Goal: Information Seeking & Learning: Learn about a topic

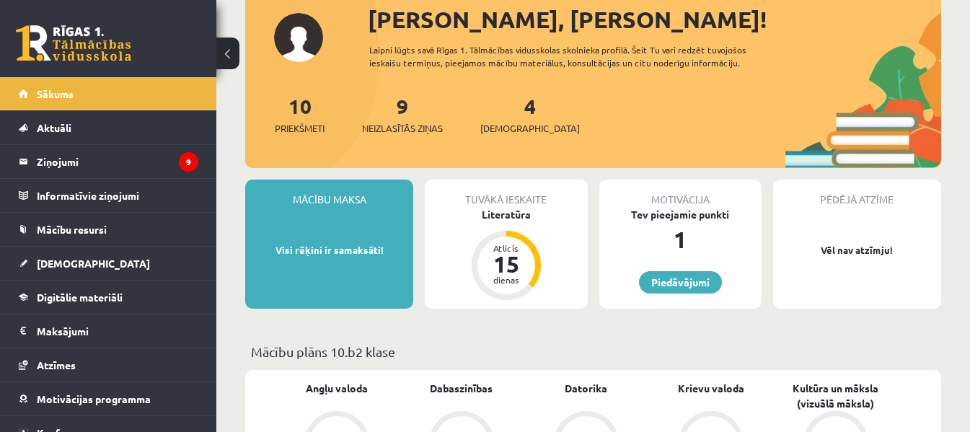
scroll to position [87, 0]
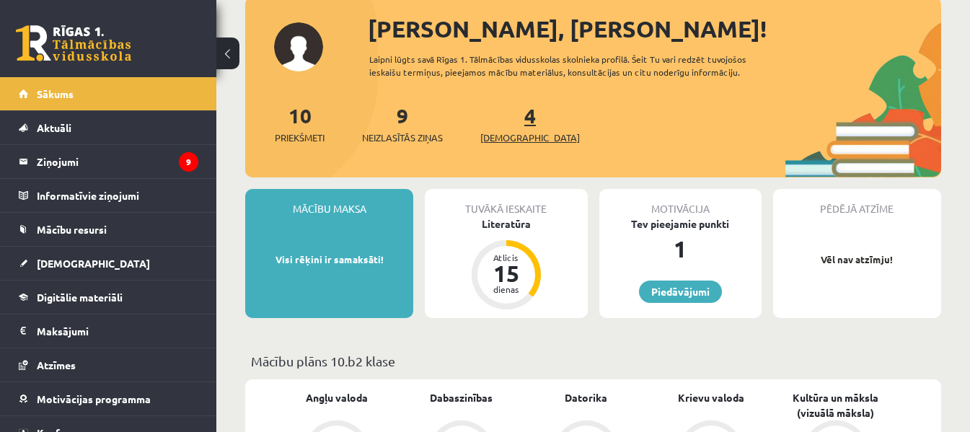
click at [509, 118] on link "4 Ieskaites" at bounding box center [530, 123] width 100 height 43
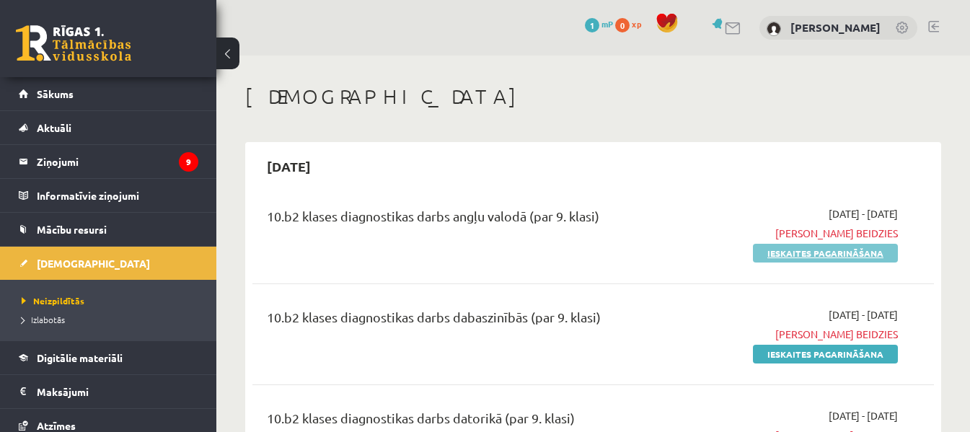
click at [832, 252] on link "Ieskaites pagarināšana" at bounding box center [825, 253] width 145 height 19
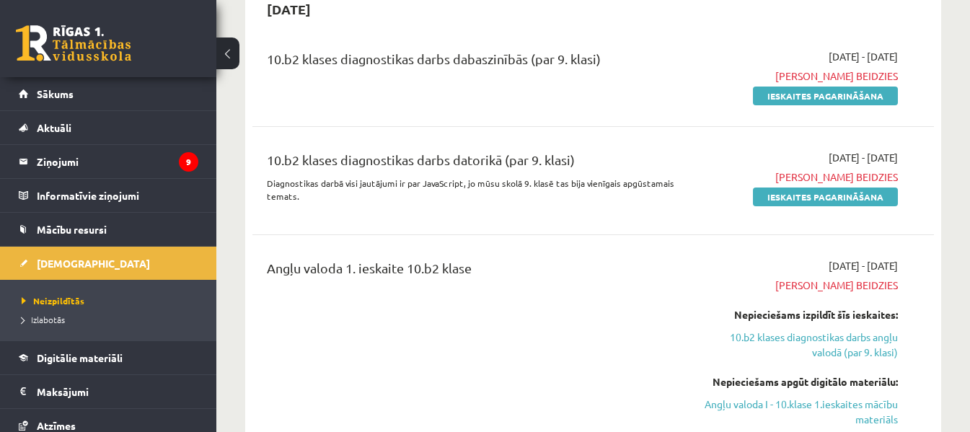
scroll to position [135, 0]
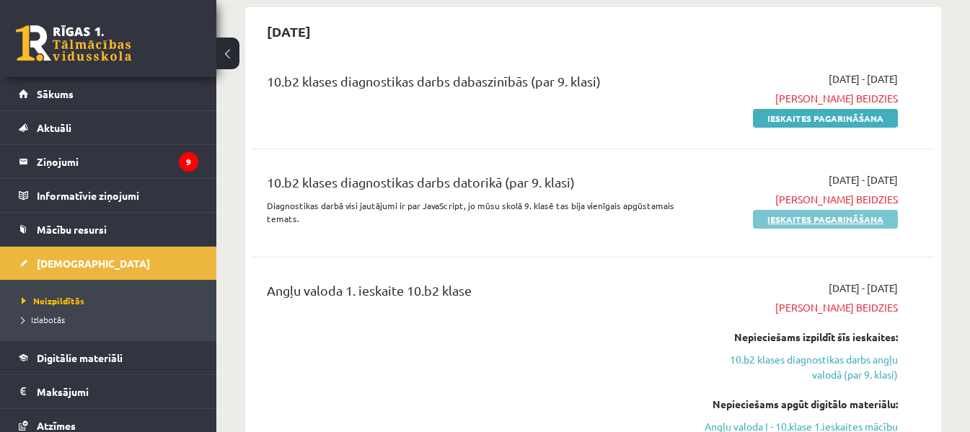
click at [836, 217] on link "Ieskaites pagarināšana" at bounding box center [825, 219] width 145 height 19
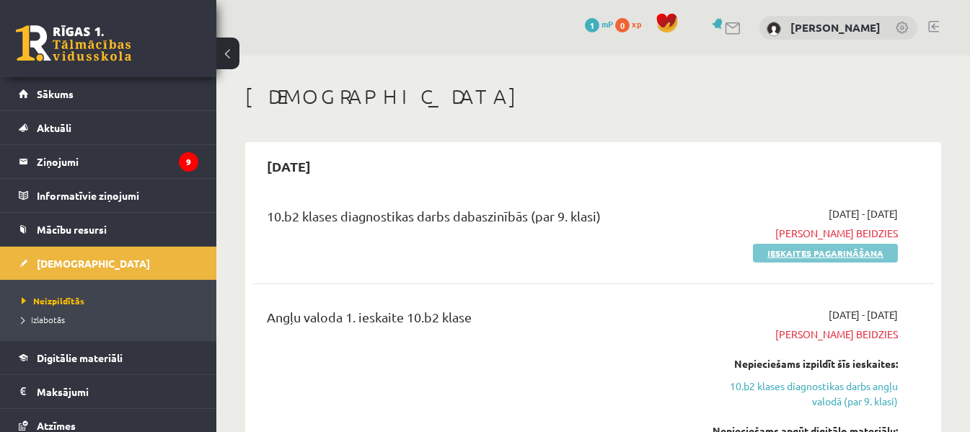
click at [849, 252] on link "Ieskaites pagarināšana" at bounding box center [825, 253] width 145 height 19
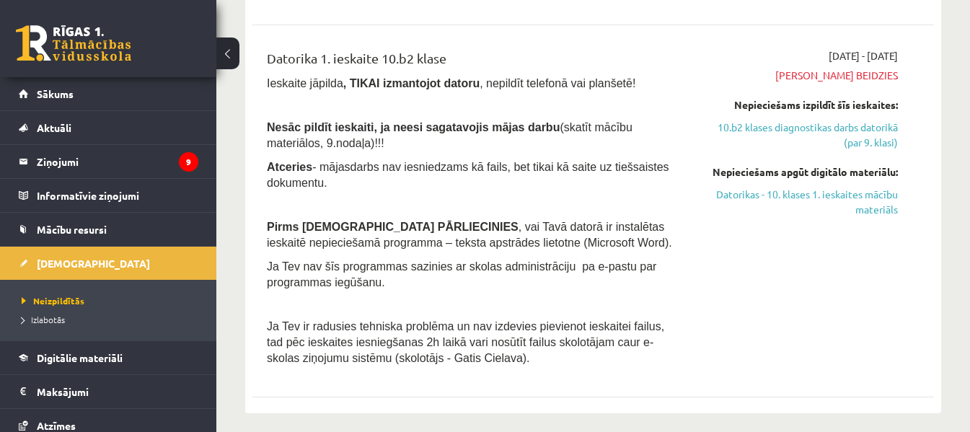
scroll to position [562, 0]
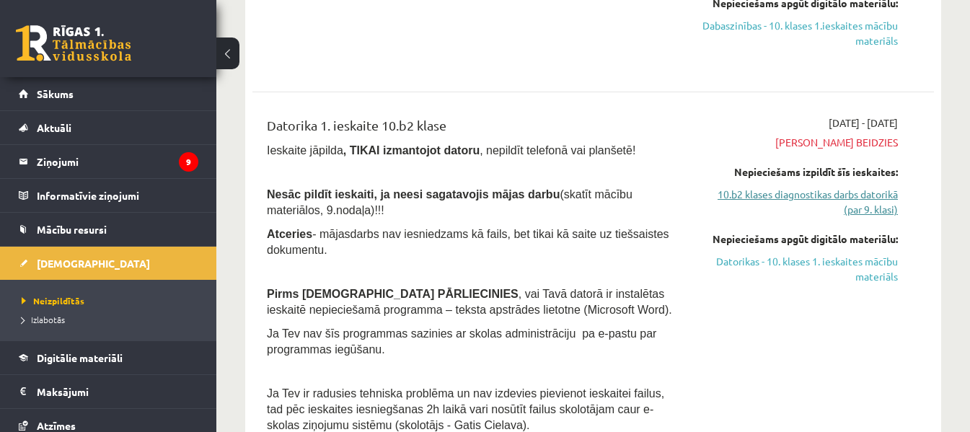
click at [860, 194] on link "10.b2 klases diagnostikas darbs datorikā (par 9. klasi)" at bounding box center [800, 202] width 196 height 30
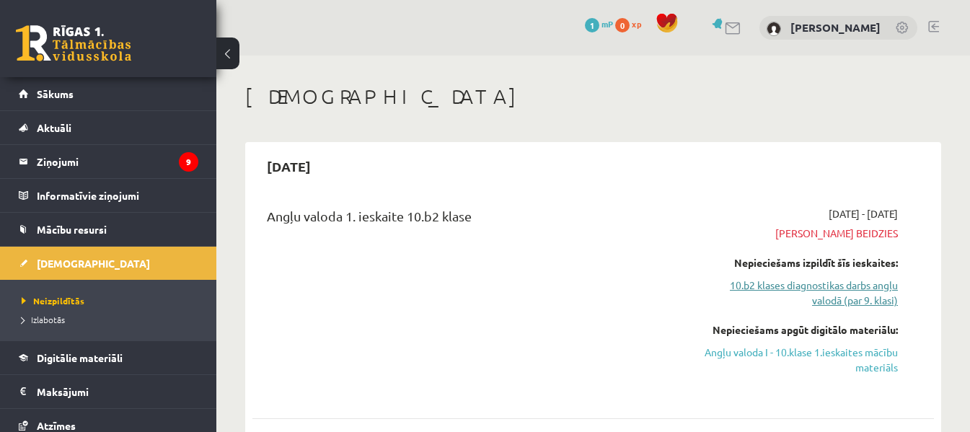
click at [839, 288] on link "10.b2 klases diagnostikas darbs angļu valodā (par 9. klasi)" at bounding box center [800, 293] width 196 height 30
click at [842, 355] on link "Angļu valoda I - 10.klase 1.ieskaites mācību materiāls" at bounding box center [800, 360] width 196 height 30
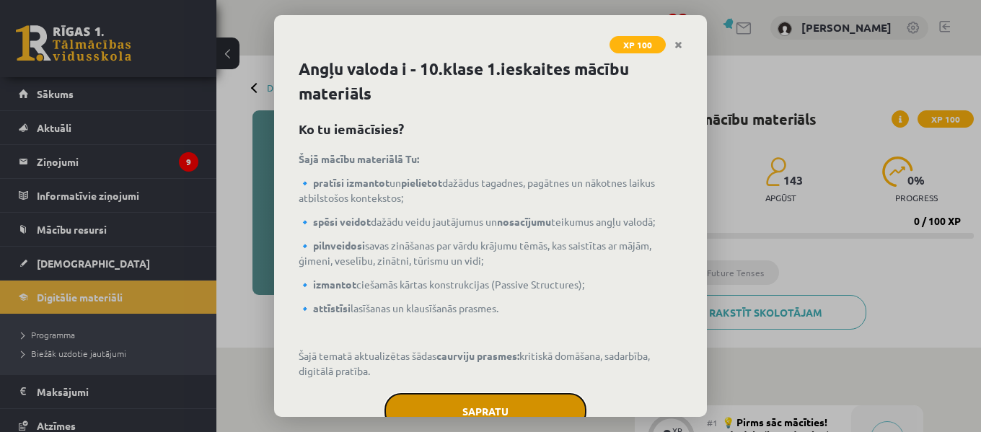
click at [517, 399] on button "Sapratu" at bounding box center [485, 411] width 202 height 36
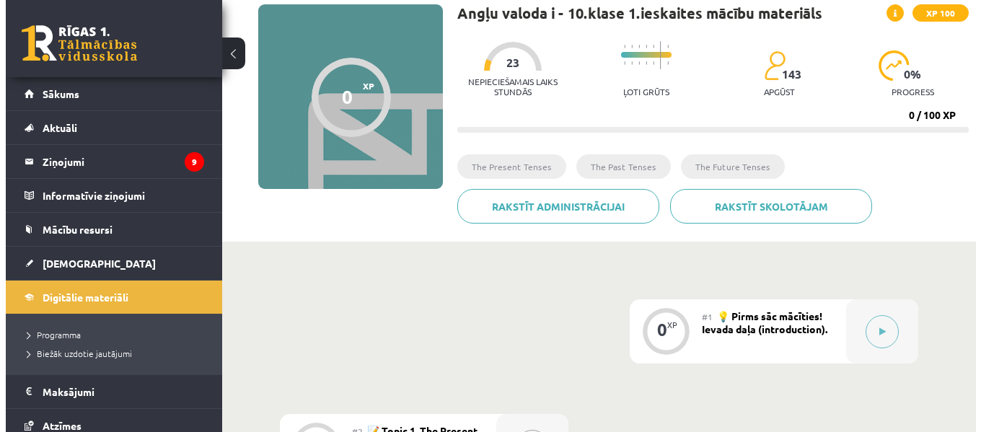
scroll to position [110, 0]
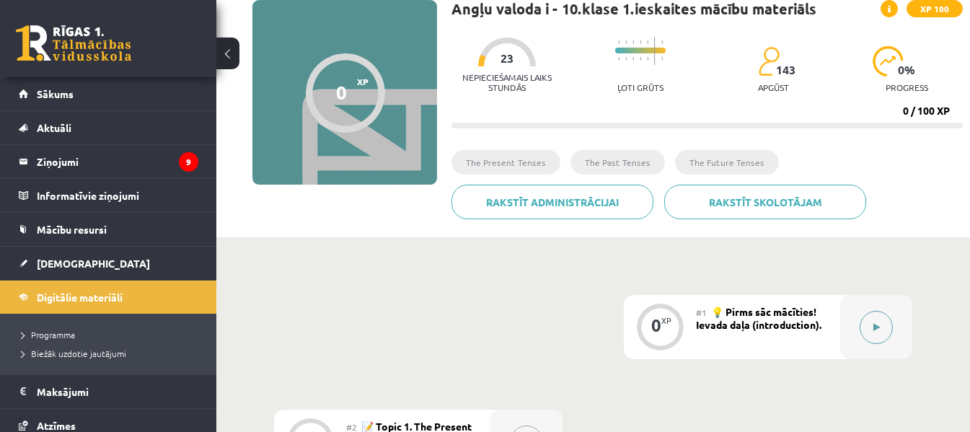
click at [875, 327] on icon at bounding box center [876, 327] width 6 height 9
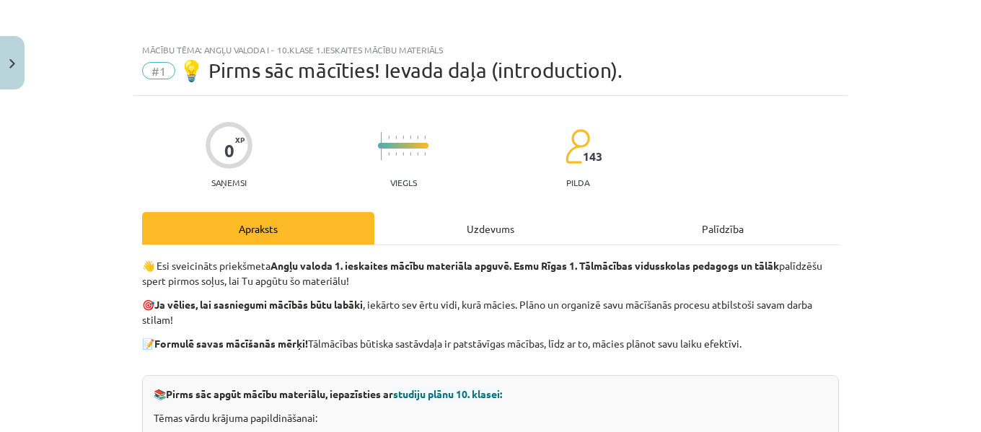
click at [506, 224] on div "Uzdevums" at bounding box center [490, 228] width 232 height 32
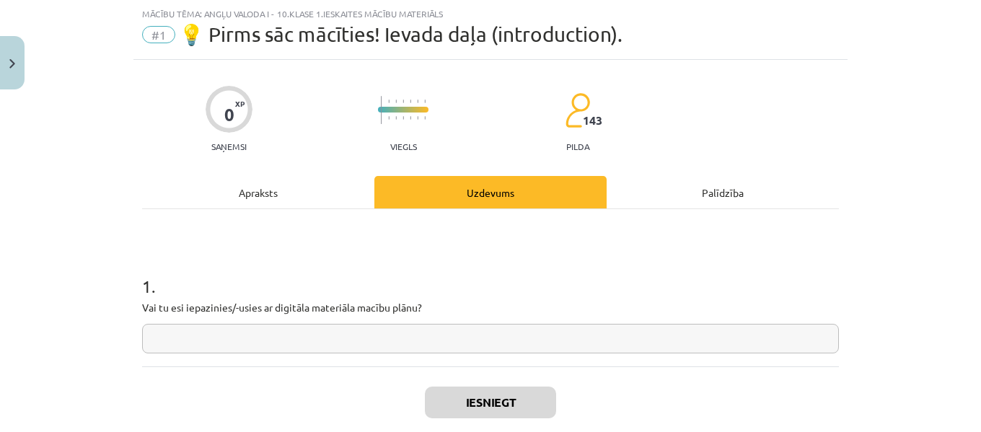
click at [419, 341] on input "text" at bounding box center [490, 339] width 697 height 30
type input "**"
click at [449, 388] on button "Iesniegt" at bounding box center [490, 403] width 131 height 32
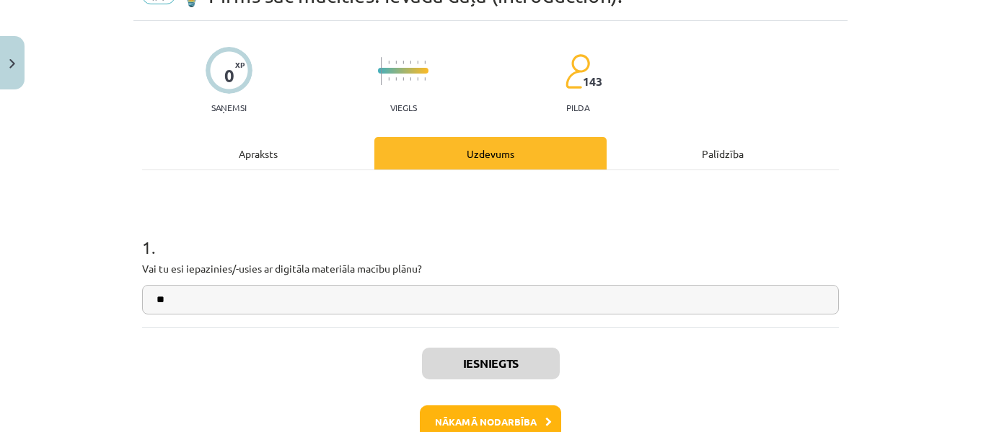
scroll to position [77, 0]
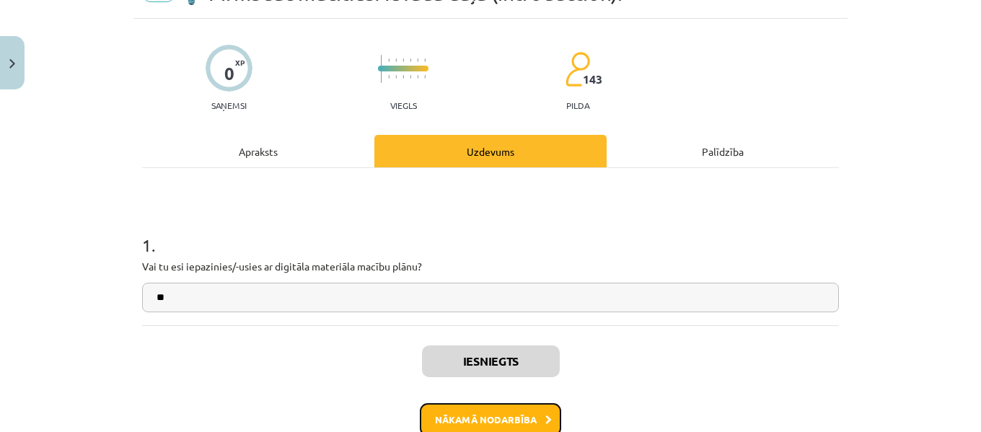
click at [487, 409] on button "Nākamā nodarbība" at bounding box center [490, 419] width 141 height 33
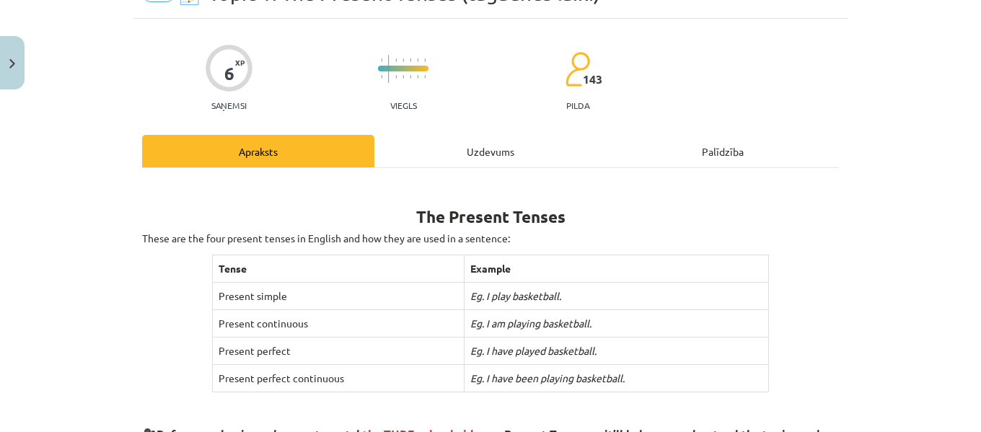
scroll to position [36, 0]
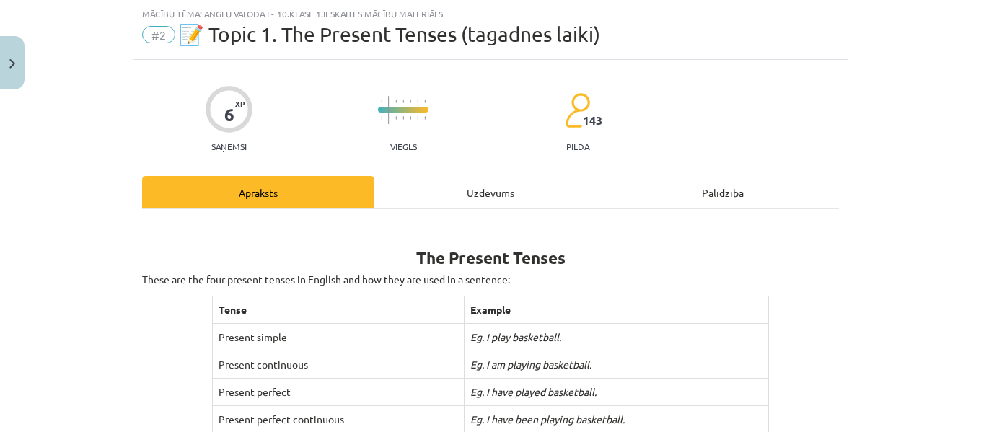
click at [498, 195] on div "Uzdevums" at bounding box center [490, 192] width 232 height 32
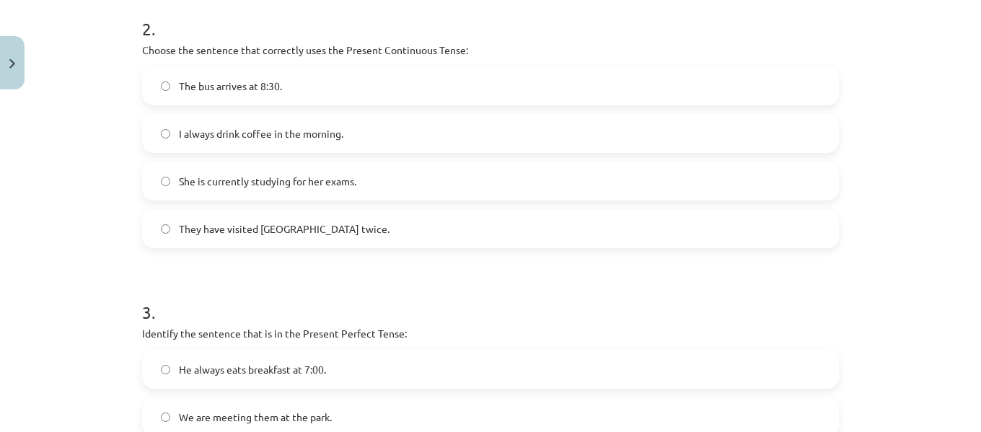
scroll to position [844, 0]
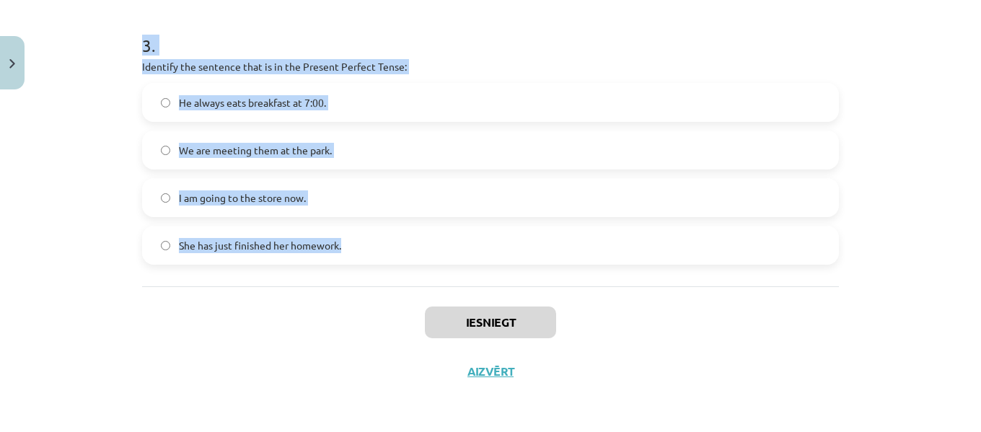
drag, startPoint x: 137, startPoint y: 288, endPoint x: 352, endPoint y: 258, distance: 217.0
copy form "1 . Which sentence is in the Simple Present Tense? He usually walks to school. …"
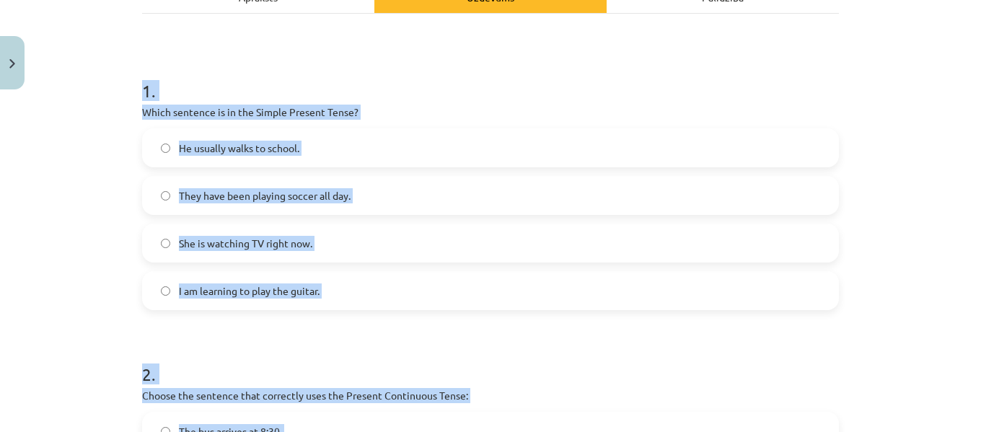
scroll to position [213, 0]
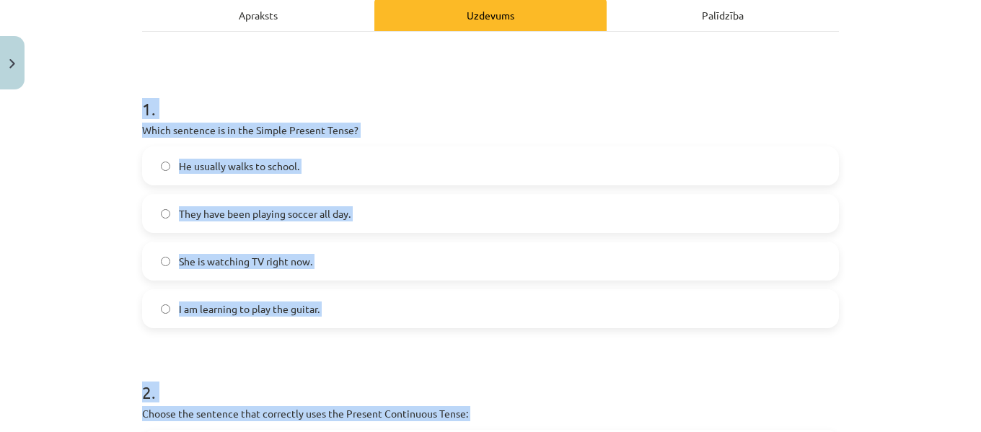
click at [692, 90] on h1 "1 ." at bounding box center [490, 96] width 697 height 45
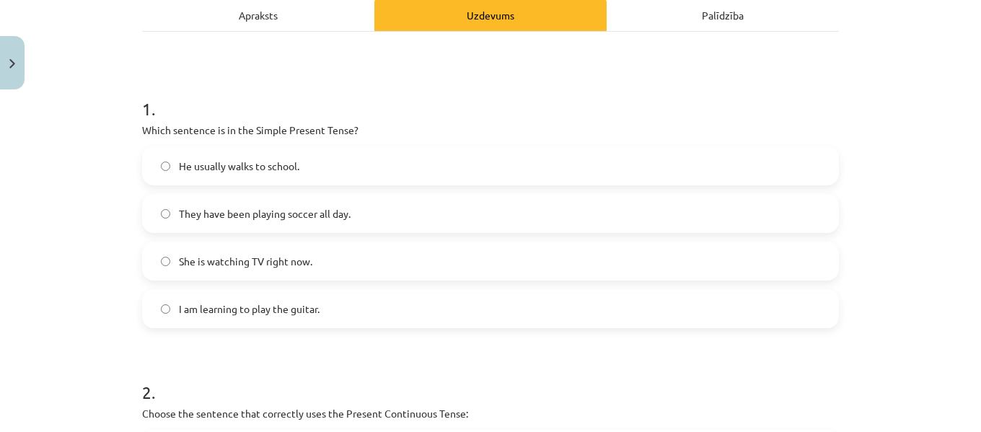
click at [546, 163] on label "He usually walks to school." at bounding box center [490, 166] width 694 height 36
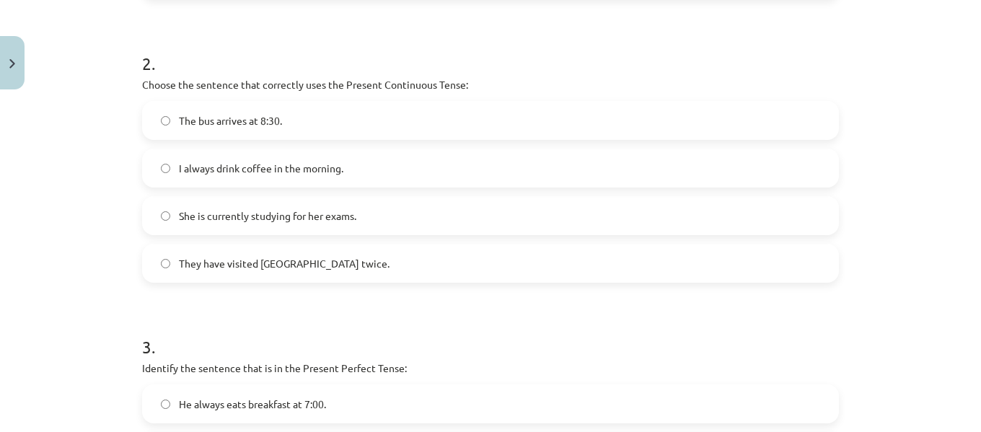
scroll to position [544, 0]
click at [299, 211] on span "She is currently studying for her exams." at bounding box center [267, 213] width 177 height 15
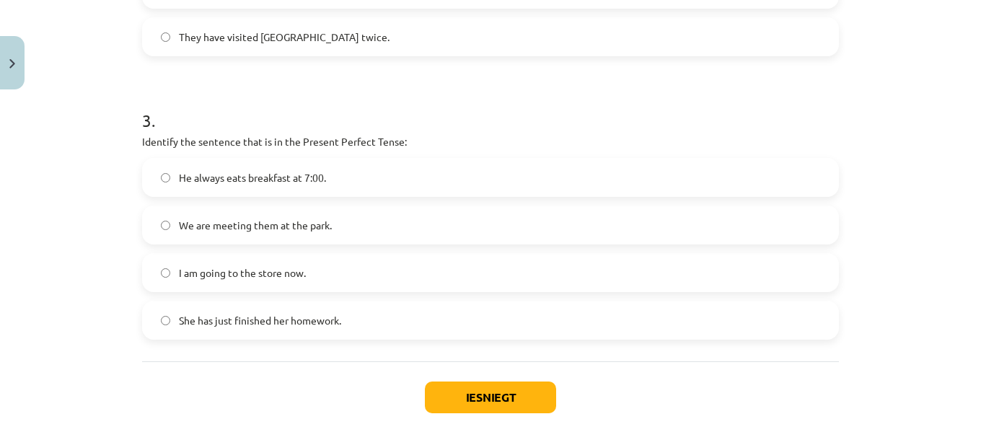
scroll to position [782, 0]
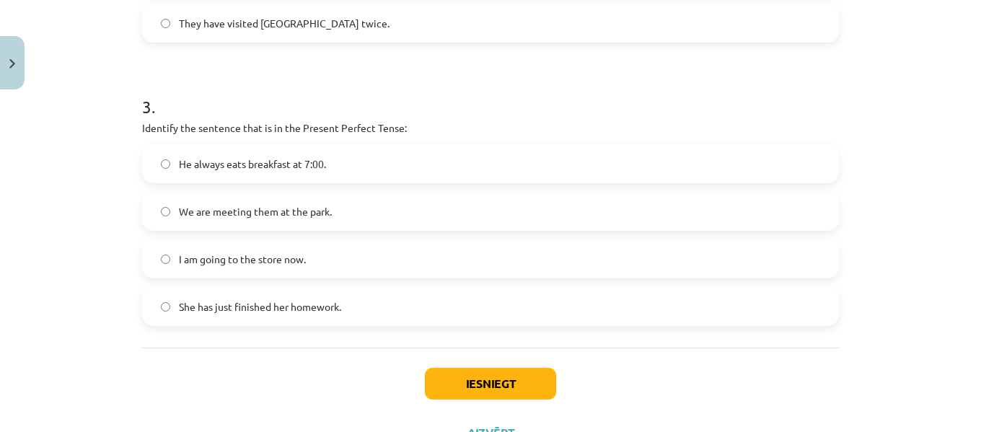
click at [414, 314] on label "She has just finished her homework." at bounding box center [490, 306] width 694 height 36
click at [458, 379] on button "Iesniegt" at bounding box center [490, 384] width 131 height 32
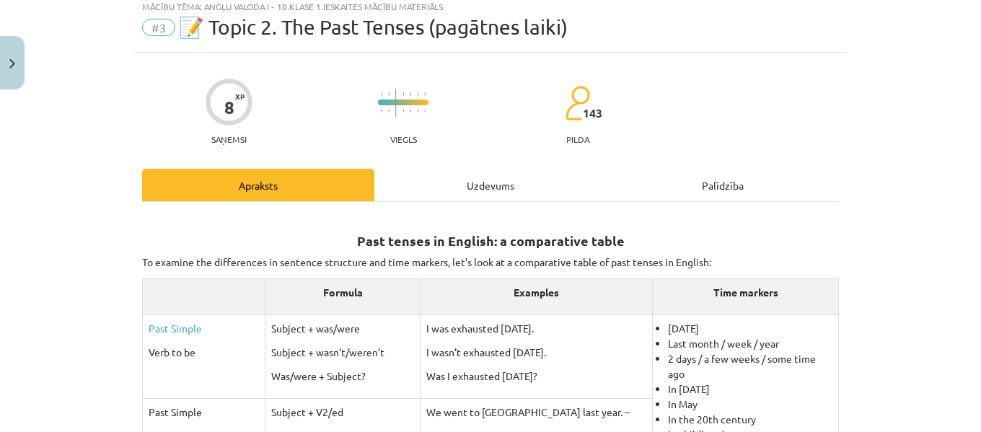
scroll to position [36, 0]
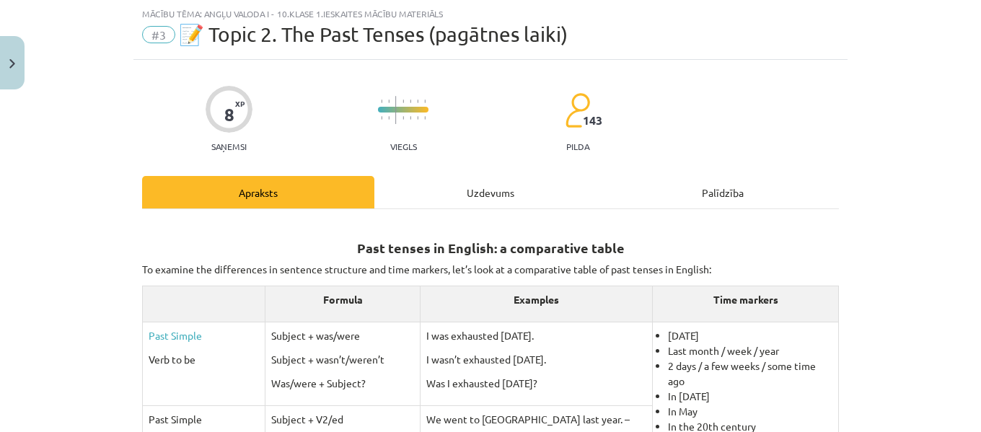
click at [468, 187] on div "Uzdevums" at bounding box center [490, 192] width 232 height 32
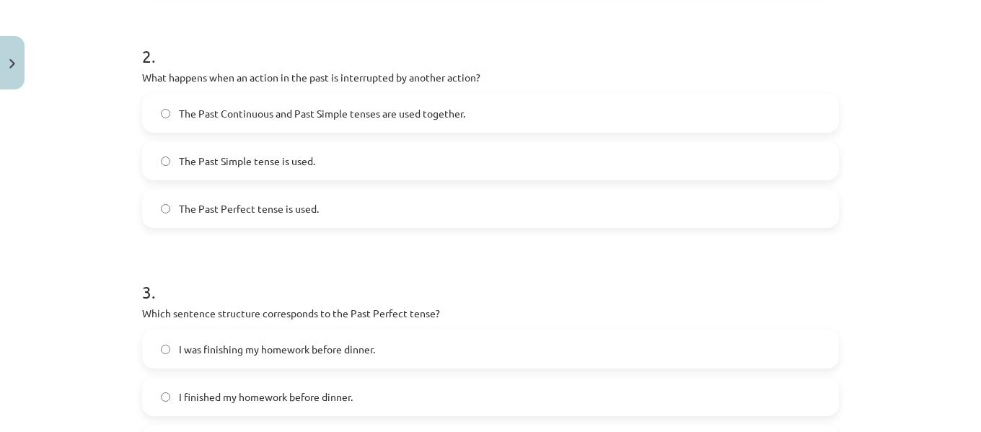
scroll to position [937, 0]
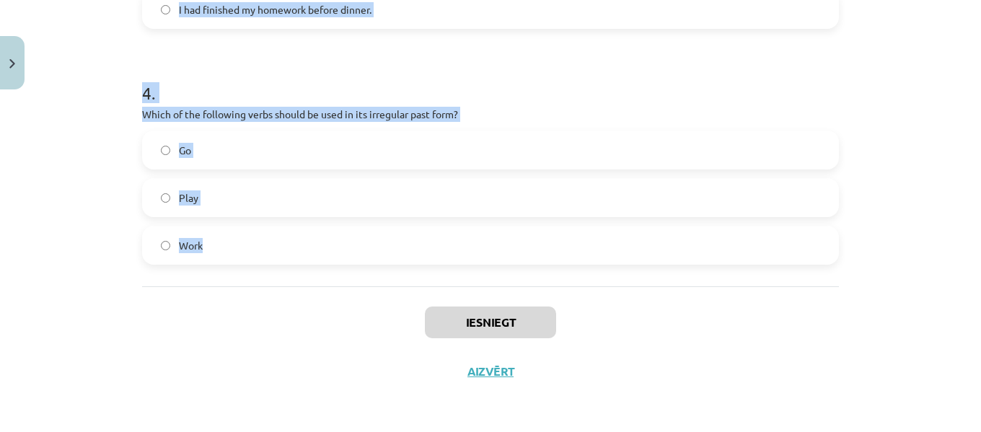
drag, startPoint x: 138, startPoint y: 285, endPoint x: 297, endPoint y: 254, distance: 162.3
copy form "1 . Which of the following sentences is correct in the Past Simple tense? He we…"
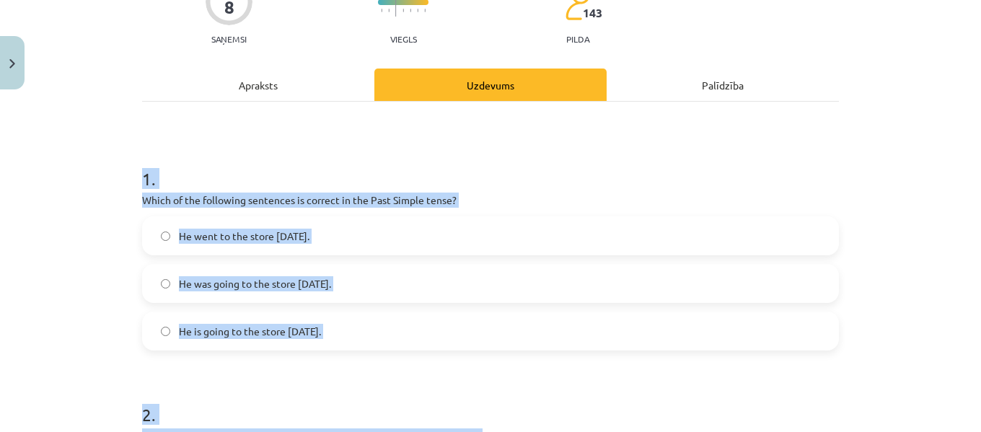
scroll to position [126, 0]
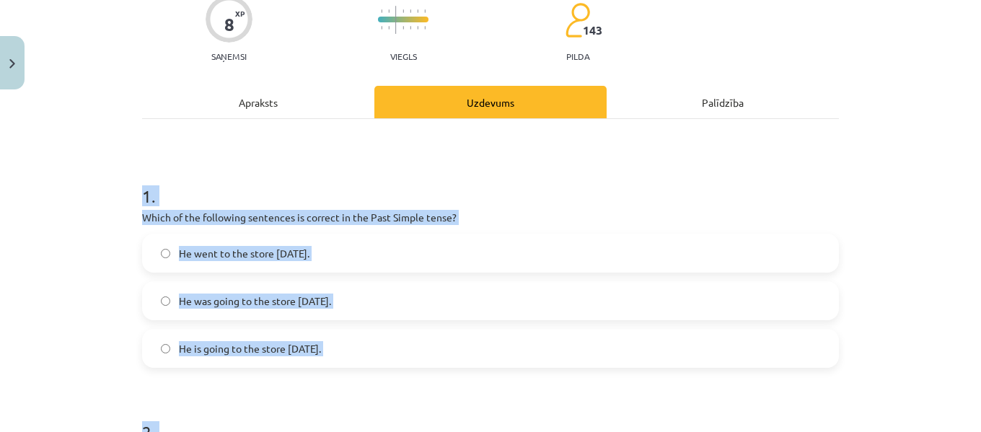
click at [864, 141] on div "Mācību tēma: Angļu valoda i - 10.klase 1.ieskaites mācību materiāls #3 📝 Topic …" at bounding box center [490, 216] width 981 height 432
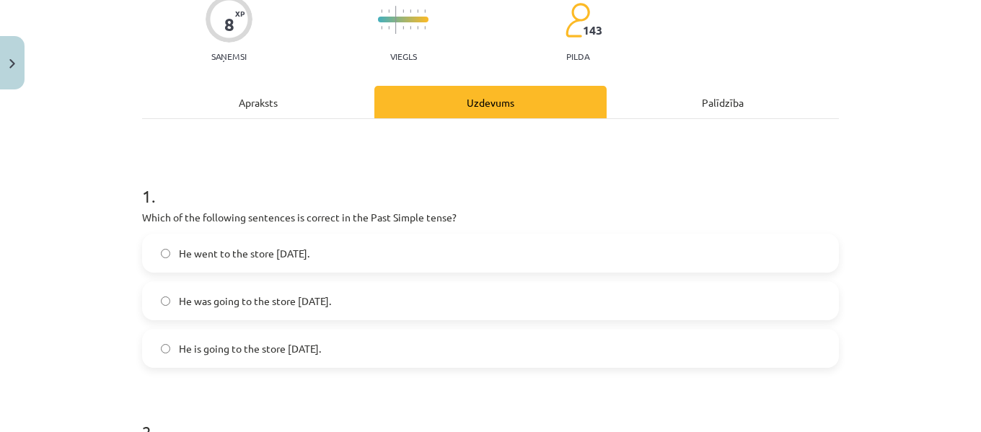
click at [246, 249] on span "He went to the store yesterday." at bounding box center [244, 253] width 131 height 15
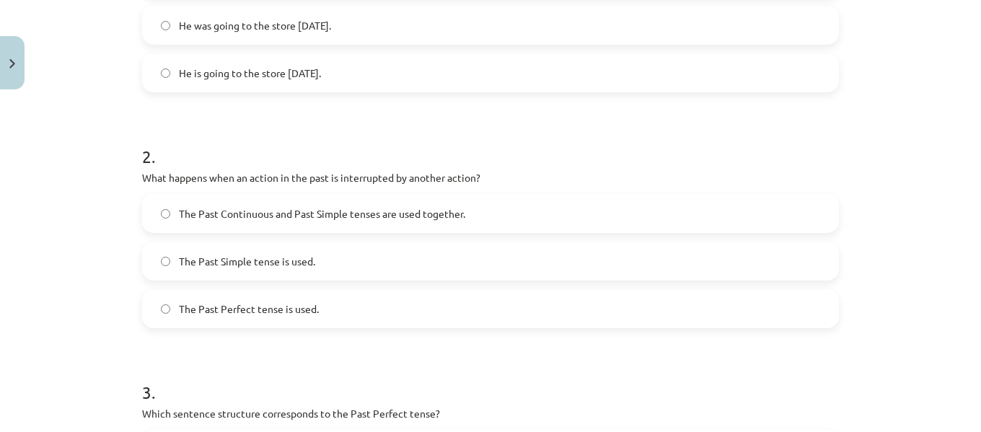
scroll to position [406, 0]
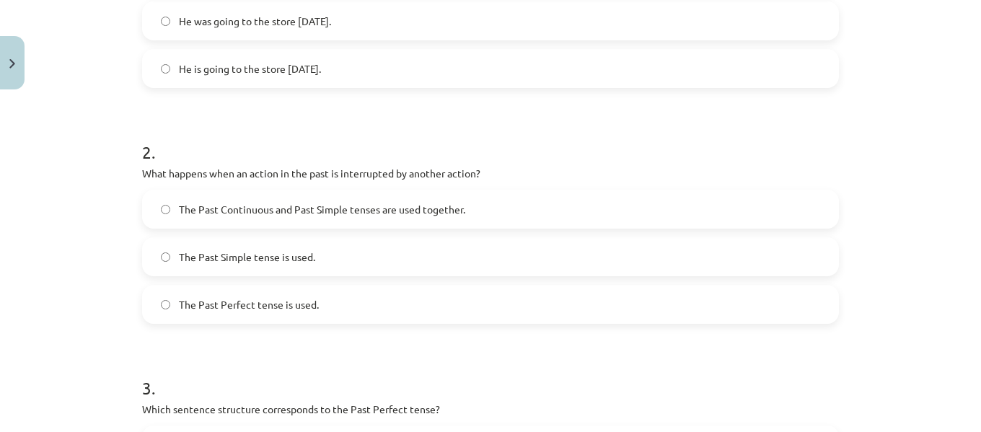
click at [324, 199] on label "The Past Continuous and Past Simple tenses are used together." at bounding box center [490, 209] width 694 height 36
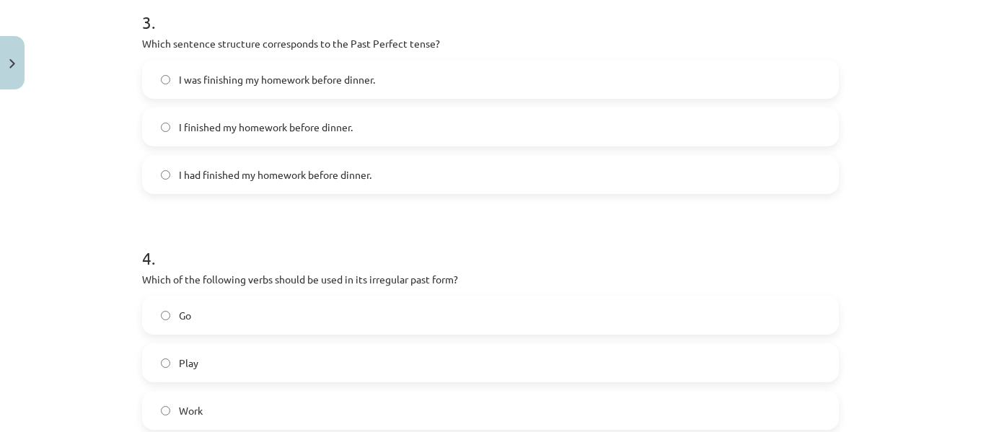
scroll to position [774, 0]
click at [257, 162] on label "I had finished my homework before dinner." at bounding box center [490, 172] width 694 height 36
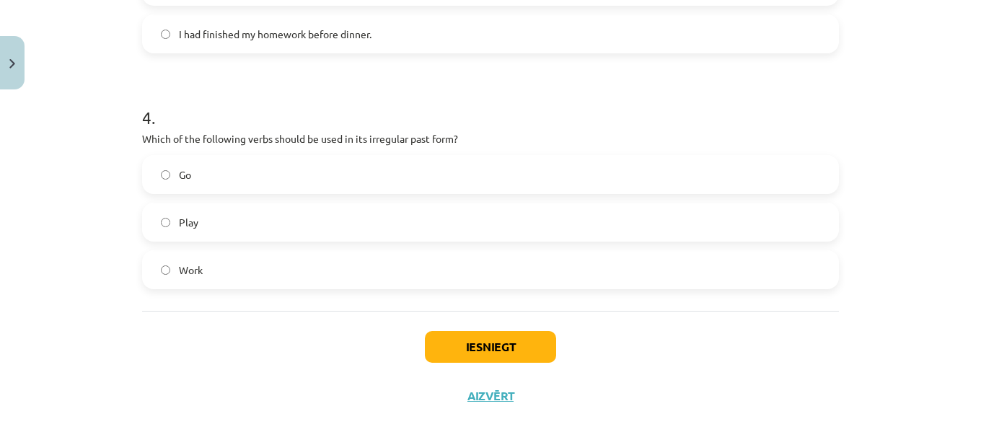
scroll to position [915, 0]
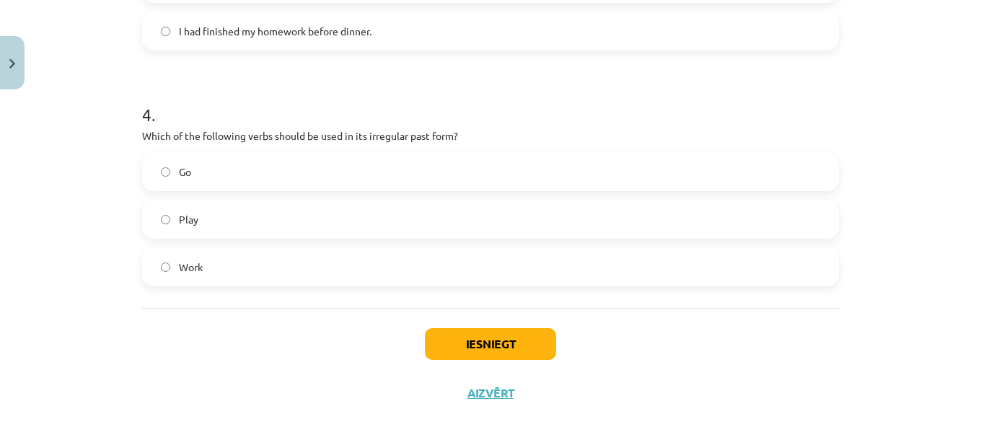
click at [234, 177] on label "Go" at bounding box center [490, 172] width 694 height 36
click at [490, 344] on button "Iesniegt" at bounding box center [490, 344] width 131 height 32
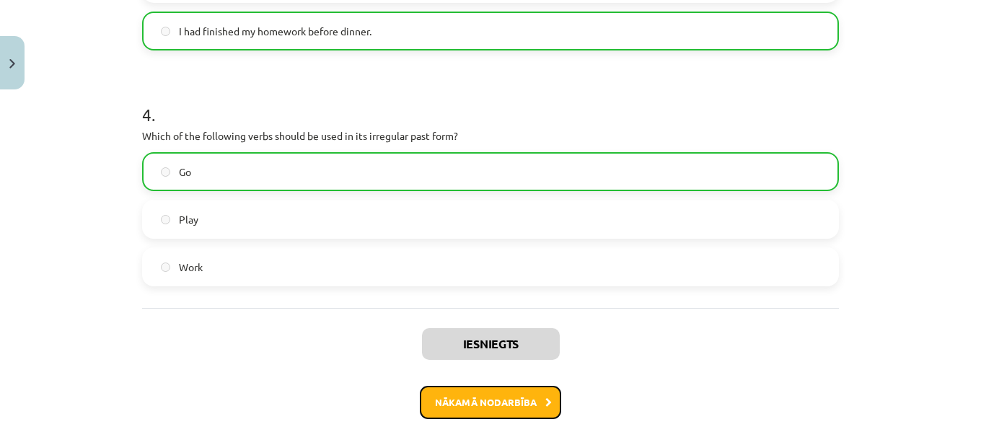
click at [493, 392] on button "Nākamā nodarbība" at bounding box center [490, 402] width 141 height 33
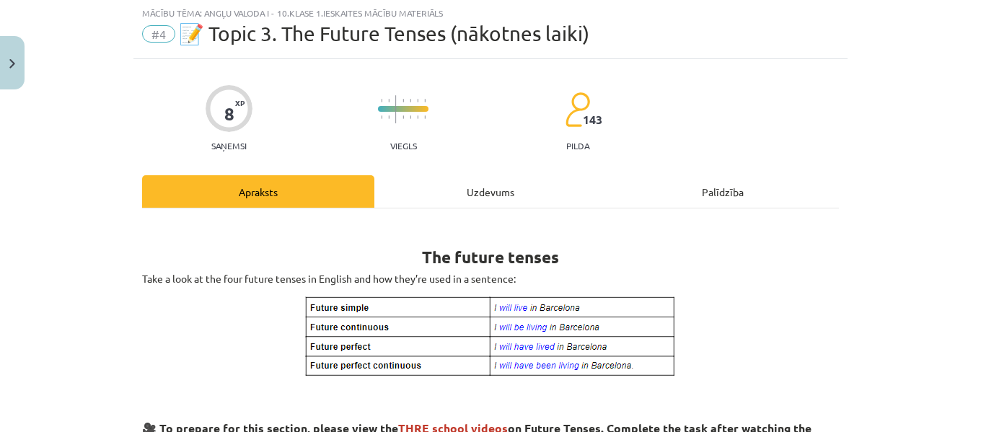
scroll to position [36, 0]
click at [494, 195] on div "Uzdevums" at bounding box center [490, 192] width 232 height 32
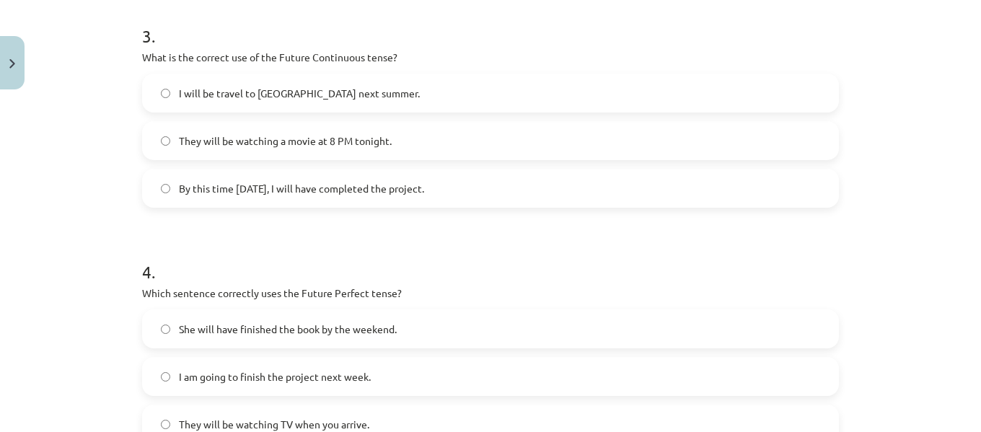
scroll to position [937, 0]
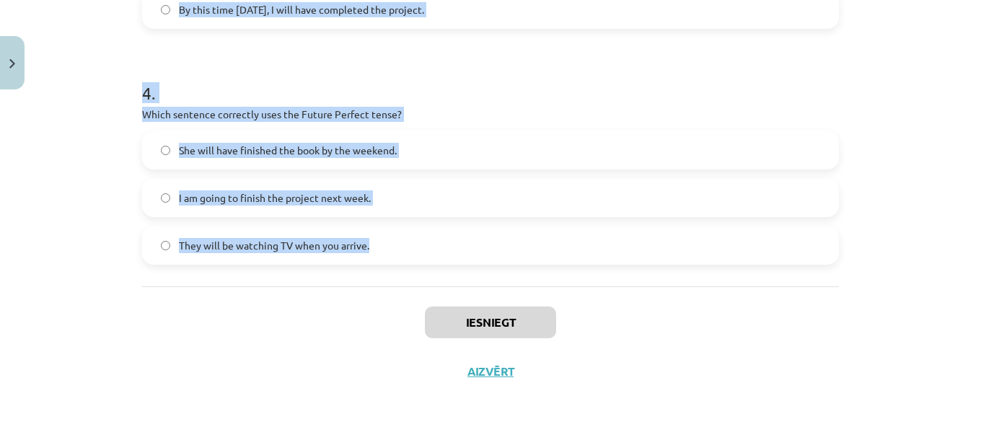
drag, startPoint x: 134, startPoint y: 285, endPoint x: 376, endPoint y: 230, distance: 248.4
copy form "1 . Which sentence correctly uses "will" to make a prediction? She is going to …"
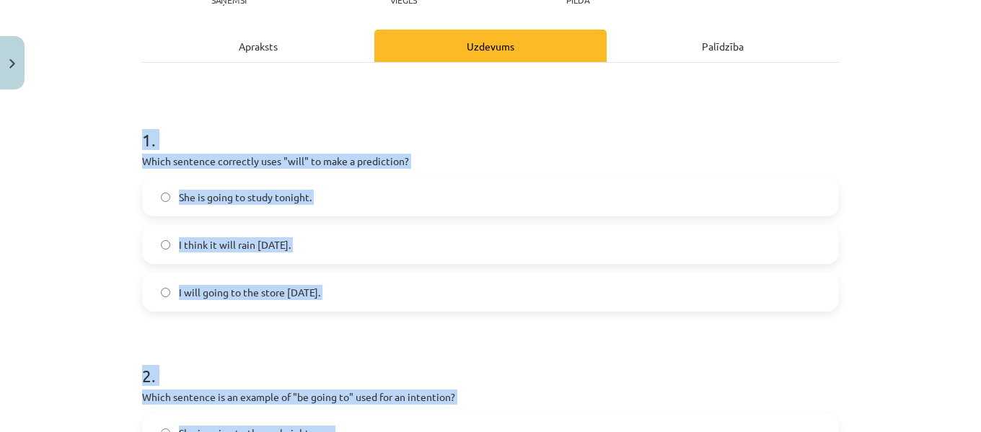
scroll to position [185, 0]
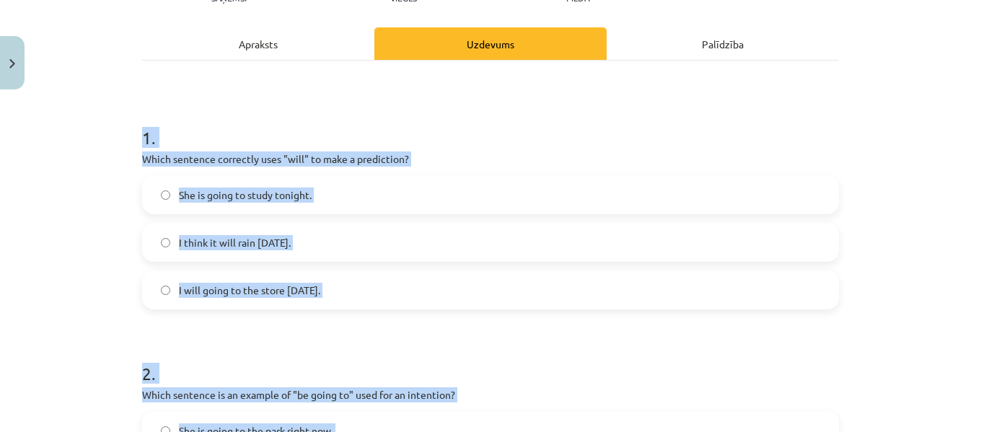
click at [865, 115] on div "Mācību tēma: Angļu valoda i - 10.klase 1.ieskaites mācību materiāls #4 📝 Topic …" at bounding box center [490, 216] width 981 height 432
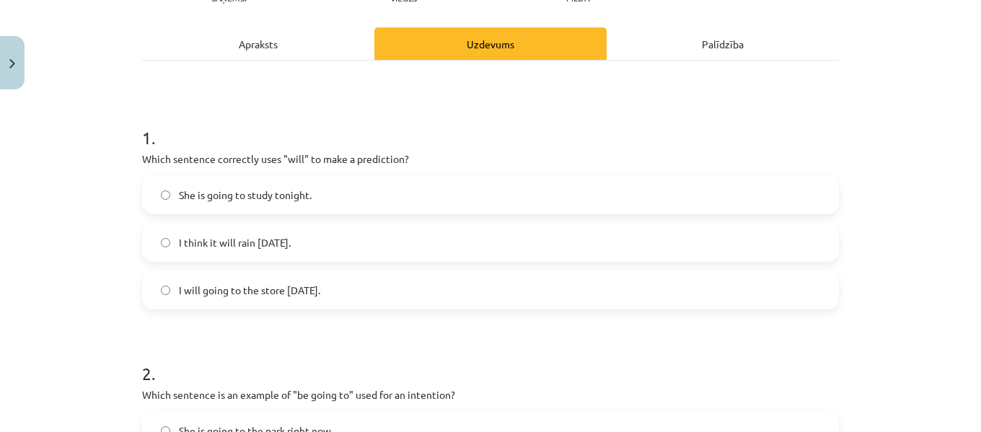
click at [597, 228] on label "I think it will rain tomorrow." at bounding box center [490, 242] width 694 height 36
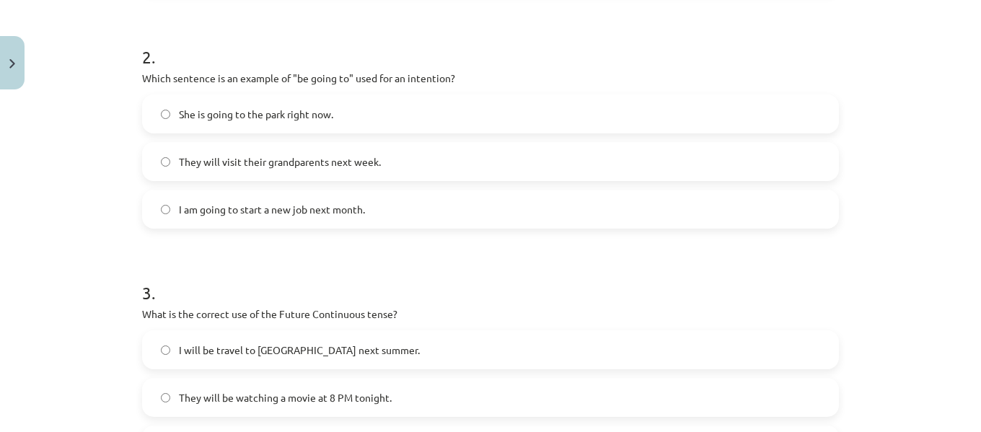
scroll to position [508, 0]
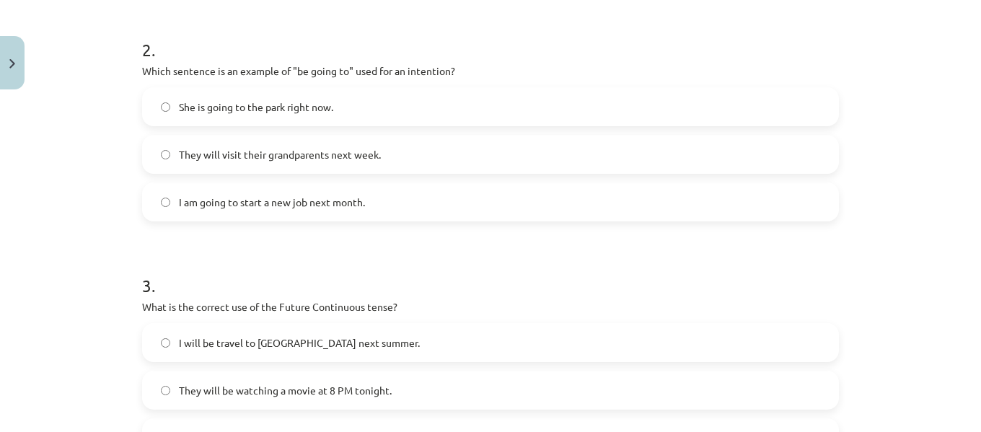
click at [275, 200] on span "I am going to start a new job next month." at bounding box center [272, 202] width 186 height 15
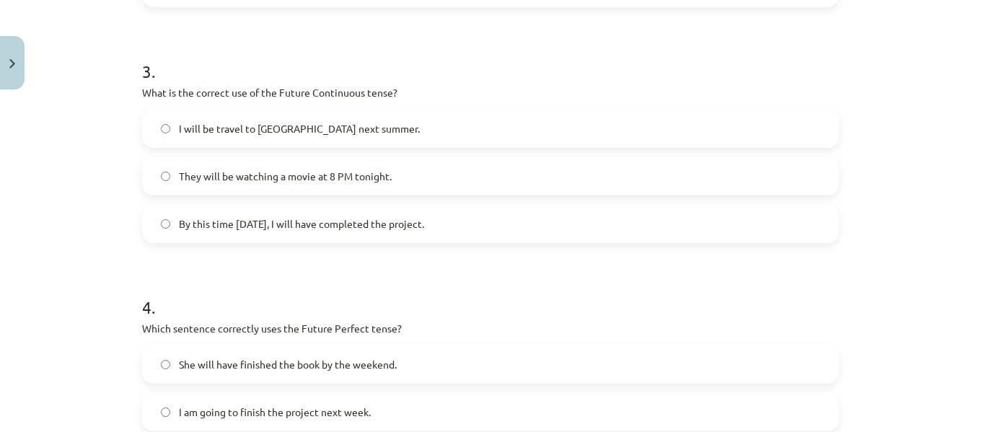
scroll to position [733, 0]
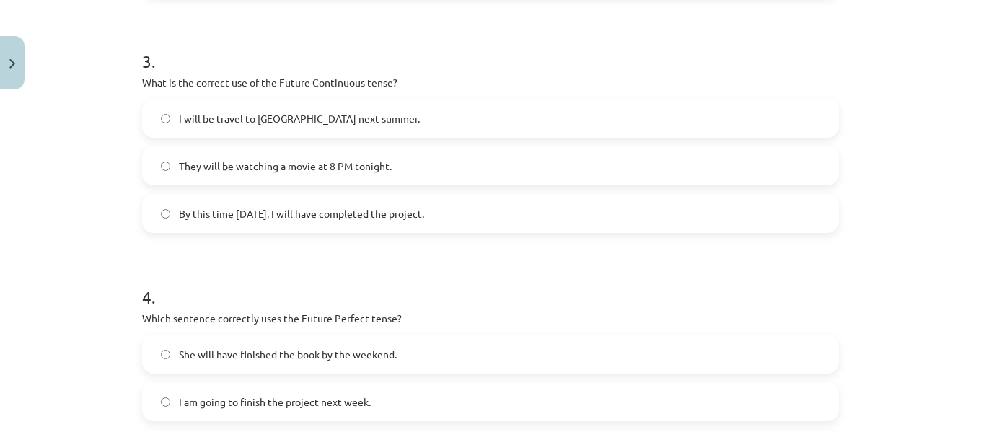
click at [278, 166] on span "They will be watching a movie at 8 PM tonight." at bounding box center [285, 166] width 213 height 15
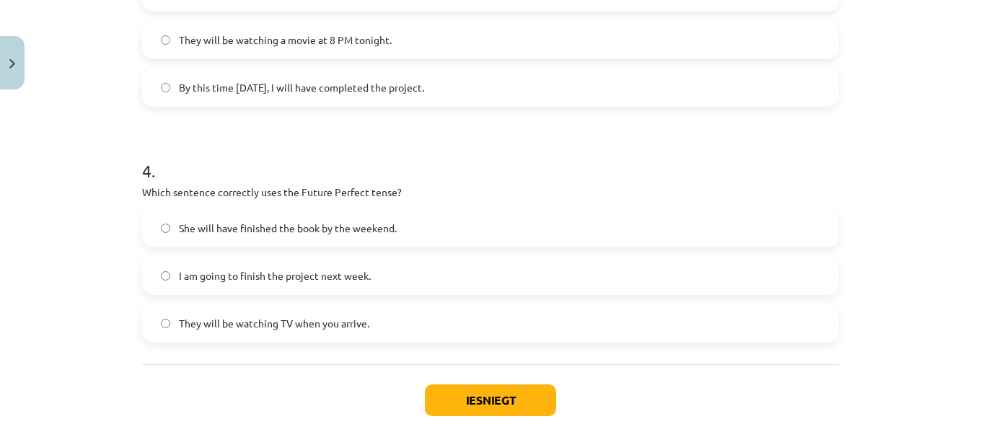
scroll to position [937, 0]
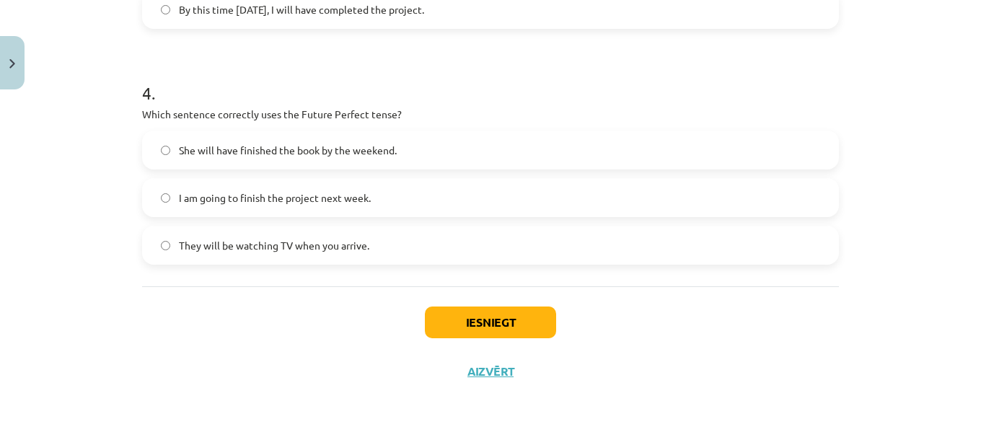
click at [312, 146] on span "She will have finished the book by the weekend." at bounding box center [288, 150] width 218 height 15
click at [486, 312] on button "Iesniegt" at bounding box center [490, 322] width 131 height 32
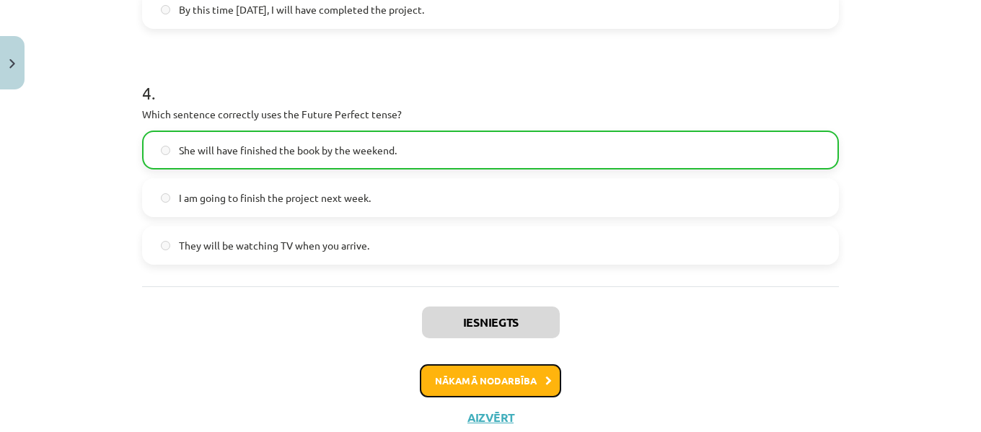
click at [495, 378] on button "Nākamā nodarbība" at bounding box center [490, 380] width 141 height 33
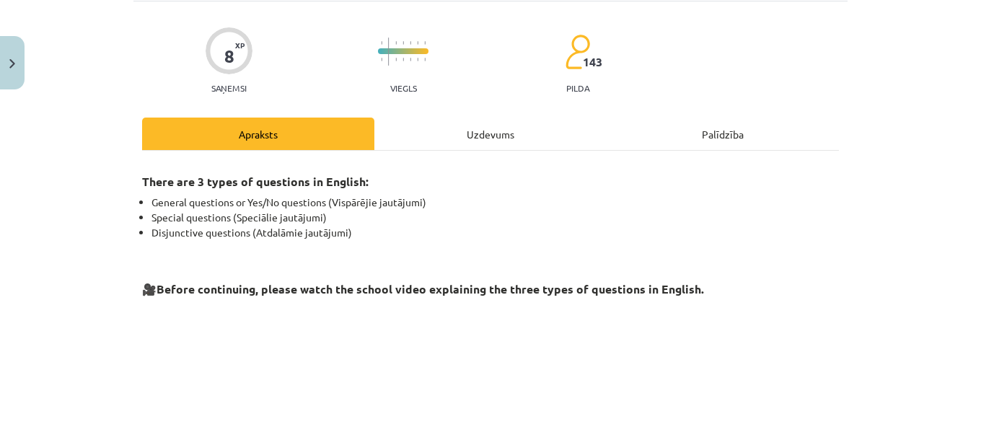
scroll to position [36, 0]
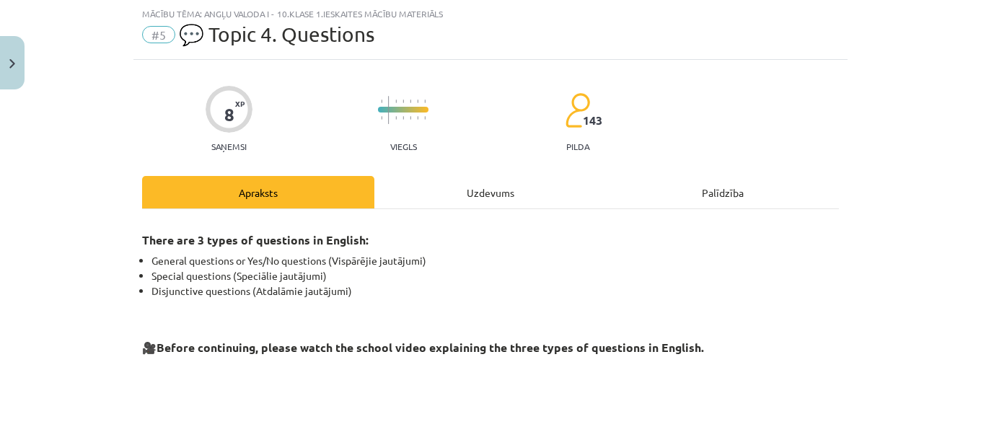
click at [487, 180] on div "Uzdevums" at bounding box center [490, 192] width 232 height 32
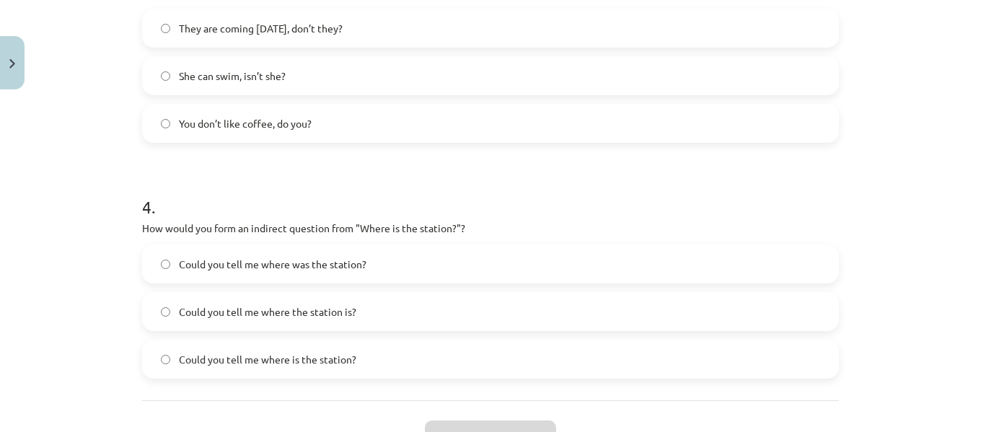
scroll to position [937, 0]
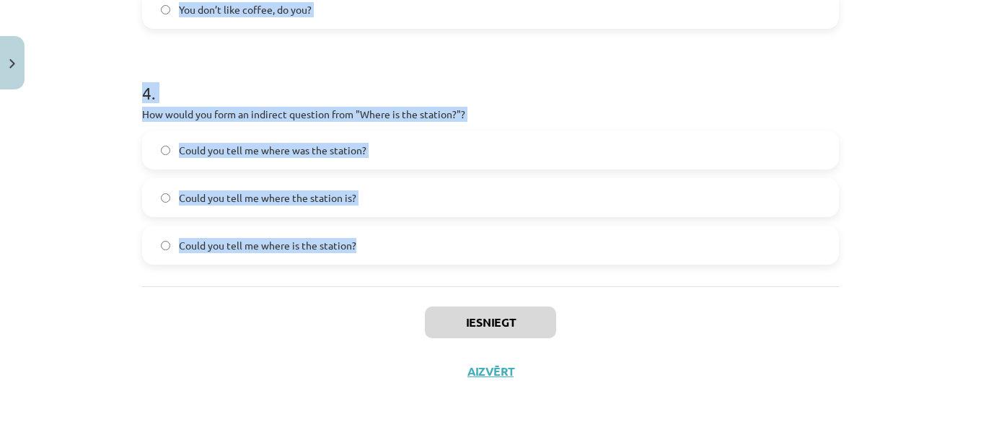
drag, startPoint x: 133, startPoint y: 284, endPoint x: 379, endPoint y: 243, distance: 249.3
copy form "1 . What is the correct word order for a question in the Present Simple tense? …"
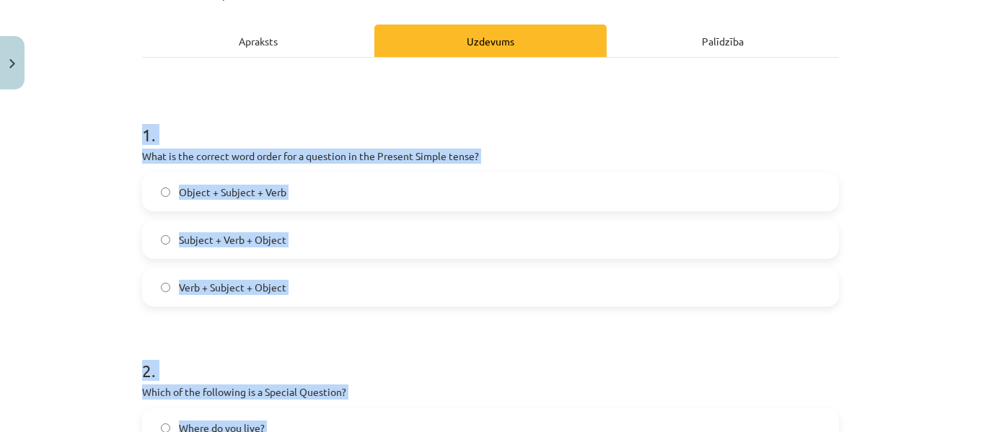
scroll to position [190, 0]
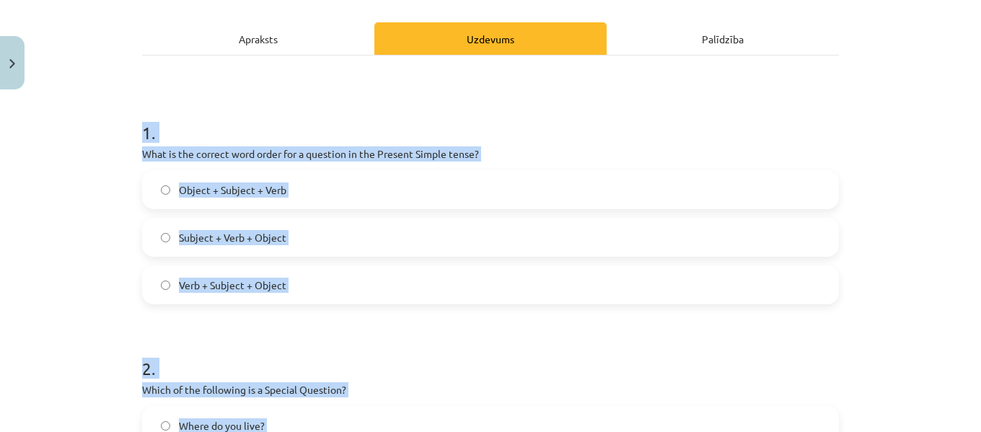
click at [715, 288] on label "Verb + Subject + Object" at bounding box center [490, 285] width 694 height 36
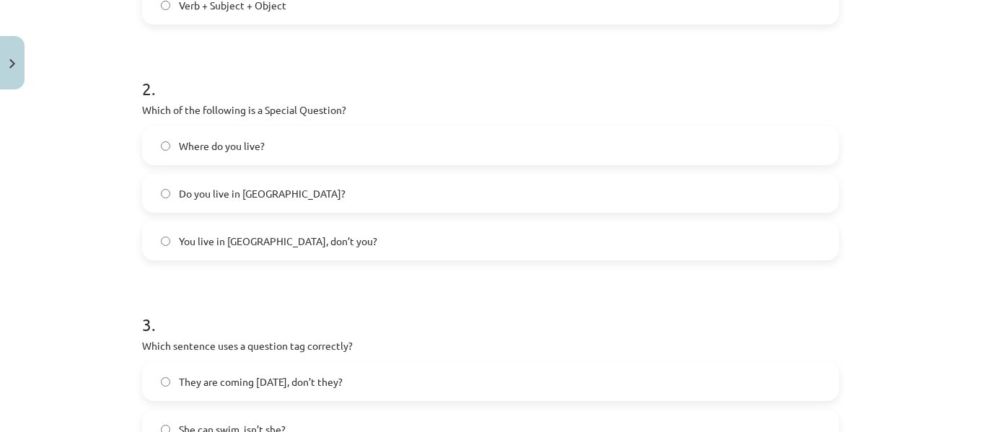
scroll to position [489, 0]
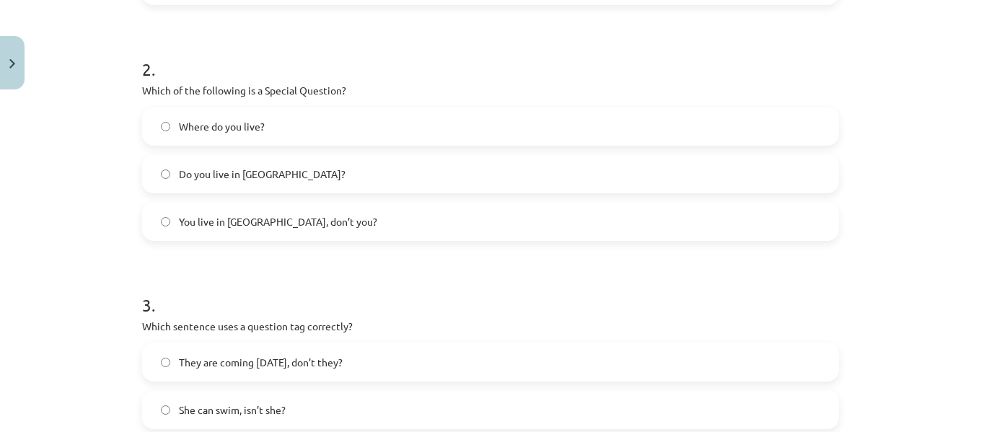
click at [229, 121] on span "Where do you live?" at bounding box center [222, 126] width 86 height 15
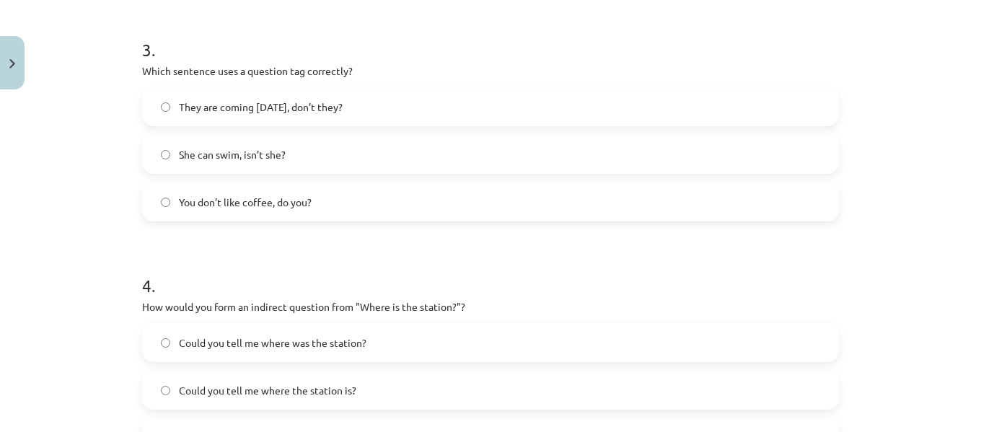
scroll to position [749, 0]
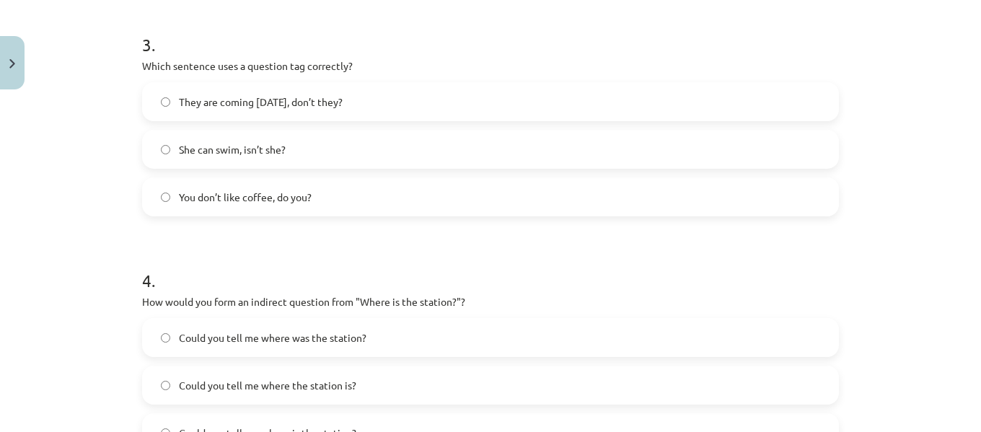
click at [269, 185] on label "You don’t like coffee, do you?" at bounding box center [490, 197] width 694 height 36
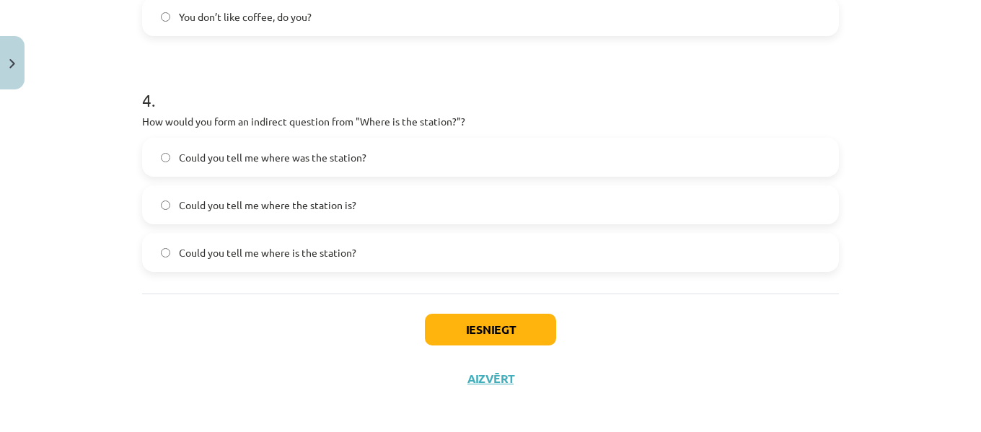
scroll to position [937, 0]
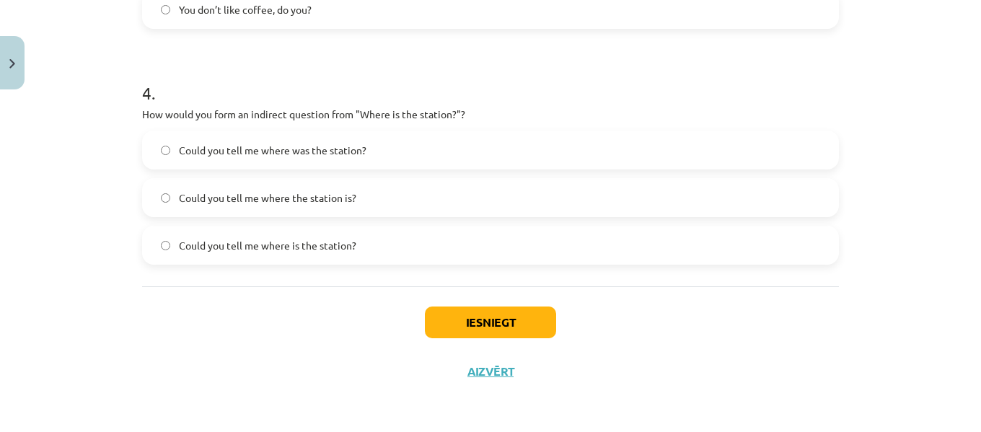
click at [333, 205] on span "Could you tell me where the station is?" at bounding box center [267, 197] width 177 height 15
click at [439, 321] on button "Iesniegt" at bounding box center [490, 322] width 131 height 32
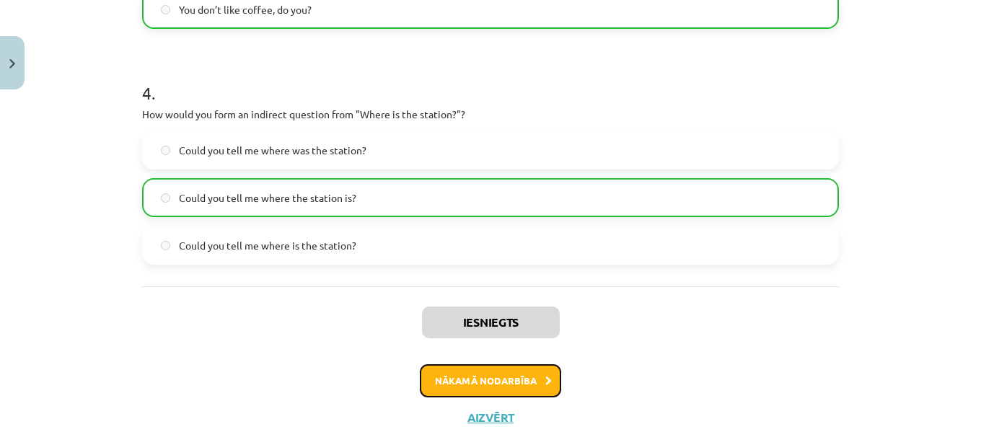
click at [449, 374] on button "Nākamā nodarbība" at bounding box center [490, 380] width 141 height 33
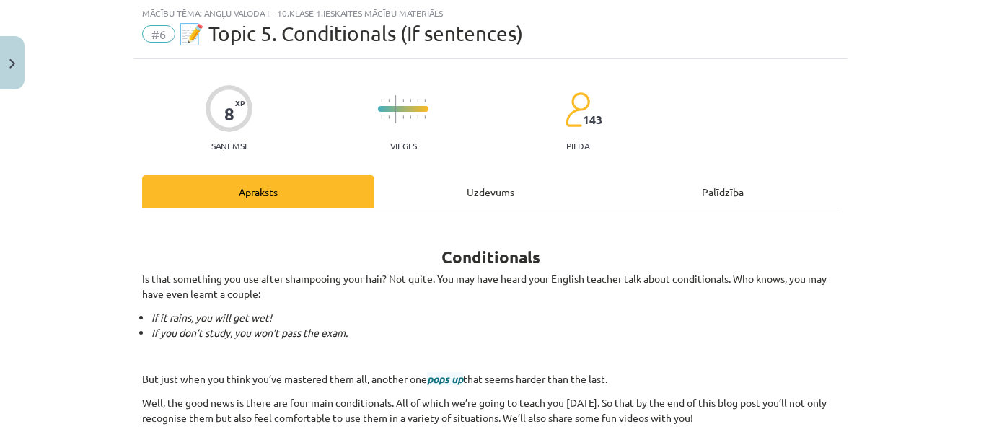
scroll to position [36, 0]
click at [493, 197] on div "Uzdevums" at bounding box center [490, 192] width 232 height 32
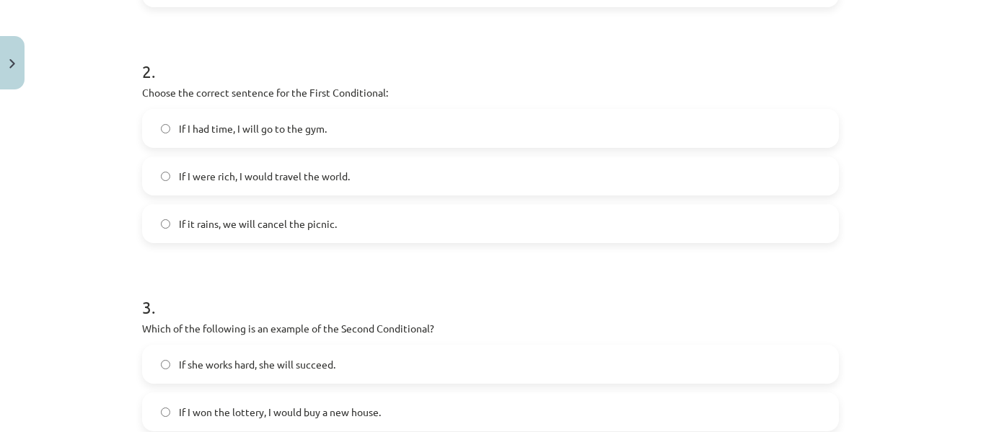
scroll to position [937, 0]
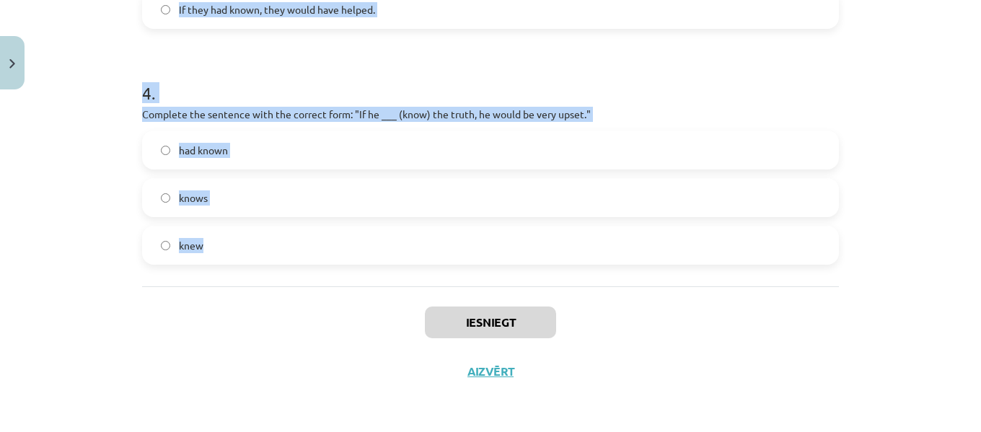
drag, startPoint x: 135, startPoint y: 286, endPoint x: 259, endPoint y: 250, distance: 129.0
copy form "1 . Which conditional is used to express a general truth? Zero Conditional Seco…"
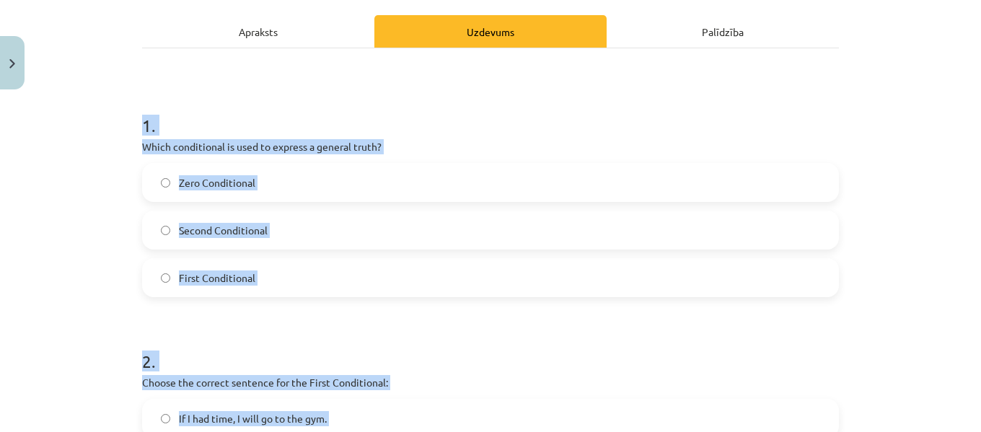
scroll to position [161, 0]
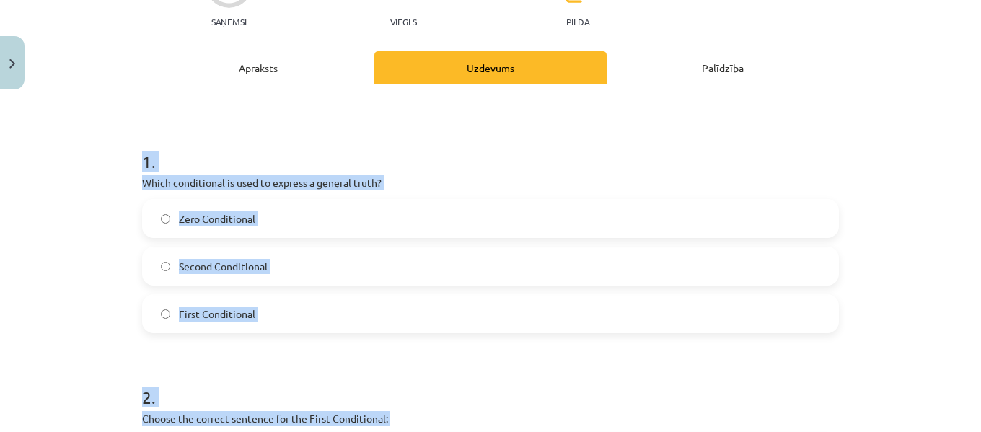
click at [616, 215] on label "Zero Conditional" at bounding box center [490, 218] width 694 height 36
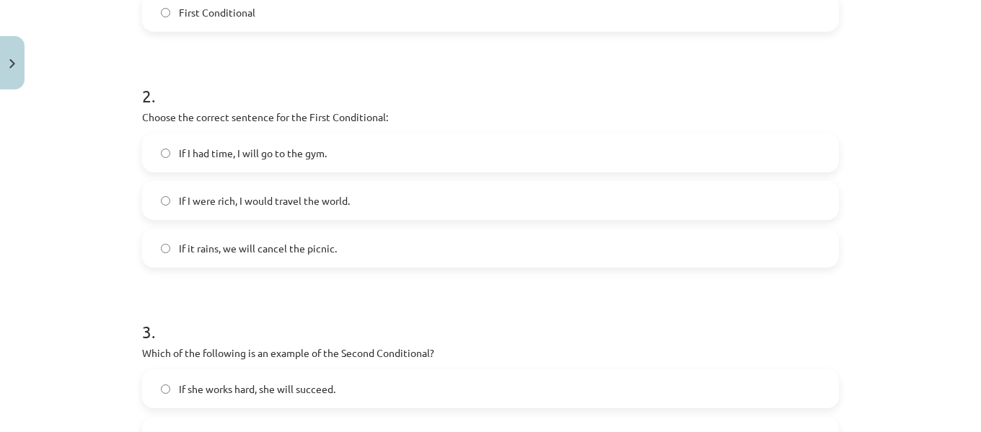
scroll to position [474, 0]
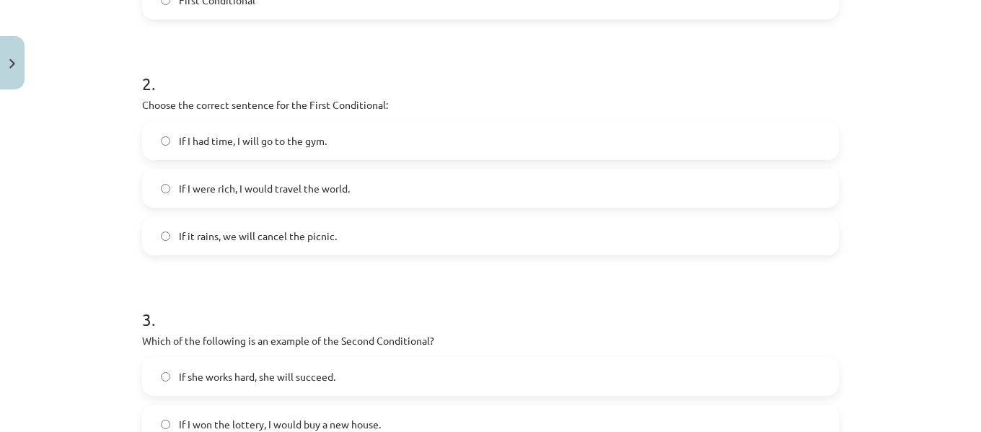
click at [269, 224] on label "If it rains, we will cancel the picnic." at bounding box center [490, 236] width 694 height 36
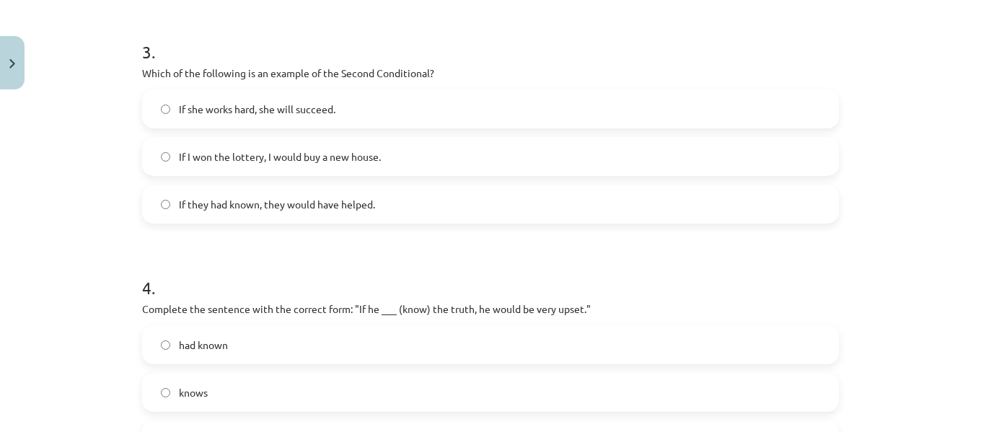
scroll to position [747, 0]
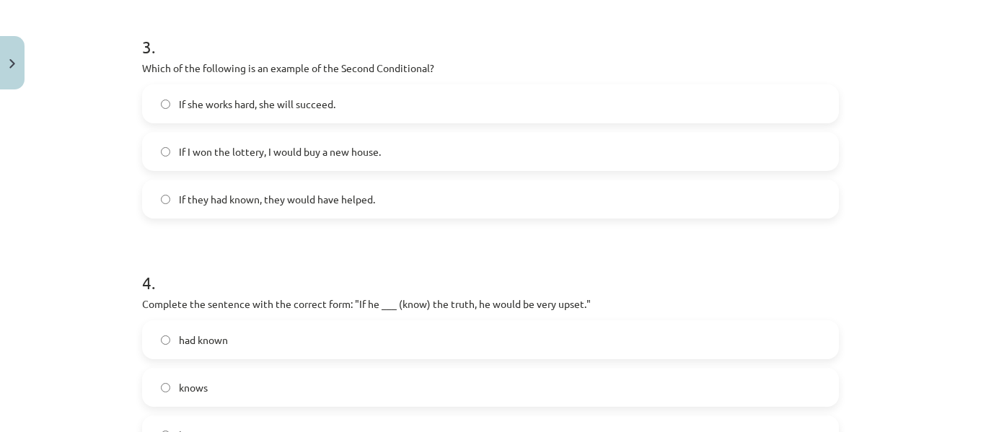
click at [256, 147] on span "If I won the lottery, I would buy a new house." at bounding box center [280, 151] width 202 height 15
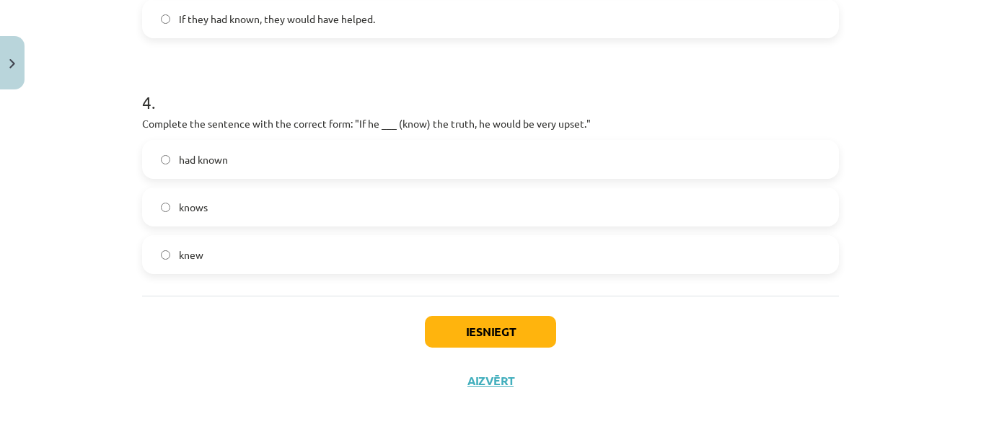
scroll to position [937, 0]
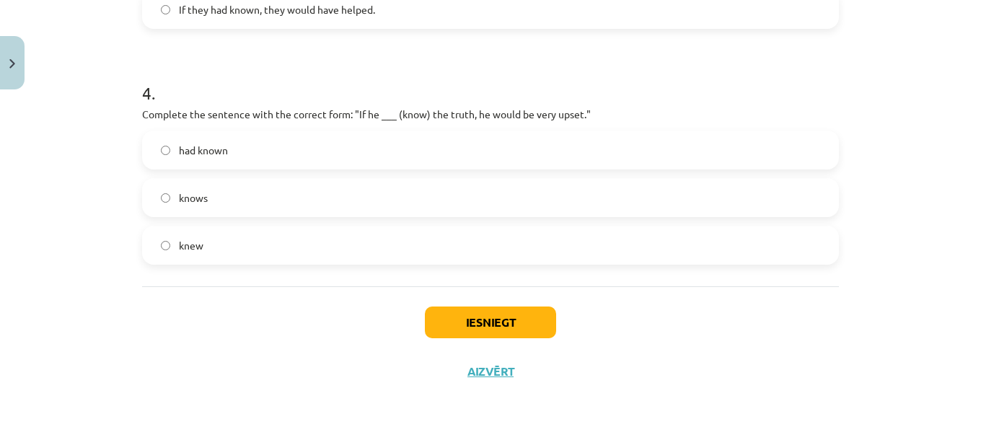
click at [272, 236] on label "knew" at bounding box center [490, 245] width 694 height 36
click at [454, 320] on button "Iesniegt" at bounding box center [490, 322] width 131 height 32
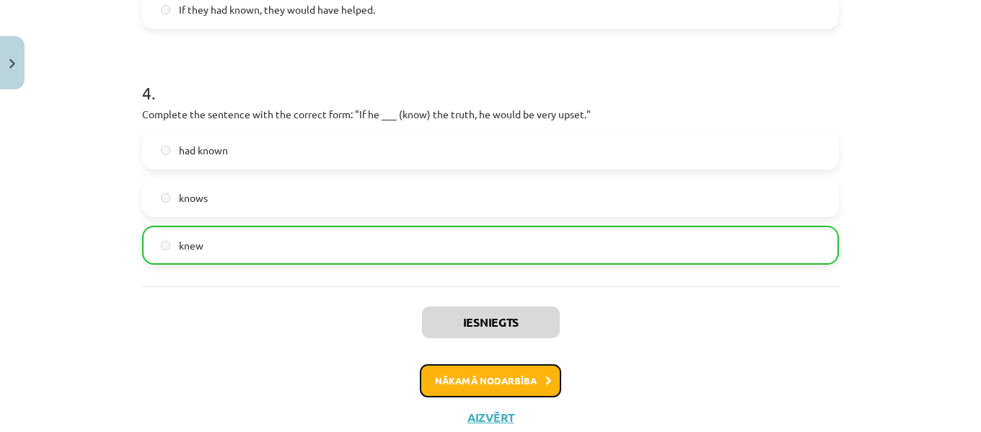
click at [513, 378] on button "Nākamā nodarbība" at bounding box center [490, 380] width 141 height 33
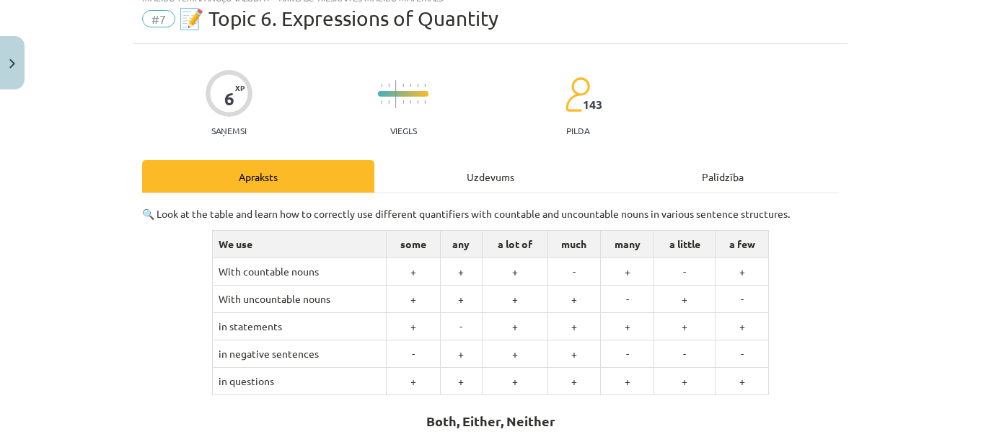
scroll to position [36, 0]
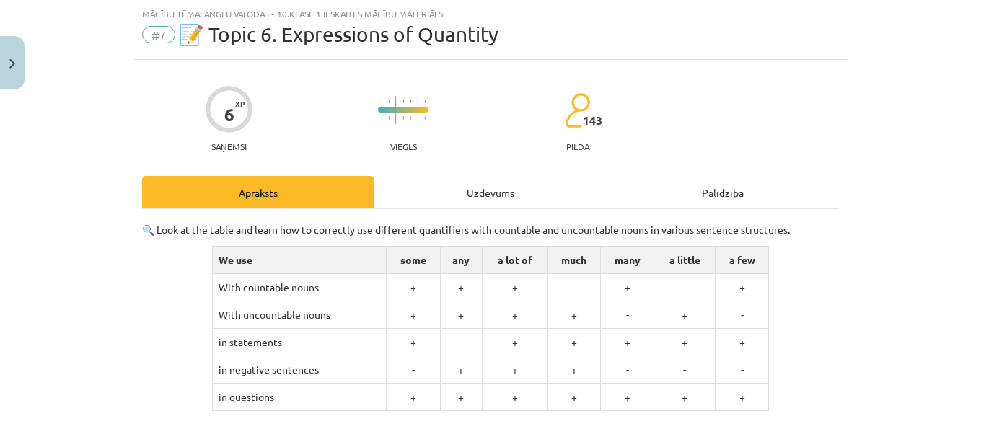
click at [497, 198] on div "Uzdevums" at bounding box center [490, 192] width 232 height 32
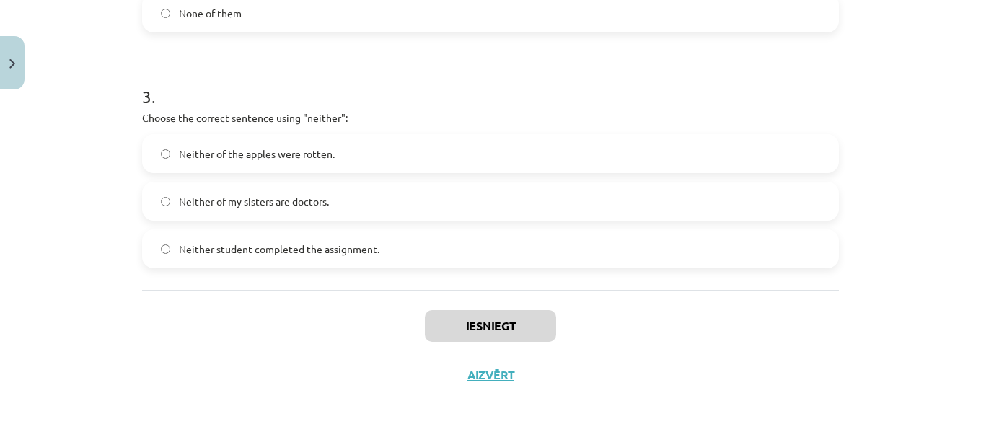
scroll to position [716, 0]
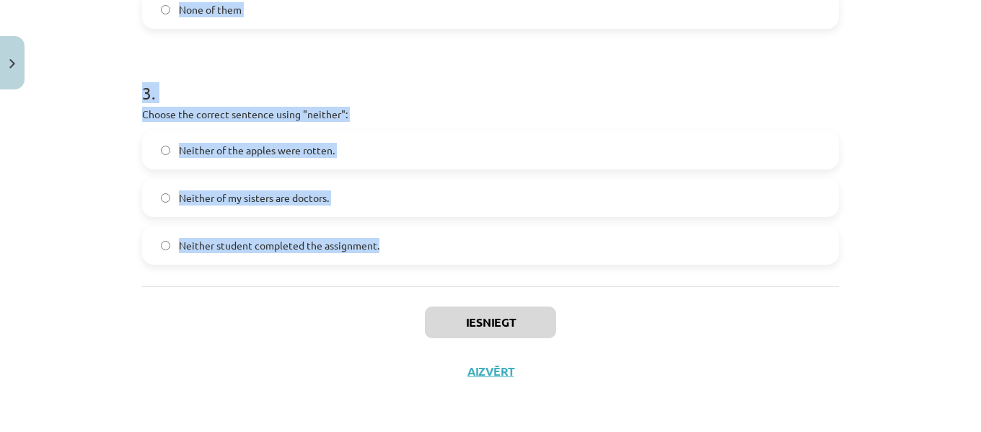
drag, startPoint x: 134, startPoint y: 286, endPoint x: 387, endPoint y: 237, distance: 257.8
copy form "1 . Which sentence correctly uses the word "both"? Neither of the answers is co…"
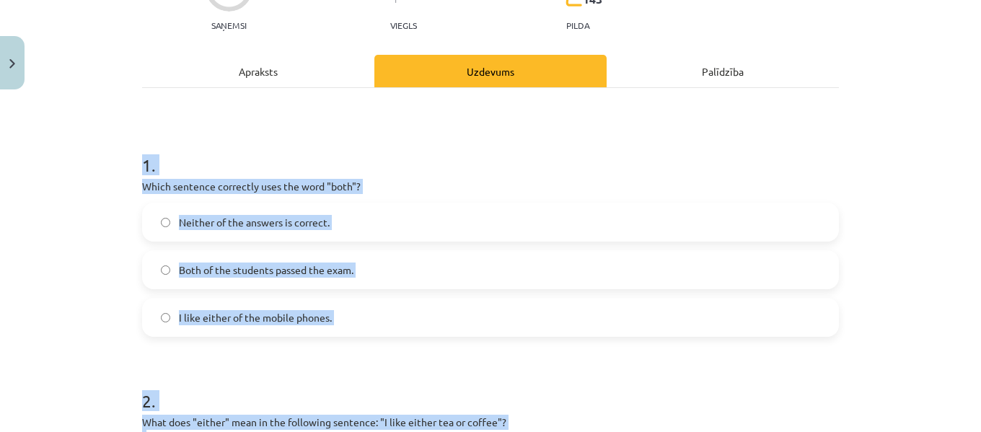
scroll to position [155, 0]
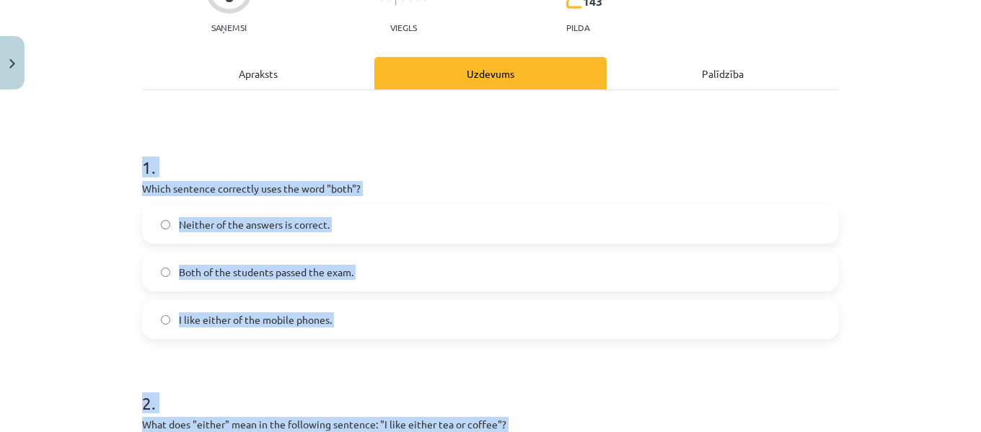
click at [648, 169] on h1 "1 ." at bounding box center [490, 154] width 697 height 45
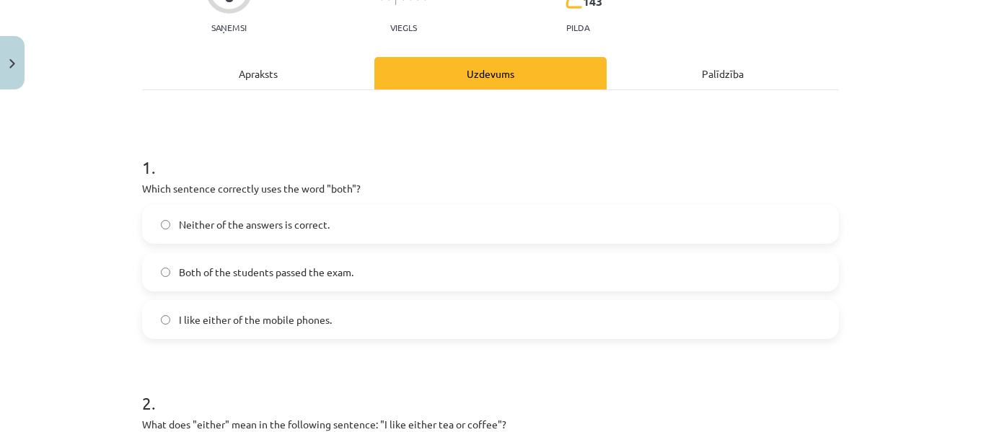
click at [501, 287] on label "Both of the students passed the exam." at bounding box center [490, 272] width 694 height 36
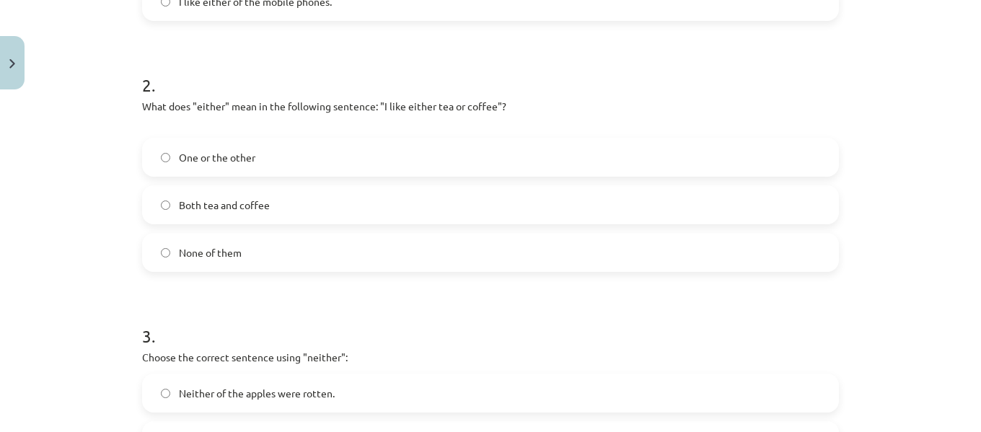
scroll to position [495, 0]
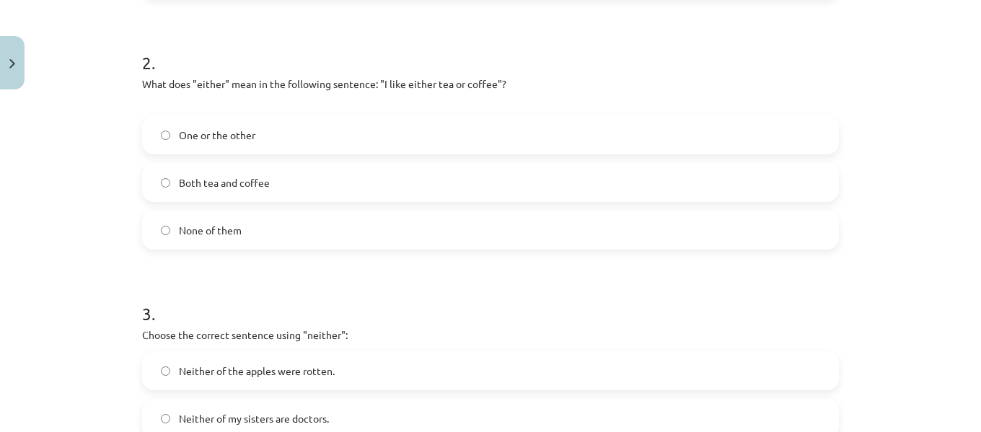
click at [229, 143] on label "One or the other" at bounding box center [490, 135] width 694 height 36
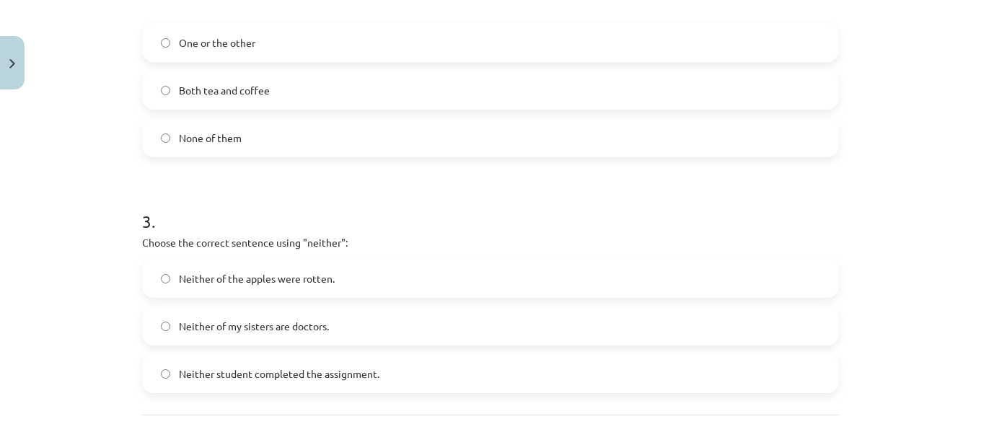
scroll to position [645, 0]
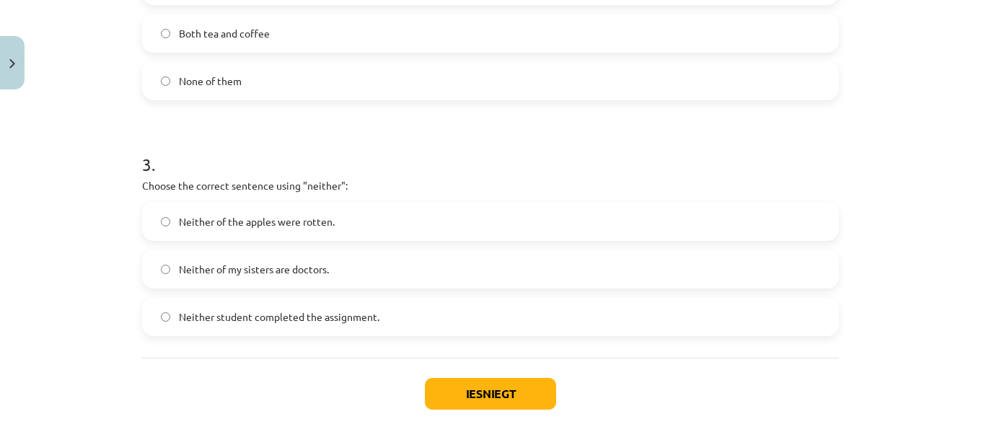
click at [796, 306] on label "Neither student completed the assignment." at bounding box center [490, 317] width 694 height 36
click at [517, 394] on button "Iesniegt" at bounding box center [490, 394] width 131 height 32
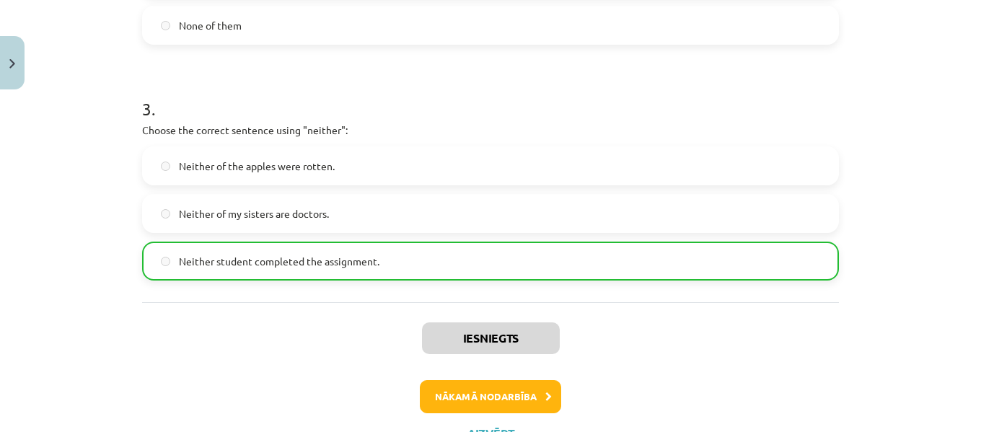
scroll to position [706, 0]
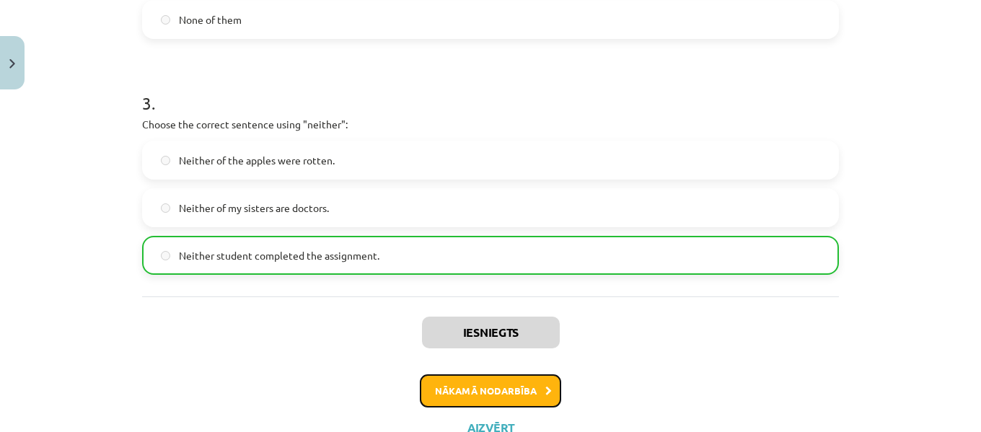
click at [490, 396] on button "Nākamā nodarbība" at bounding box center [490, 390] width 141 height 33
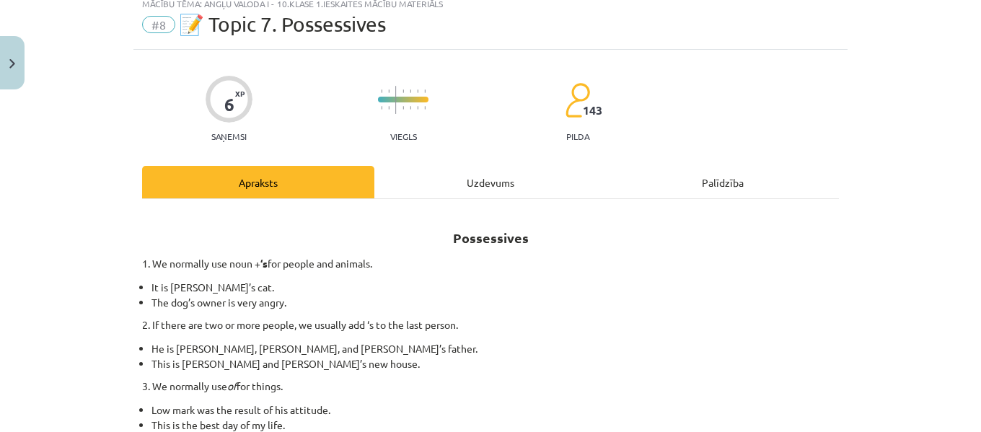
scroll to position [36, 0]
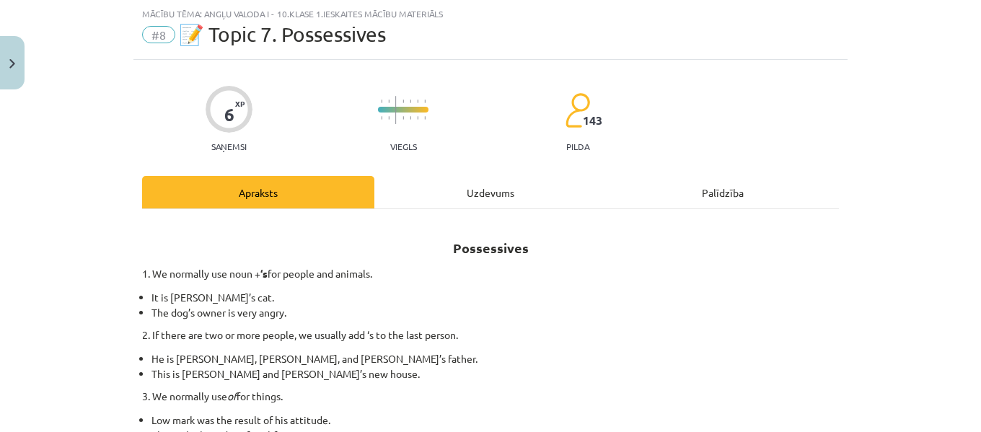
click at [490, 196] on div "Uzdevums" at bounding box center [490, 192] width 232 height 32
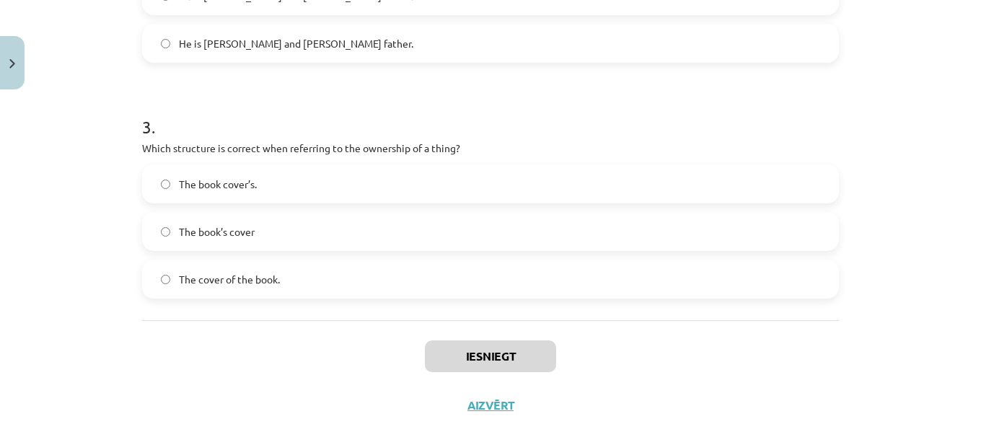
scroll to position [701, 0]
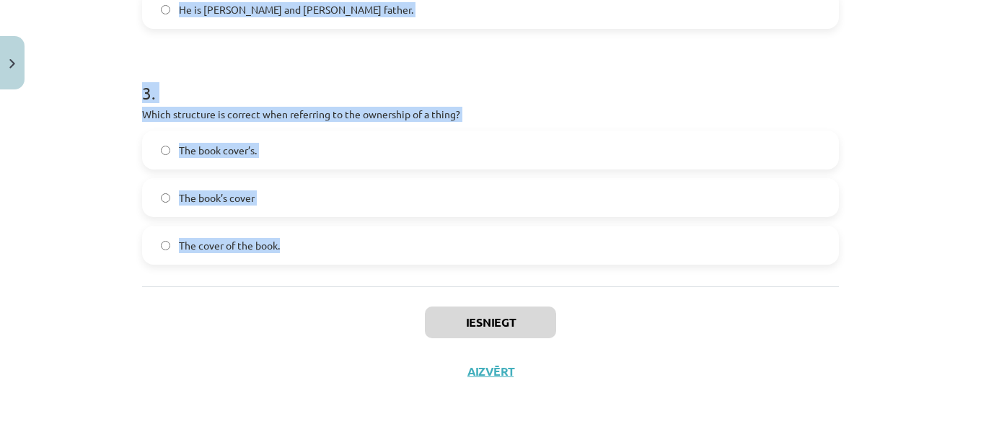
drag, startPoint x: 133, startPoint y: 287, endPoint x: 293, endPoint y: 234, distance: 167.8
copy form "1 . Which sentence correctly shows possession for a single person? It is Janes …"
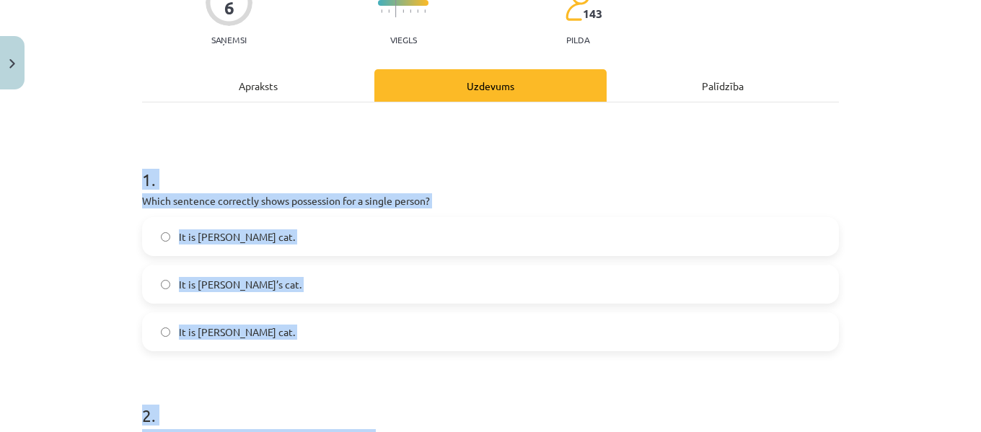
scroll to position [117, 0]
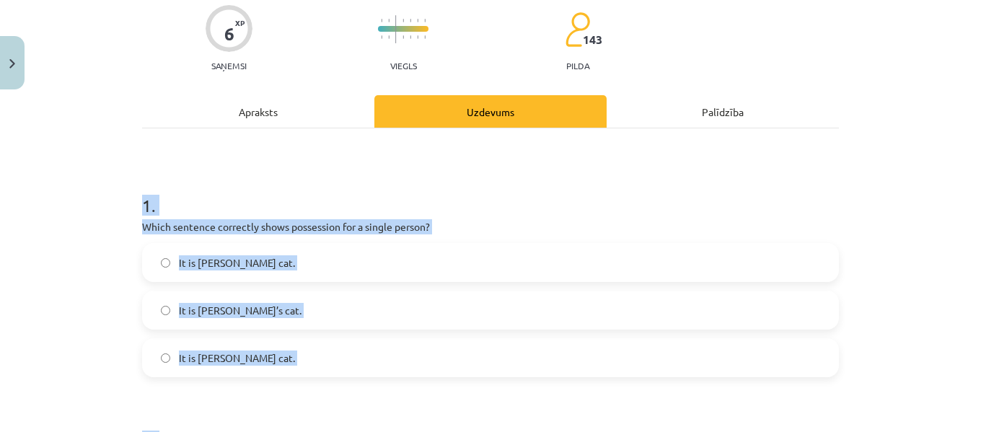
click at [733, 198] on h1 "1 ." at bounding box center [490, 192] width 697 height 45
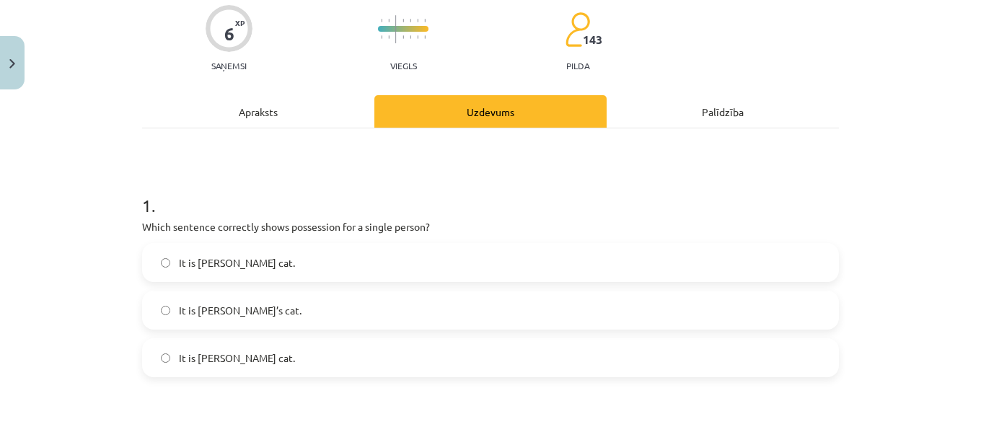
click at [286, 304] on label "It is Jane’s cat." at bounding box center [490, 310] width 694 height 36
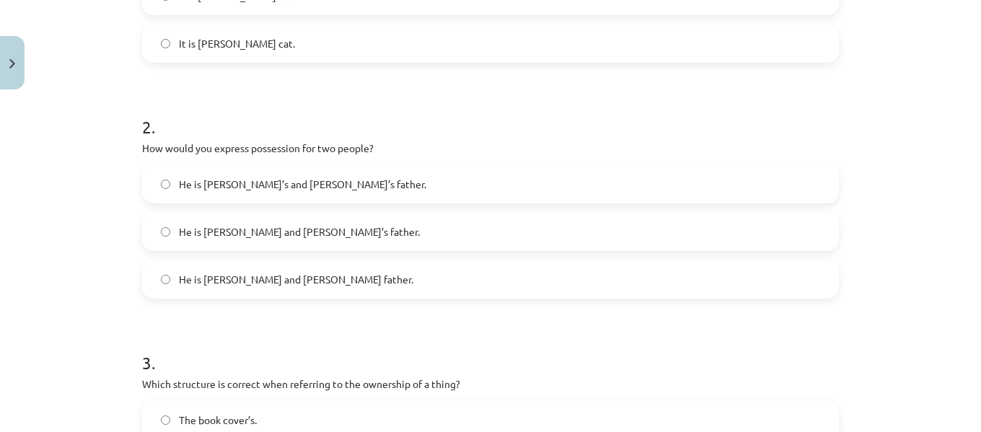
scroll to position [505, 0]
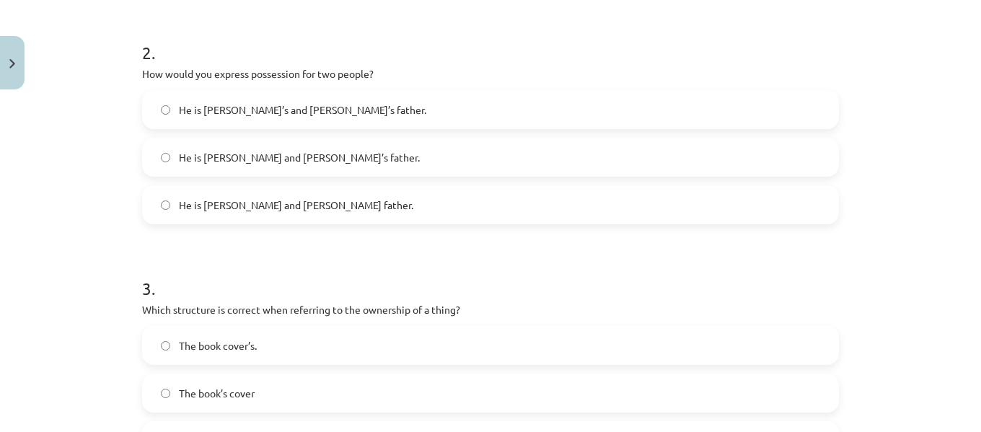
click at [268, 159] on span "He is Alice and James’s father." at bounding box center [299, 157] width 241 height 15
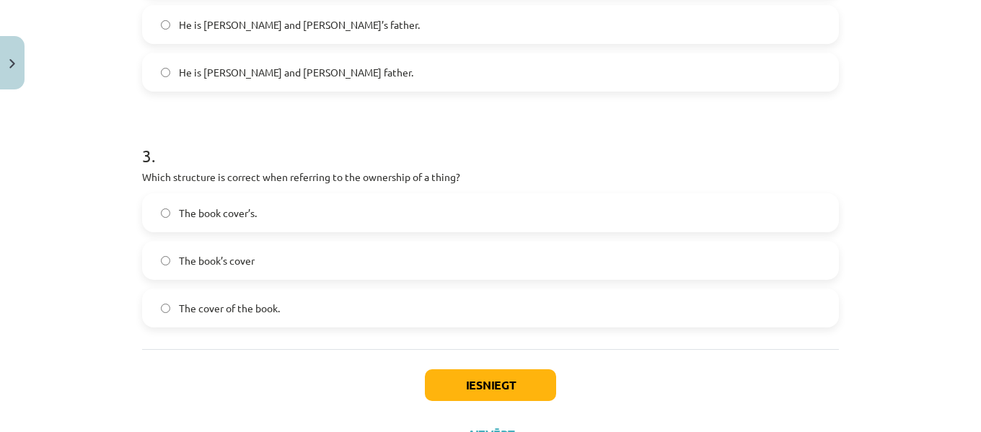
scroll to position [701, 0]
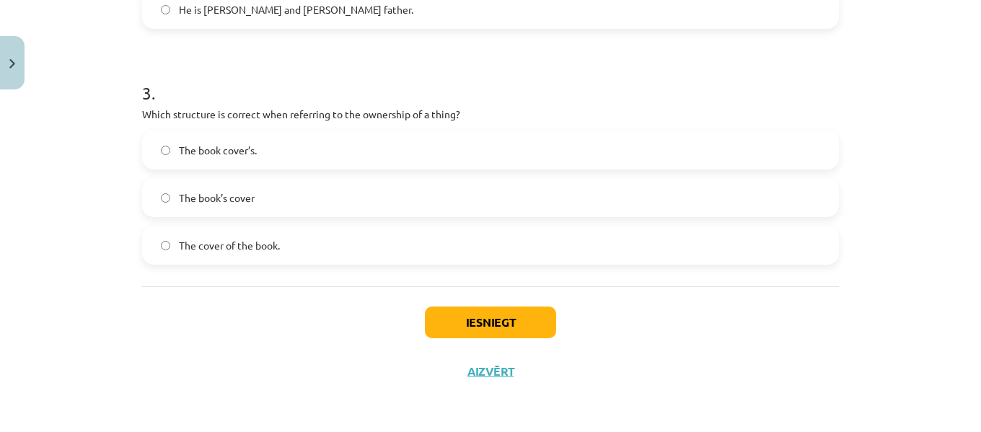
click at [255, 241] on span "The cover of the book." at bounding box center [229, 245] width 101 height 15
click at [443, 317] on button "Iesniegt" at bounding box center [490, 322] width 131 height 32
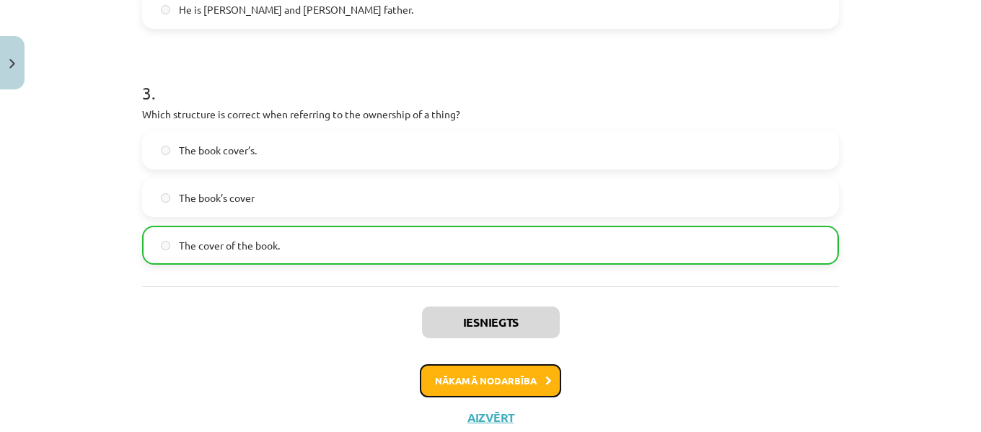
click at [476, 375] on button "Nākamā nodarbība" at bounding box center [490, 380] width 141 height 33
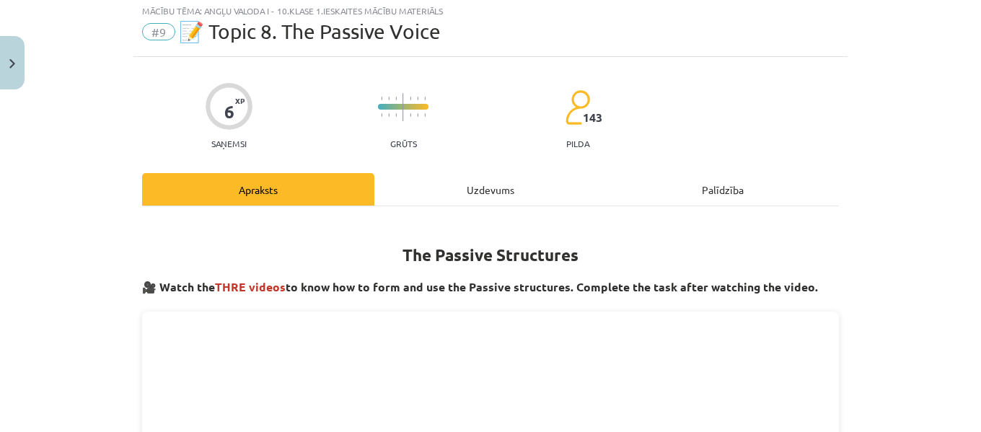
scroll to position [36, 0]
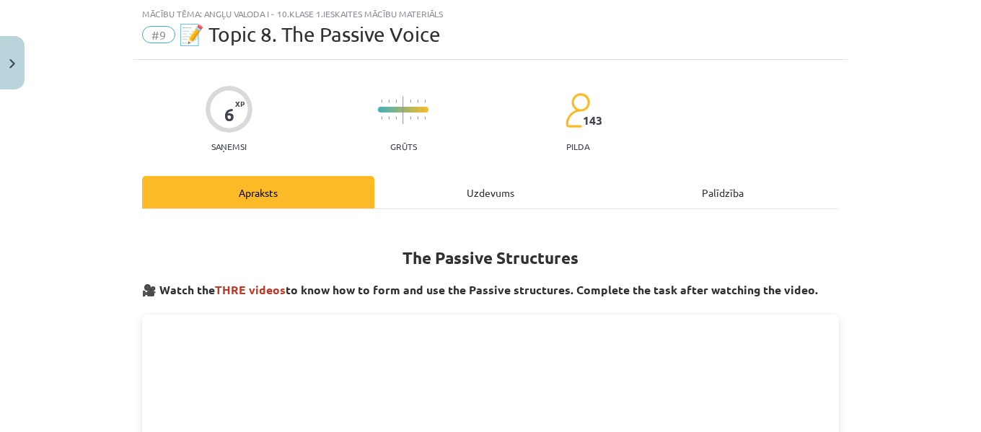
click at [474, 180] on div "Uzdevums" at bounding box center [490, 192] width 232 height 32
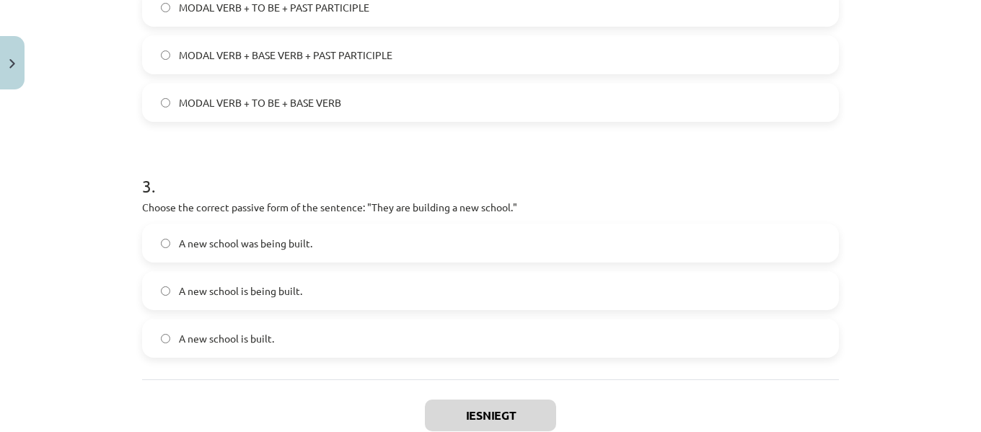
scroll to position [701, 0]
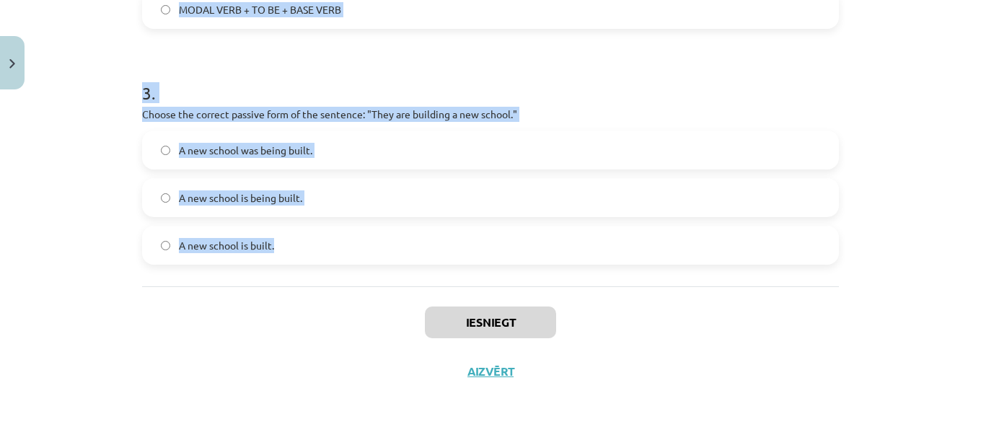
drag, startPoint x: 136, startPoint y: 280, endPoint x: 299, endPoint y: 261, distance: 164.0
copy form "1 . Which of the following sentences is in the passive voice? They will write a…"
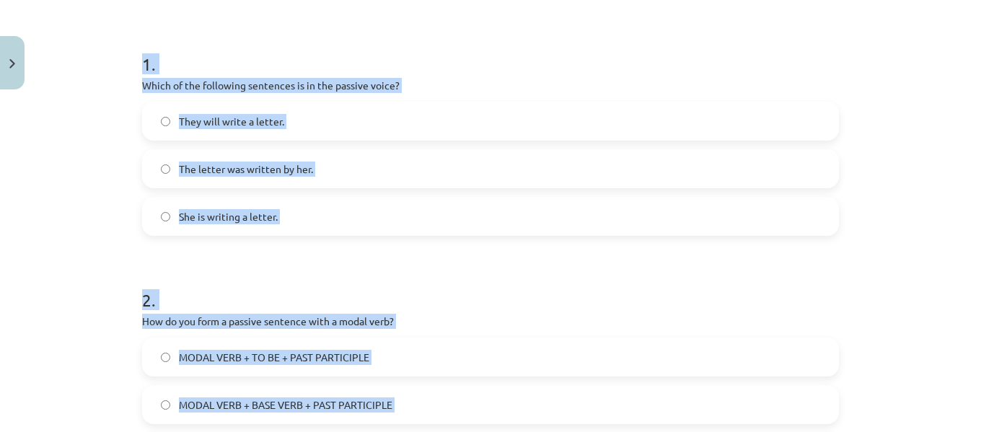
scroll to position [256, 0]
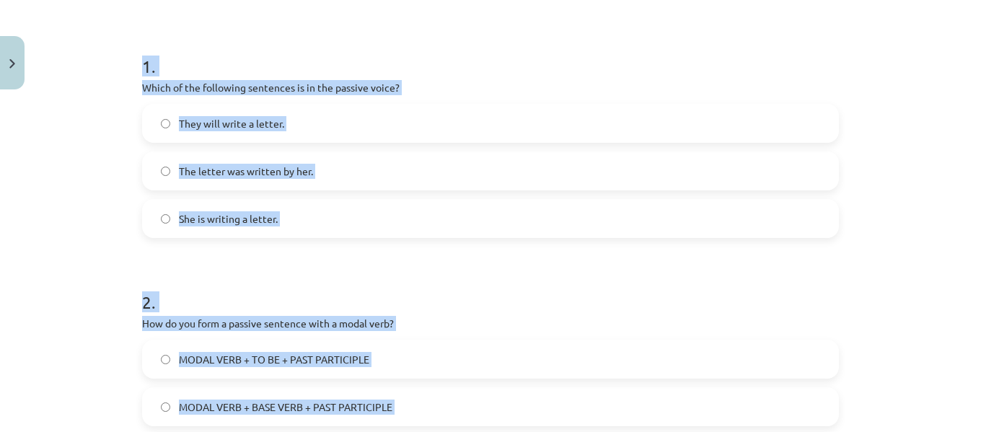
click at [712, 76] on div "1 . Which of the following sentences is in the passive voice? They will write a…" at bounding box center [490, 134] width 697 height 207
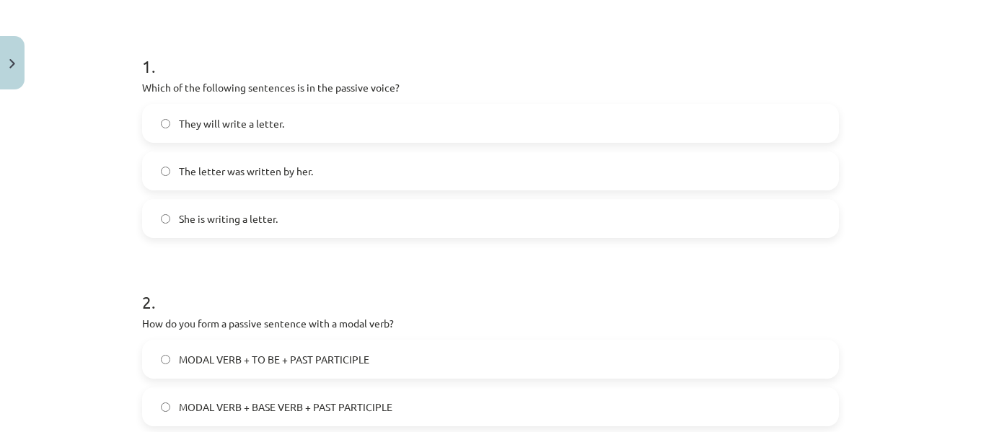
click at [647, 163] on label "The letter was written by her." at bounding box center [490, 171] width 694 height 36
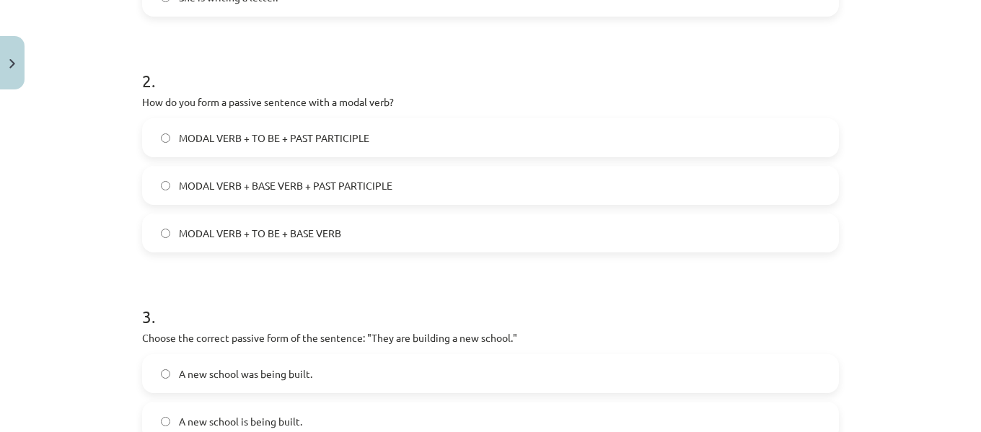
scroll to position [500, 0]
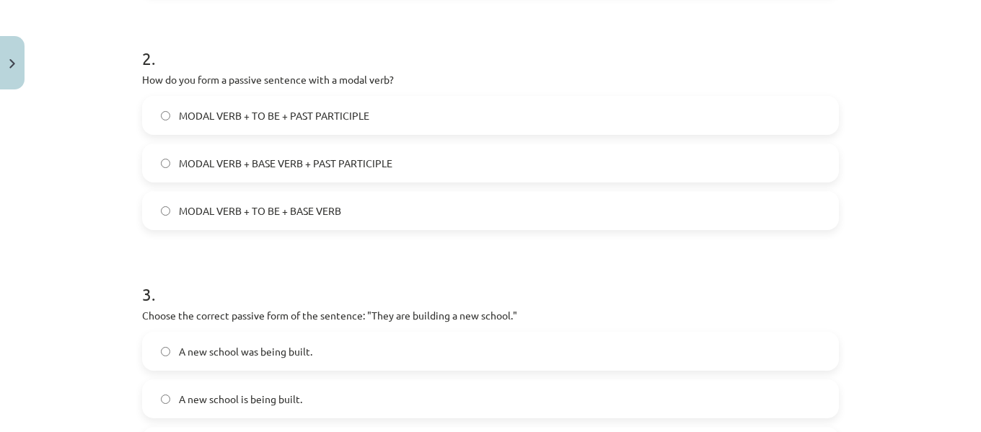
click at [310, 120] on span "MODAL VERB + TO BE + PAST PARTICIPLE" at bounding box center [274, 115] width 190 height 15
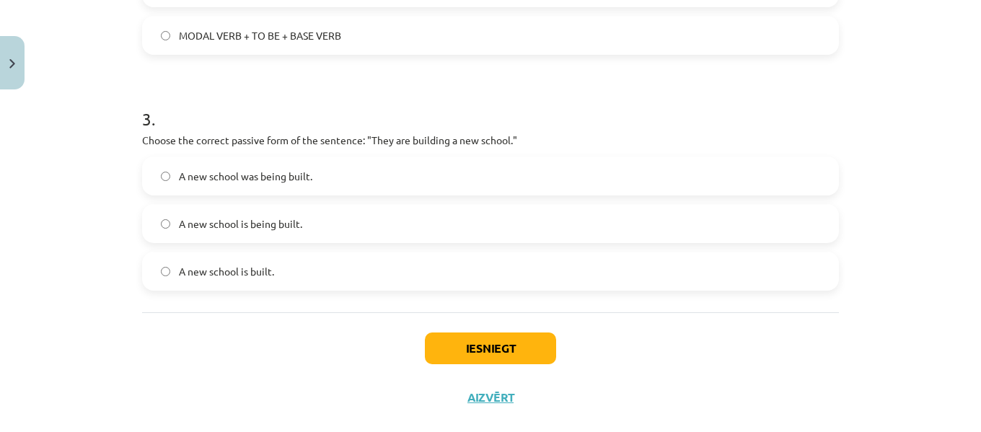
scroll to position [701, 0]
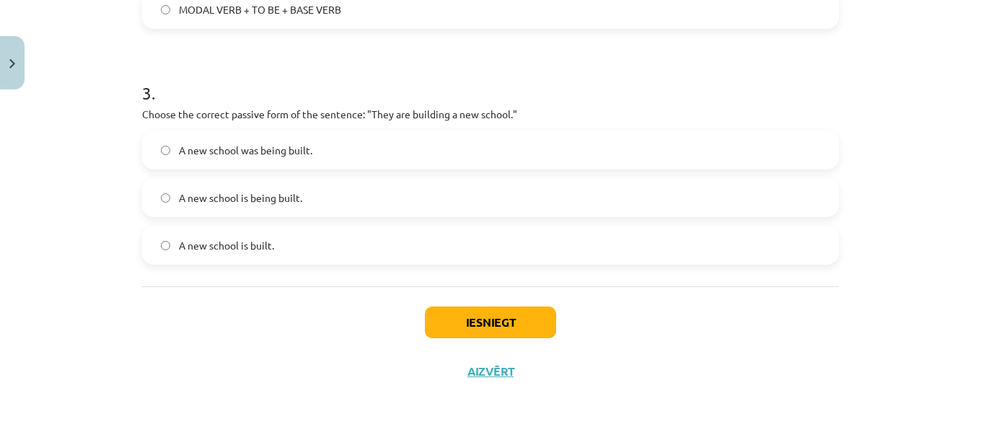
click at [274, 187] on label "A new school is being built." at bounding box center [490, 198] width 694 height 36
click at [505, 322] on button "Iesniegt" at bounding box center [490, 322] width 131 height 32
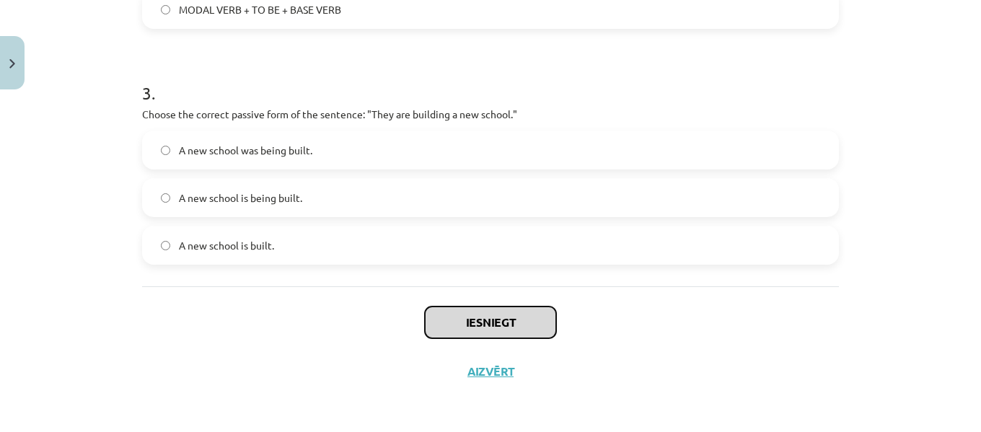
click at [505, 322] on button "Iesniegt" at bounding box center [490, 322] width 131 height 32
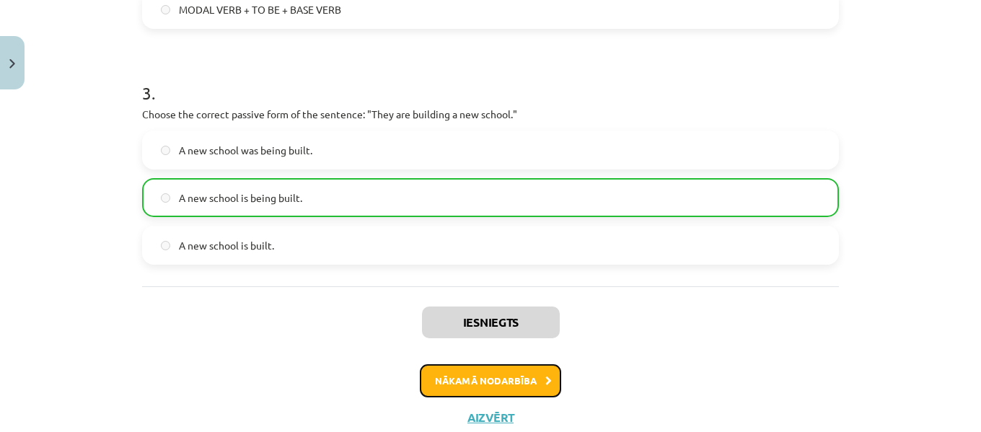
click at [504, 368] on button "Nākamā nodarbība" at bounding box center [490, 380] width 141 height 33
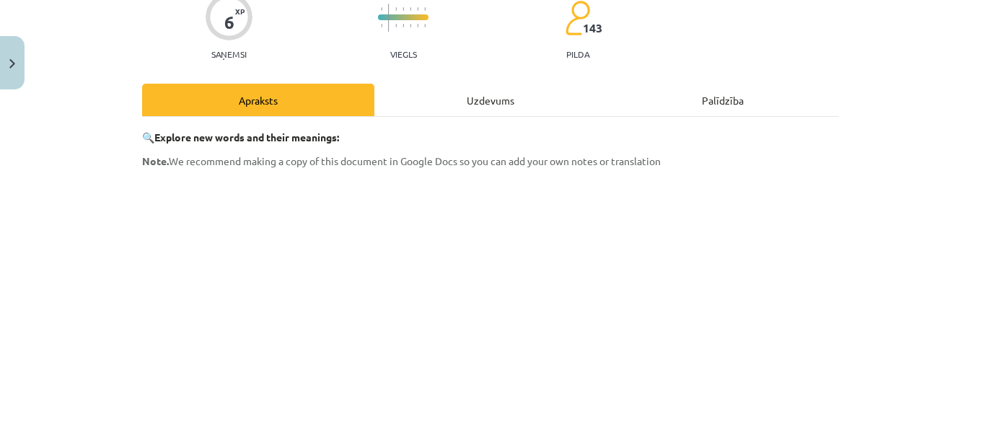
scroll to position [36, 0]
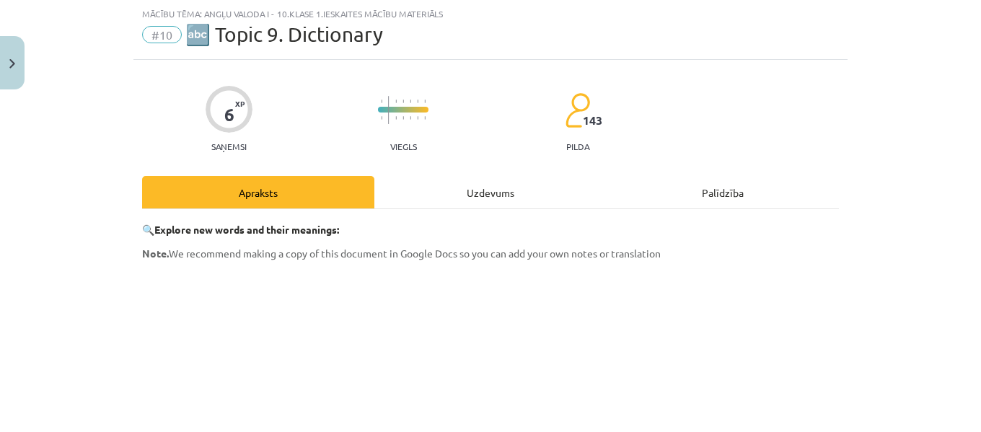
click at [495, 202] on div "Uzdevums" at bounding box center [490, 192] width 232 height 32
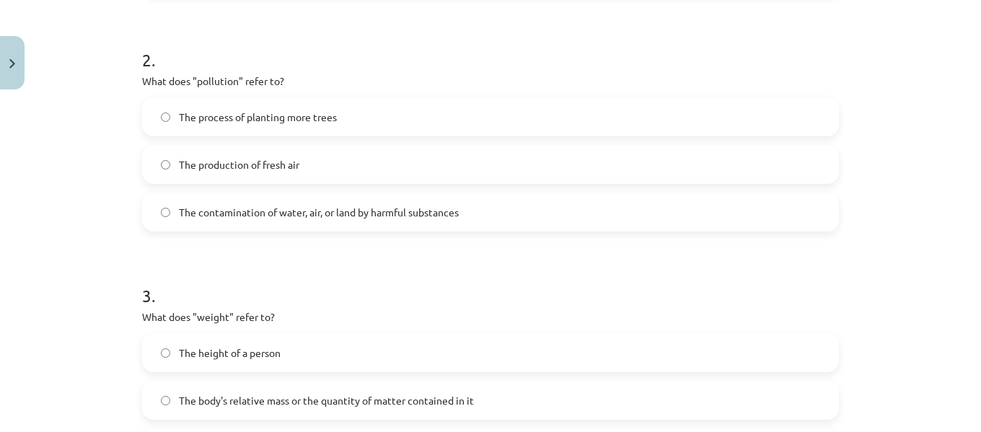
scroll to position [701, 0]
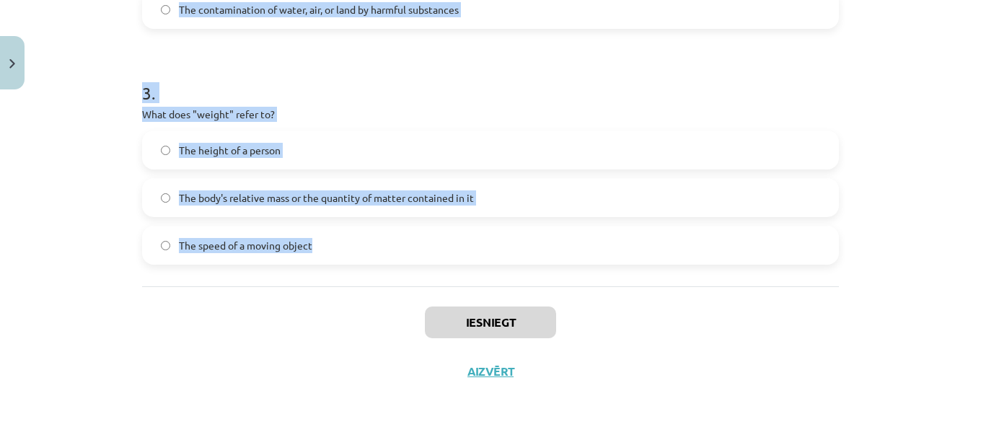
drag, startPoint x: 133, startPoint y: 283, endPoint x: 360, endPoint y: 252, distance: 228.5
copy form "1 . What does "sustainable" mean? Methods that do not deplete or destroy natura…"
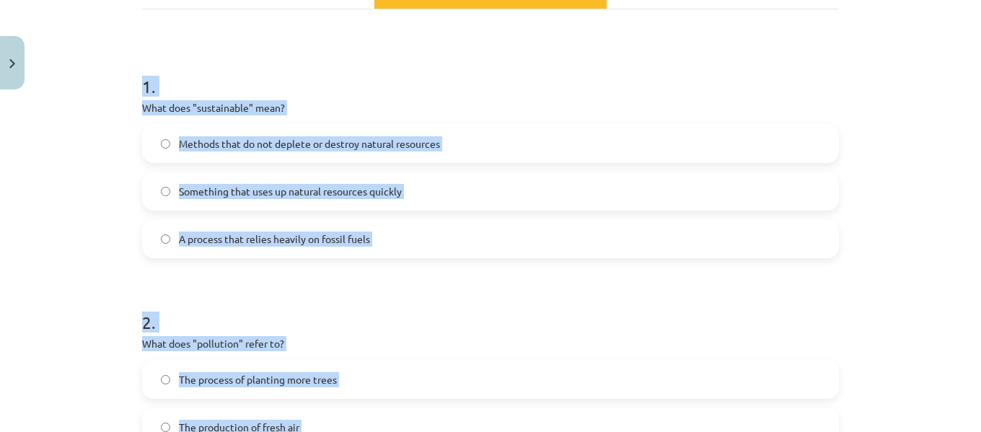
scroll to position [229, 0]
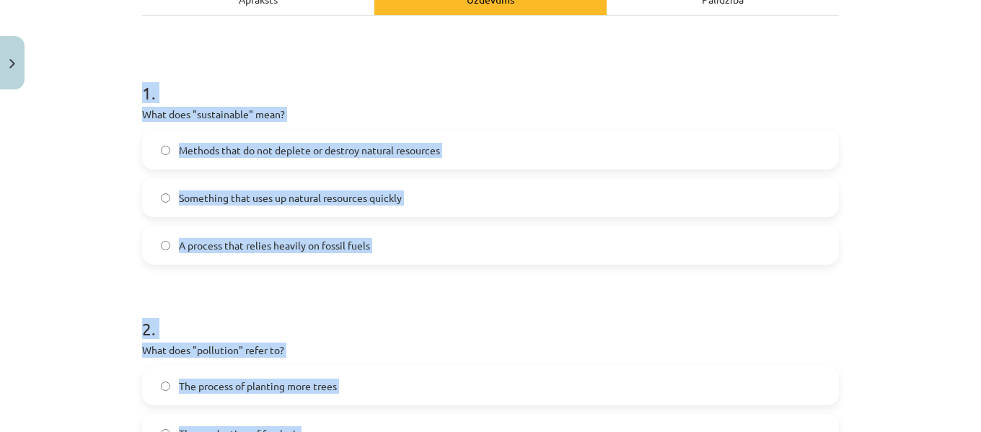
click at [707, 97] on h1 "1 ." at bounding box center [490, 80] width 697 height 45
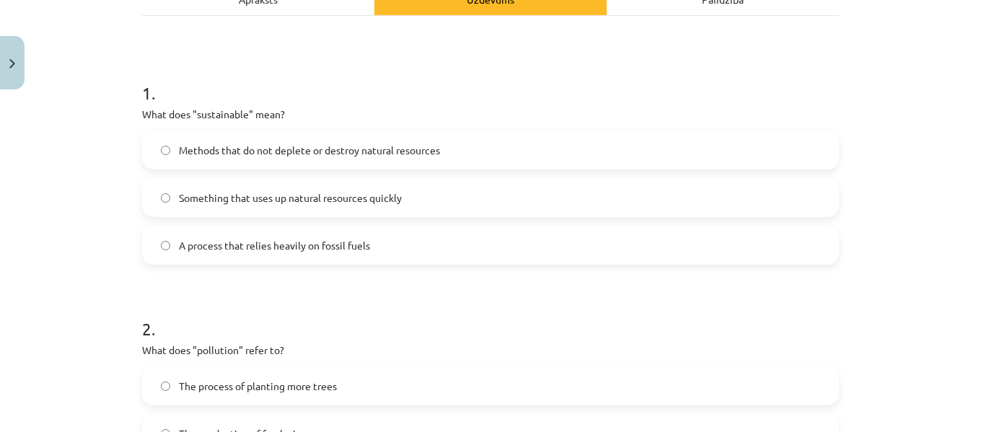
click at [276, 144] on span "Methods that do not deplete or destroy natural resources" at bounding box center [309, 150] width 261 height 15
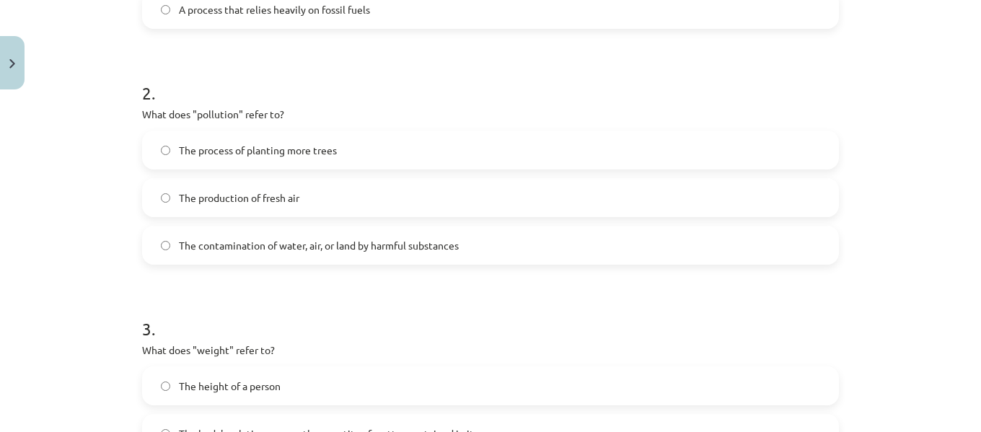
scroll to position [516, 0]
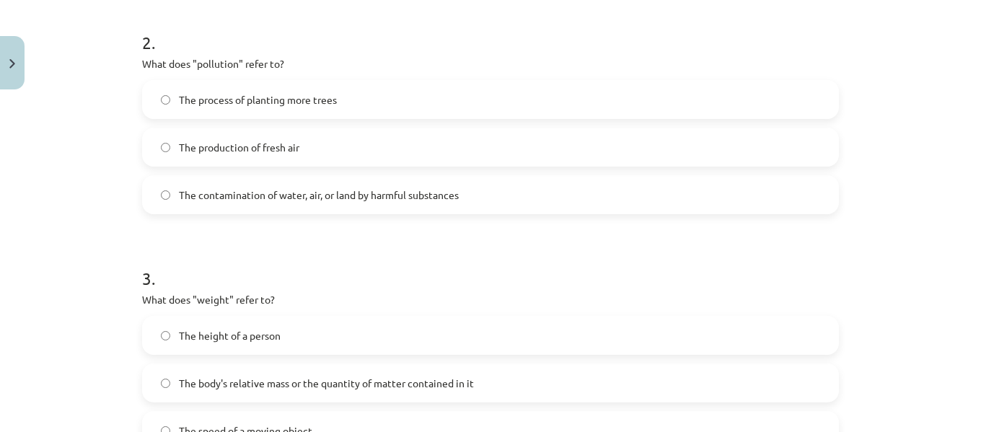
click at [277, 197] on span "The contamination of water, air, or land by harmful substances" at bounding box center [319, 194] width 280 height 15
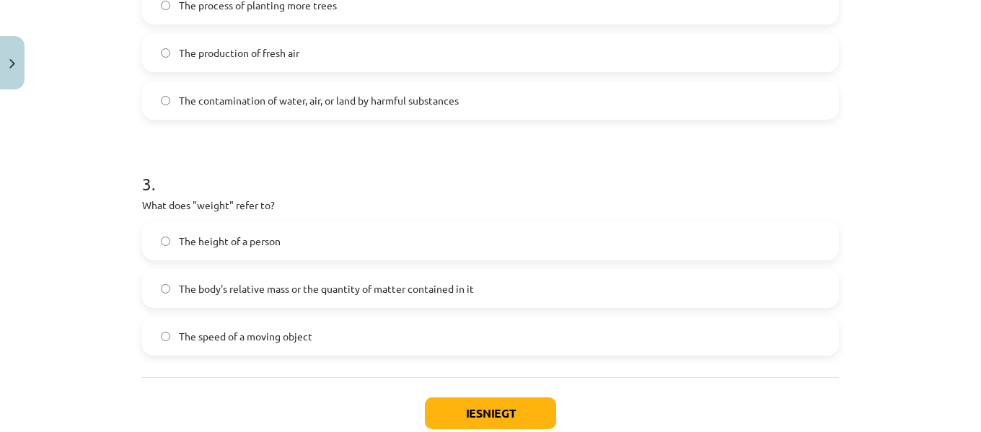
scroll to position [663, 0]
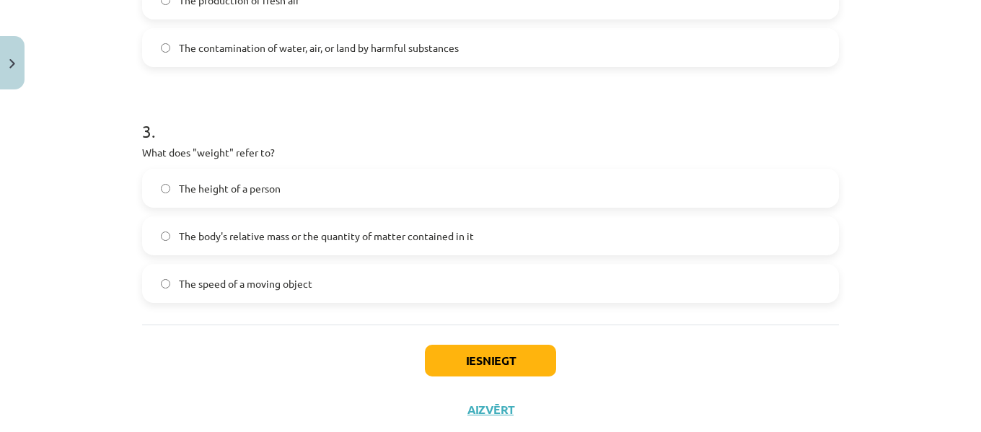
click at [284, 229] on span "The body's relative mass or the quantity of matter contained in it" at bounding box center [326, 236] width 295 height 15
click at [468, 355] on button "Iesniegt" at bounding box center [490, 361] width 131 height 32
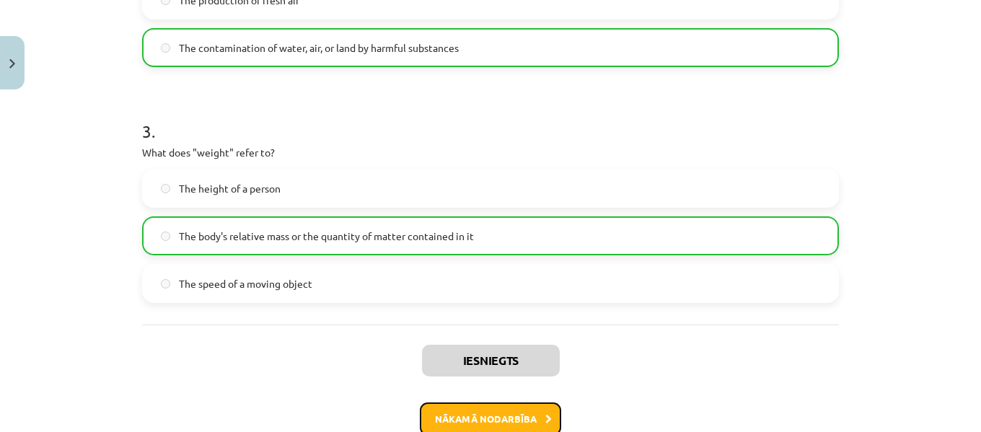
click at [505, 422] on button "Nākamā nodarbība" at bounding box center [490, 418] width 141 height 33
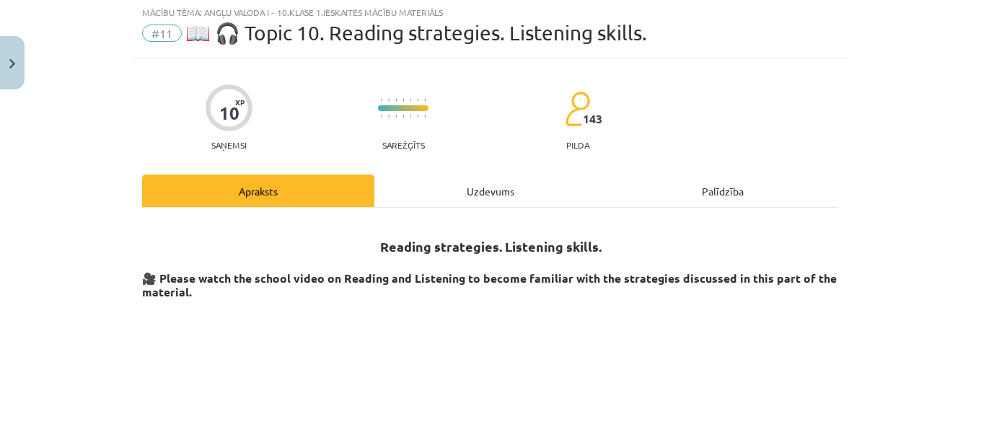
scroll to position [36, 0]
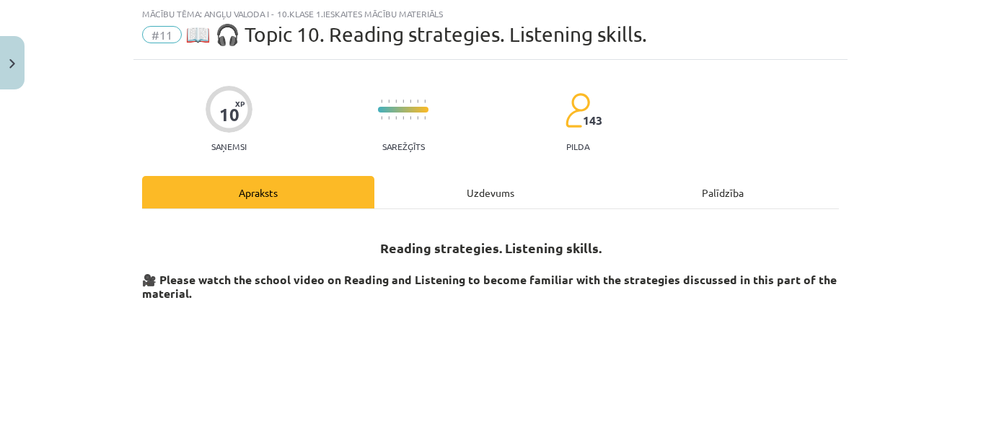
click at [490, 181] on div "Uzdevums" at bounding box center [490, 192] width 232 height 32
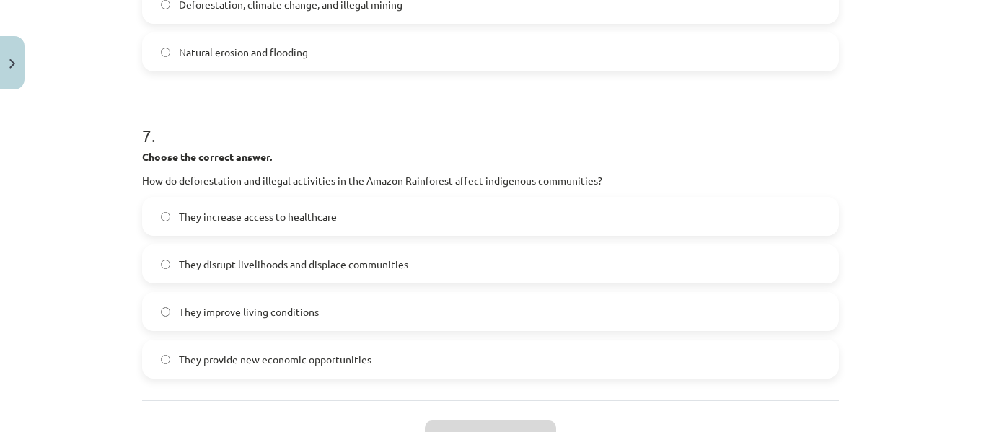
scroll to position [1763, 0]
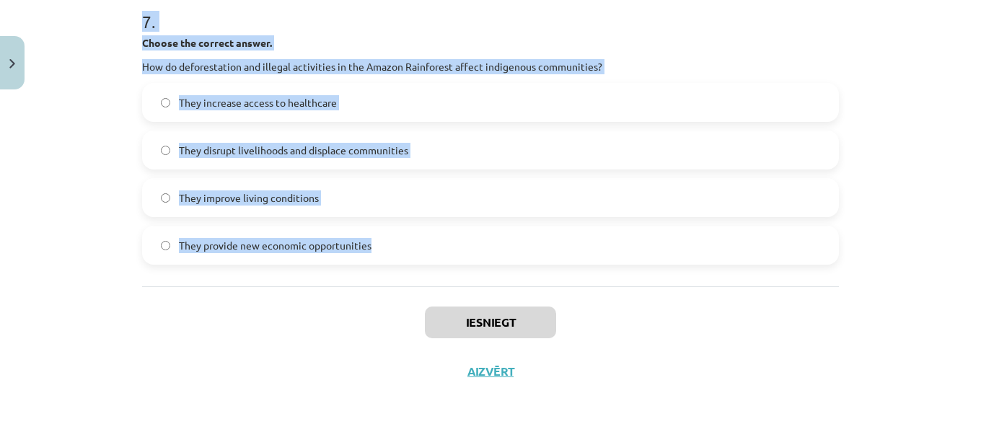
drag, startPoint x: 136, startPoint y: 281, endPoint x: 406, endPoint y: 249, distance: 272.2
copy form "1 . Choose whether the sentence is True or False. The Amazon Rainforest is ofte…"
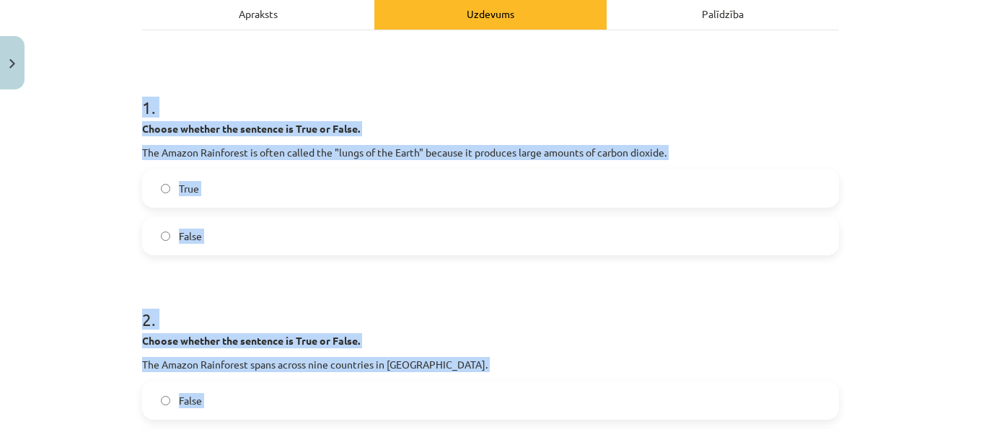
scroll to position [222, 0]
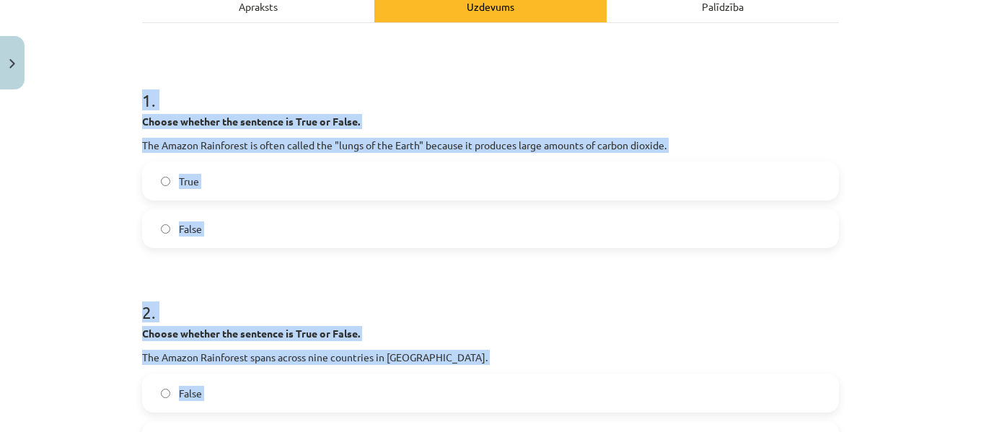
click at [850, 63] on div "Mācību tēma: Angļu valoda i - 10.klase 1.ieskaites mācību materiāls #11 📖 🎧 Top…" at bounding box center [490, 216] width 981 height 432
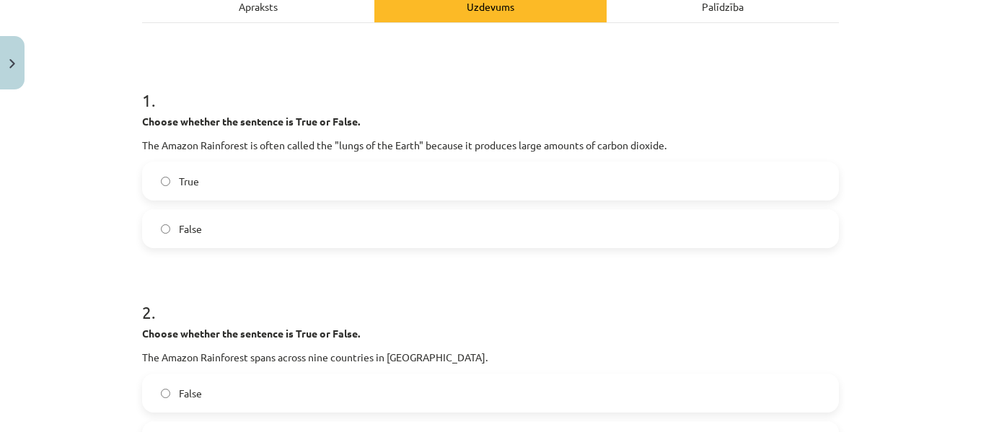
click at [261, 234] on label "False" at bounding box center [490, 229] width 694 height 36
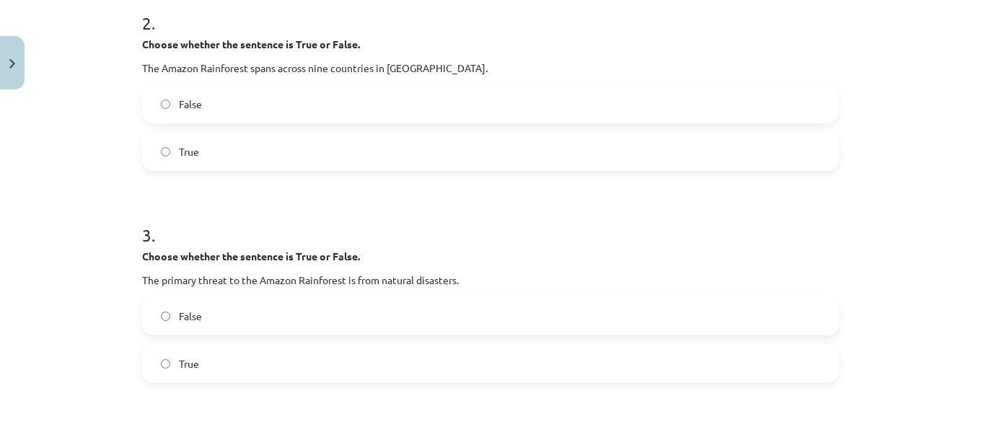
scroll to position [515, 0]
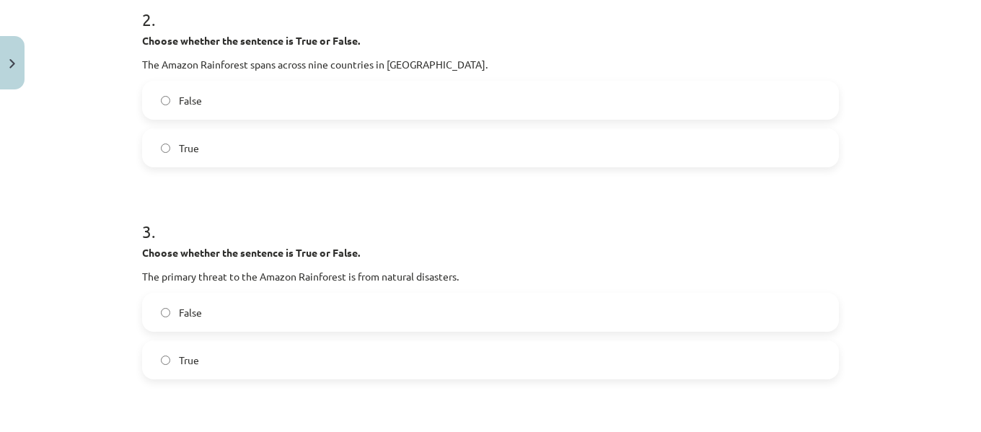
click at [225, 140] on label "True" at bounding box center [490, 148] width 694 height 36
click at [253, 316] on label "False" at bounding box center [490, 312] width 694 height 36
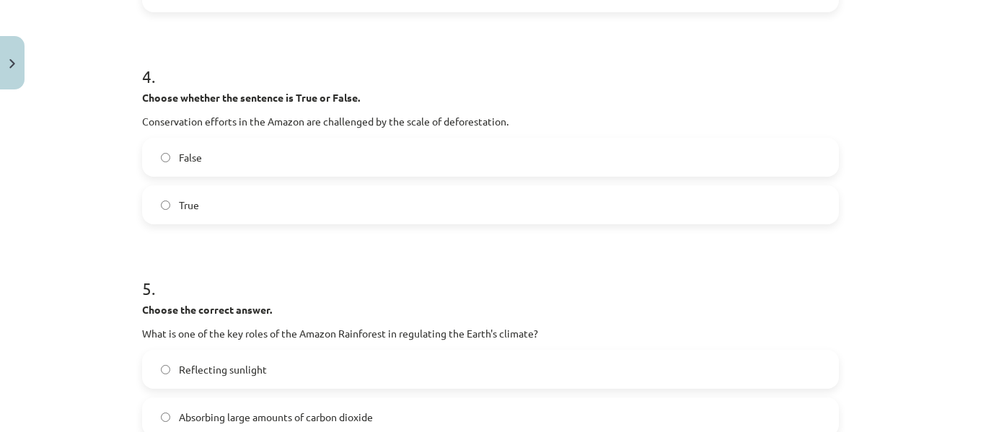
scroll to position [909, 0]
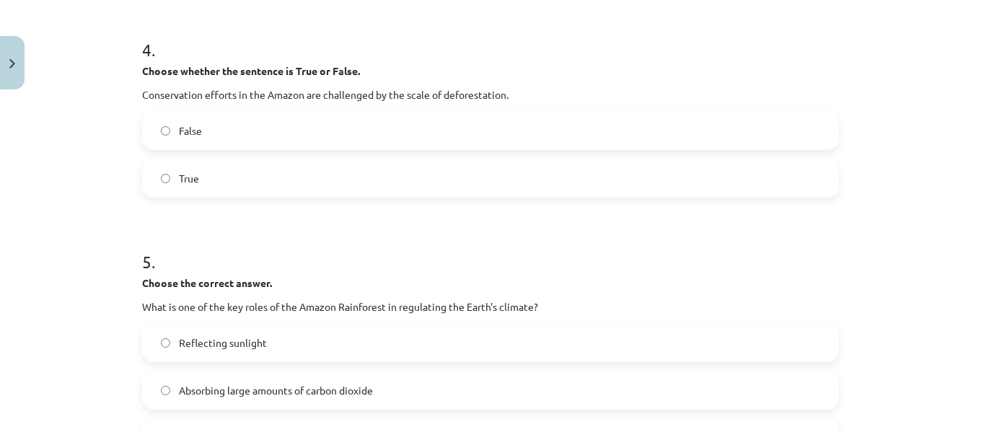
click at [239, 170] on label "True" at bounding box center [490, 178] width 694 height 36
click at [296, 372] on label "Absorbing large amounts of carbon dioxide" at bounding box center [490, 390] width 694 height 36
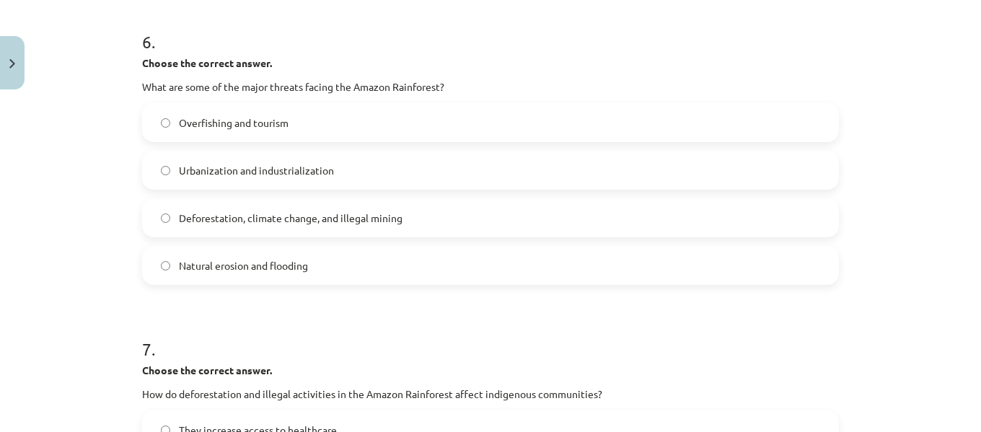
scroll to position [1451, 0]
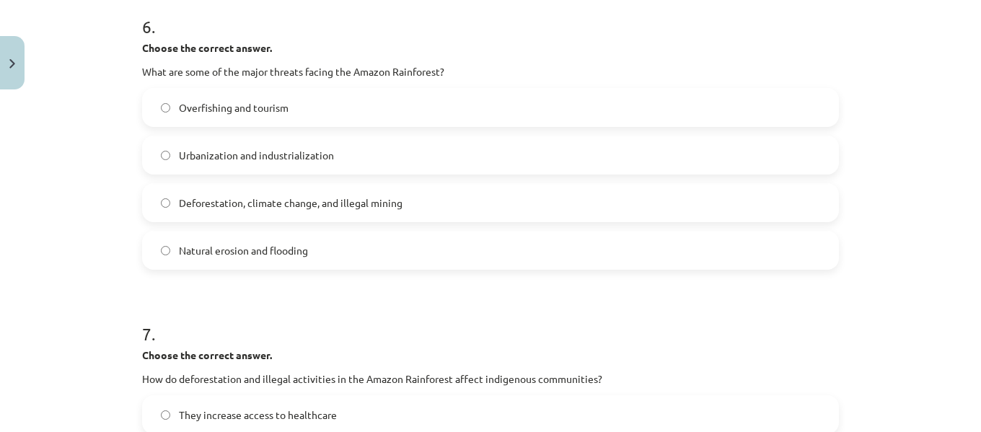
click at [257, 203] on span "Deforestation, climate change, and illegal mining" at bounding box center [291, 202] width 224 height 15
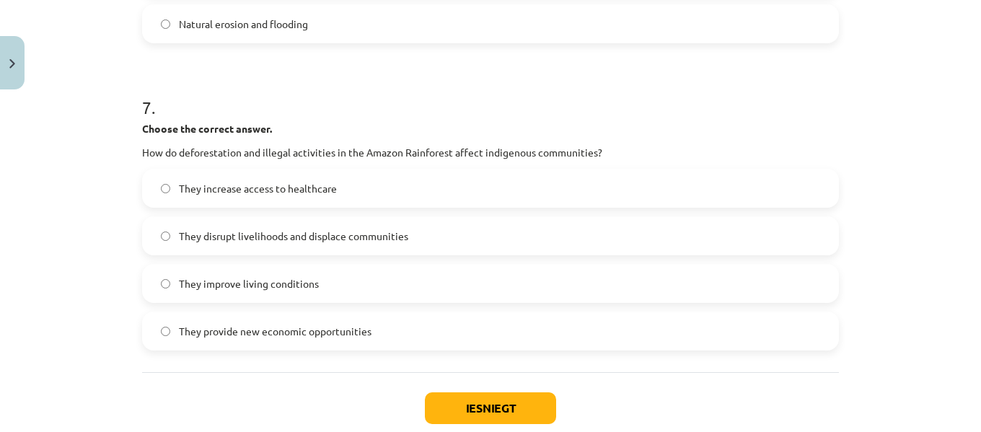
scroll to position [1763, 0]
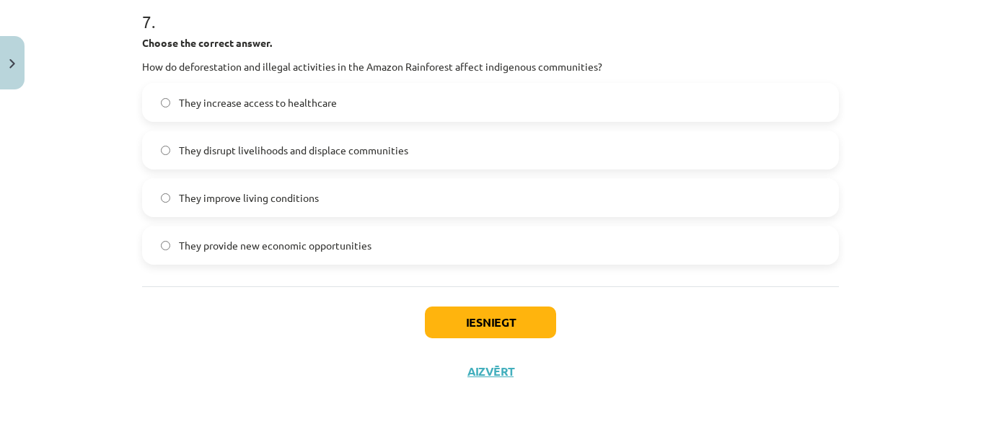
click at [279, 149] on span "They disrupt livelihoods and displace communities" at bounding box center [293, 150] width 229 height 15
click at [517, 319] on button "Iesniegt" at bounding box center [490, 322] width 131 height 32
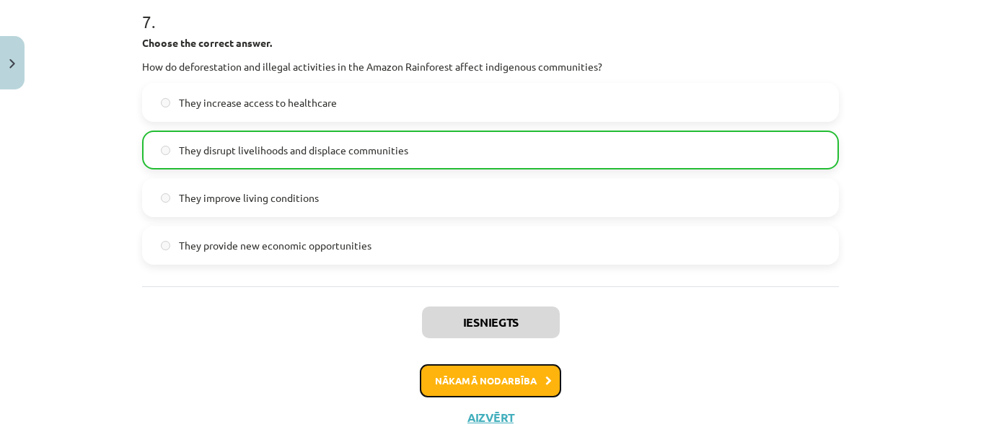
click at [518, 377] on button "Nākamā nodarbība" at bounding box center [490, 380] width 141 height 33
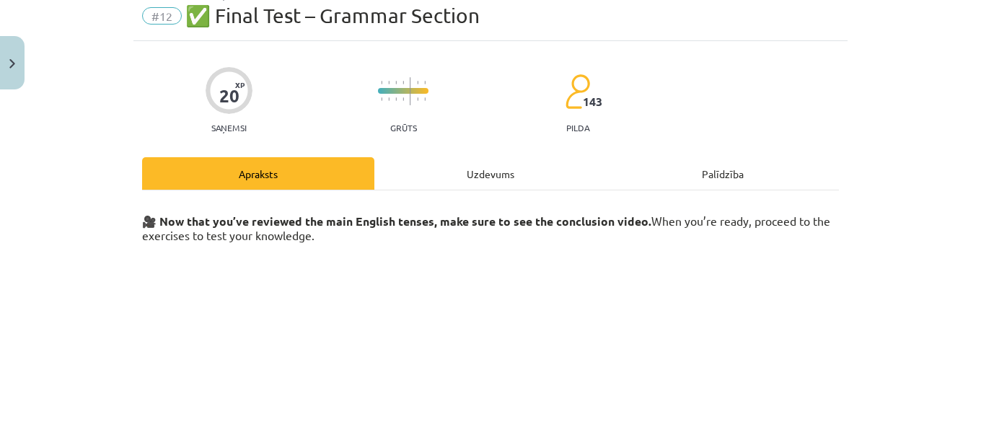
scroll to position [36, 0]
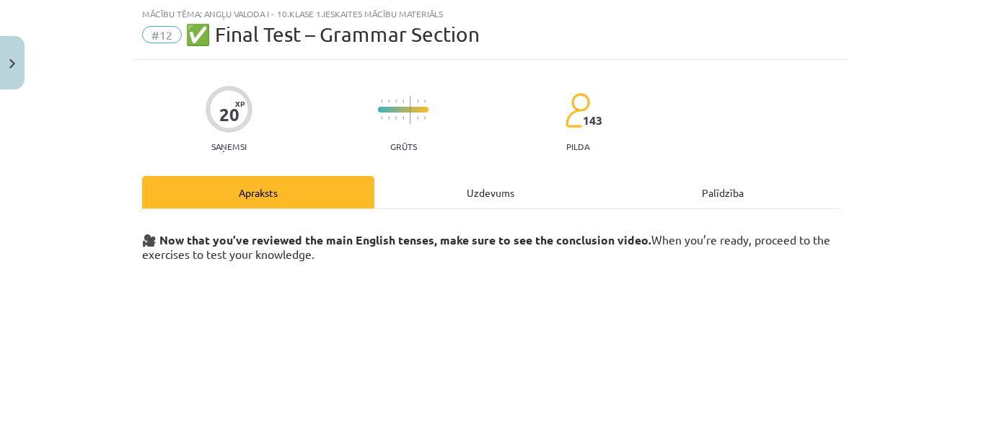
click at [503, 182] on div "Uzdevums" at bounding box center [490, 192] width 232 height 32
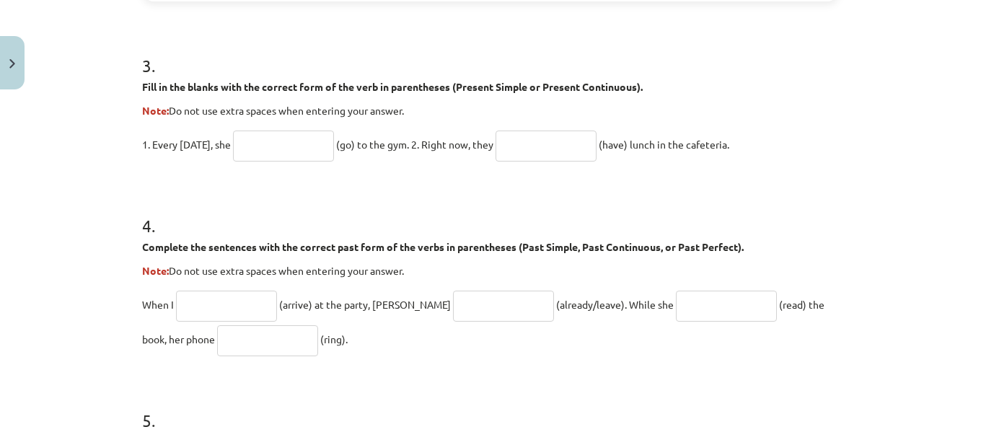
scroll to position [1339, 0]
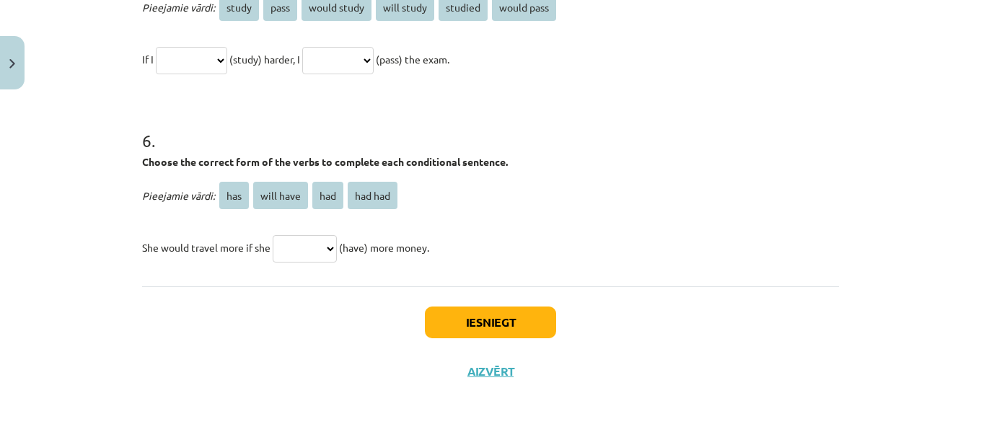
drag, startPoint x: 135, startPoint y: 285, endPoint x: 454, endPoint y: 244, distance: 322.1
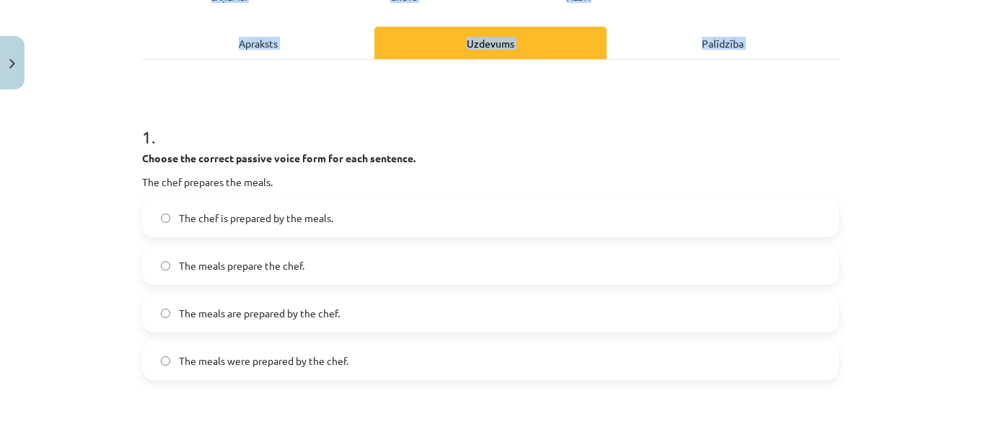
scroll to position [192, 0]
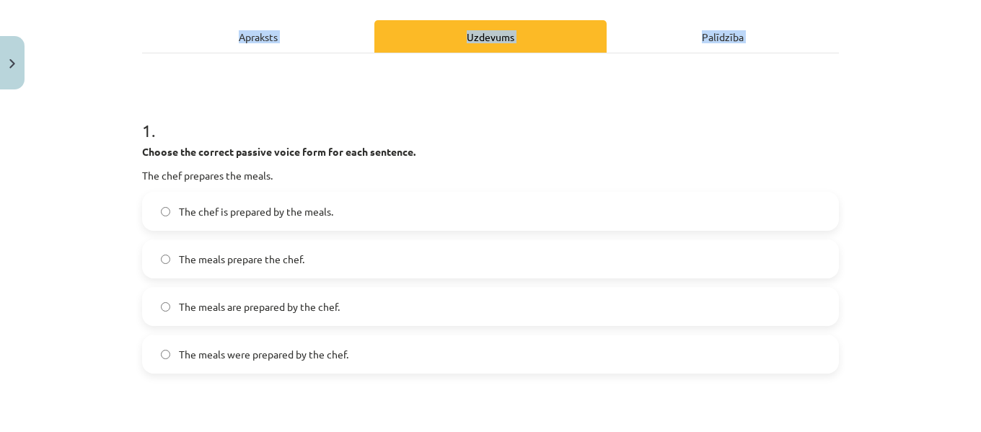
click at [850, 74] on div "Mācību tēma: Angļu valoda i - 10.klase 1.ieskaites mācību materiāls #12 ✅ Final…" at bounding box center [490, 216] width 981 height 432
click at [285, 301] on span "The meals are prepared by the chef." at bounding box center [259, 306] width 161 height 15
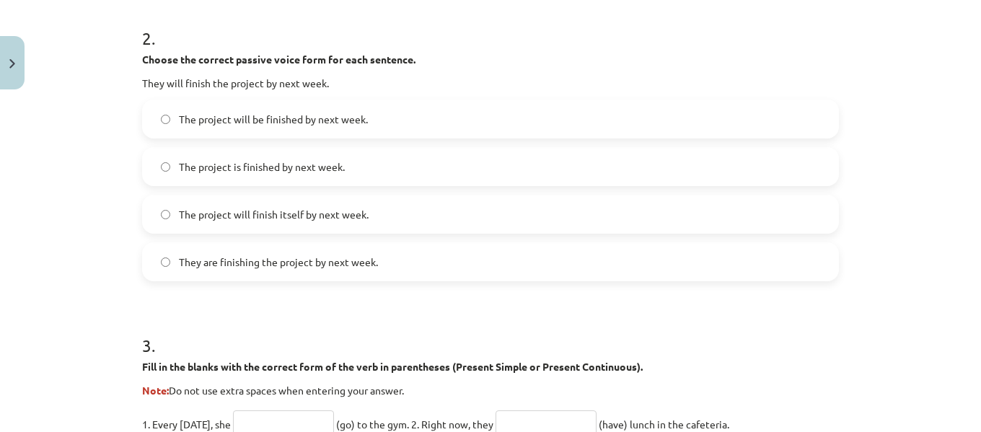
scroll to position [594, 0]
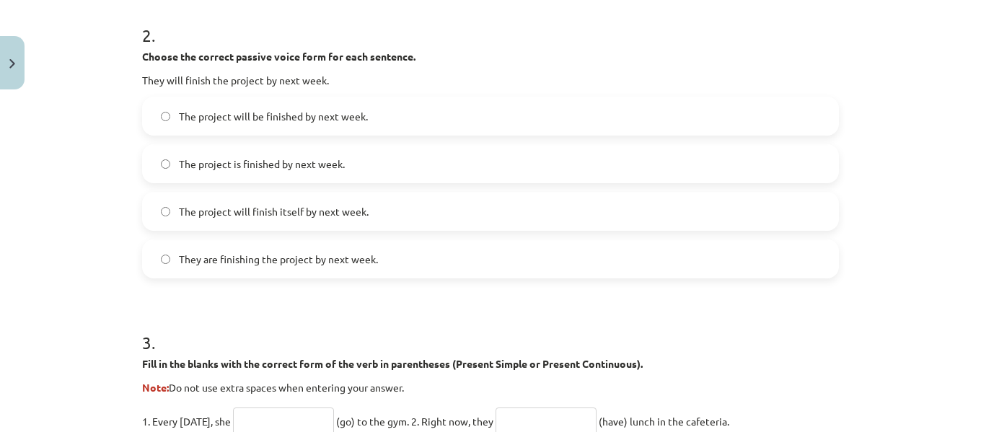
click at [316, 105] on label "The project will be finished by next week." at bounding box center [490, 116] width 694 height 36
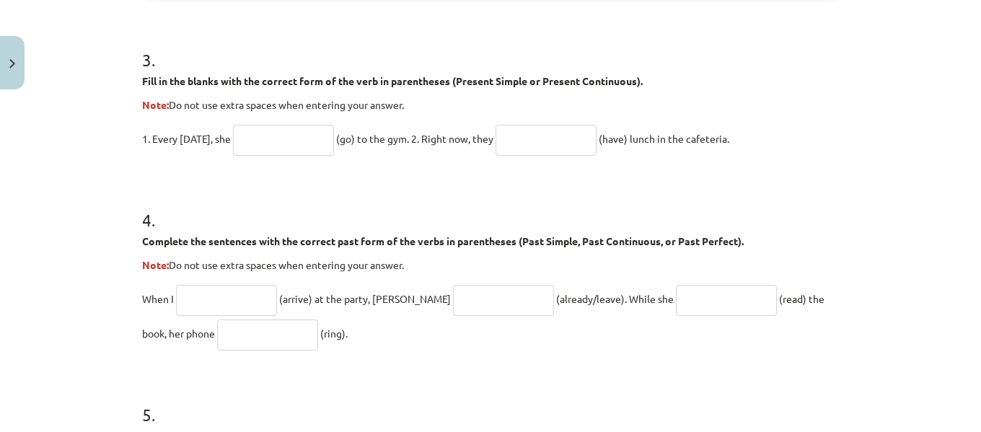
scroll to position [880, 0]
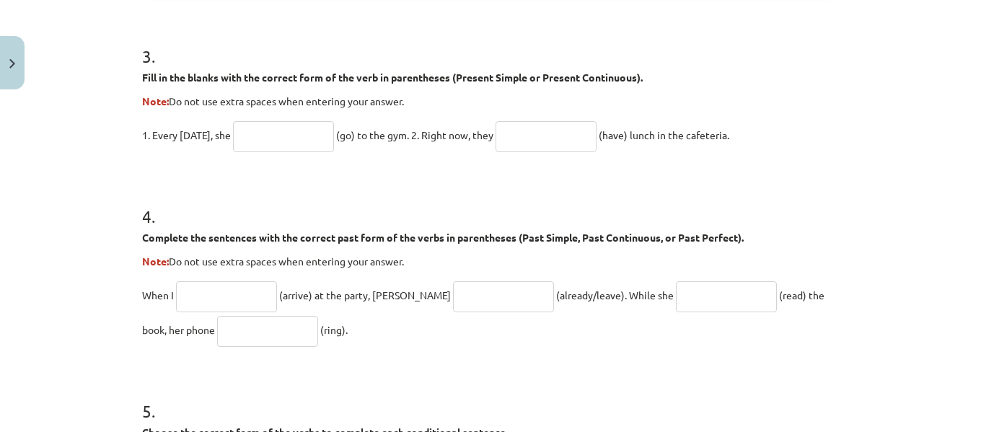
click at [259, 132] on input "text" at bounding box center [283, 136] width 101 height 31
type input "****"
click at [532, 135] on input "text" at bounding box center [545, 136] width 101 height 31
type input "**********"
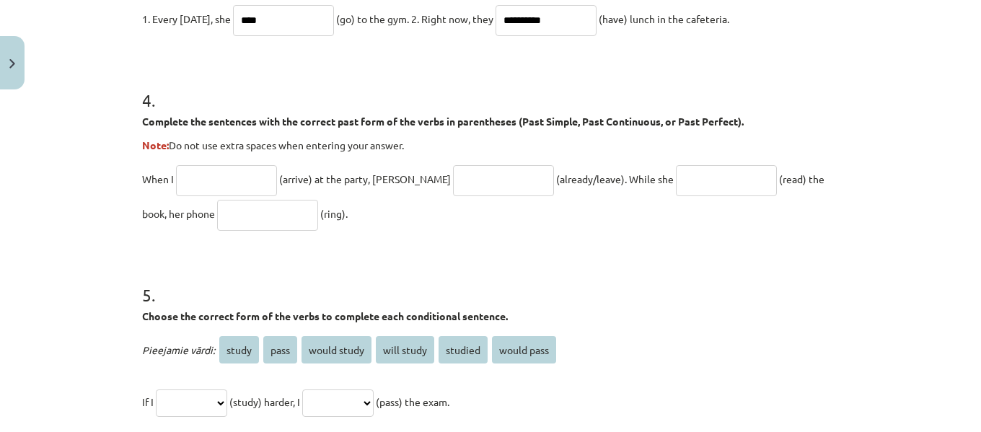
scroll to position [1015, 0]
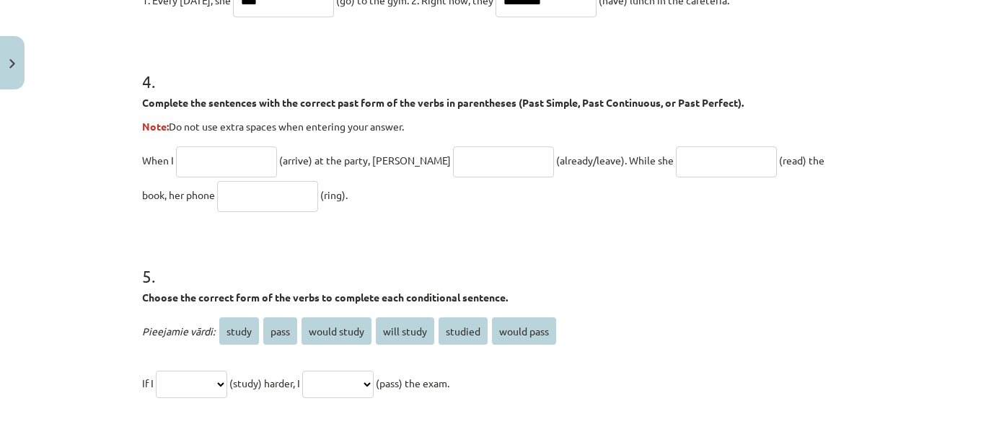
click at [210, 161] on input "text" at bounding box center [226, 161] width 101 height 31
type input "*******"
click at [453, 156] on input "text" at bounding box center [503, 161] width 101 height 31
click at [453, 166] on input "**********" at bounding box center [503, 161] width 101 height 31
click at [469, 165] on input "**********" at bounding box center [503, 161] width 101 height 31
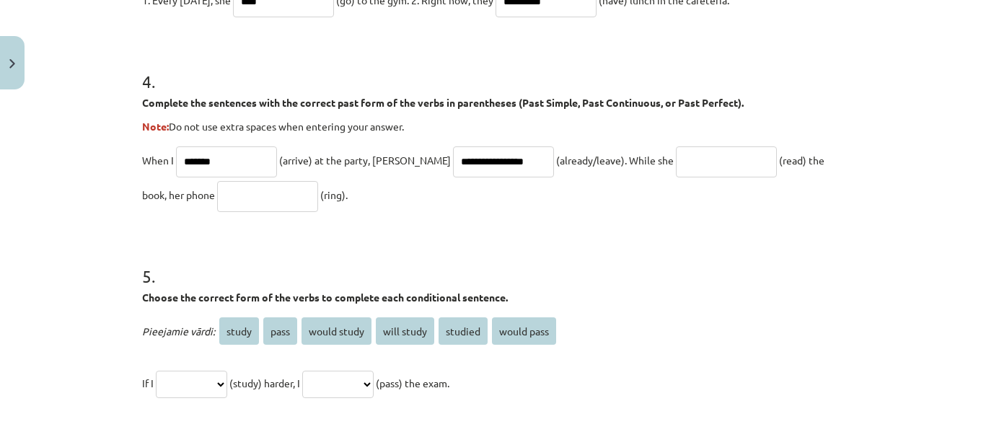
type input "**********"
click at [682, 159] on input "text" at bounding box center [726, 161] width 101 height 31
type input "**********"
click at [217, 200] on input "text" at bounding box center [267, 196] width 101 height 31
type input "****"
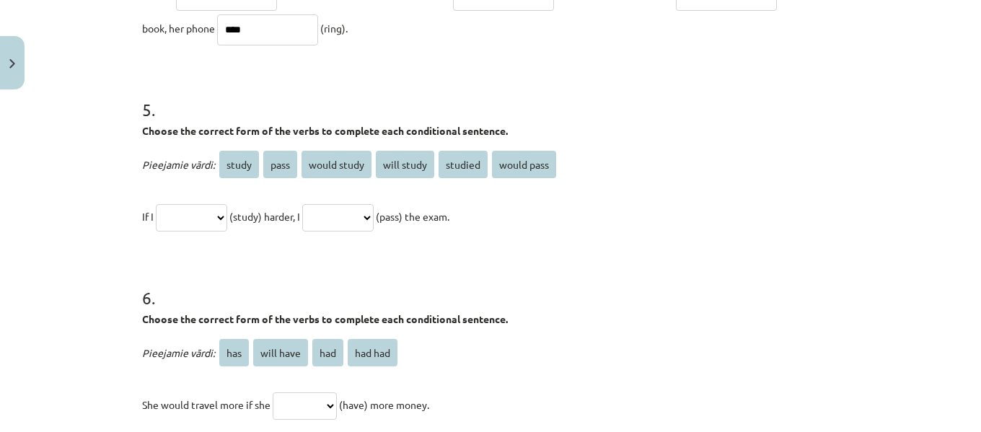
scroll to position [1198, 0]
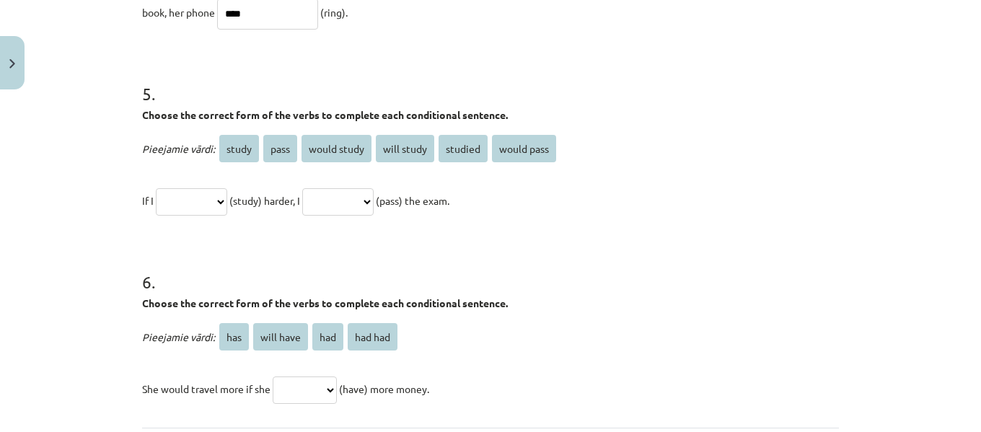
click at [227, 198] on select "**********" at bounding box center [191, 201] width 71 height 27
select select "*****"
click at [156, 188] on select "**********" at bounding box center [191, 201] width 71 height 27
click at [366, 205] on select "**********" at bounding box center [337, 201] width 71 height 27
click at [350, 203] on select "**********" at bounding box center [337, 201] width 71 height 27
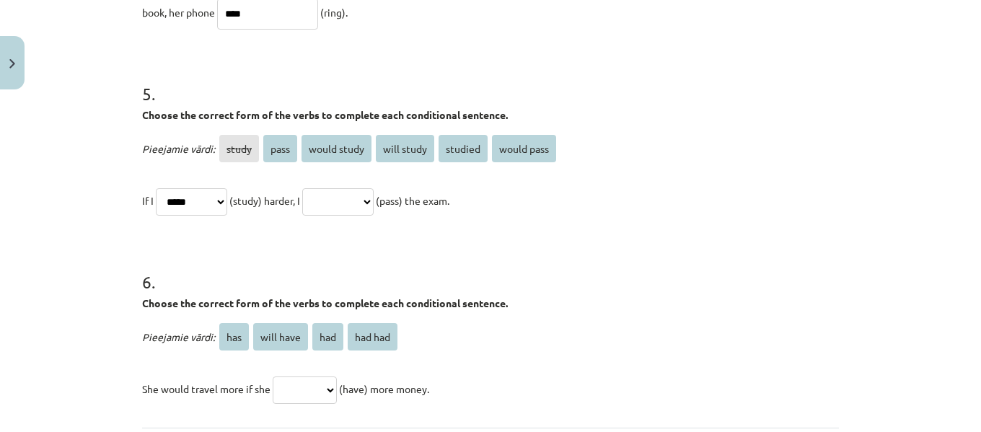
select select "**********"
click at [319, 188] on select "**********" at bounding box center [337, 201] width 71 height 27
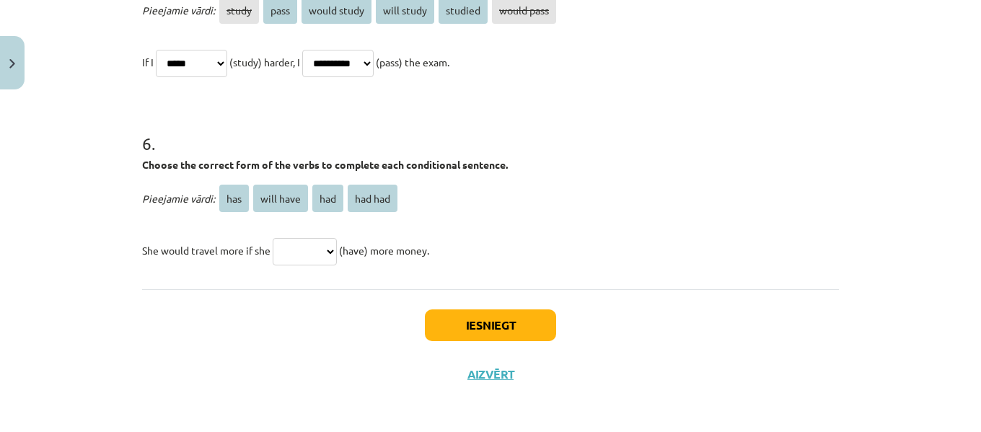
scroll to position [1339, 0]
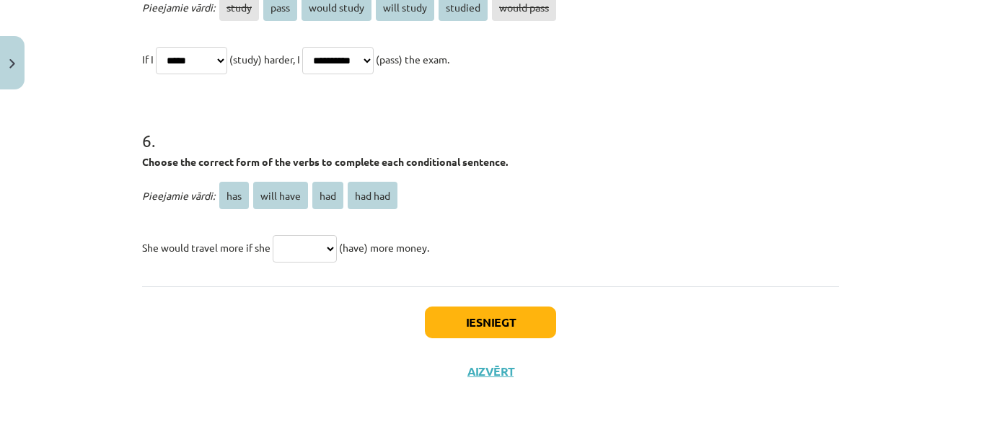
click at [315, 254] on select "*** ********* *** *******" at bounding box center [305, 248] width 64 height 27
select select "***"
click at [273, 235] on select "*** ********* *** *******" at bounding box center [305, 248] width 64 height 27
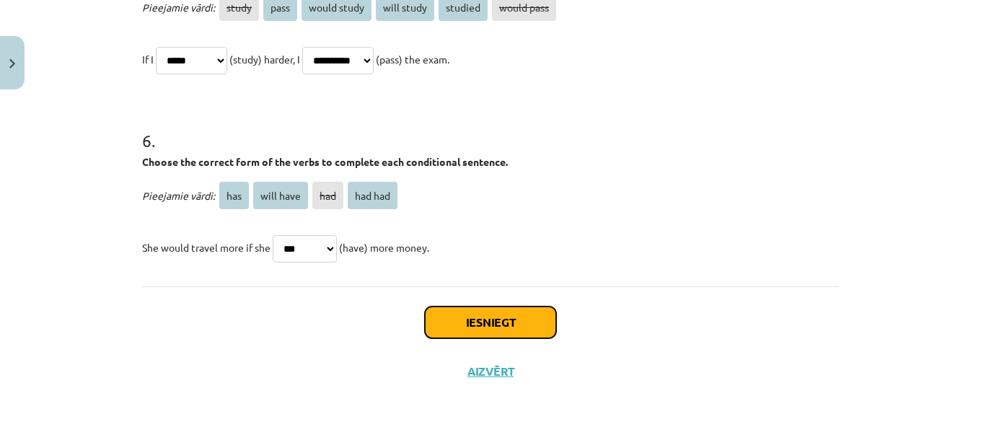
click at [481, 324] on button "Iesniegt" at bounding box center [490, 322] width 131 height 32
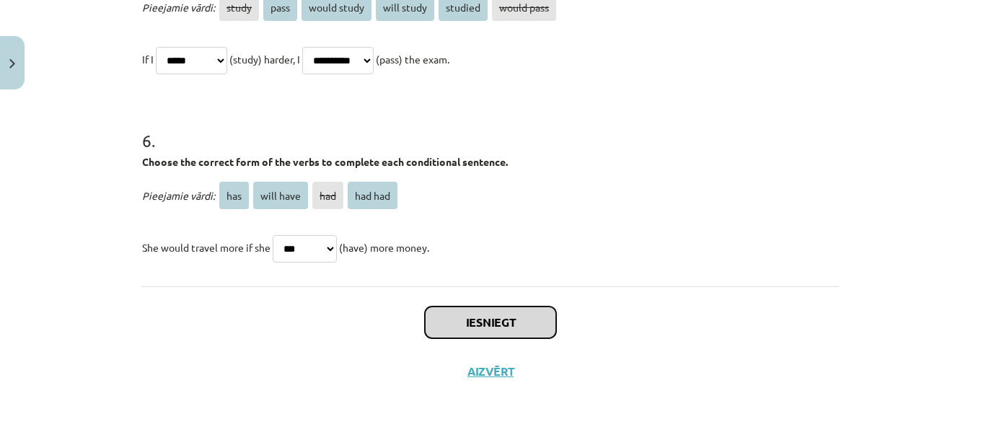
click at [536, 328] on button "Iesniegt" at bounding box center [490, 322] width 131 height 32
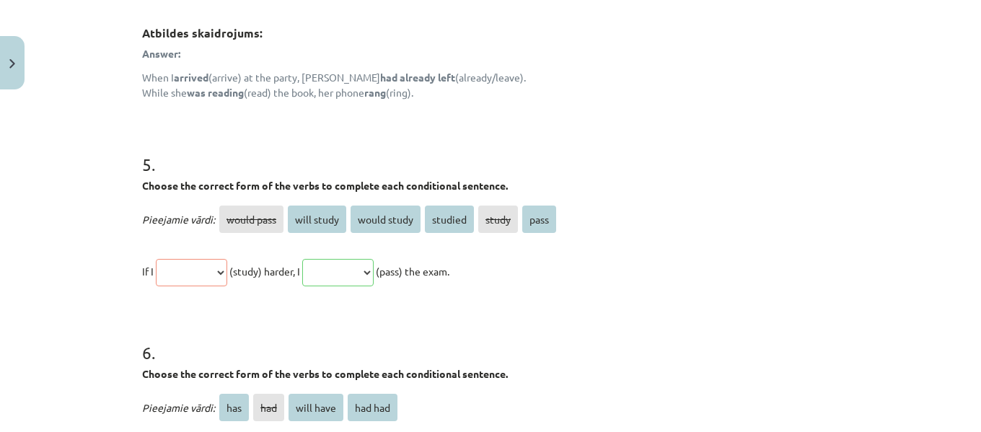
scroll to position [1551, 0]
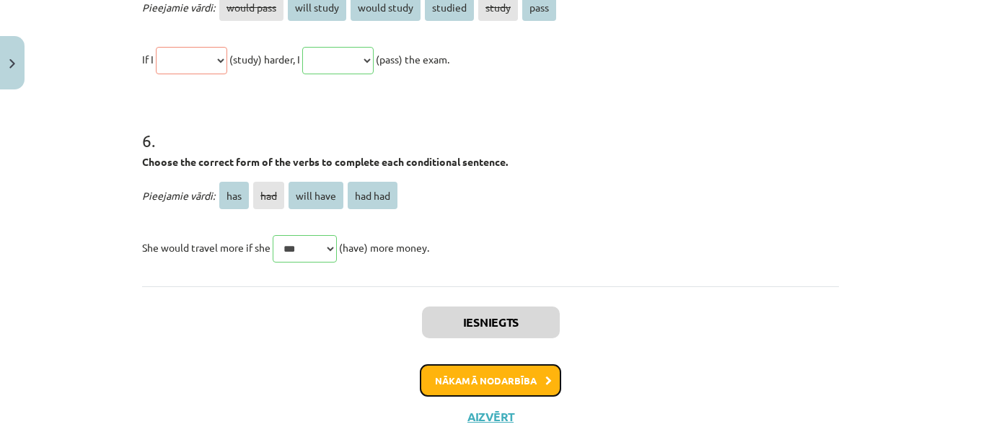
click at [480, 379] on button "Nākamā nodarbība" at bounding box center [490, 380] width 141 height 33
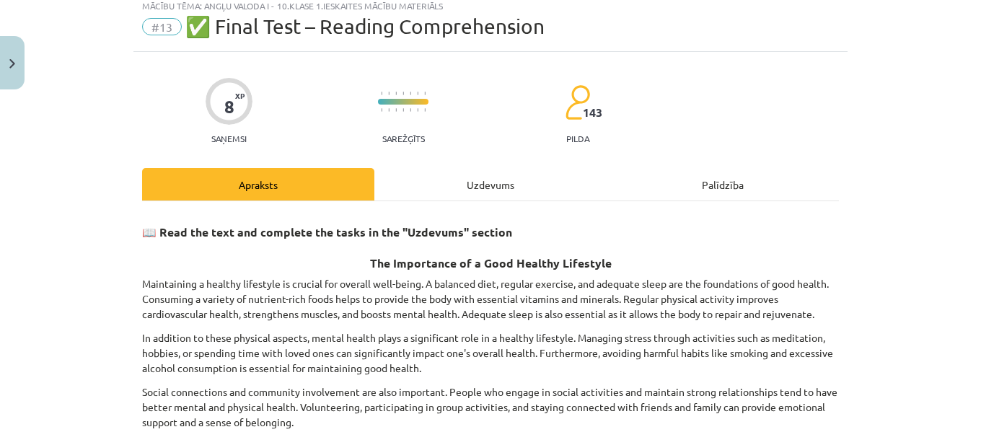
scroll to position [36, 0]
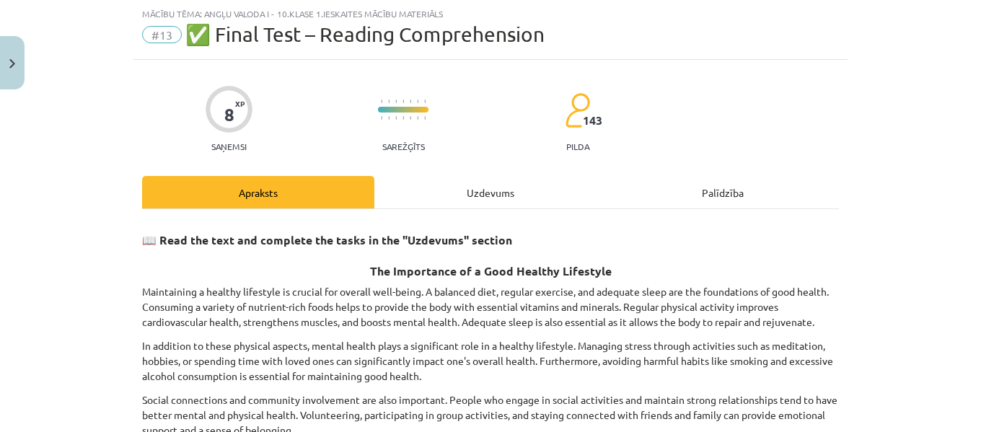
click at [478, 185] on div "Uzdevums" at bounding box center [490, 192] width 232 height 32
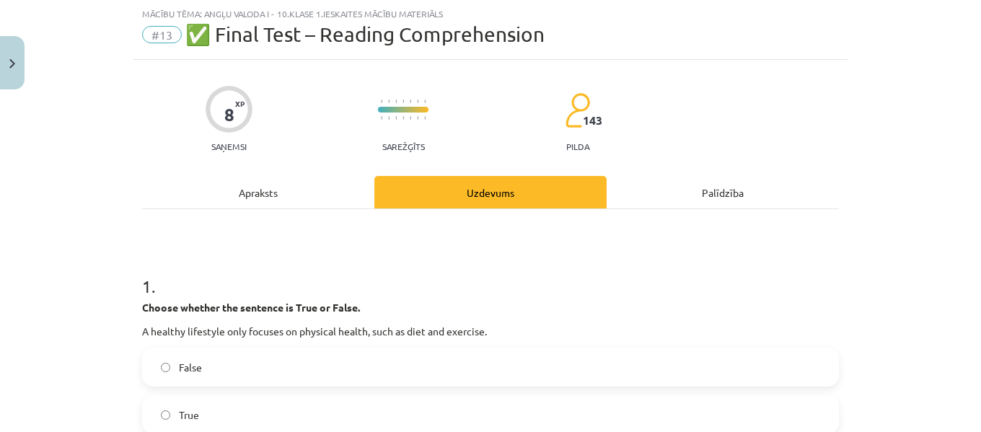
click at [274, 185] on div "Apraksts" at bounding box center [258, 192] width 232 height 32
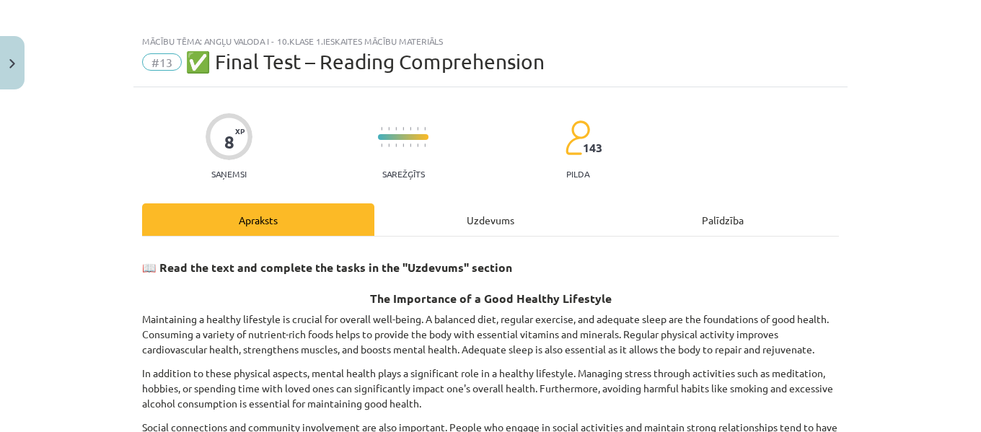
scroll to position [5, 0]
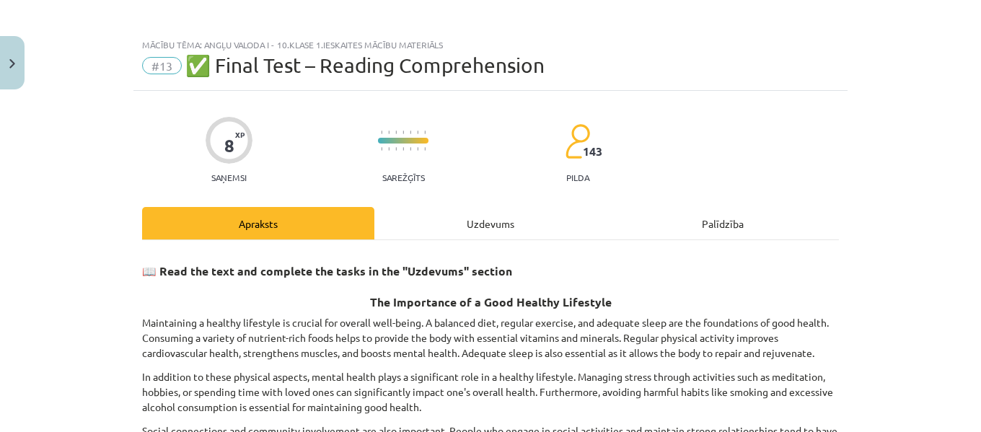
click at [482, 207] on div "Uzdevums" at bounding box center [490, 223] width 232 height 32
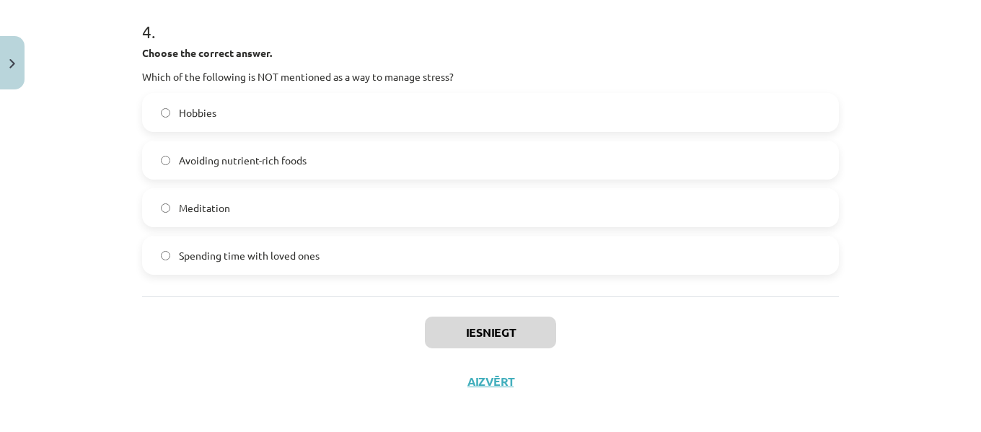
scroll to position [1032, 0]
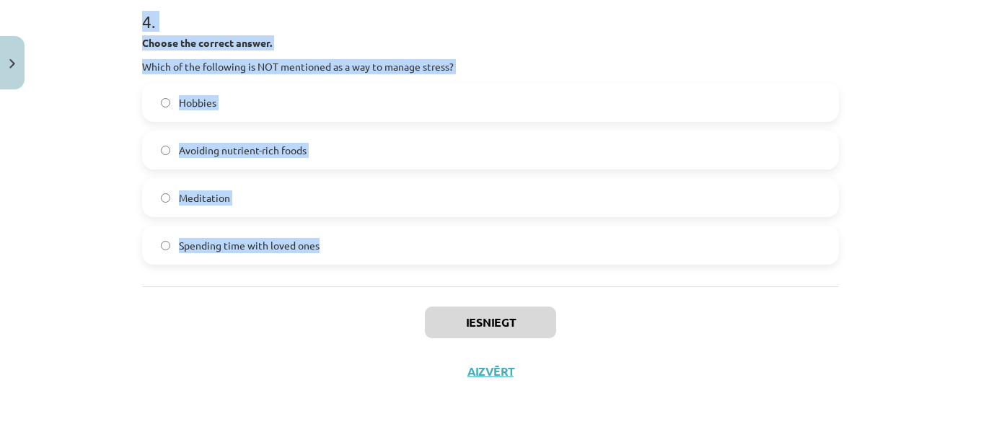
drag, startPoint x: 136, startPoint y: 282, endPoint x: 350, endPoint y: 255, distance: 215.9
click at [706, 35] on div "4 . Choose the correct answer. Which of the following is NOT mentioned as a way…" at bounding box center [490, 125] width 697 height 278
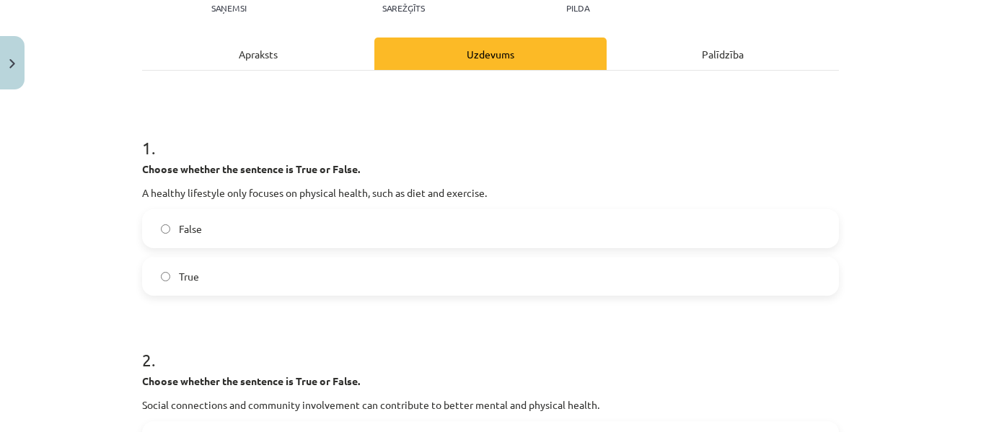
scroll to position [172, 0]
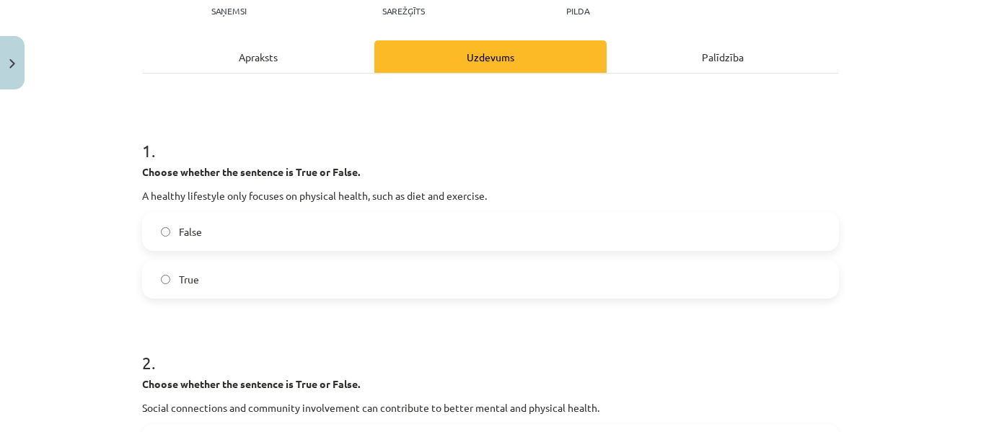
click at [221, 218] on label "False" at bounding box center [490, 231] width 694 height 36
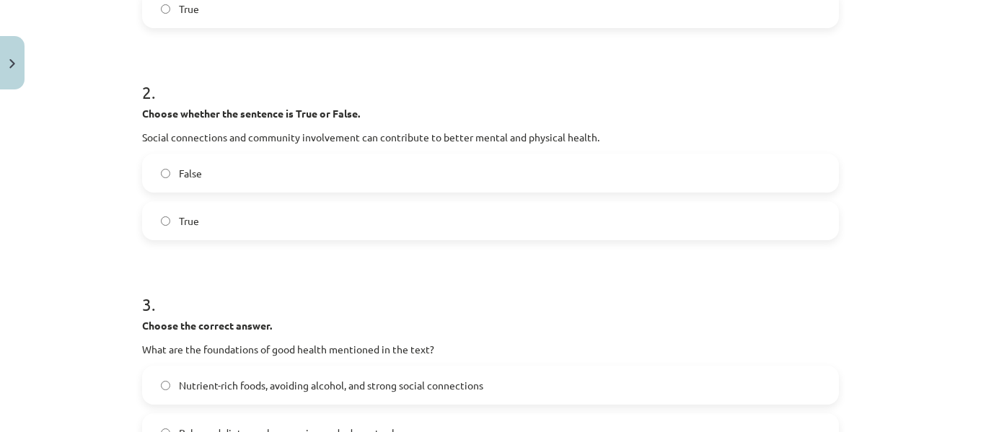
scroll to position [465, 0]
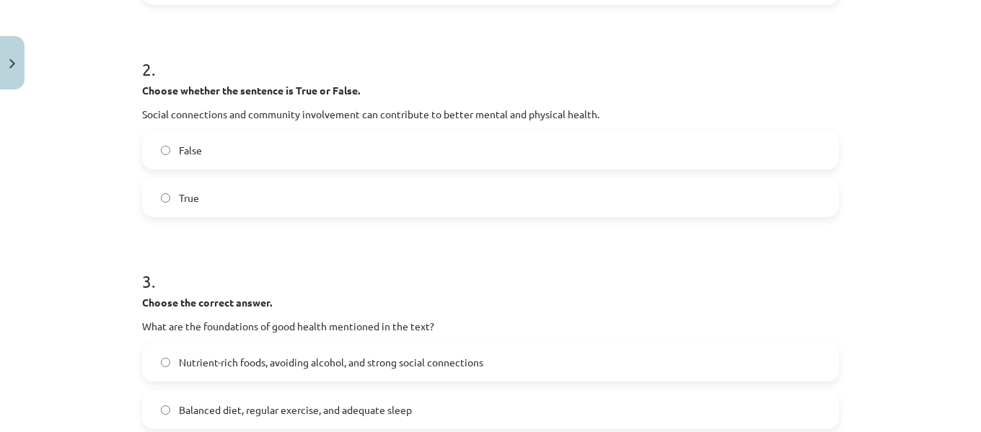
click at [686, 182] on label "True" at bounding box center [490, 198] width 694 height 36
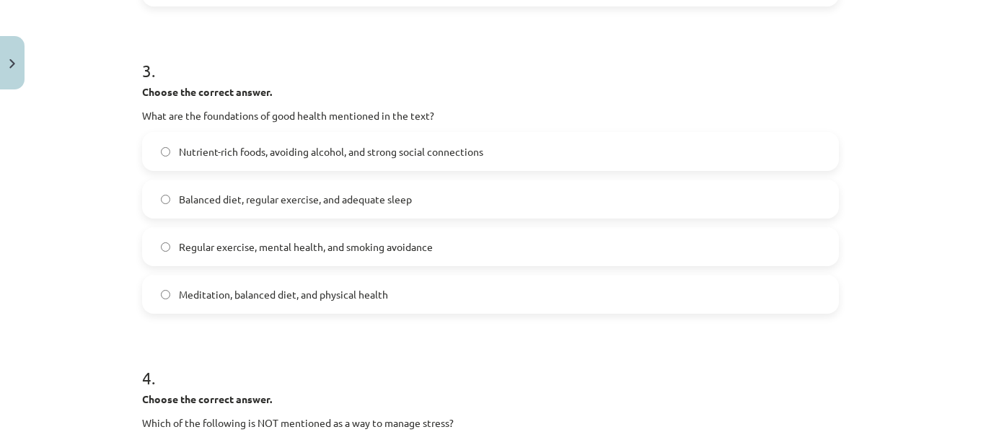
scroll to position [707, 0]
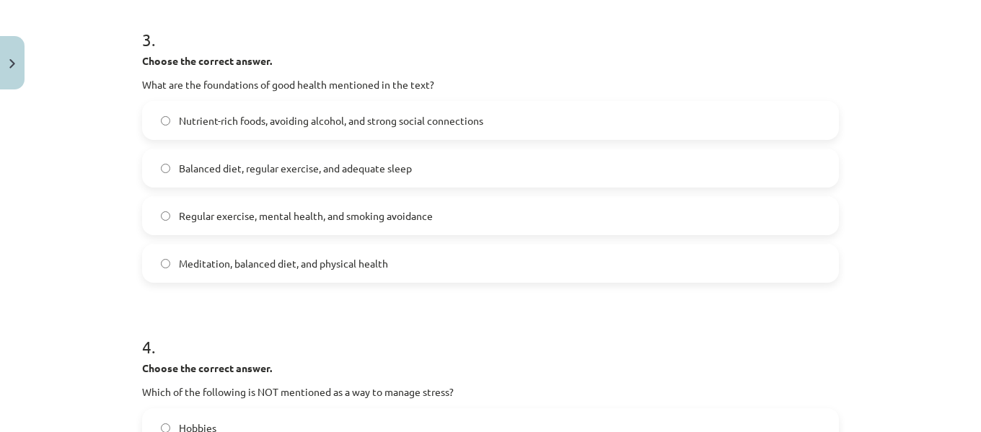
click at [264, 166] on span "Balanced diet, regular exercise, and adequate sleep" at bounding box center [295, 168] width 233 height 15
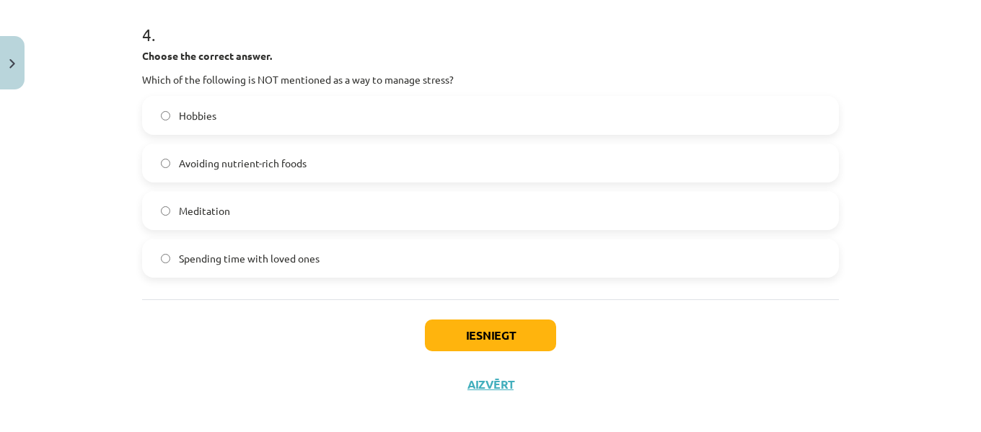
scroll to position [1022, 0]
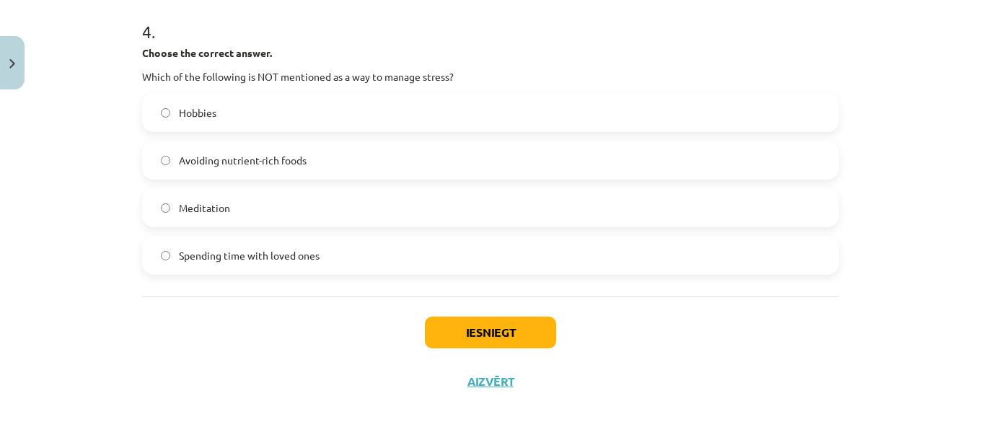
click at [223, 154] on span "Avoiding nutrient-rich foods" at bounding box center [243, 160] width 128 height 15
click at [475, 330] on button "Iesniegt" at bounding box center [490, 333] width 131 height 32
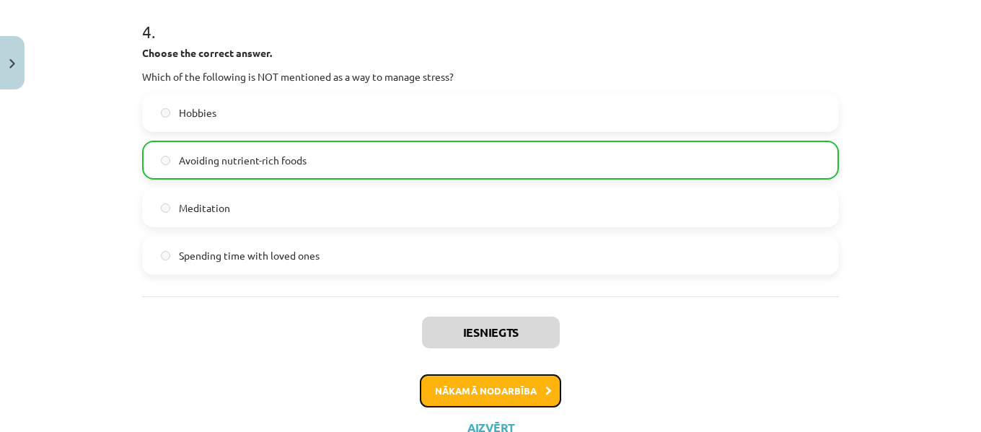
click at [485, 391] on button "Nākamā nodarbība" at bounding box center [490, 390] width 141 height 33
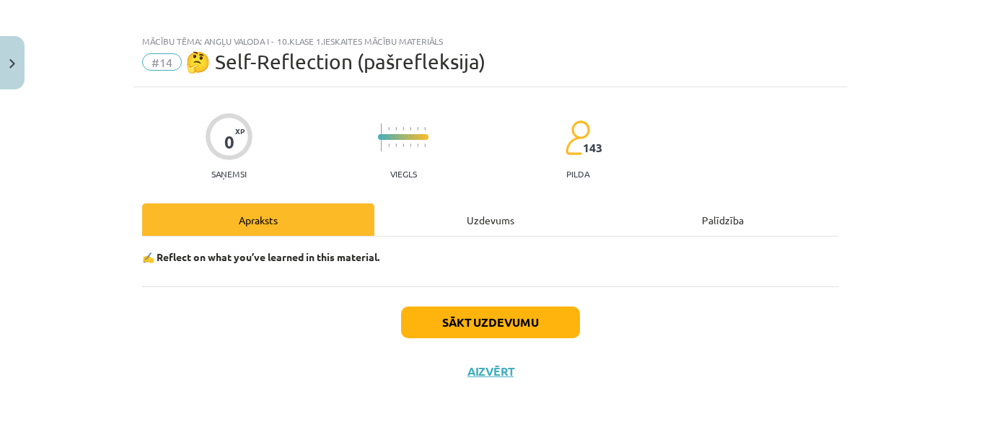
scroll to position [9, 0]
click at [530, 319] on button "Sākt uzdevumu" at bounding box center [490, 322] width 179 height 32
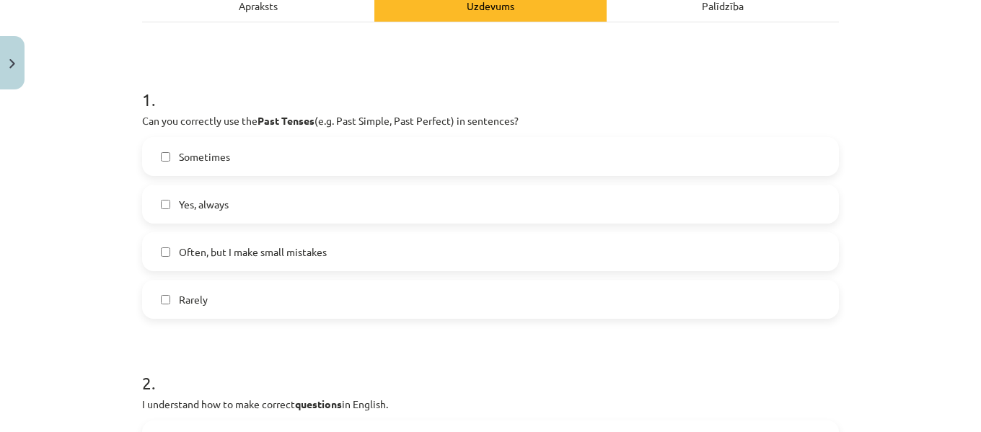
scroll to position [226, 0]
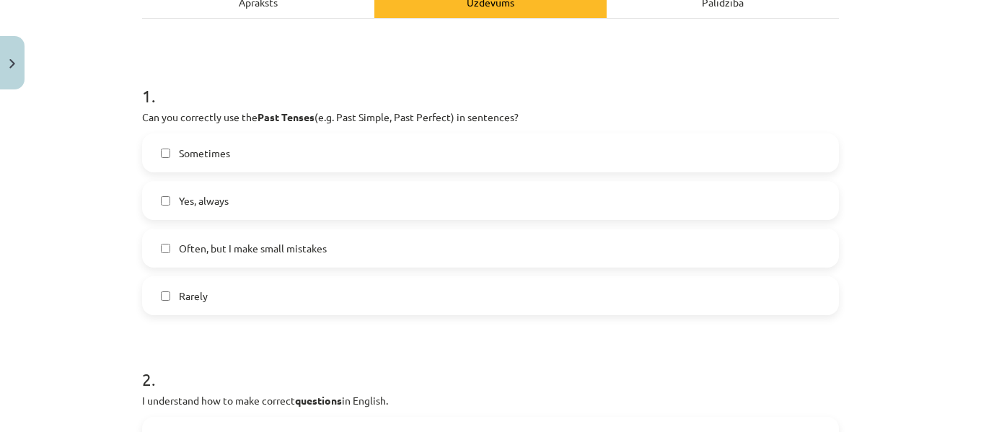
click at [332, 244] on label "Often, but I make small mistakes" at bounding box center [490, 248] width 694 height 36
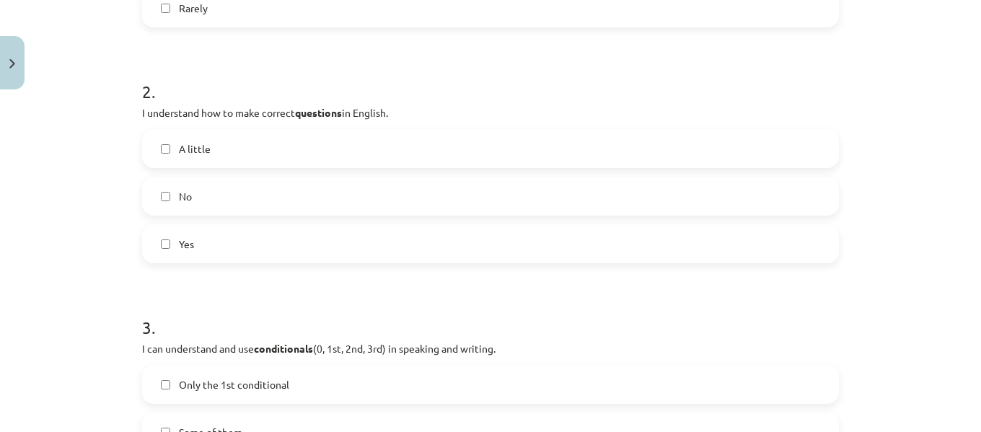
scroll to position [518, 0]
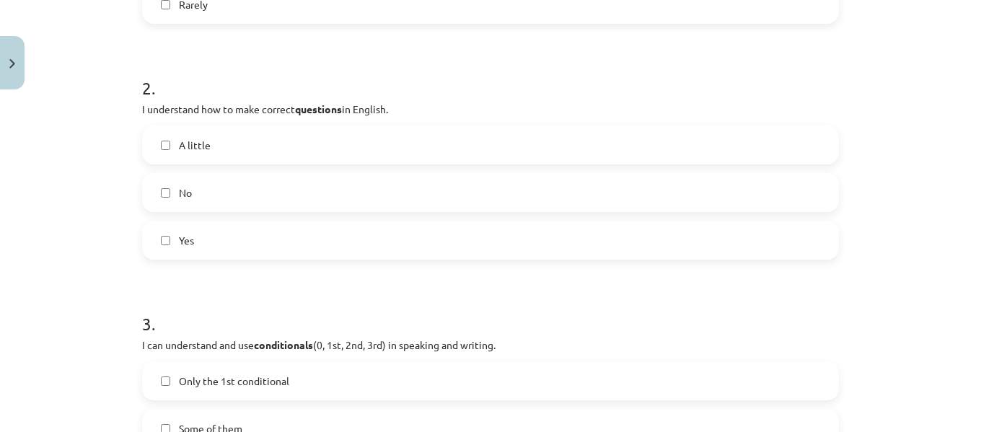
click at [331, 232] on label "Yes" at bounding box center [490, 240] width 694 height 36
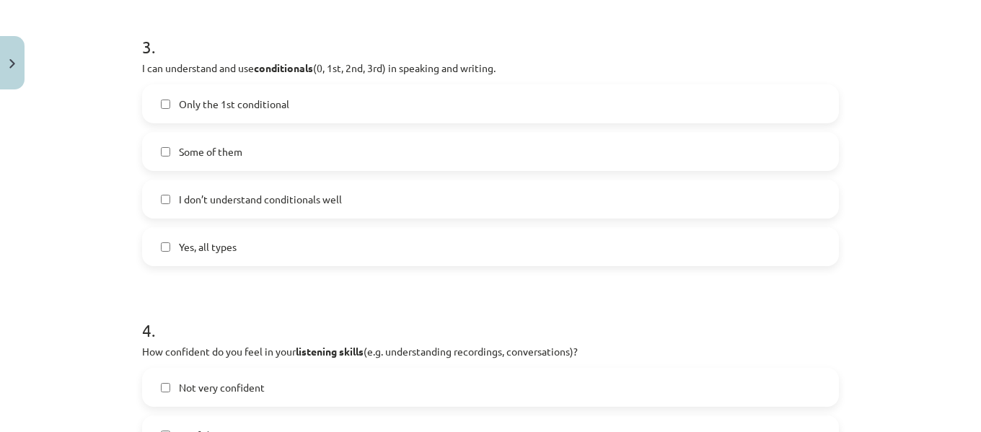
scroll to position [806, 0]
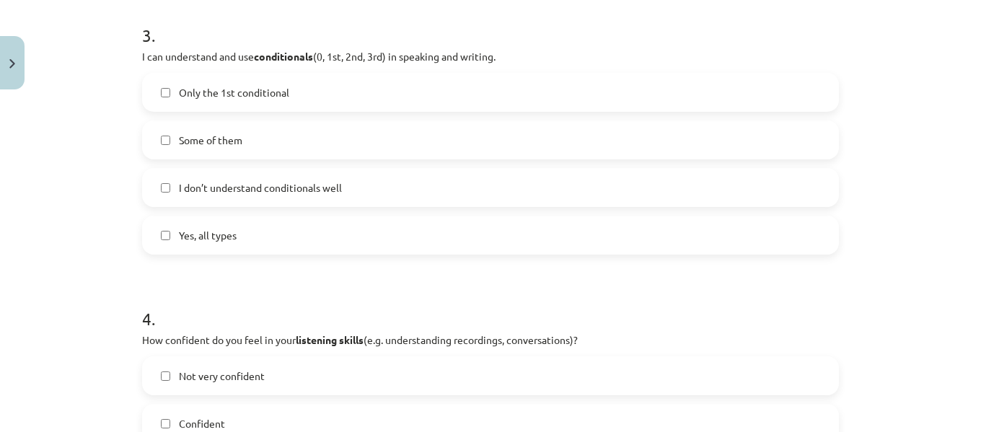
click at [348, 138] on label "Some of them" at bounding box center [490, 140] width 694 height 36
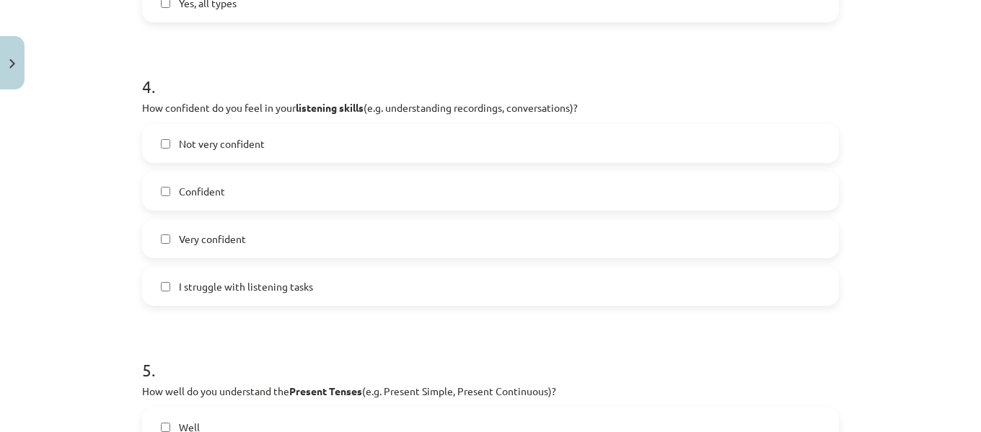
scroll to position [1042, 0]
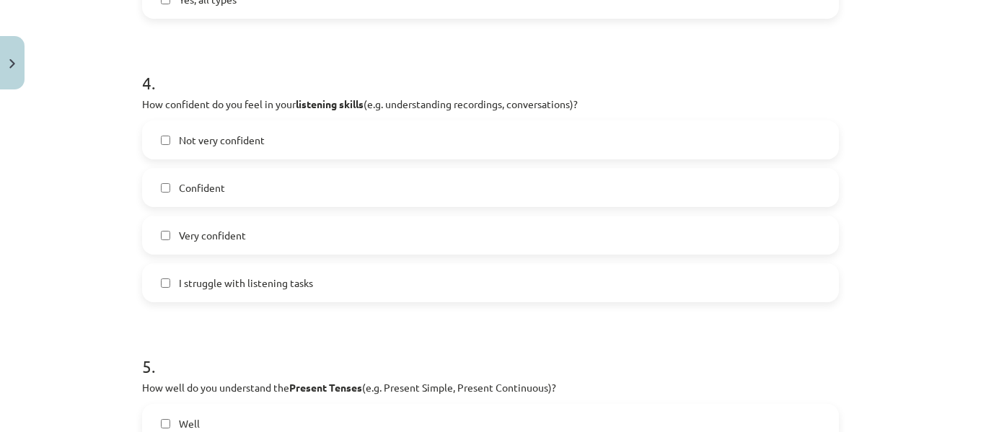
click at [332, 182] on label "Confident" at bounding box center [490, 187] width 694 height 36
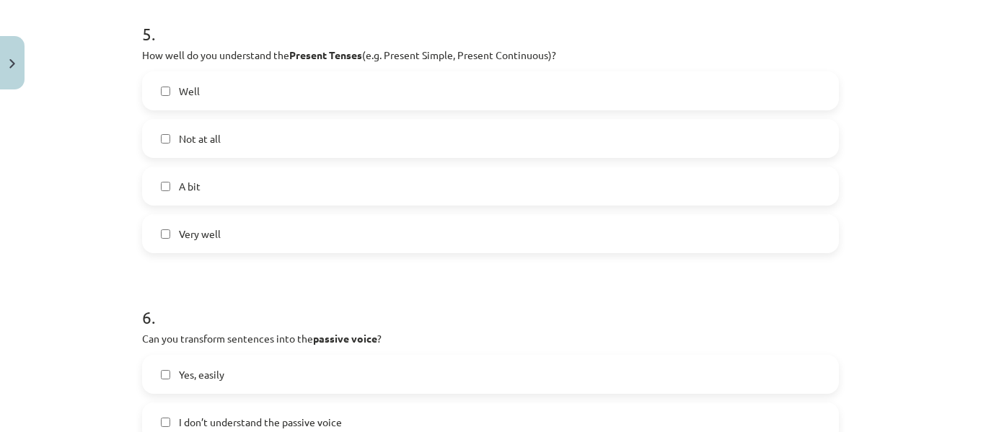
scroll to position [1378, 0]
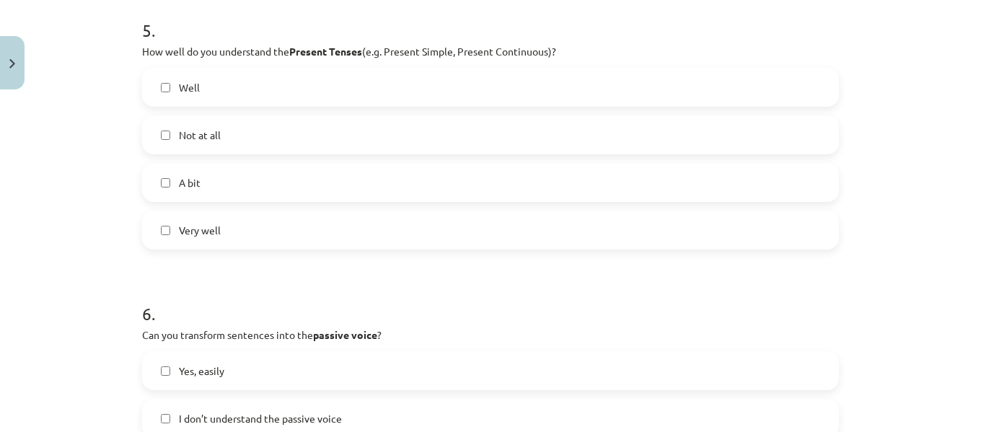
click at [345, 76] on label "Well" at bounding box center [490, 87] width 694 height 36
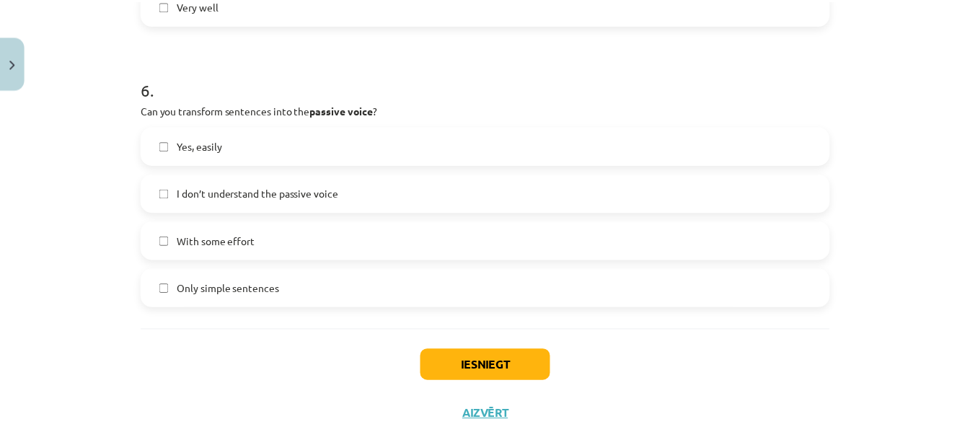
scroll to position [1607, 0]
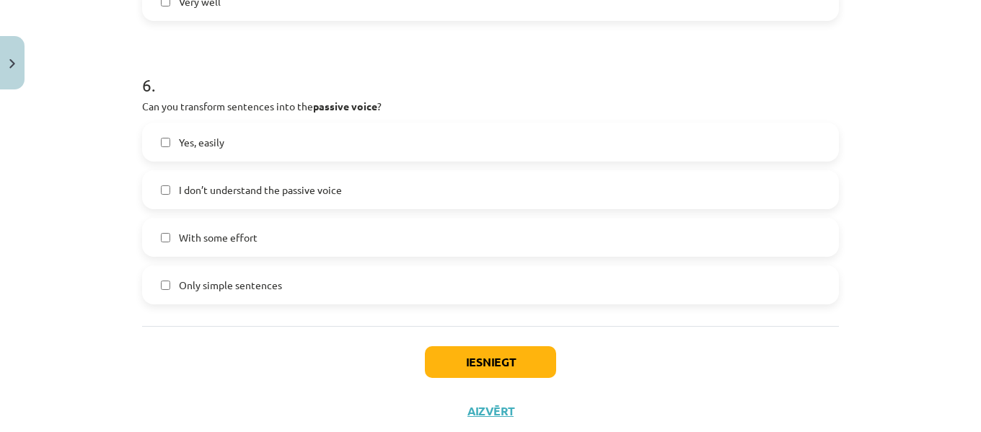
click at [338, 226] on label "With some effort" at bounding box center [490, 237] width 694 height 36
click at [446, 358] on button "Iesniegt" at bounding box center [490, 362] width 131 height 32
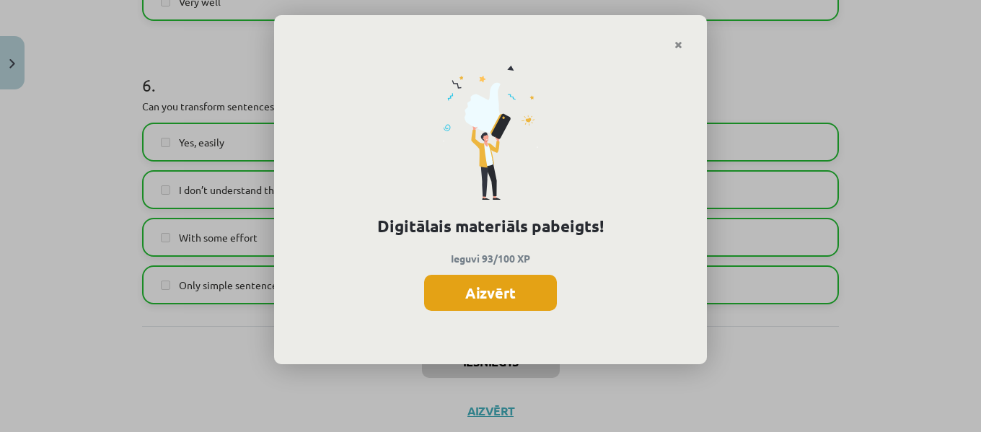
click at [506, 277] on button "Aizvērt" at bounding box center [490, 293] width 133 height 36
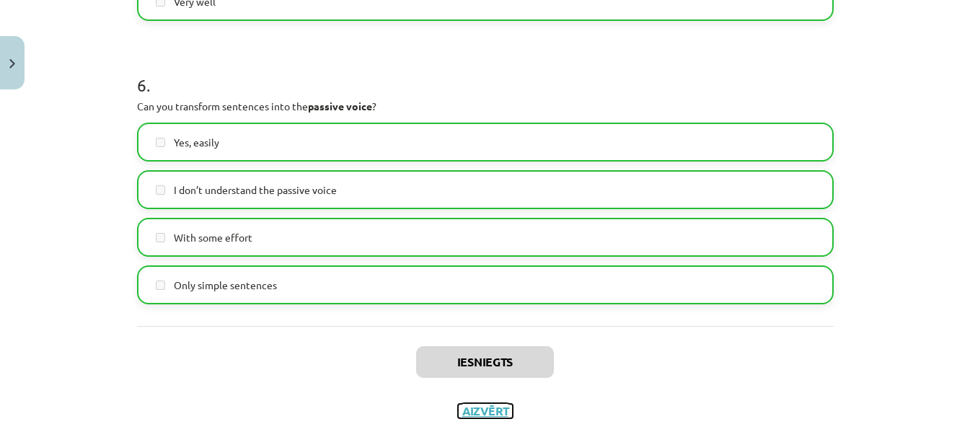
click at [495, 406] on button "Aizvērt" at bounding box center [485, 411] width 55 height 14
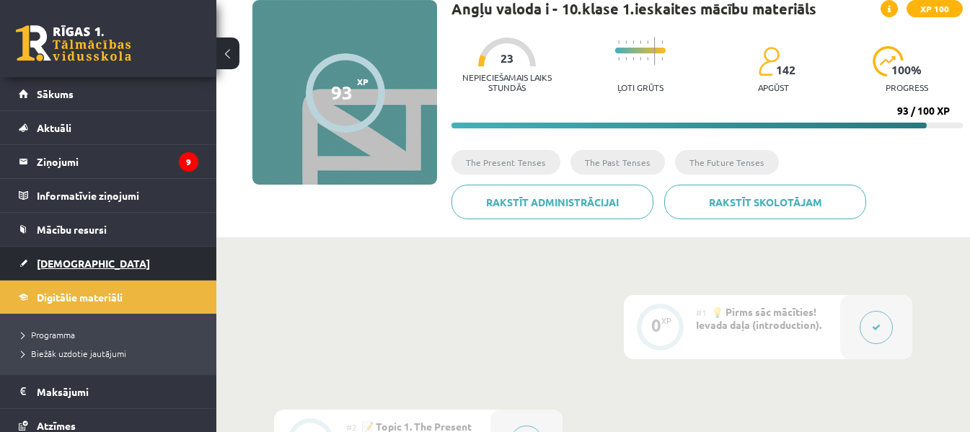
click at [66, 255] on link "[DEMOGRAPHIC_DATA]" at bounding box center [109, 263] width 180 height 33
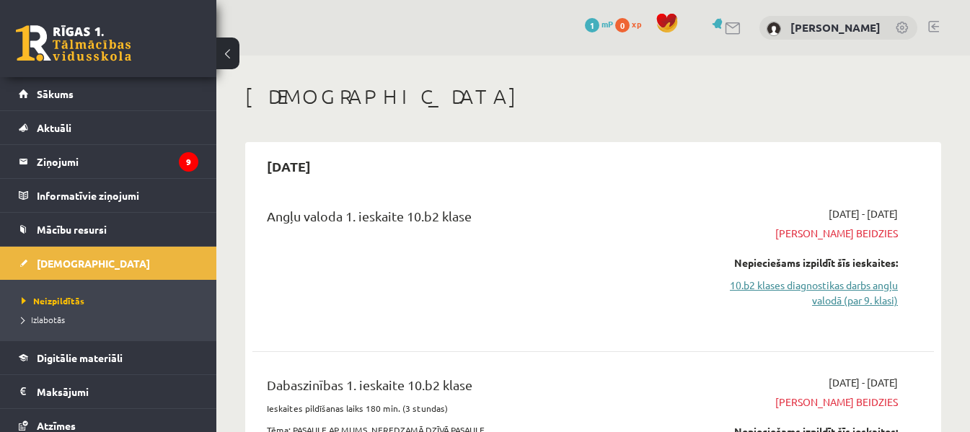
click at [864, 287] on link "10.b2 klases diagnostikas darbs angļu valodā (par 9. klasi)" at bounding box center [800, 293] width 196 height 30
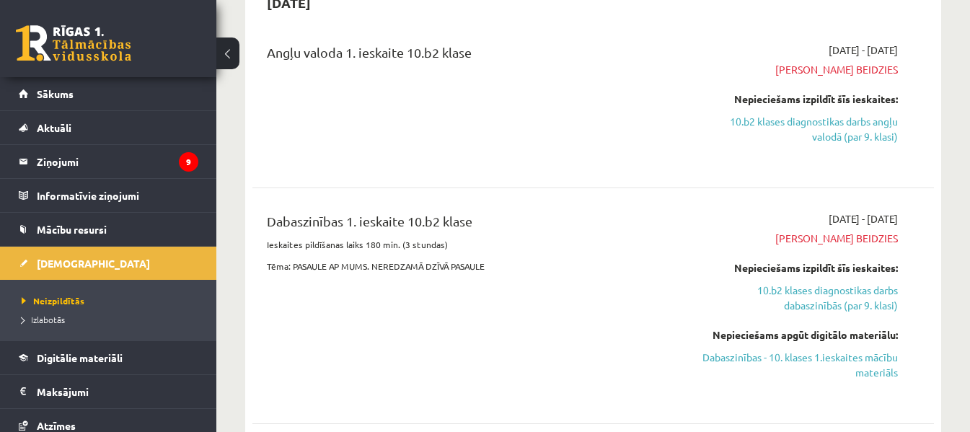
scroll to position [141, 0]
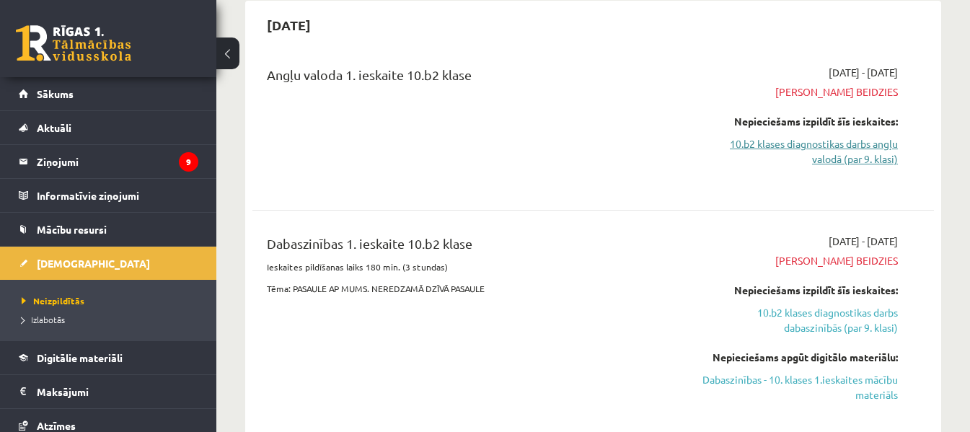
click at [888, 149] on link "10.b2 klases diagnostikas darbs angļu valodā (par 9. klasi)" at bounding box center [800, 151] width 196 height 30
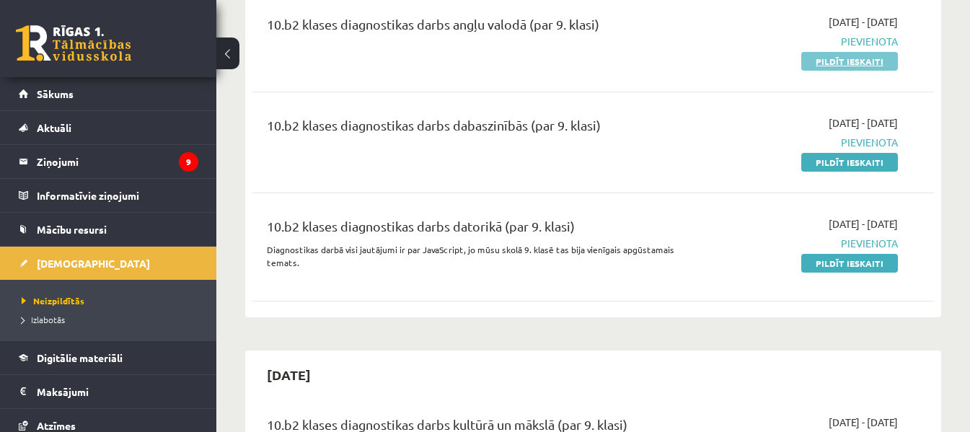
click at [878, 60] on link "Pildīt ieskaiti" at bounding box center [849, 61] width 97 height 19
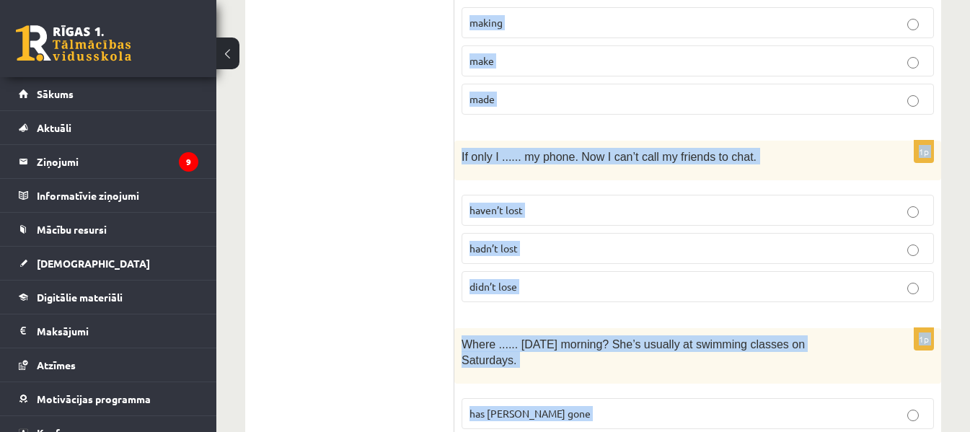
scroll to position [3649, 0]
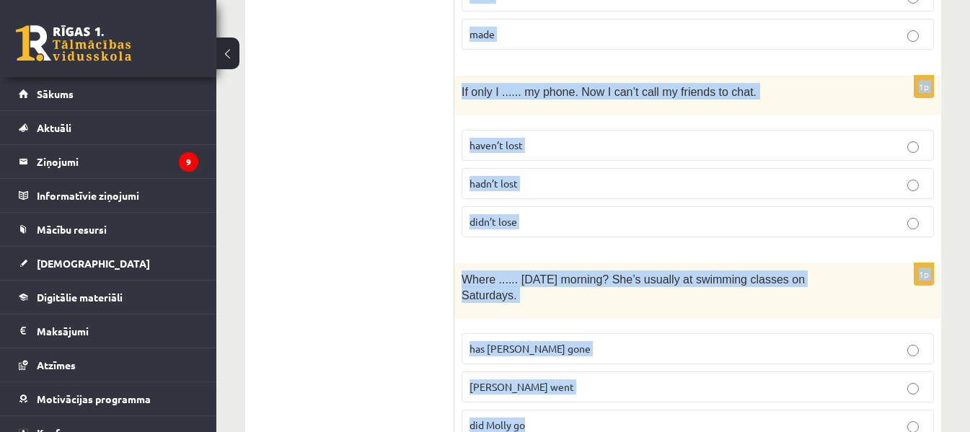
drag, startPoint x: 469, startPoint y: 269, endPoint x: 570, endPoint y: 458, distance: 214.2
copy form "Lore ips dolorsit ame consec adi elitsed doeius. 7t Inc utla etdo ma ...... ali…"
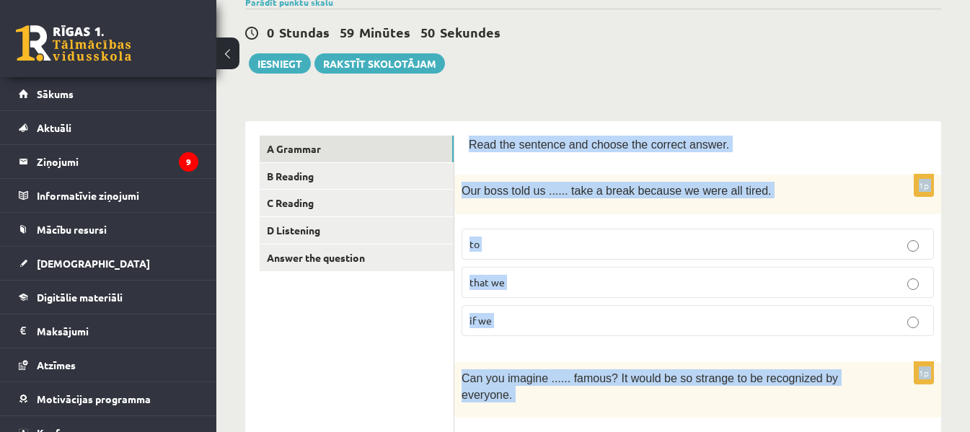
scroll to position [116, 0]
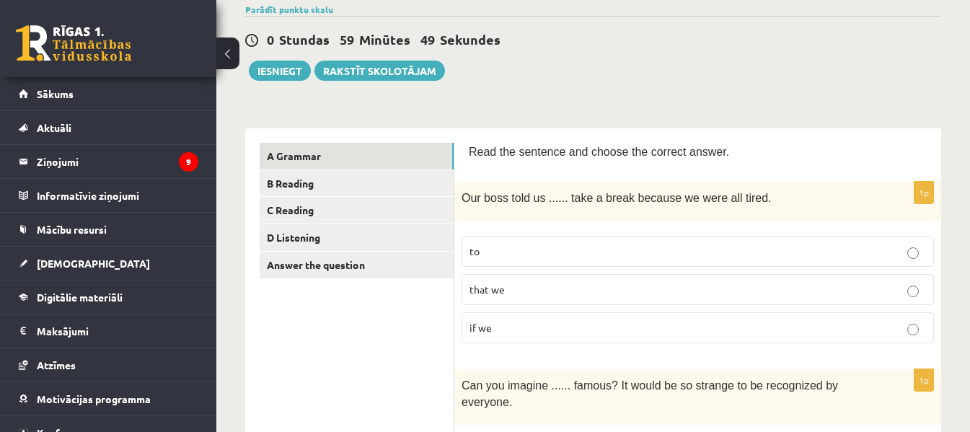
click at [778, 63] on div "0 Stundas 59 Minūtes 49 Sekundes Iesniegt Rakstīt skolotājam" at bounding box center [593, 48] width 696 height 65
click at [567, 242] on label "to" at bounding box center [697, 251] width 472 height 31
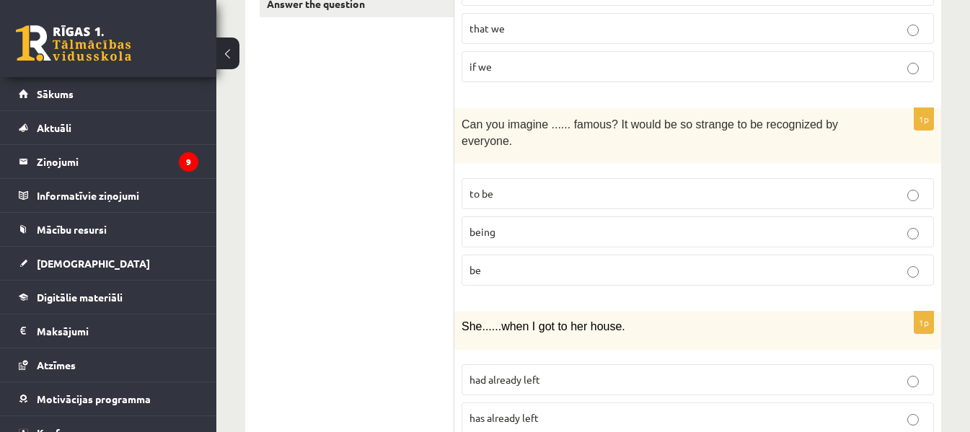
scroll to position [392, 0]
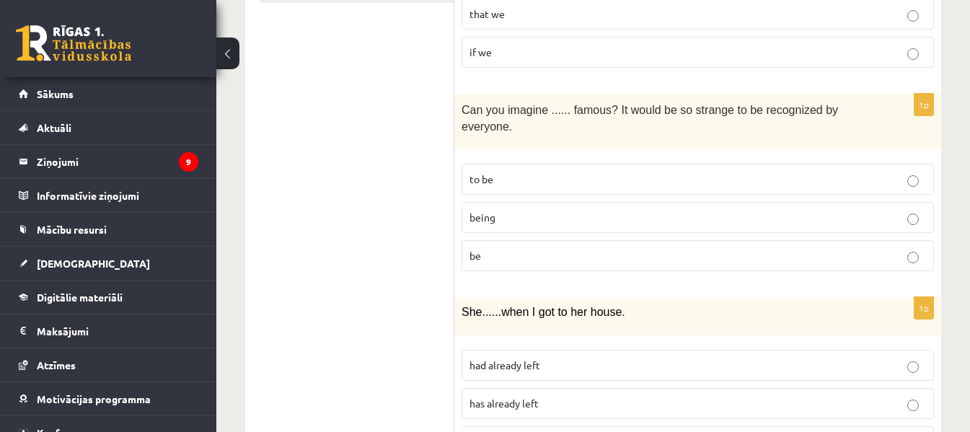
click at [490, 213] on label "being" at bounding box center [697, 217] width 472 height 31
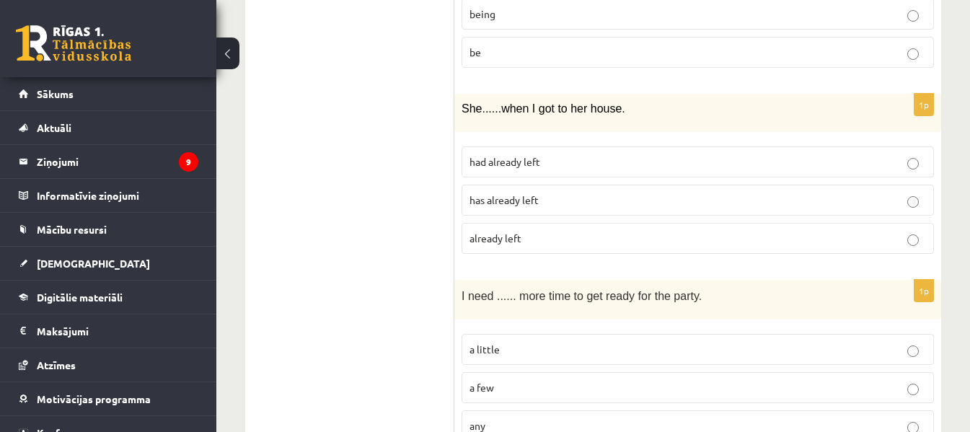
scroll to position [588, 0]
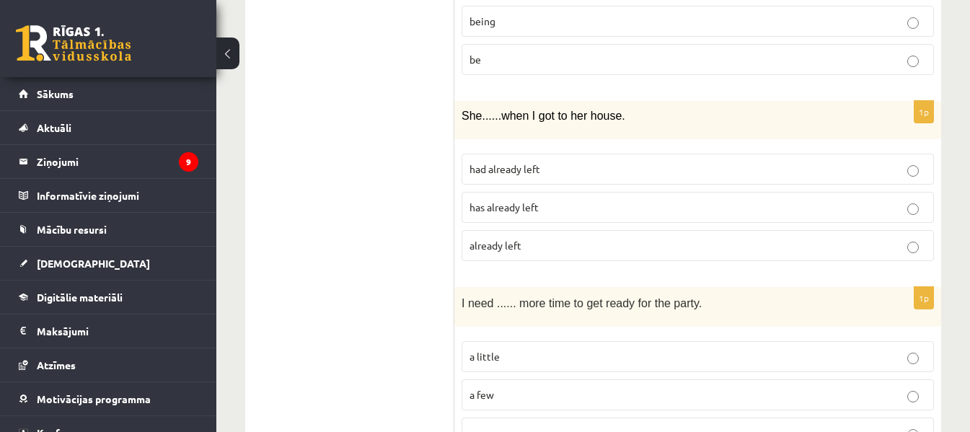
click at [609, 164] on label "had already left" at bounding box center [697, 169] width 472 height 31
click at [546, 349] on p "a little" at bounding box center [697, 356] width 456 height 15
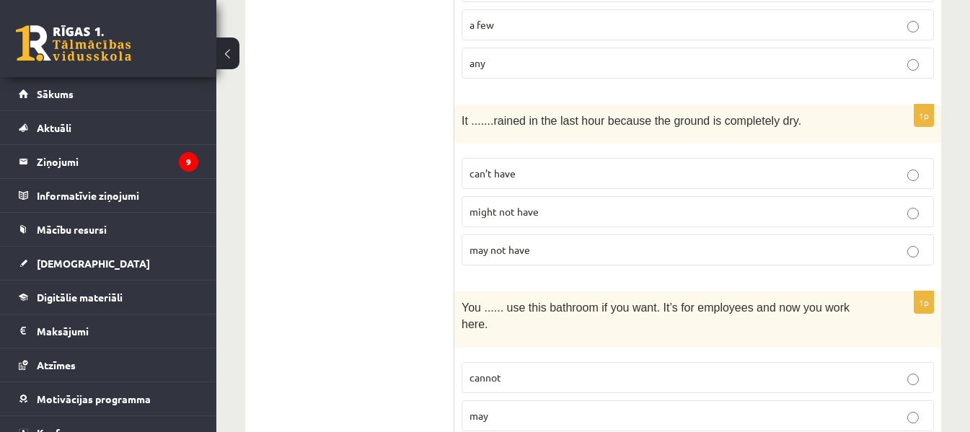
scroll to position [1002, 0]
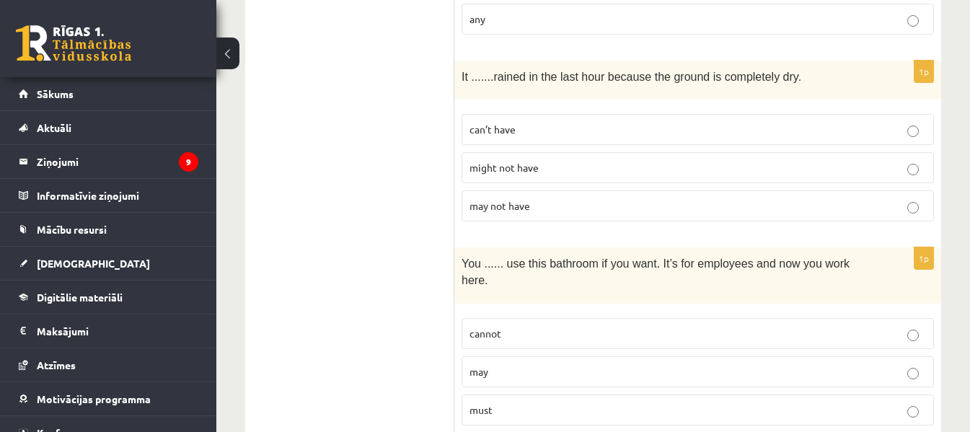
click at [471, 122] on p "can’t have" at bounding box center [697, 129] width 456 height 15
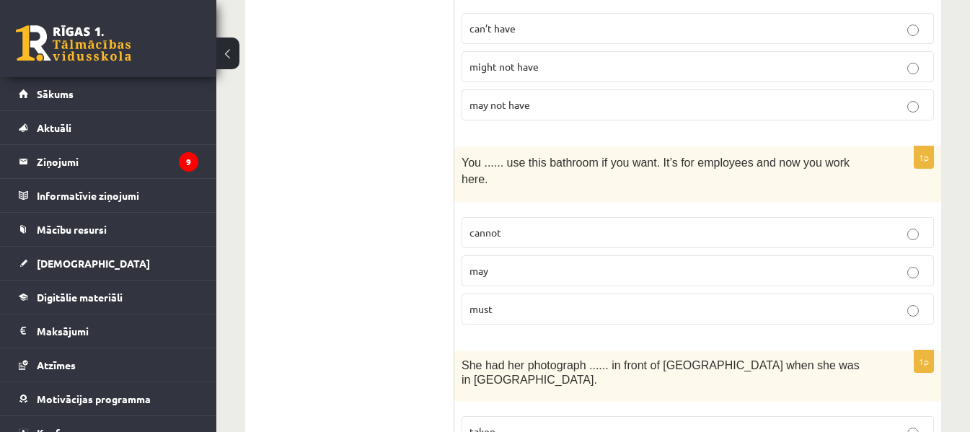
scroll to position [1117, 0]
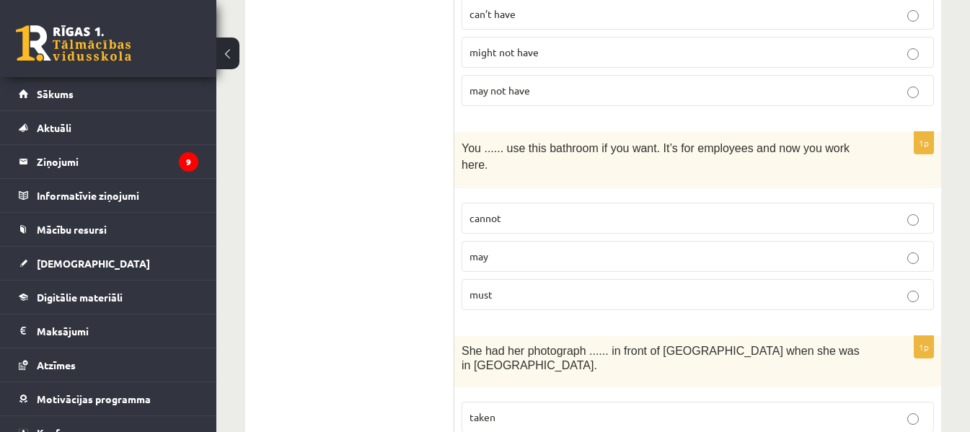
click at [514, 249] on p "may" at bounding box center [697, 256] width 456 height 15
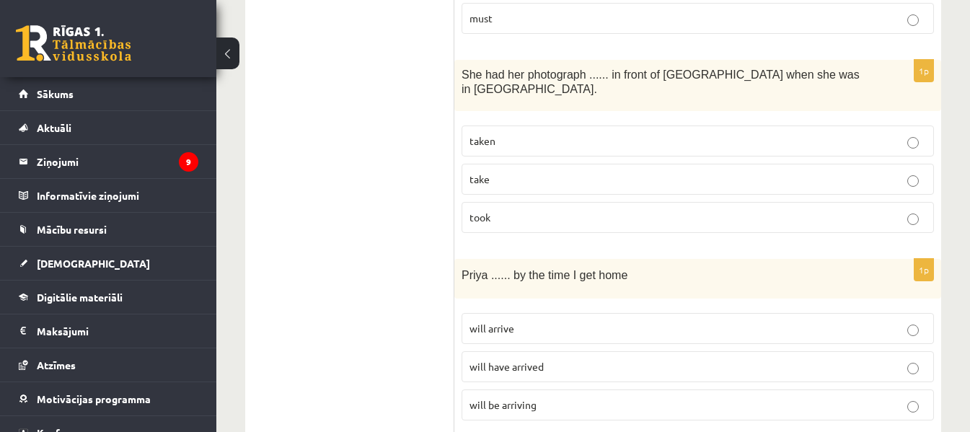
scroll to position [1415, 0]
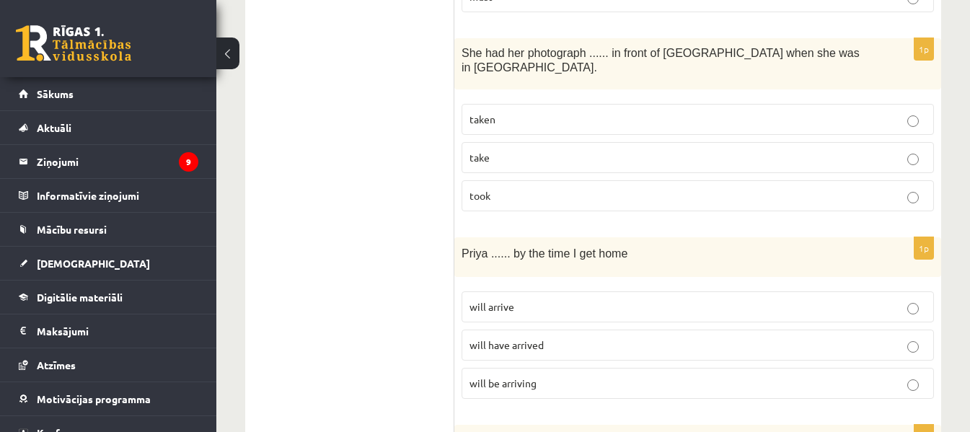
click at [620, 104] on label "taken" at bounding box center [697, 119] width 472 height 31
click at [666, 299] on p "will arrive" at bounding box center [697, 306] width 456 height 15
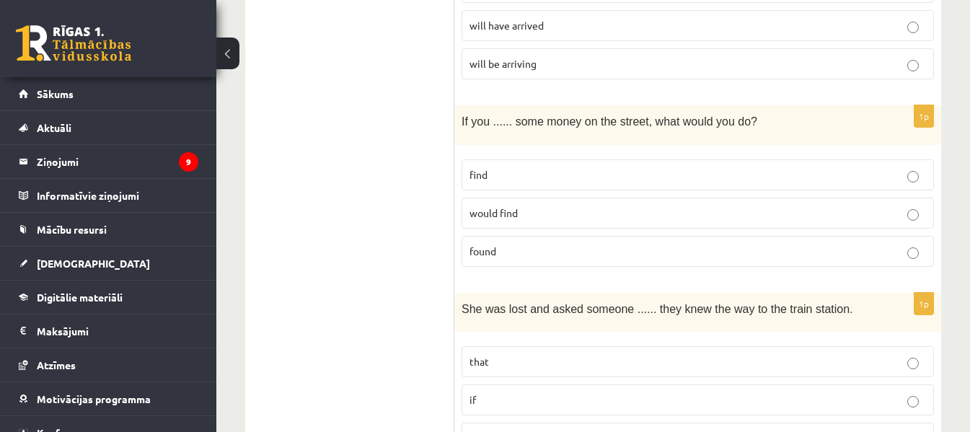
scroll to position [1749, 0]
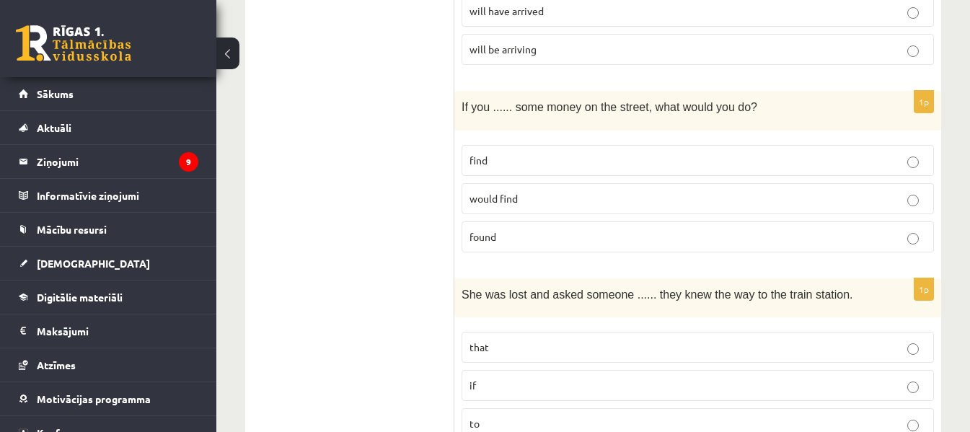
click at [503, 229] on p "found" at bounding box center [697, 236] width 456 height 15
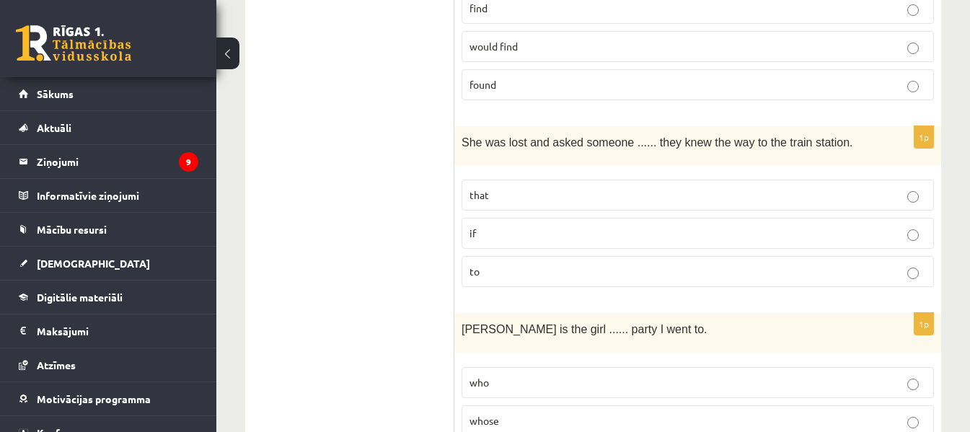
scroll to position [1908, 0]
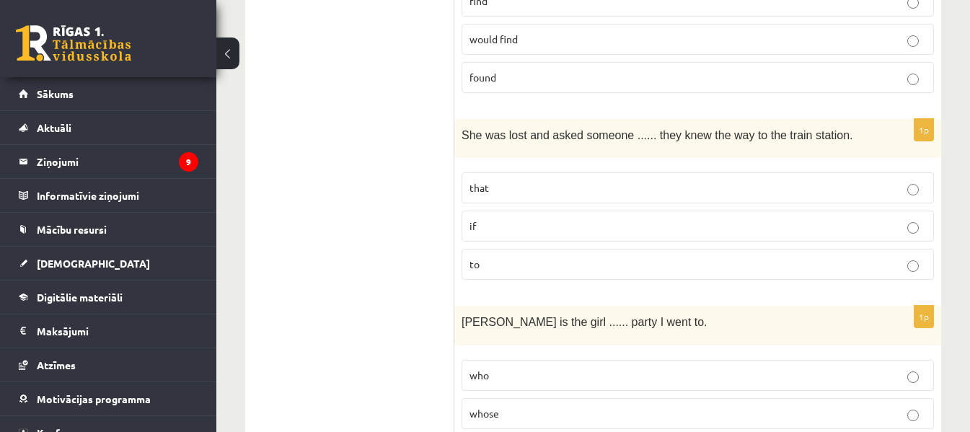
click at [798, 257] on p "to" at bounding box center [697, 264] width 456 height 15
click at [805, 218] on p "if" at bounding box center [697, 225] width 456 height 15
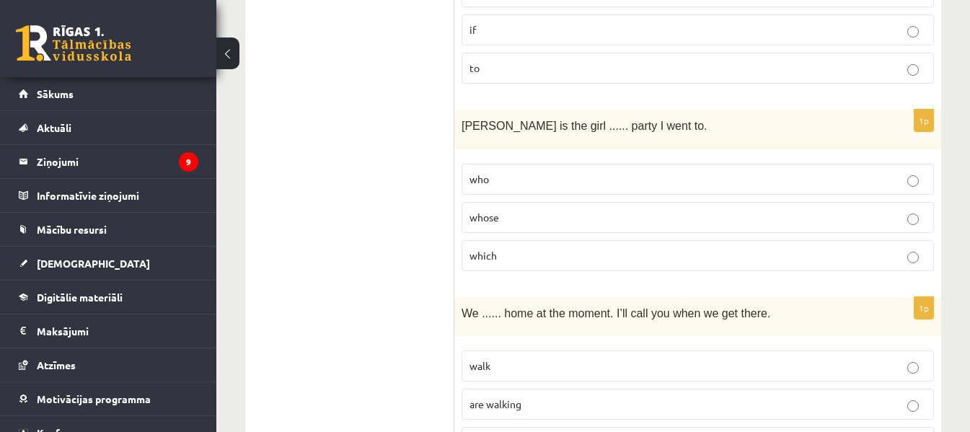
scroll to position [2111, 0]
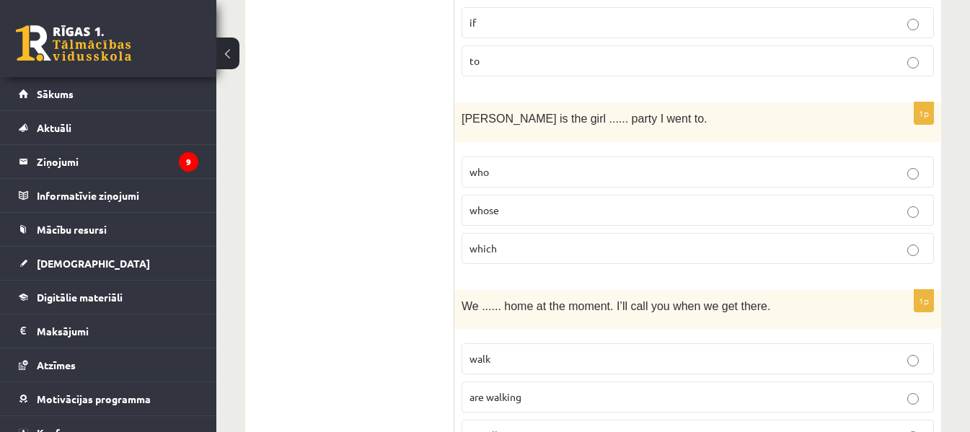
click at [849, 203] on p "whose" at bounding box center [697, 210] width 456 height 15
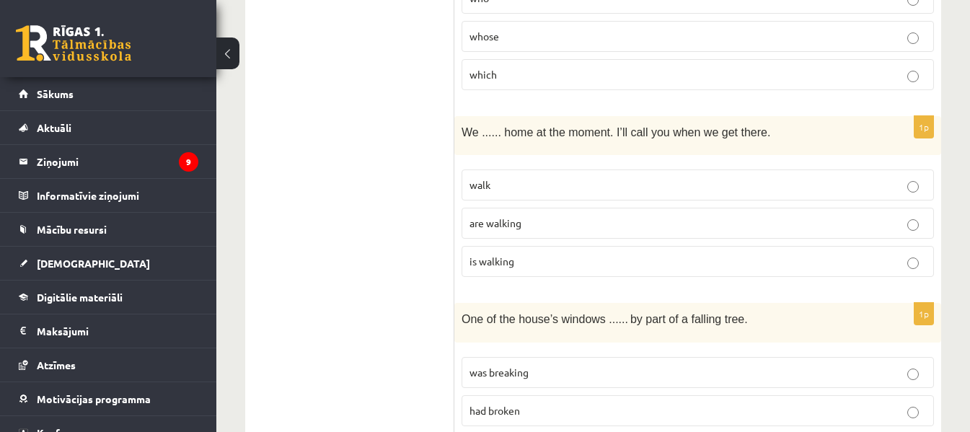
scroll to position [2292, 0]
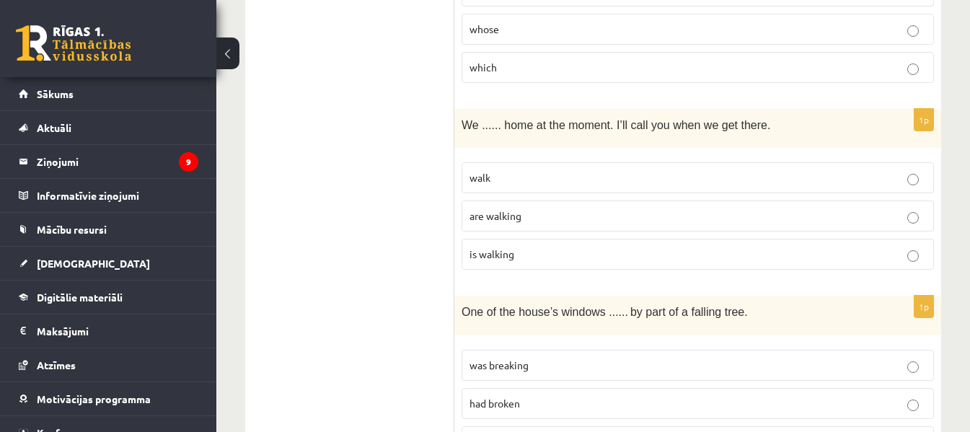
click at [767, 208] on p "are walking" at bounding box center [697, 215] width 456 height 15
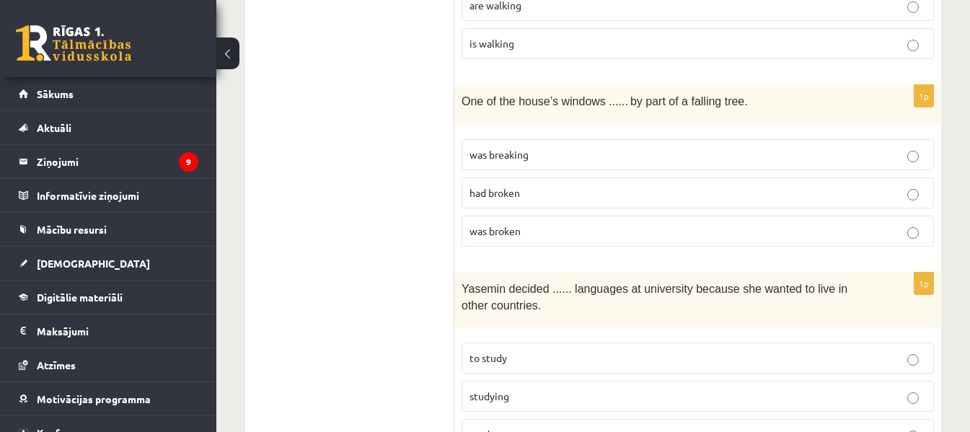
scroll to position [2510, 0]
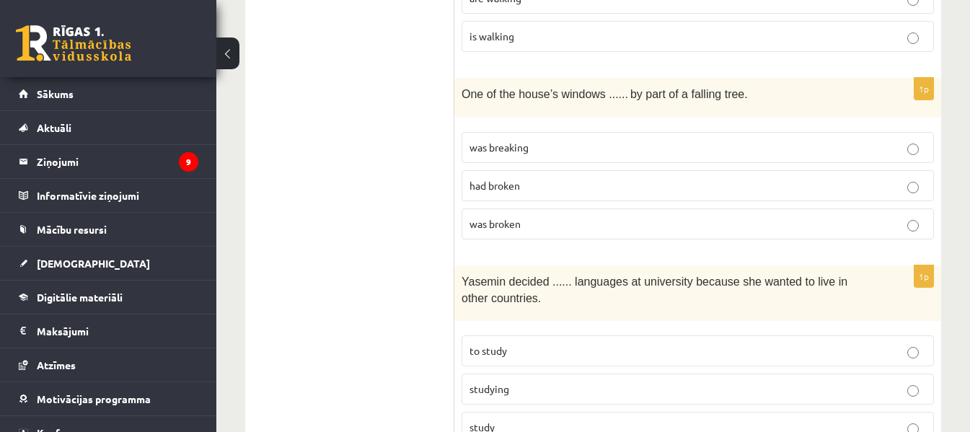
click at [803, 216] on p "was broken" at bounding box center [697, 223] width 456 height 15
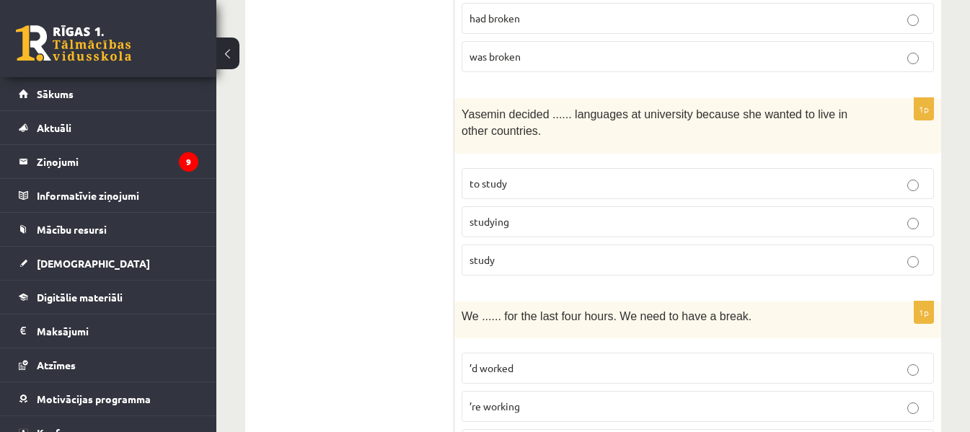
scroll to position [2685, 0]
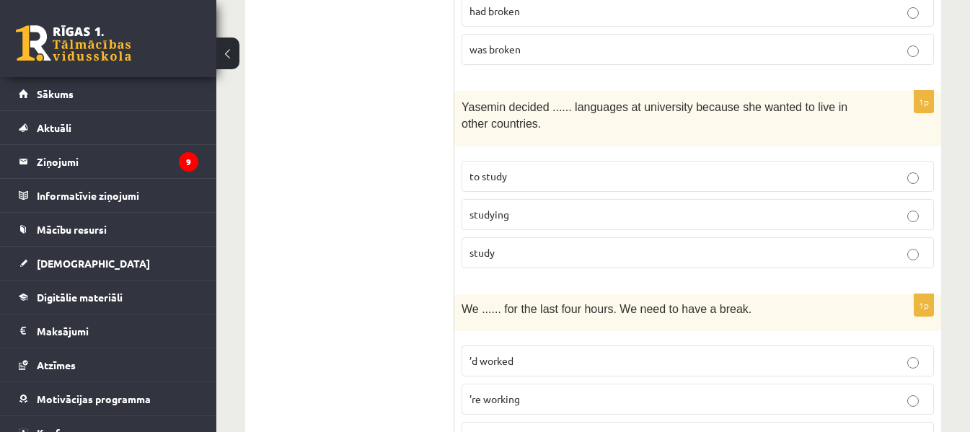
click at [734, 169] on p "to study" at bounding box center [697, 176] width 456 height 15
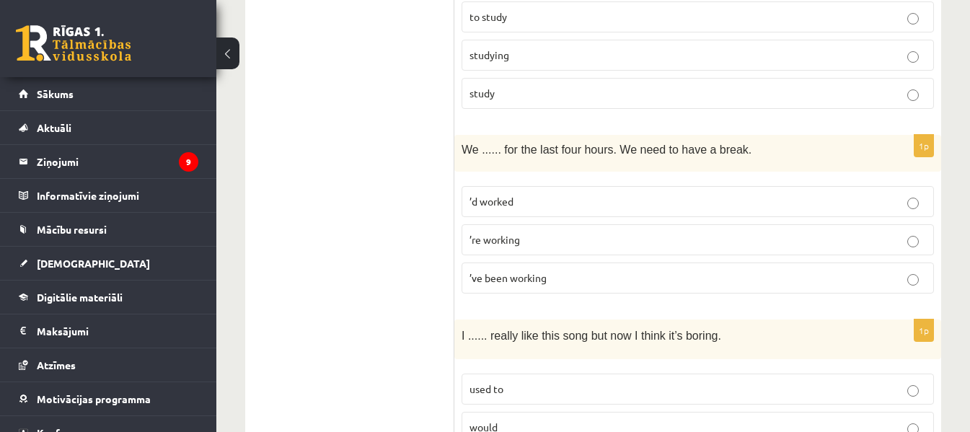
scroll to position [2866, 0]
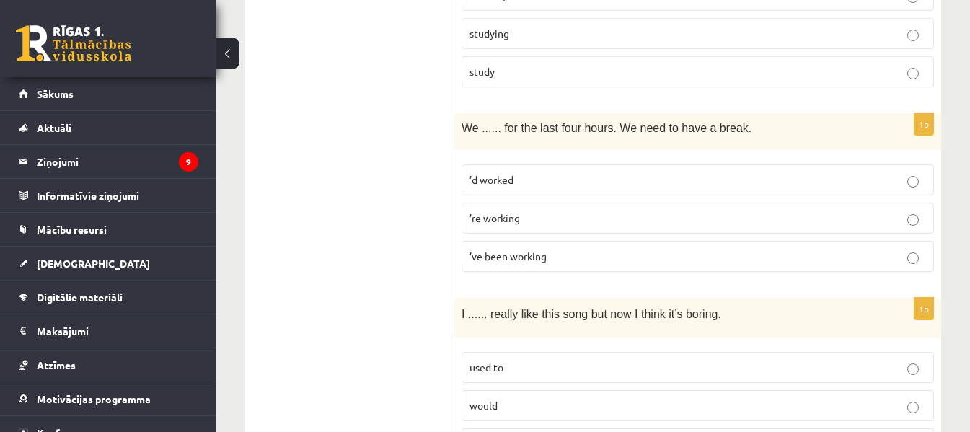
click at [774, 249] on p "’ve been working" at bounding box center [697, 256] width 456 height 15
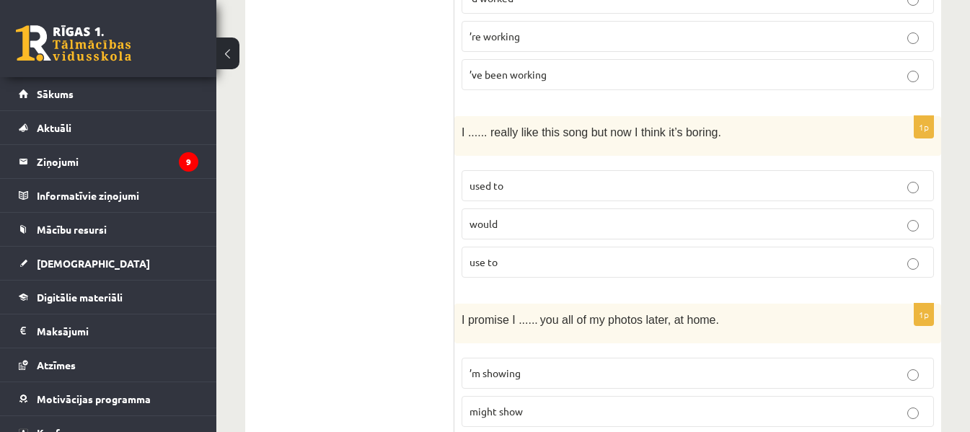
scroll to position [3055, 0]
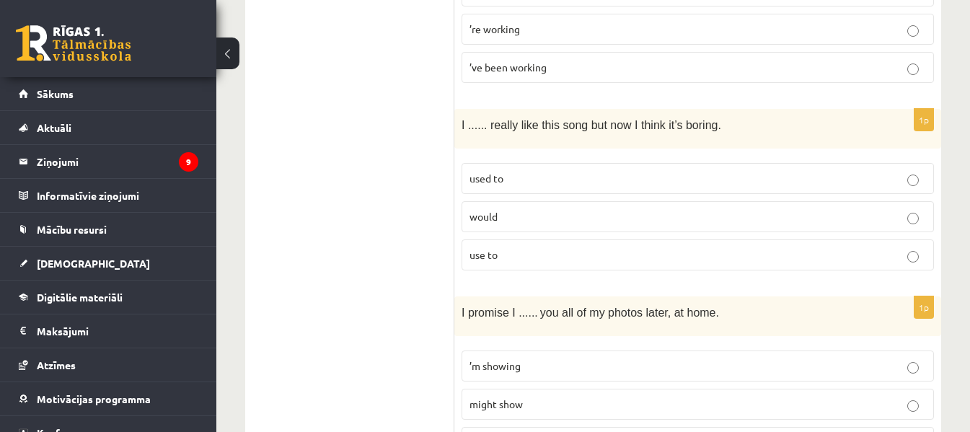
click at [873, 171] on p "used to" at bounding box center [697, 178] width 456 height 15
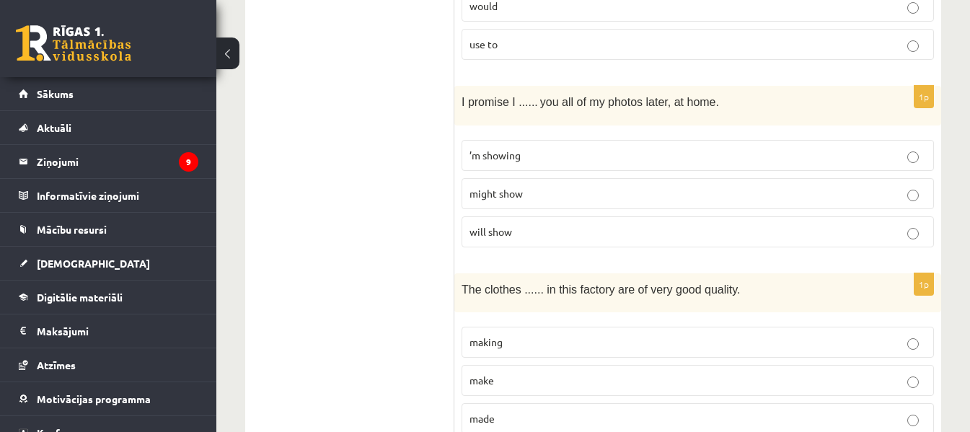
scroll to position [3287, 0]
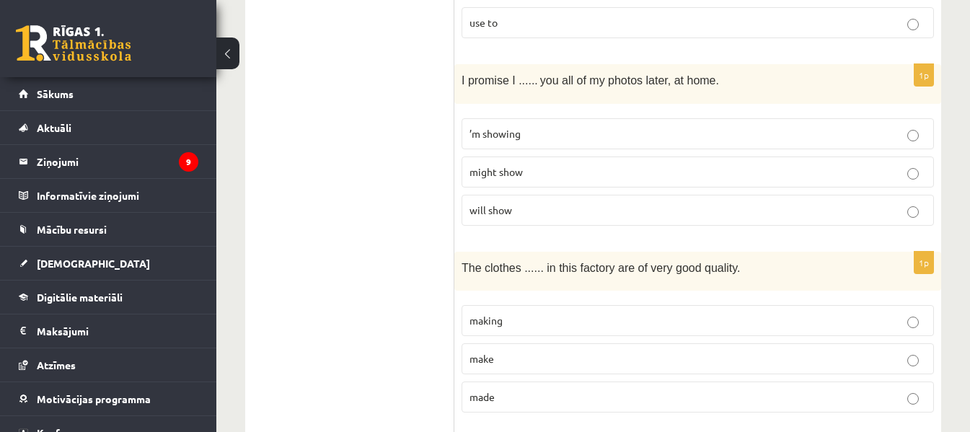
click at [862, 203] on p "will show" at bounding box center [697, 210] width 456 height 15
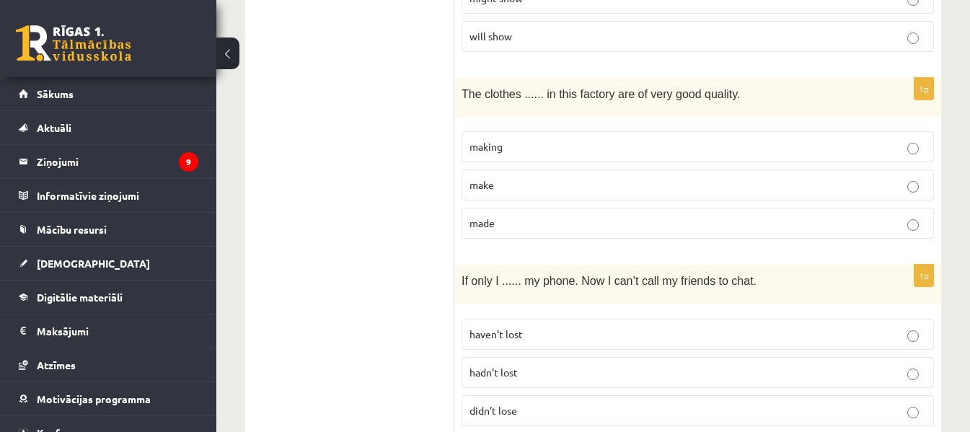
scroll to position [3476, 0]
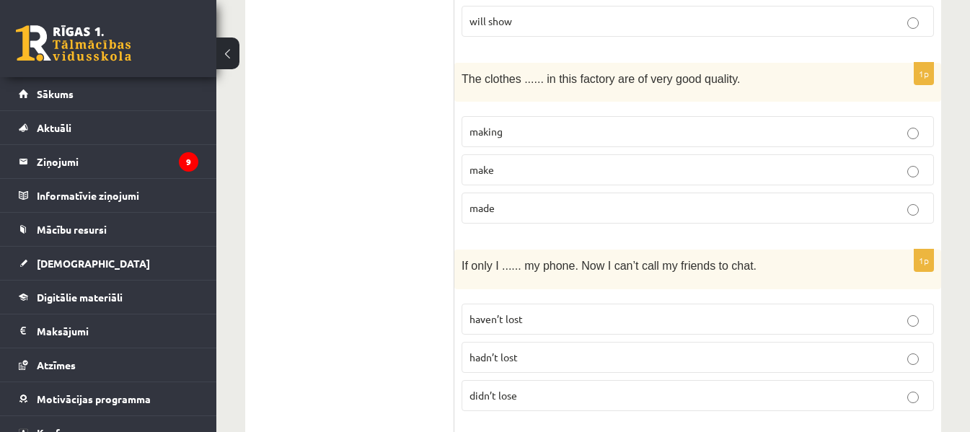
click at [790, 200] on p "made" at bounding box center [697, 207] width 456 height 15
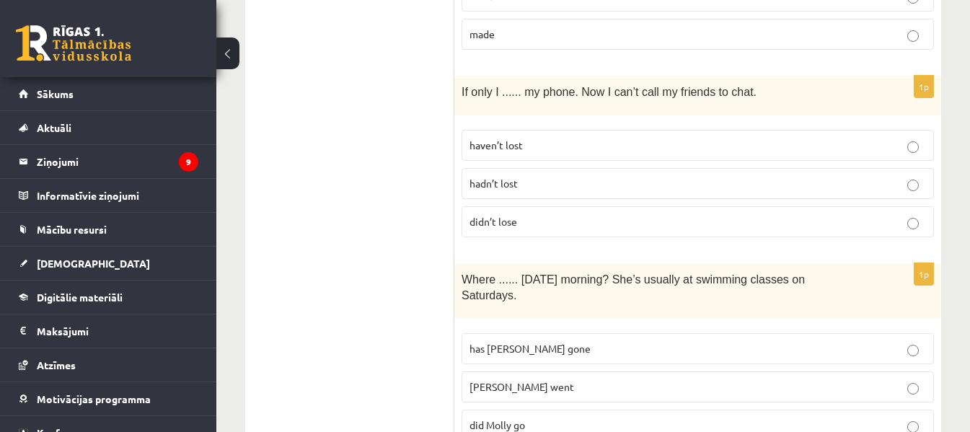
click at [776, 418] on p "did Molly go" at bounding box center [697, 425] width 456 height 15
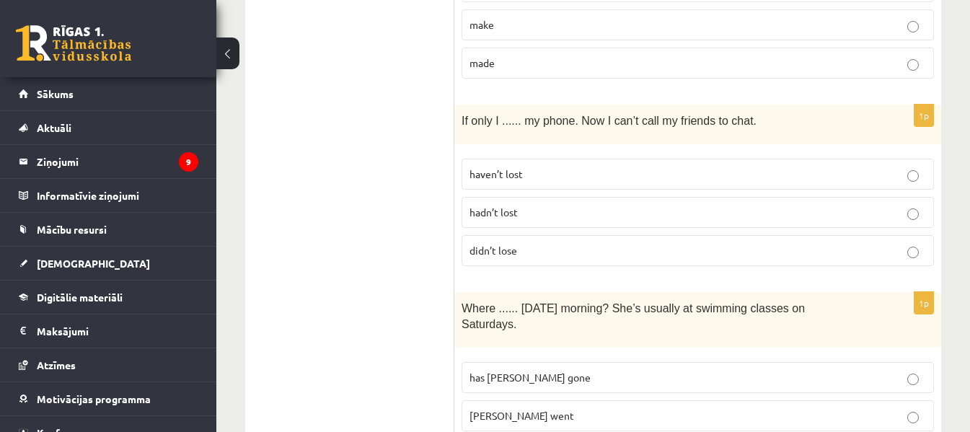
scroll to position [3606, 0]
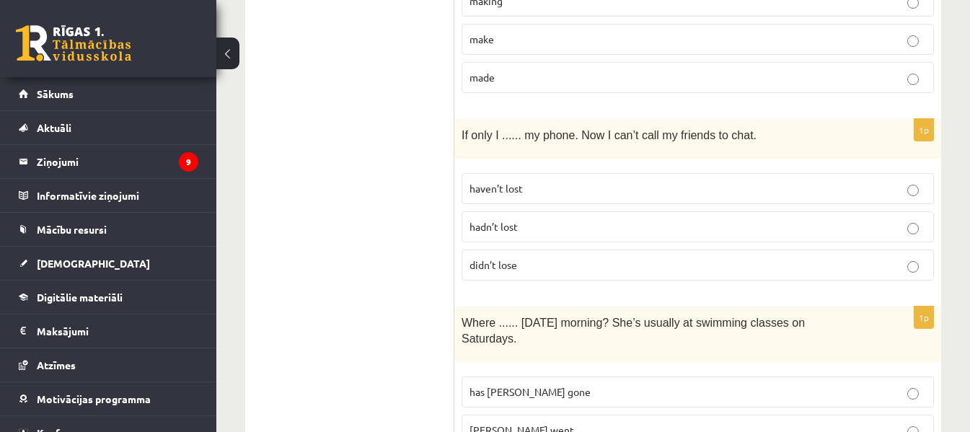
click at [509, 220] on span "hadn’t lost" at bounding box center [493, 226] width 48 height 13
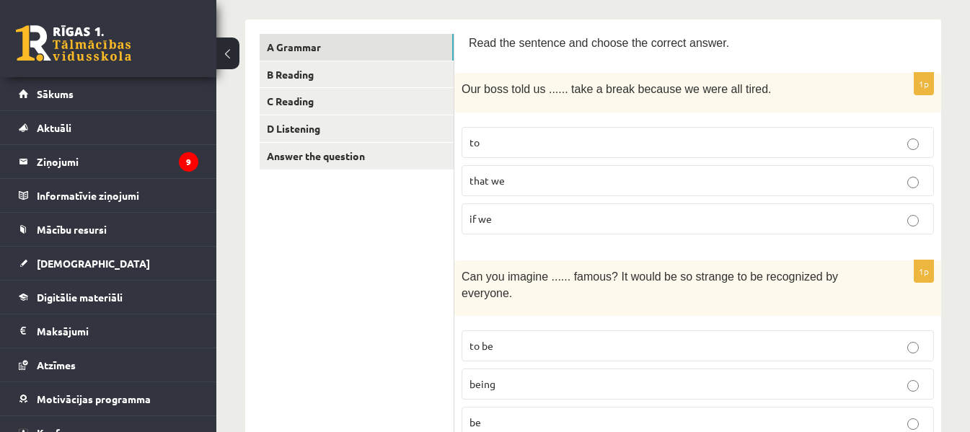
scroll to position [189, 0]
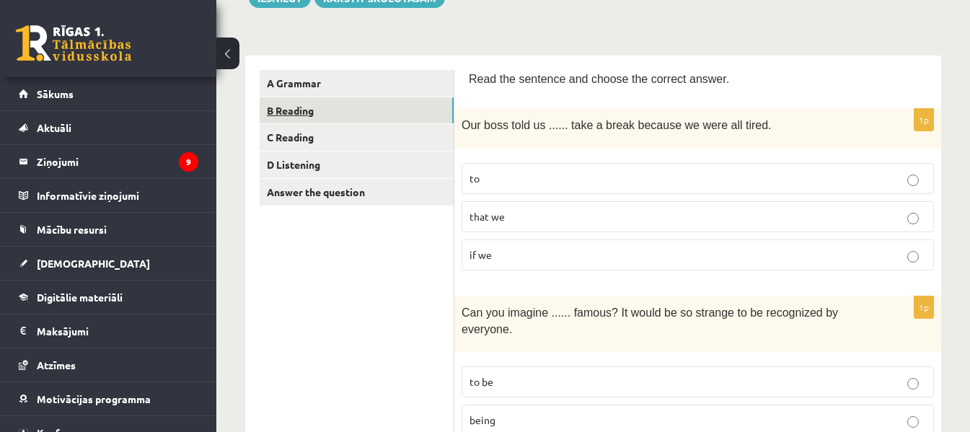
click at [398, 107] on link "B Reading" at bounding box center [357, 110] width 194 height 27
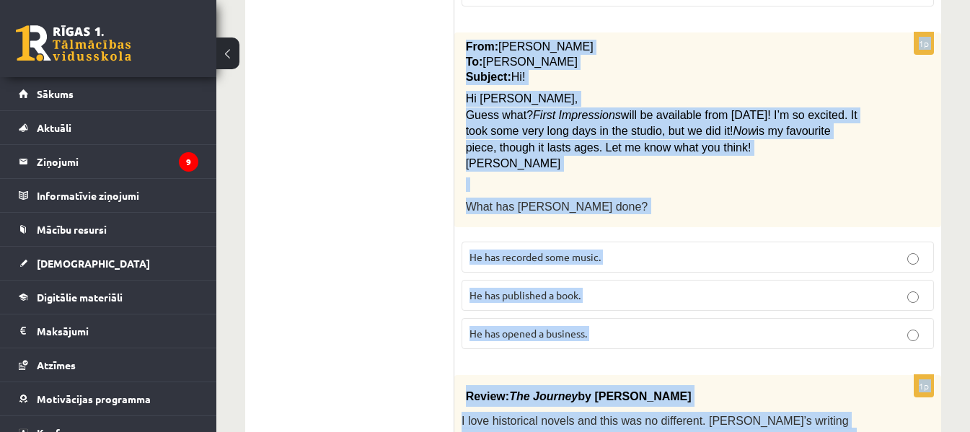
scroll to position [1721, 0]
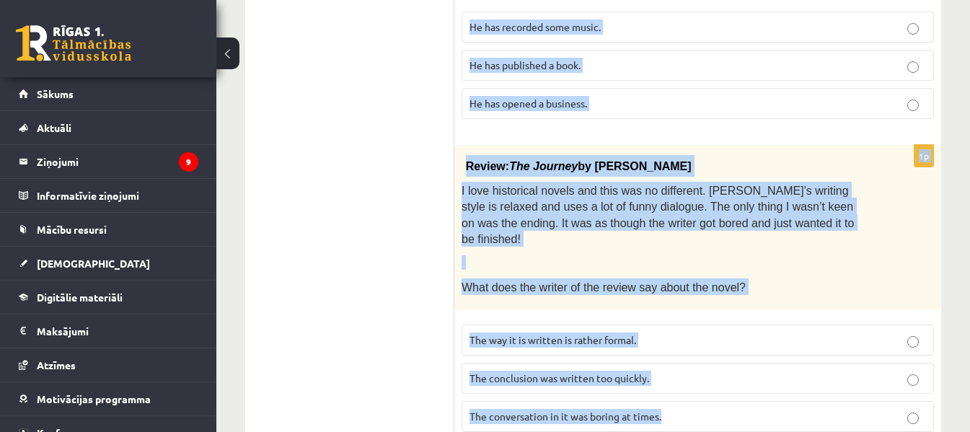
drag, startPoint x: 465, startPoint y: 74, endPoint x: 725, endPoint y: 450, distance: 457.2
copy form "Read the text and choose the correct answer. 1p All passengers Passengers must …"
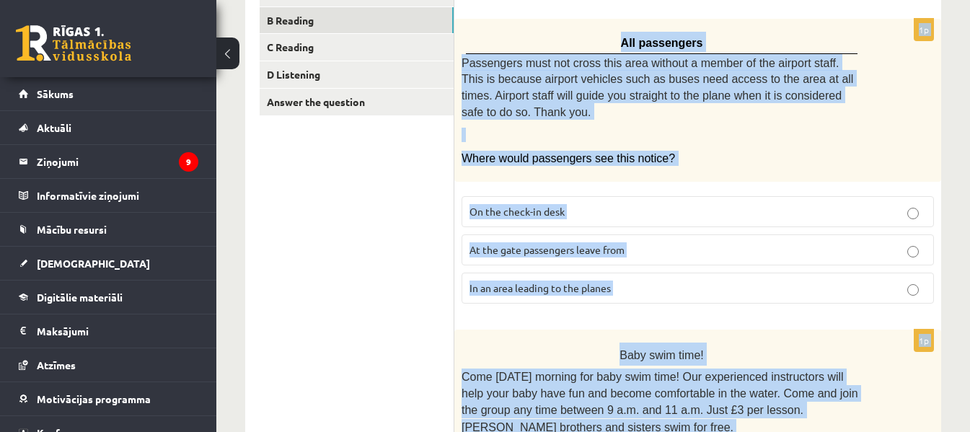
scroll to position [263, 0]
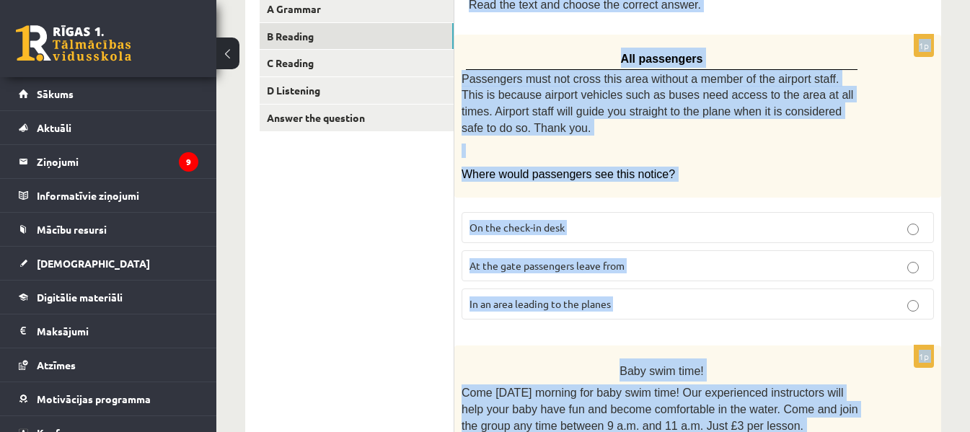
click at [864, 35] on div "All passengers Passengers must not cross this area without a member of the airp…" at bounding box center [697, 116] width 487 height 162
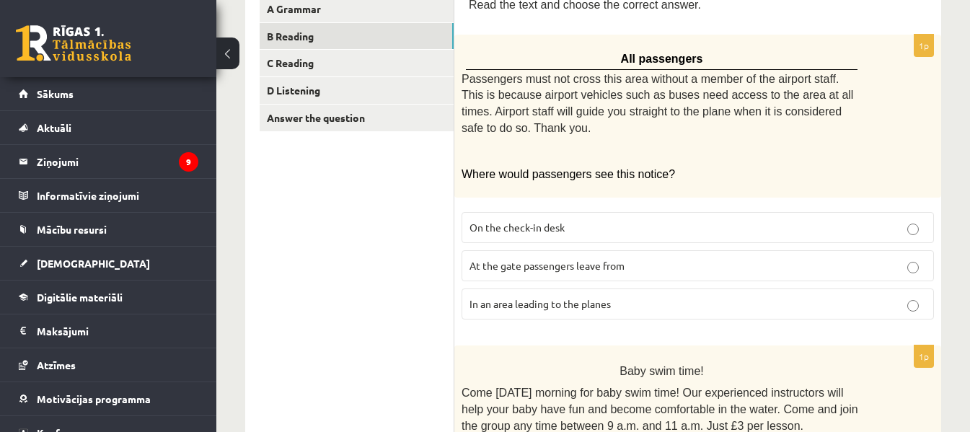
click at [807, 294] on label "In an area leading to the planes" at bounding box center [697, 303] width 472 height 31
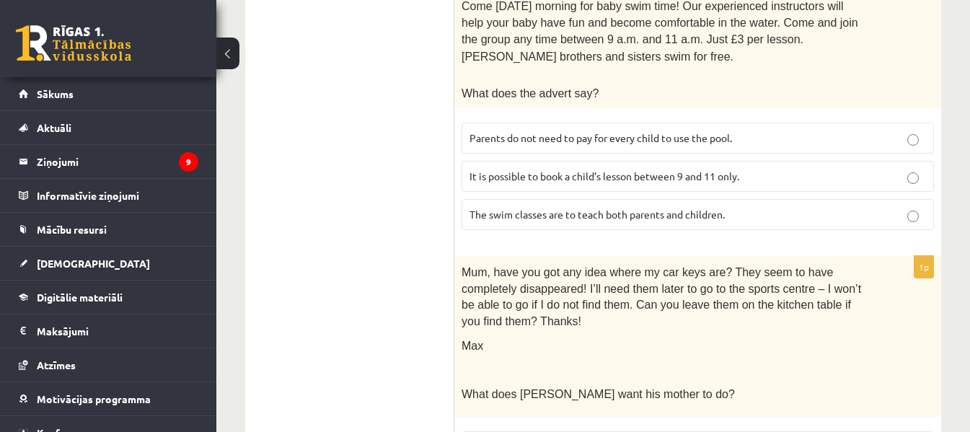
scroll to position [658, 0]
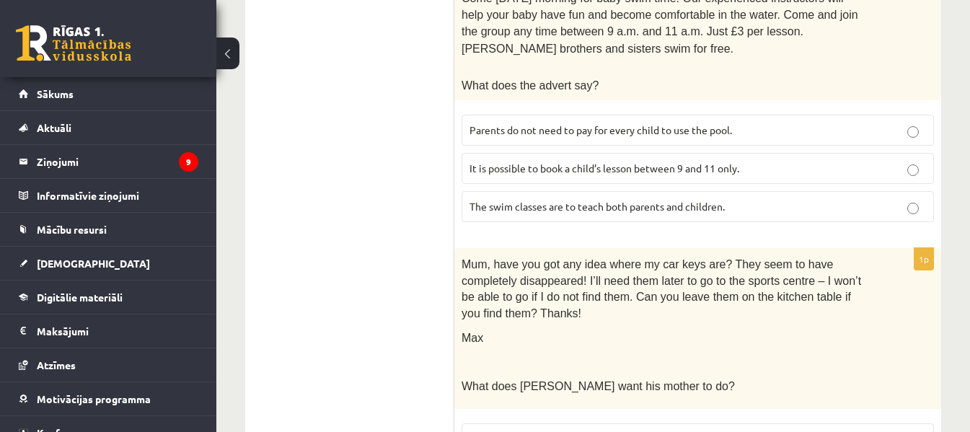
click at [474, 123] on span "Parents do not need to pay for every child to use the pool." at bounding box center [600, 129] width 262 height 13
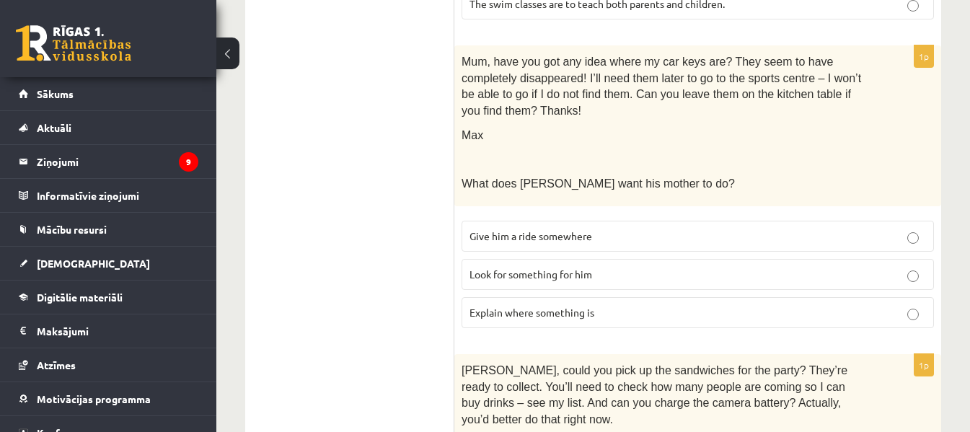
scroll to position [867, 0]
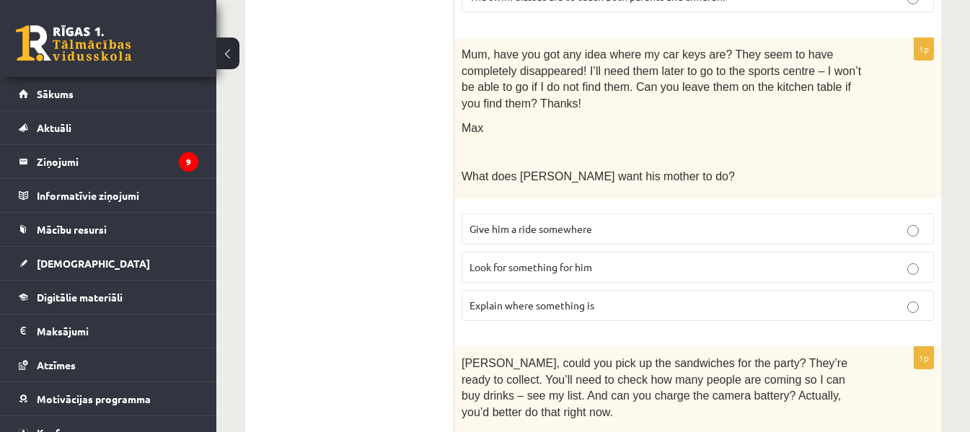
click at [605, 260] on p "Look for something for him" at bounding box center [697, 267] width 456 height 15
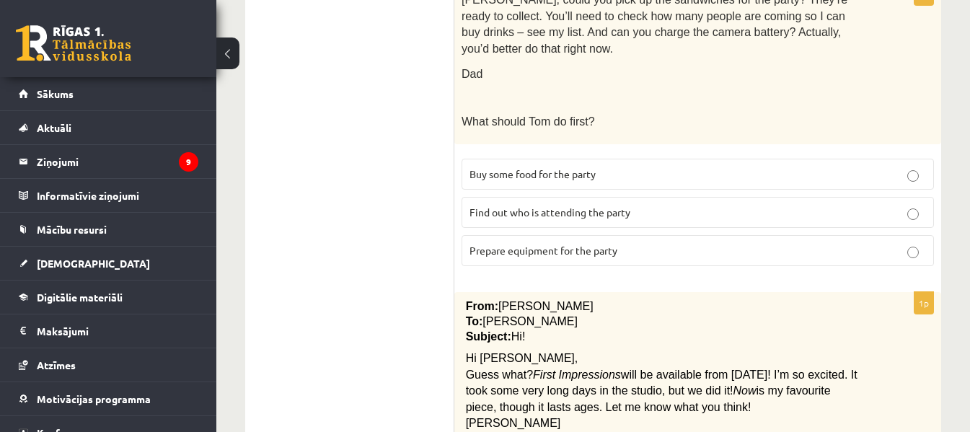
scroll to position [1239, 0]
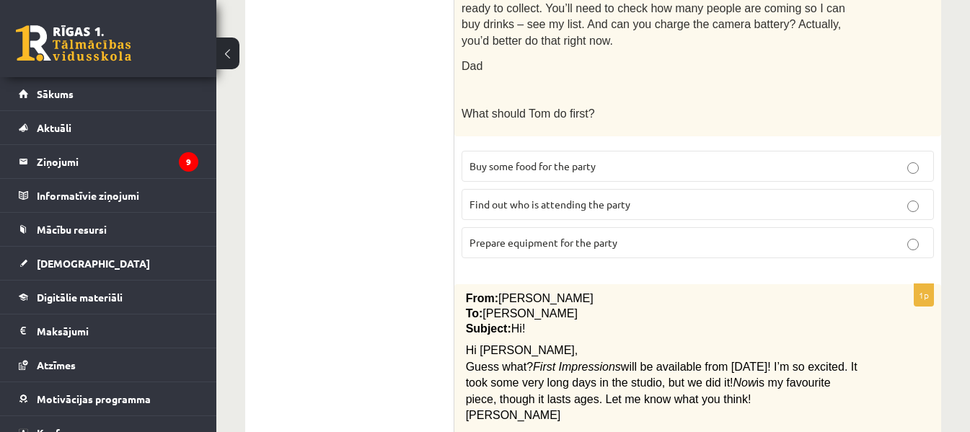
click at [485, 227] on label "Prepare equipment for the party" at bounding box center [697, 242] width 472 height 31
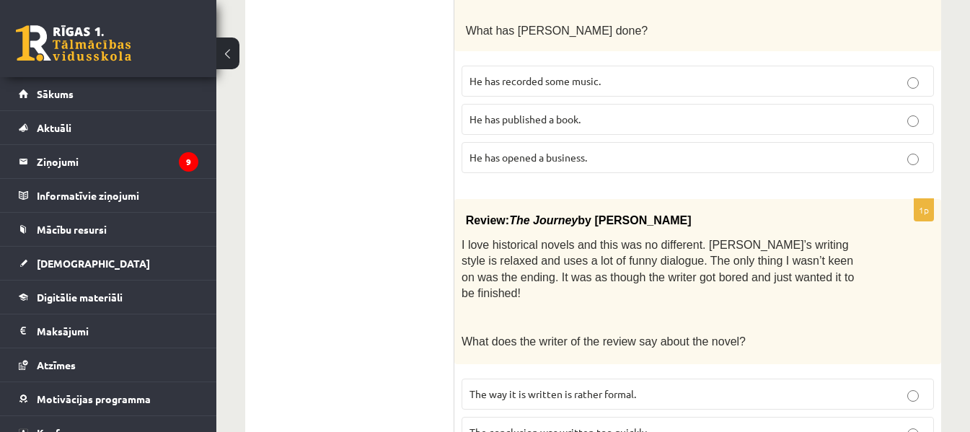
scroll to position [1678, 0]
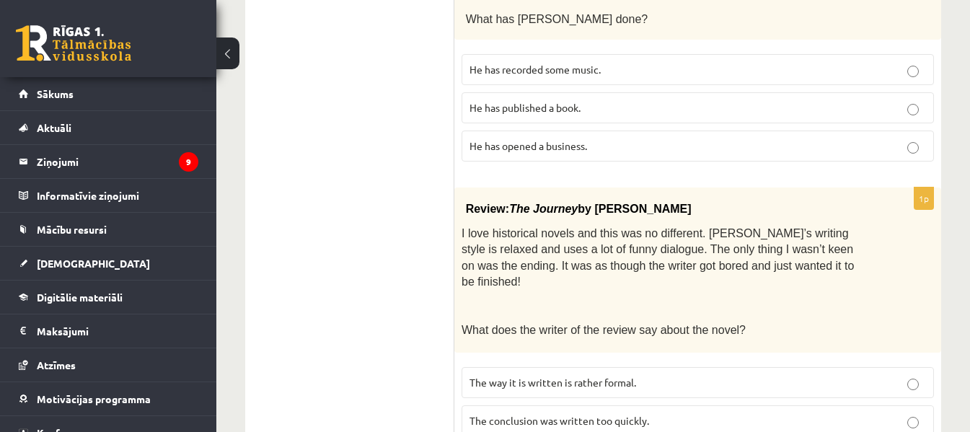
click at [688, 62] on p "He has recorded some music." at bounding box center [697, 69] width 456 height 15
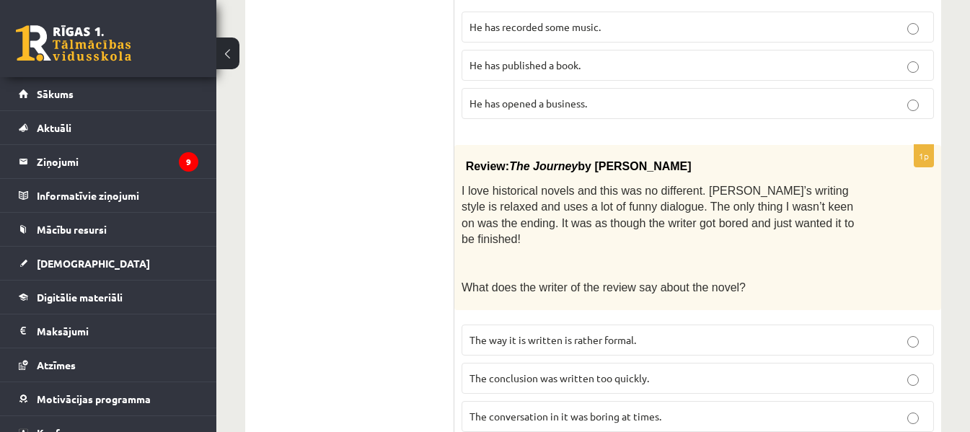
click at [551, 371] on span "The conclusion was written too quickly." at bounding box center [559, 377] width 180 height 13
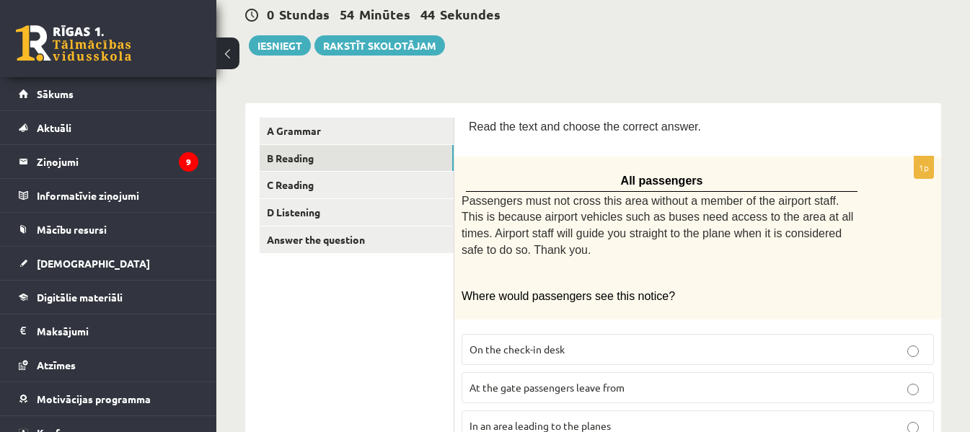
scroll to position [134, 0]
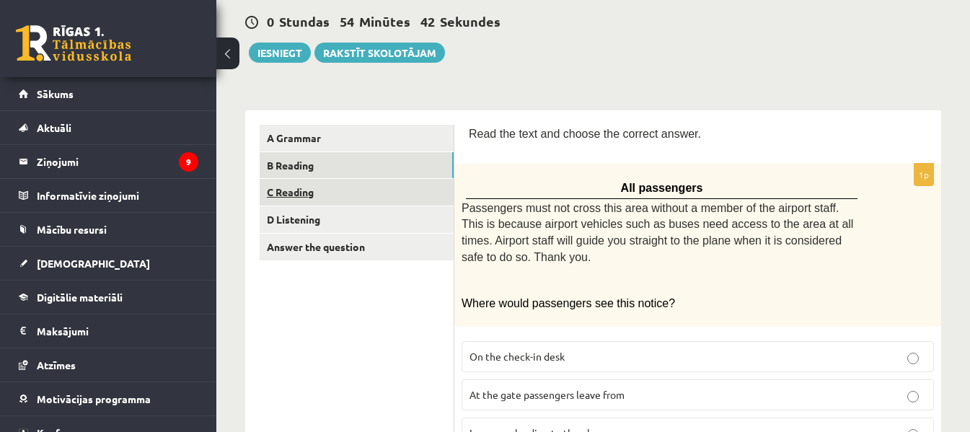
click at [415, 186] on link "C Reading" at bounding box center [357, 192] width 194 height 27
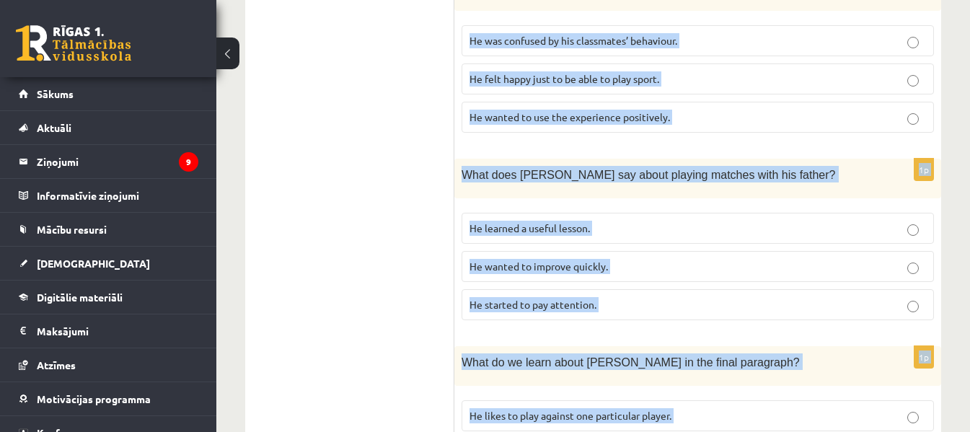
scroll to position [1465, 0]
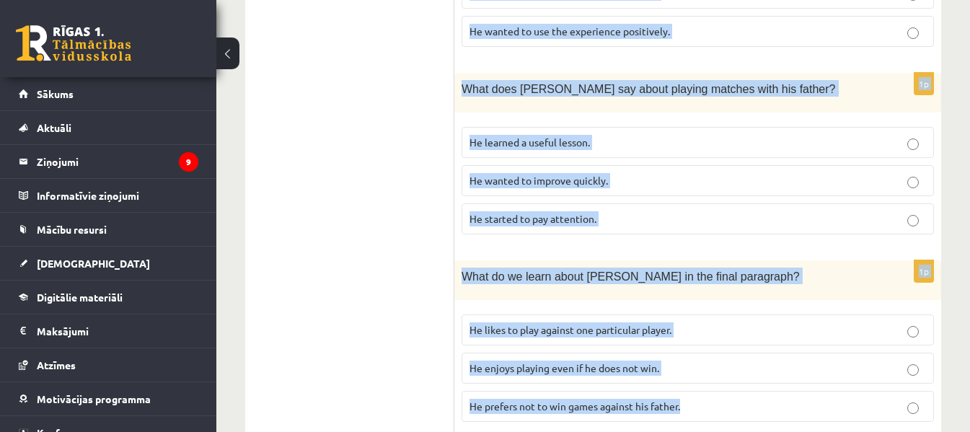
drag, startPoint x: 464, startPoint y: 131, endPoint x: 728, endPoint y: 401, distance: 377.3
copy form "Read the article about chess and choose the correct answer for each question. P…"
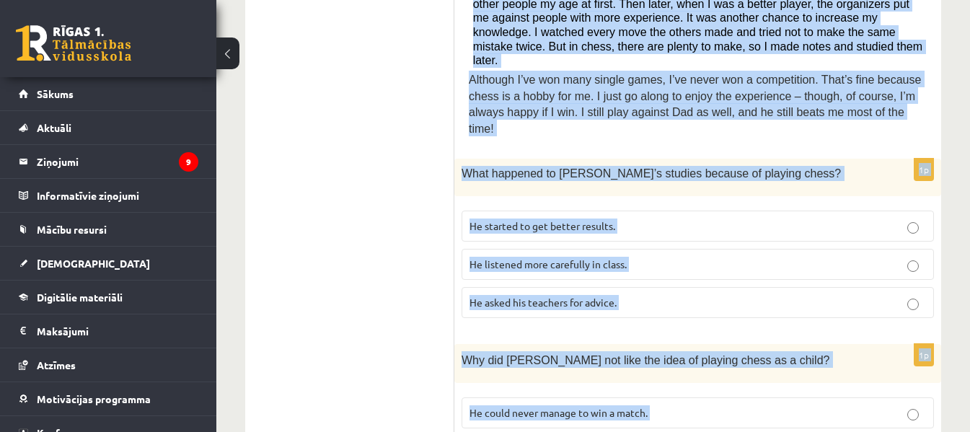
scroll to position [636, 0]
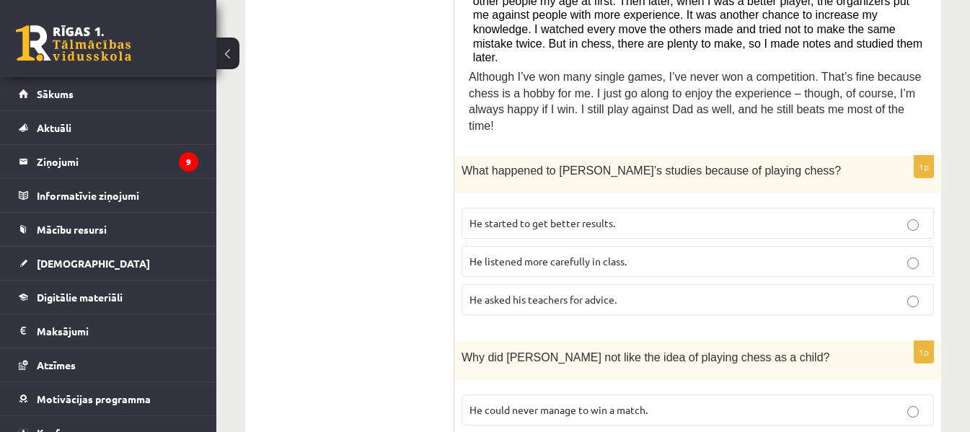
click at [495, 216] on span "He started to get better results." at bounding box center [542, 222] width 146 height 13
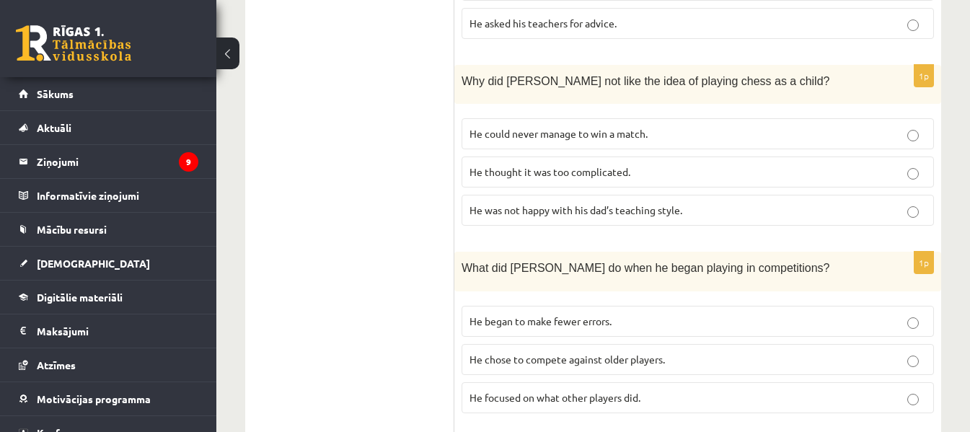
scroll to position [919, 0]
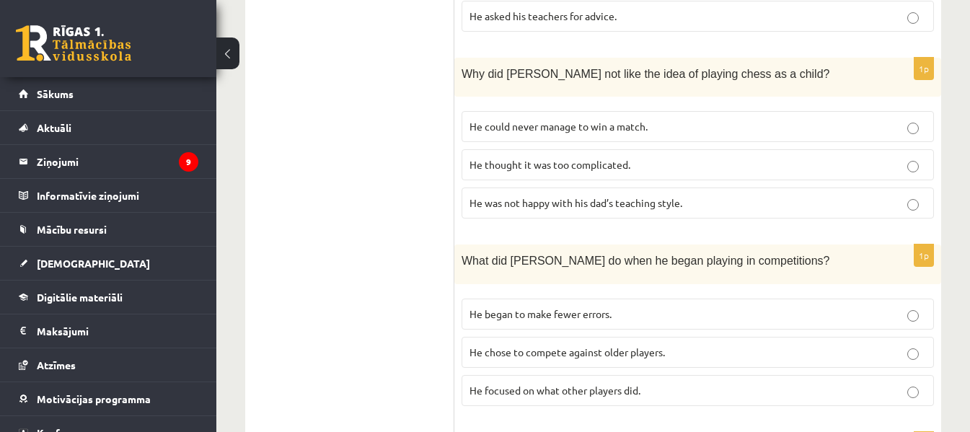
click at [495, 158] on span "He thought it was too complicated." at bounding box center [549, 164] width 161 height 13
click at [503, 375] on label "He focused on what other players did." at bounding box center [697, 390] width 472 height 31
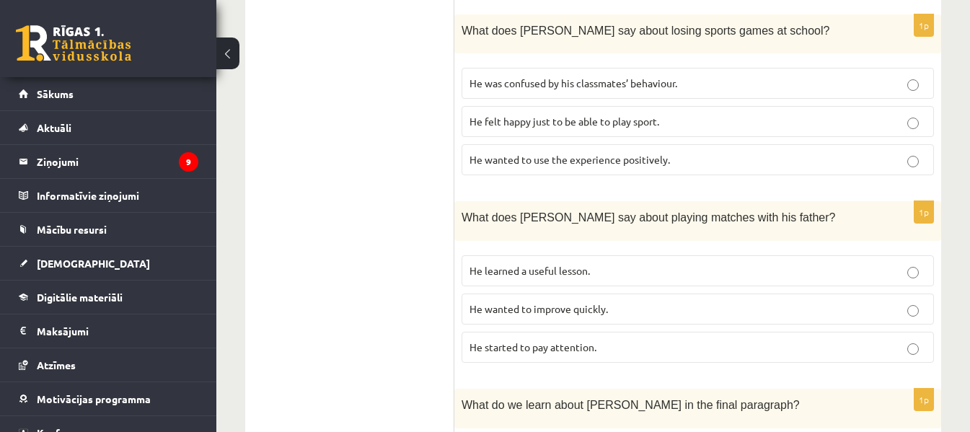
scroll to position [1323, 0]
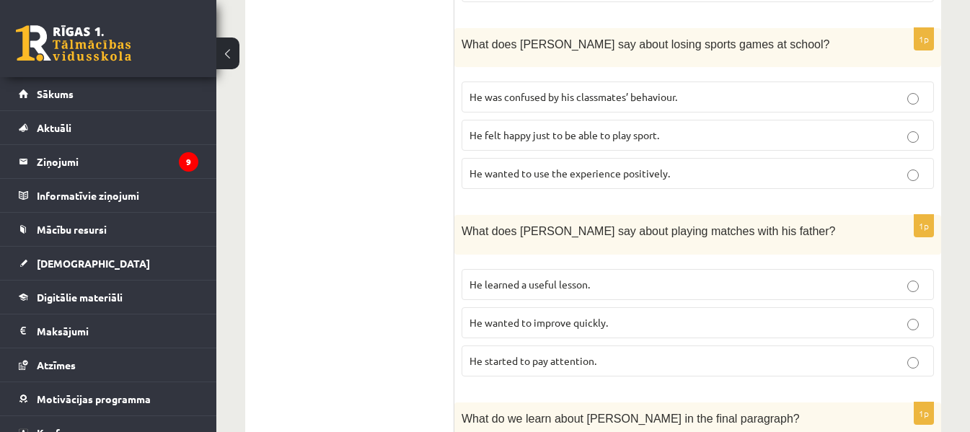
click at [512, 167] on span "He wanted to use the experience positively." at bounding box center [569, 173] width 200 height 13
click at [517, 278] on span "He learned a useful lesson." at bounding box center [529, 284] width 120 height 13
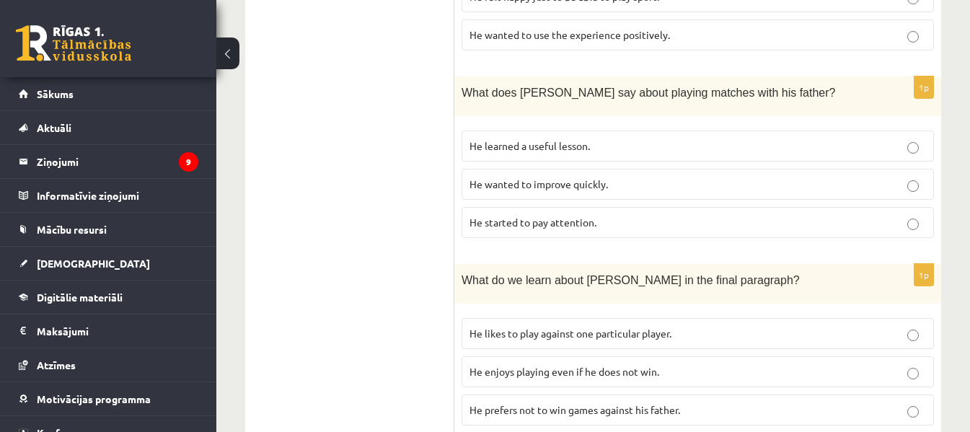
scroll to position [1465, 0]
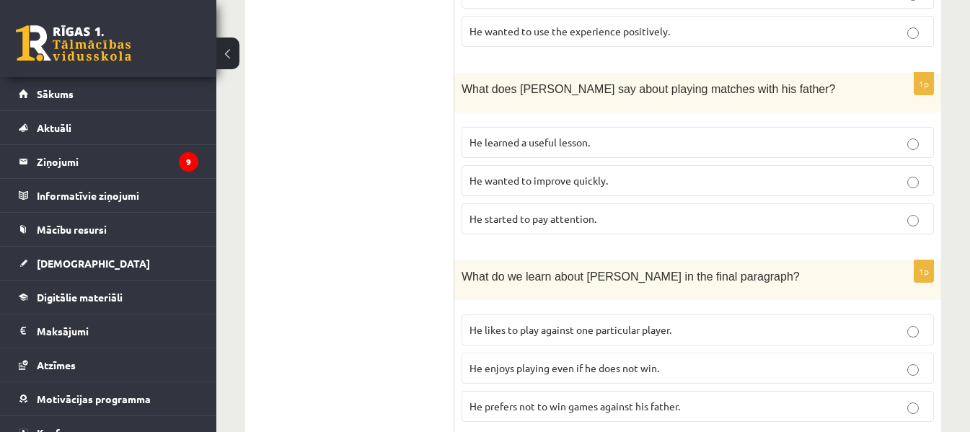
click at [517, 361] on span "He enjoys playing even if he does not win." at bounding box center [564, 367] width 190 height 13
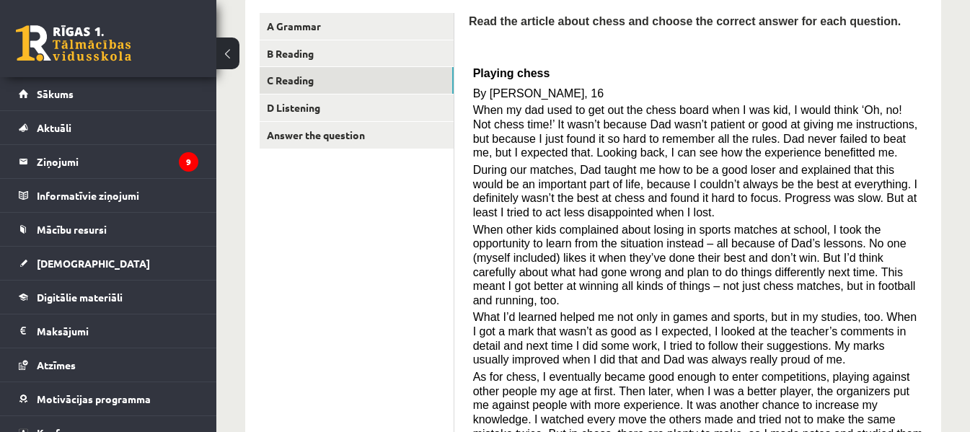
scroll to position [306, 0]
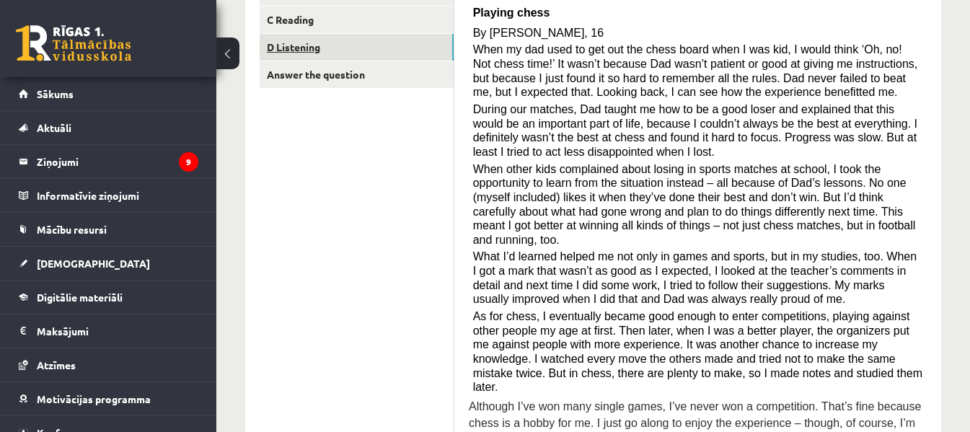
click at [394, 46] on link "D Listening" at bounding box center [357, 47] width 194 height 27
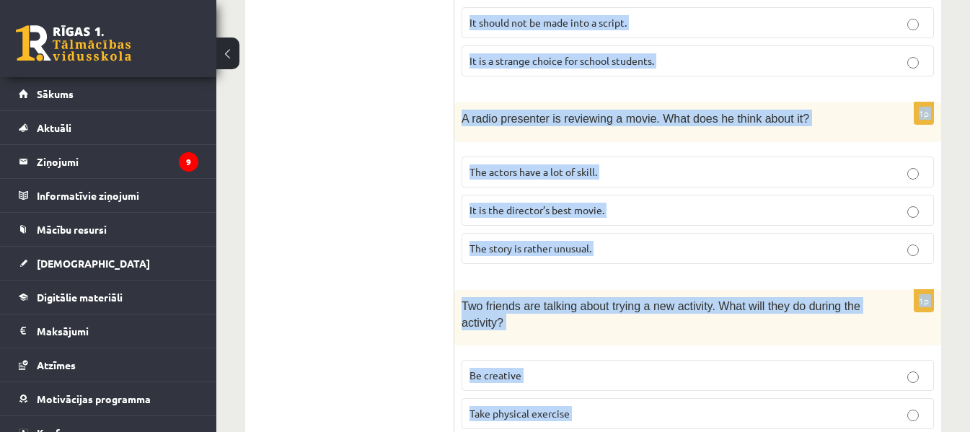
scroll to position [1092, 0]
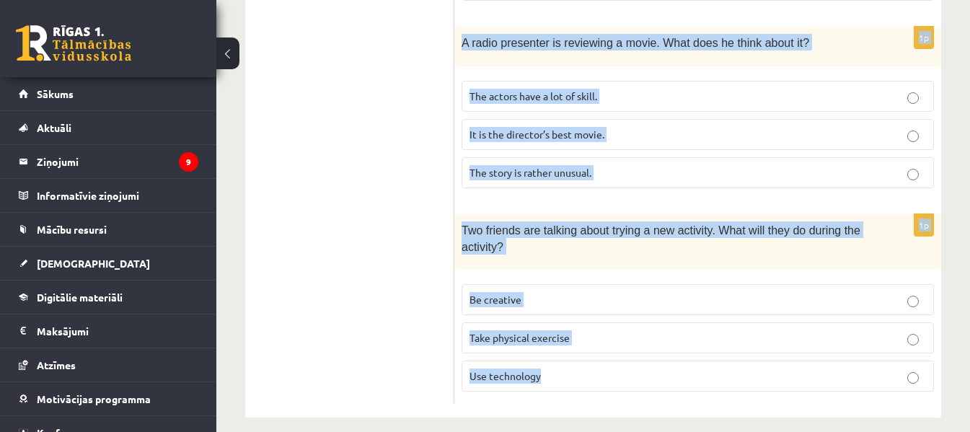
drag, startPoint x: 469, startPoint y: 45, endPoint x: 716, endPoint y: 436, distance: 461.9
click at [591, 224] on span "Two friends are talking about trying a new activity. What will they do during t…" at bounding box center [660, 238] width 399 height 29
drag, startPoint x: 462, startPoint y: 107, endPoint x: 728, endPoint y: 466, distance: 446.9
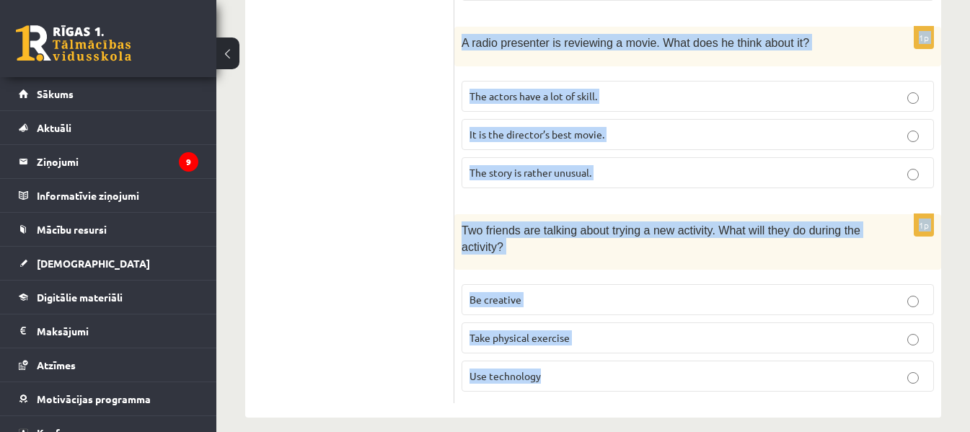
copy form "Listen to the conversation and answer the question. 1p Two friends are talking …"
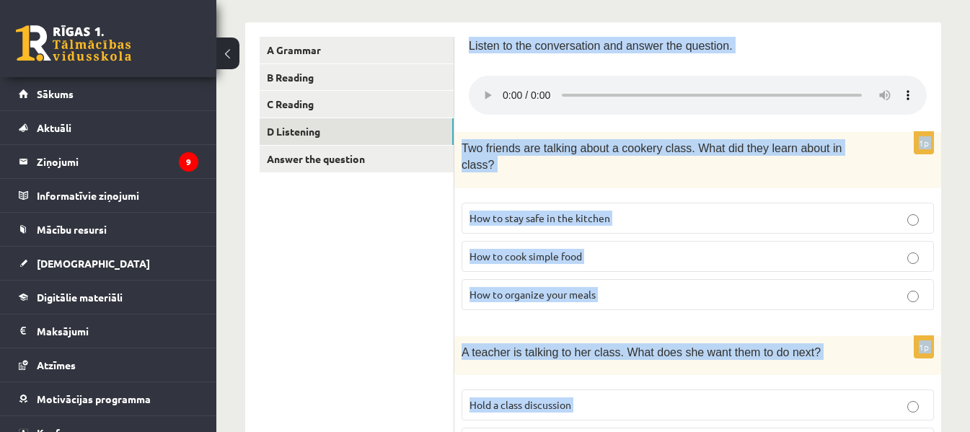
scroll to position [217, 0]
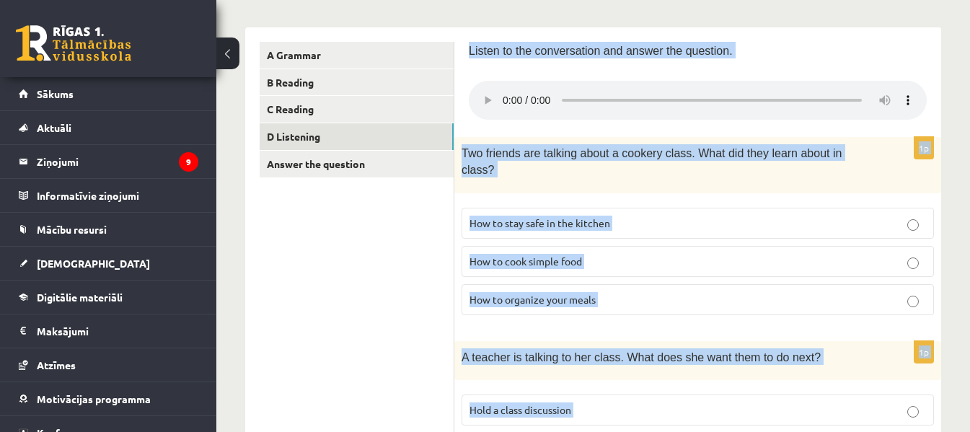
click at [894, 43] on p "Listen to the conversation and answer the question." at bounding box center [698, 50] width 458 height 17
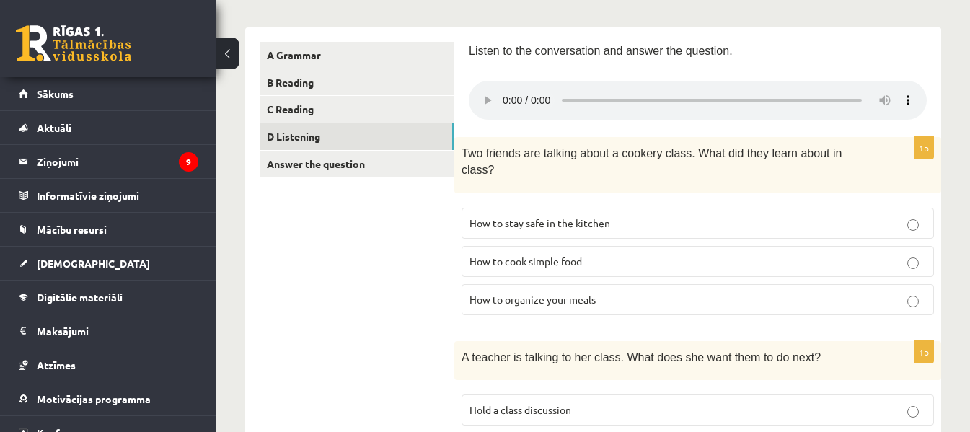
click at [529, 216] on span "How to stay safe in the kitchen" at bounding box center [539, 222] width 141 height 13
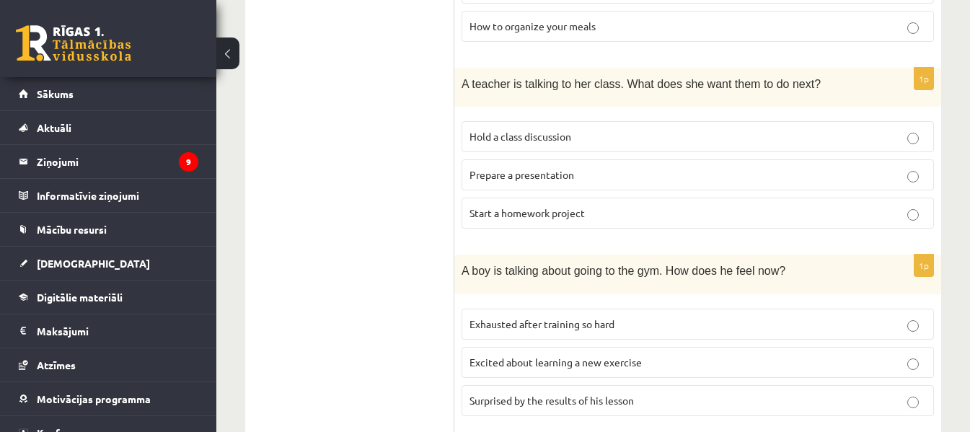
scroll to position [507, 0]
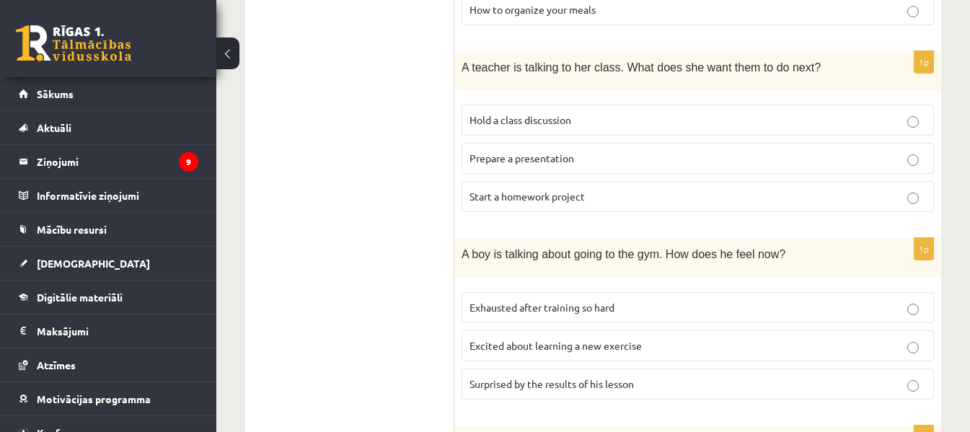
click at [513, 151] on span "Prepare a presentation" at bounding box center [521, 157] width 105 height 13
click at [544, 339] on span "Excited about learning a new exercise" at bounding box center [555, 345] width 172 height 13
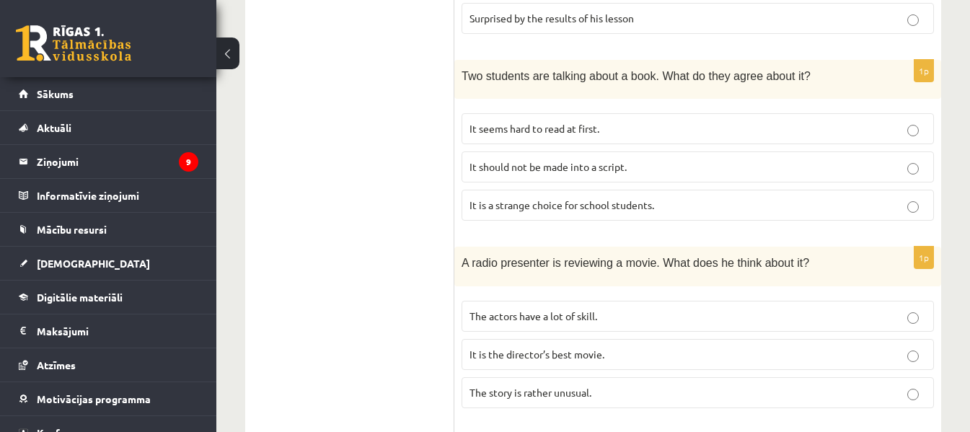
scroll to position [884, 0]
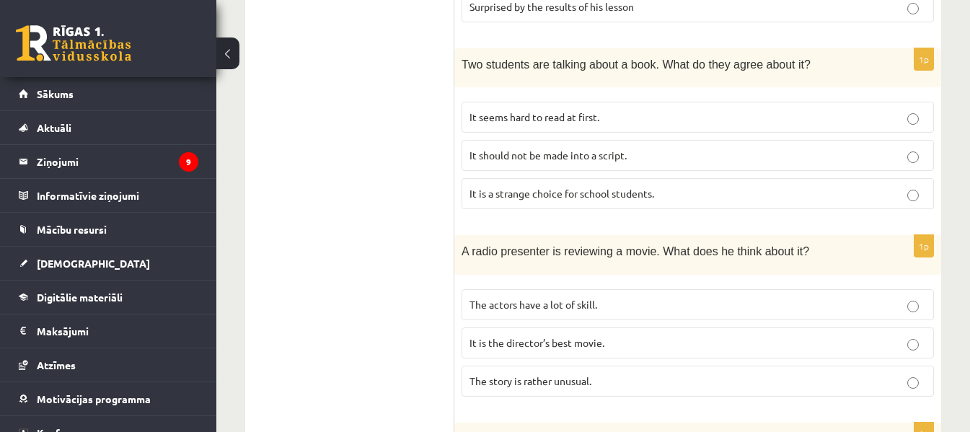
click at [561, 341] on label "It is the director’s best movie." at bounding box center [697, 342] width 472 height 31
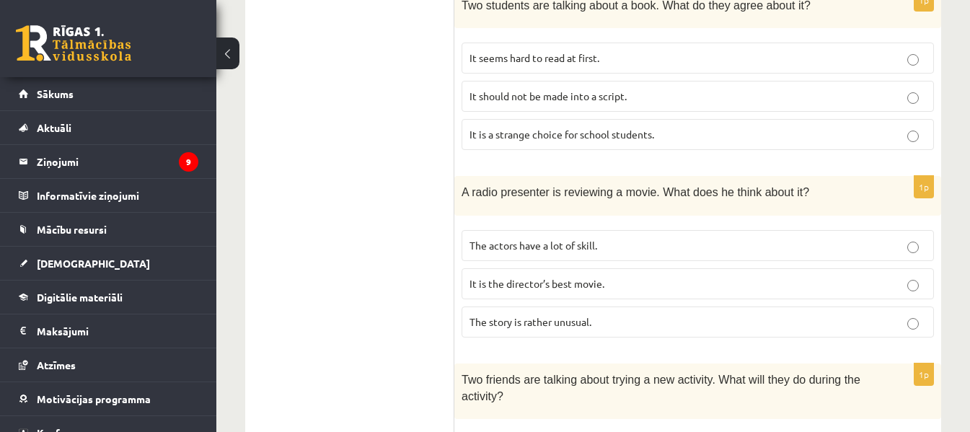
scroll to position [940, 0]
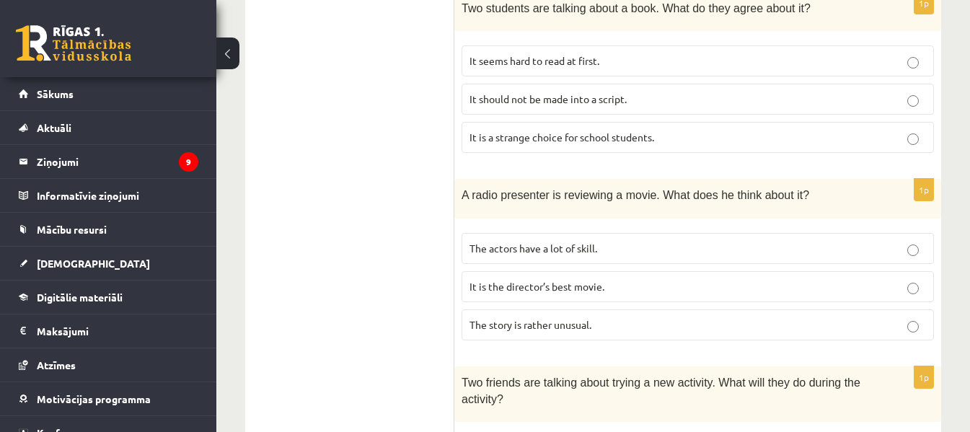
click at [769, 53] on p "It seems hard to read at first." at bounding box center [697, 60] width 456 height 15
click at [655, 241] on p "The actors have a lot of skill." at bounding box center [697, 248] width 456 height 15
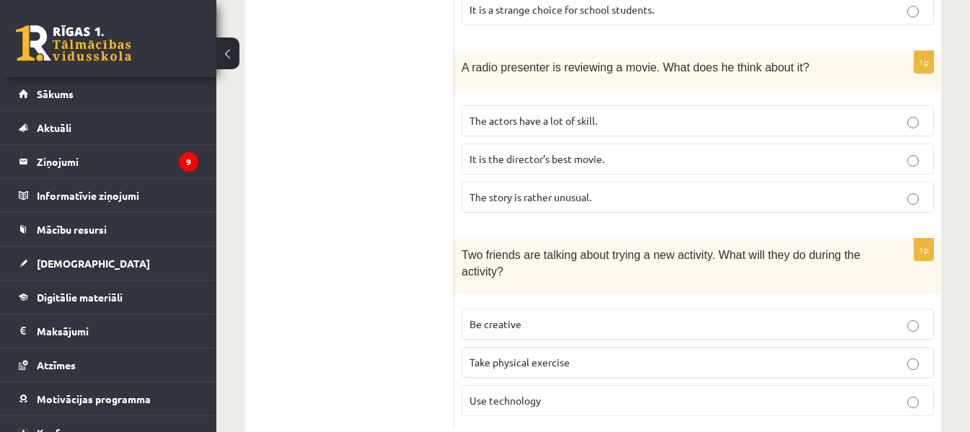
scroll to position [1092, 0]
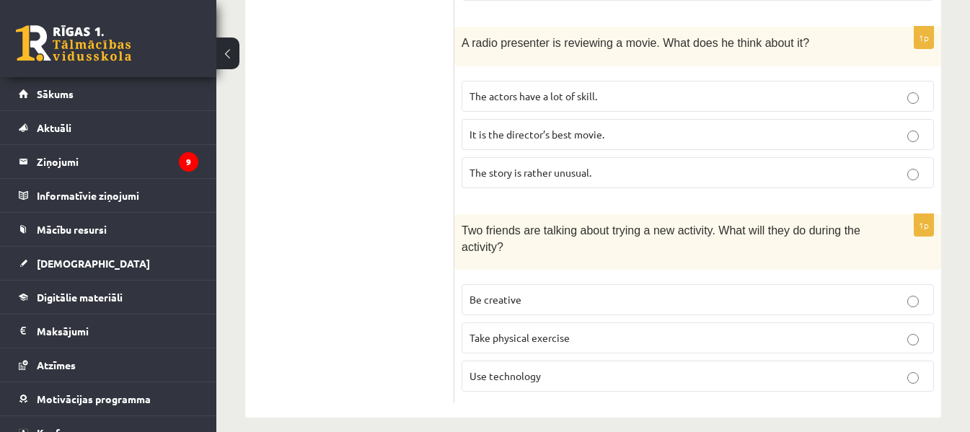
click at [487, 293] on span "Be creative" at bounding box center [495, 299] width 52 height 13
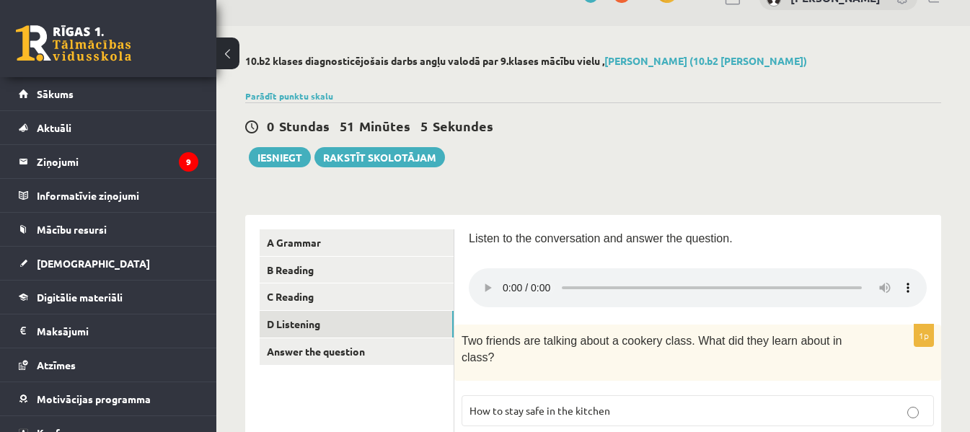
scroll to position [19, 0]
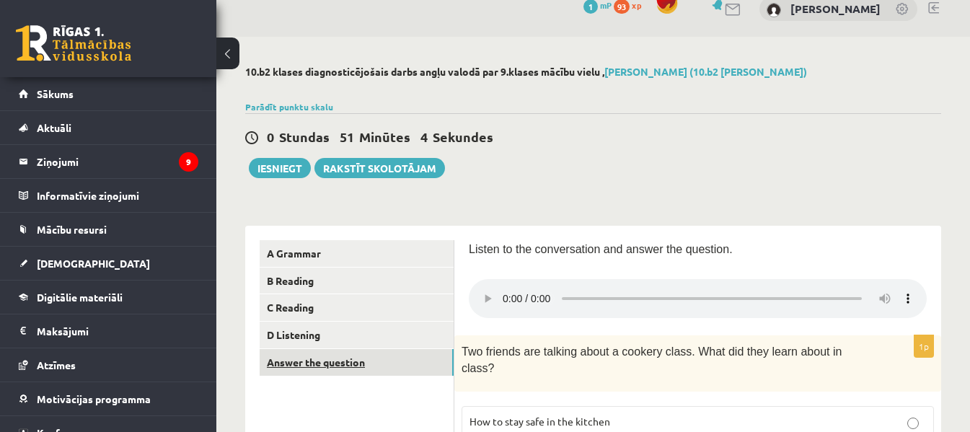
click at [417, 360] on link "Answer the question" at bounding box center [357, 362] width 194 height 27
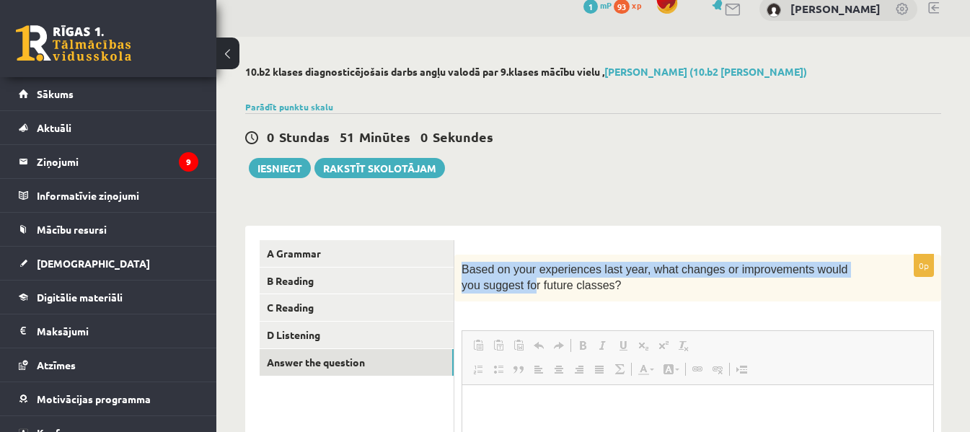
scroll to position [0, 0]
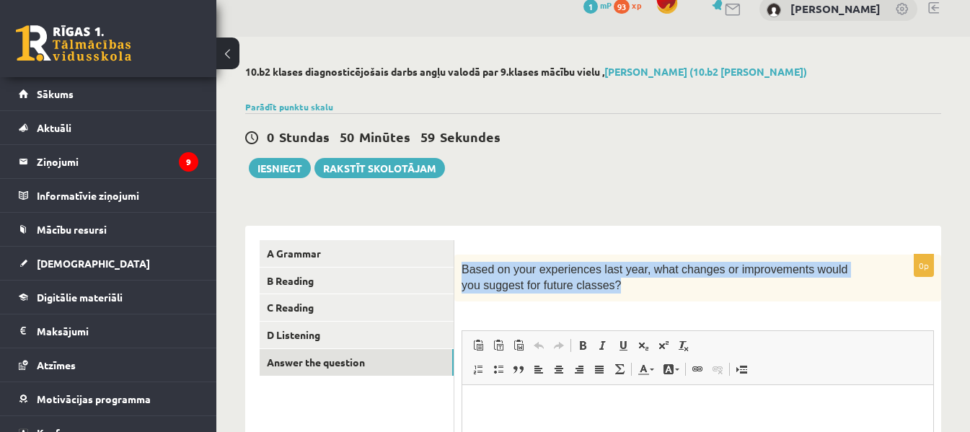
drag, startPoint x: 459, startPoint y: 269, endPoint x: 630, endPoint y: 296, distance: 173.1
click at [630, 296] on div "Based on your experiences last year, what changes or improvements would you sug…" at bounding box center [697, 278] width 487 height 47
click at [549, 281] on span "Based on your experiences last year, what changes or improvements would you sug…" at bounding box center [654, 277] width 386 height 28
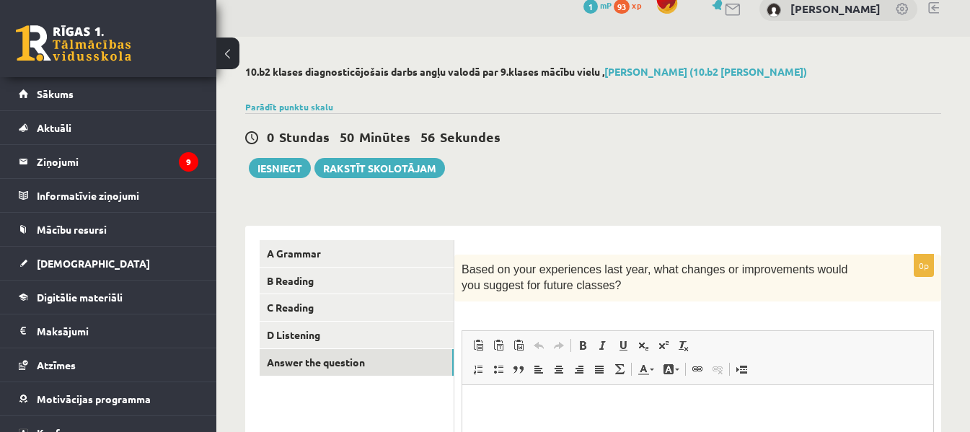
click at [509, 284] on span "Based on your experiences last year, what changes or improvements would you sug…" at bounding box center [654, 277] width 386 height 28
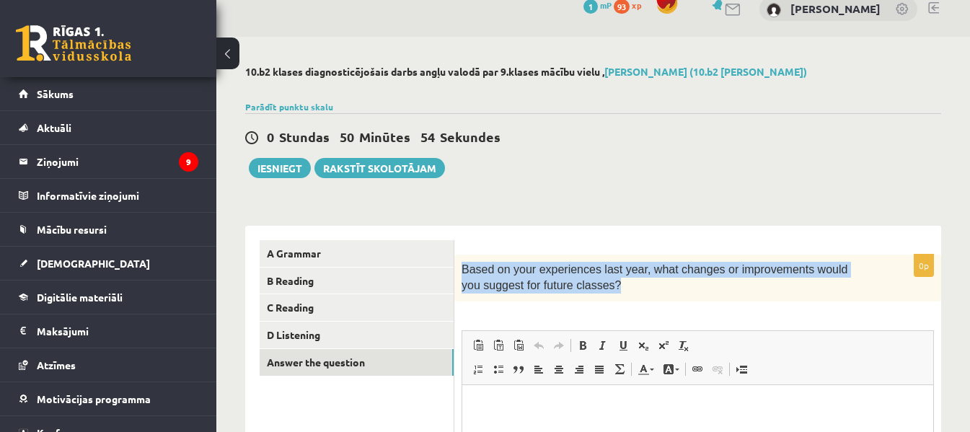
drag, startPoint x: 464, startPoint y: 267, endPoint x: 615, endPoint y: 286, distance: 152.6
click at [615, 286] on p "Based on your experiences last year, what changes or improvements would you sug…" at bounding box center [661, 278] width 400 height 32
copy span "Based on your experiences last year, what changes or improvements would you sug…"
click at [870, 227] on div "0p Based on your experiences last year, what changes or improvements would you …" at bounding box center [697, 435] width 487 height 419
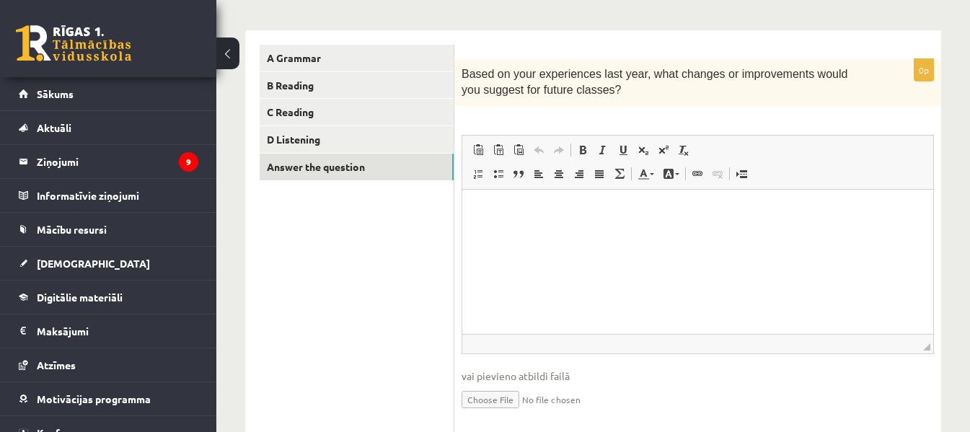
scroll to position [218, 0]
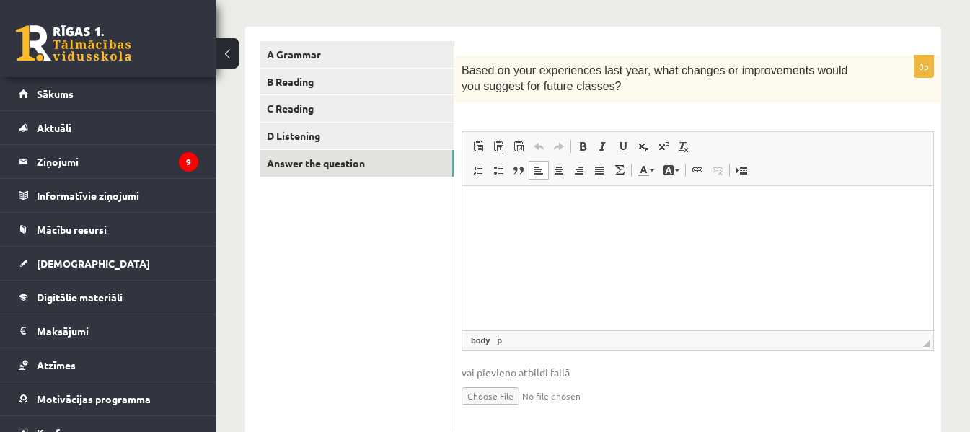
click at [756, 226] on html at bounding box center [697, 207] width 471 height 44
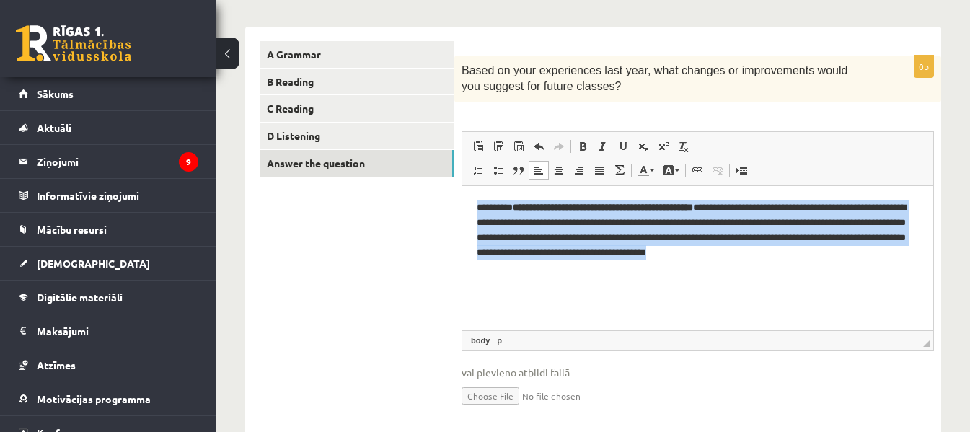
drag, startPoint x: 469, startPoint y: 204, endPoint x: 909, endPoint y: 270, distance: 444.7
click at [909, 270] on html "**********" at bounding box center [697, 229] width 471 height 89
click at [585, 141] on span at bounding box center [583, 147] width 12 height 12
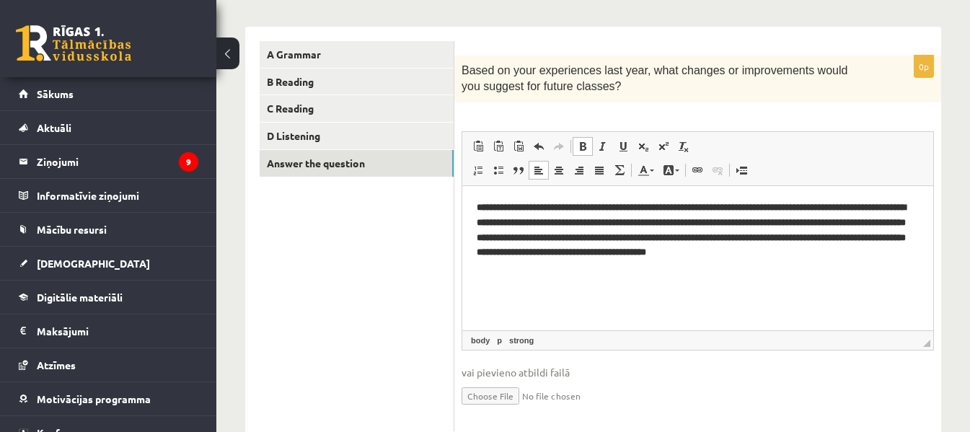
click at [585, 141] on span at bounding box center [583, 147] width 12 height 12
click at [640, 274] on html "**********" at bounding box center [697, 229] width 471 height 89
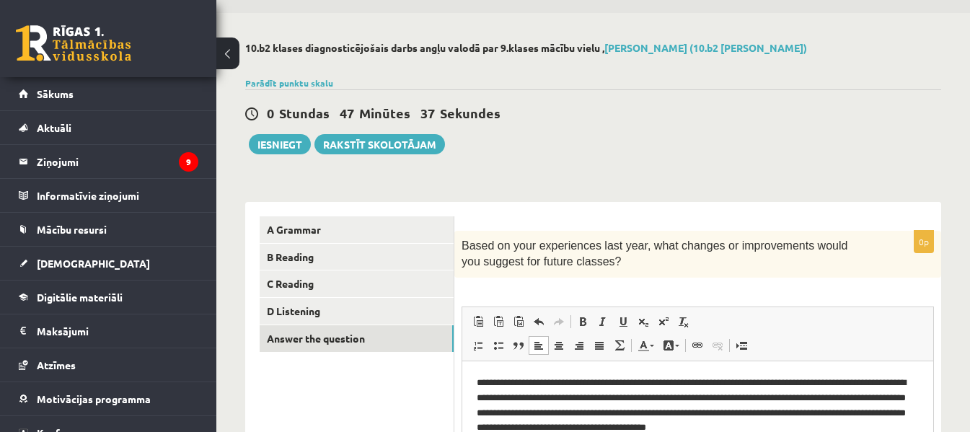
scroll to position [40, 0]
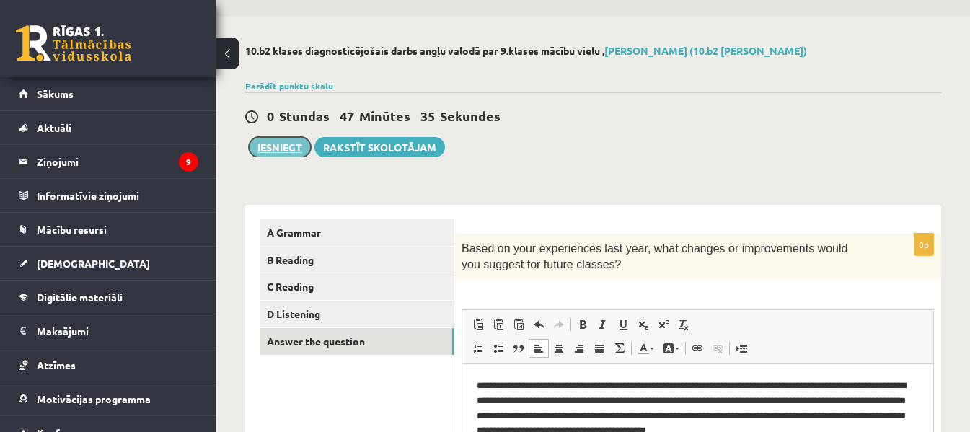
click at [263, 144] on button "Iesniegt" at bounding box center [280, 147] width 62 height 20
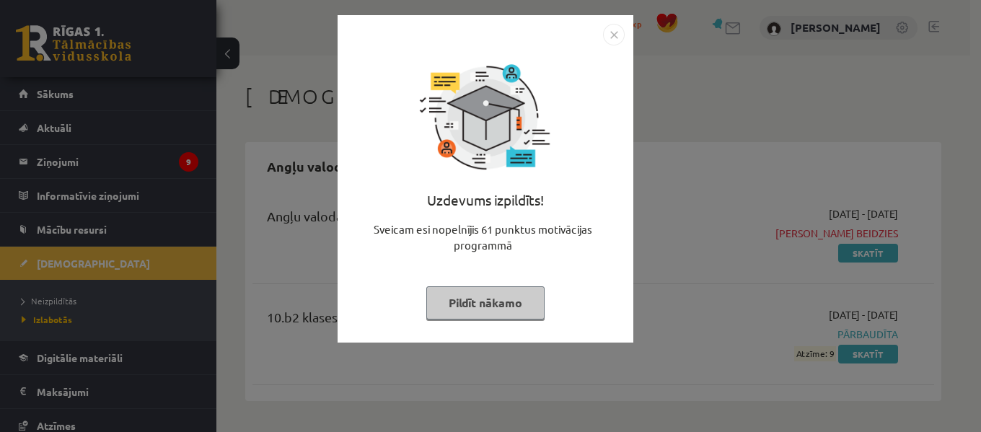
click at [613, 37] on img "Close" at bounding box center [614, 35] width 22 height 22
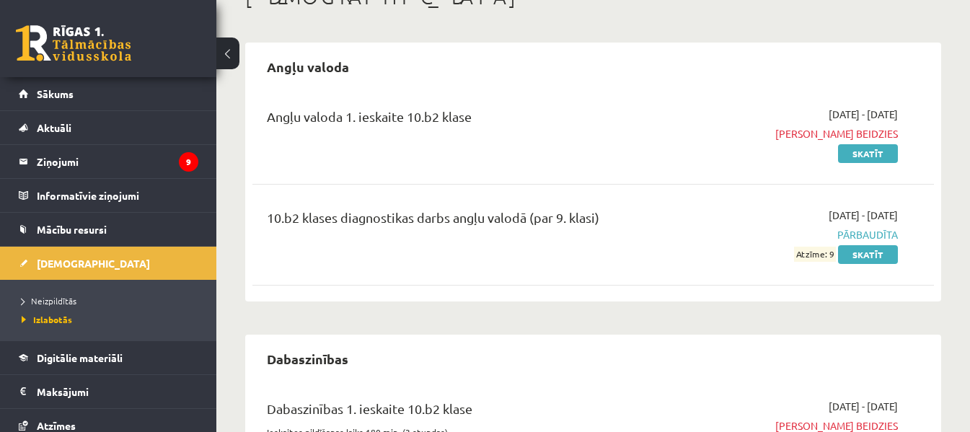
scroll to position [103, 0]
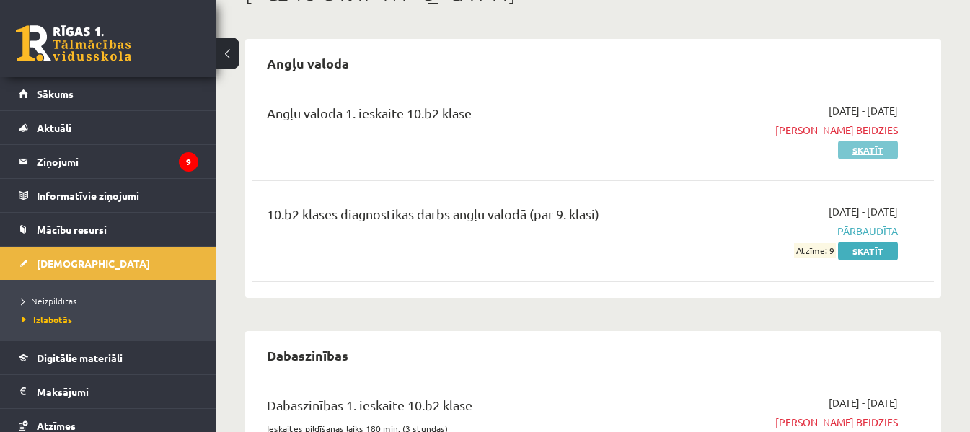
click at [865, 150] on link "Skatīt" at bounding box center [868, 150] width 60 height 19
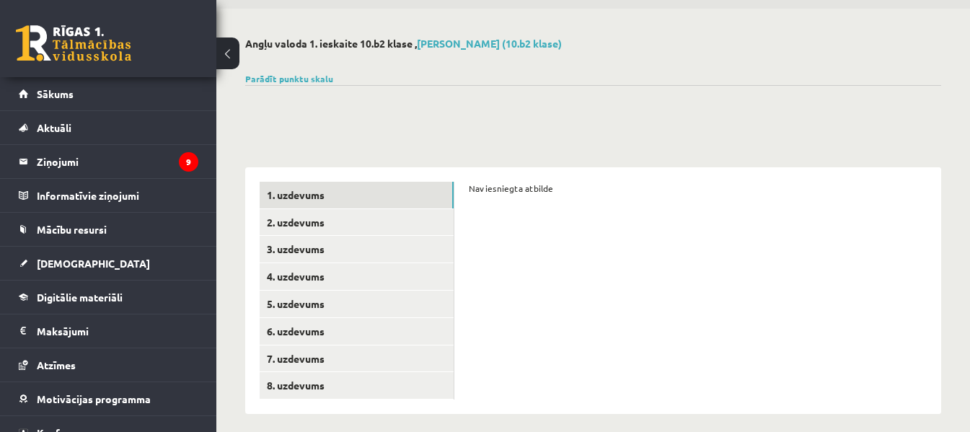
scroll to position [58, 0]
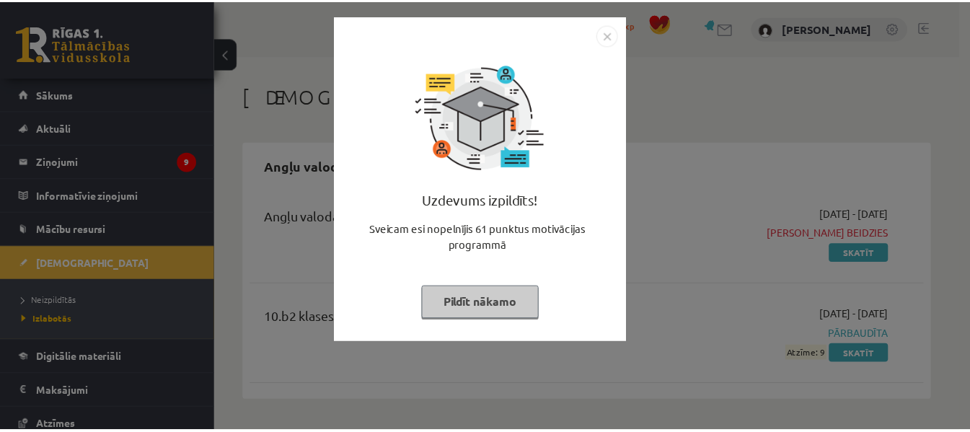
scroll to position [102, 0]
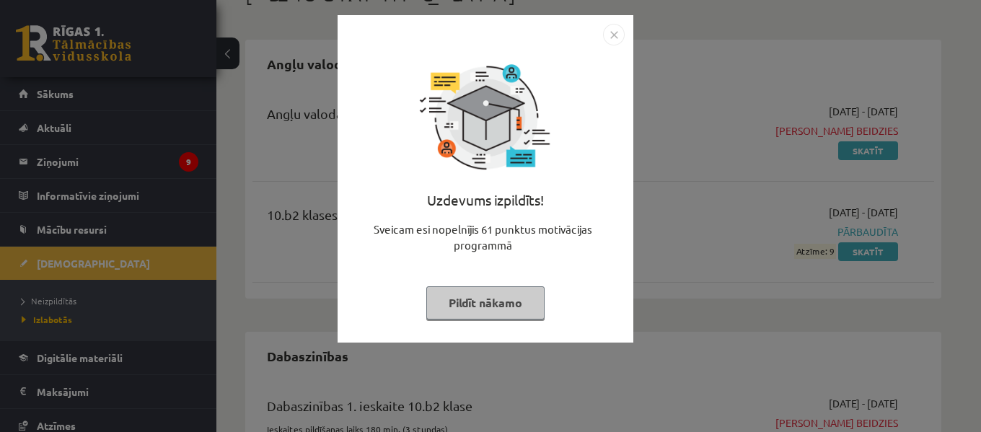
click at [615, 32] on img "Close" at bounding box center [614, 35] width 22 height 22
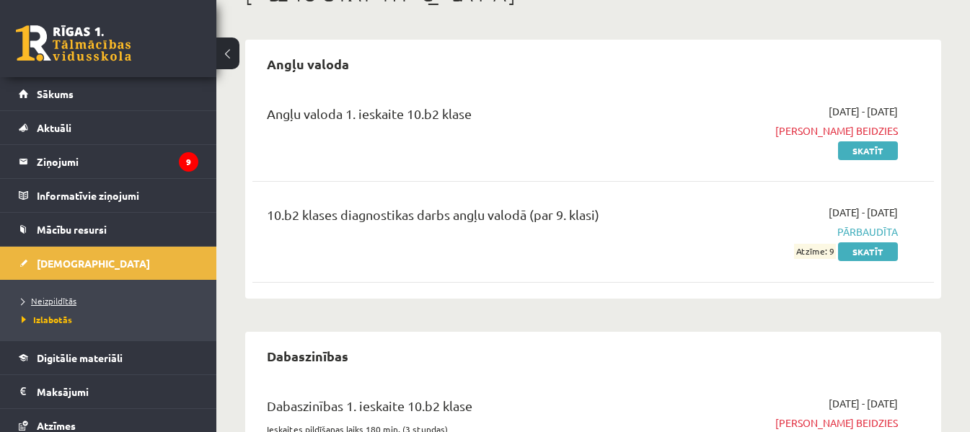
click at [59, 301] on span "Neizpildītās" at bounding box center [49, 301] width 55 height 12
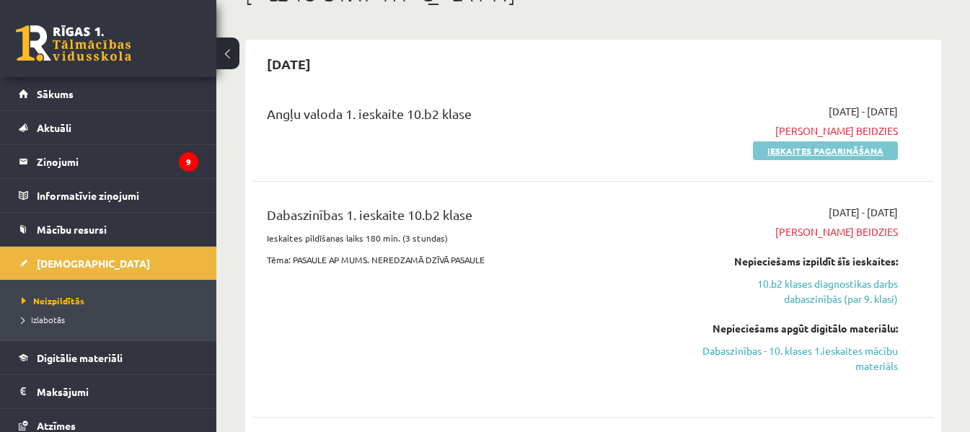
click at [816, 150] on link "Ieskaites pagarināšana" at bounding box center [825, 150] width 145 height 19
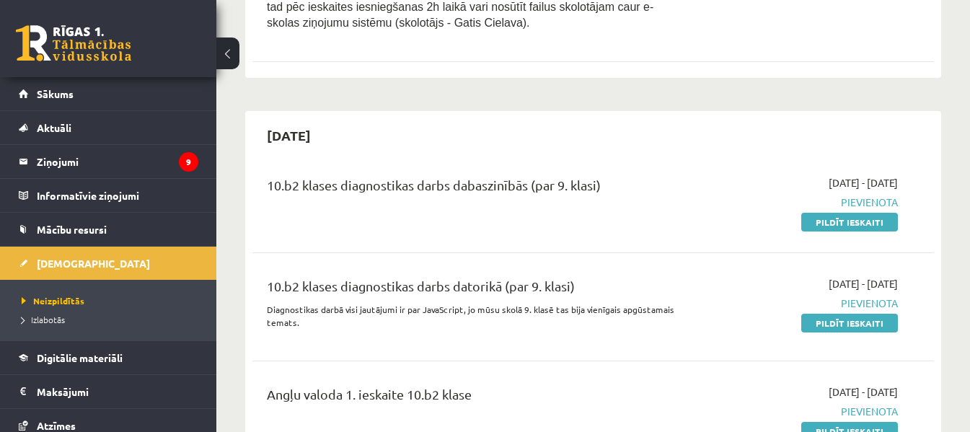
scroll to position [795, 0]
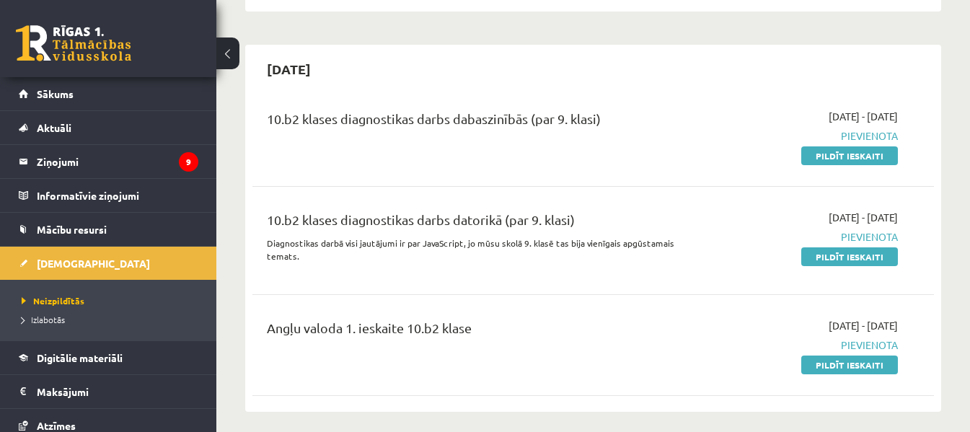
drag, startPoint x: 866, startPoint y: 363, endPoint x: 568, endPoint y: 50, distance: 432.5
click at [866, 363] on link "Pildīt ieskaiti" at bounding box center [849, 364] width 97 height 19
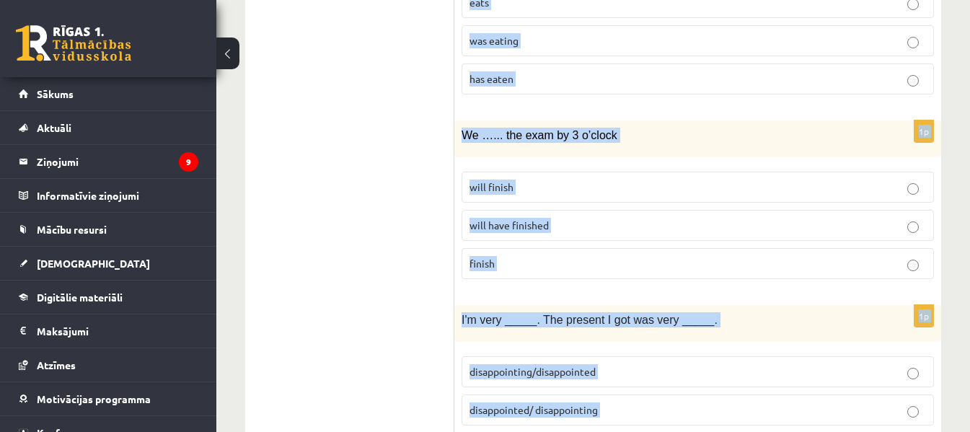
scroll to position [3590, 0]
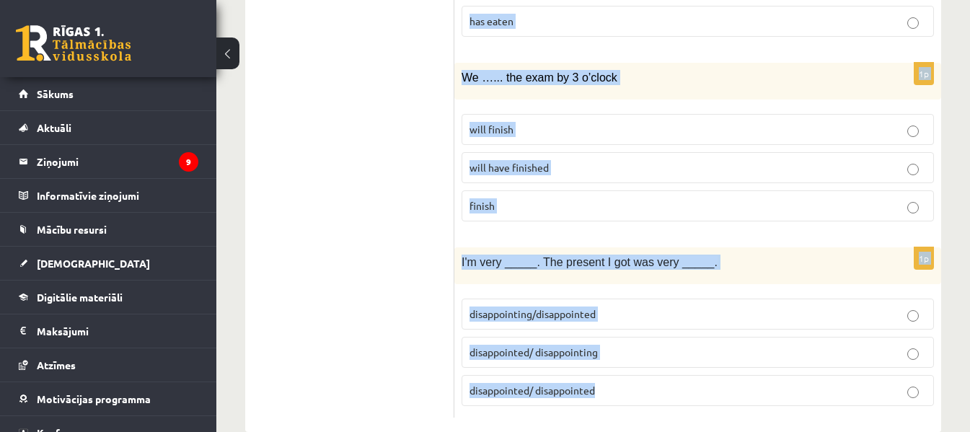
drag, startPoint x: 461, startPoint y: 288, endPoint x: 635, endPoint y: 402, distance: 207.2
copy form "Where did you go … holiday last year? for on to 1p They have been to Paris, Rom…"
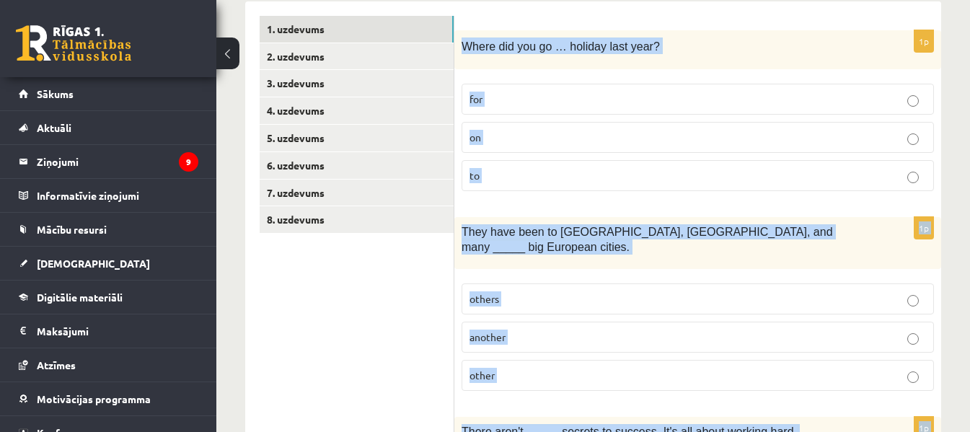
scroll to position [229, 0]
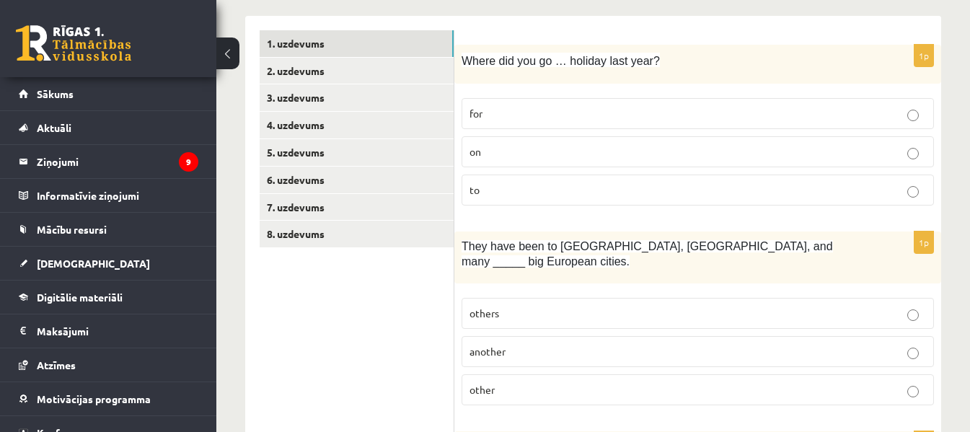
click at [507, 145] on p "on" at bounding box center [697, 151] width 456 height 15
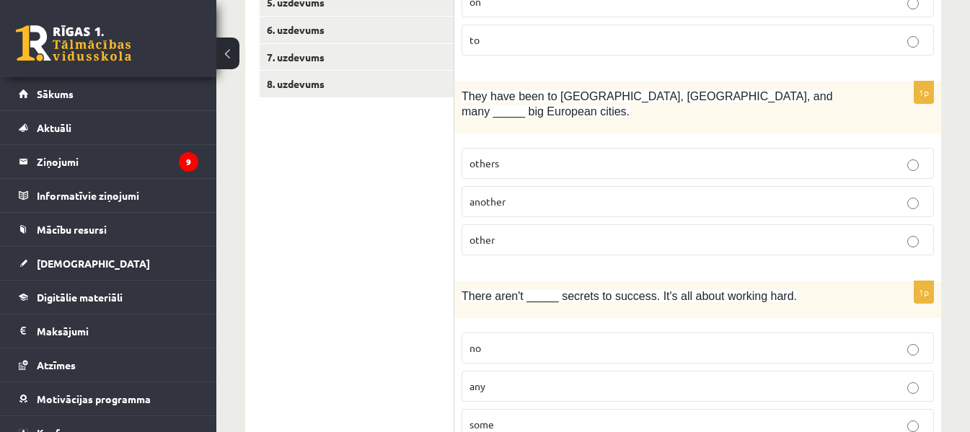
scroll to position [392, 0]
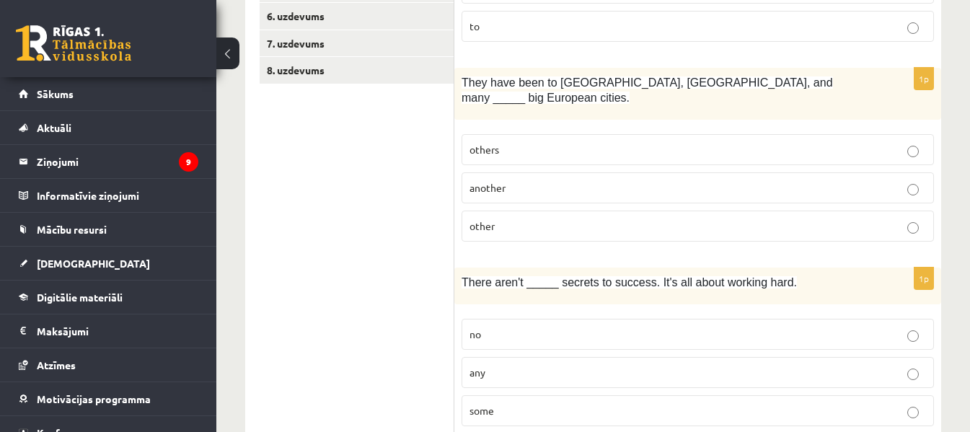
click at [580, 142] on p "others" at bounding box center [697, 149] width 456 height 15
click at [589, 365] on p "any" at bounding box center [697, 372] width 456 height 15
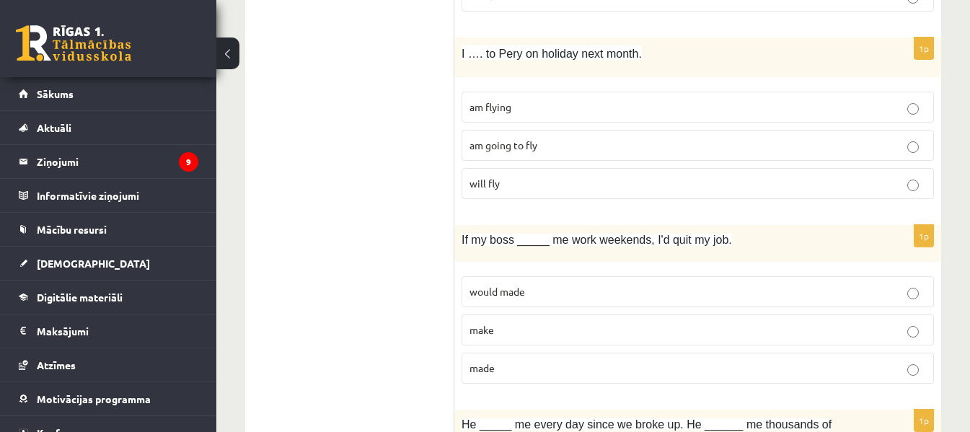
scroll to position [821, 0]
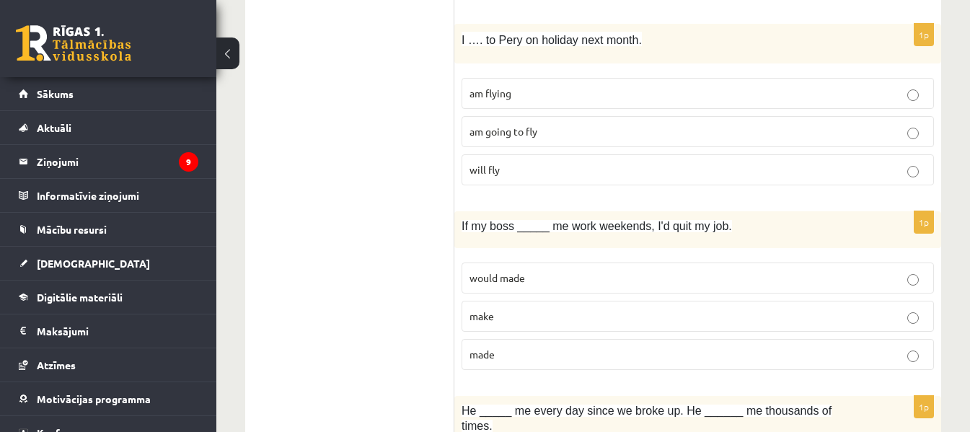
click at [514, 125] on span "am going to fly" at bounding box center [503, 131] width 68 height 13
click at [581, 347] on p "made" at bounding box center [697, 354] width 456 height 15
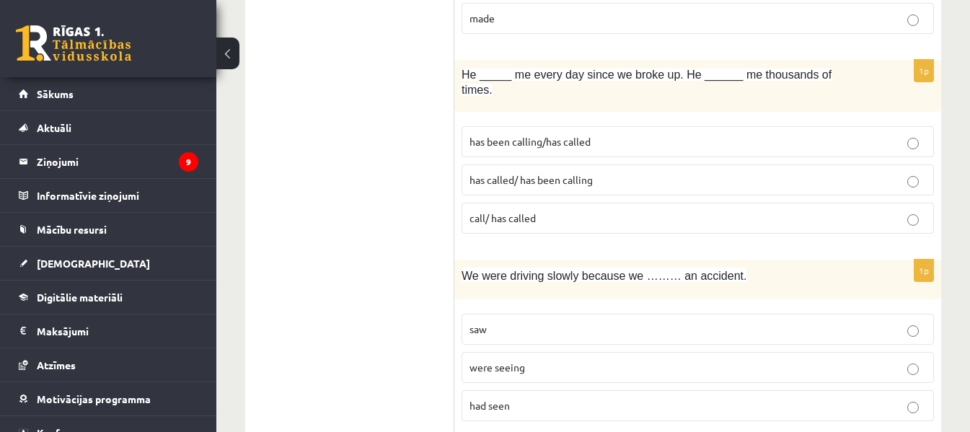
scroll to position [1178, 0]
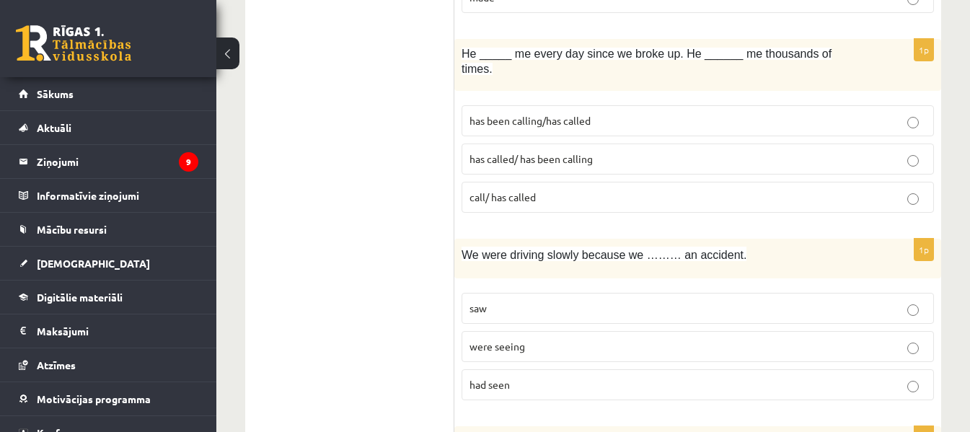
click at [557, 105] on label "has been calling/has called" at bounding box center [697, 120] width 472 height 31
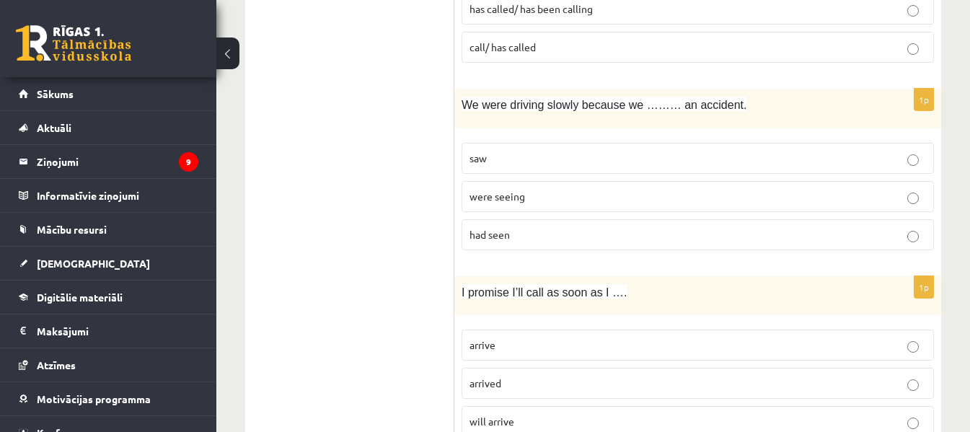
scroll to position [1413, 0]
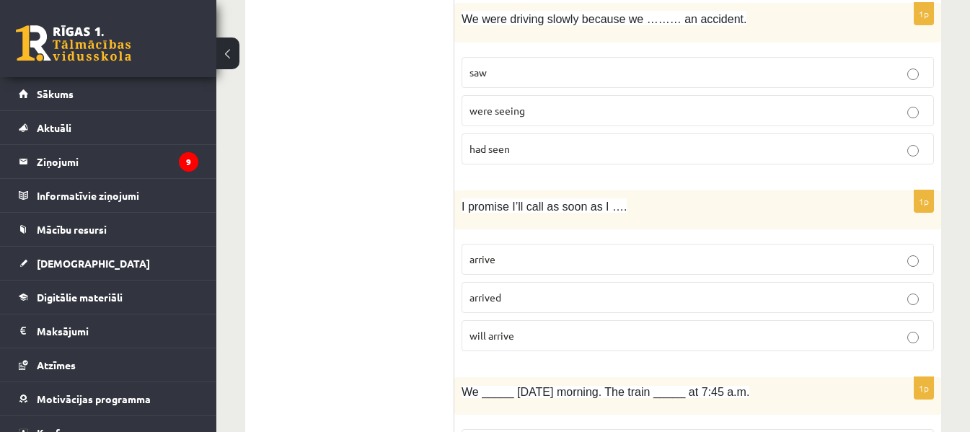
click at [529, 141] on p "had seen" at bounding box center [697, 148] width 456 height 15
click at [584, 252] on p "arrive" at bounding box center [697, 259] width 456 height 15
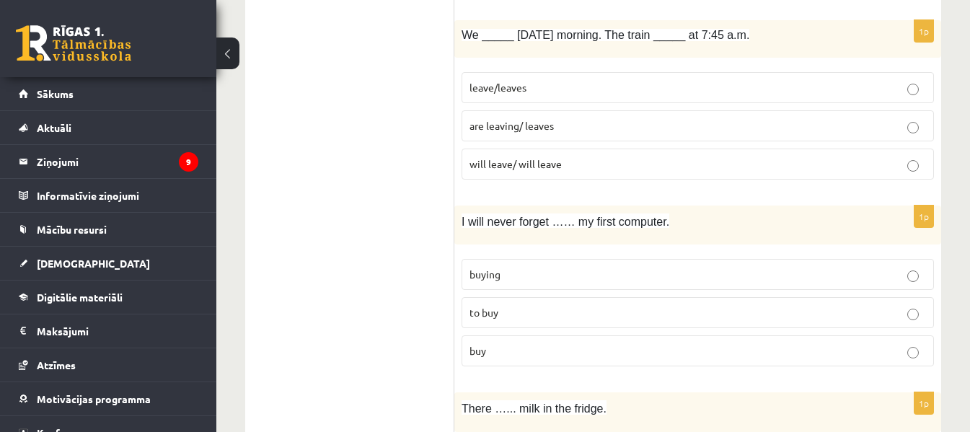
scroll to position [1777, 0]
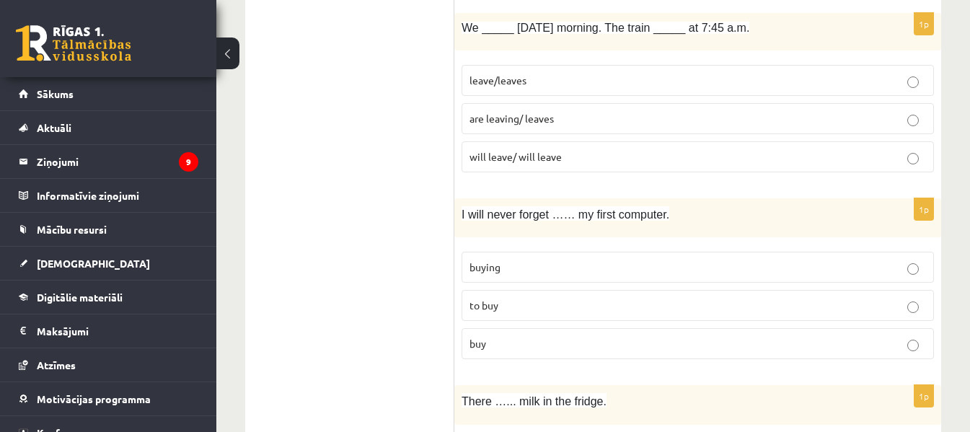
click at [518, 112] on span "are leaving/ leaves" at bounding box center [511, 118] width 84 height 13
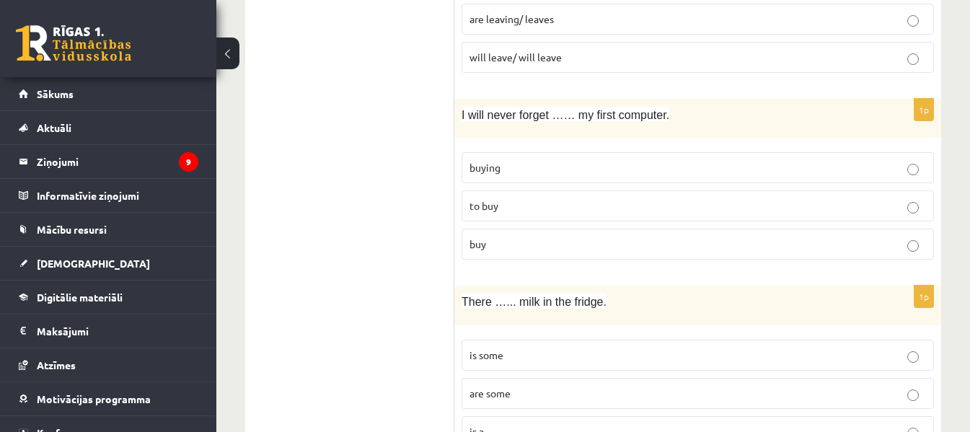
scroll to position [1920, 0]
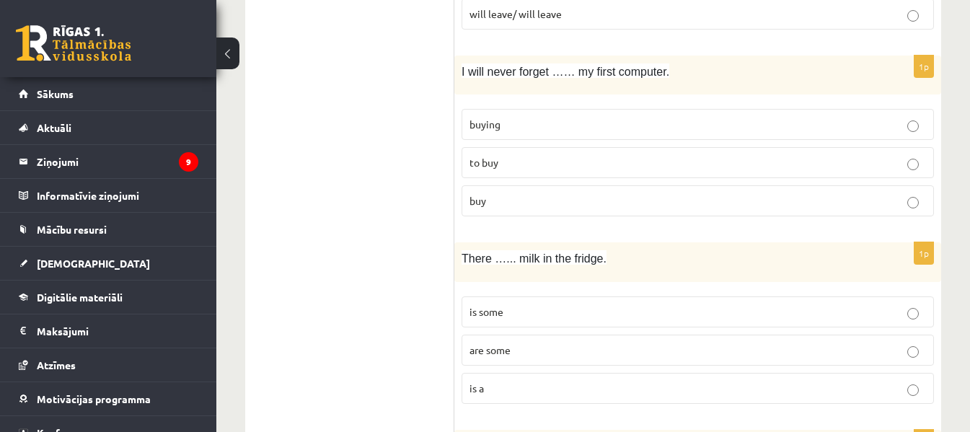
click at [609, 117] on p "buying" at bounding box center [697, 124] width 456 height 15
click at [650, 304] on p "is some" at bounding box center [697, 311] width 456 height 15
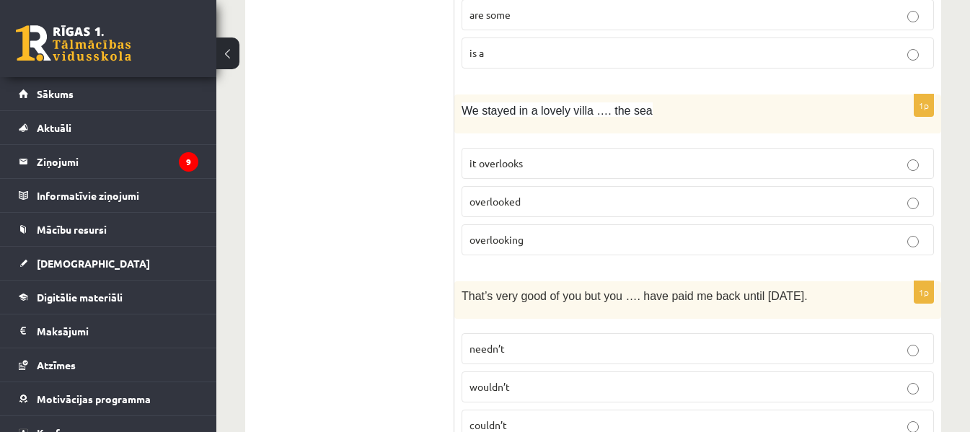
scroll to position [2270, 0]
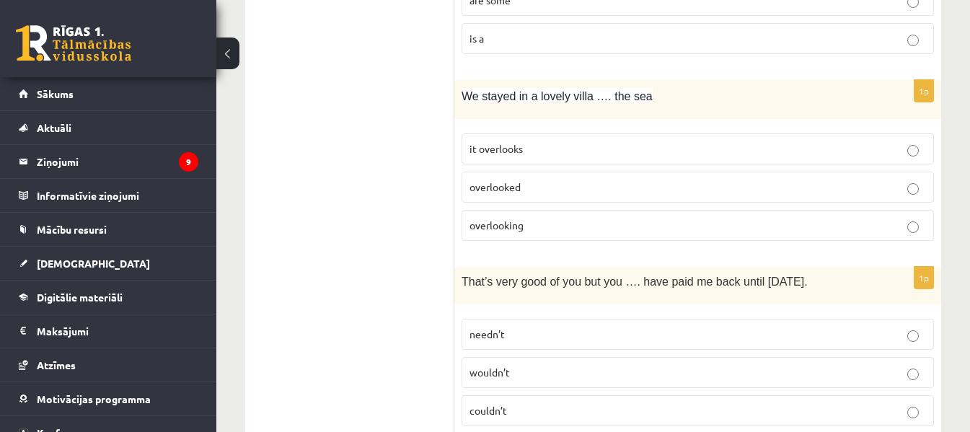
click at [655, 218] on p "overlooking" at bounding box center [697, 225] width 456 height 15
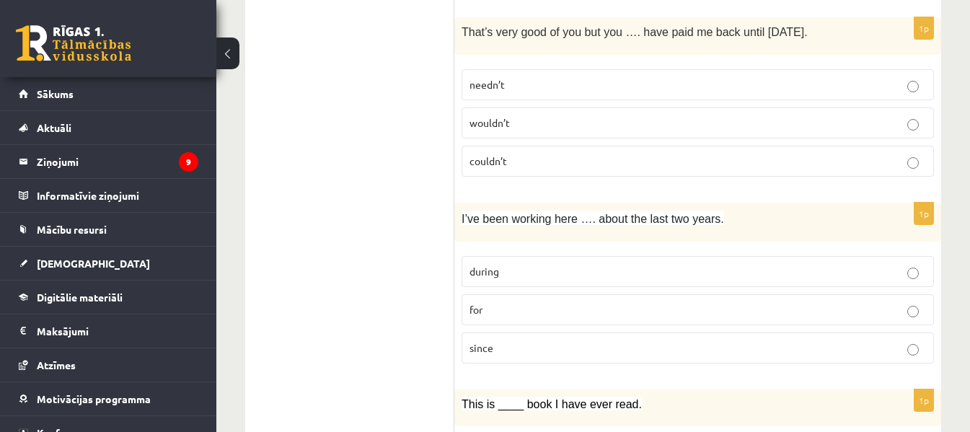
scroll to position [2527, 0]
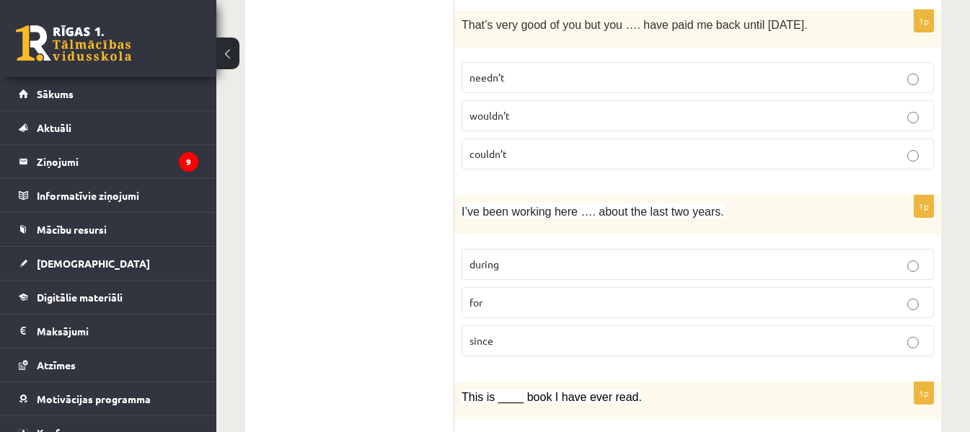
click at [678, 62] on label "needn’t" at bounding box center [697, 77] width 472 height 31
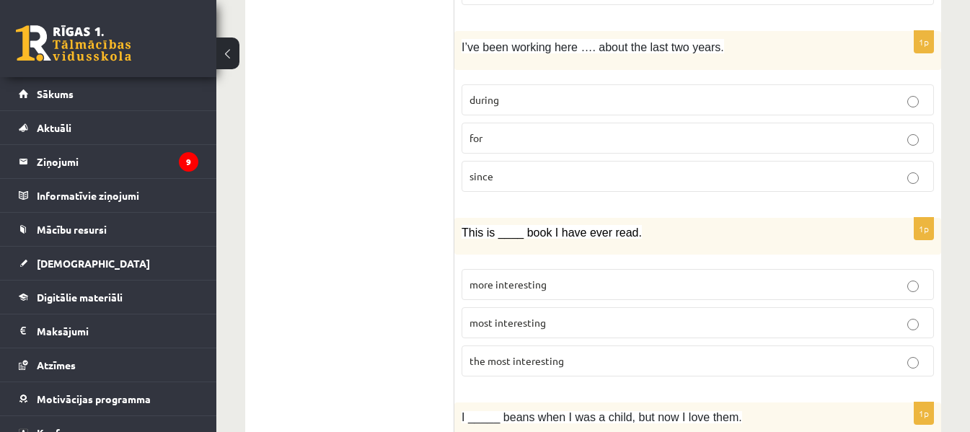
scroll to position [2706, 0]
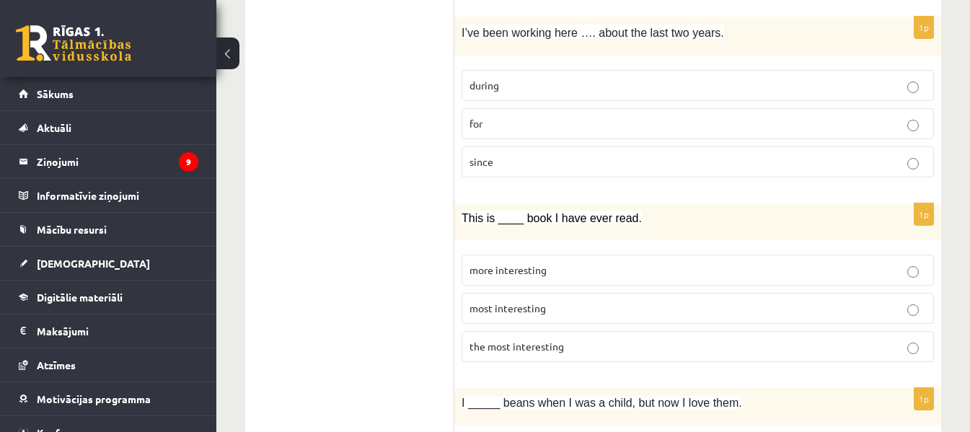
click at [758, 116] on p "for" at bounding box center [697, 123] width 456 height 15
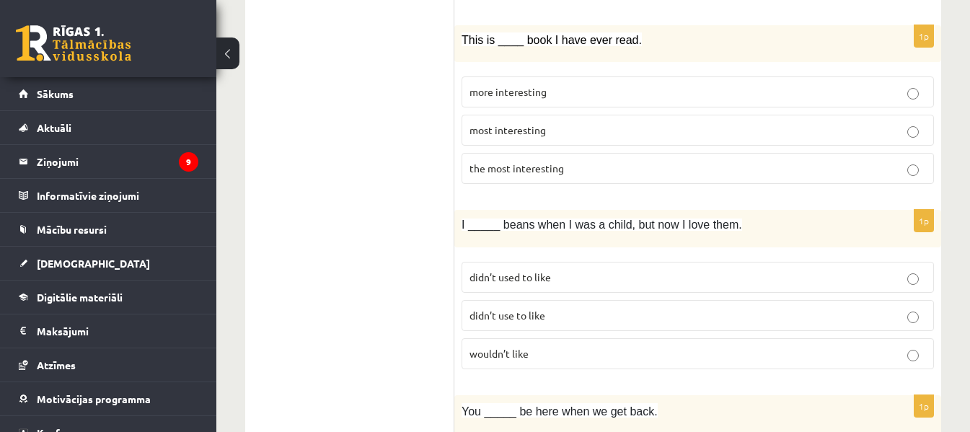
scroll to position [2898, 0]
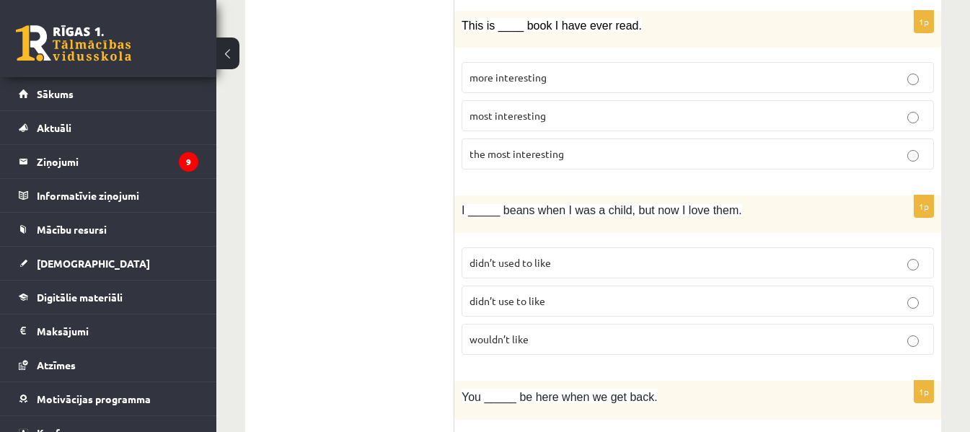
click at [708, 146] on p "the most interesting" at bounding box center [697, 153] width 456 height 15
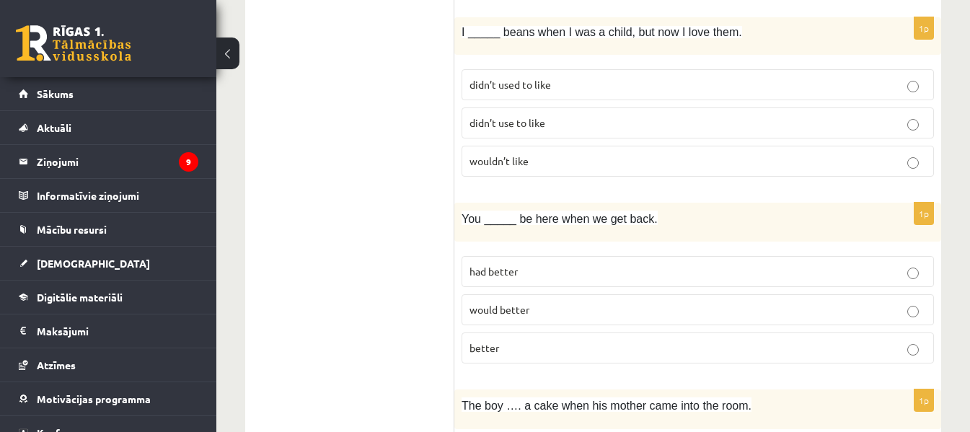
scroll to position [3083, 0]
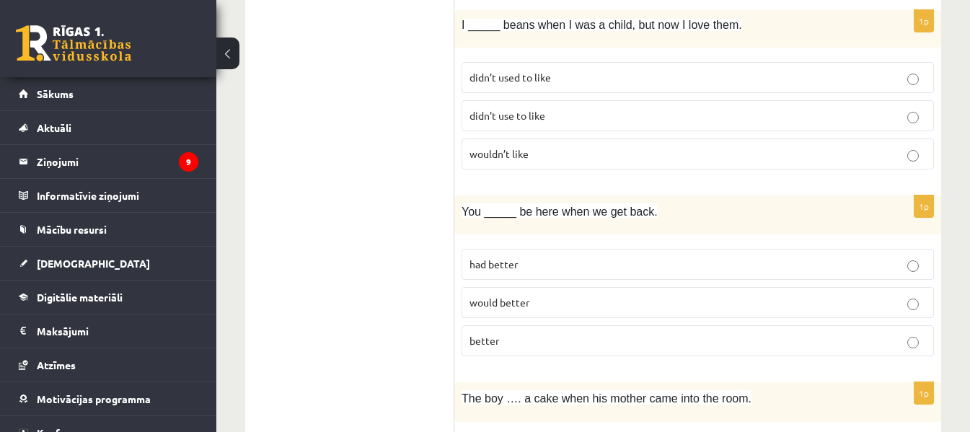
click at [686, 108] on p "didn’t use to like" at bounding box center [697, 115] width 456 height 15
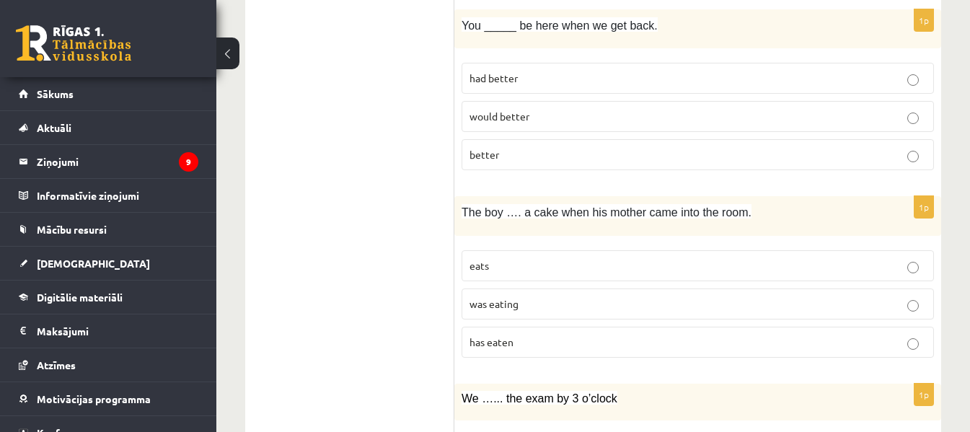
scroll to position [3276, 0]
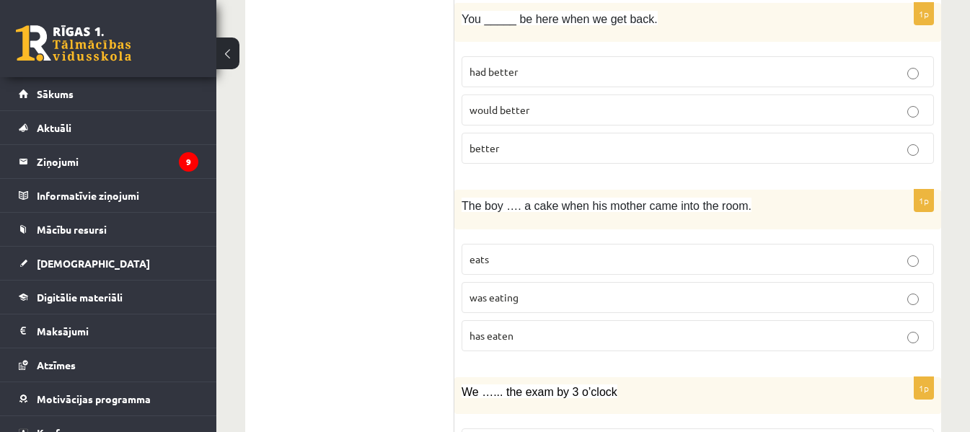
click at [707, 56] on label "had better" at bounding box center [697, 71] width 472 height 31
click at [640, 282] on label "was eating" at bounding box center [697, 297] width 472 height 31
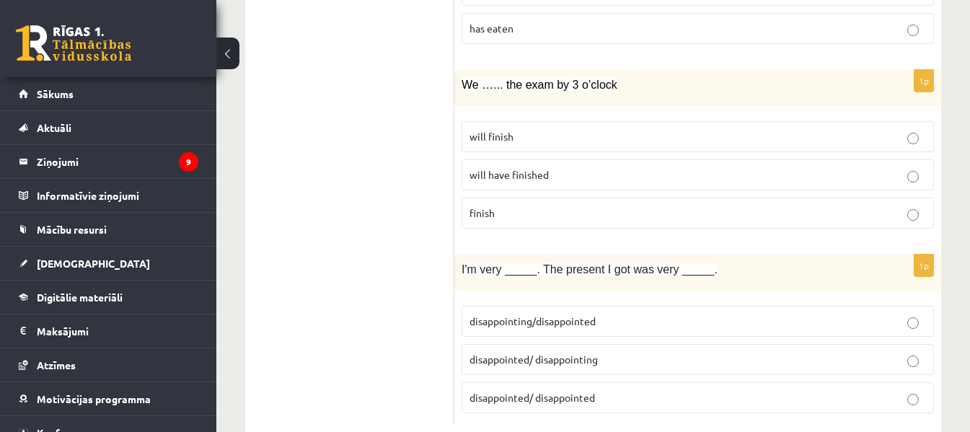
scroll to position [3590, 0]
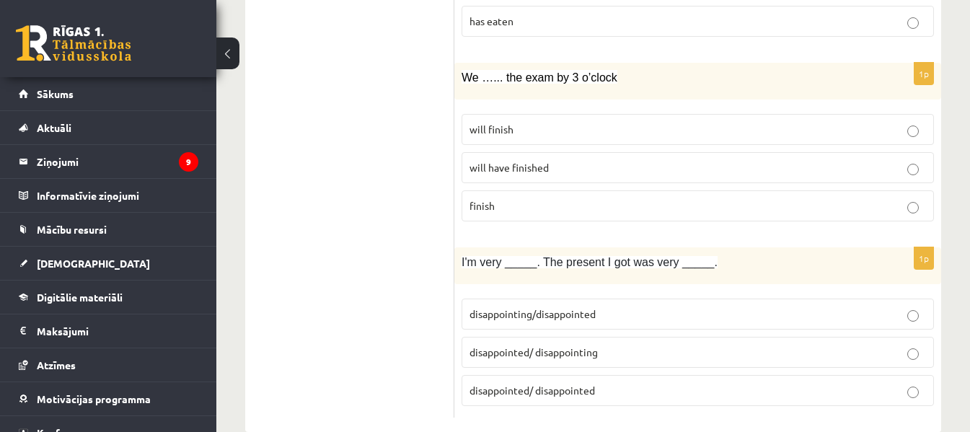
click at [666, 160] on p "will have finished" at bounding box center [697, 167] width 456 height 15
click at [637, 345] on p "disappointed/ disappointing" at bounding box center [697, 352] width 456 height 15
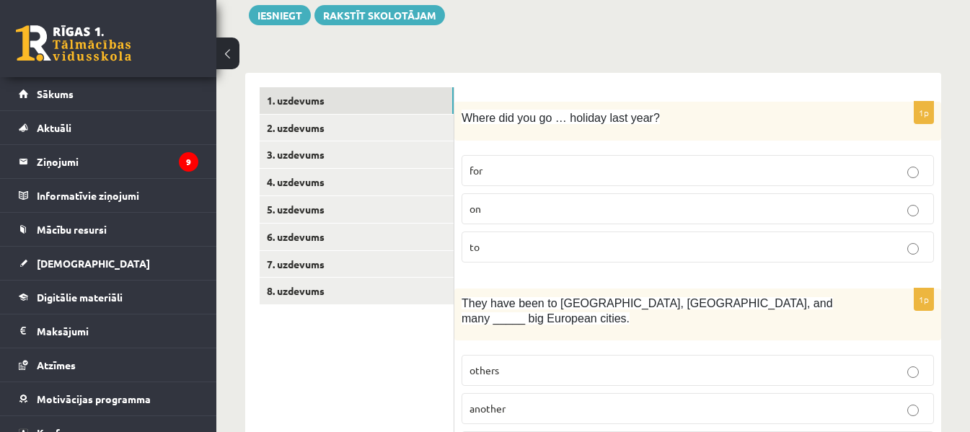
scroll to position [178, 0]
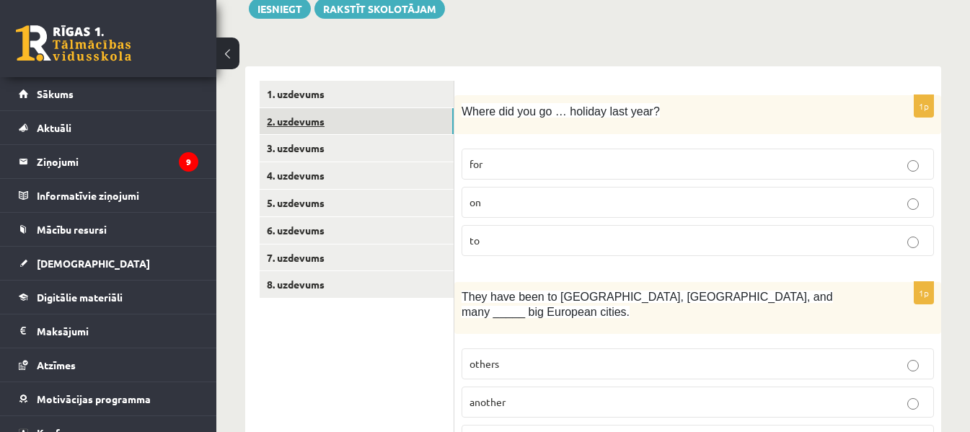
click at [430, 123] on link "2. uzdevums" at bounding box center [357, 121] width 194 height 27
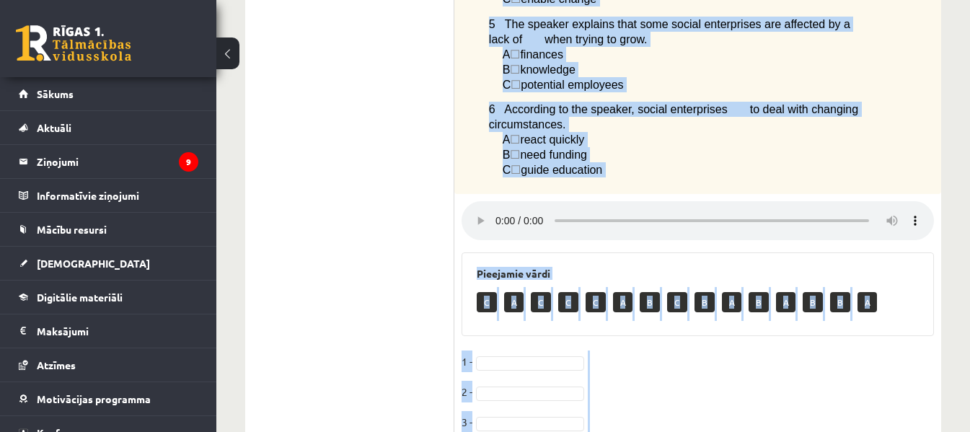
scroll to position [800, 0]
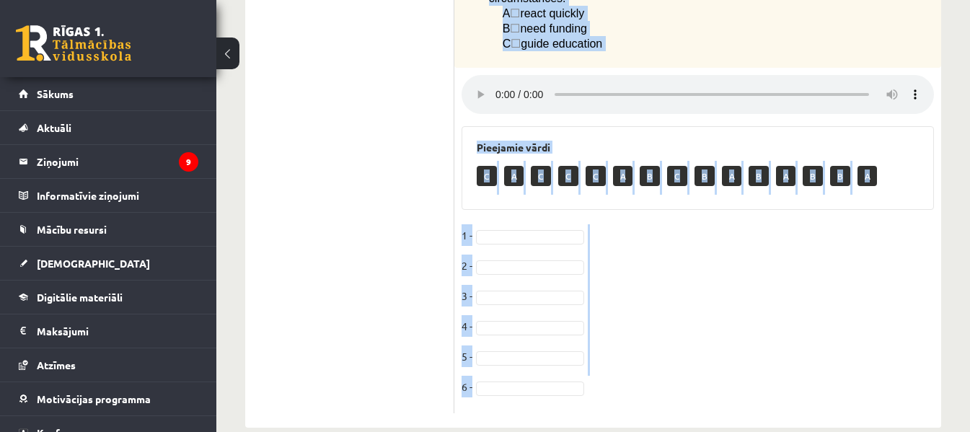
drag, startPoint x: 474, startPoint y: 112, endPoint x: 703, endPoint y: 394, distance: 363.5
click at [571, 37] on span "guide education" at bounding box center [561, 43] width 81 height 12
drag, startPoint x: 474, startPoint y: 70, endPoint x: 663, endPoint y: 449, distance: 423.1
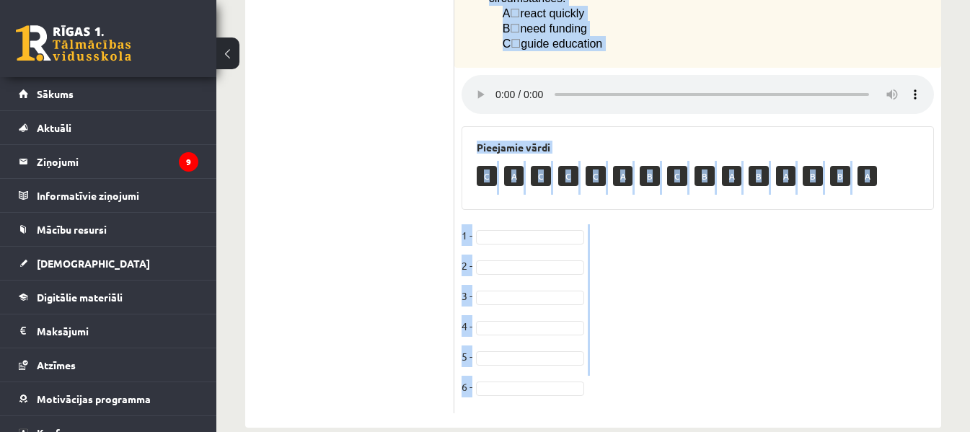
copy div "Listen to a podcast about businesses helping to change society. Choose the corr…"
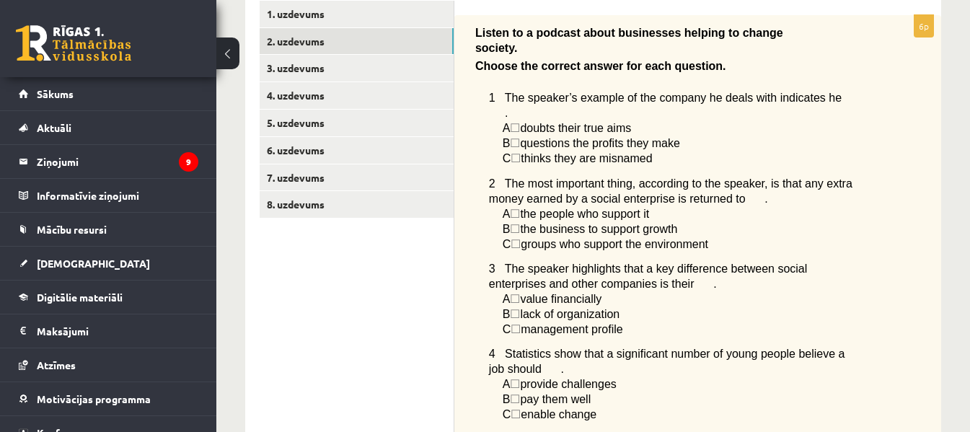
scroll to position [177, 0]
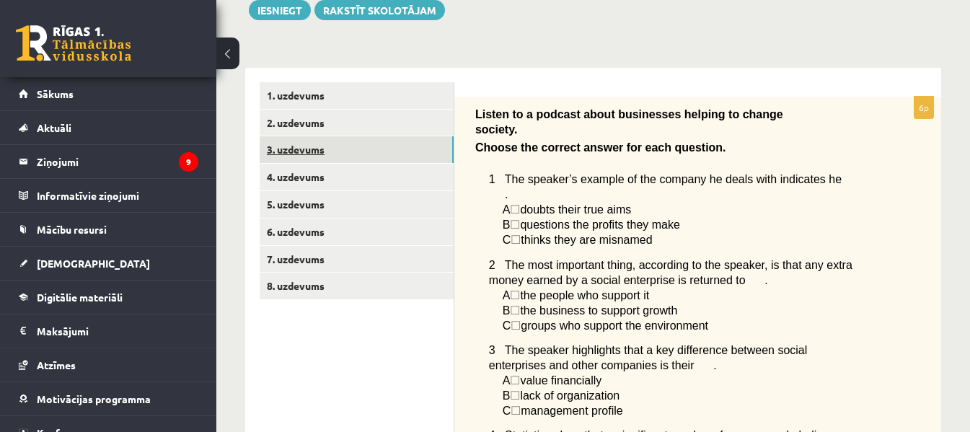
click at [371, 142] on link "3. uzdevums" at bounding box center [357, 149] width 194 height 27
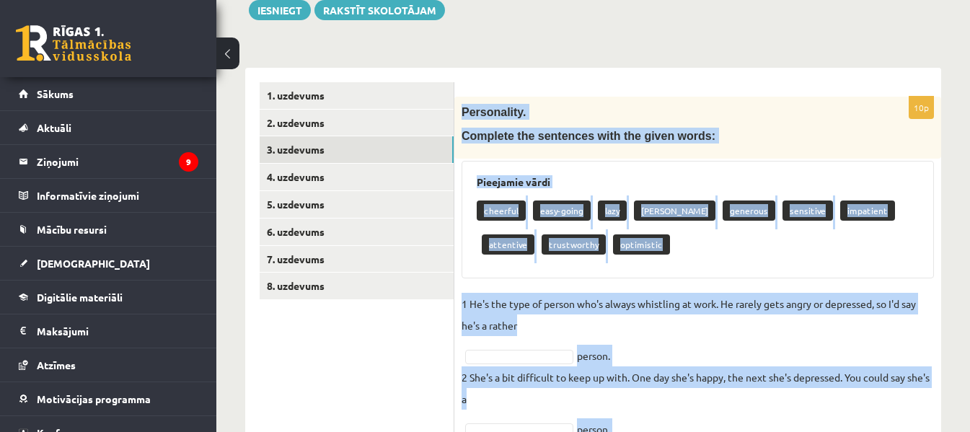
scroll to position [673, 0]
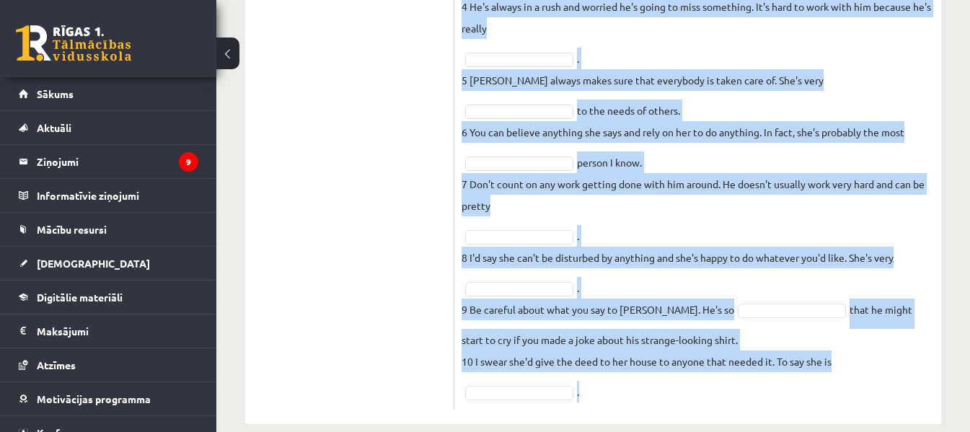
drag, startPoint x: 460, startPoint y: 111, endPoint x: 690, endPoint y: 466, distance: 422.8
copy div "Personality. Complete the sentences with the given words: Pieejamie vārdi cheer…"
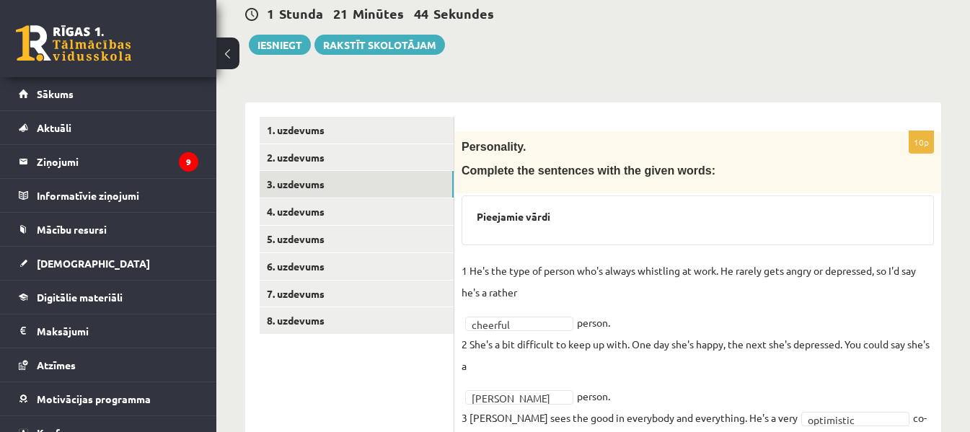
scroll to position [140, 0]
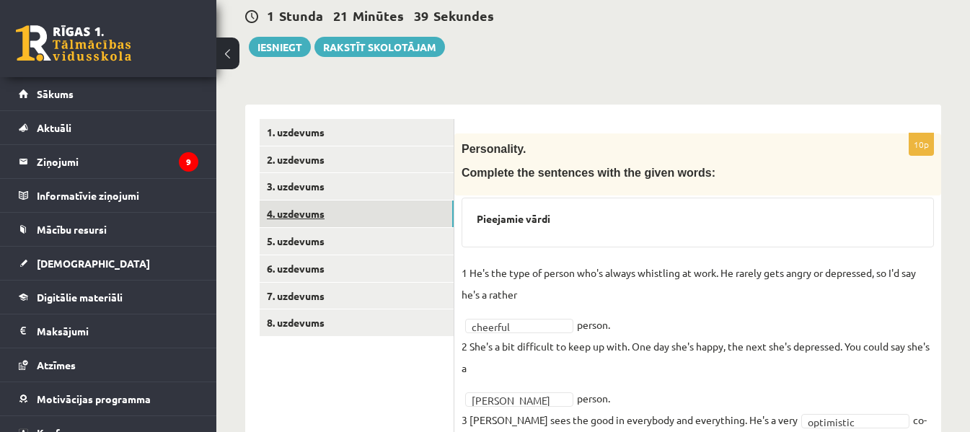
click at [420, 216] on link "4. uzdevums" at bounding box center [357, 213] width 194 height 27
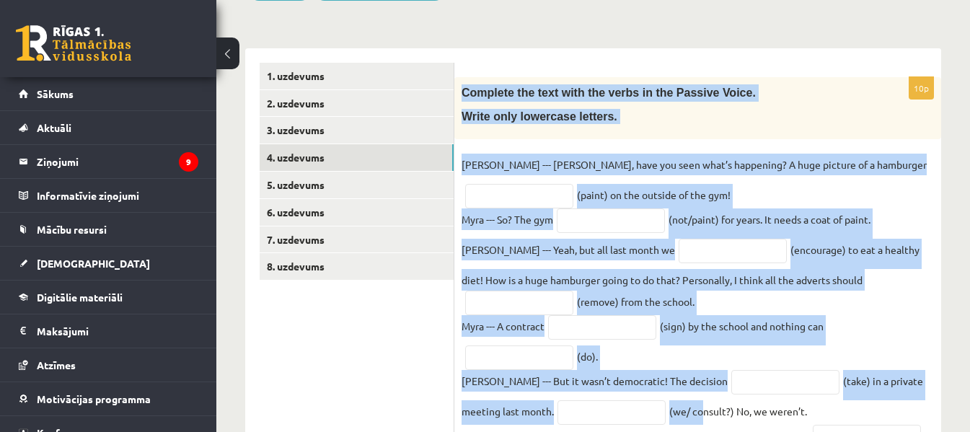
scroll to position [322, 0]
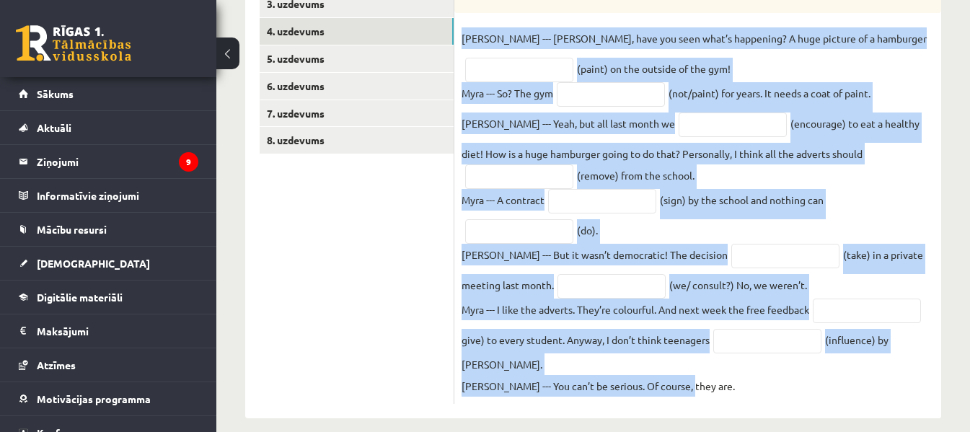
drag, startPoint x: 458, startPoint y: 147, endPoint x: 709, endPoint y: 462, distance: 402.8
copy div "Complete the text with the verbs in the Passive Voice. Write only lowercase let…"
click at [953, 242] on div "Angļu valoda 1. ieskaite 10.b2 klase , Linda Lapsa (10.b2 klase) Parādīt punktu…" at bounding box center [593, 90] width 754 height 714
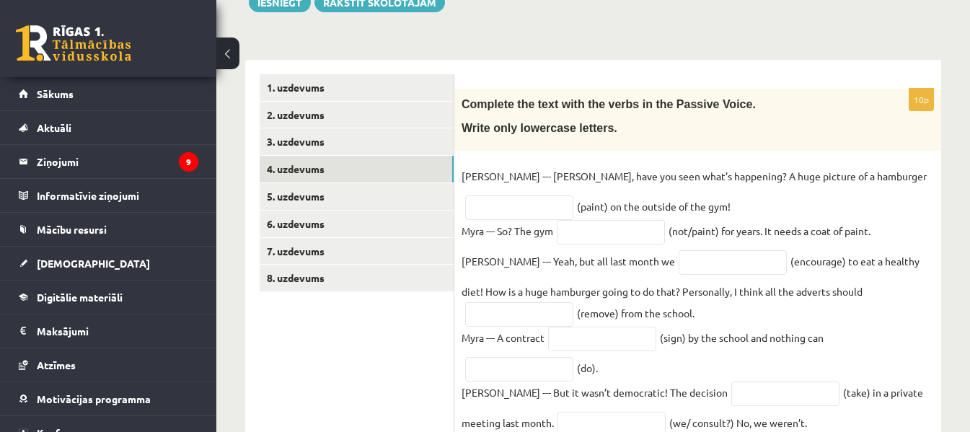
scroll to position [180, 0]
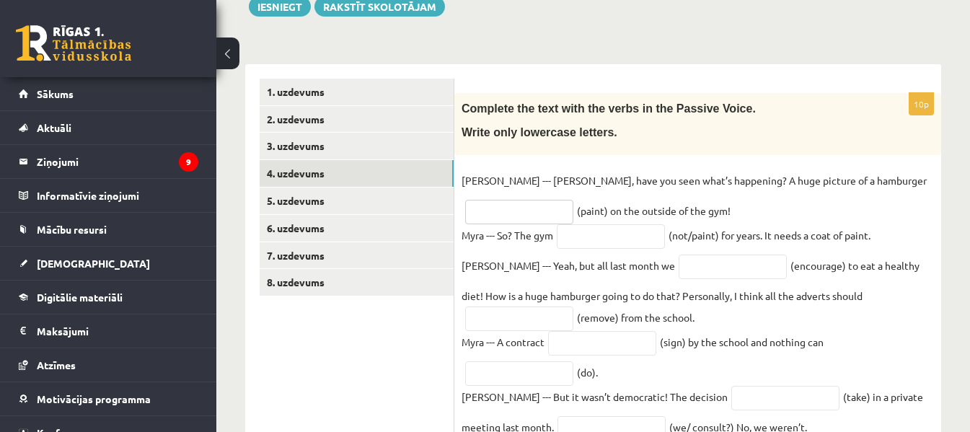
click at [573, 200] on input "text" at bounding box center [519, 212] width 108 height 25
type input "**********"
click at [638, 234] on input "text" at bounding box center [611, 236] width 108 height 25
type input "**********"
click at [573, 200] on input "**********" at bounding box center [519, 212] width 108 height 25
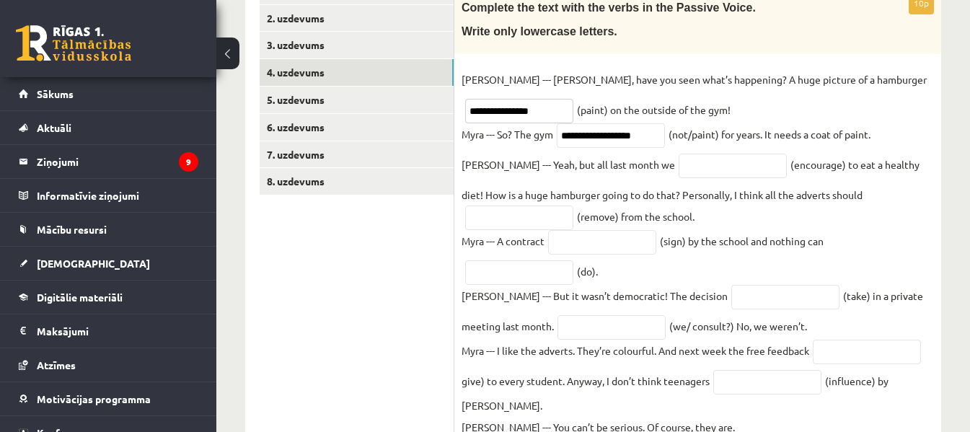
scroll to position [296, 0]
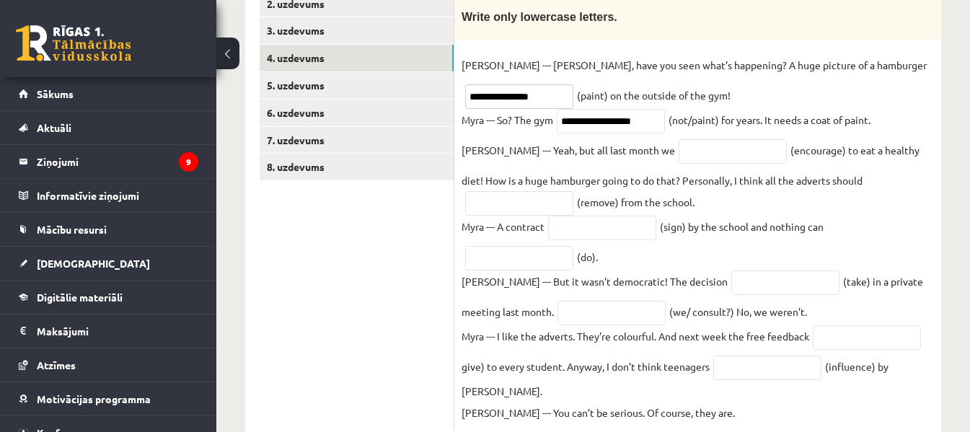
type input "**********"
click at [681, 149] on input "text" at bounding box center [733, 151] width 108 height 25
type input "*"
type input "**********"
click at [573, 191] on input "text" at bounding box center [519, 203] width 108 height 25
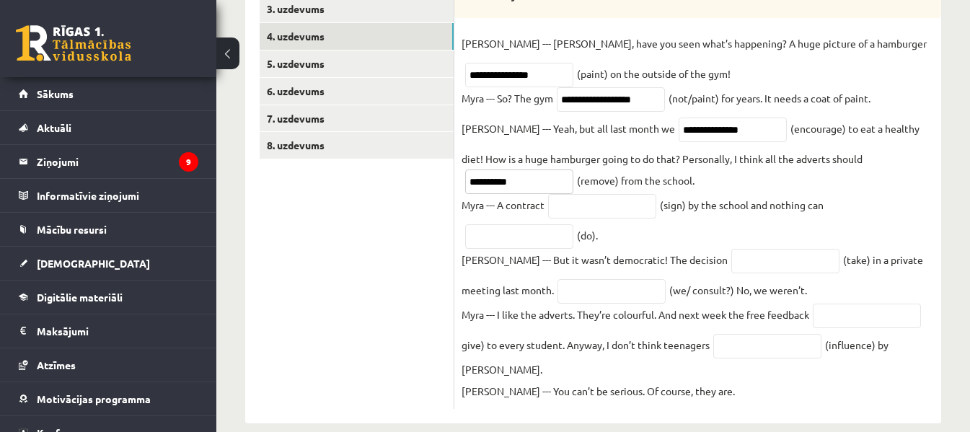
scroll to position [322, 0]
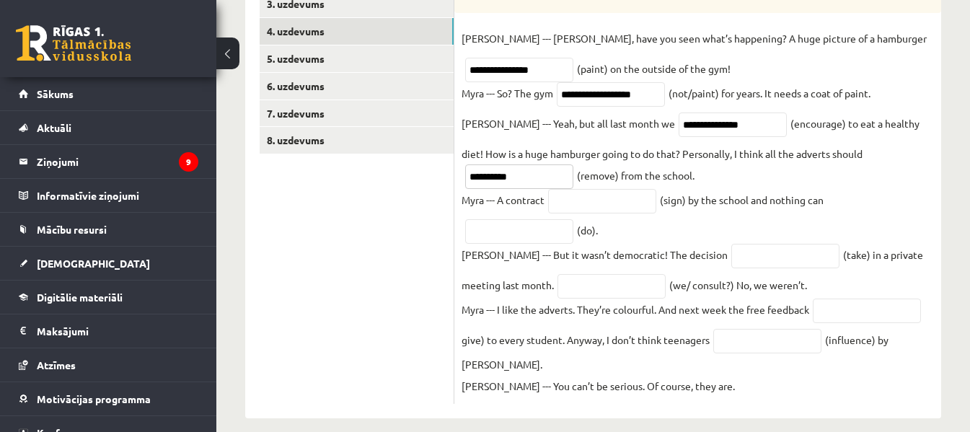
type input "**********"
click at [582, 204] on input "text" at bounding box center [602, 201] width 108 height 25
type input "**********"
click at [498, 229] on input "text" at bounding box center [519, 231] width 108 height 25
type input "*******"
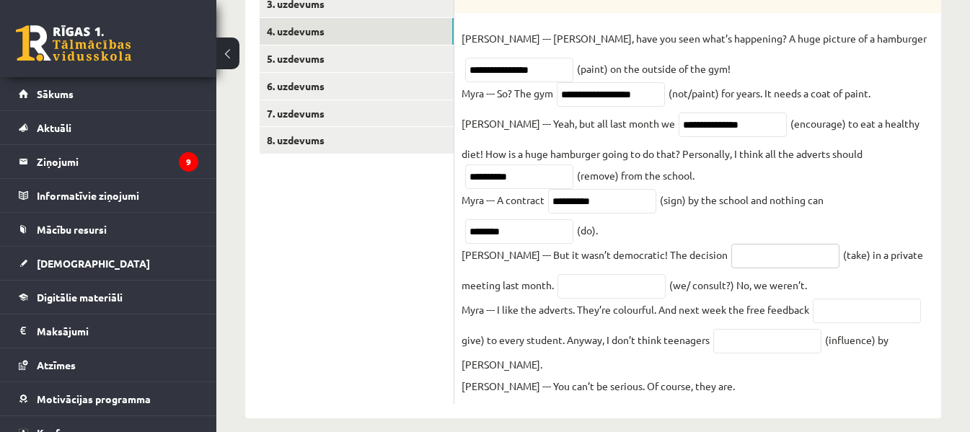
click at [751, 260] on input "text" at bounding box center [785, 256] width 108 height 25
click at [731, 257] on input "text" at bounding box center [785, 256] width 108 height 25
type input "*********"
click at [575, 296] on input "text" at bounding box center [611, 286] width 108 height 25
type input "**********"
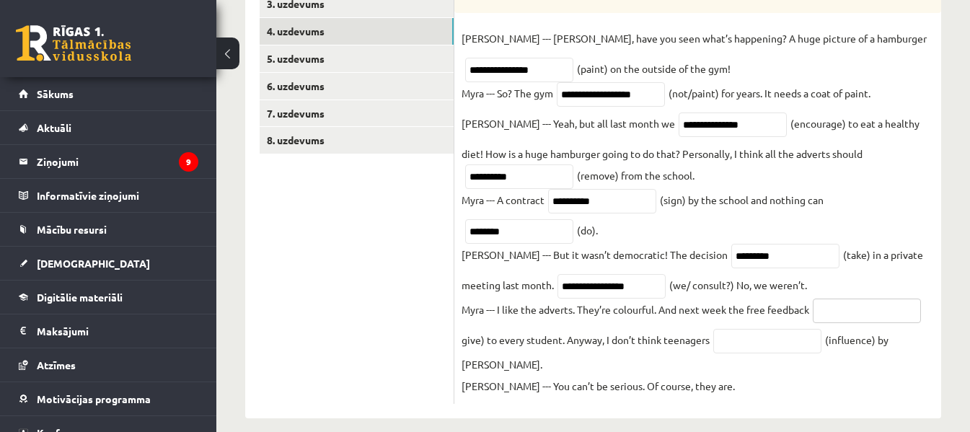
click at [848, 322] on input "text" at bounding box center [867, 311] width 108 height 25
type input "**********"
click at [761, 346] on input "text" at bounding box center [767, 341] width 108 height 25
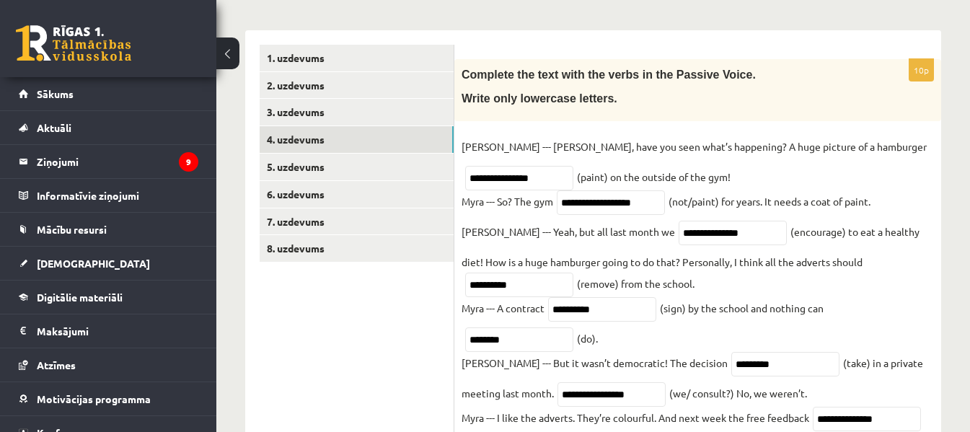
scroll to position [213, 0]
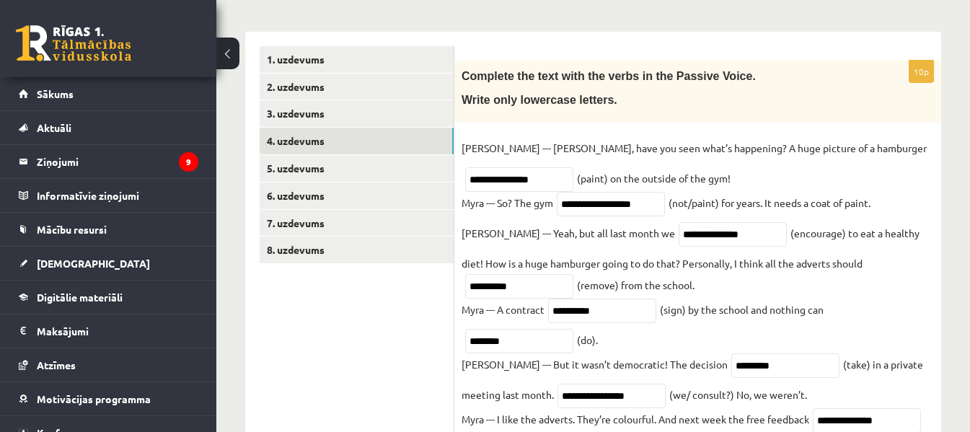
type input "**********"
click at [745, 378] on input "*********" at bounding box center [785, 365] width 108 height 25
type input "*"
type input "*********"
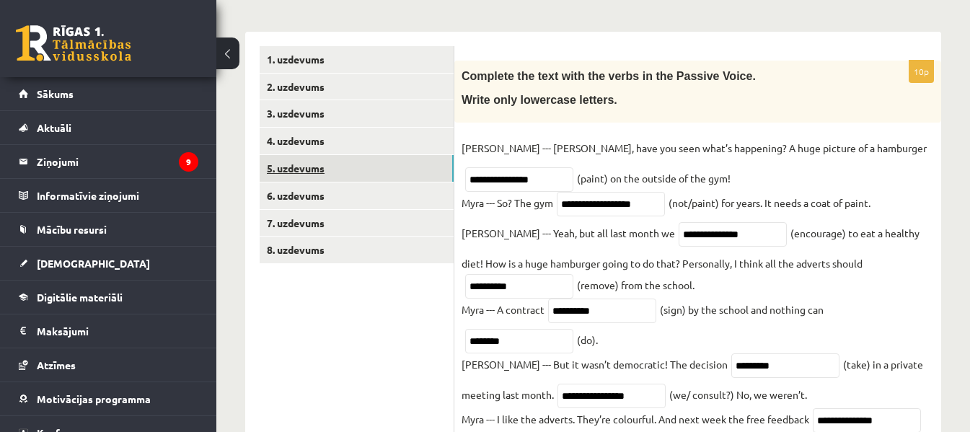
click at [420, 159] on link "5. uzdevums" at bounding box center [357, 168] width 194 height 27
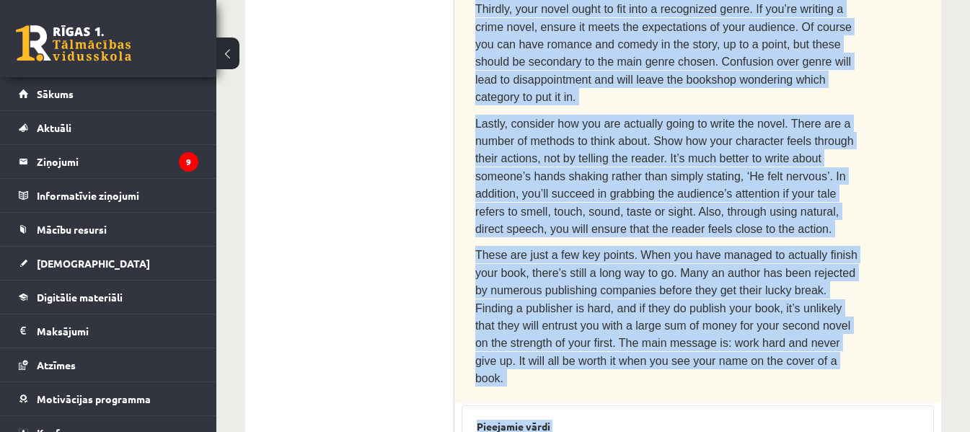
scroll to position [1190, 0]
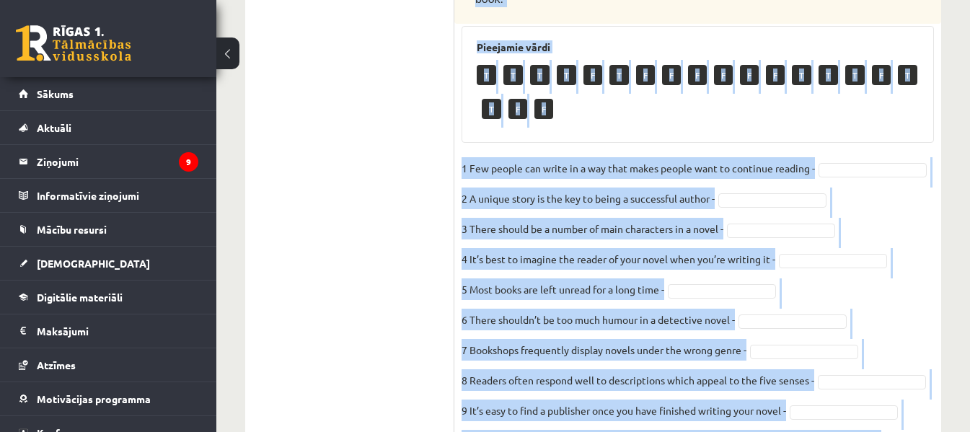
drag, startPoint x: 477, startPoint y: 83, endPoint x: 798, endPoint y: 454, distance: 490.7
copy div "Read the text. Are the sentences true (T) or false (F)? How to write a best-sel…"
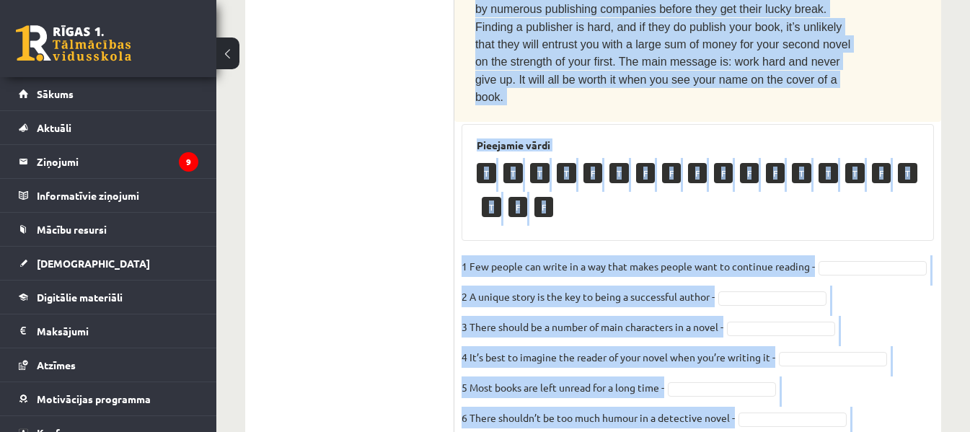
scroll to position [1097, 0]
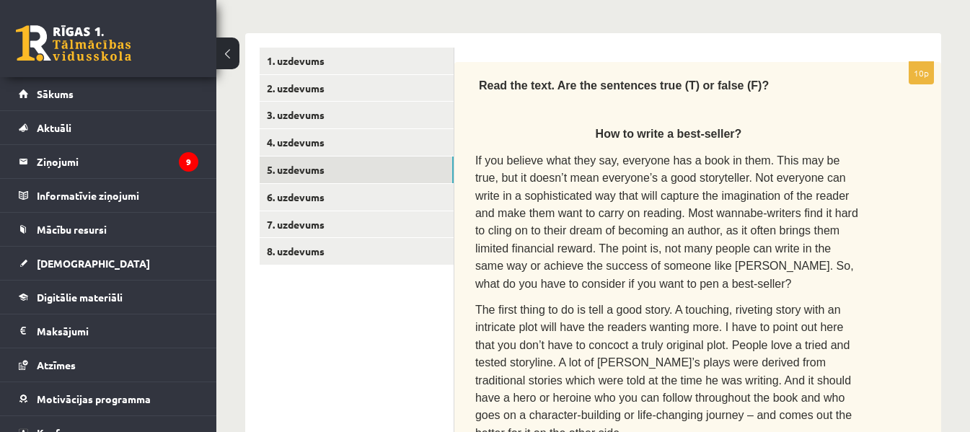
scroll to position [200, 0]
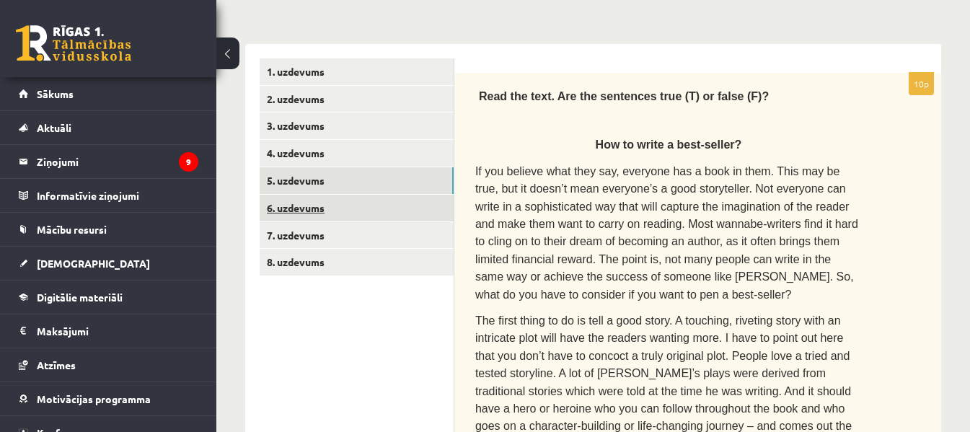
click at [426, 216] on link "6. uzdevums" at bounding box center [357, 208] width 194 height 27
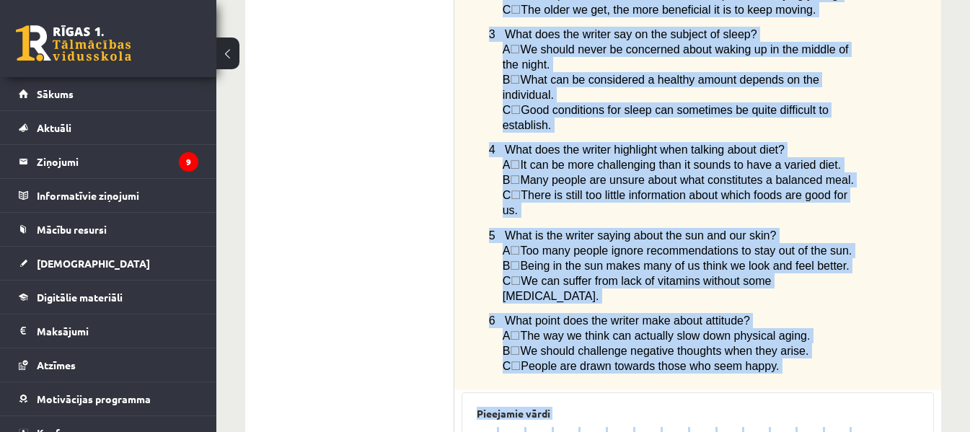
scroll to position [1364, 0]
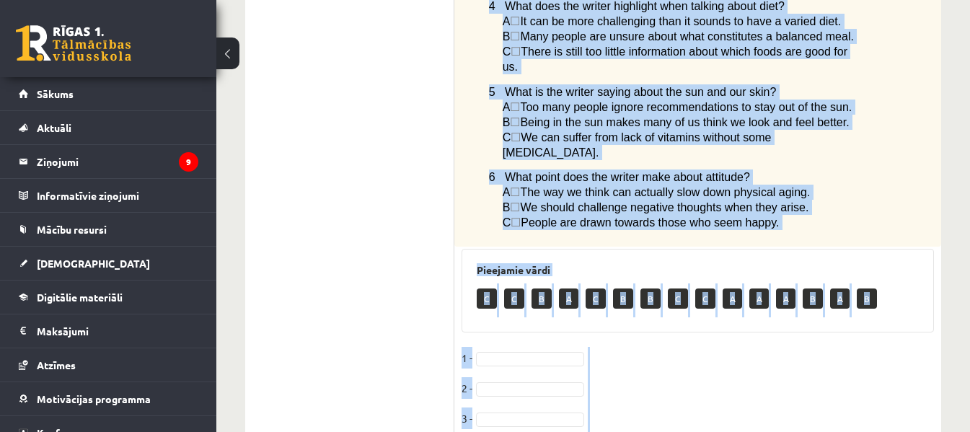
drag, startPoint x: 487, startPoint y: 90, endPoint x: 694, endPoint y: 466, distance: 428.6
copy div "Read the article about staying young and choose the correct answer. Staying you…"
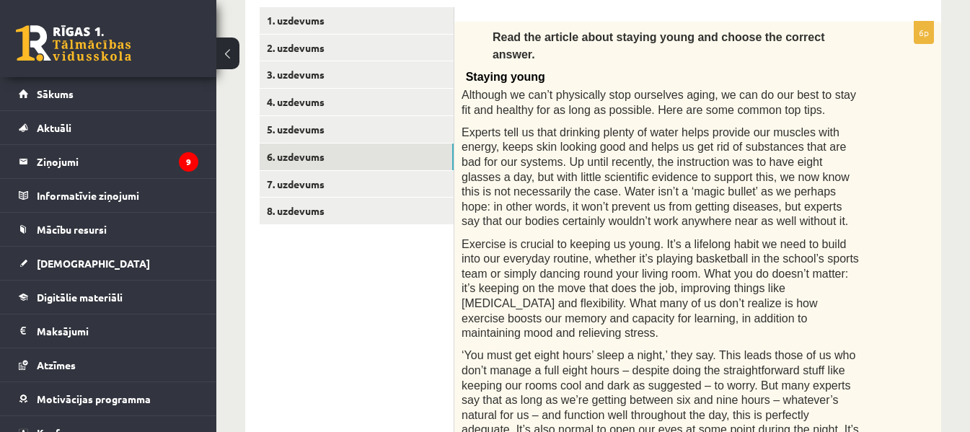
scroll to position [181, 0]
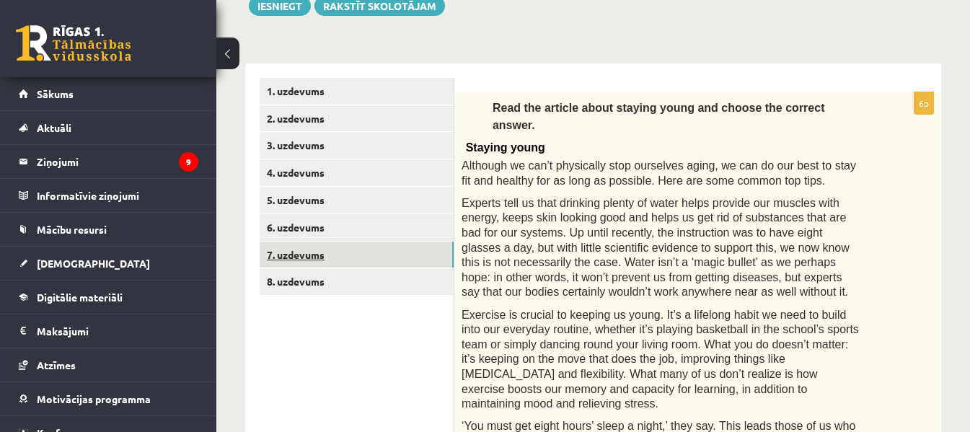
click at [423, 248] on link "7. uzdevums" at bounding box center [357, 255] width 194 height 27
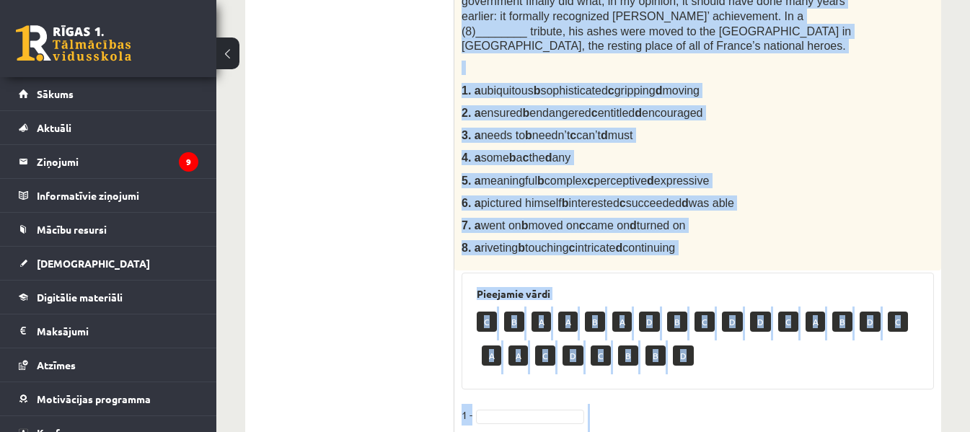
scroll to position [826, 0]
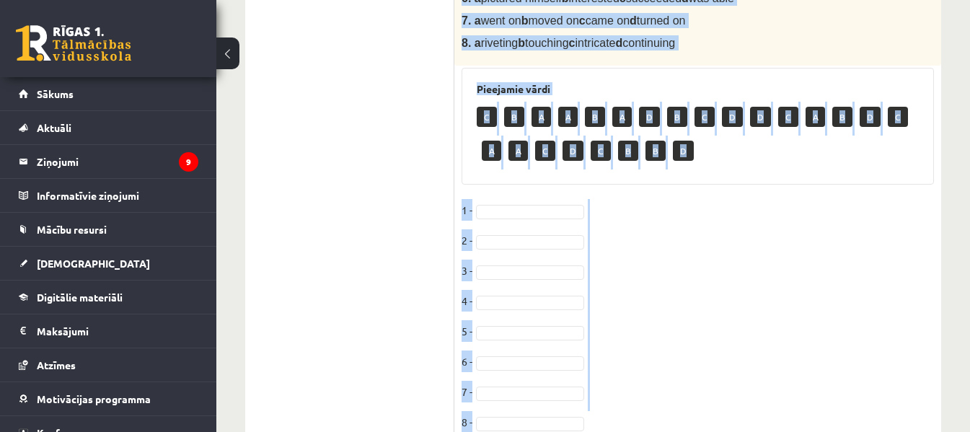
drag, startPoint x: 480, startPoint y: 113, endPoint x: 759, endPoint y: 446, distance: 434.6
copy div "Complete the text with the correct words (a–d). Reading by touch Over 200 years…"
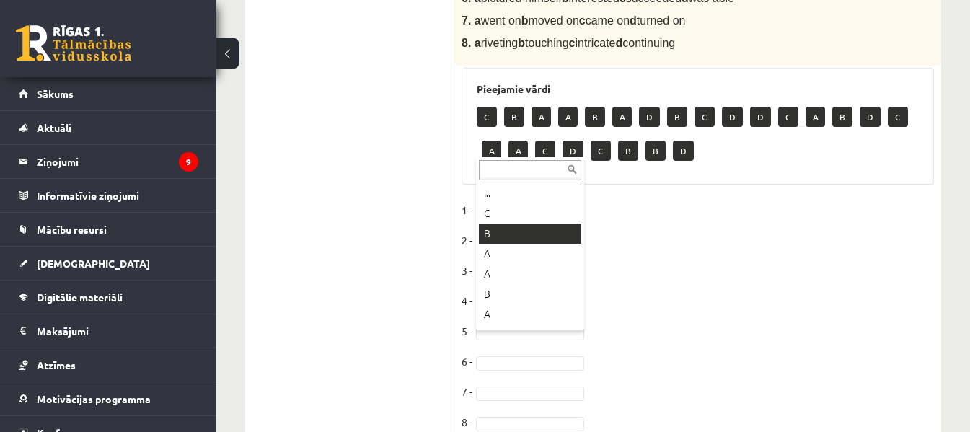
drag, startPoint x: 508, startPoint y: 232, endPoint x: 514, endPoint y: 237, distance: 7.7
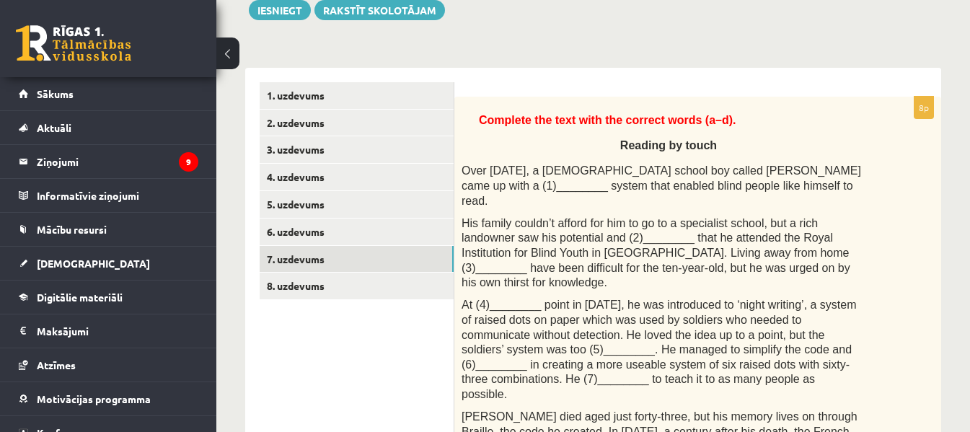
scroll to position [172, 0]
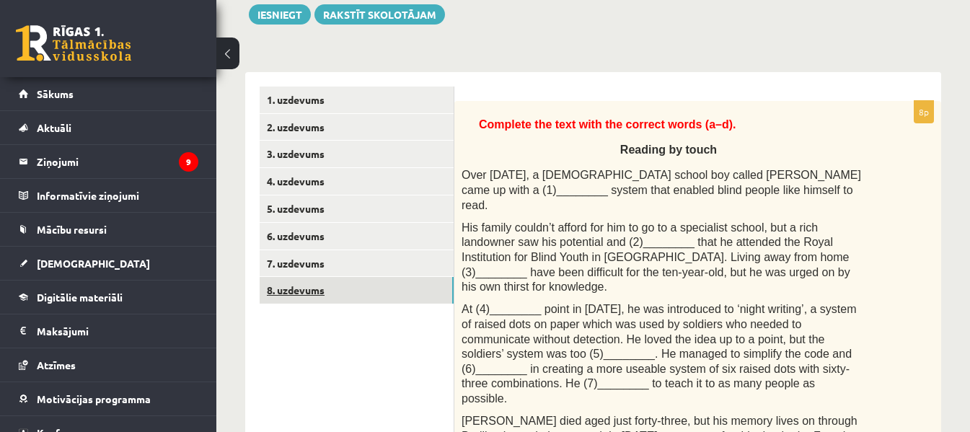
click at [389, 296] on link "8. uzdevums" at bounding box center [357, 290] width 194 height 27
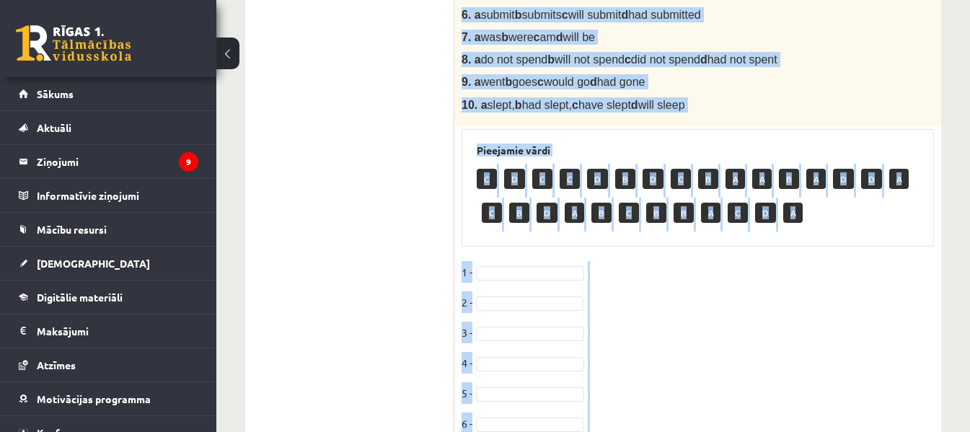
scroll to position [885, 0]
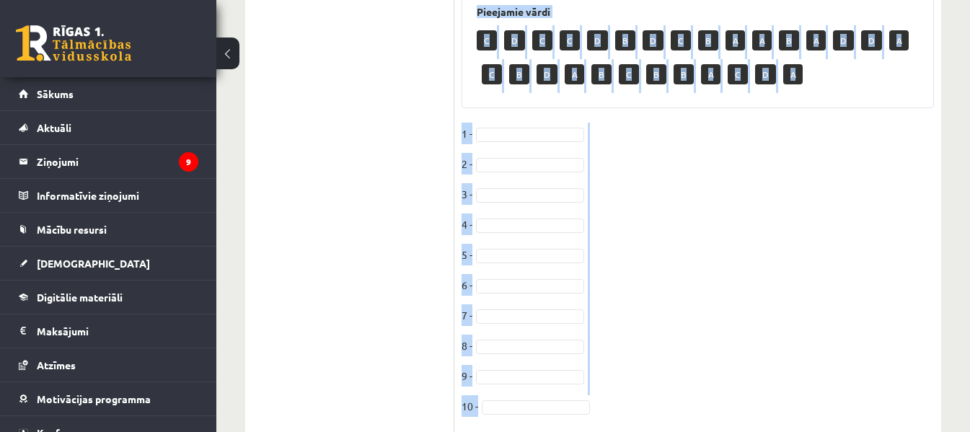
drag, startPoint x: 458, startPoint y: 112, endPoint x: 751, endPoint y: 458, distance: 453.2
copy div "Choose the correct answer in the sentences with Conditionals Structures. 1. If …"
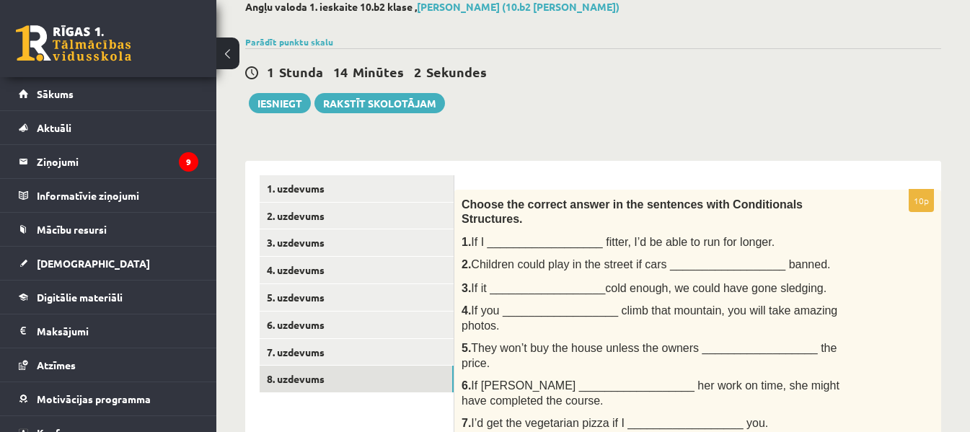
scroll to position [72, 0]
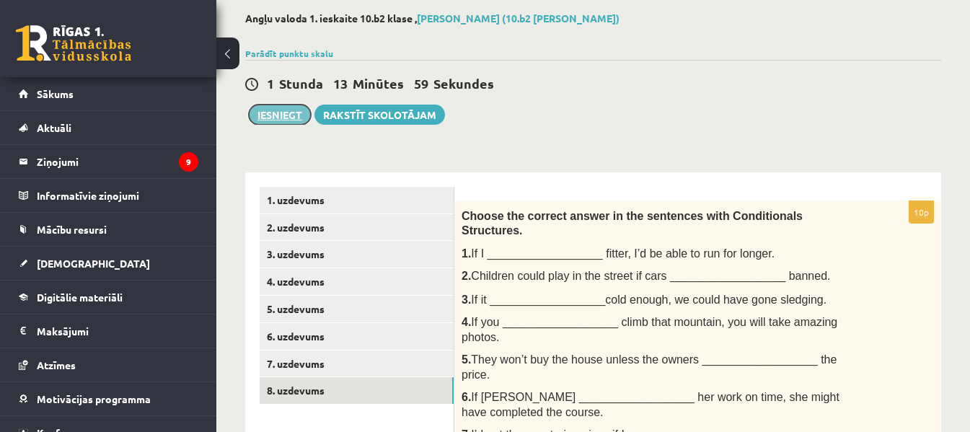
click at [288, 118] on button "Iesniegt" at bounding box center [280, 115] width 62 height 20
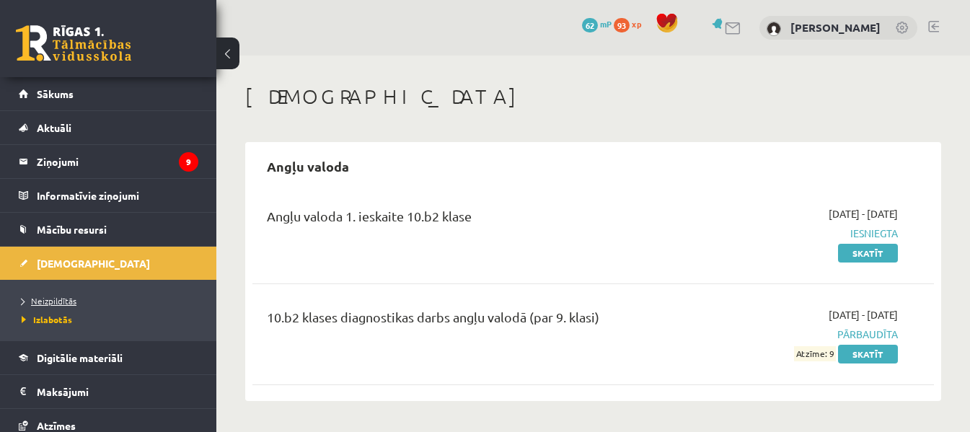
click at [61, 297] on span "Neizpildītās" at bounding box center [49, 301] width 55 height 12
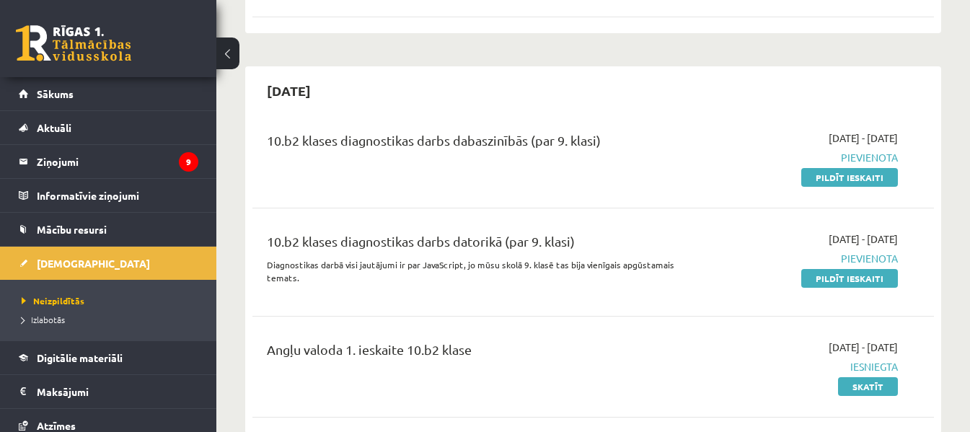
scroll to position [751, 0]
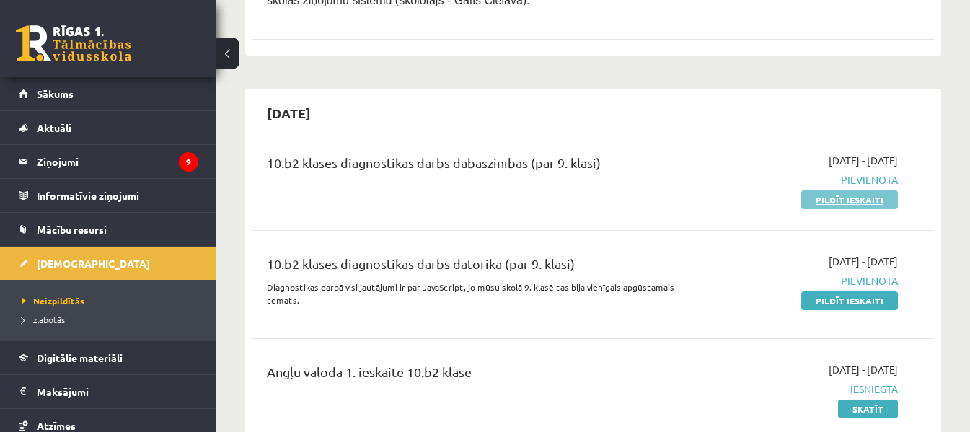
click at [873, 198] on link "Pildīt ieskaiti" at bounding box center [849, 199] width 97 height 19
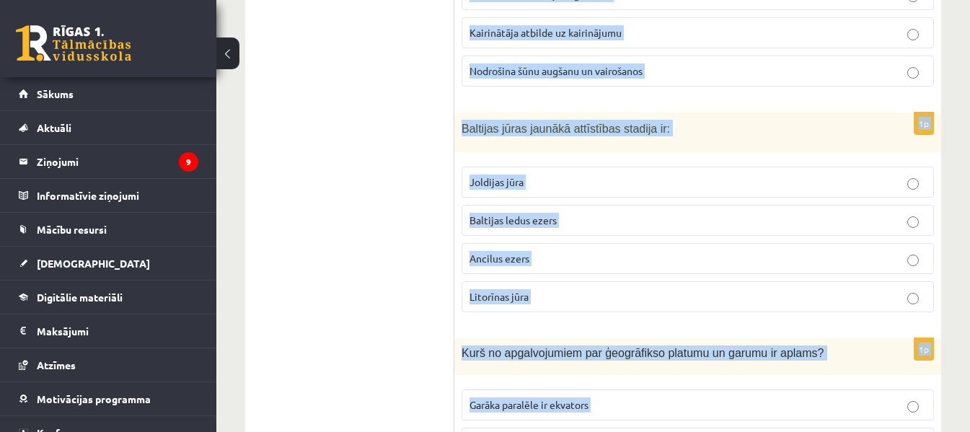
scroll to position [7020, 0]
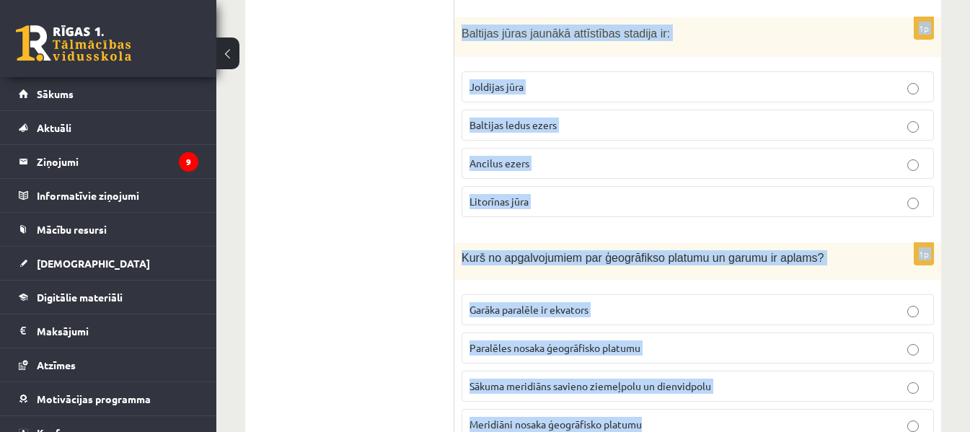
drag, startPoint x: 462, startPoint y: 288, endPoint x: 704, endPoint y: 398, distance: 265.3
copy form "Dots apgalvojums: Dzīvnieku eksistence ir pilnībā atkarīga no augiem - tie ir g…"
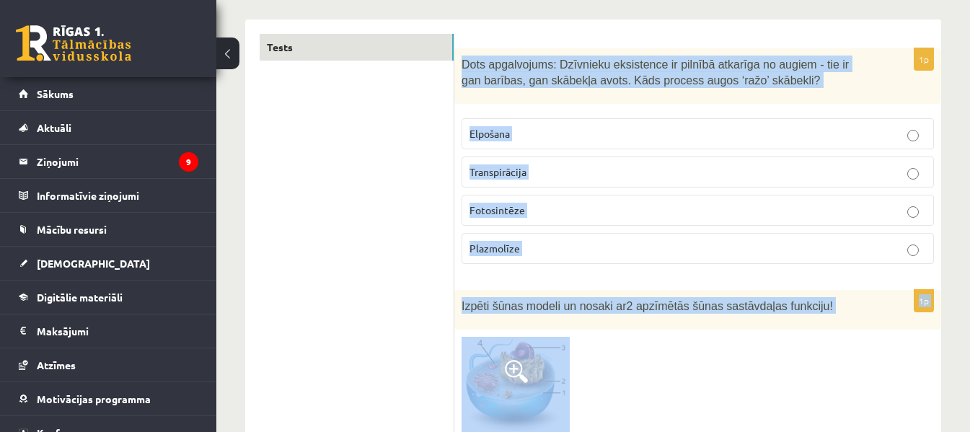
scroll to position [212, 0]
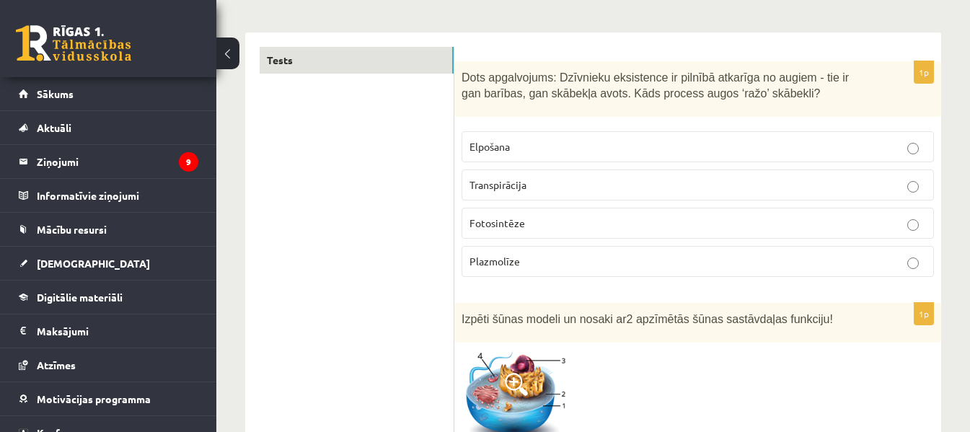
click at [545, 214] on label "Fotosintēze" at bounding box center [697, 223] width 472 height 31
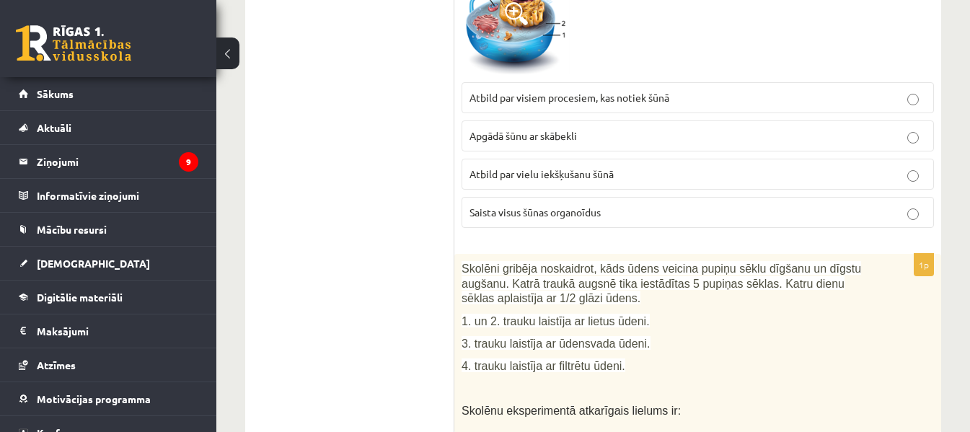
scroll to position [570, 0]
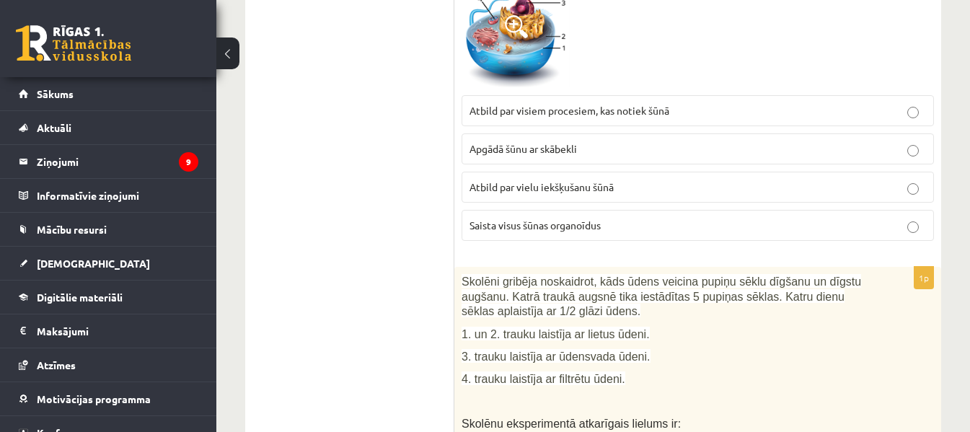
click at [852, 226] on p "Saista visus šūnas organoīdus" at bounding box center [697, 225] width 456 height 15
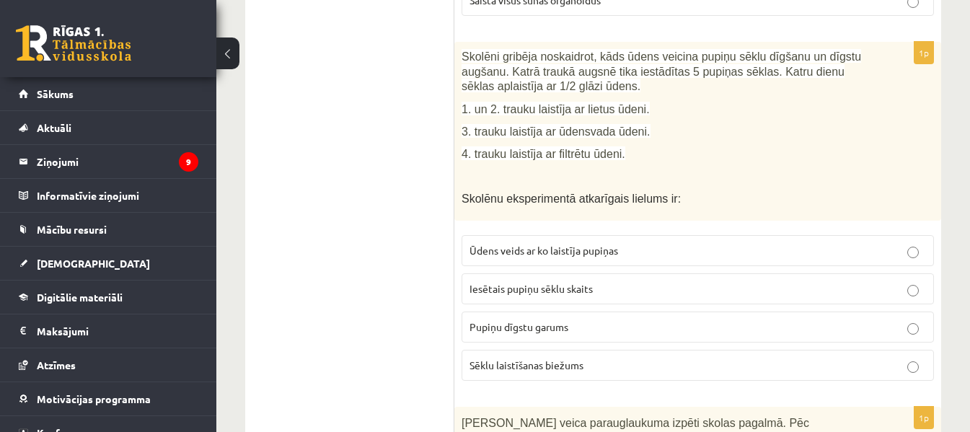
scroll to position [768, 0]
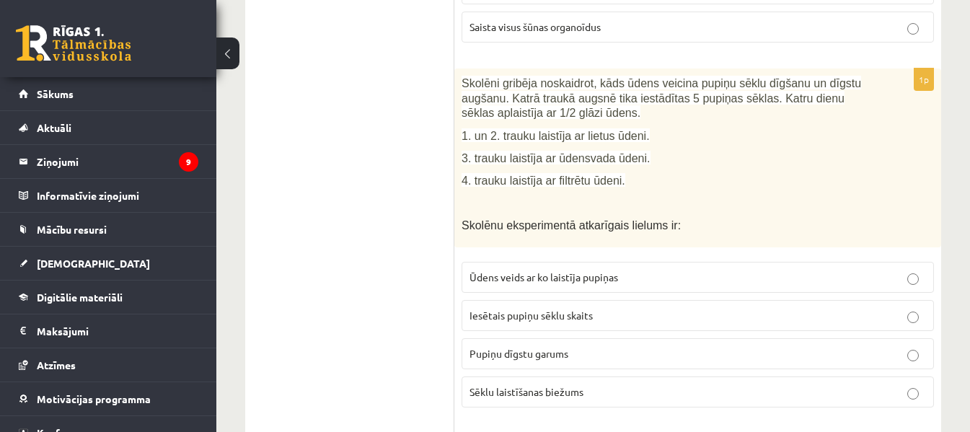
click at [604, 351] on p "Pupiņu dīgstu garums" at bounding box center [697, 353] width 456 height 15
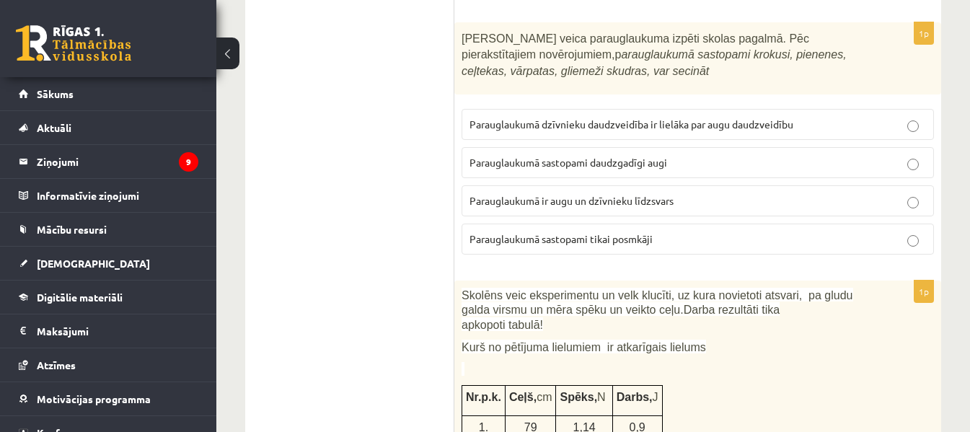
scroll to position [1205, 0]
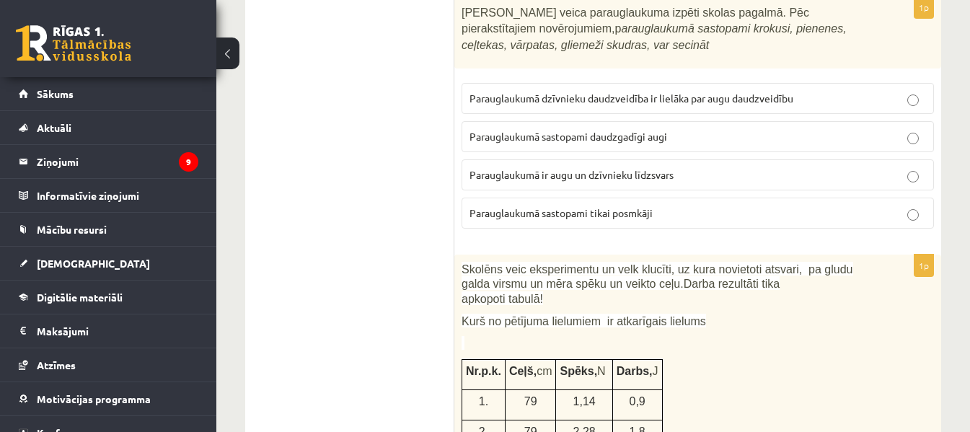
click at [651, 137] on span "Parauglaukumā sastopami daudzgadīgi augi" at bounding box center [568, 136] width 198 height 13
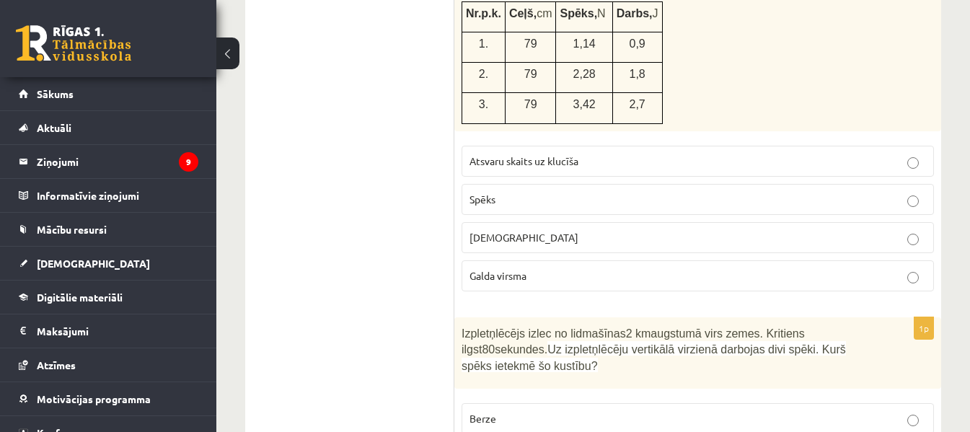
scroll to position [1576, 0]
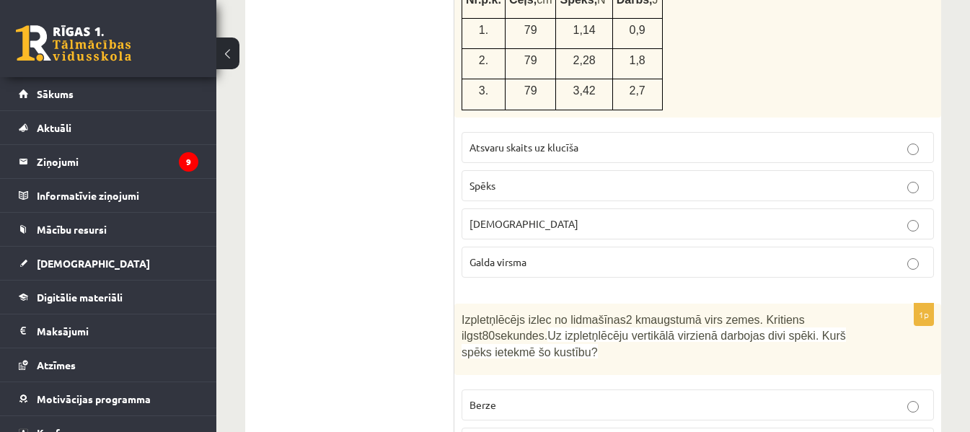
click at [529, 178] on p "Spēks" at bounding box center [697, 185] width 456 height 15
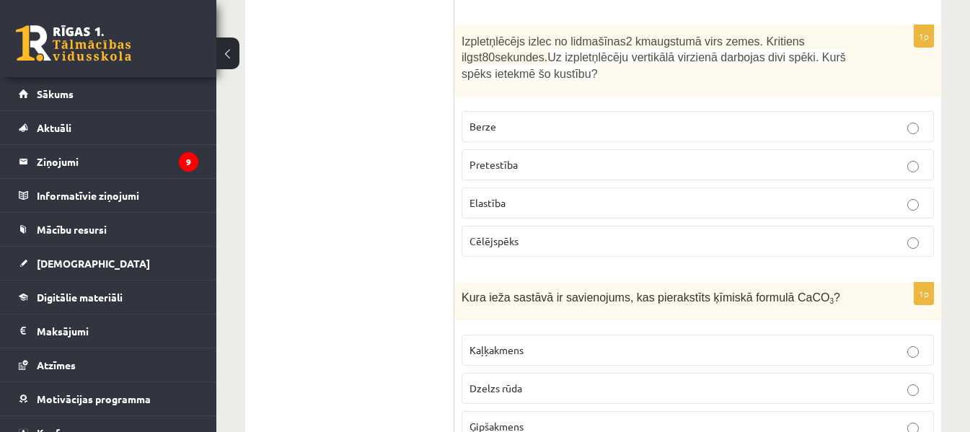
scroll to position [1801, 0]
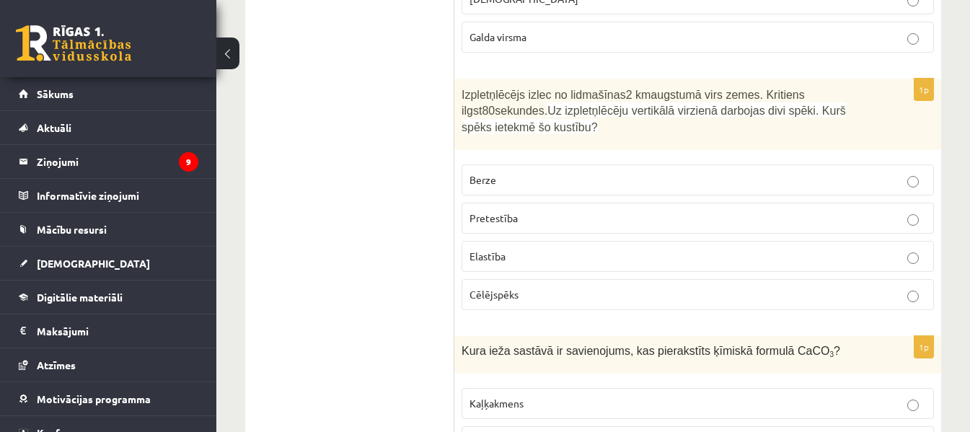
click at [536, 212] on label "Pretestība" at bounding box center [697, 218] width 472 height 31
click at [575, 396] on p "Kaļķakmens" at bounding box center [697, 403] width 456 height 15
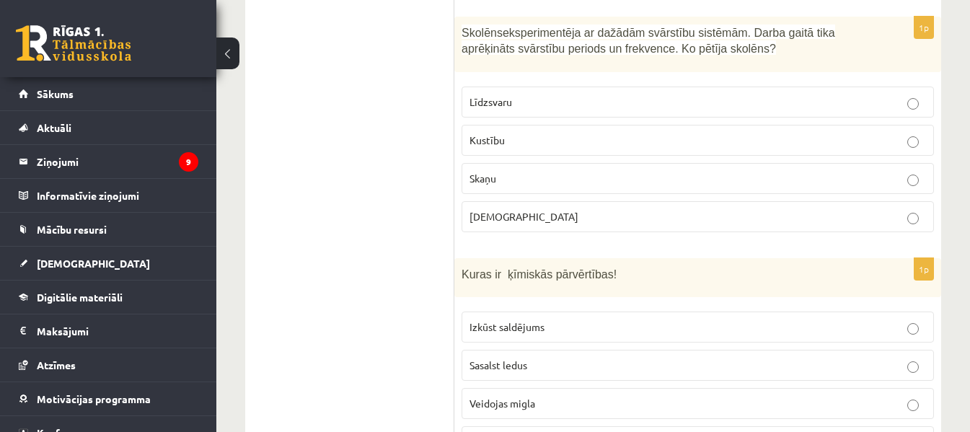
scroll to position [2371, 0]
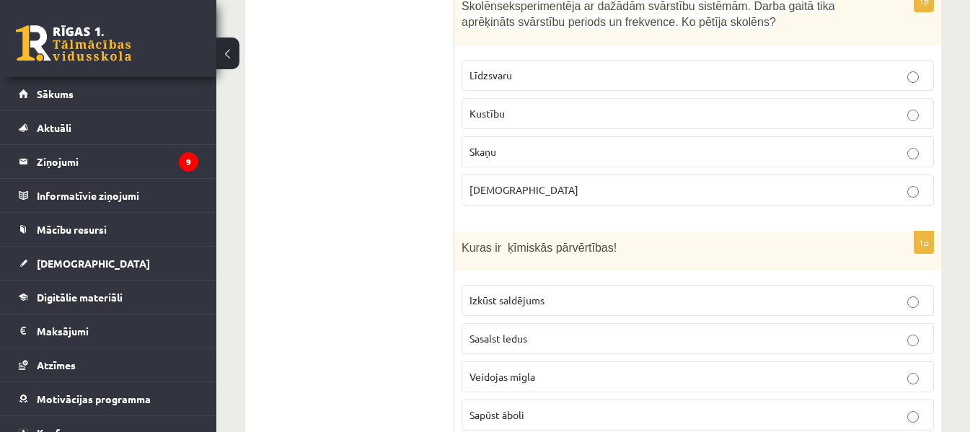
click at [475, 107] on span "Kustību" at bounding box center [486, 113] width 35 height 13
click at [582, 407] on p "Sapūst āboli" at bounding box center [697, 414] width 456 height 15
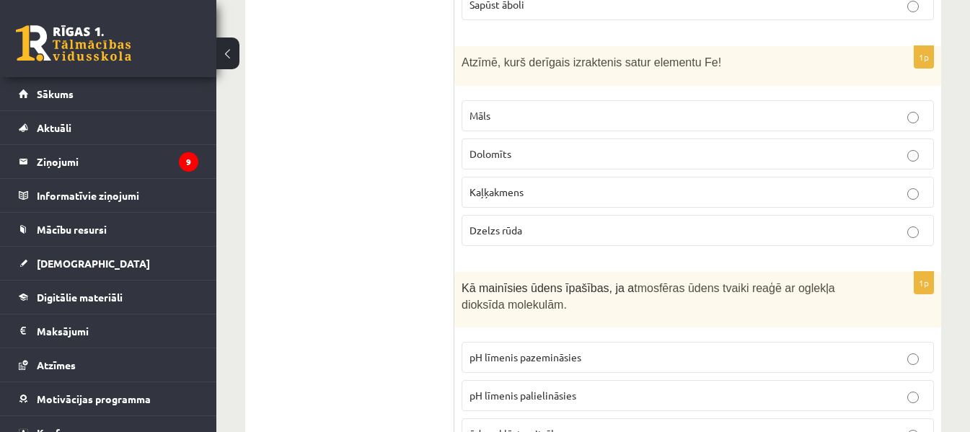
scroll to position [2742, 0]
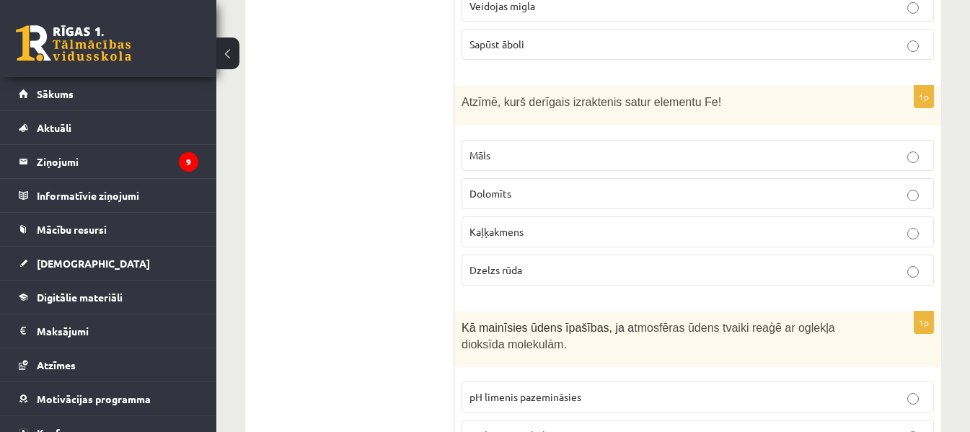
click at [501, 262] on p "Dzelzs rūda" at bounding box center [697, 269] width 456 height 15
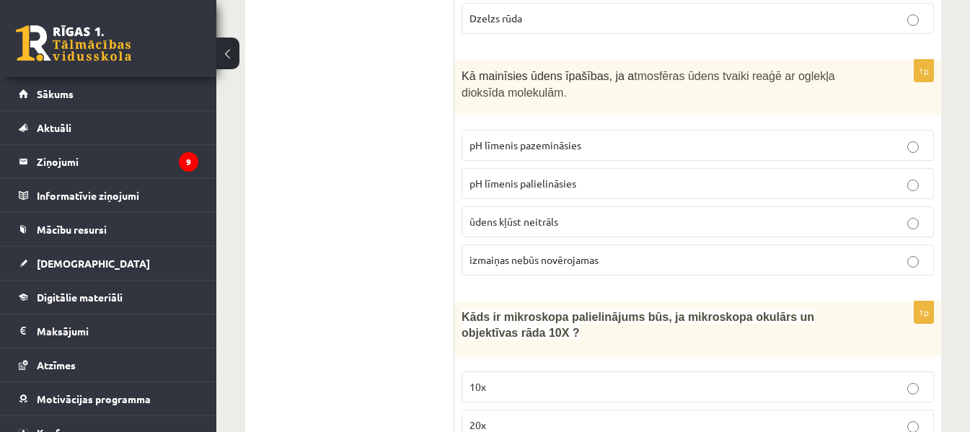
scroll to position [3007, 0]
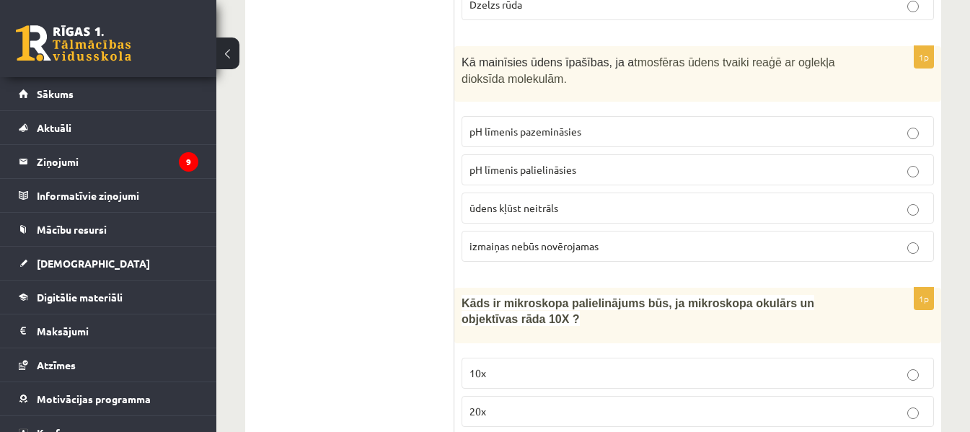
click at [580, 125] on span "pH līmenis pazemināsies" at bounding box center [525, 131] width 112 height 13
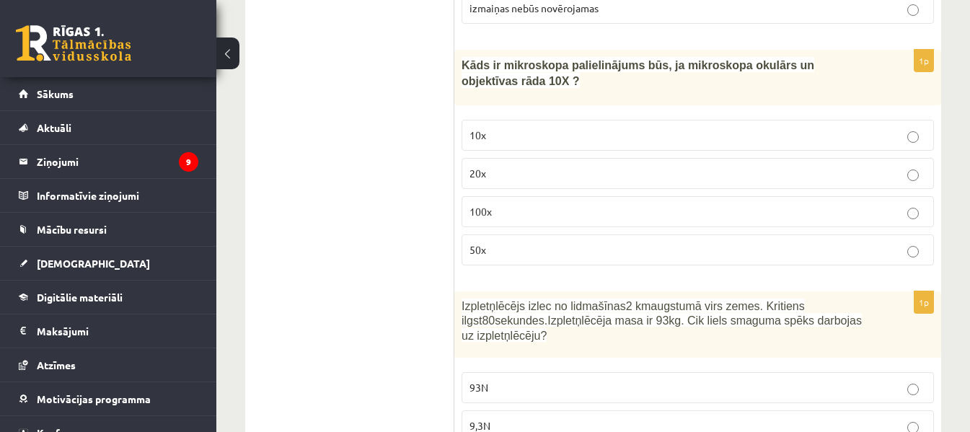
scroll to position [3272, 0]
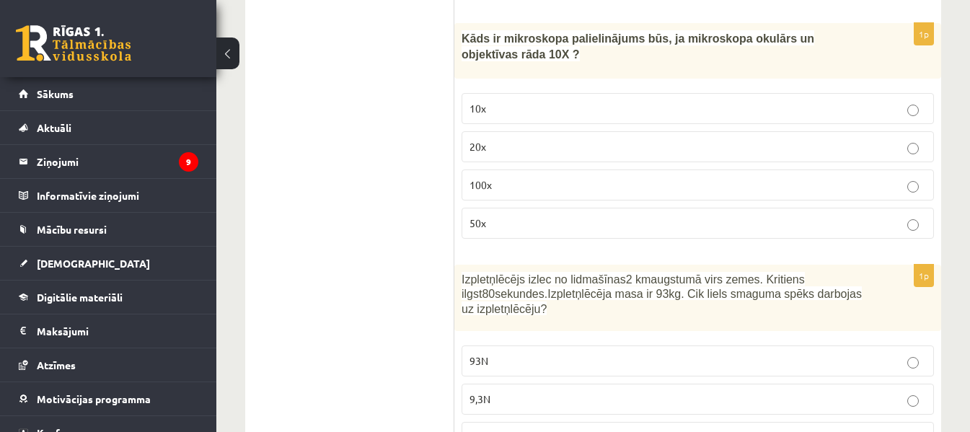
click at [506, 177] on p "100x" at bounding box center [697, 184] width 456 height 15
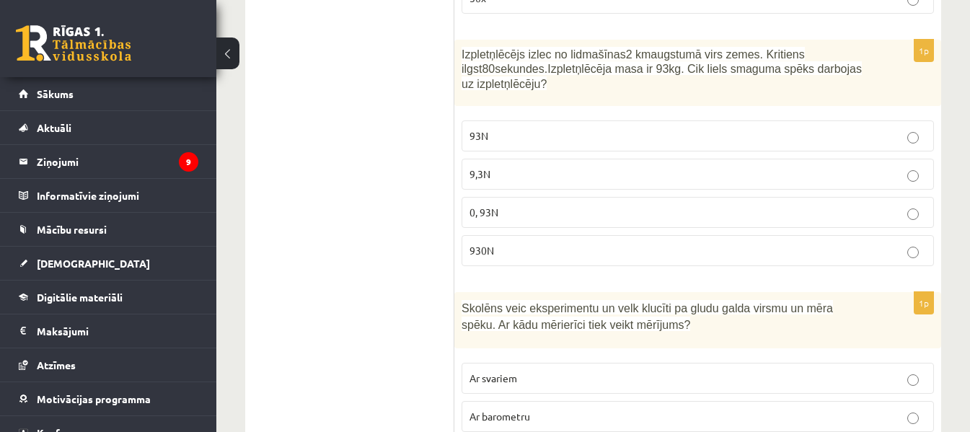
scroll to position [3470, 0]
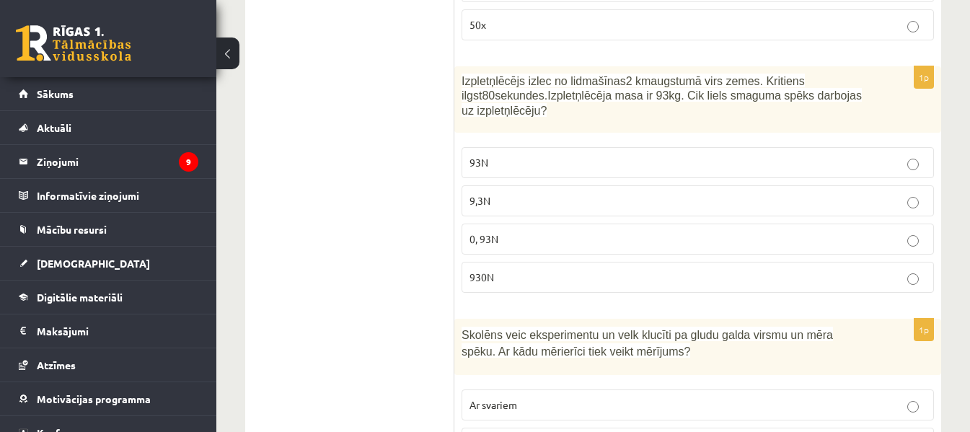
click at [494, 270] on p "930N" at bounding box center [697, 277] width 456 height 15
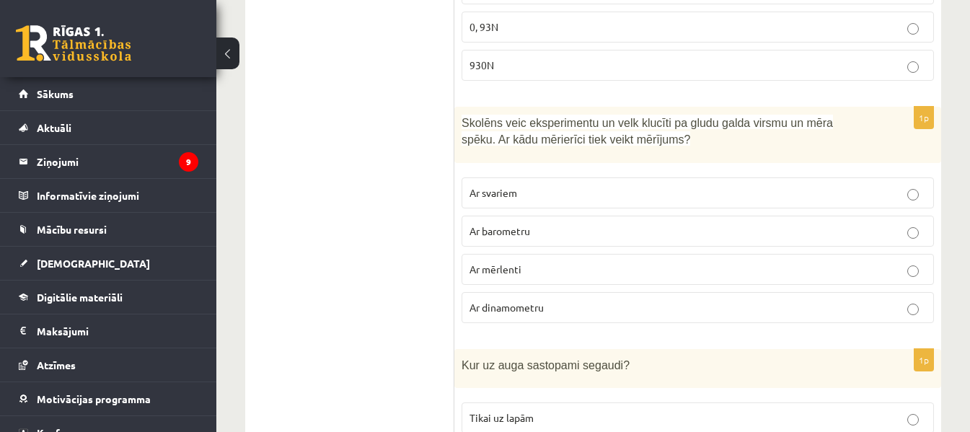
scroll to position [3722, 0]
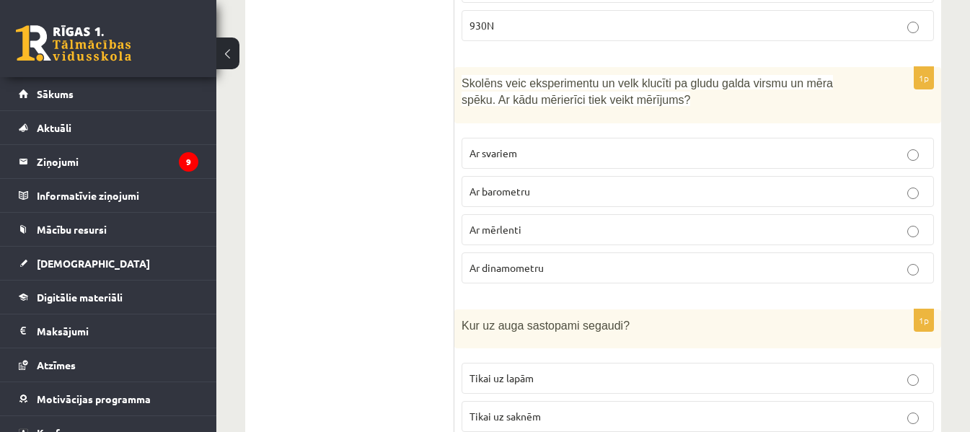
click at [534, 252] on label "Ar dinamometru" at bounding box center [697, 267] width 472 height 31
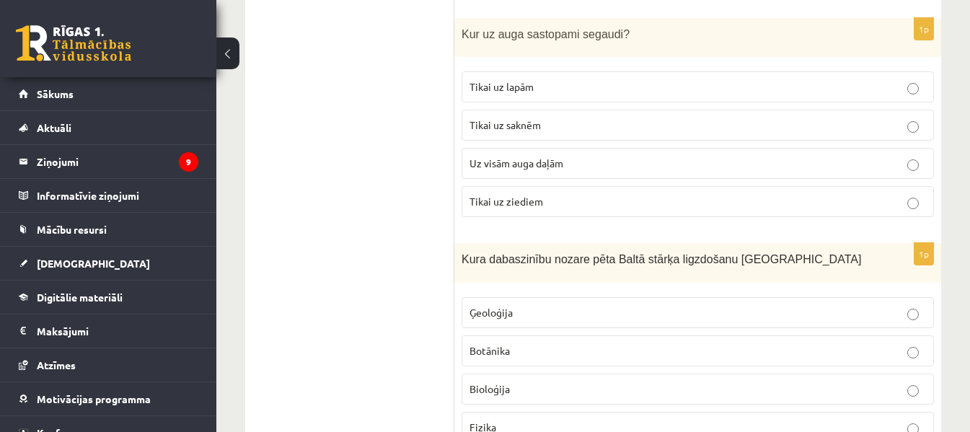
scroll to position [3987, 0]
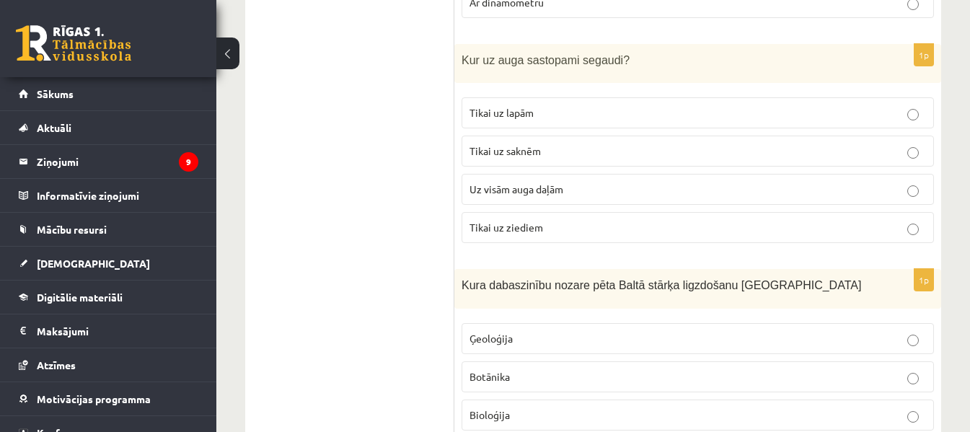
click at [549, 182] on p "Uz visām auga daļām" at bounding box center [697, 189] width 456 height 15
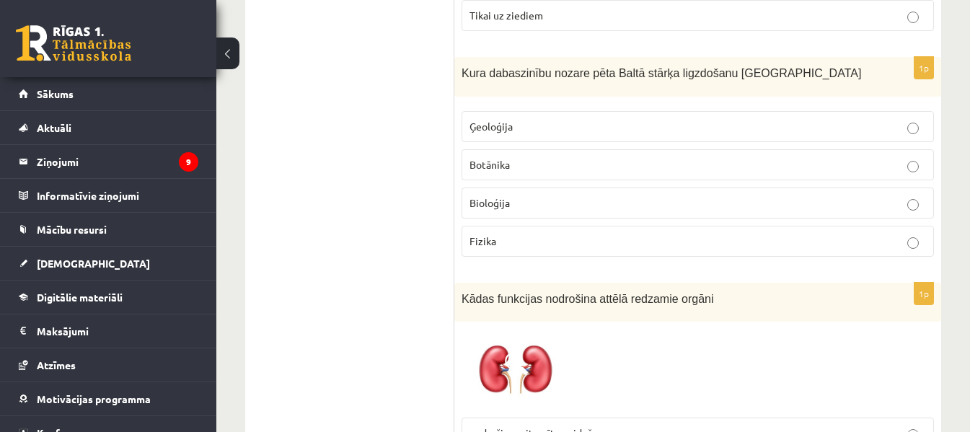
scroll to position [4212, 0]
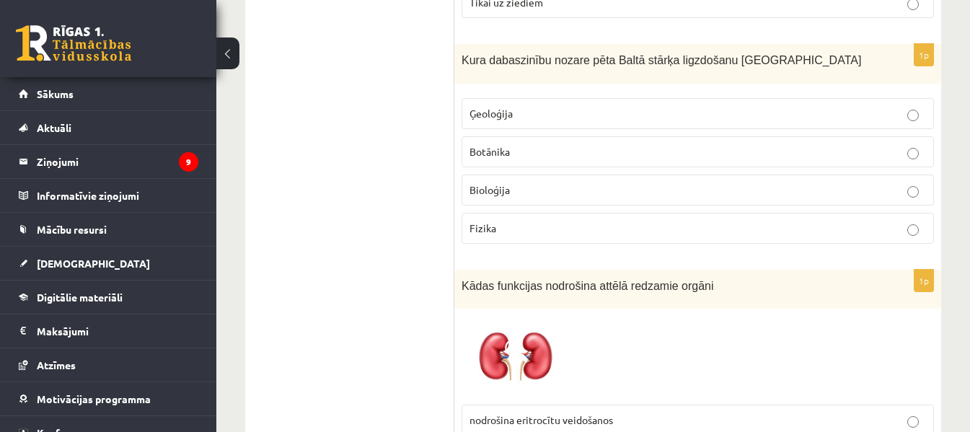
click at [584, 182] on p "Bioloģija" at bounding box center [697, 189] width 456 height 15
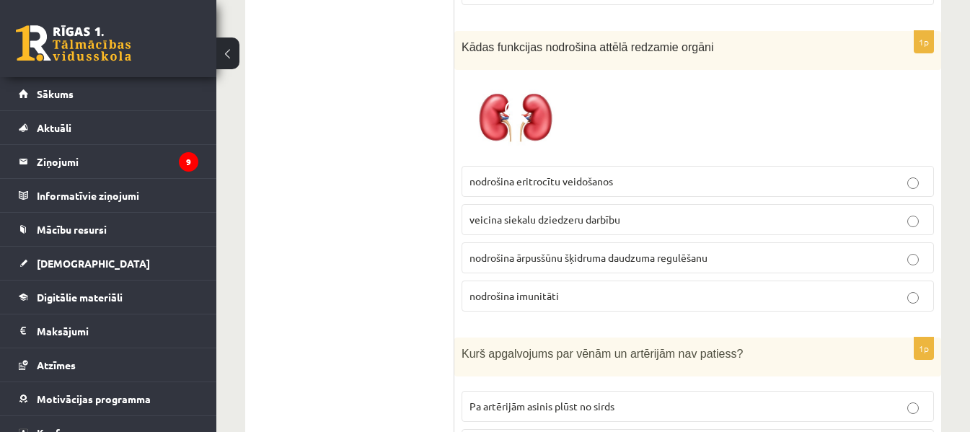
scroll to position [4424, 0]
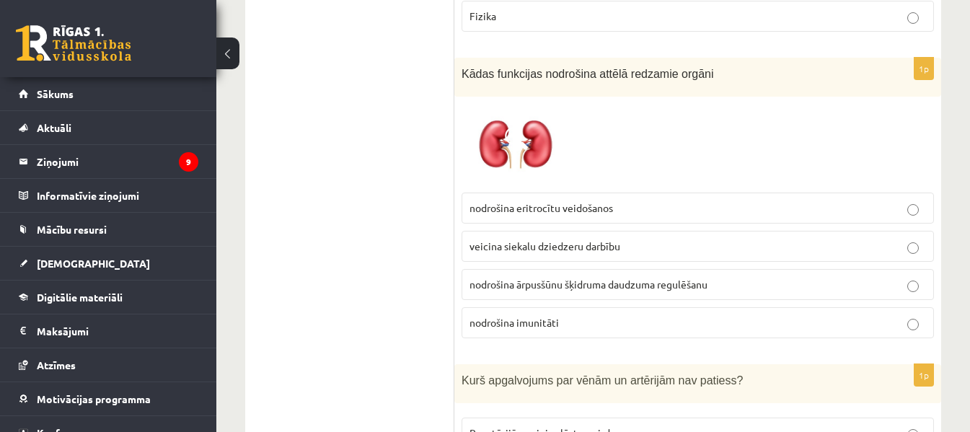
click at [565, 278] on span "nodrošina ārpusšūnu šķidruma daudzuma regulēšanu" at bounding box center [588, 284] width 238 height 13
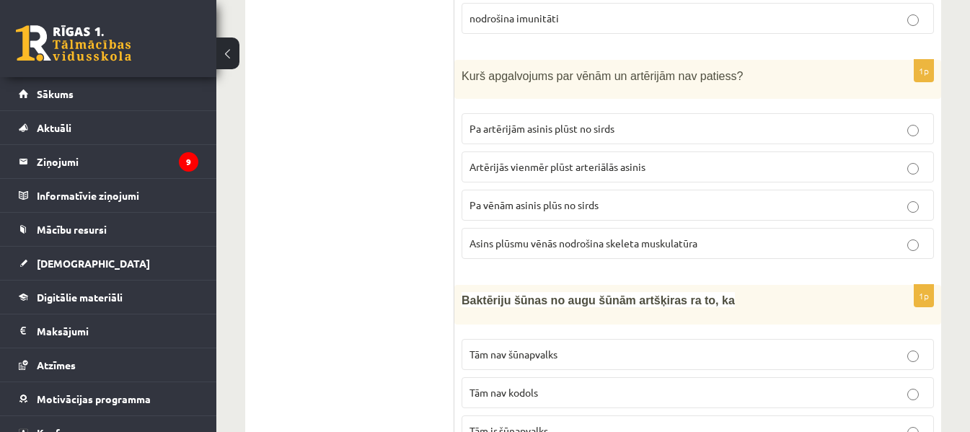
scroll to position [4742, 0]
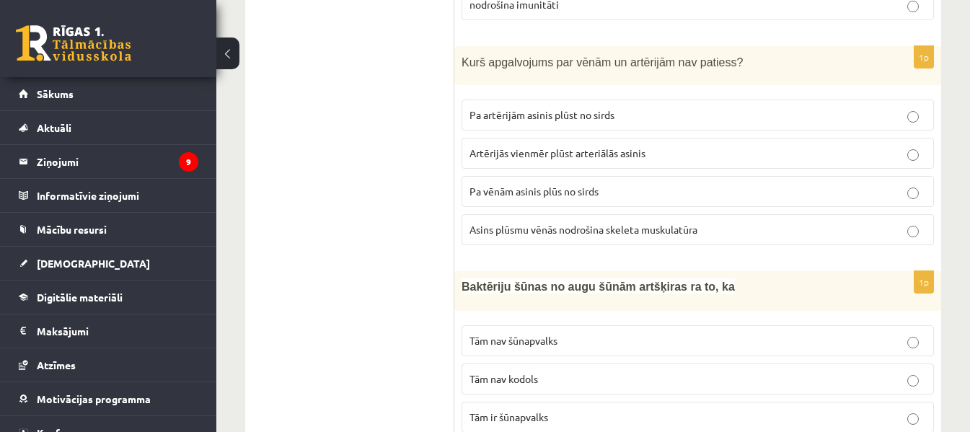
click at [551, 185] on span "Pa vēnām asinis plūs no sirds" at bounding box center [533, 191] width 129 height 13
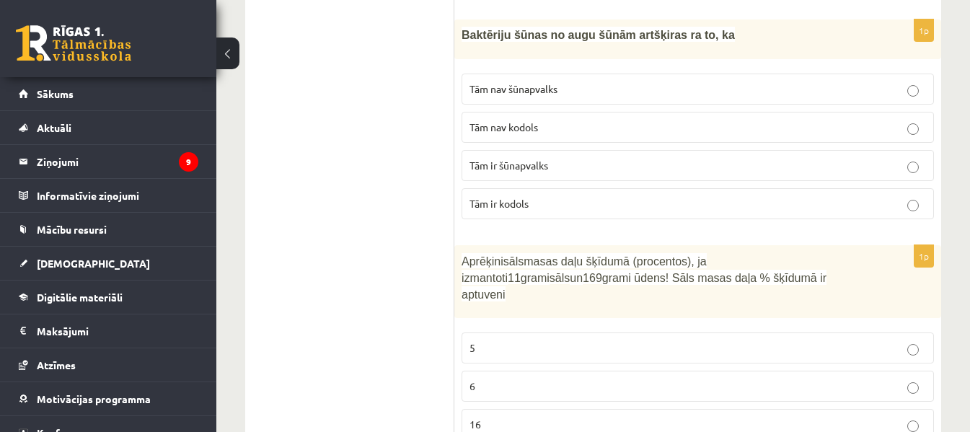
scroll to position [5007, 0]
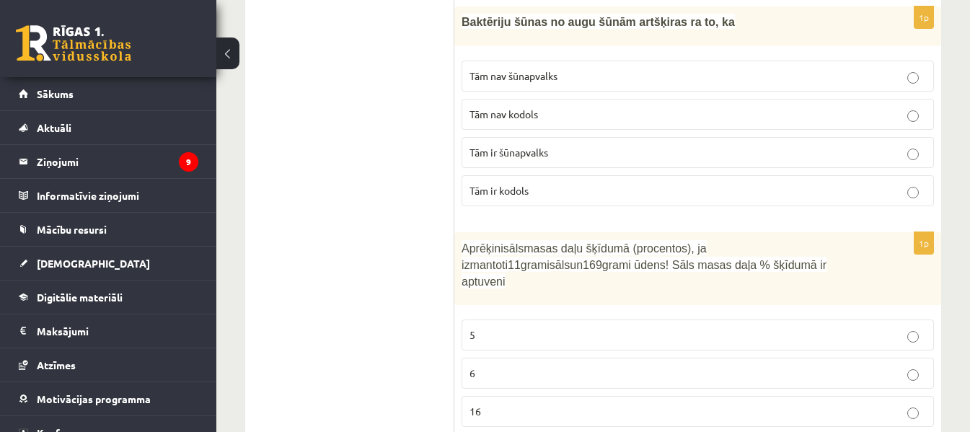
click at [567, 107] on p "Tām nav kodols" at bounding box center [697, 114] width 456 height 15
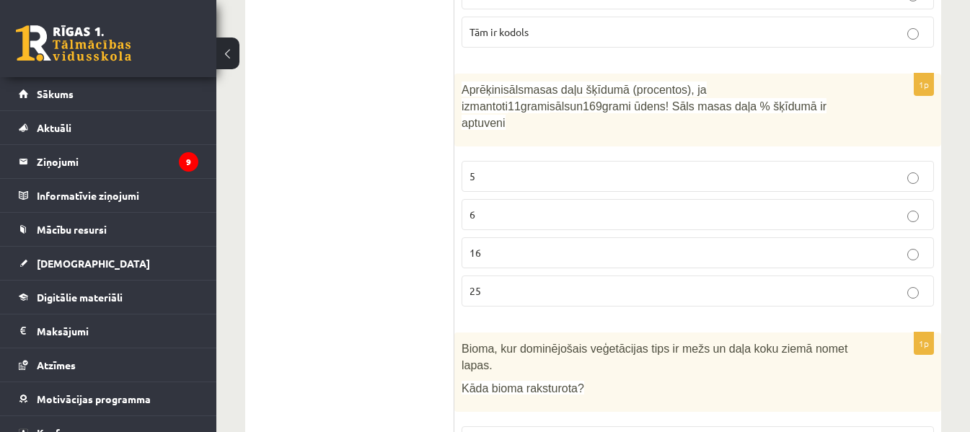
scroll to position [5179, 0]
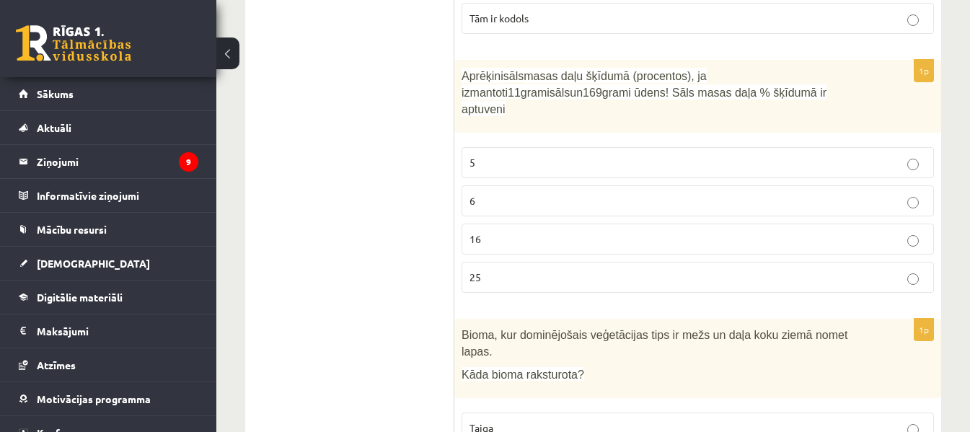
click at [528, 193] on p "6" at bounding box center [697, 200] width 456 height 15
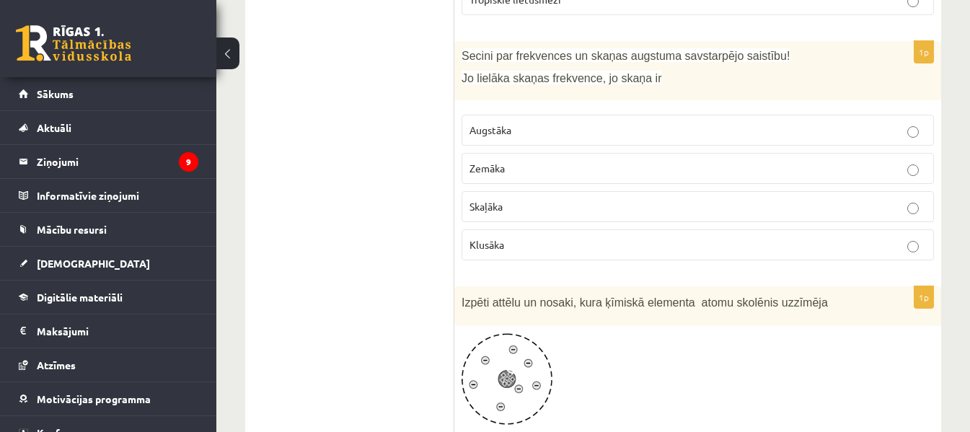
scroll to position [5735, 0]
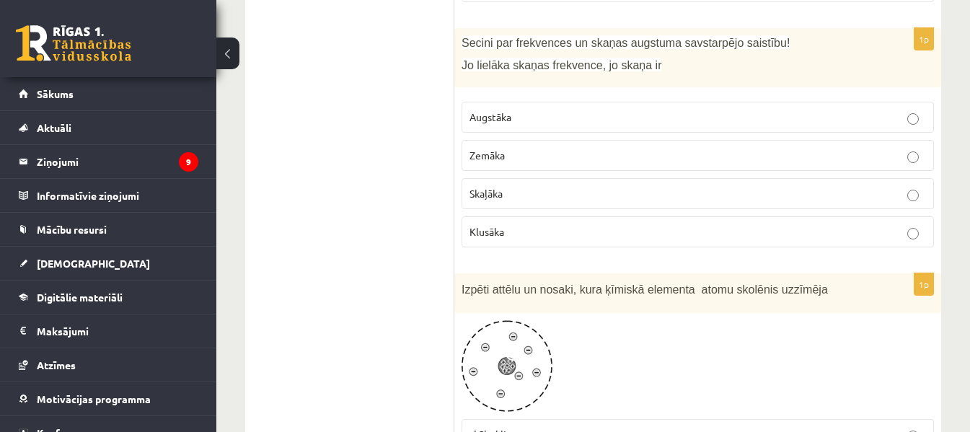
click at [546, 110] on p "Augstāka" at bounding box center [697, 117] width 456 height 15
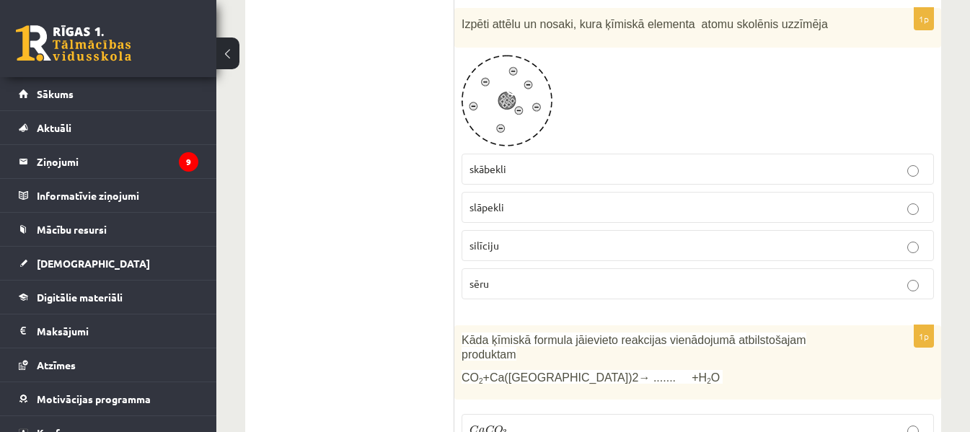
scroll to position [6013, 0]
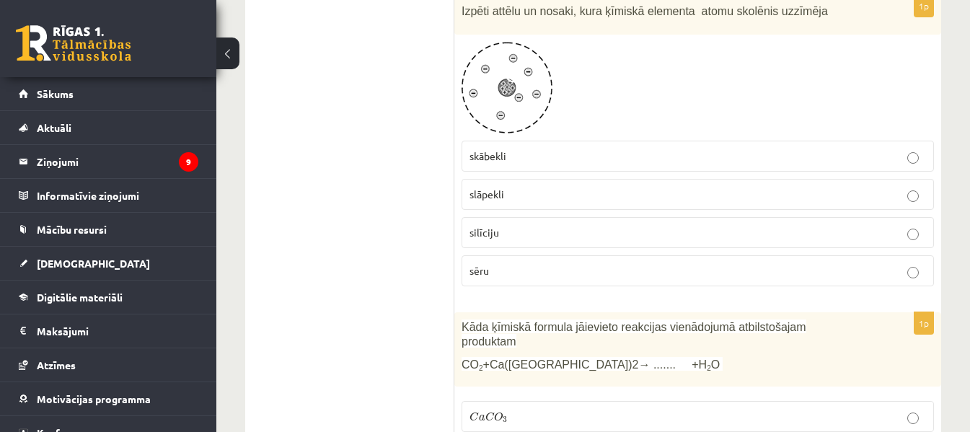
click at [549, 409] on p "C a C O 3 C a C O 3" at bounding box center [697, 416] width 456 height 15
click at [604, 263] on p "sēru" at bounding box center [697, 270] width 456 height 15
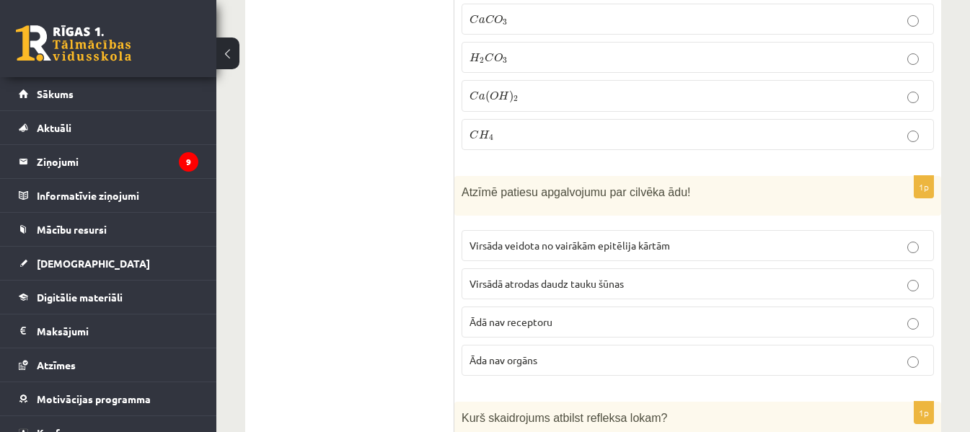
scroll to position [6450, 0]
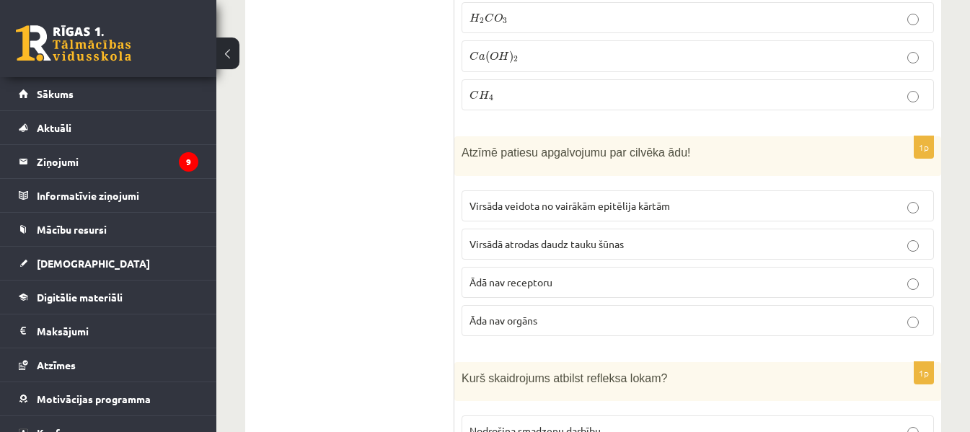
click at [551, 198] on p "Virsāda veidota no vairākām epitēlija kārtām" at bounding box center [697, 205] width 456 height 15
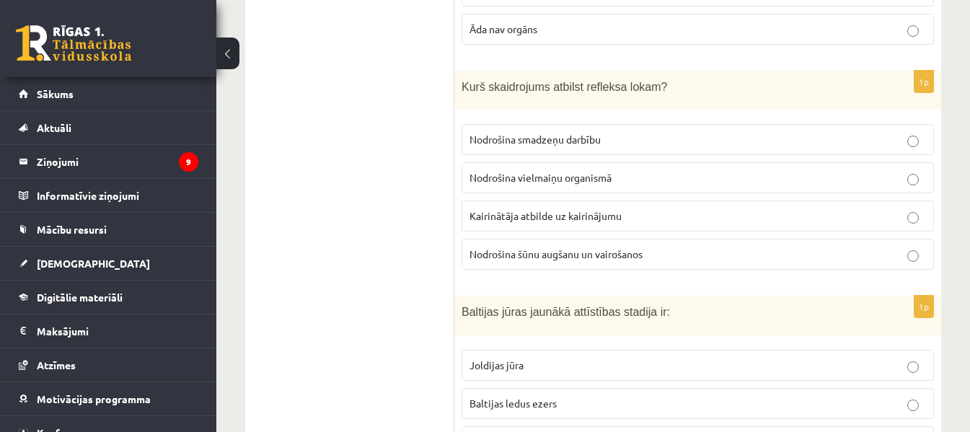
scroll to position [6755, 0]
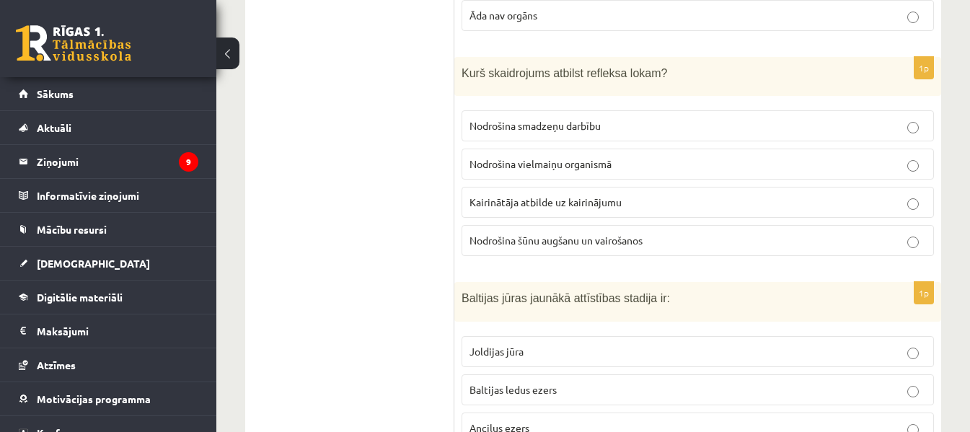
click at [504, 195] on span "Kairinātāja atbilde uz kairinājumu" at bounding box center [545, 201] width 152 height 13
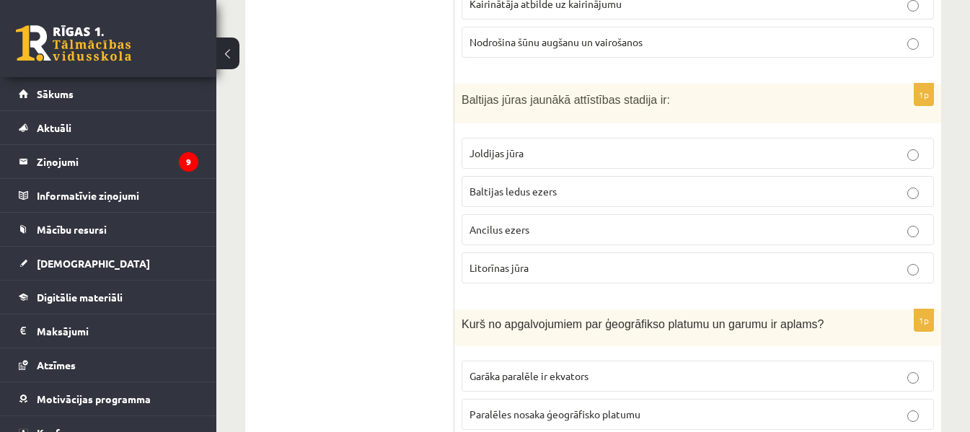
scroll to position [7020, 0]
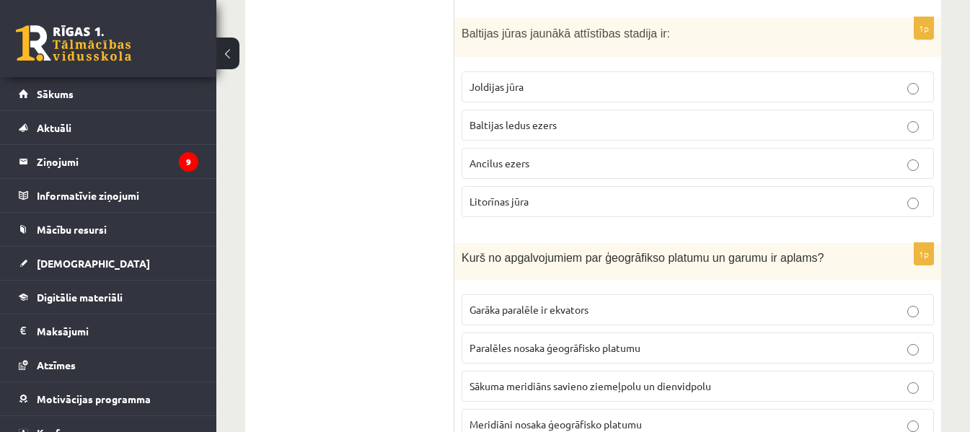
click at [531, 194] on p "Litorīnas jūra" at bounding box center [697, 201] width 456 height 15
click at [588, 418] on span "Meridiāni nosaka ģeogrāfisko platumu" at bounding box center [555, 424] width 172 height 13
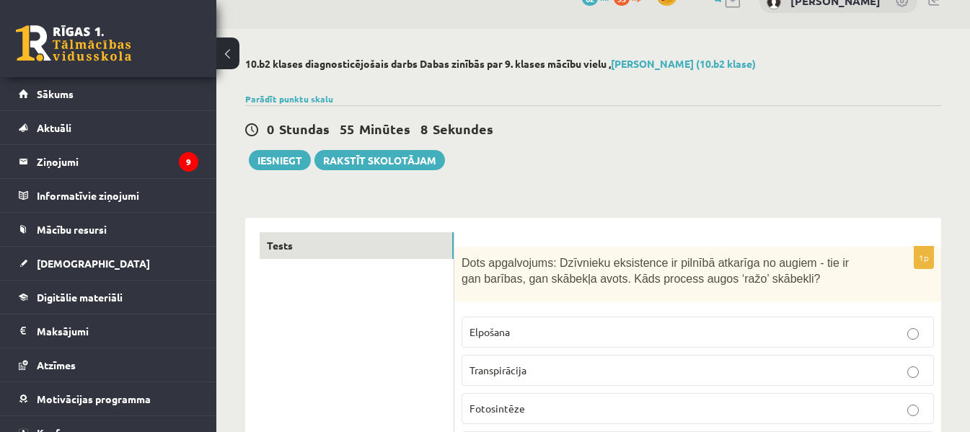
scroll to position [13, 0]
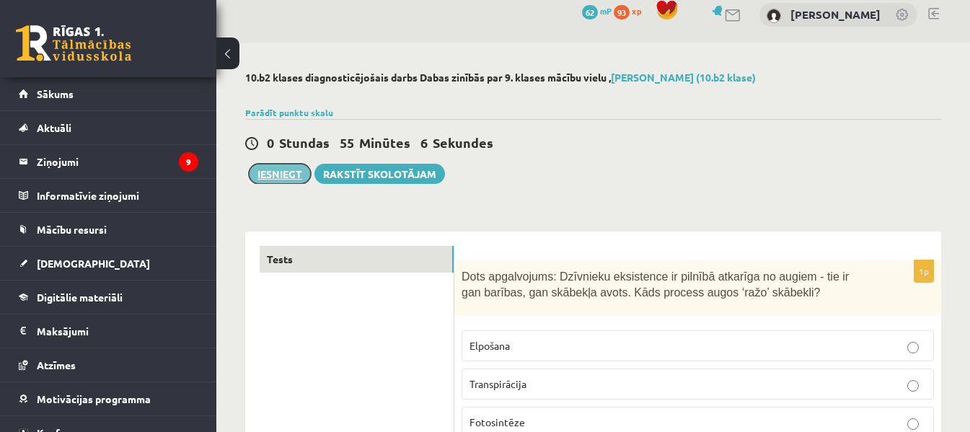
click at [281, 173] on button "Iesniegt" at bounding box center [280, 174] width 62 height 20
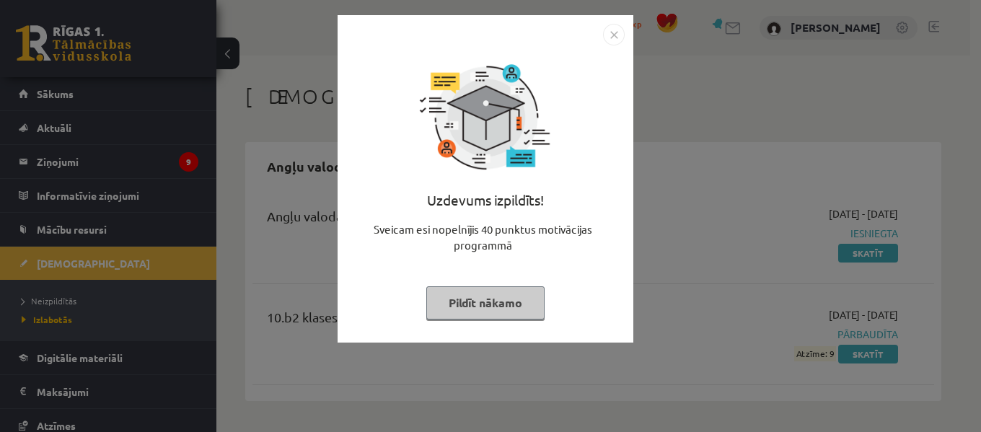
click at [614, 35] on img "Close" at bounding box center [614, 35] width 22 height 22
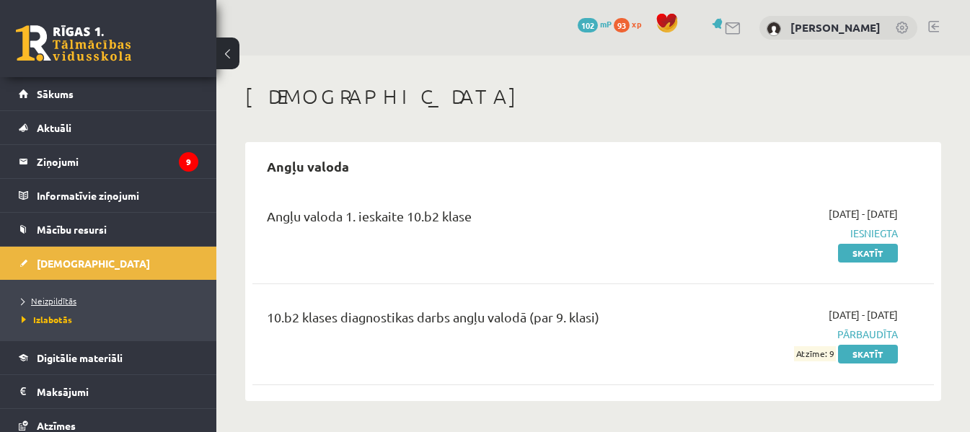
click at [56, 297] on span "Neizpildītās" at bounding box center [49, 301] width 55 height 12
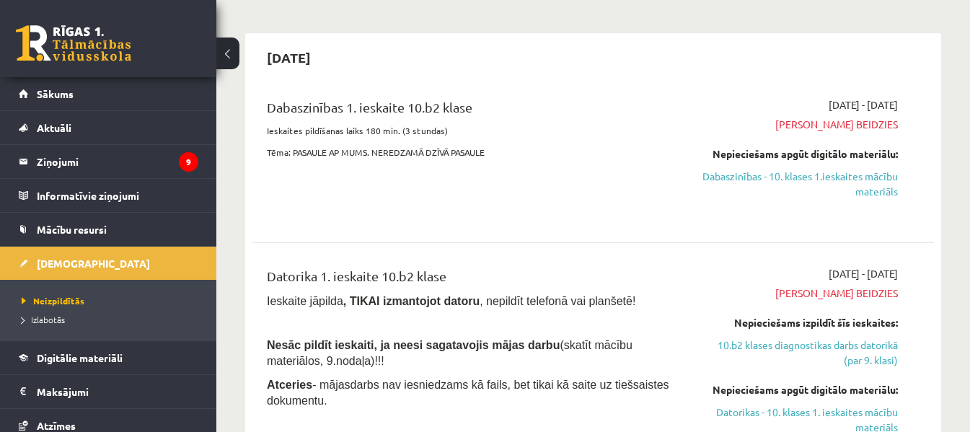
scroll to position [87, 0]
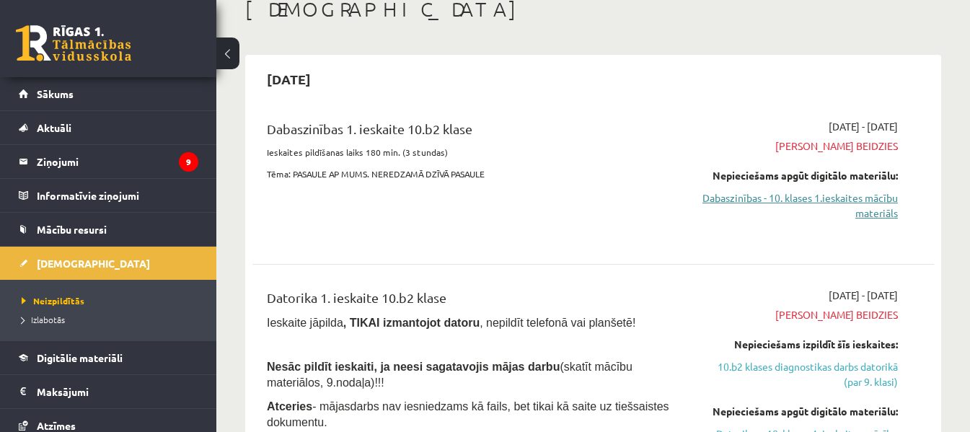
click at [875, 199] on link "Dabaszinības - 10. klases 1.ieskaites mācību materiāls" at bounding box center [800, 205] width 196 height 30
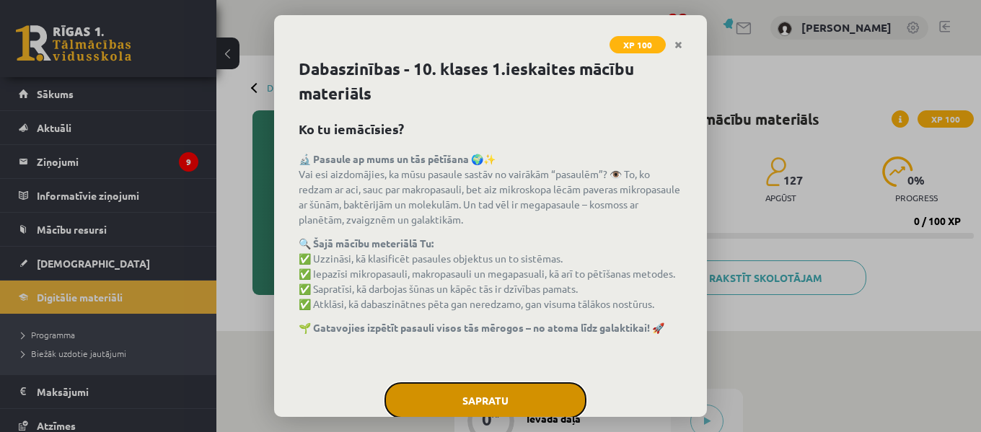
click at [543, 397] on button "Sapratu" at bounding box center [485, 400] width 202 height 36
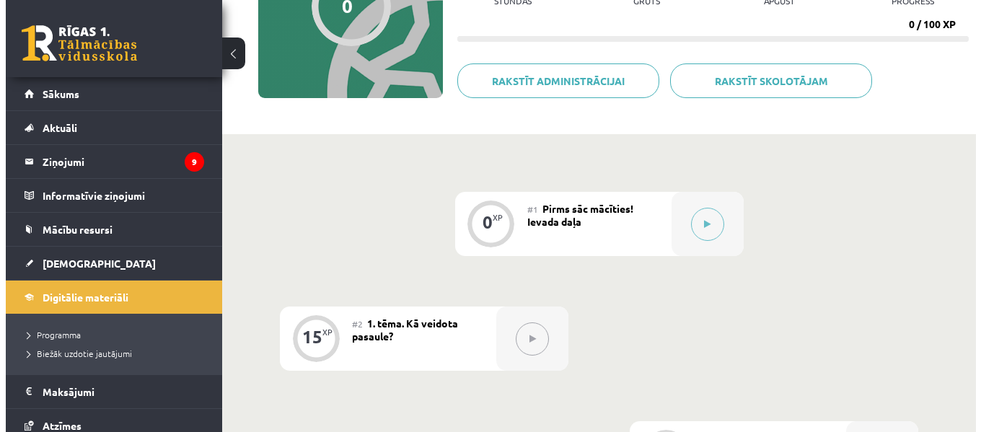
scroll to position [192, 0]
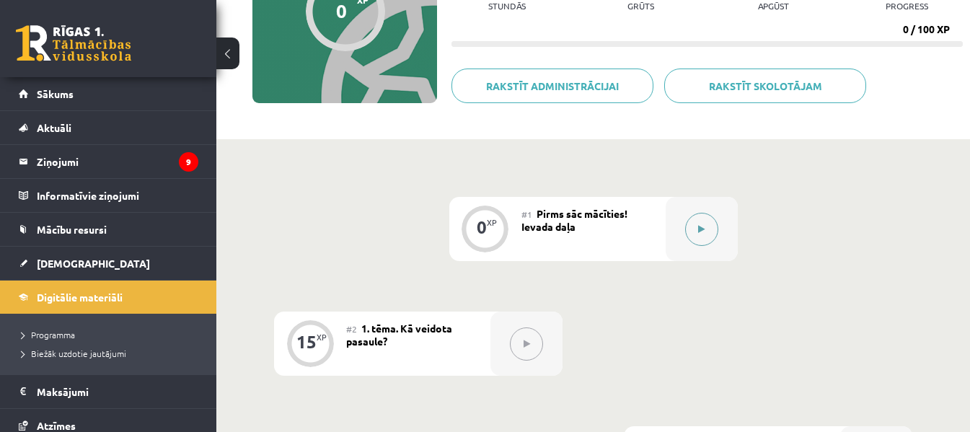
click at [705, 221] on button at bounding box center [701, 229] width 33 height 33
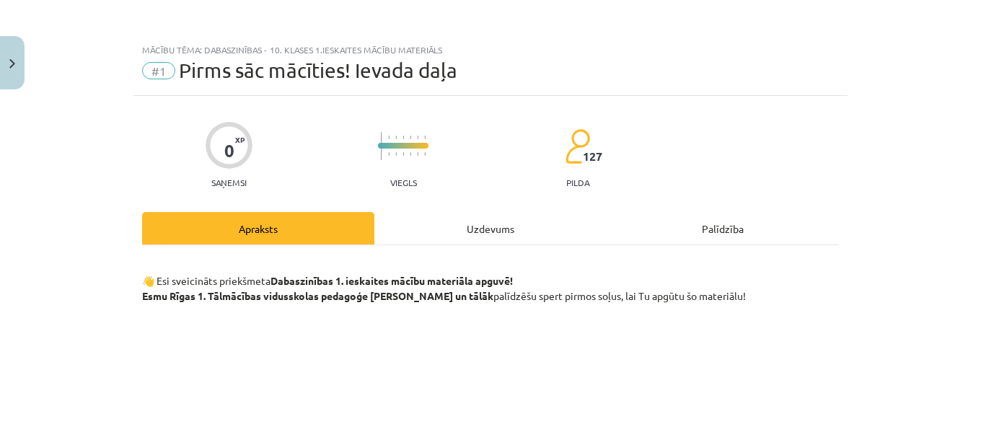
click at [493, 216] on div "Uzdevums" at bounding box center [490, 228] width 232 height 32
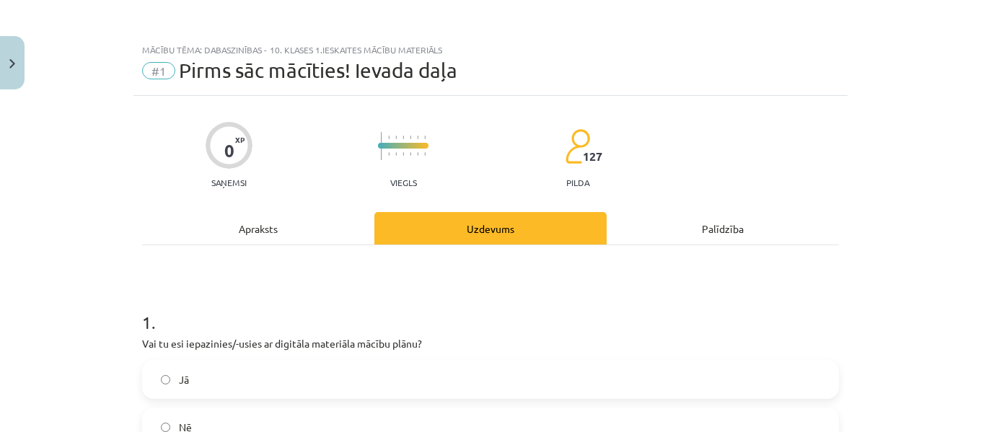
scroll to position [36, 0]
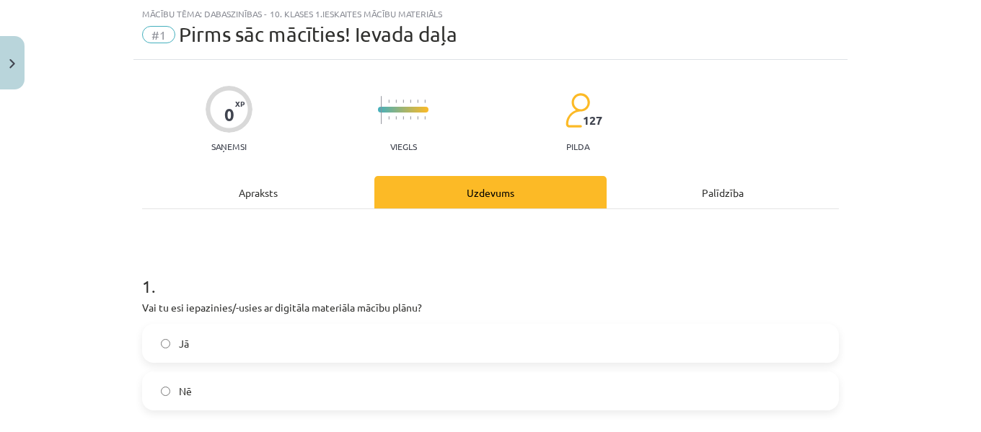
click at [395, 343] on label "Jā" at bounding box center [490, 343] width 694 height 36
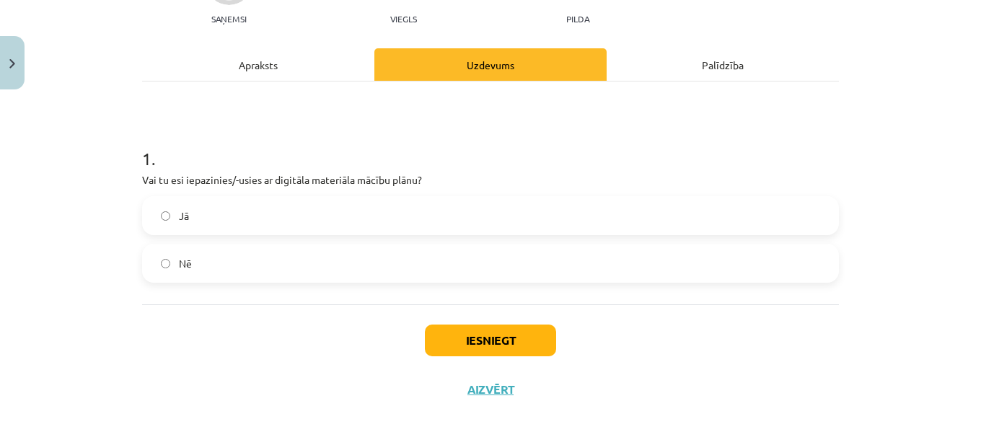
scroll to position [179, 0]
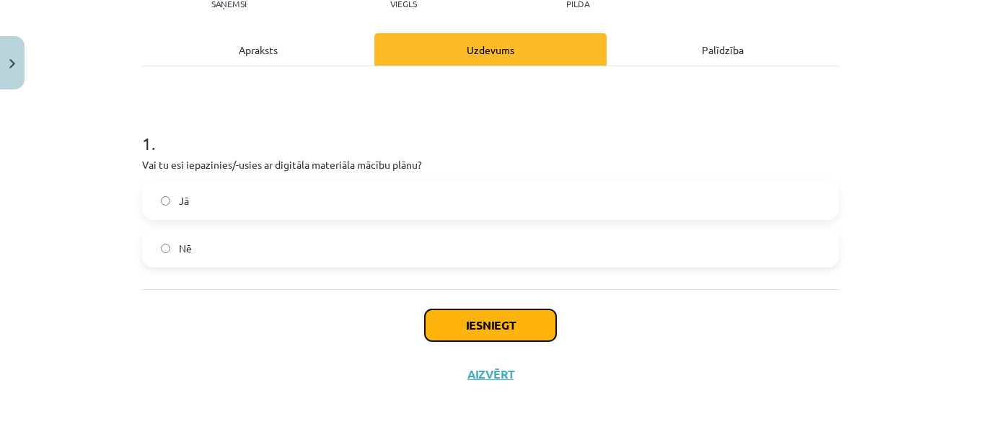
click at [521, 324] on button "Iesniegt" at bounding box center [490, 325] width 131 height 32
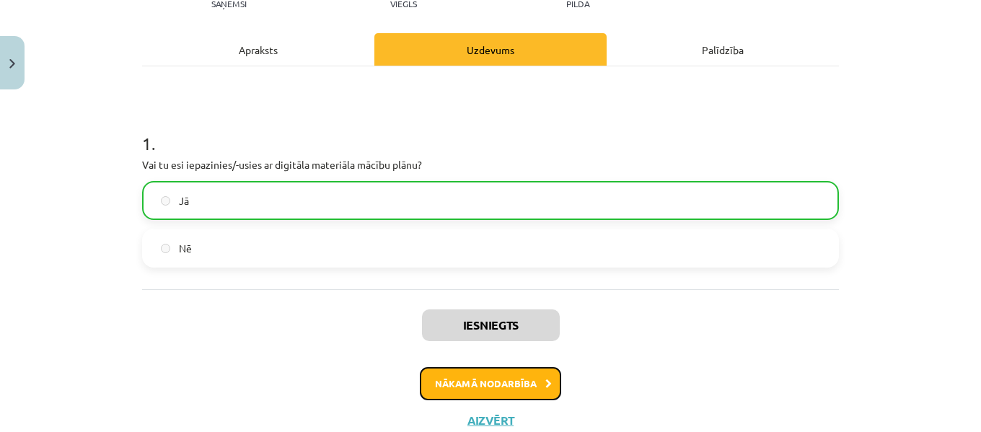
click at [509, 385] on button "Nākamā nodarbība" at bounding box center [490, 383] width 141 height 33
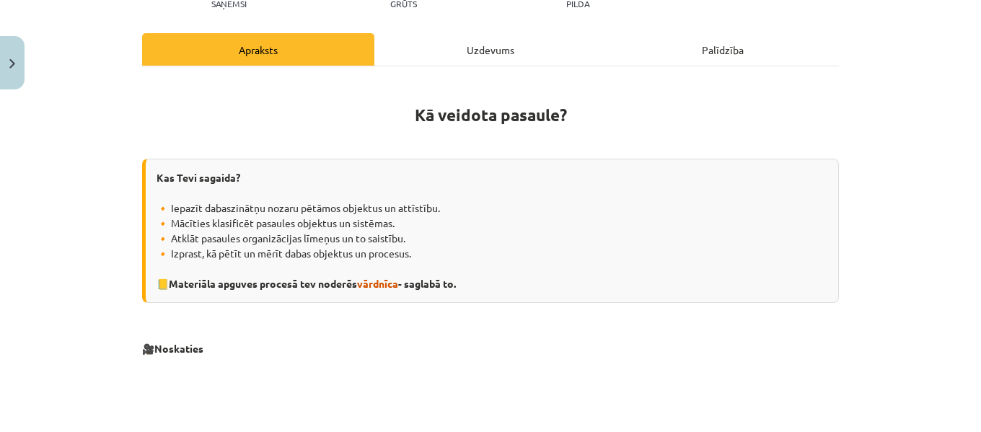
scroll to position [36, 0]
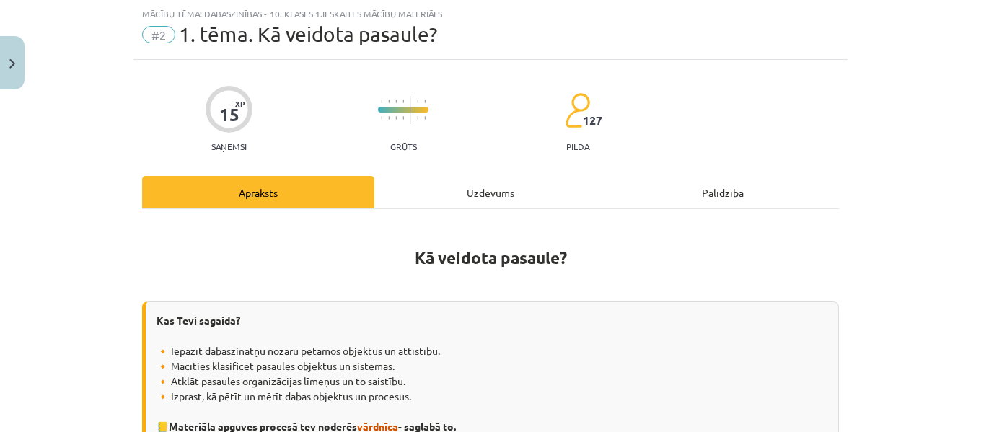
click at [482, 187] on div "Uzdevums" at bounding box center [490, 192] width 232 height 32
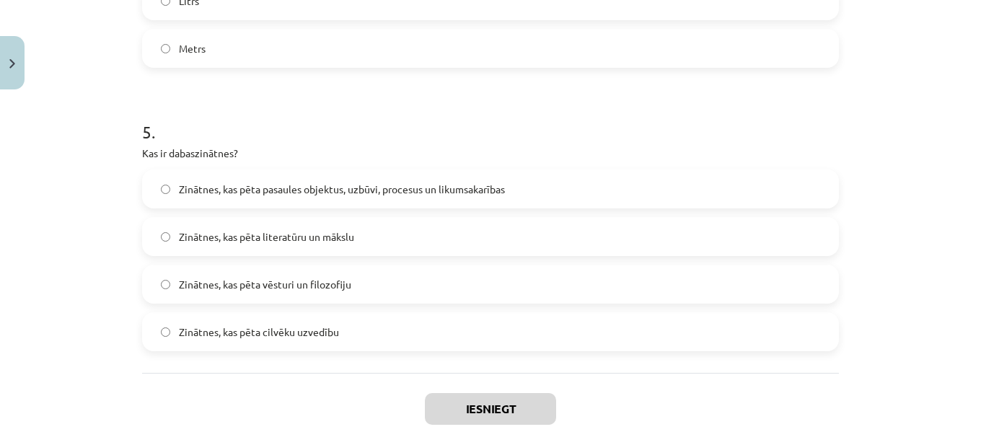
scroll to position [1410, 0]
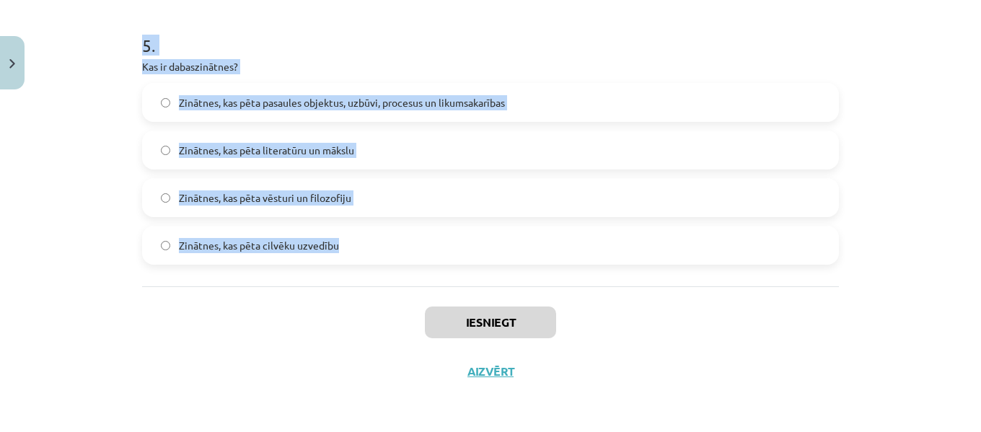
drag, startPoint x: 136, startPoint y: 286, endPoint x: 389, endPoint y: 247, distance: 256.8
copy form "1 . Kurā no šīm pasaulēm iekļaujas šūnas un molekulas? Dzīvā pasaule Makropasau…"
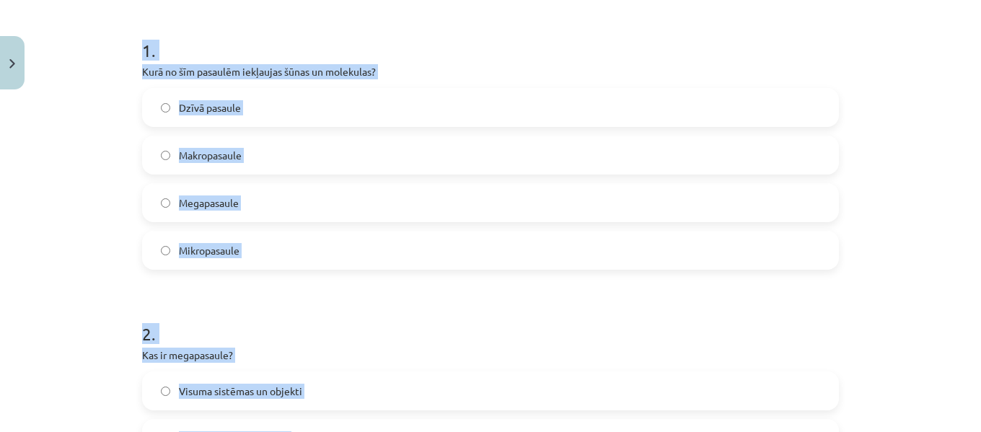
scroll to position [262, 0]
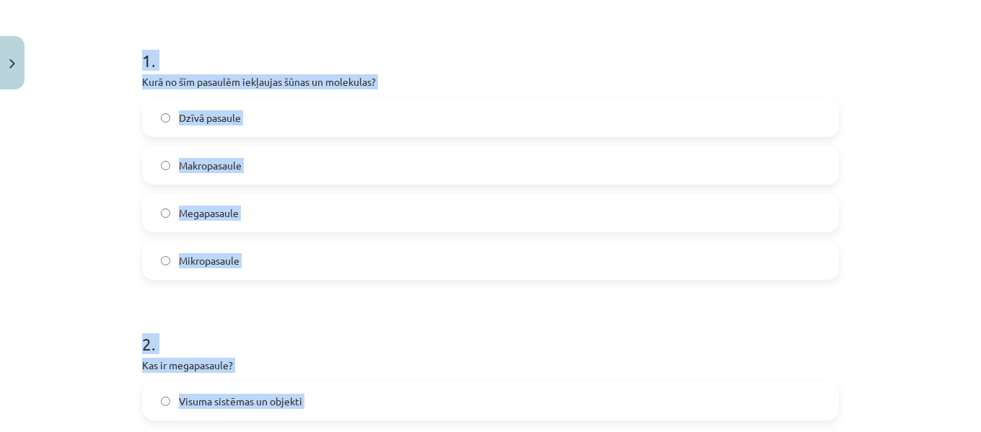
click at [310, 249] on label "Mikropasaule" at bounding box center [490, 260] width 694 height 36
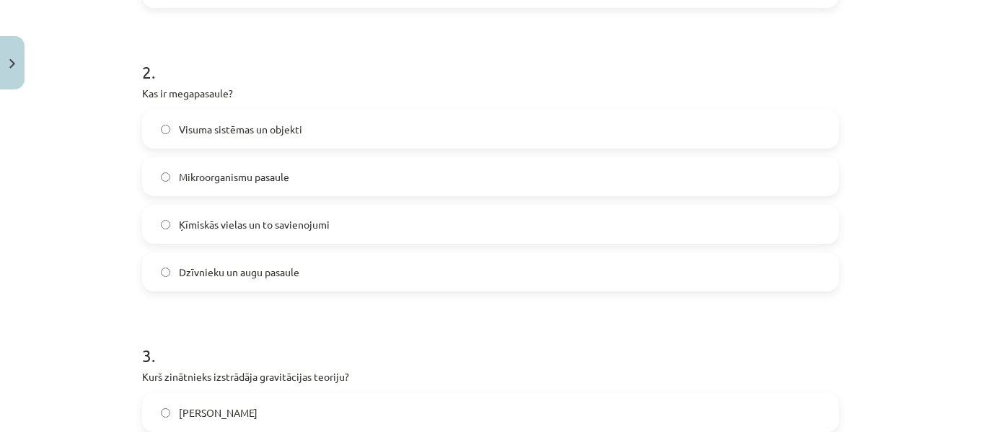
scroll to position [543, 0]
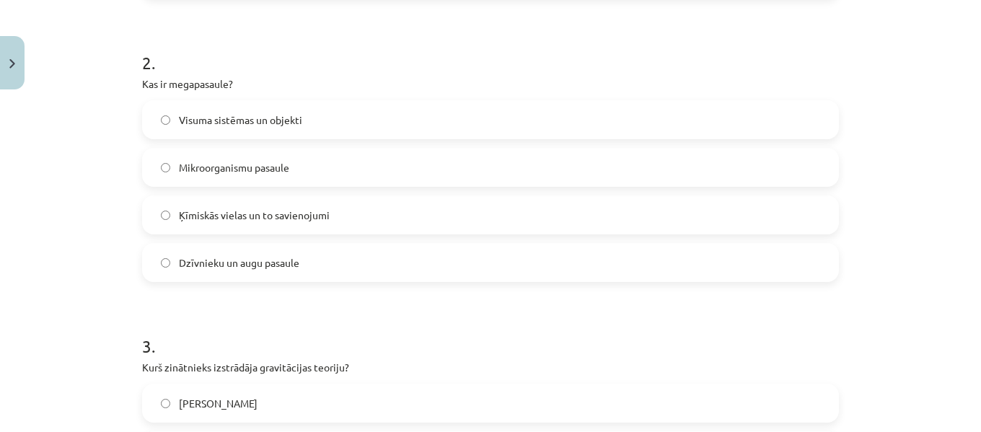
click at [241, 126] on span "Visuma sistēmas un objekti" at bounding box center [240, 119] width 123 height 15
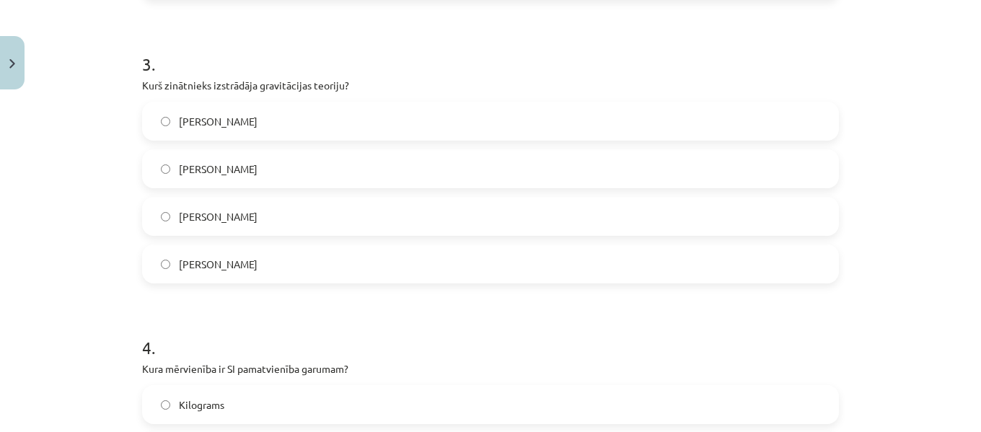
scroll to position [841, 0]
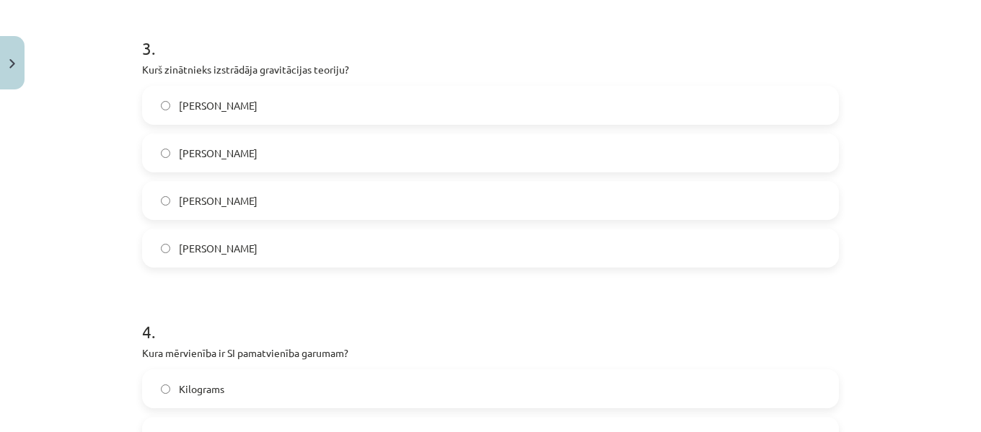
click at [219, 105] on span "[PERSON_NAME]" at bounding box center [218, 105] width 79 height 15
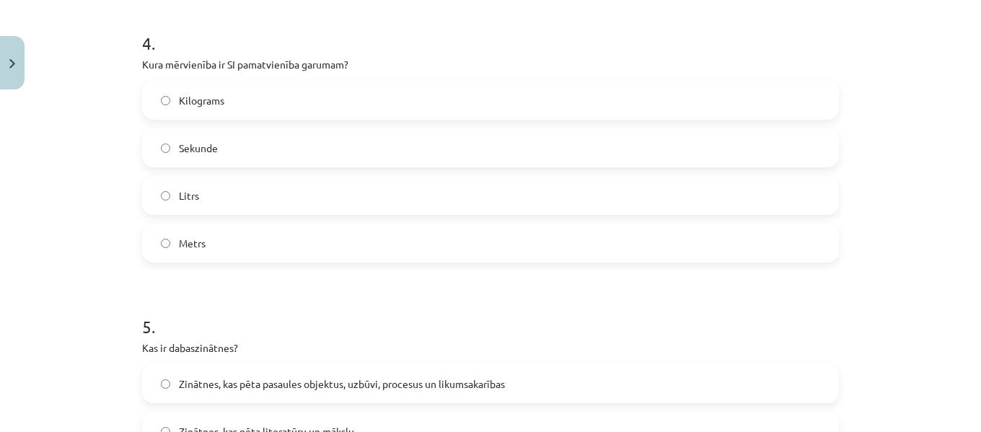
scroll to position [1136, 0]
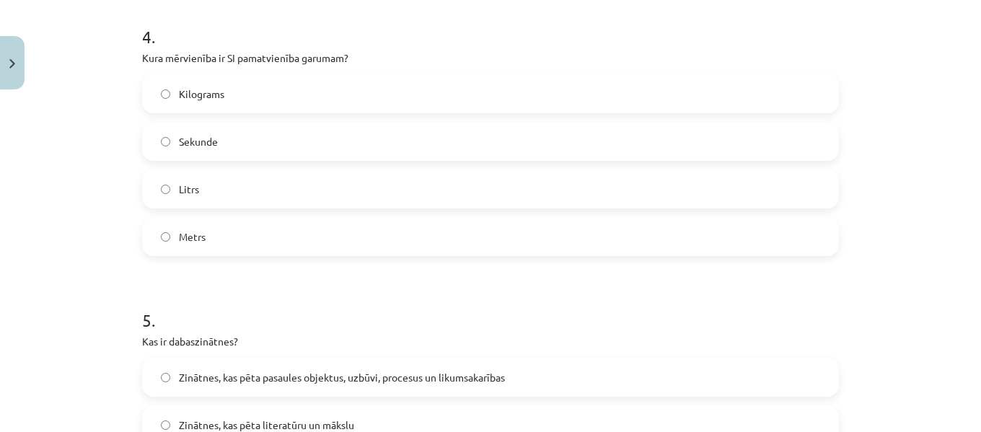
click at [257, 235] on label "Metrs" at bounding box center [490, 236] width 694 height 36
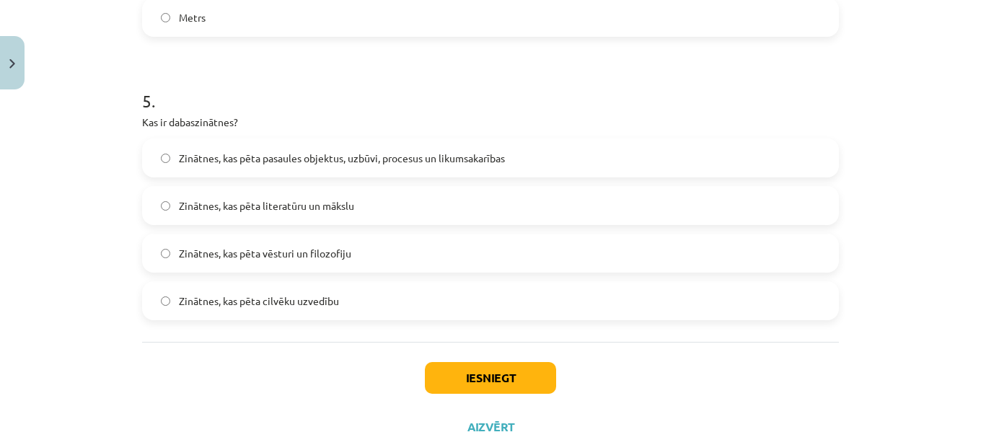
scroll to position [1361, 0]
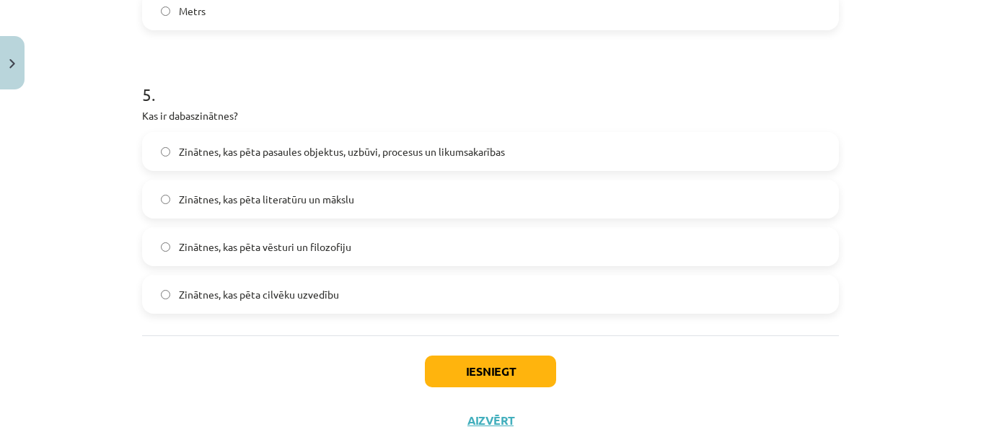
click at [301, 151] on span "Zinātnes, kas pēta pasaules objektus, uzbūvi, procesus un likumsakarības" at bounding box center [342, 151] width 326 height 15
click at [505, 373] on button "Iesniegt" at bounding box center [490, 371] width 131 height 32
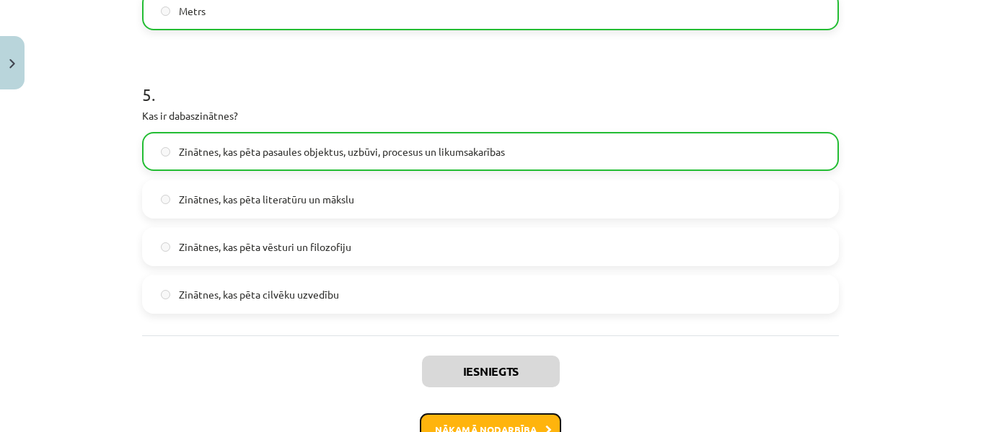
click at [497, 416] on button "Nākamā nodarbība" at bounding box center [490, 429] width 141 height 33
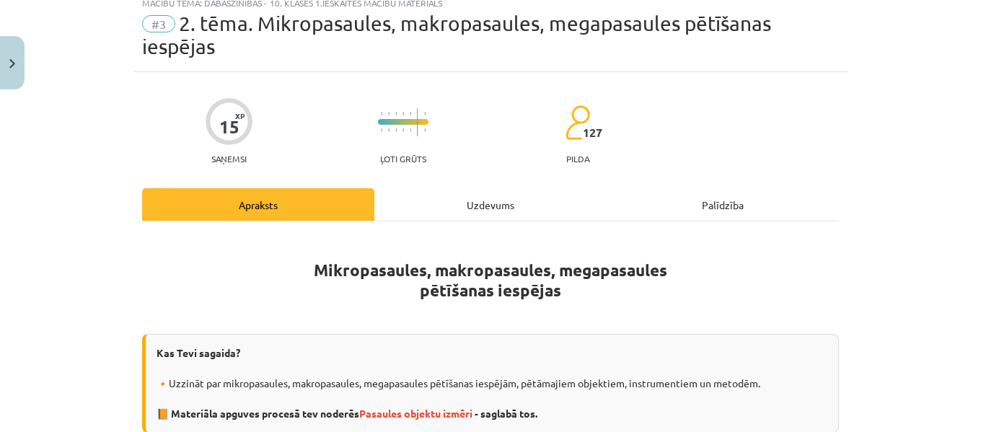
scroll to position [36, 0]
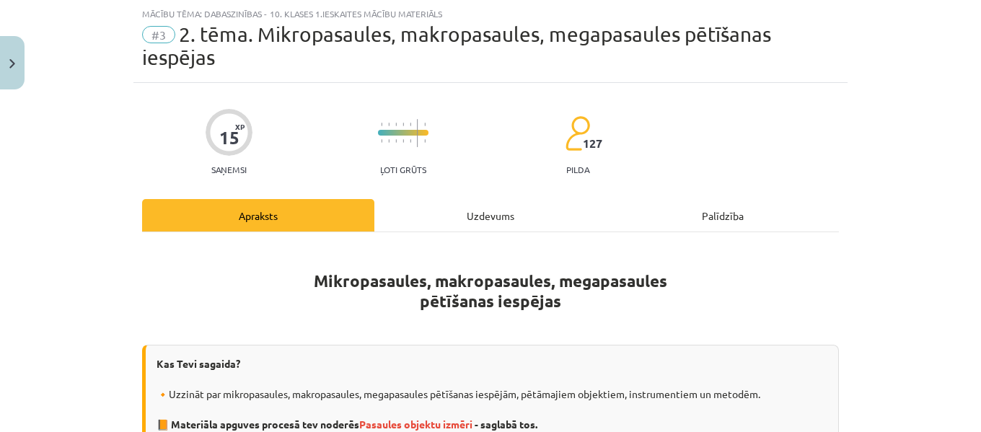
click at [489, 209] on div "Uzdevums" at bounding box center [490, 215] width 232 height 32
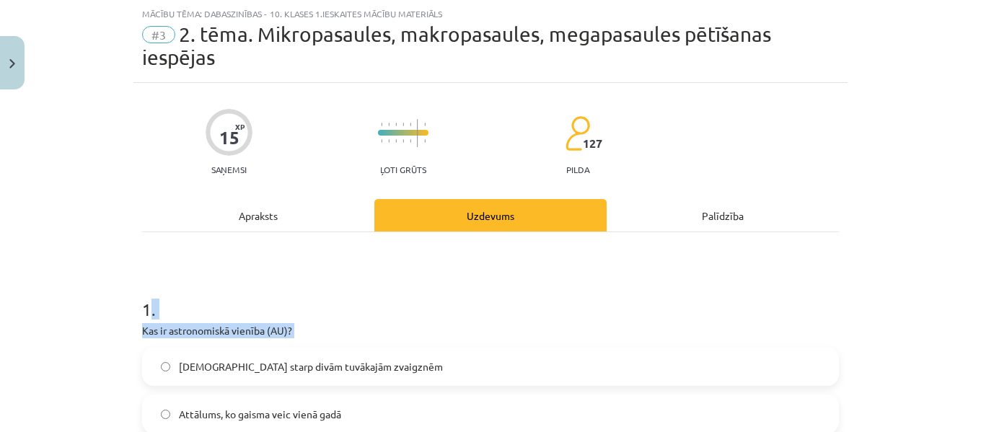
drag, startPoint x: 142, startPoint y: 308, endPoint x: 164, endPoint y: 339, distance: 37.8
click at [164, 339] on div "1 . Kas ir astronomiskā vienība (AU)? Attālums starp divām tuvākajām zvaigznēm …" at bounding box center [490, 401] width 697 height 255
click at [202, 305] on h1 "1 ." at bounding box center [490, 296] width 697 height 45
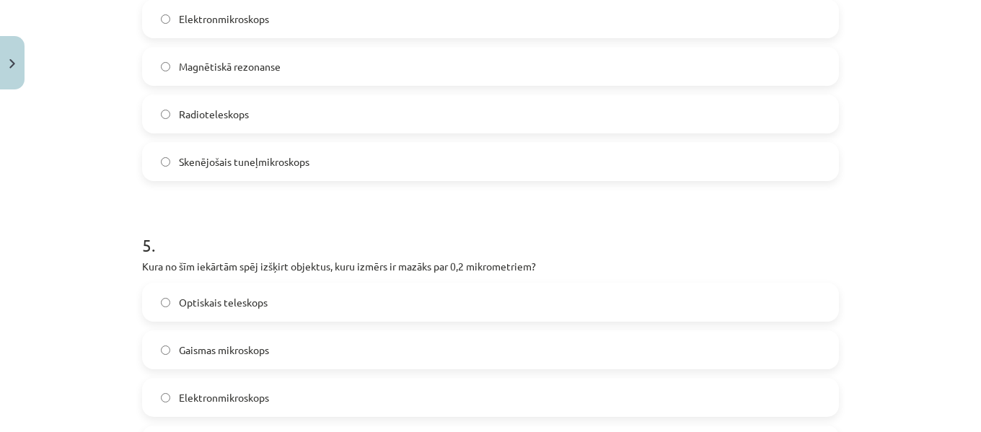
scroll to position [1434, 0]
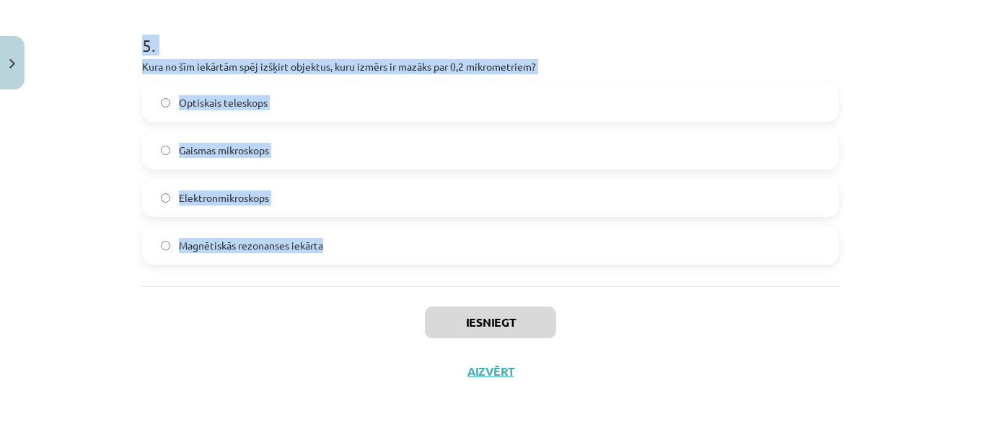
drag, startPoint x: 128, startPoint y: 309, endPoint x: 375, endPoint y: 260, distance: 252.3
copy form "1 . Kas ir astronomiskā vienība (AU)? Attālums starp divām tuvākajām zvaigznēm …"
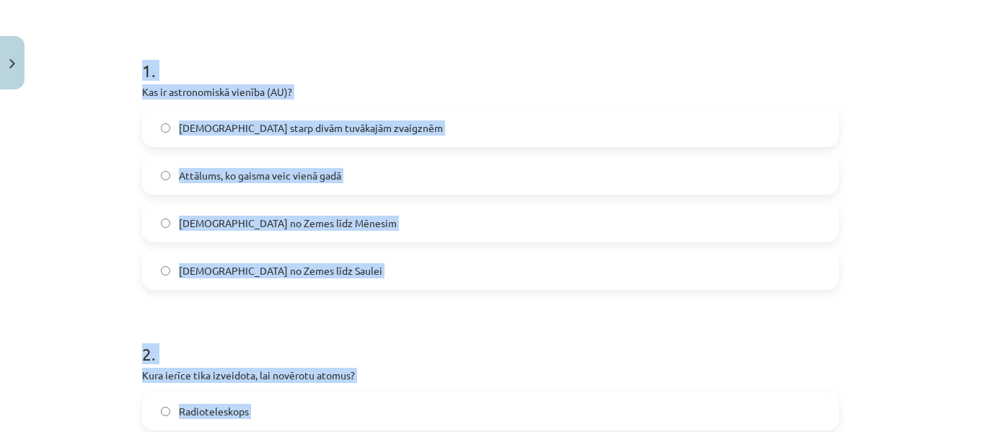
scroll to position [271, 0]
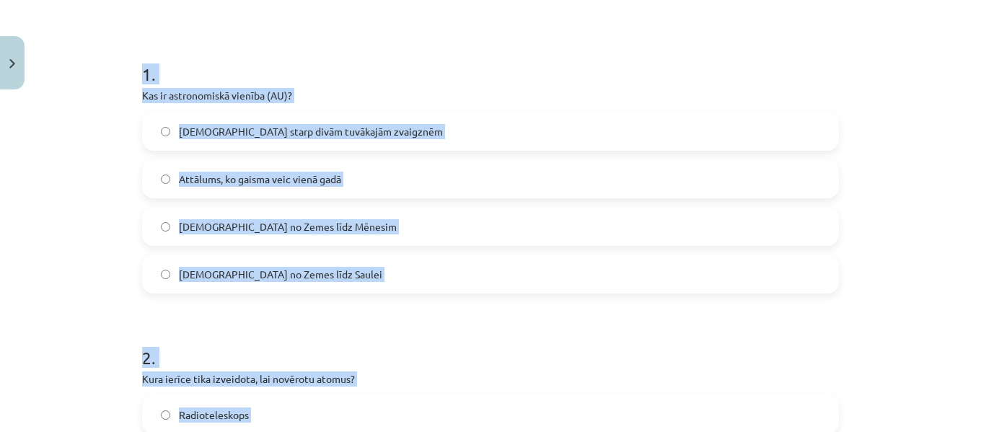
click at [695, 42] on h1 "1 ." at bounding box center [490, 61] width 697 height 45
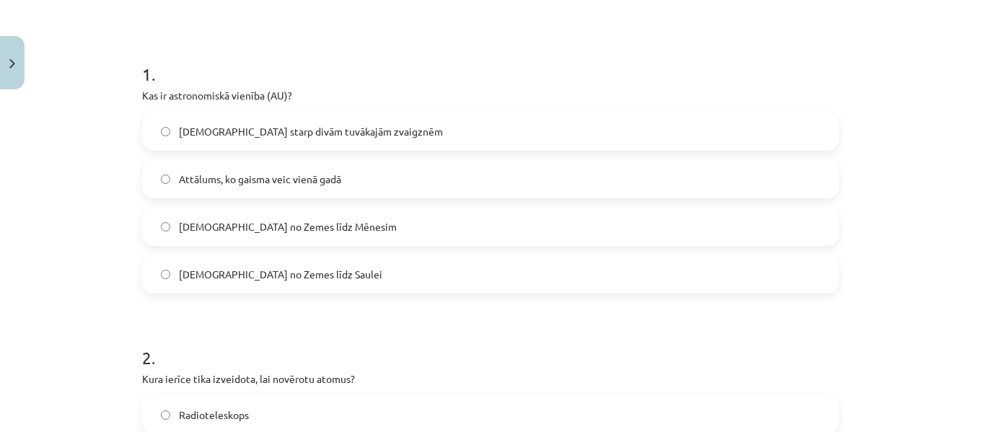
click at [524, 268] on label "[DEMOGRAPHIC_DATA] no Zemes līdz Saulei" at bounding box center [490, 274] width 694 height 36
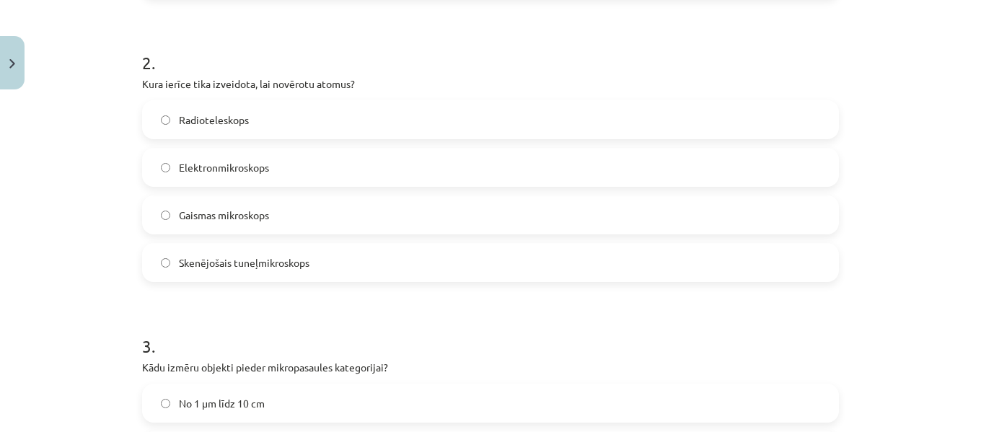
scroll to position [579, 0]
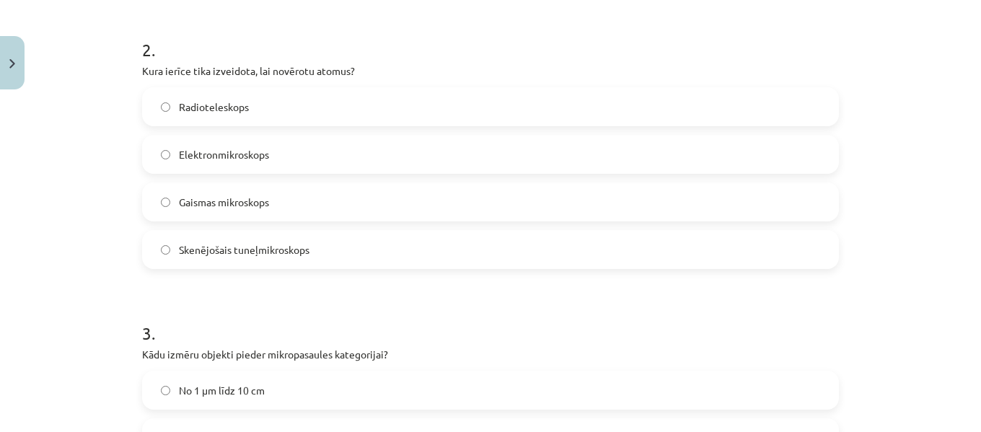
click at [339, 244] on label "Skenējošais tuneļmikroskops" at bounding box center [490, 249] width 694 height 36
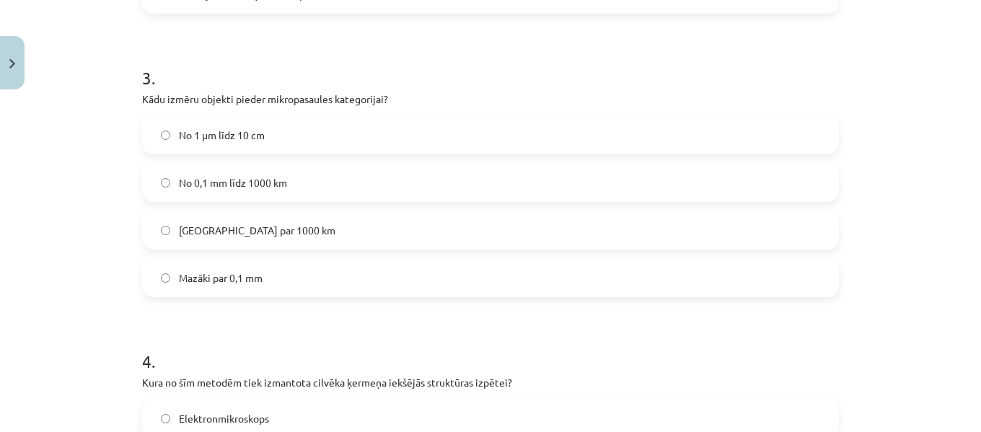
scroll to position [844, 0]
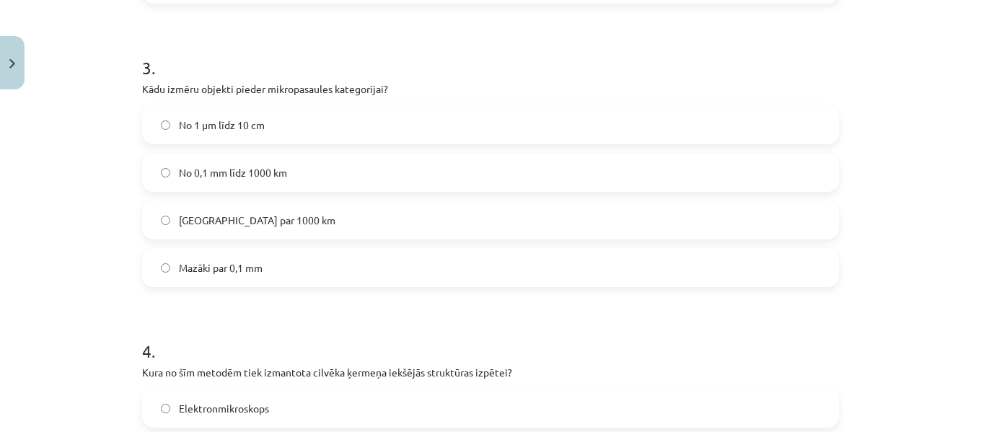
click at [307, 259] on label "Mazāki par 0,1 mm" at bounding box center [490, 267] width 694 height 36
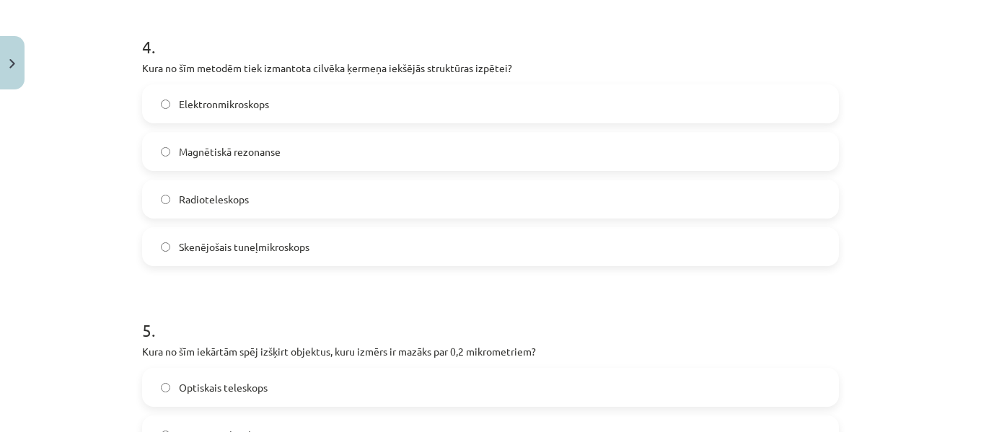
scroll to position [1152, 0]
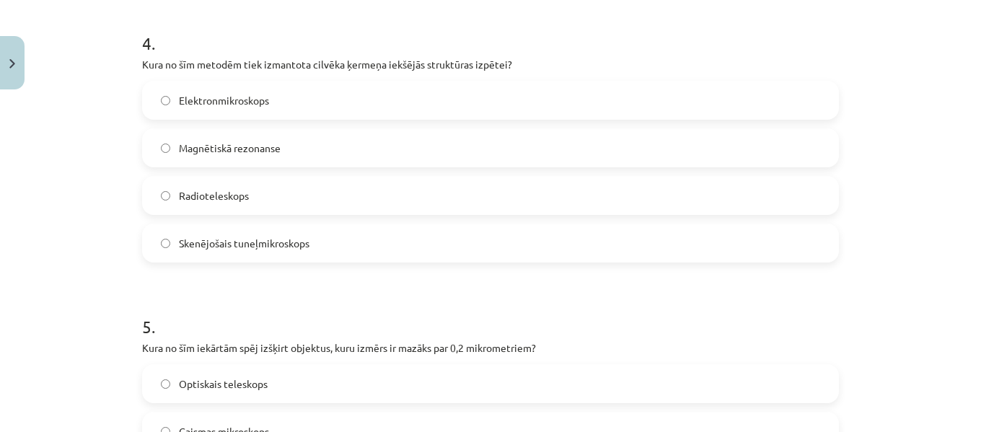
click at [292, 155] on label "Magnētiskā rezonanse" at bounding box center [490, 148] width 694 height 36
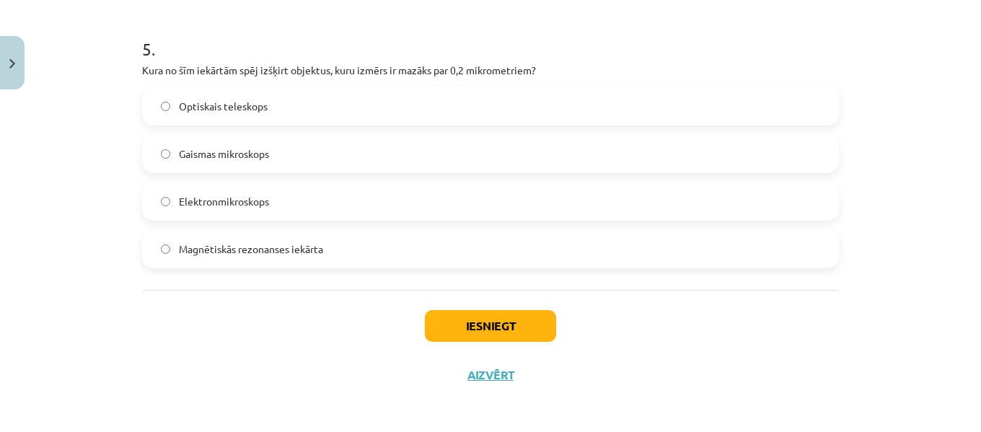
scroll to position [1434, 0]
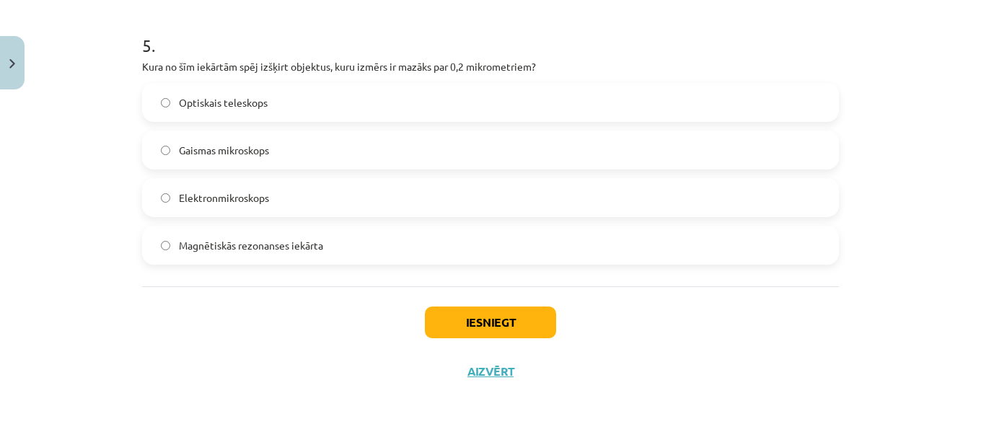
click at [234, 185] on label "Elektronmikroskops" at bounding box center [490, 198] width 694 height 36
click at [482, 331] on button "Iesniegt" at bounding box center [490, 322] width 131 height 32
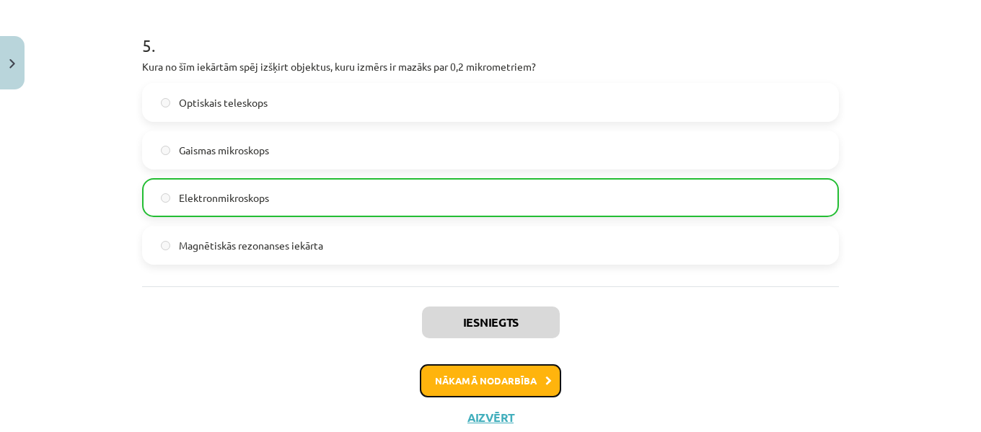
click at [505, 386] on button "Nākamā nodarbība" at bounding box center [490, 380] width 141 height 33
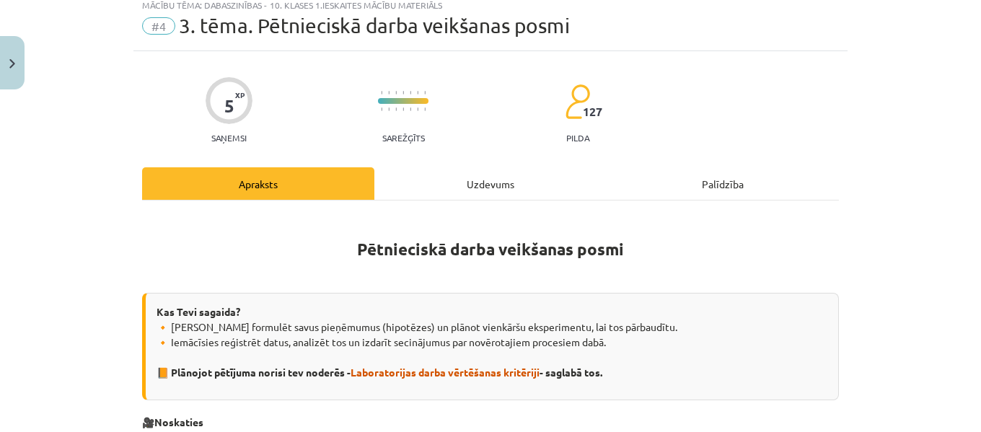
scroll to position [36, 0]
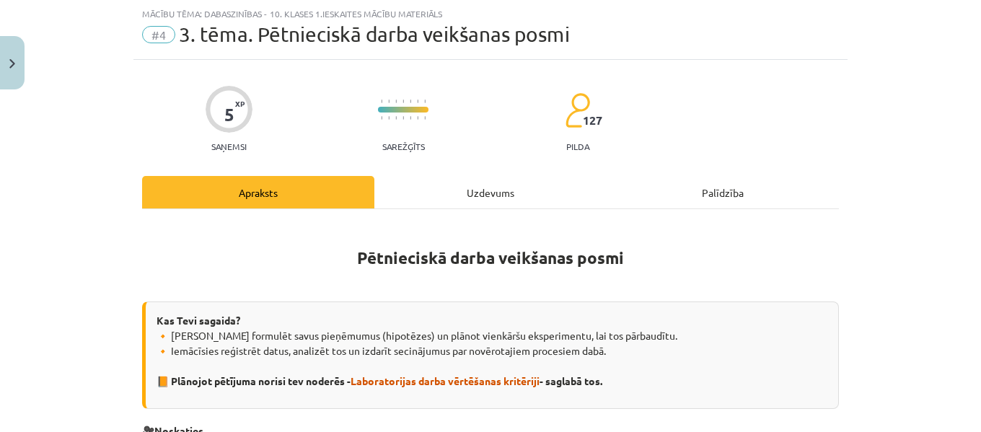
click at [471, 187] on div "Uzdevums" at bounding box center [490, 192] width 232 height 32
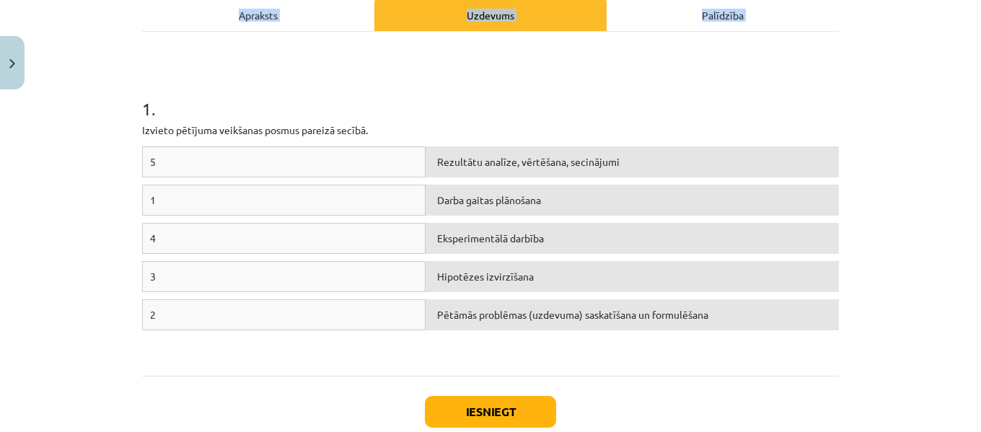
scroll to position [303, 0]
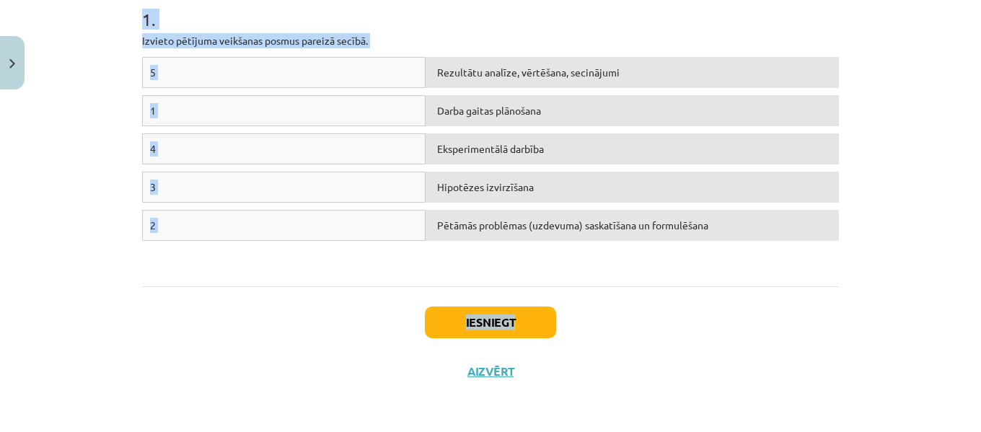
drag, startPoint x: 137, startPoint y: 281, endPoint x: 723, endPoint y: 326, distance: 588.0
click at [723, 326] on div "5 XP Saņemsi Sarežģīts 127 pilda Apraksts Uzdevums Palīdzība 1 . Izvieto pētīju…" at bounding box center [490, 94] width 714 height 603
click at [776, 260] on div "5 Rezultātu analīze, vērtēšana, secinājumi 1 Darba gaitas plānošana 4 Eksperime…" at bounding box center [490, 165] width 697 height 216
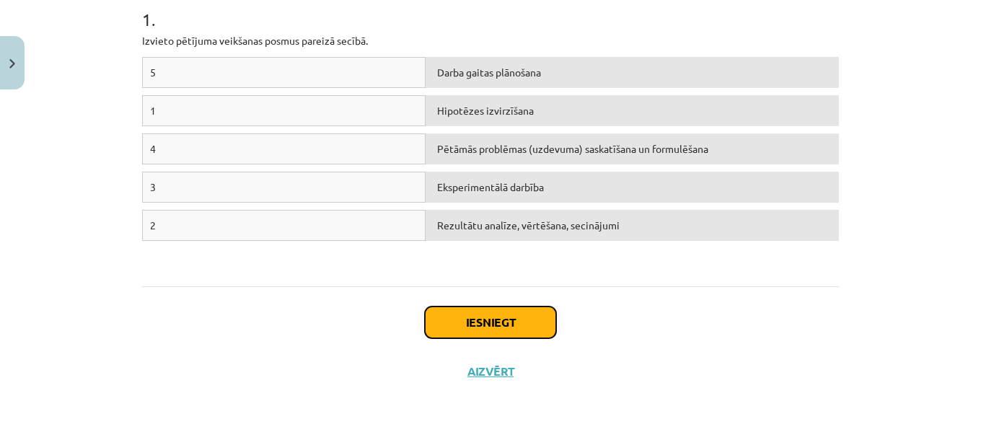
click at [513, 319] on button "Iesniegt" at bounding box center [490, 322] width 131 height 32
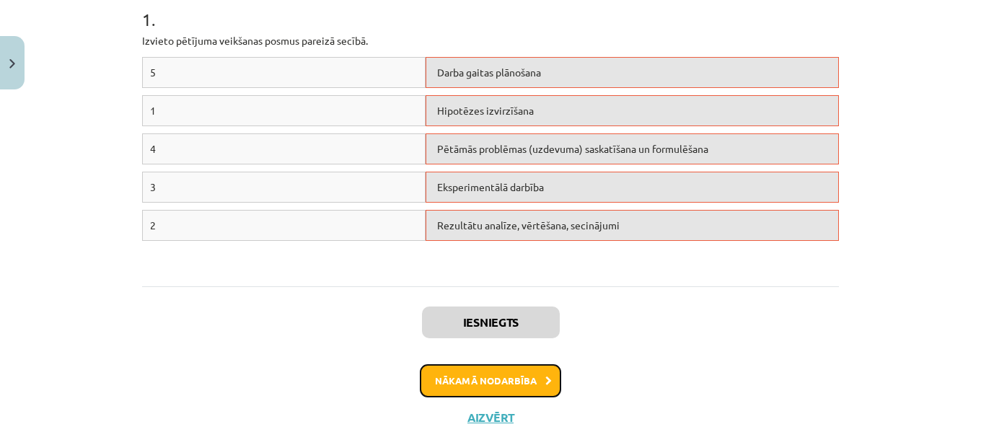
click at [526, 373] on button "Nākamā nodarbība" at bounding box center [490, 380] width 141 height 33
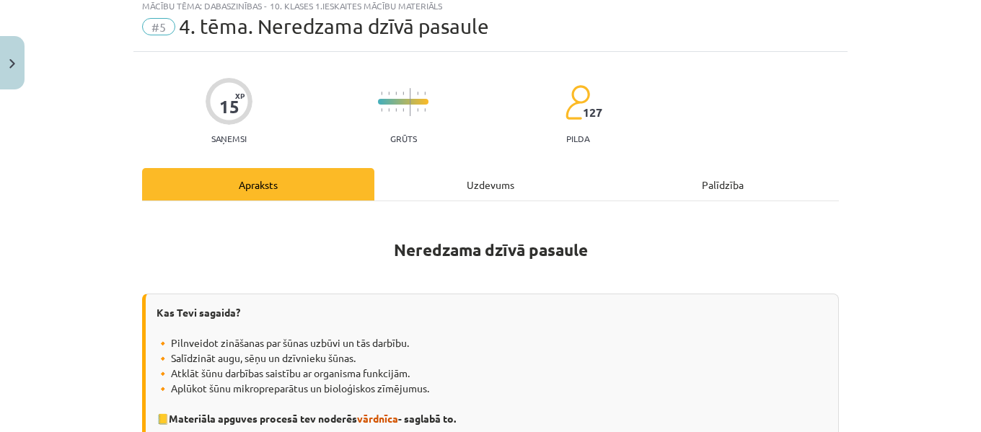
scroll to position [36, 0]
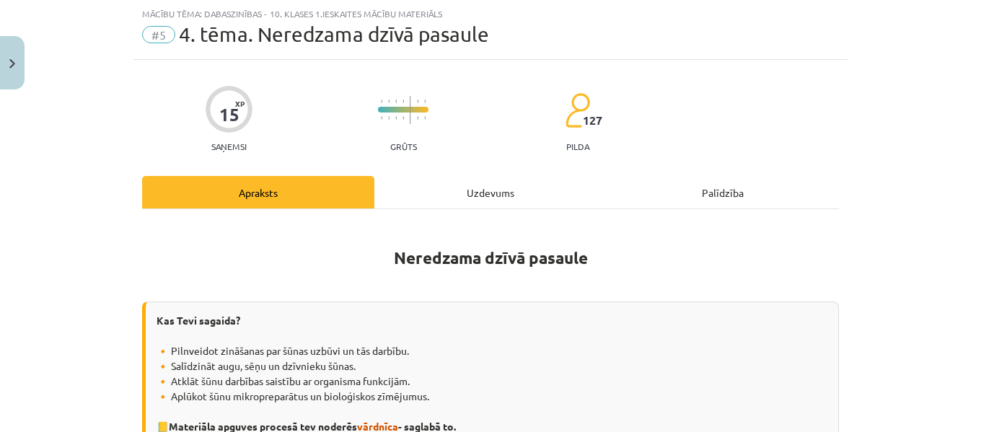
click at [476, 199] on div "Uzdevums" at bounding box center [490, 192] width 232 height 32
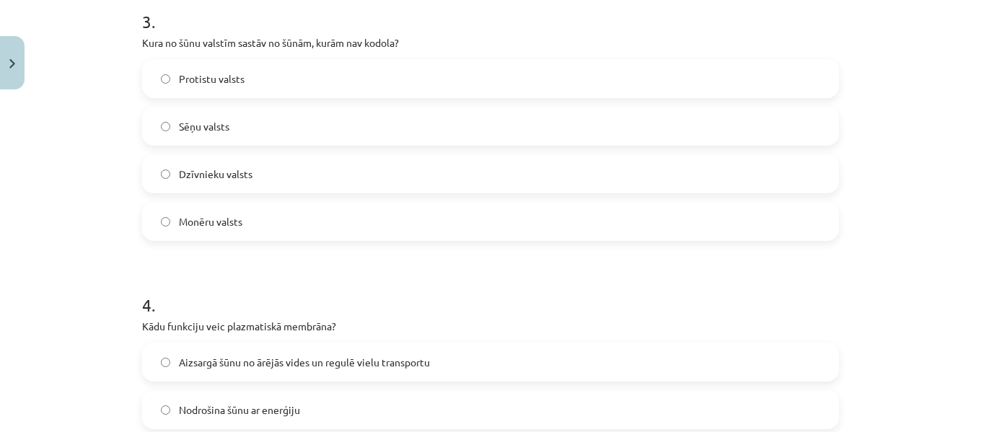
scroll to position [1410, 0]
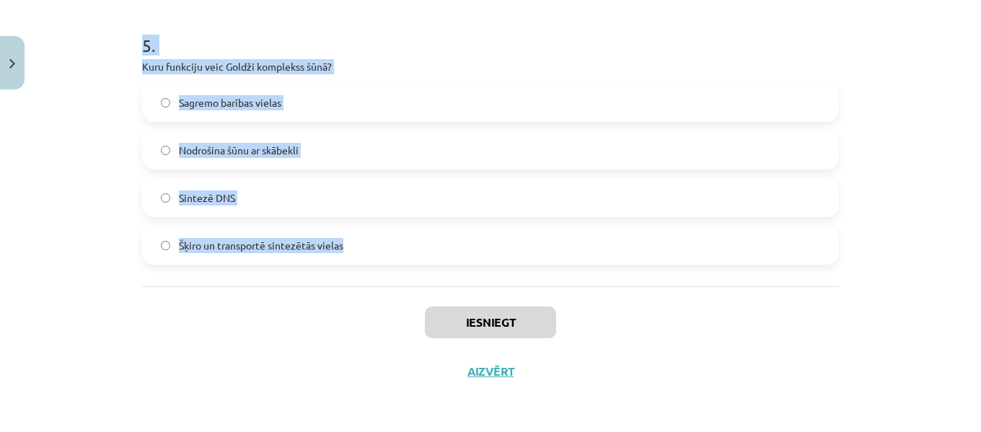
drag, startPoint x: 138, startPoint y: 281, endPoint x: 407, endPoint y: 230, distance: 273.8
copy form "1 . Kas notiek fotosintēzes procesā? Ogļhidrātu šķelšana Enerģijas ieguve elpoš…"
click at [469, 56] on div "5 . Kuru funkciju veic Goldži komplekss šūnā? Sagremo barības vielas Nodrošina …" at bounding box center [490, 137] width 697 height 255
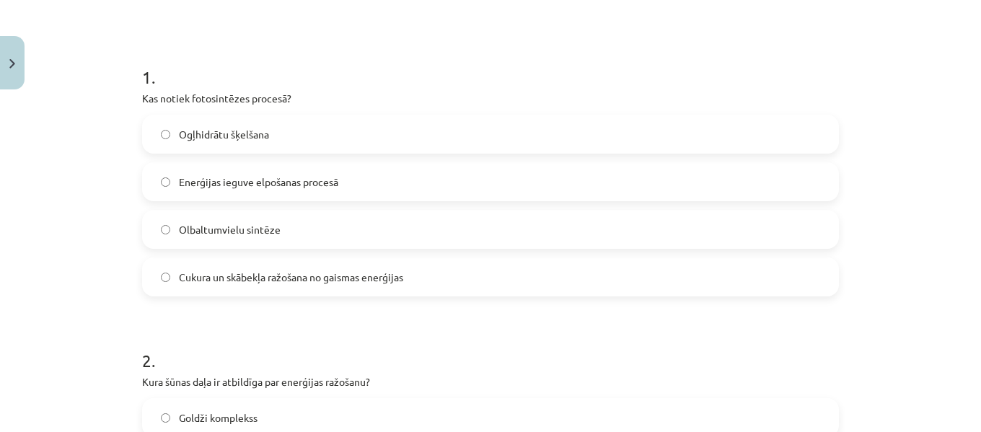
scroll to position [209, 0]
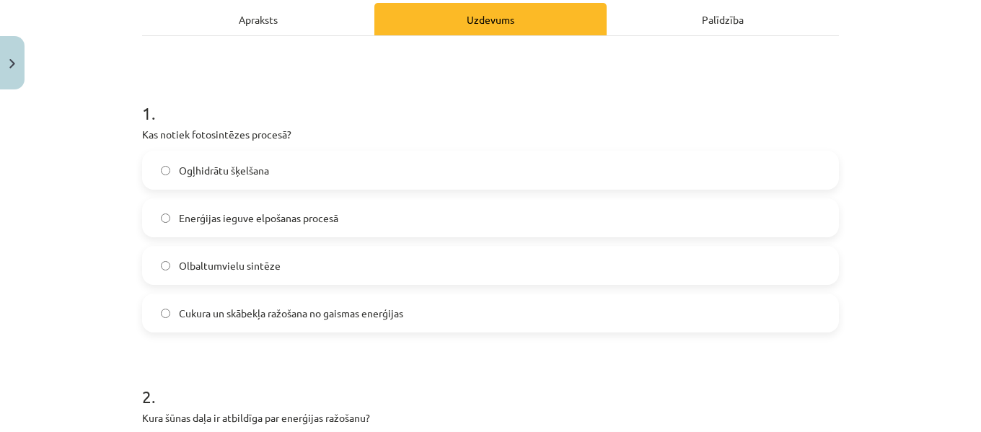
click at [332, 306] on span "Cukura un skābekļa ražošana no gaismas enerģijas" at bounding box center [291, 313] width 224 height 15
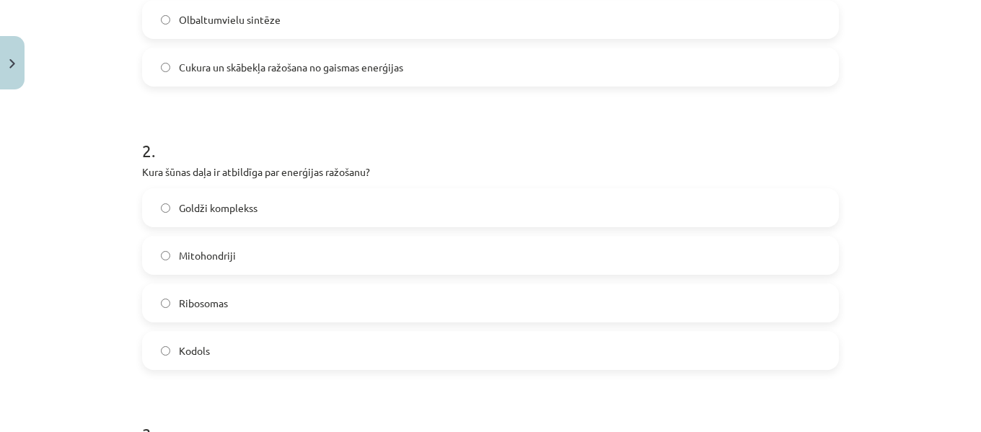
scroll to position [500, 0]
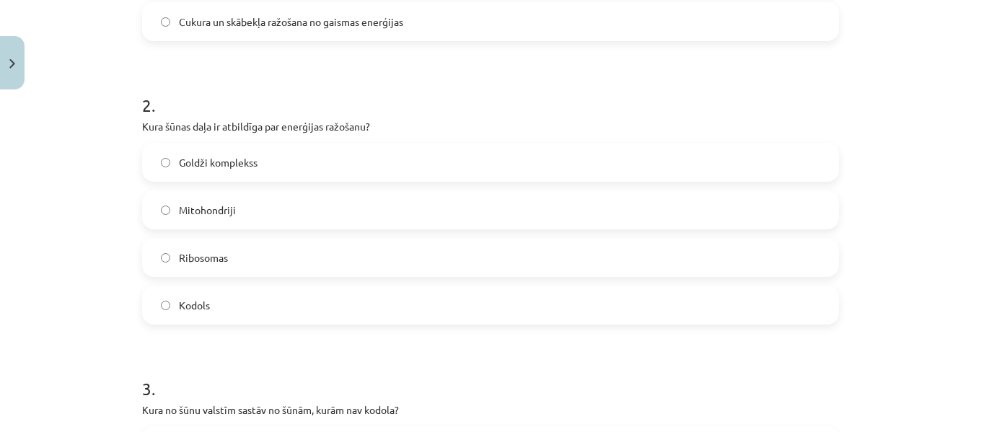
click at [304, 199] on label "Mitohondriji" at bounding box center [490, 210] width 694 height 36
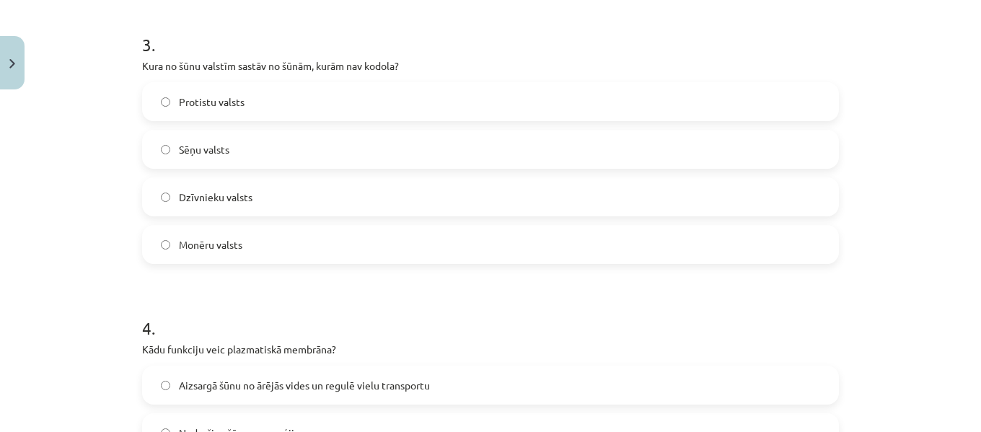
scroll to position [851, 0]
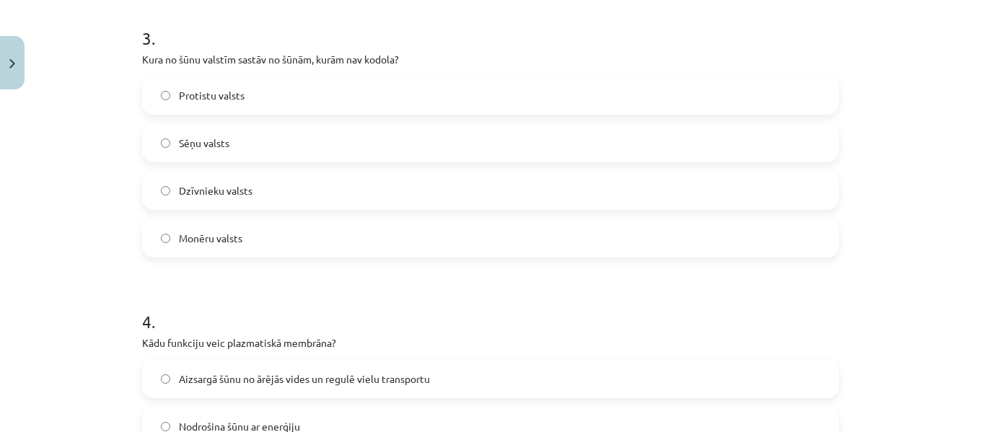
click at [279, 232] on label "Monēru valsts" at bounding box center [490, 238] width 694 height 36
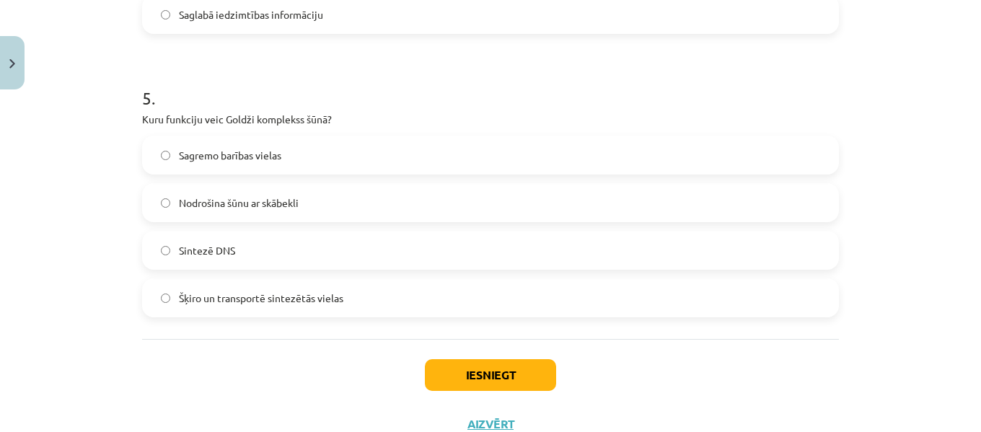
scroll to position [1364, 0]
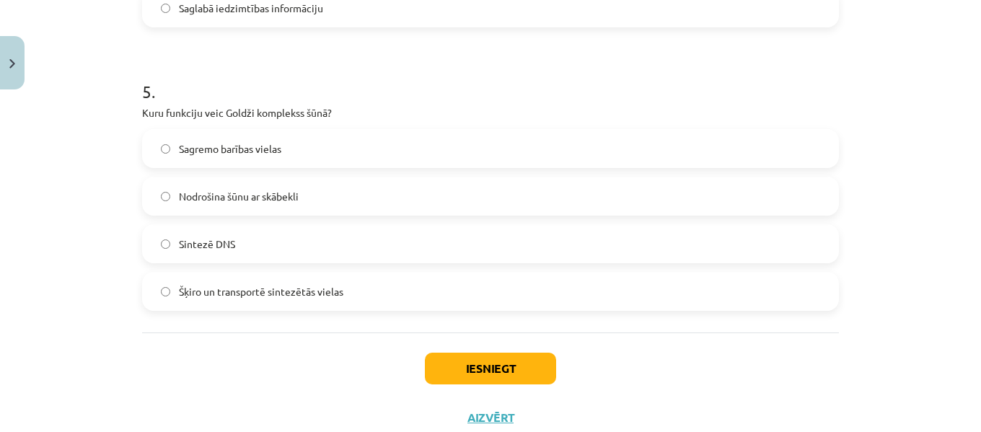
click at [337, 288] on span "Šķiro un transportē sintezētās vielas" at bounding box center [261, 291] width 164 height 15
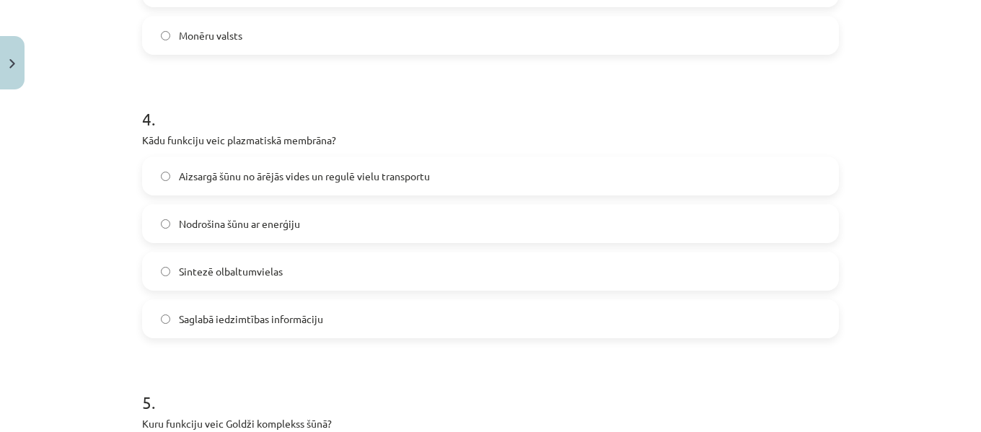
scroll to position [1051, 0]
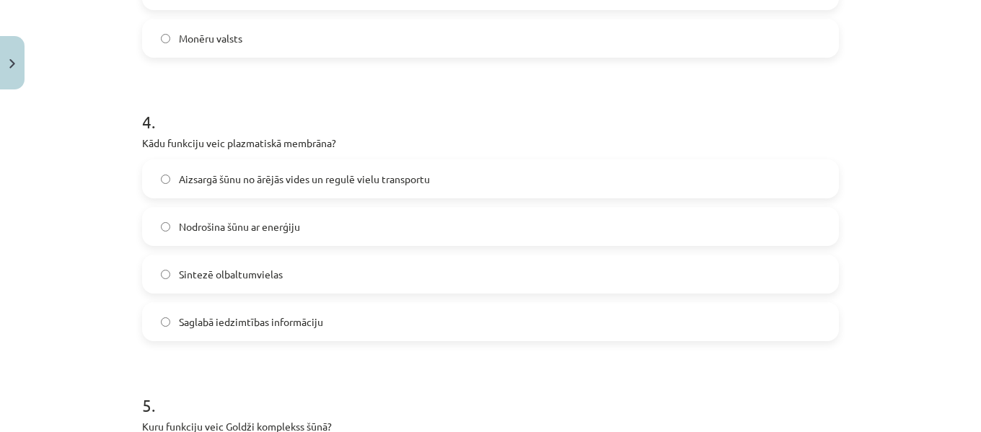
click at [312, 186] on span "Aizsargā šūnu no ārējās vides un regulē vielu transportu" at bounding box center [304, 179] width 251 height 15
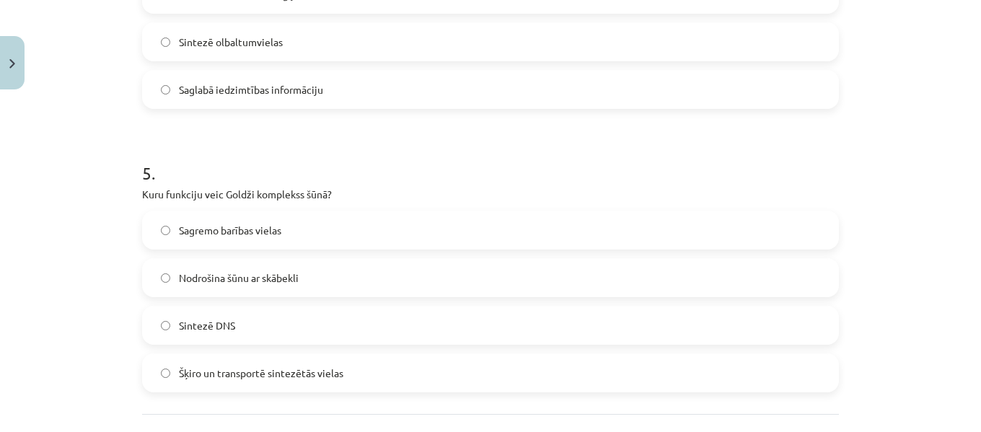
scroll to position [1410, 0]
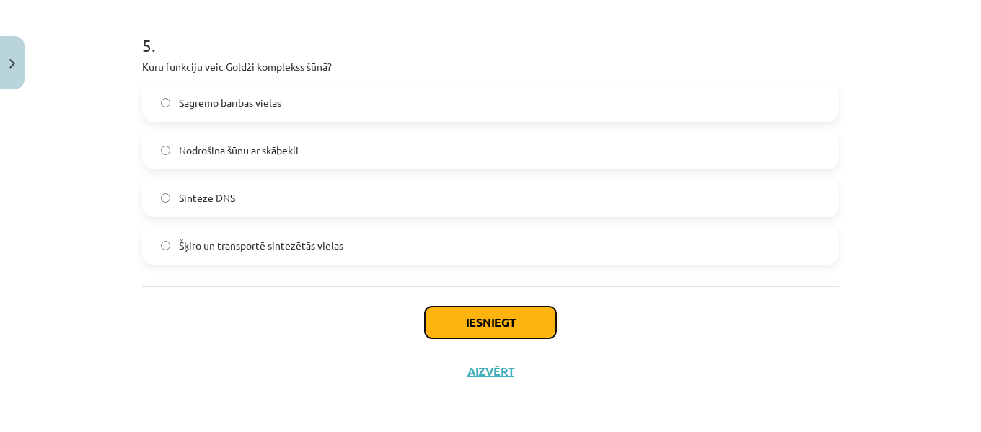
click at [524, 316] on button "Iesniegt" at bounding box center [490, 322] width 131 height 32
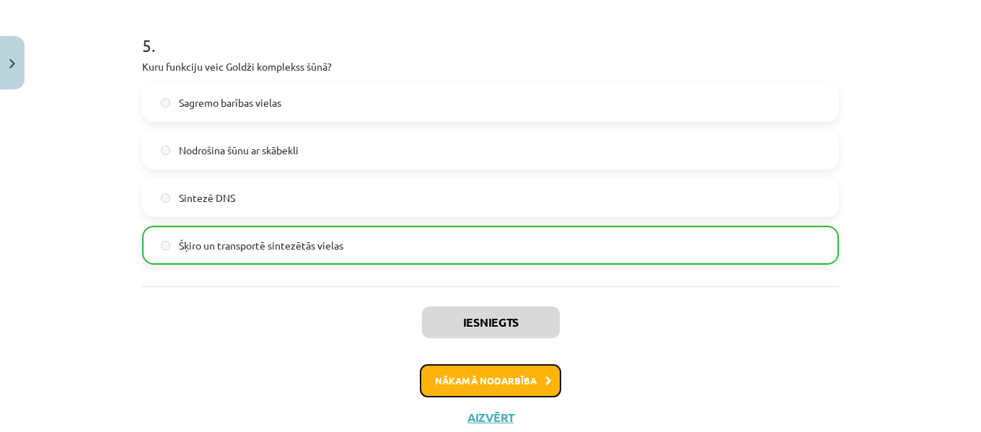
click at [531, 375] on button "Nākamā nodarbība" at bounding box center [490, 380] width 141 height 33
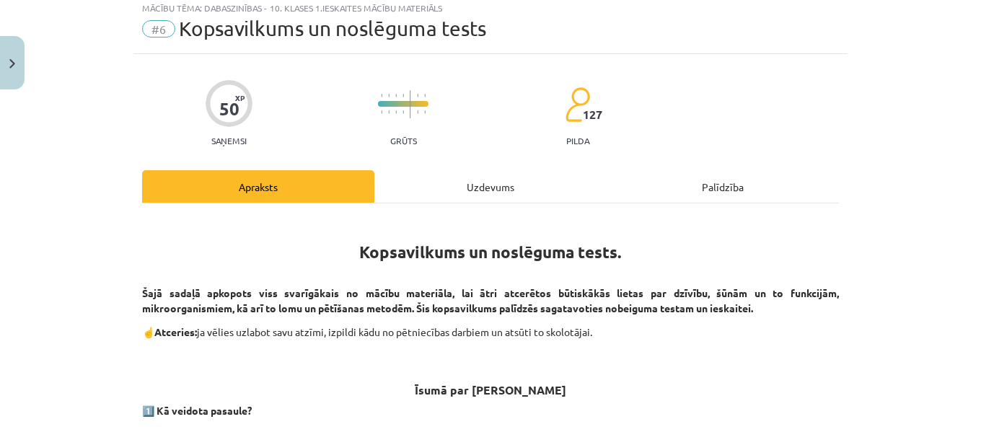
scroll to position [36, 0]
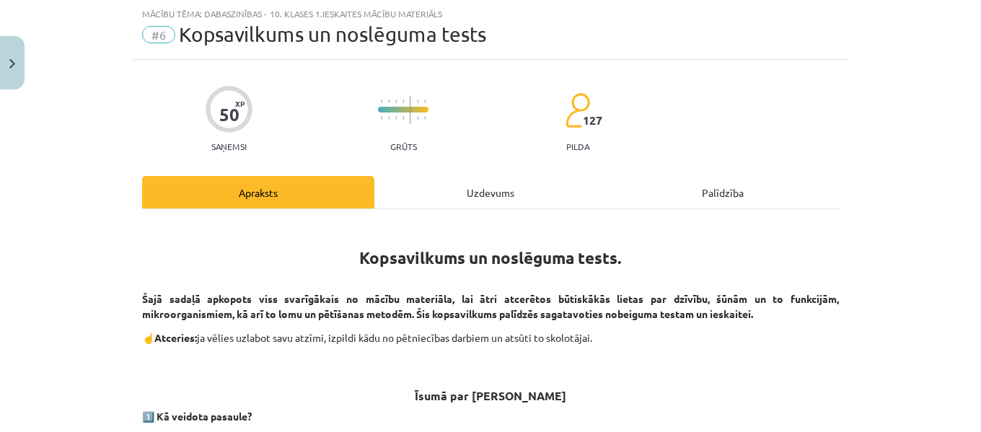
click at [490, 192] on div "Uzdevums" at bounding box center [490, 192] width 232 height 32
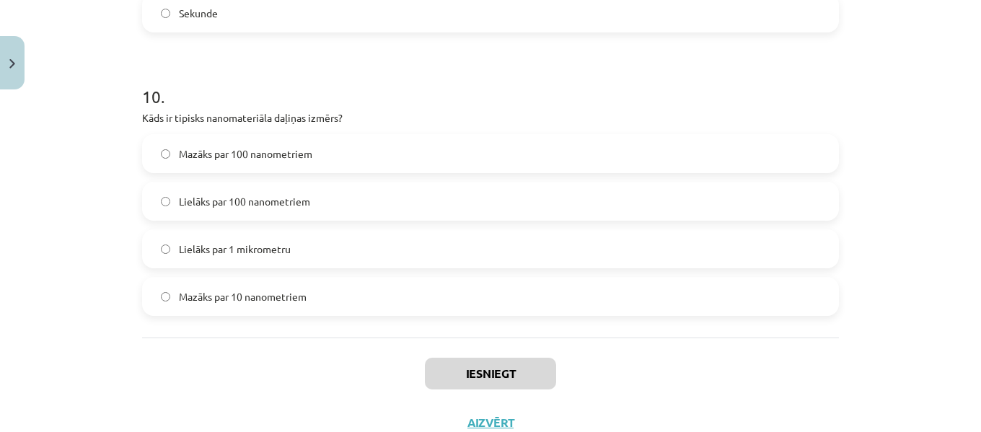
scroll to position [2827, 0]
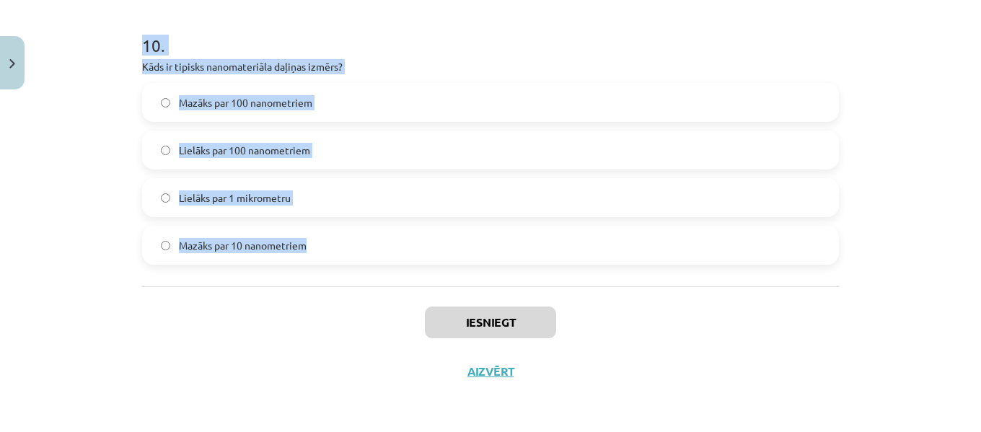
drag, startPoint x: 133, startPoint y: 288, endPoint x: 320, endPoint y: 251, distance: 190.3
copy form "8 . Lore ipsumdolorsi ametco adip Elits doeius te inc utlabo etdolor magnaaliqu…"
click at [614, 61] on p "Kāds ir tipisks nanomateriāla daļiņas izmērs?" at bounding box center [490, 66] width 697 height 15
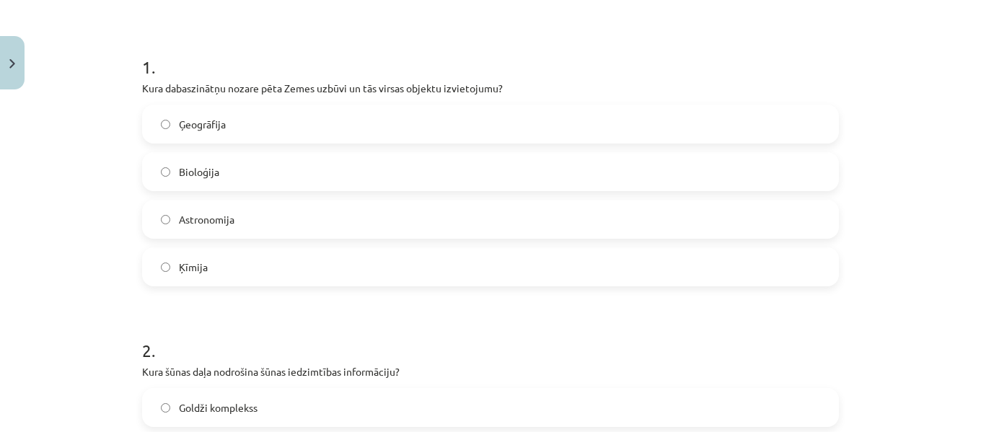
scroll to position [324, 0]
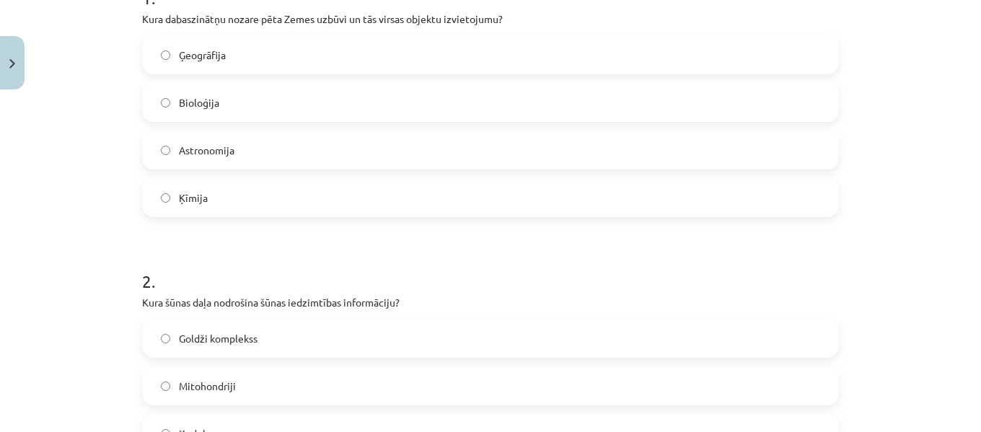
click at [229, 56] on label "Ģeogrāfija" at bounding box center [490, 55] width 694 height 36
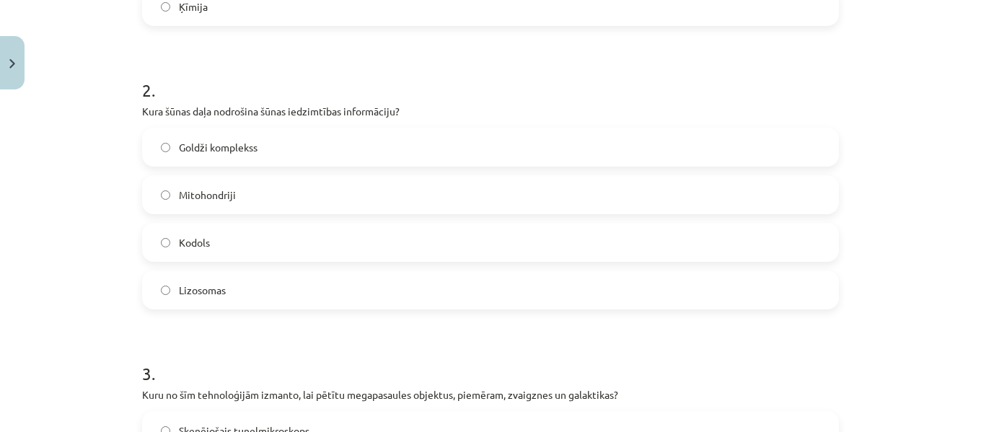
scroll to position [521, 0]
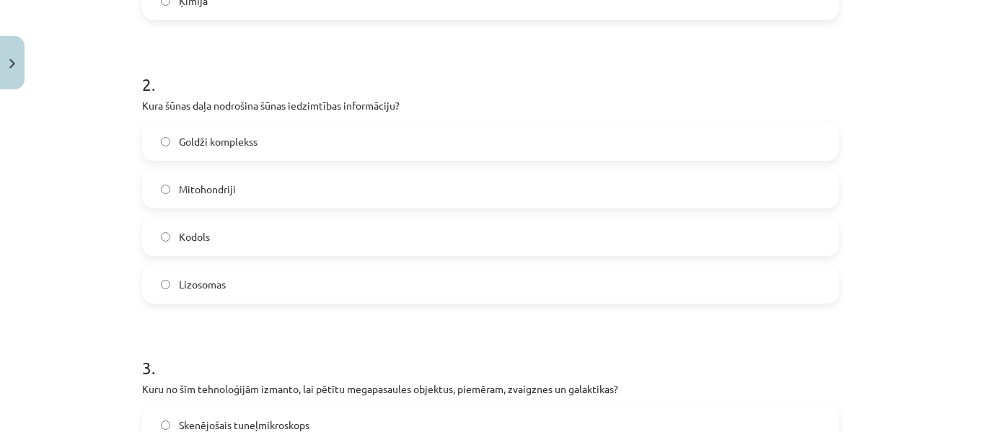
click at [276, 226] on label "Kodols" at bounding box center [490, 236] width 694 height 36
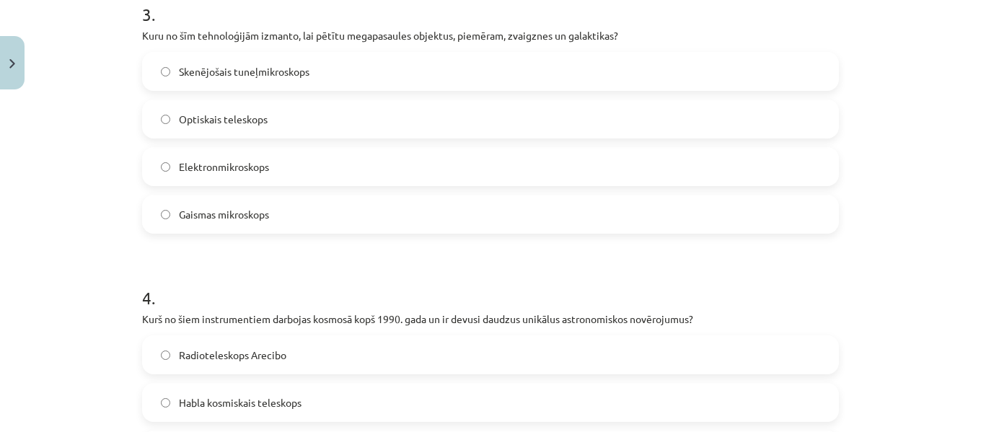
scroll to position [880, 0]
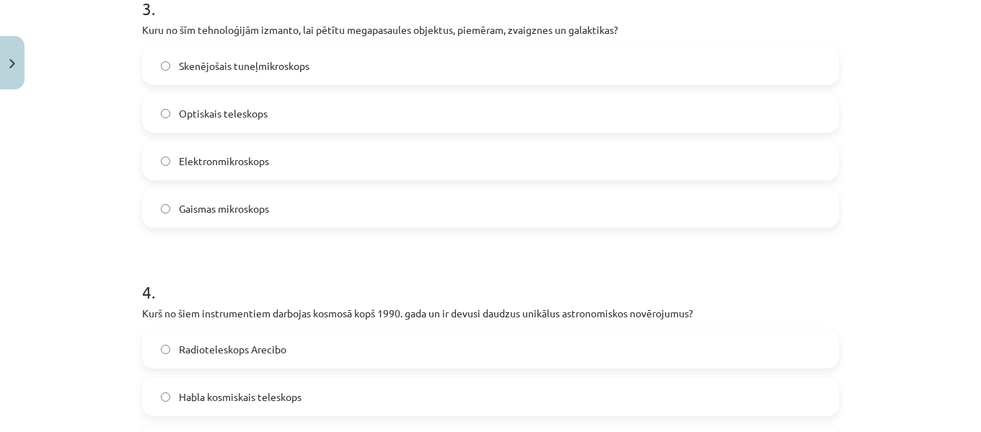
click at [232, 107] on span "Optiskais teleskops" at bounding box center [223, 113] width 89 height 15
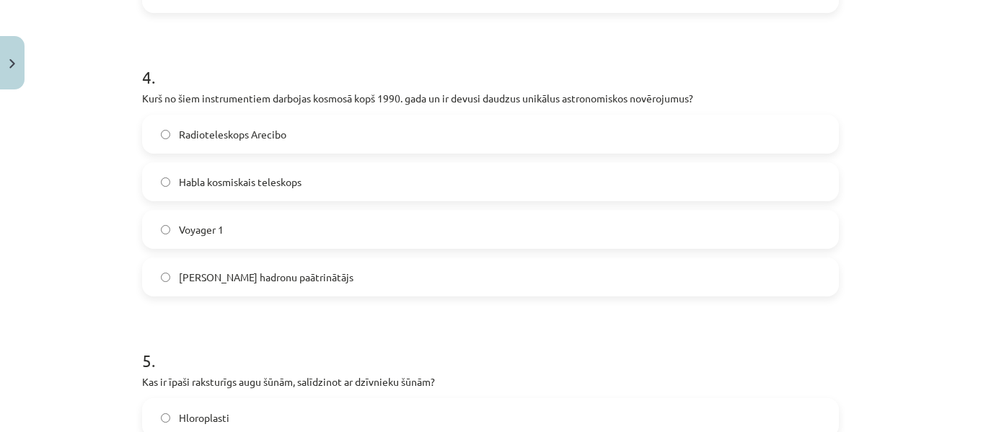
scroll to position [1107, 0]
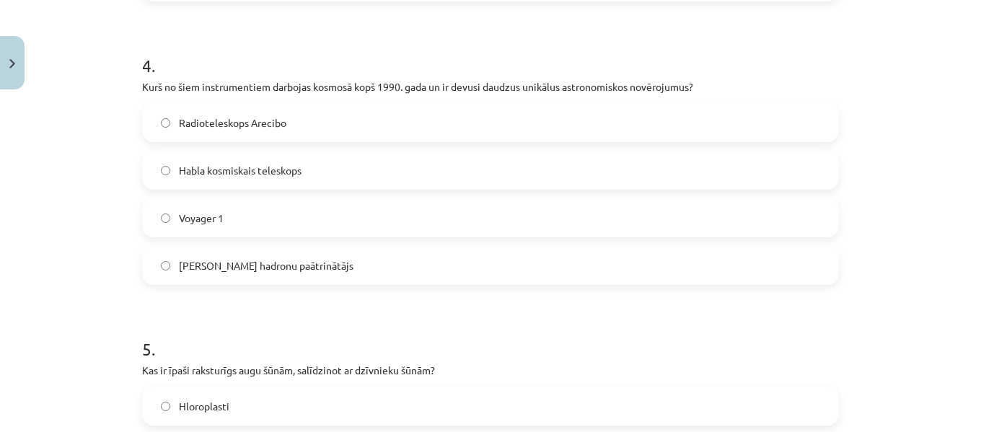
click at [262, 162] on label "Habla kosmiskais teleskops" at bounding box center [490, 170] width 694 height 36
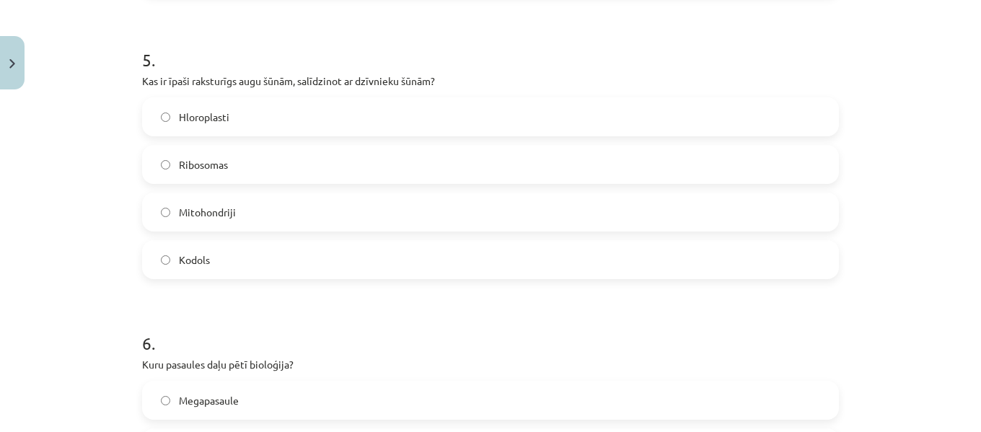
scroll to position [1420, 0]
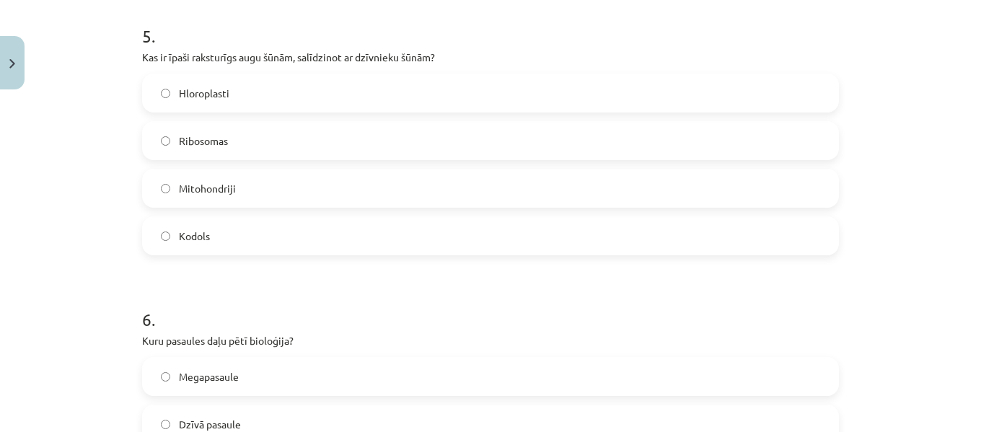
click at [263, 102] on label "Hloroplasti" at bounding box center [490, 93] width 694 height 36
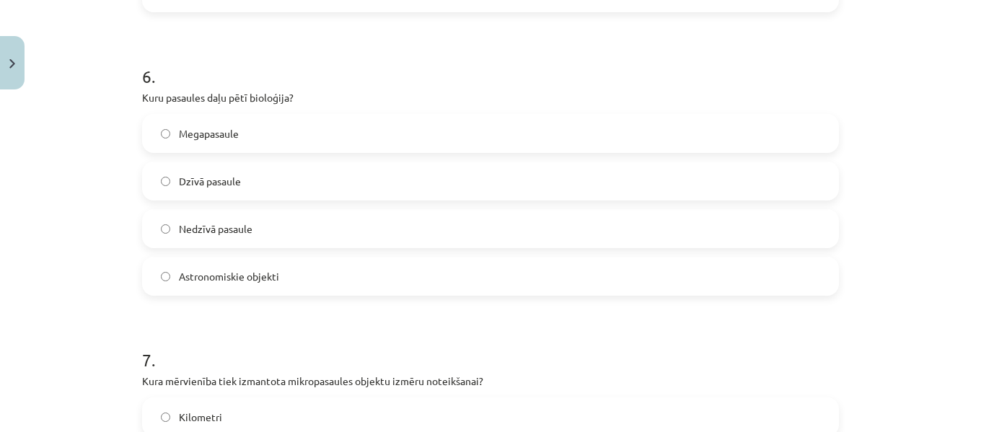
scroll to position [1692, 0]
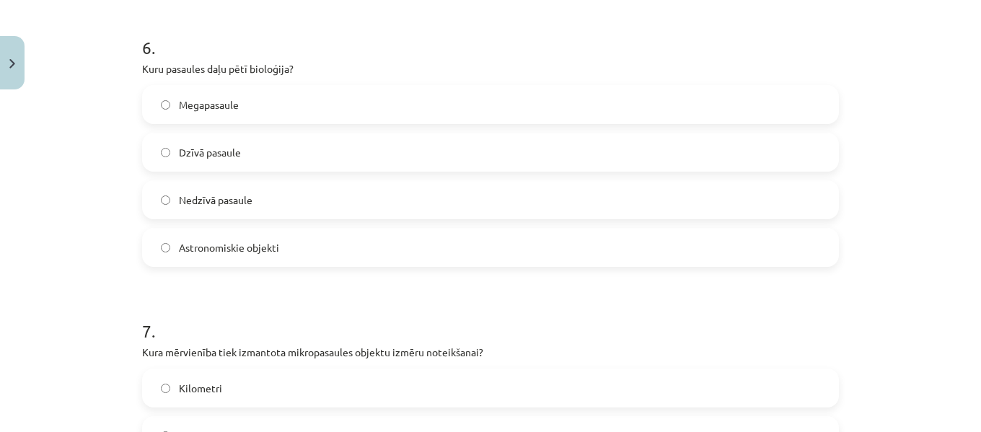
click at [283, 152] on label "Dzīvā pasaule" at bounding box center [490, 152] width 694 height 36
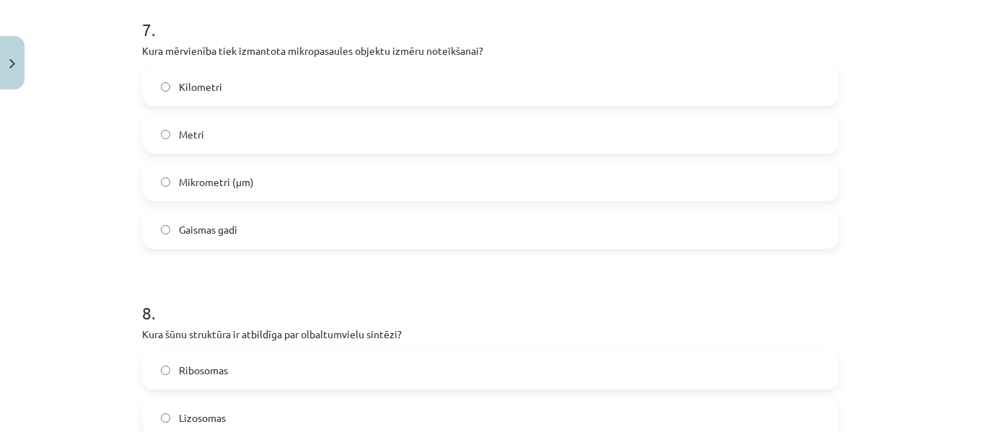
scroll to position [1987, 0]
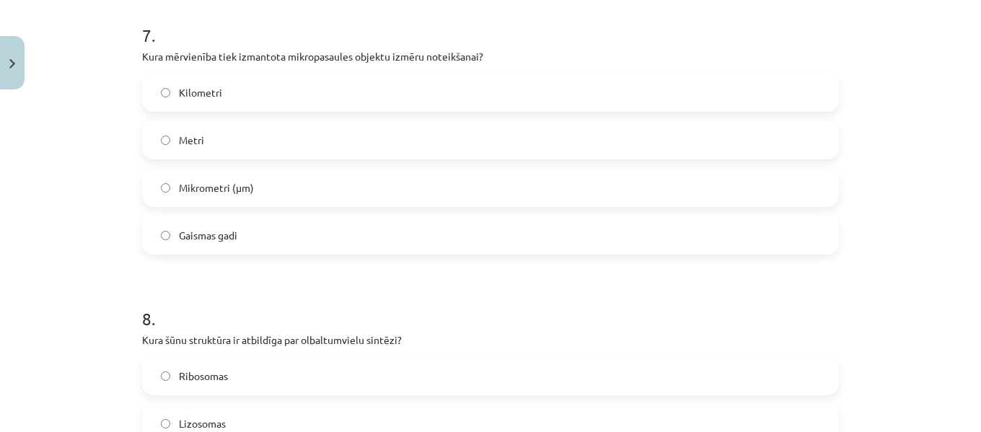
click at [275, 180] on label "Mikrometri (μm)" at bounding box center [490, 187] width 694 height 36
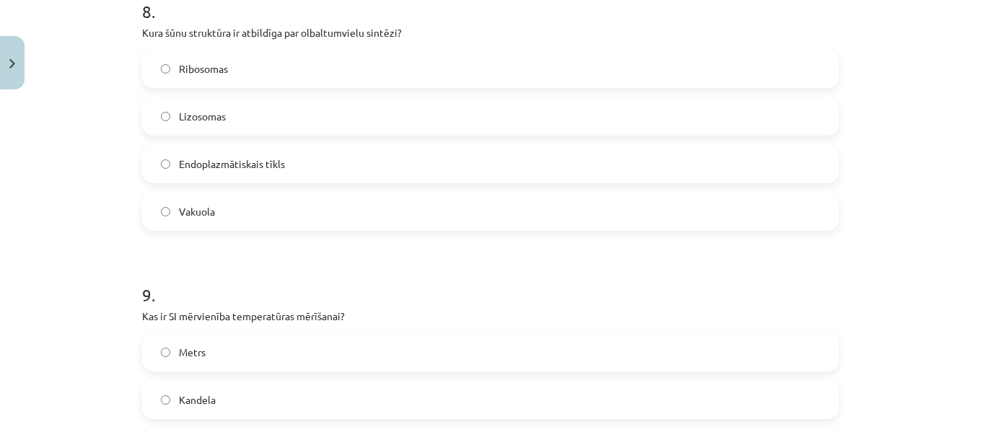
click at [259, 56] on label "Ribosomas" at bounding box center [490, 68] width 694 height 36
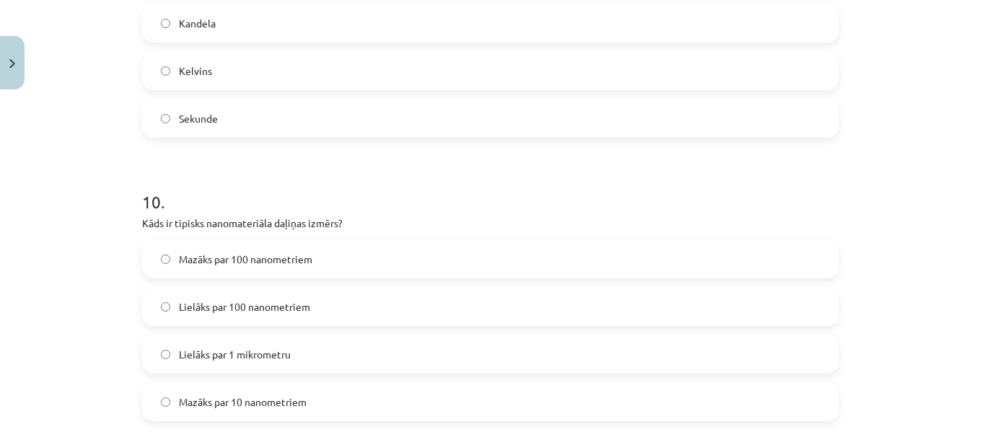
scroll to position [2700, 0]
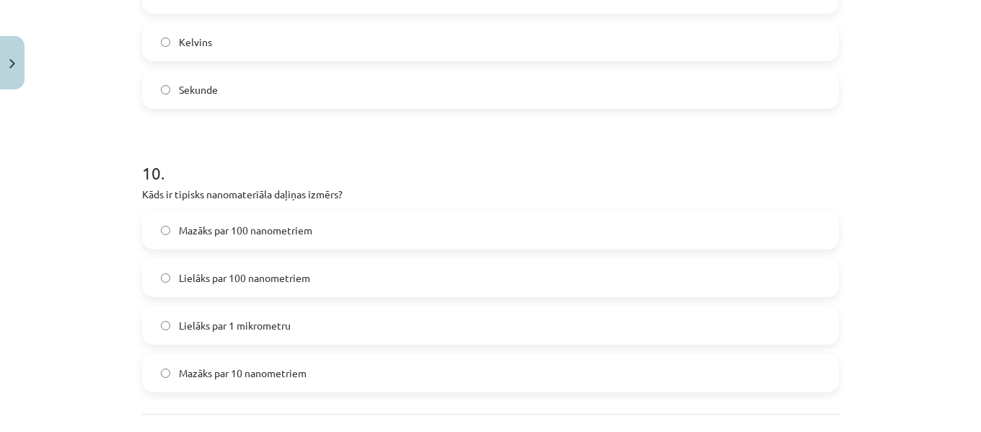
click at [730, 45] on label "Kelvins" at bounding box center [490, 42] width 694 height 36
click at [330, 236] on label "Mazāks par 100 nanometriem" at bounding box center [490, 230] width 694 height 36
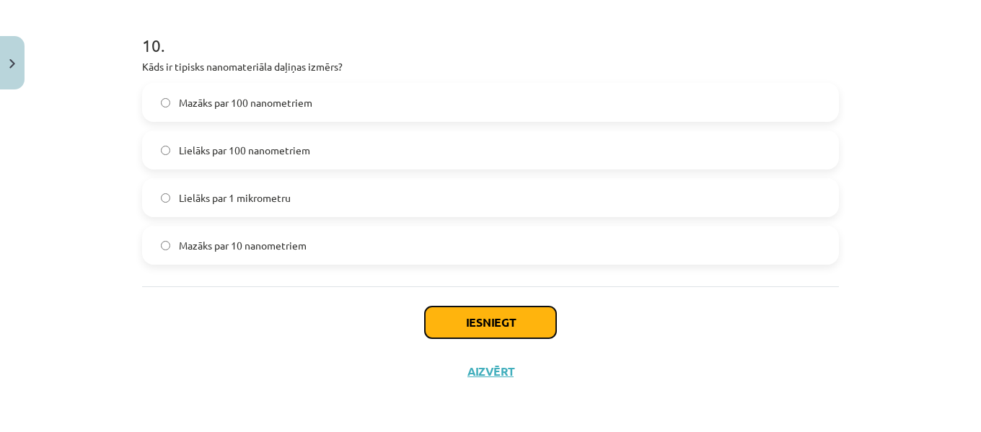
click at [493, 325] on button "Iesniegt" at bounding box center [490, 322] width 131 height 32
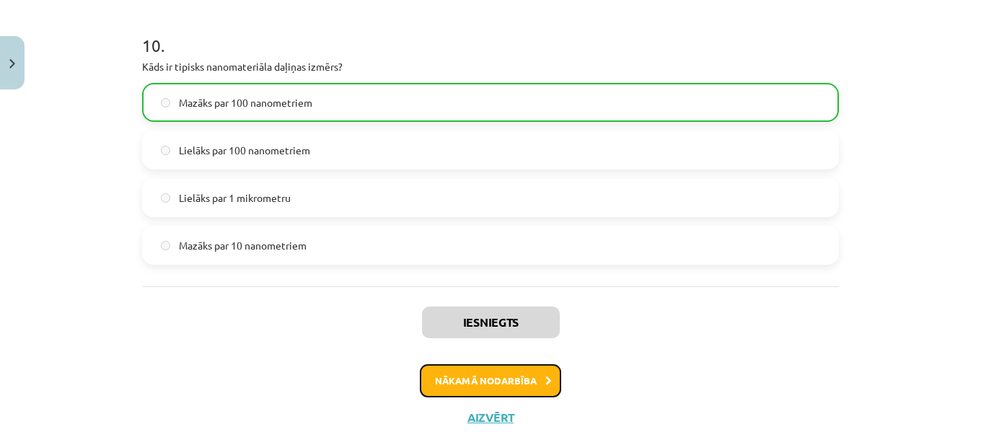
click at [517, 375] on button "Nākamā nodarbība" at bounding box center [490, 380] width 141 height 33
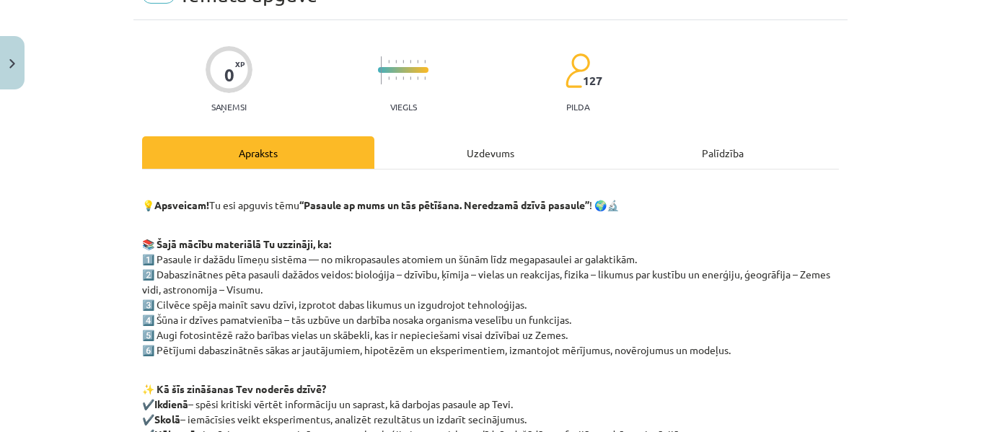
scroll to position [36, 0]
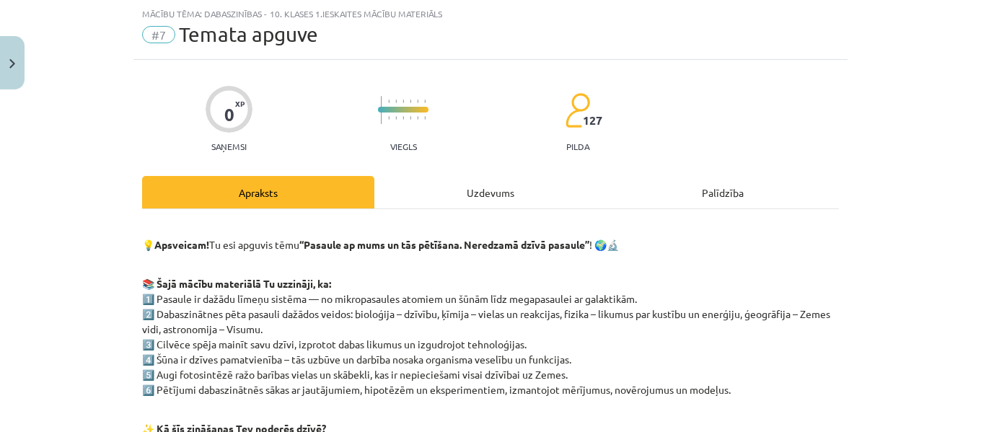
click at [511, 184] on div "Uzdevums" at bounding box center [490, 192] width 232 height 32
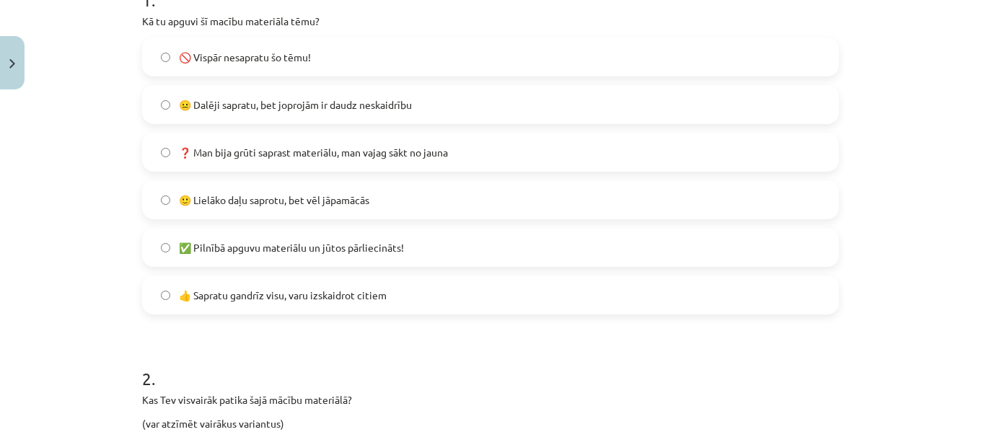
scroll to position [325, 0]
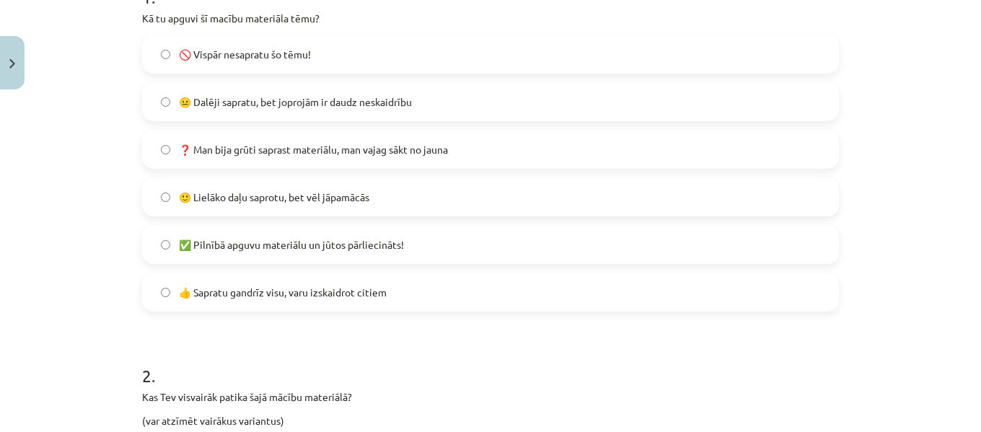
click at [591, 193] on label "🙂 Lielāko daļu saprotu, bet vēl jāpamācās" at bounding box center [490, 197] width 694 height 36
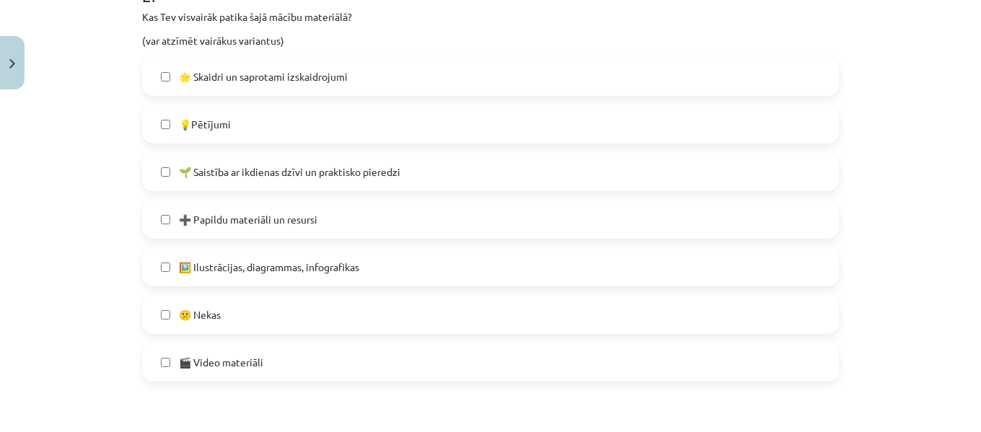
scroll to position [708, 0]
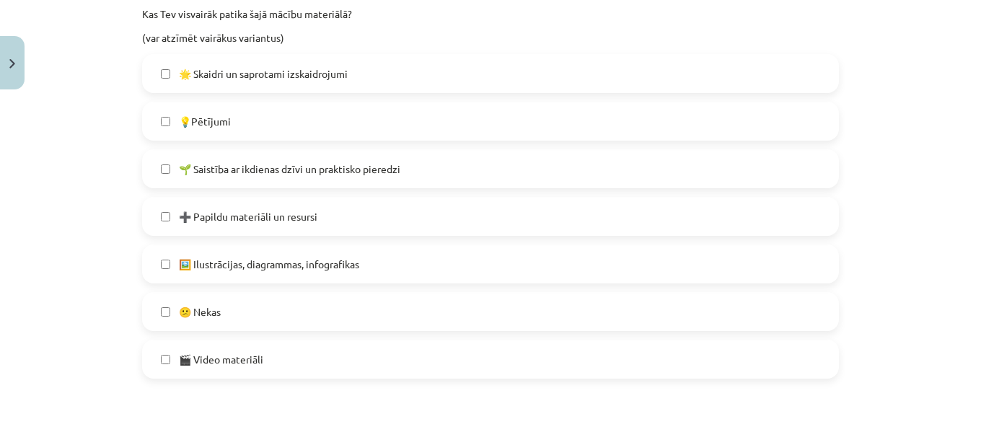
click at [611, 81] on label "🌟 Skaidri un saprotami izskaidrojumi" at bounding box center [490, 74] width 694 height 36
click at [541, 262] on label "🖼️ Ilustrācijas, diagrammas, infografikas" at bounding box center [490, 264] width 694 height 36
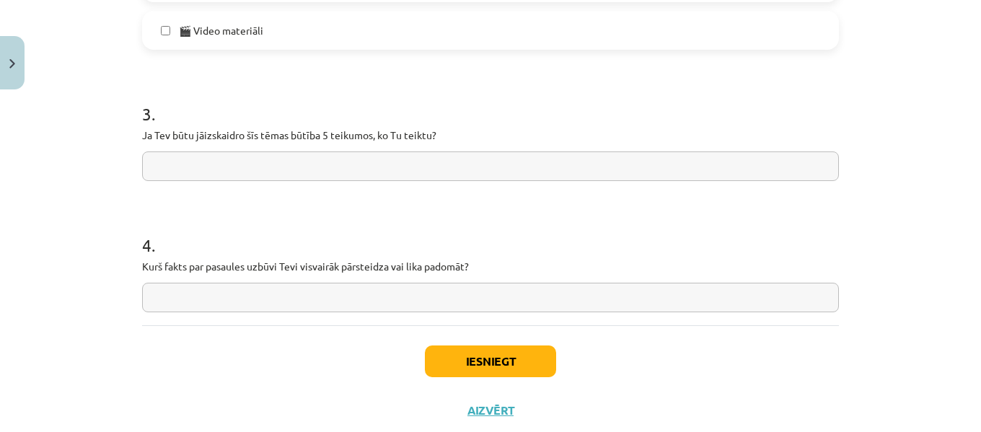
scroll to position [1040, 0]
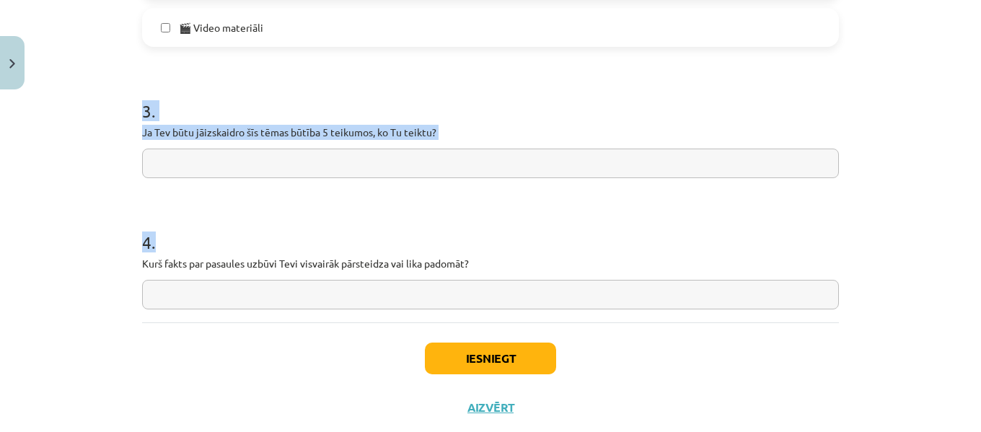
drag, startPoint x: 136, startPoint y: 109, endPoint x: 490, endPoint y: 277, distance: 391.9
copy form "3 . Ja Tev būtu jāizskaidro šīs tēmas būtība 5 teikumos, ko Tu teiktu? 4 ."
click at [330, 229] on h1 "4 ." at bounding box center [490, 229] width 697 height 45
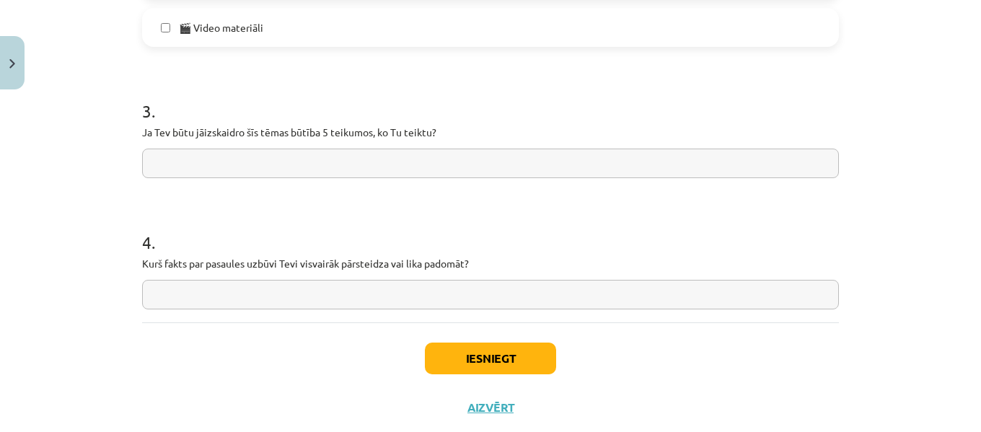
click at [320, 286] on input "text" at bounding box center [490, 295] width 697 height 30
paste input "**********"
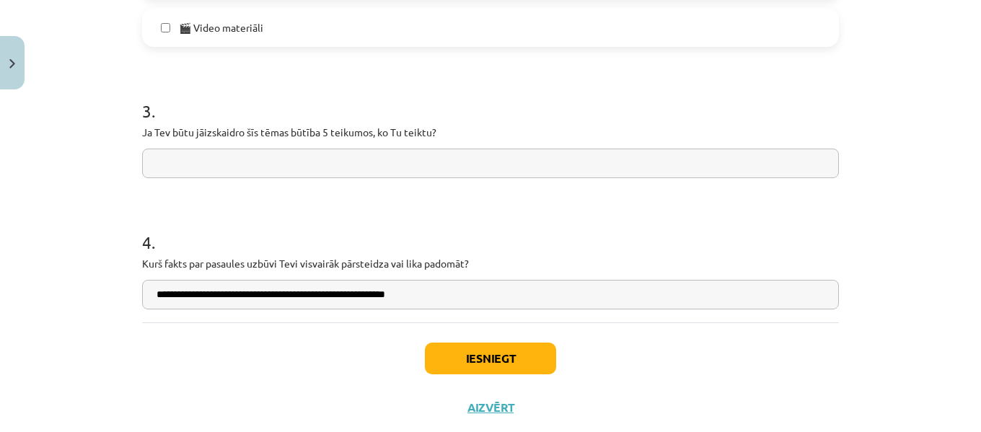
type input "**********"
click at [262, 168] on input "text" at bounding box center [490, 164] width 697 height 30
paste input "**********"
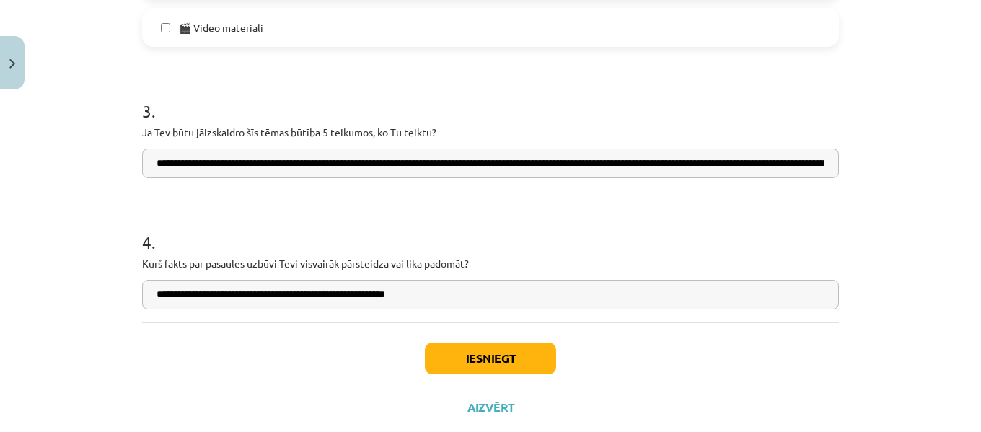
scroll to position [0, 2161]
type input "**********"
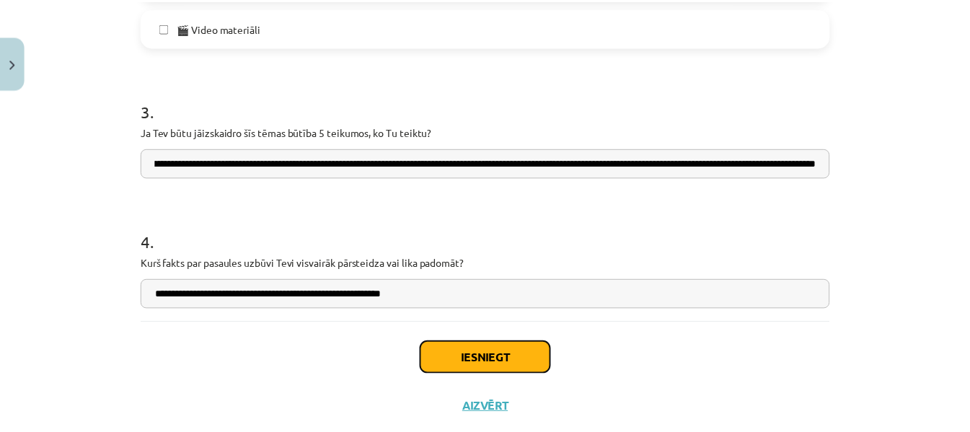
scroll to position [0, 0]
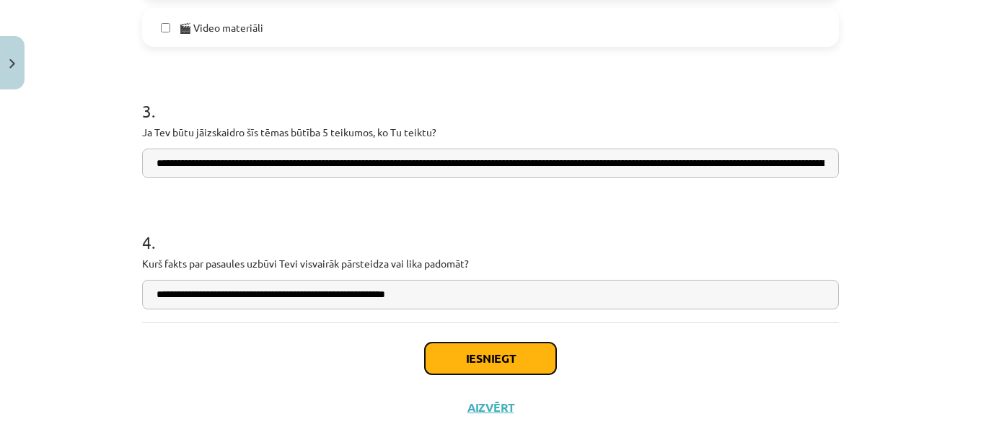
click at [461, 348] on button "Iesniegt" at bounding box center [490, 359] width 131 height 32
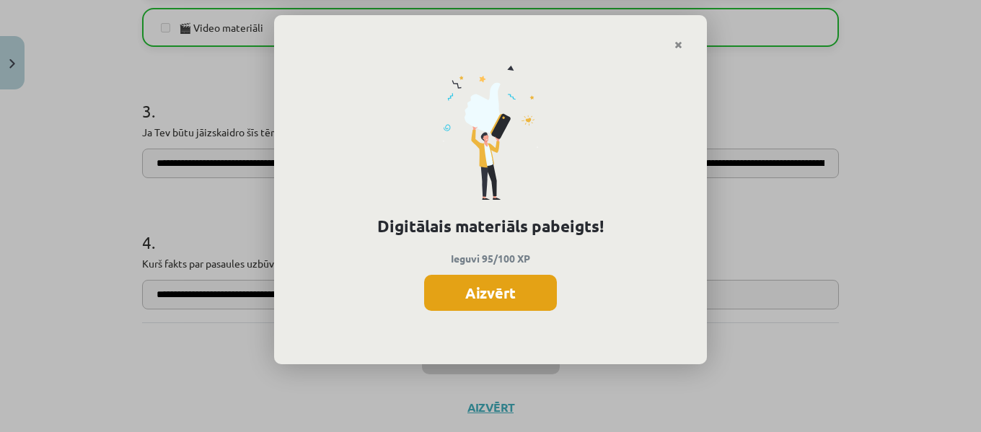
click at [508, 295] on button "Aizvērt" at bounding box center [490, 293] width 133 height 36
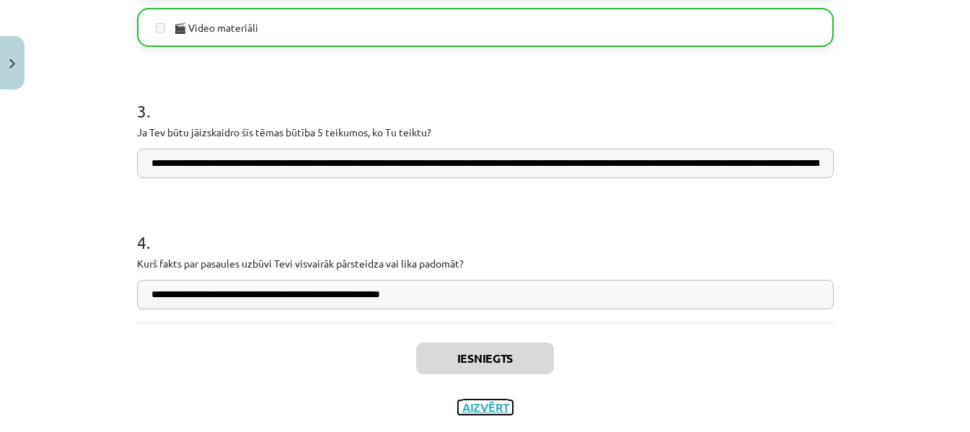
click at [476, 410] on button "Aizvērt" at bounding box center [485, 407] width 55 height 14
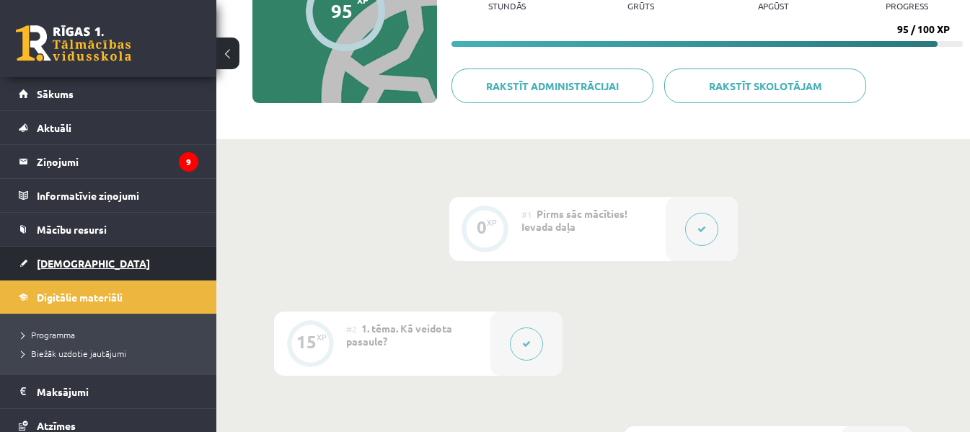
click at [63, 265] on span "[DEMOGRAPHIC_DATA]" at bounding box center [93, 263] width 113 height 13
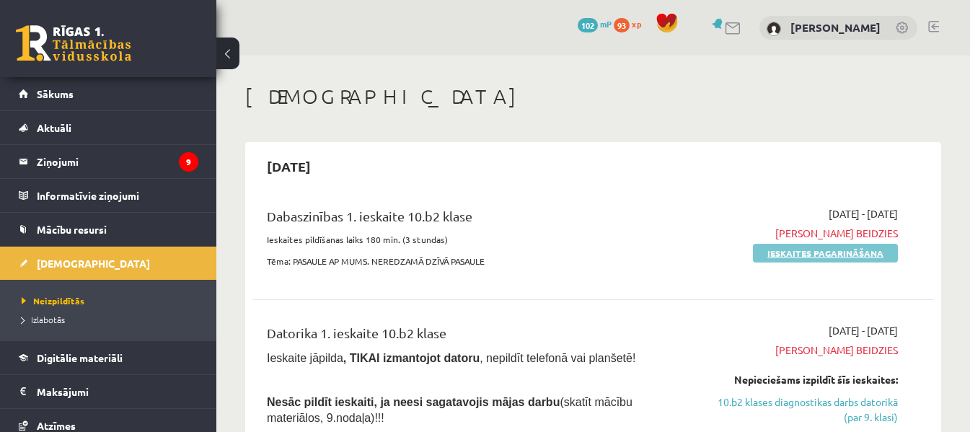
click at [831, 252] on link "Ieskaites pagarināšana" at bounding box center [825, 253] width 145 height 19
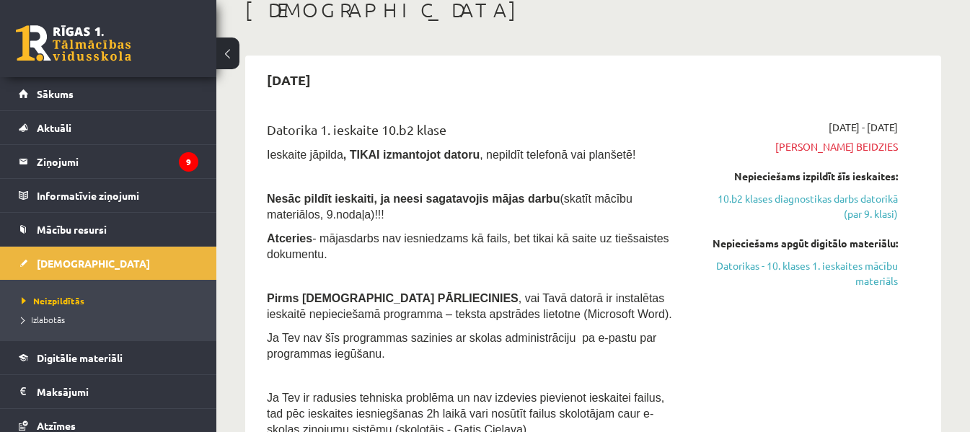
scroll to position [65, 0]
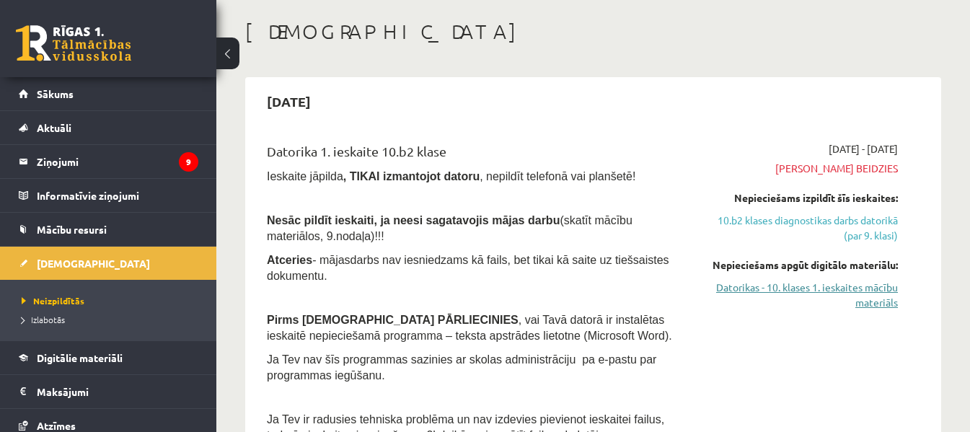
click at [874, 288] on link "Datorikas - 10. klases 1. ieskaites mācību materiāls" at bounding box center [800, 295] width 196 height 30
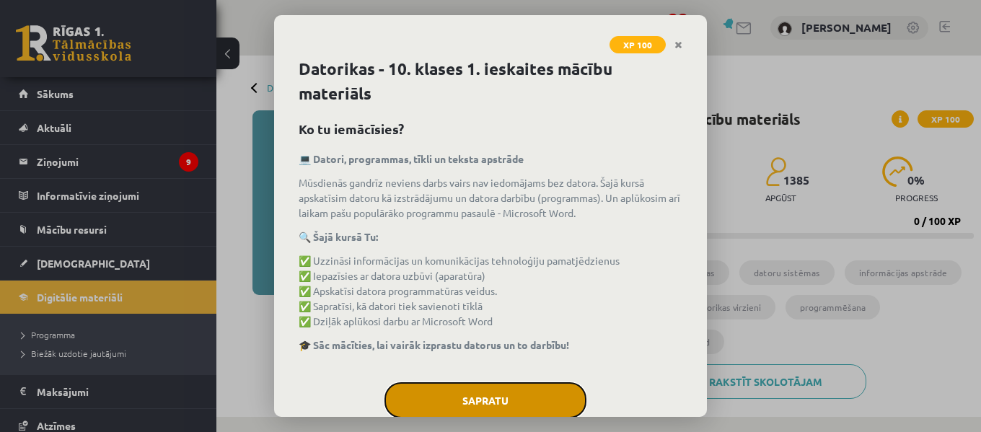
click at [489, 402] on button "Sapratu" at bounding box center [485, 400] width 202 height 36
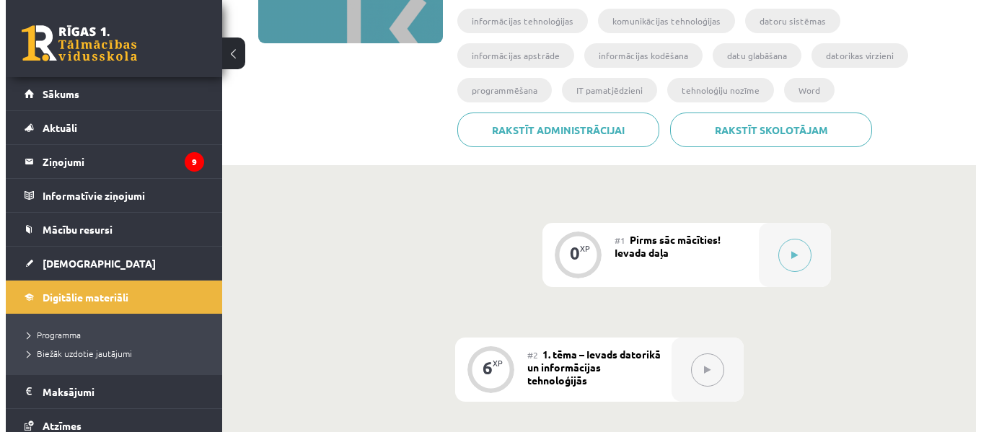
scroll to position [244, 0]
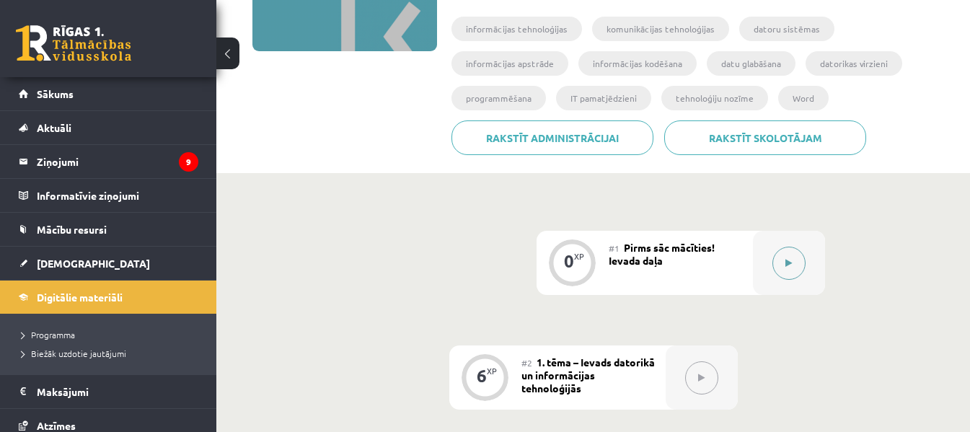
click at [784, 262] on button at bounding box center [788, 263] width 33 height 33
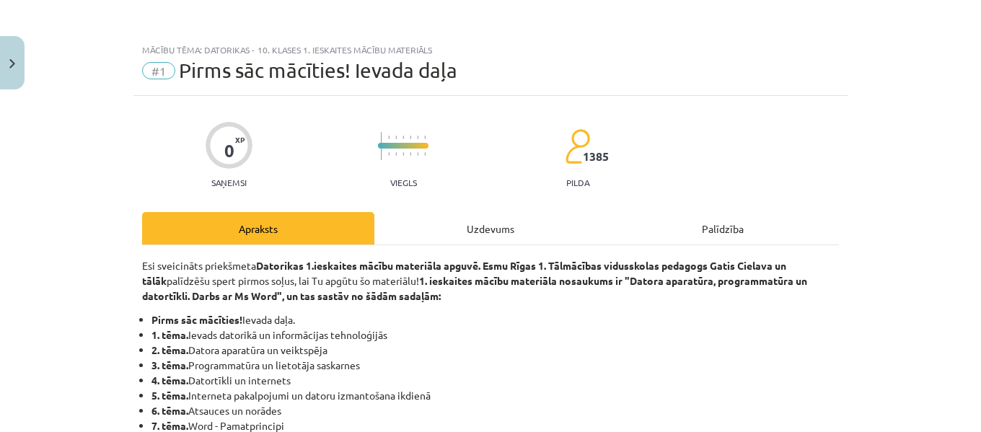
click at [501, 231] on div "Uzdevums" at bounding box center [490, 228] width 232 height 32
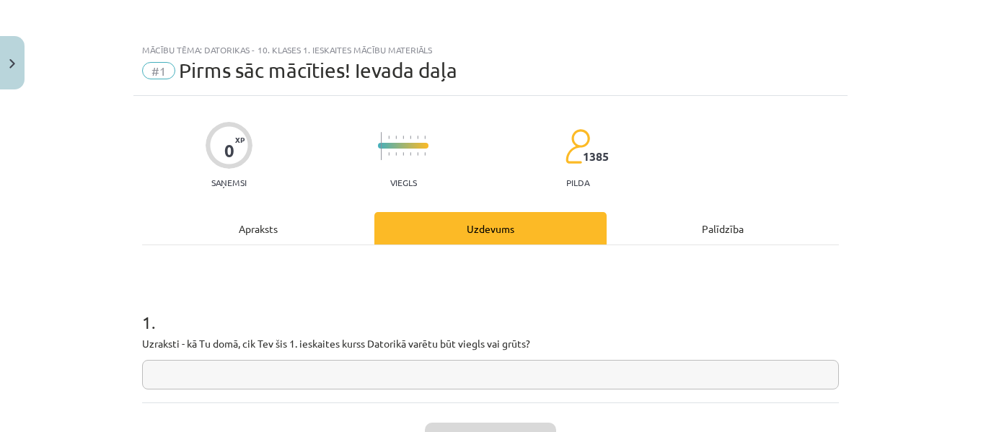
scroll to position [36, 0]
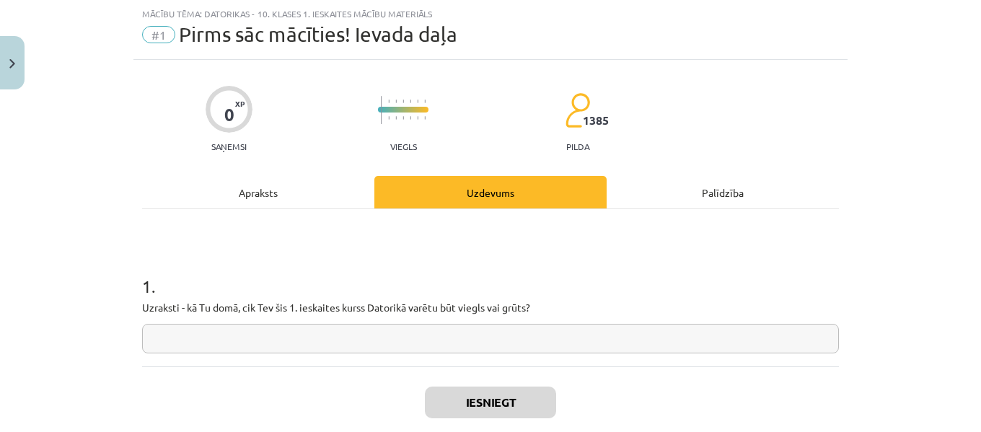
click at [465, 334] on input "text" at bounding box center [490, 339] width 697 height 30
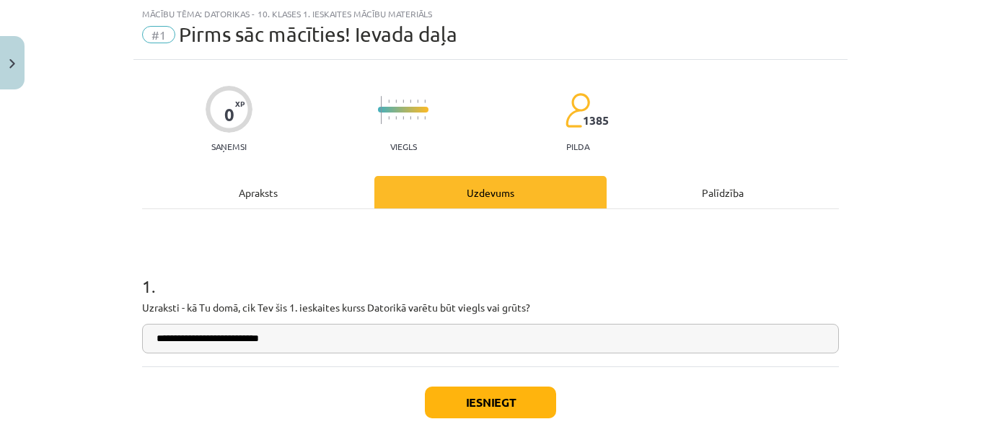
type input "**********"
click at [498, 396] on button "Iesniegt" at bounding box center [490, 403] width 131 height 32
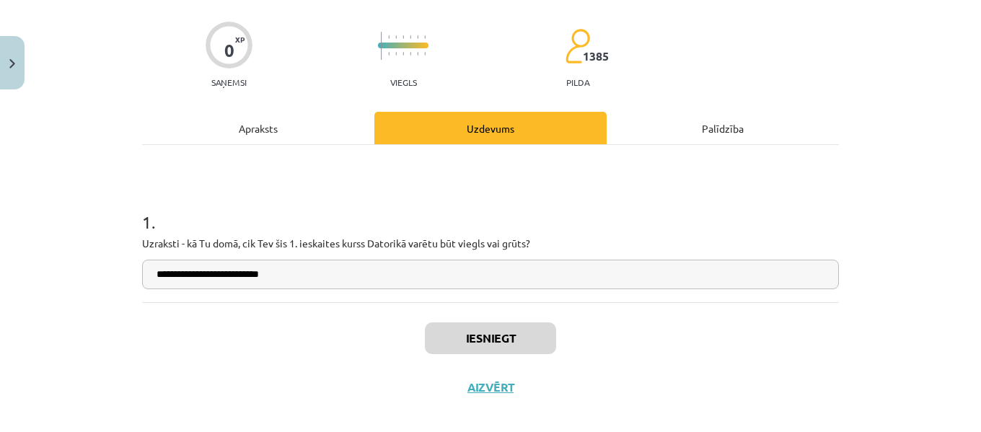
scroll to position [102, 0]
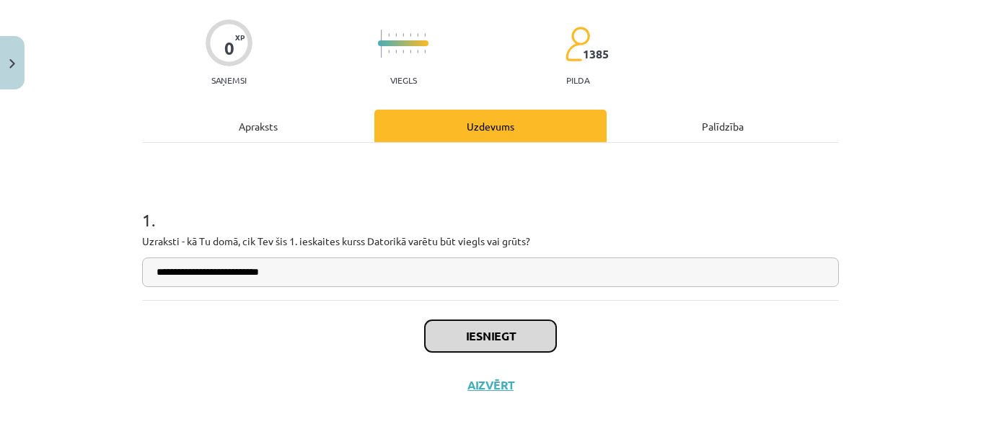
click at [511, 335] on button "Iesniegt" at bounding box center [490, 336] width 131 height 32
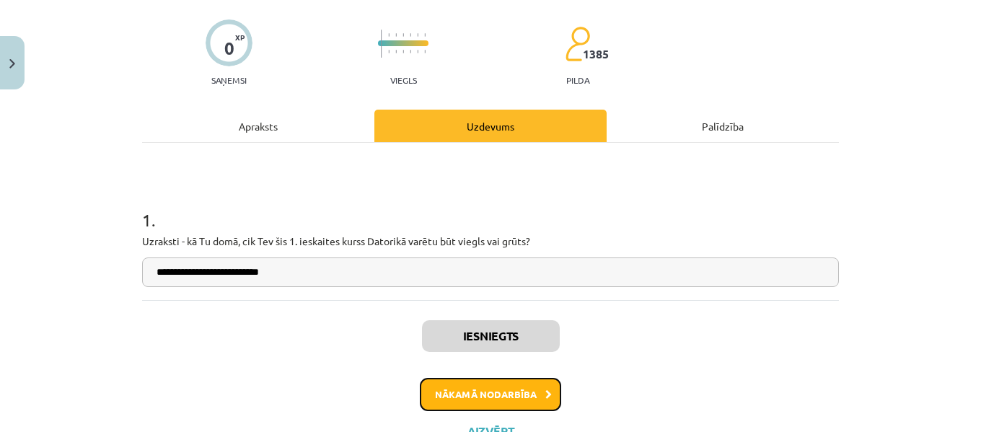
click at [513, 384] on button "Nākamā nodarbība" at bounding box center [490, 394] width 141 height 33
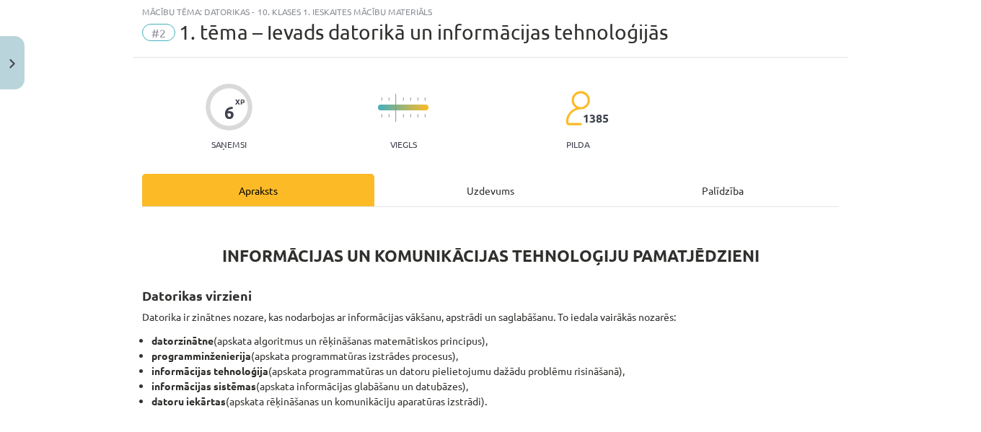
scroll to position [36, 0]
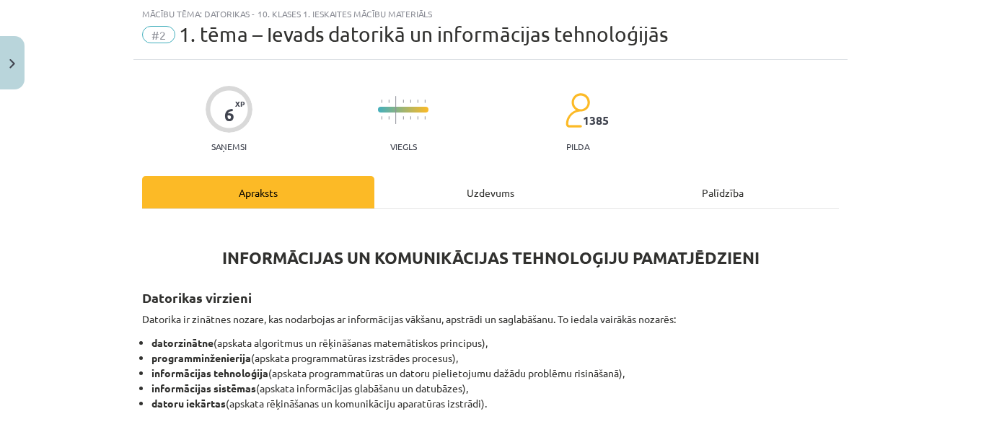
click at [487, 193] on div "Uzdevums" at bounding box center [490, 192] width 232 height 32
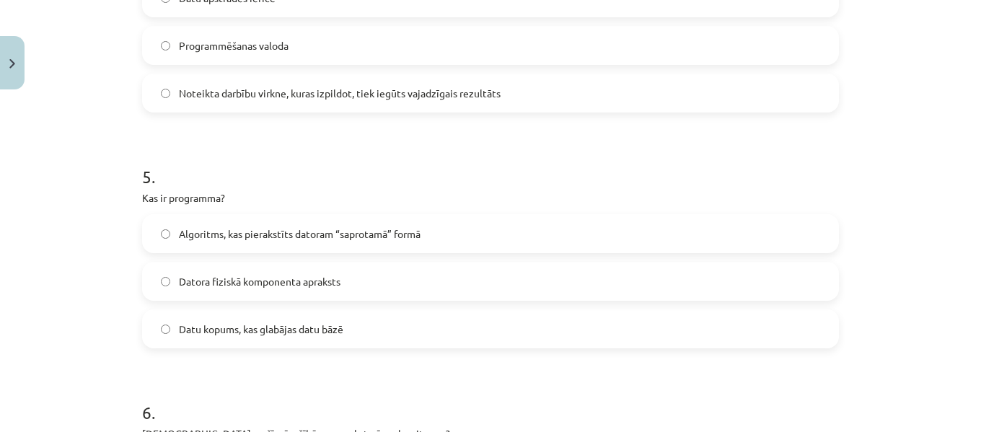
scroll to position [1503, 0]
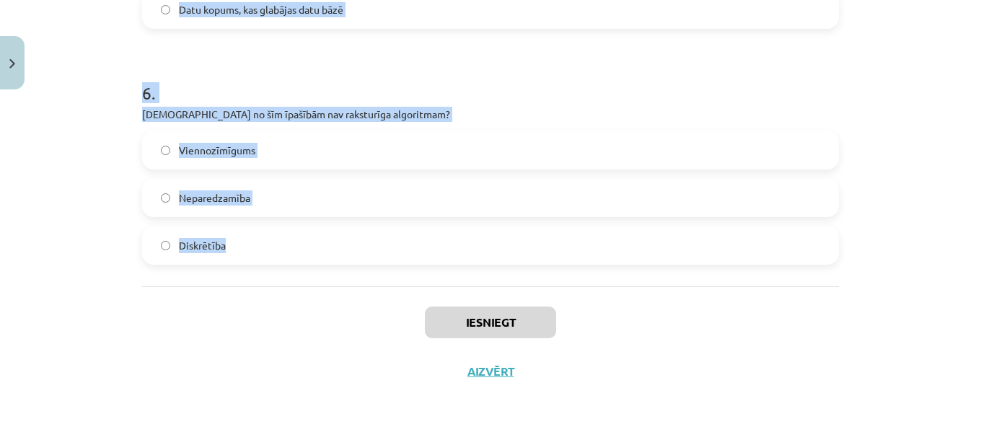
drag, startPoint x: 134, startPoint y: 153, endPoint x: 265, endPoint y: 258, distance: 168.2
copy form "1 . Datoru veido… Sistēmbloks, monitors un printeris Korpuss, mātes plate un pr…"
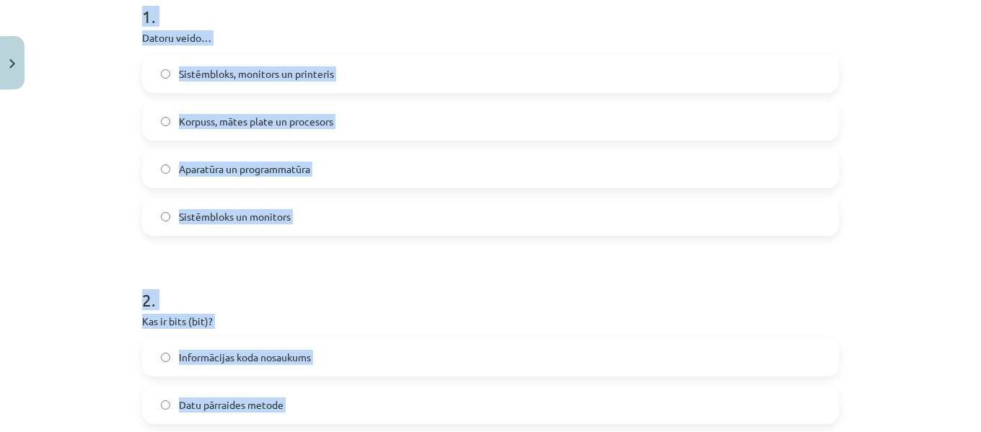
scroll to position [302, 0]
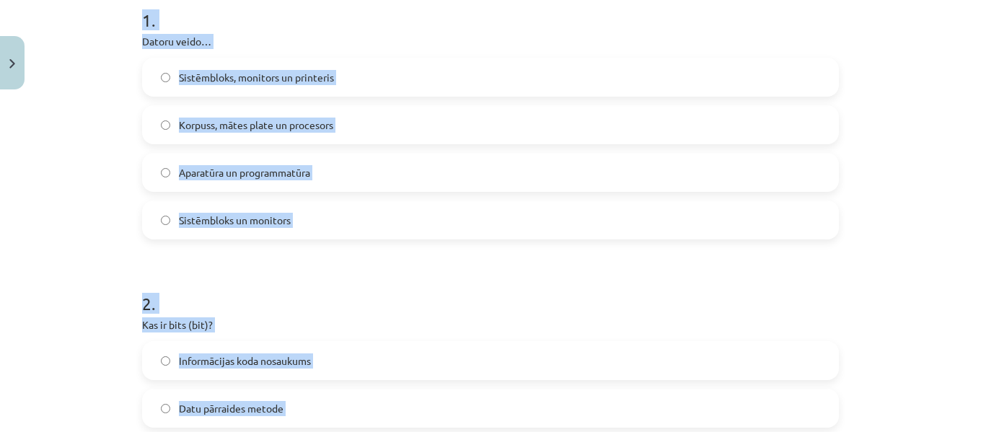
click at [663, 180] on label "Aparatūra un programmatūra" at bounding box center [490, 172] width 694 height 36
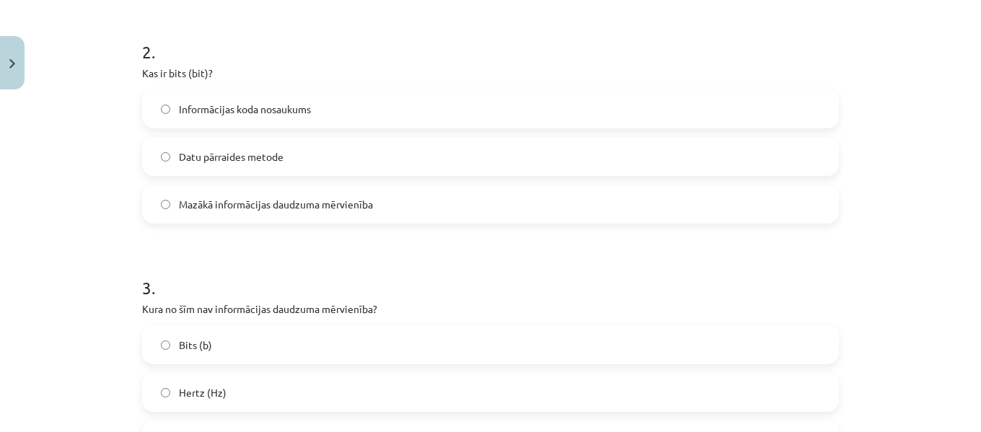
scroll to position [567, 0]
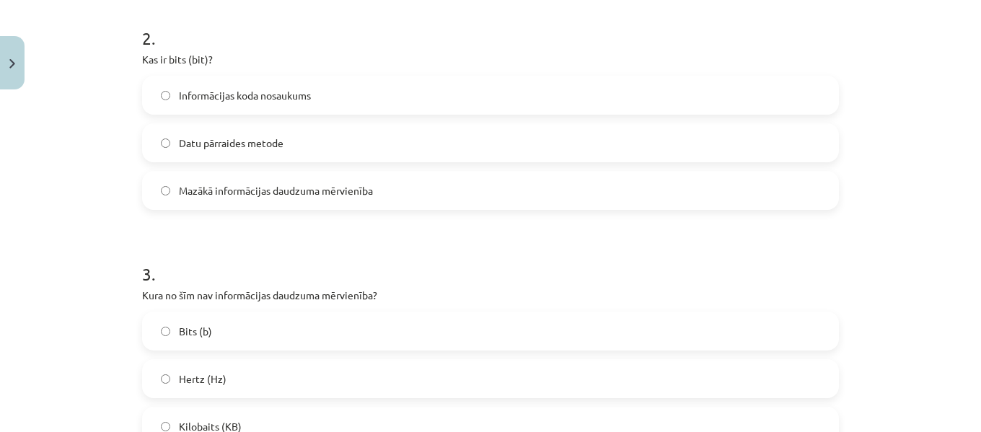
click at [296, 186] on span "Mazākā informācijas daudzuma mērvienība" at bounding box center [276, 190] width 194 height 15
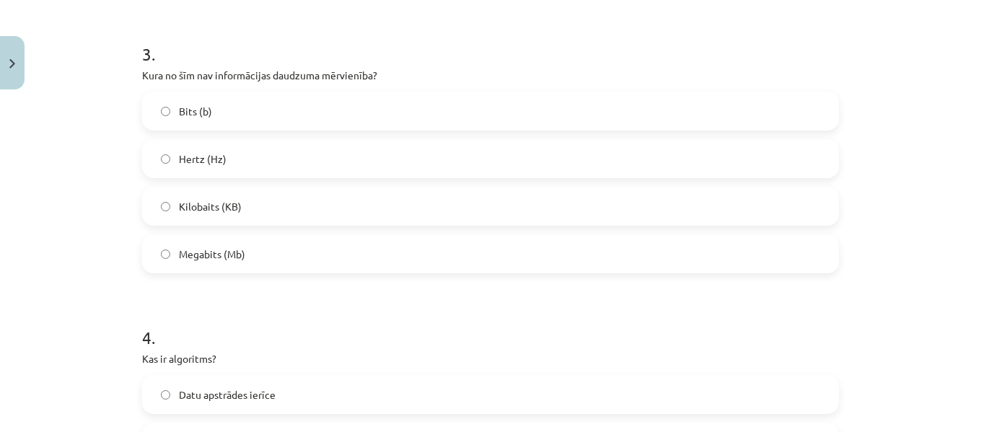
scroll to position [791, 0]
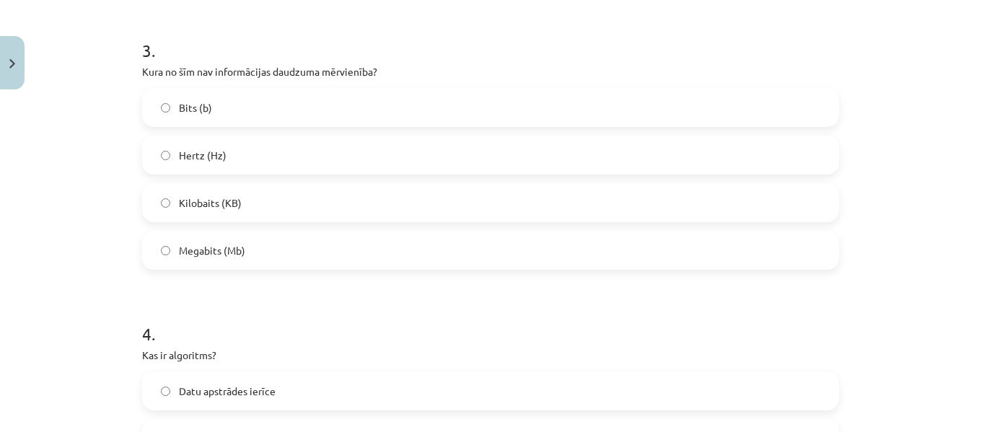
click at [232, 151] on label "Hertz (Hz)" at bounding box center [490, 155] width 694 height 36
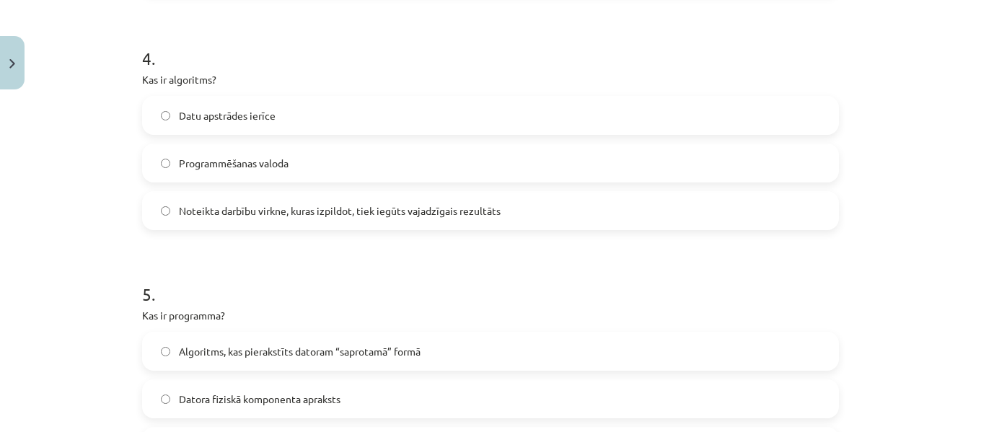
scroll to position [1087, 0]
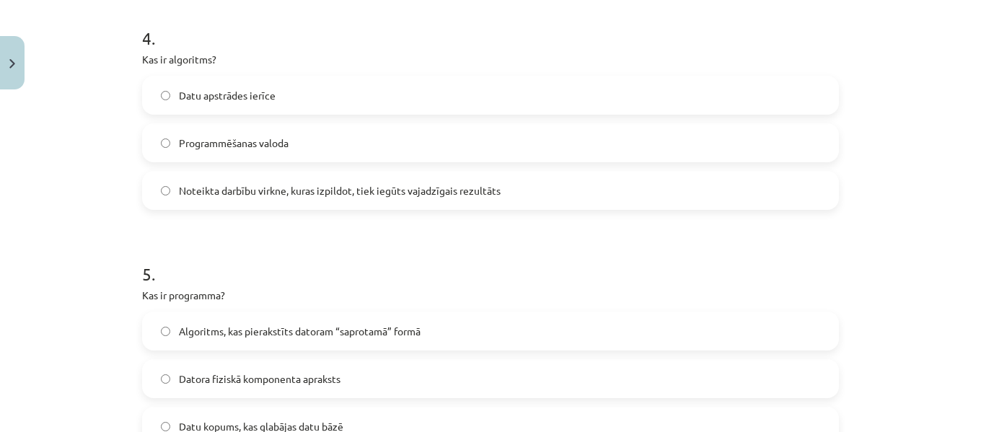
click at [291, 183] on span "Noteikta darbību virkne, kuras izpildot, tiek iegūts vajadzīgais rezultāts" at bounding box center [340, 190] width 322 height 15
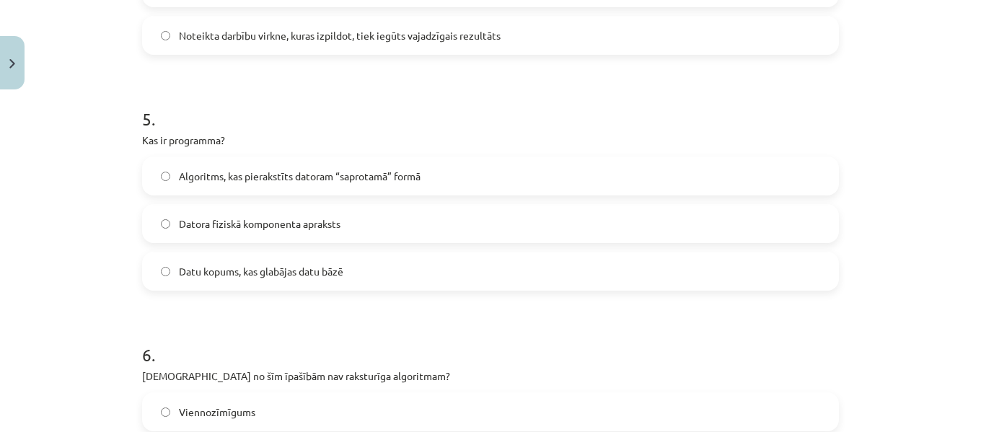
scroll to position [1283, 0]
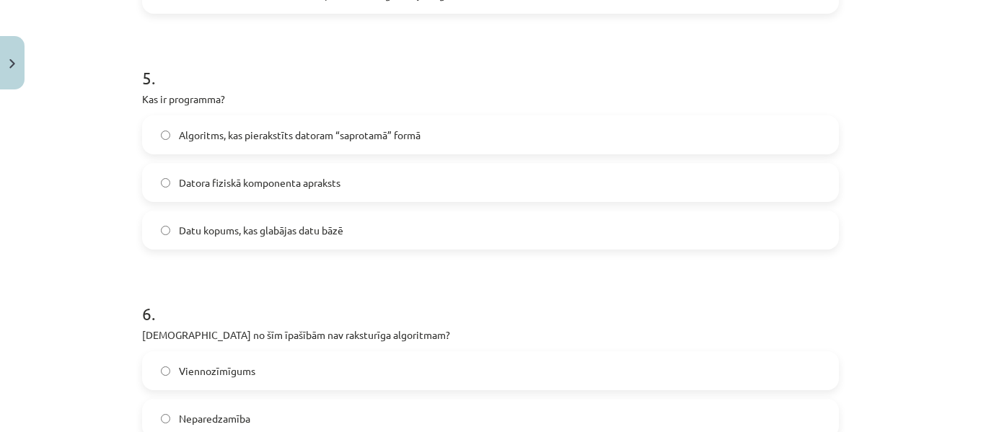
click at [307, 121] on label "Algoritms, kas pierakstīts datoram “saprotamā” formā" at bounding box center [490, 135] width 694 height 36
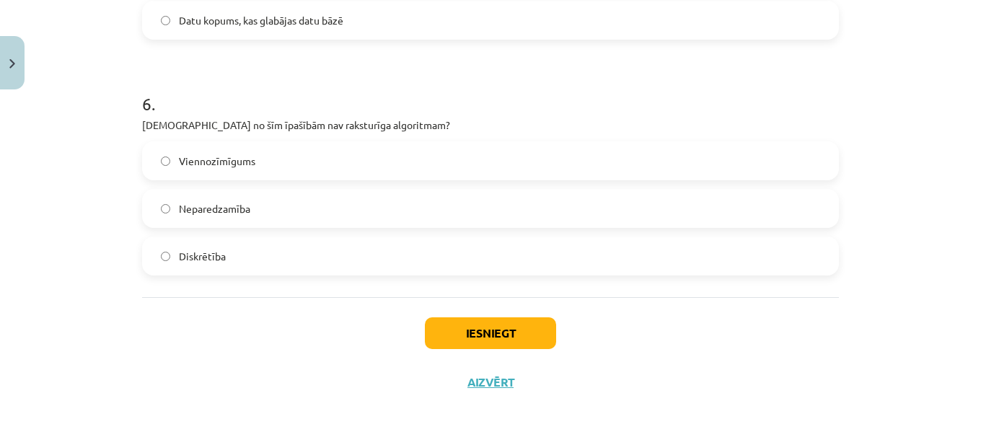
scroll to position [1503, 0]
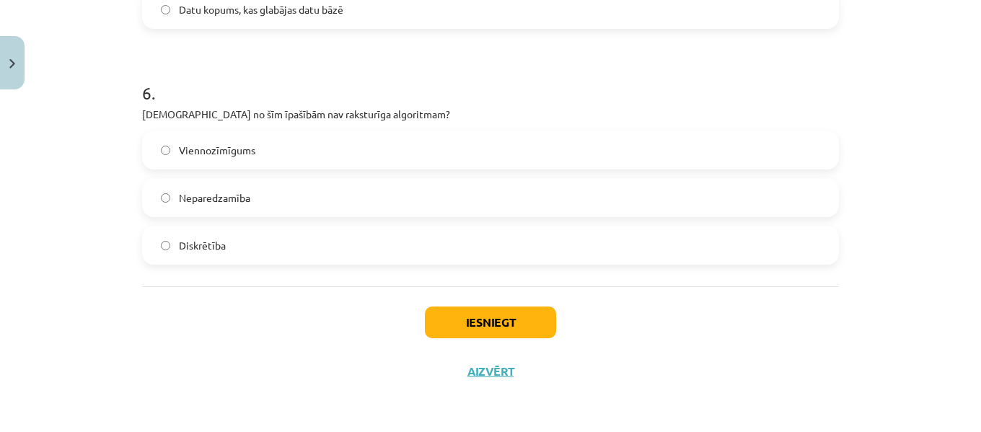
click at [327, 231] on label "Diskrētība" at bounding box center [490, 245] width 694 height 36
click at [468, 326] on button "Iesniegt" at bounding box center [490, 322] width 131 height 32
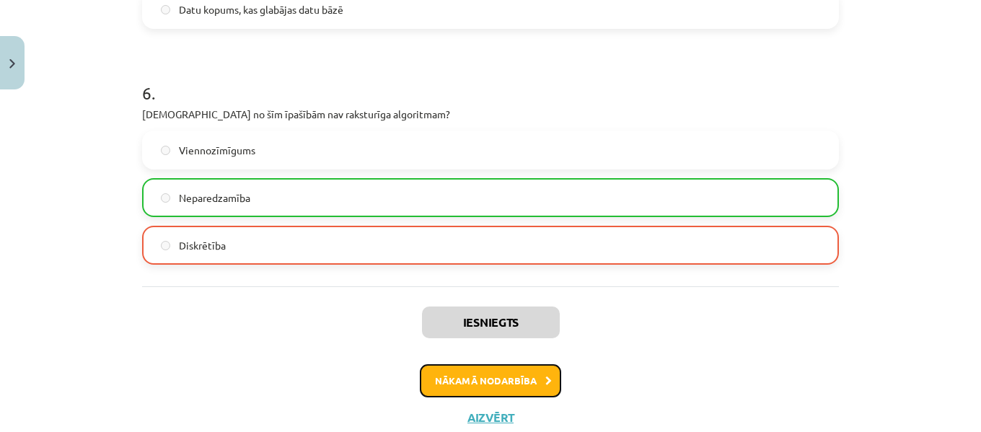
click at [535, 372] on button "Nākamā nodarbība" at bounding box center [490, 380] width 141 height 33
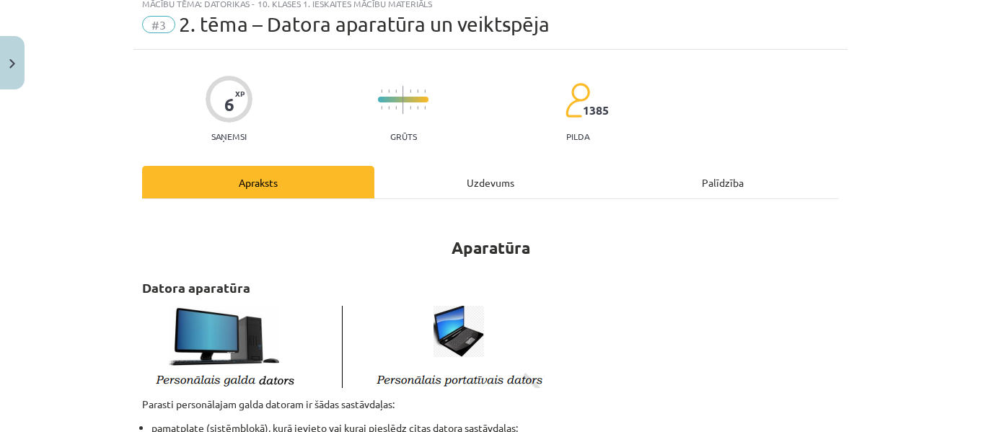
scroll to position [36, 0]
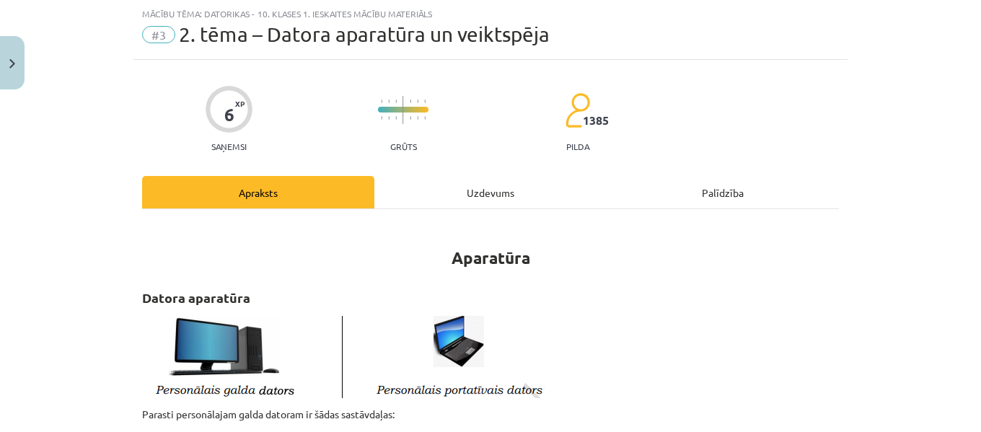
click at [507, 199] on div "Uzdevums" at bounding box center [490, 192] width 232 height 32
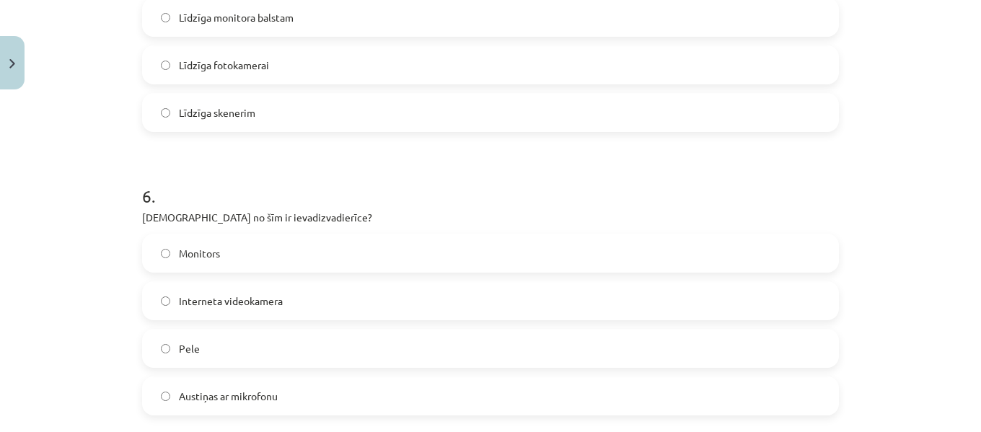
scroll to position [1694, 0]
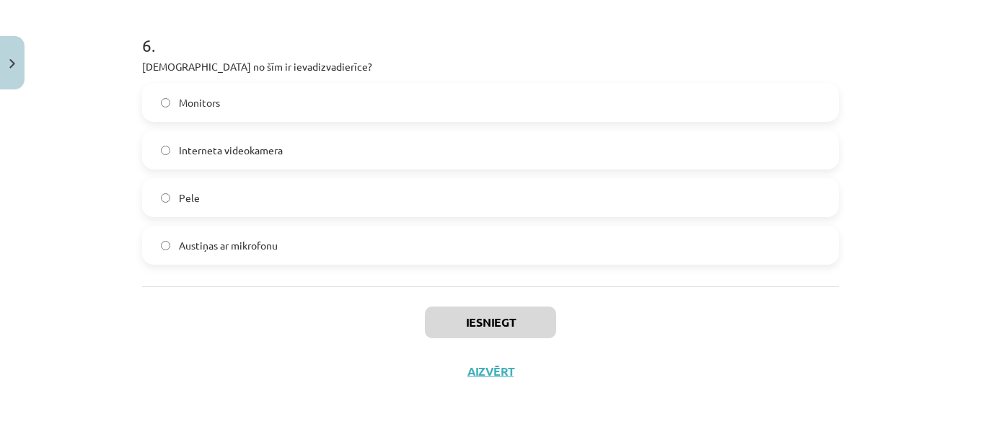
drag, startPoint x: 136, startPoint y: 283, endPoint x: 315, endPoint y: 260, distance: 181.0
copy form "1 . Kurš no šiem datoru tipiem būs visjaudīgākais (spēs apstrādāt visvairāk dat…"
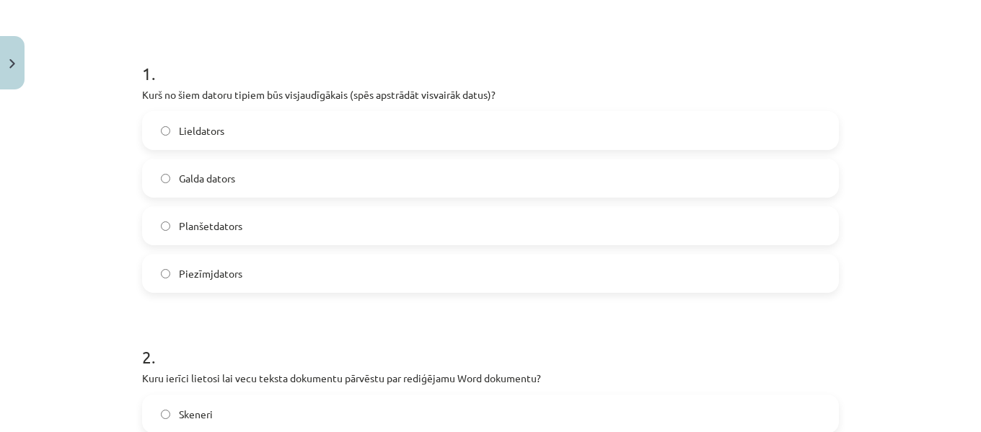
scroll to position [245, 0]
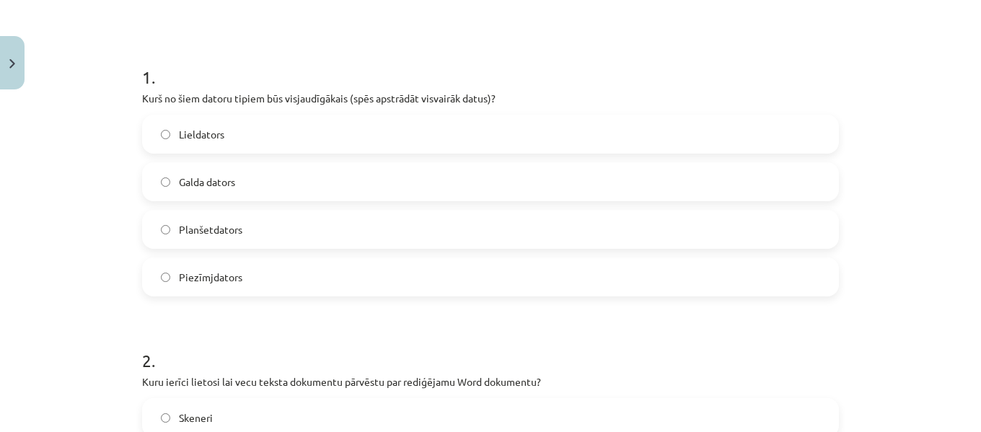
click at [771, 133] on label "Lieldators" at bounding box center [490, 134] width 694 height 36
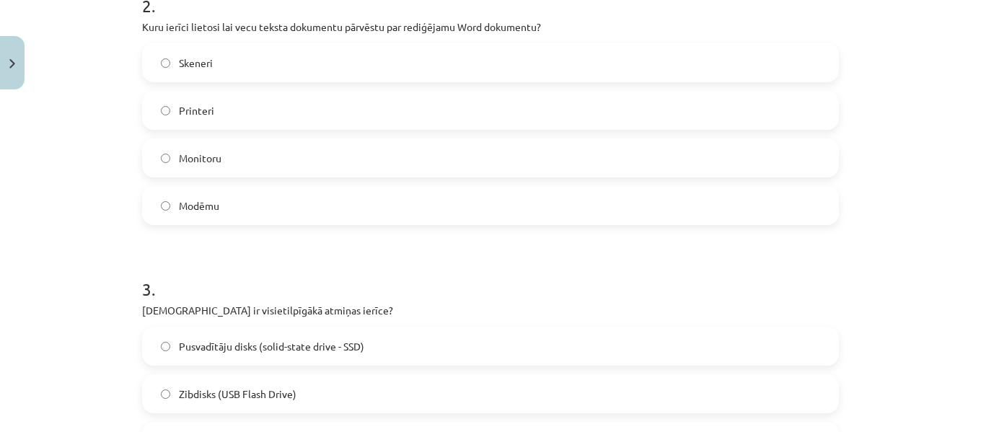
scroll to position [604, 0]
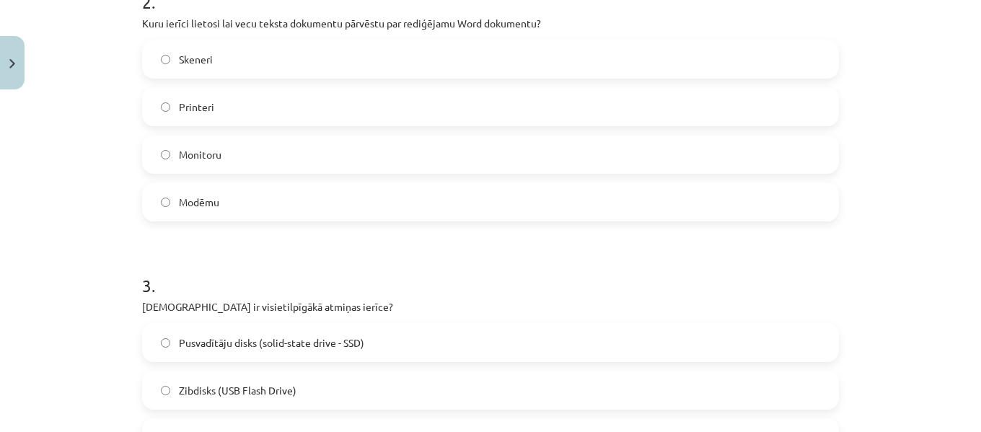
click at [262, 48] on label "Skeneri" at bounding box center [490, 59] width 694 height 36
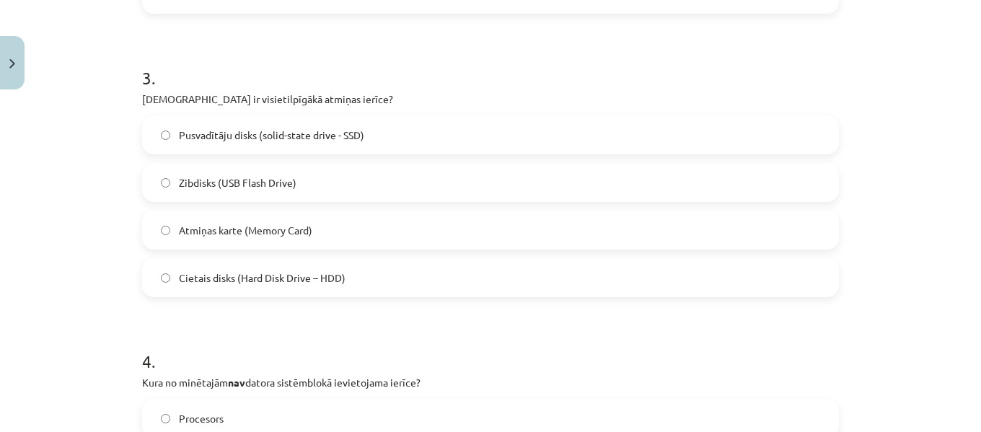
scroll to position [830, 0]
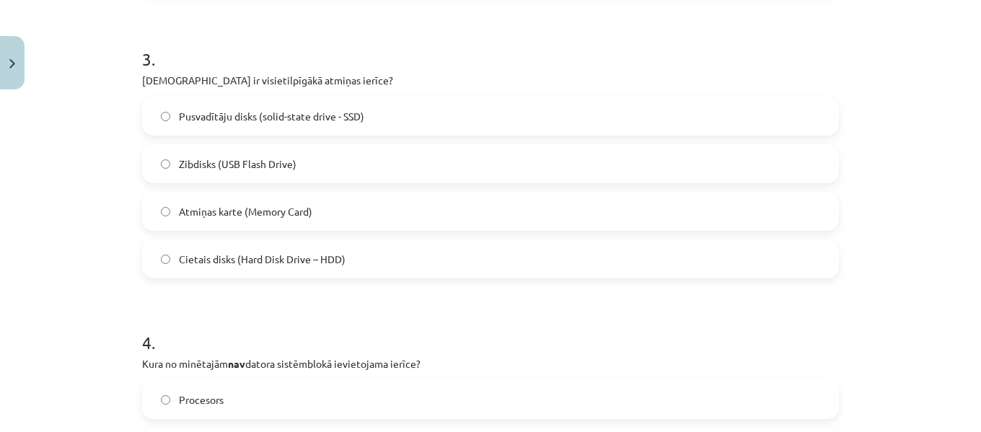
click at [285, 262] on span "Cietais disks (Hard Disk Drive – HDD)" at bounding box center [262, 259] width 167 height 15
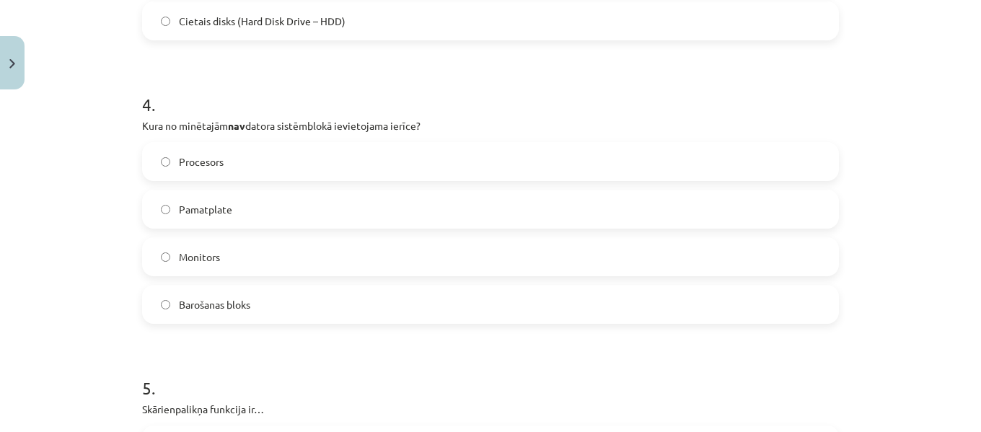
scroll to position [1097, 0]
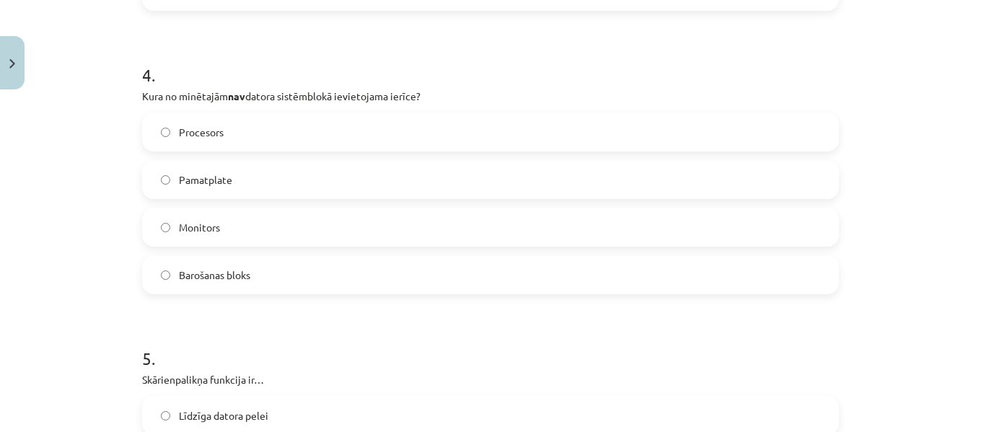
click at [306, 231] on label "Monitors" at bounding box center [490, 227] width 694 height 36
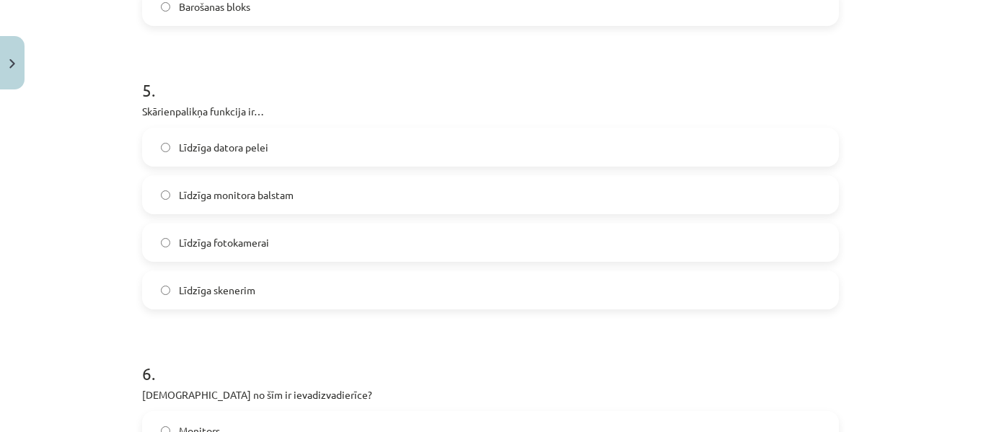
scroll to position [1377, 0]
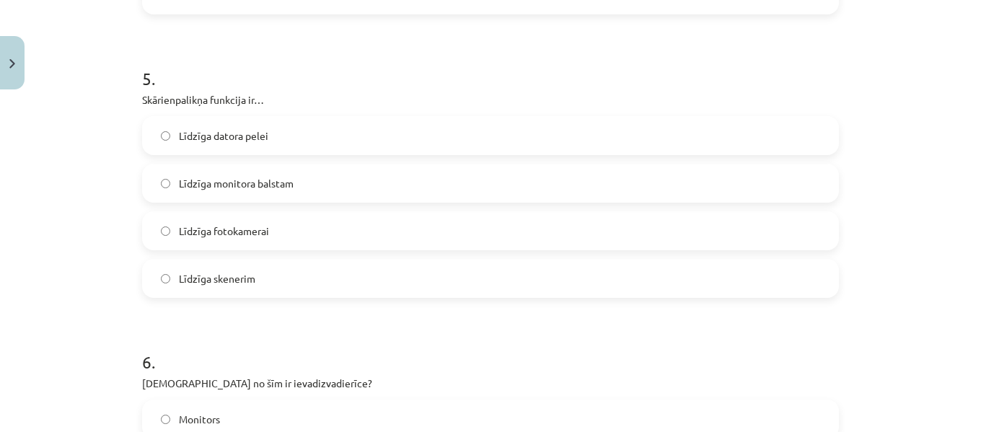
click at [257, 125] on label "Līdzīga datora pelei" at bounding box center [490, 136] width 694 height 36
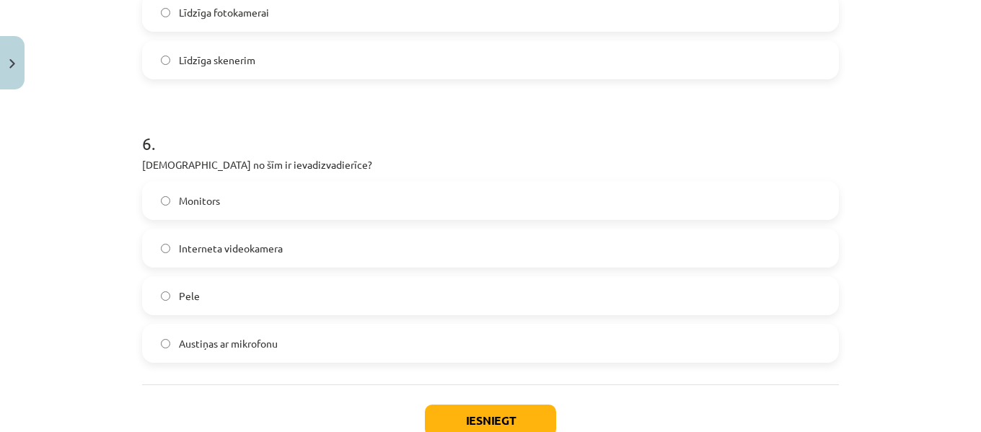
scroll to position [1656, 0]
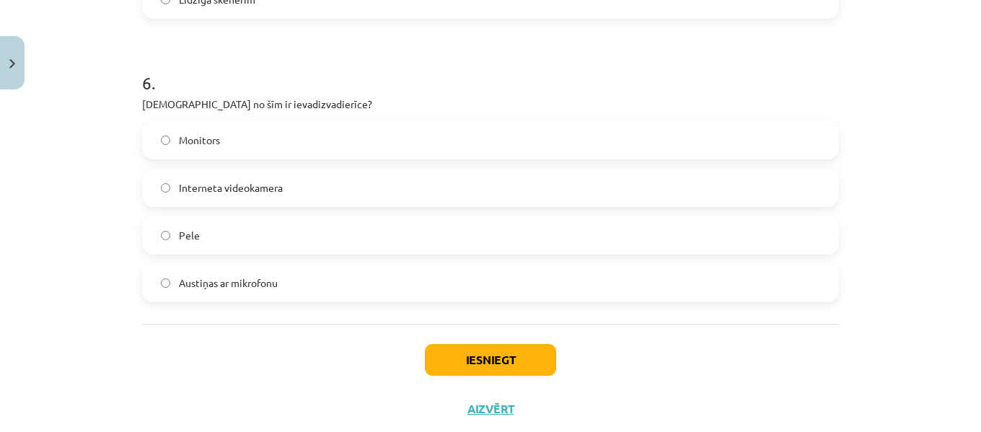
click at [308, 277] on label "Austiņas ar mikrofonu" at bounding box center [490, 283] width 694 height 36
click at [521, 366] on button "Iesniegt" at bounding box center [490, 360] width 131 height 32
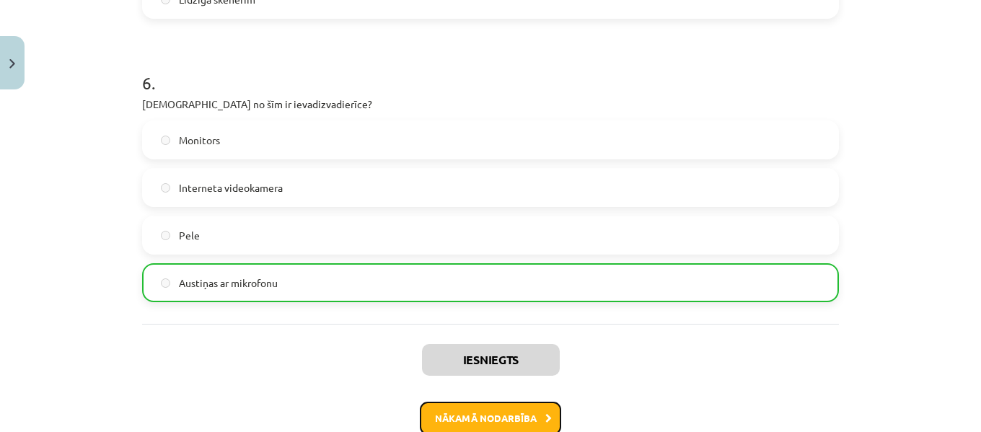
click at [532, 413] on button "Nākamā nodarbība" at bounding box center [490, 418] width 141 height 33
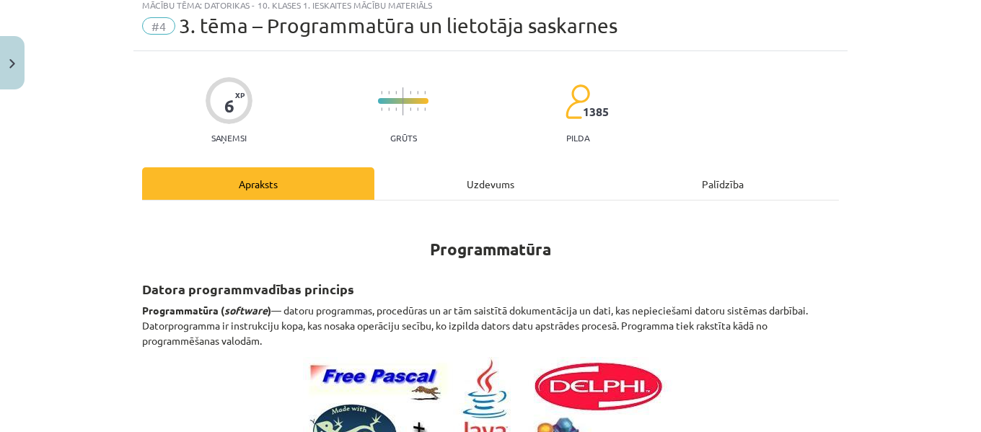
scroll to position [36, 0]
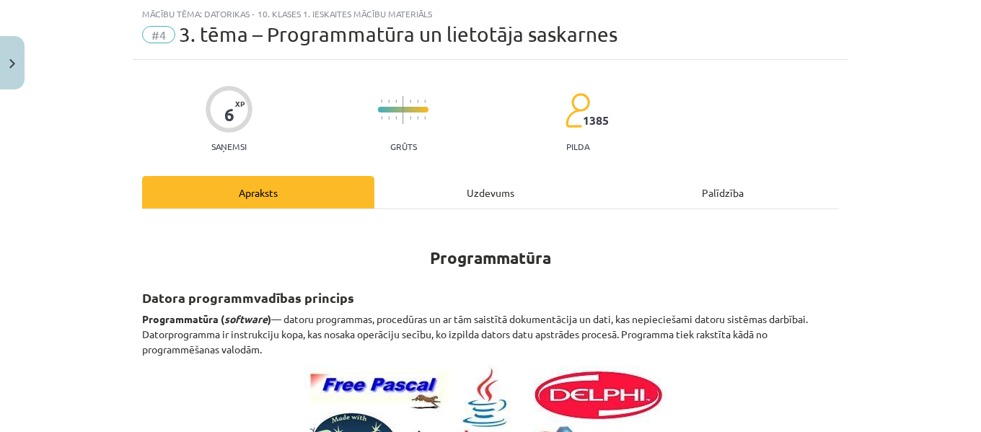
click at [485, 191] on div "Uzdevums" at bounding box center [490, 192] width 232 height 32
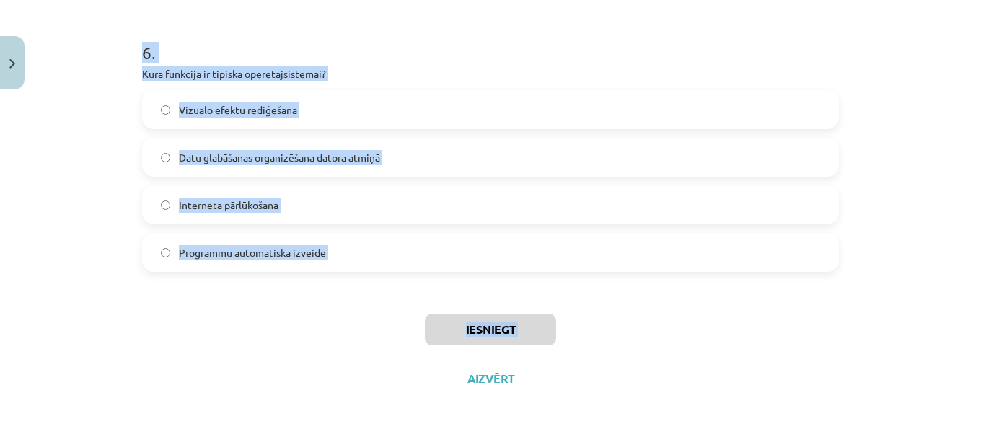
scroll to position [1599, 0]
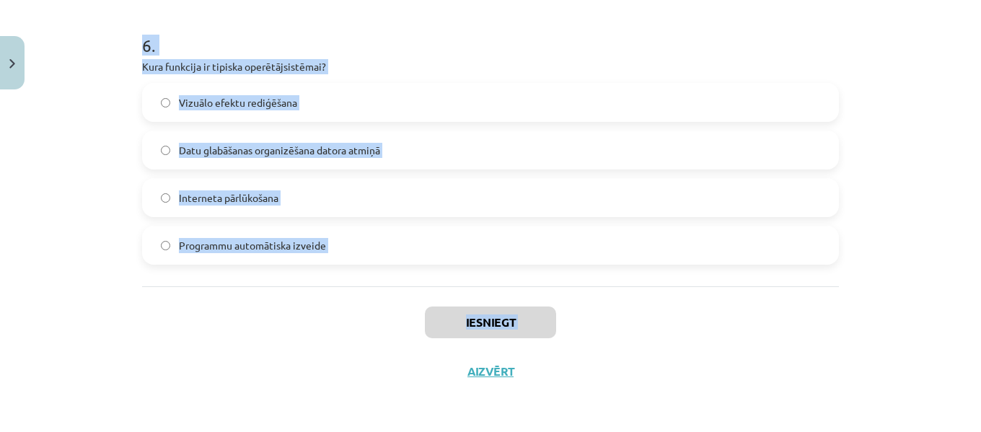
drag, startPoint x: 134, startPoint y: 283, endPoint x: 286, endPoint y: 428, distance: 209.6
click at [286, 428] on div "Mācību tēma: Datorikas - 10. klases 1. ieskaites mācību materiāls #4 3. tēma – …" at bounding box center [490, 216] width 981 height 432
copy div "1 . Kas ir ekrāna lupa? Programma, kas pārveido runu par tekstu Programma, kas …"
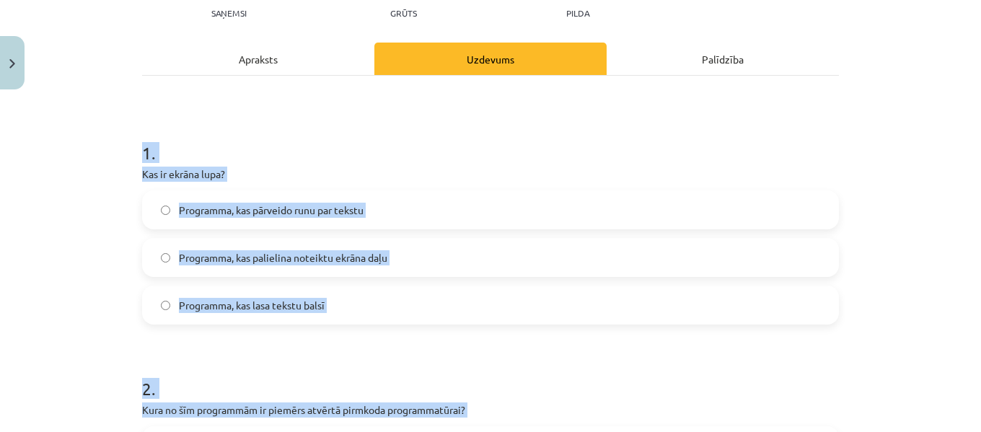
scroll to position [162, 0]
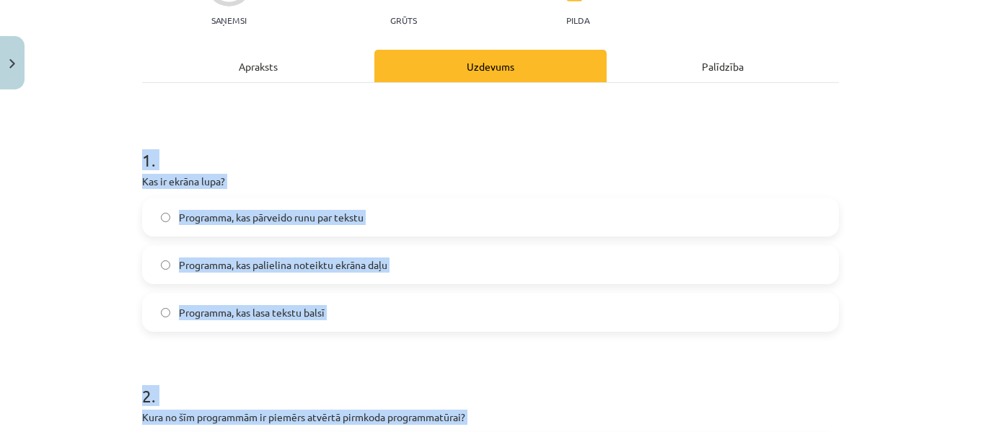
click at [849, 128] on div "Mācību tēma: Datorikas - 10. klases 1. ieskaites mācību materiāls #4 3. tēma – …" at bounding box center [490, 216] width 981 height 432
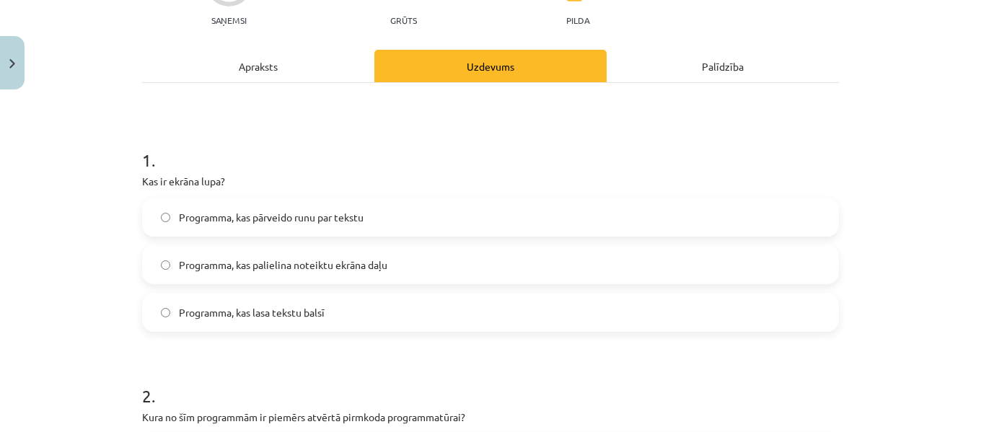
click at [330, 260] on span "Programma, kas palielina noteiktu ekrāna daļu" at bounding box center [283, 264] width 208 height 15
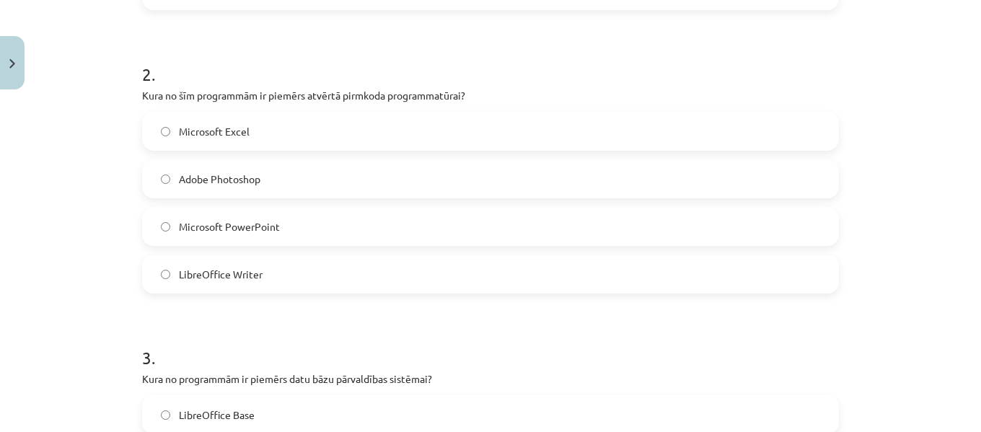
scroll to position [534, 0]
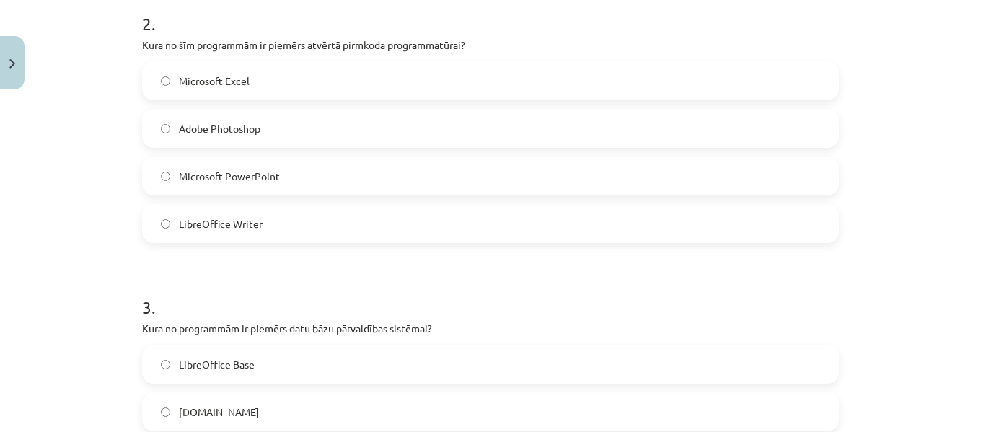
click at [299, 221] on label "LibreOffice Writer" at bounding box center [490, 224] width 694 height 36
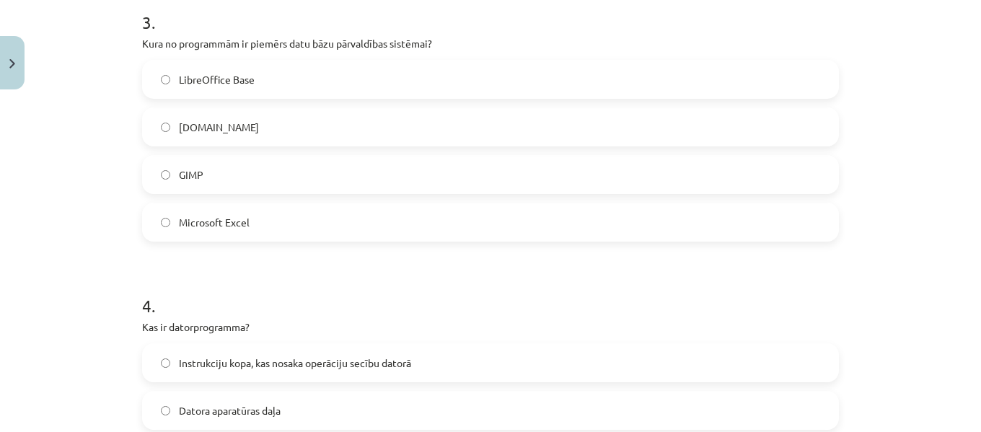
scroll to position [837, 0]
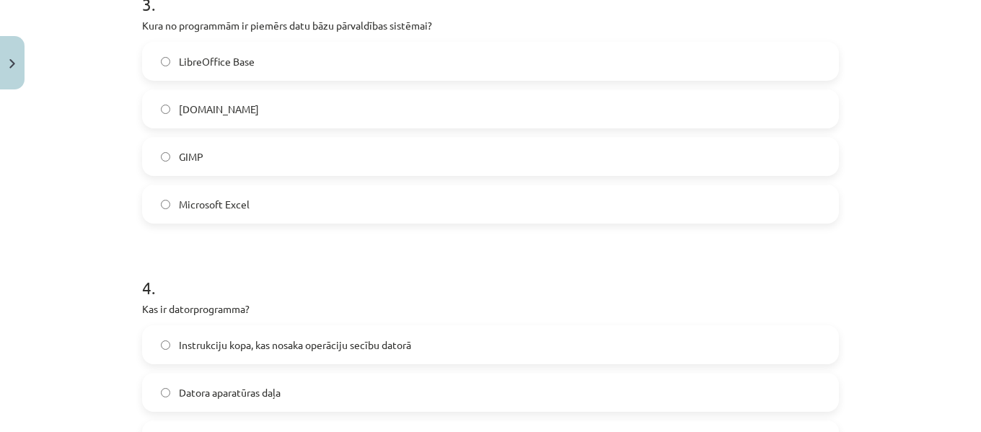
click at [326, 61] on label "LibreOffice Base" at bounding box center [490, 61] width 694 height 36
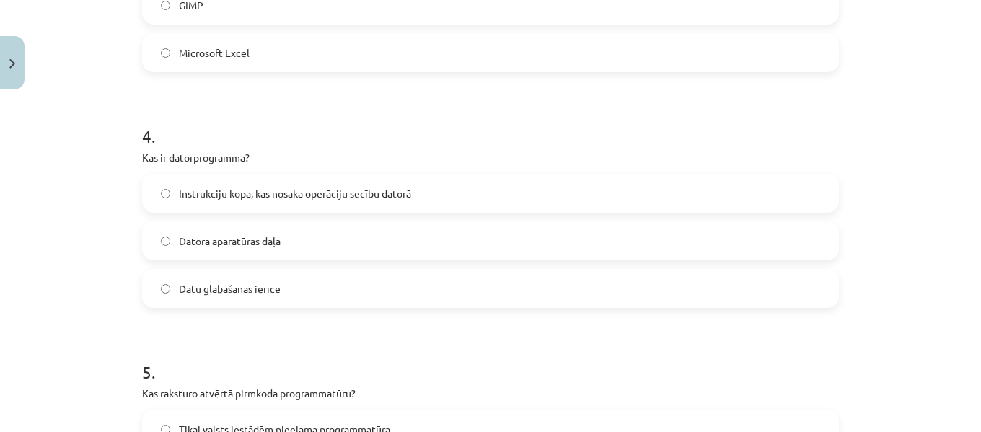
scroll to position [1017, 0]
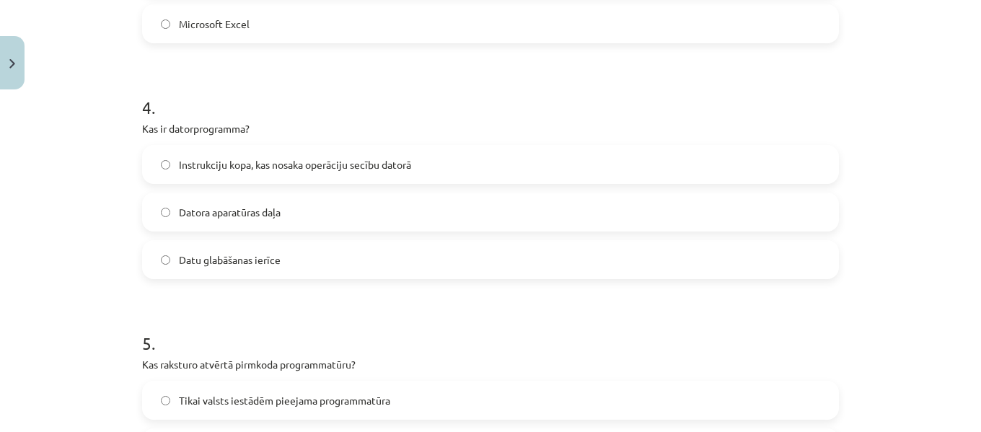
click at [280, 154] on label "Instrukciju kopa, kas nosaka operāciju secību datorā" at bounding box center [490, 164] width 694 height 36
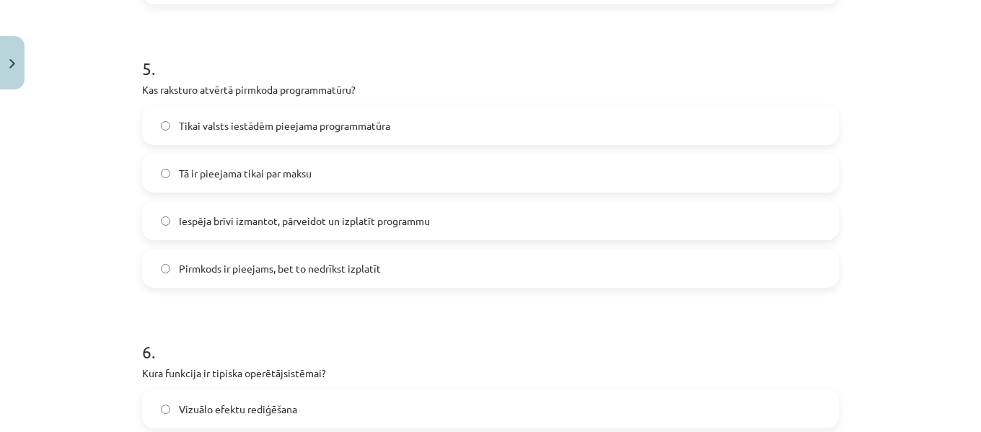
scroll to position [1307, 0]
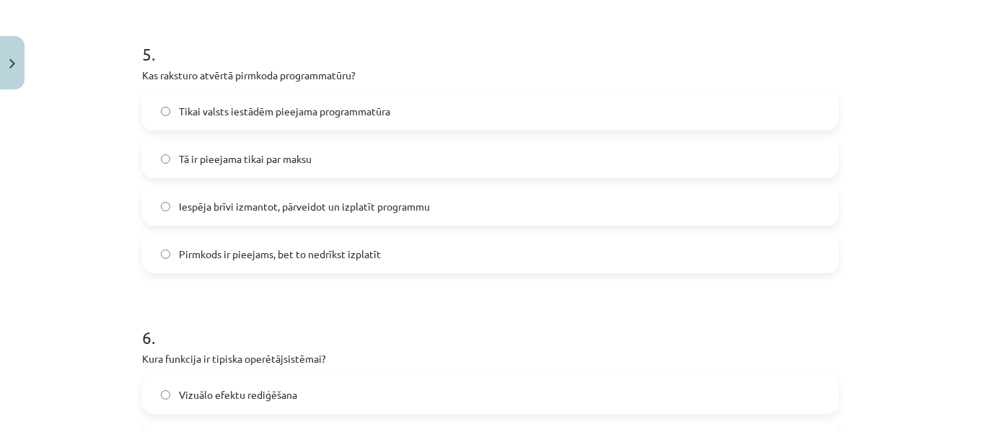
click at [314, 211] on span "Iespēja brīvi izmantot, pārveidot un izplatīt programmu" at bounding box center [304, 206] width 251 height 15
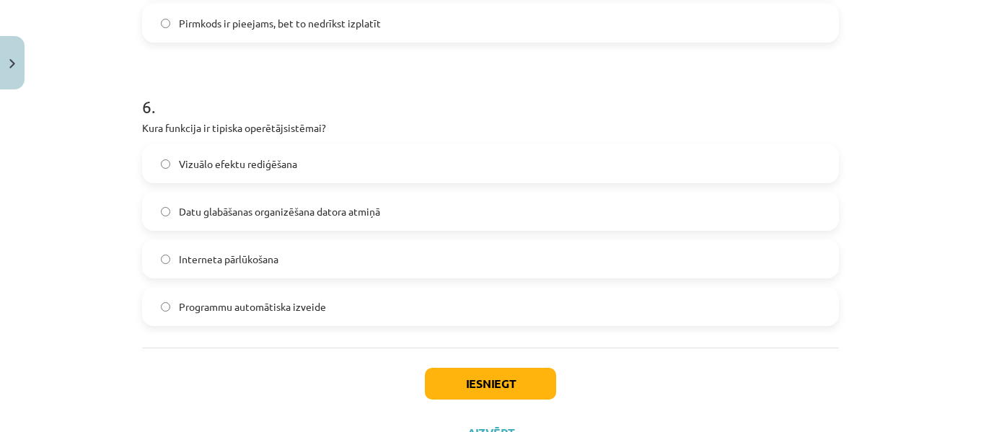
scroll to position [1552, 0]
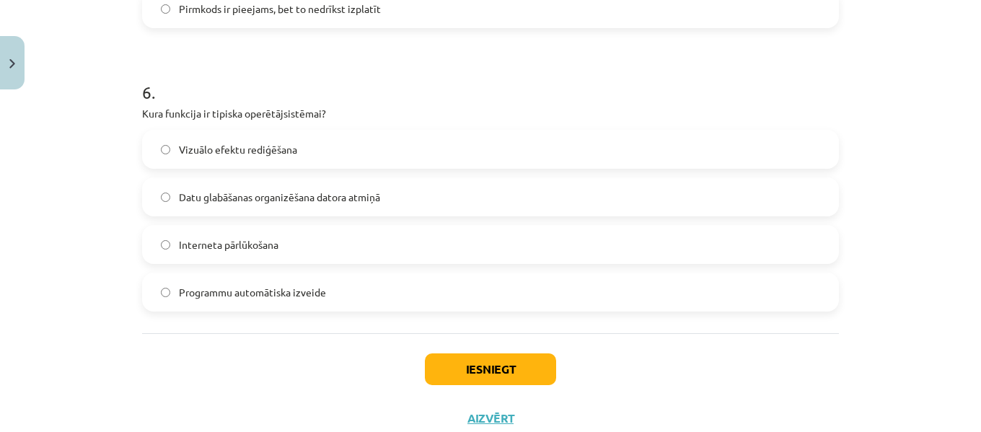
click at [273, 202] on span "Datu glabāšanas organizēšana datora atmiņā" at bounding box center [279, 197] width 201 height 15
click at [482, 371] on button "Iesniegt" at bounding box center [490, 369] width 131 height 32
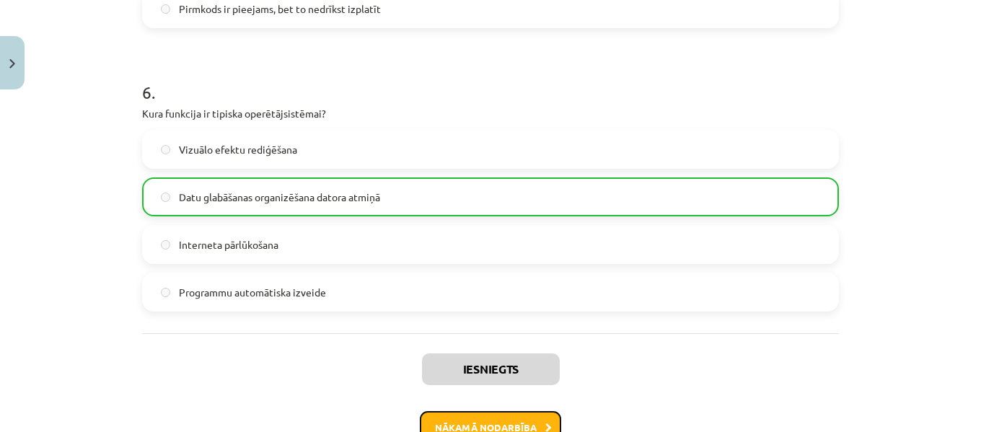
click at [486, 426] on button "Nākamā nodarbība" at bounding box center [490, 427] width 141 height 33
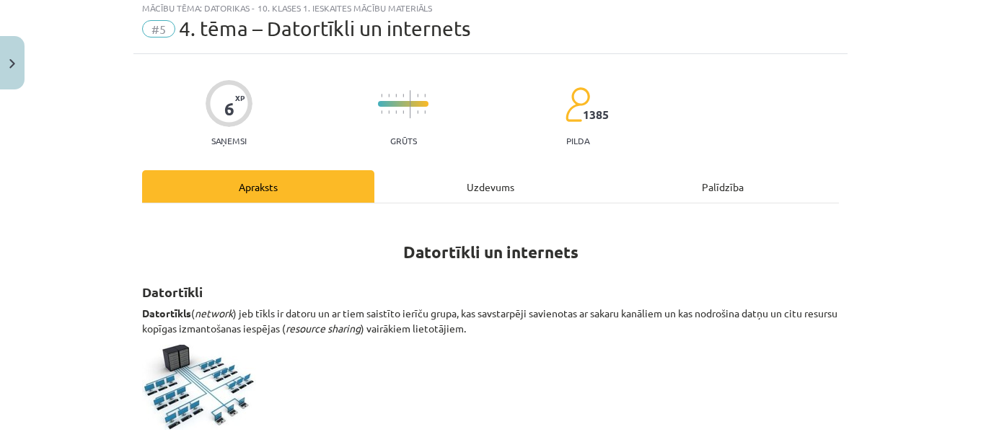
scroll to position [36, 0]
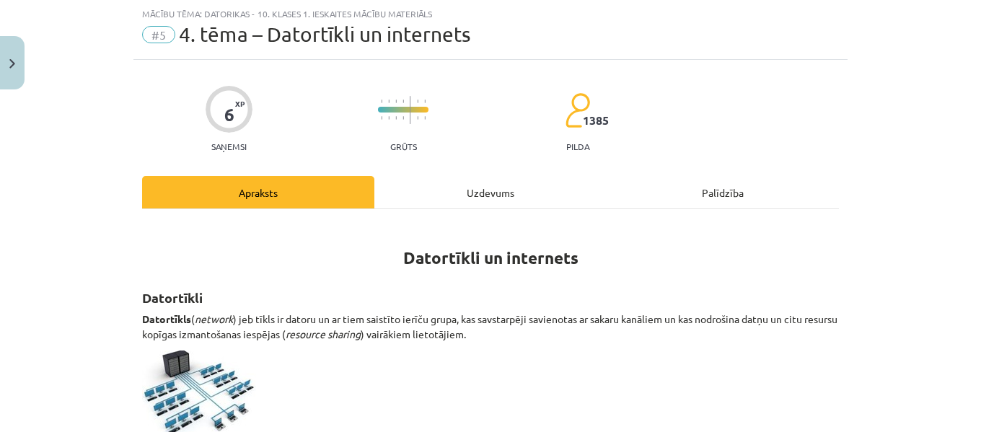
click at [503, 198] on div "Uzdevums" at bounding box center [490, 192] width 232 height 32
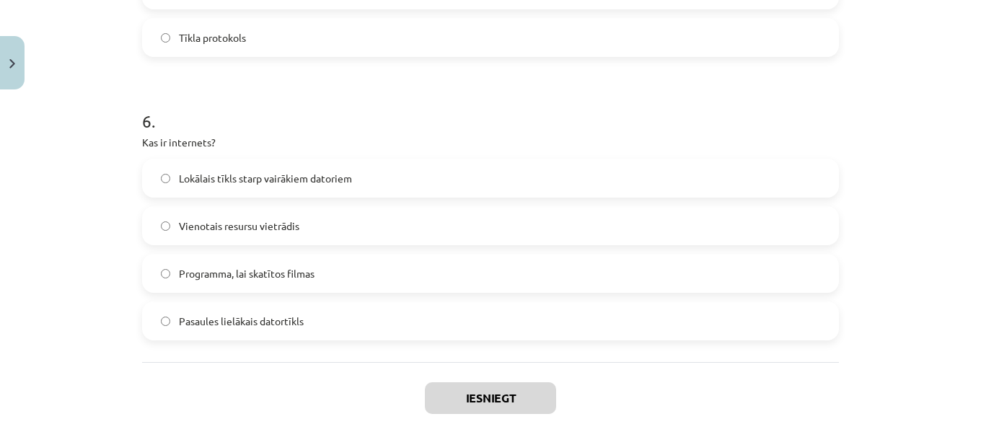
scroll to position [1694, 0]
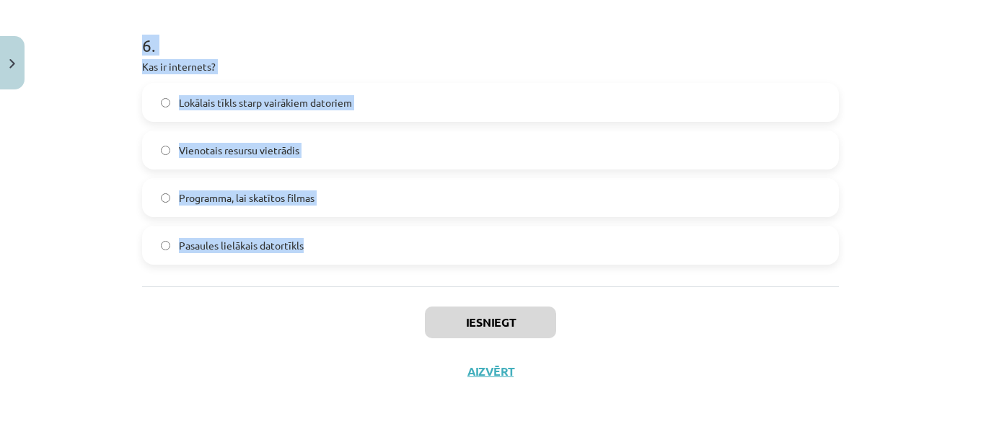
drag, startPoint x: 136, startPoint y: 281, endPoint x: 312, endPoint y: 249, distance: 179.6
copy form "1 . Kas ir lokālais tīkls (LAN)? Tīkls, kas aptver visu pasauli Tīkls, kas savi…"
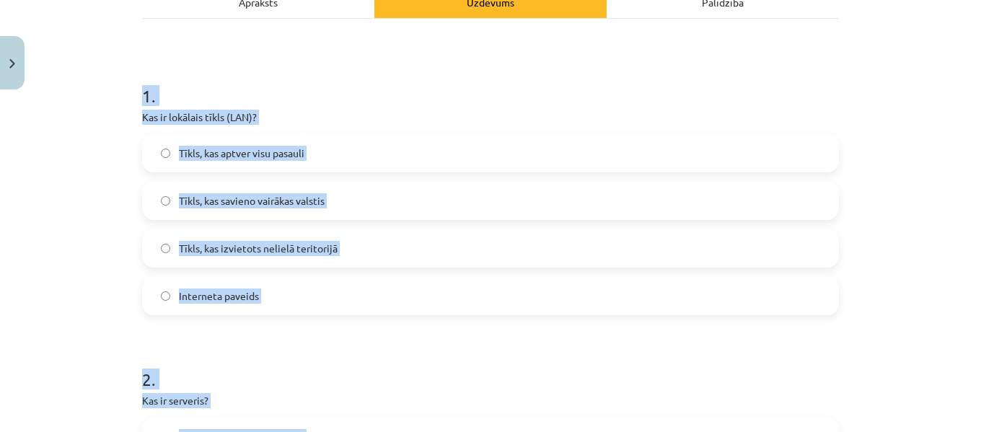
scroll to position [215, 0]
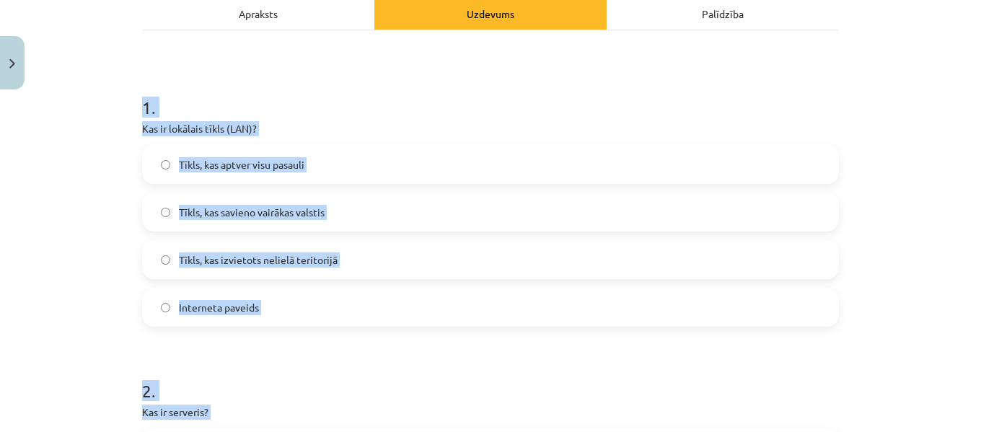
click at [826, 111] on h1 "1 ." at bounding box center [490, 94] width 697 height 45
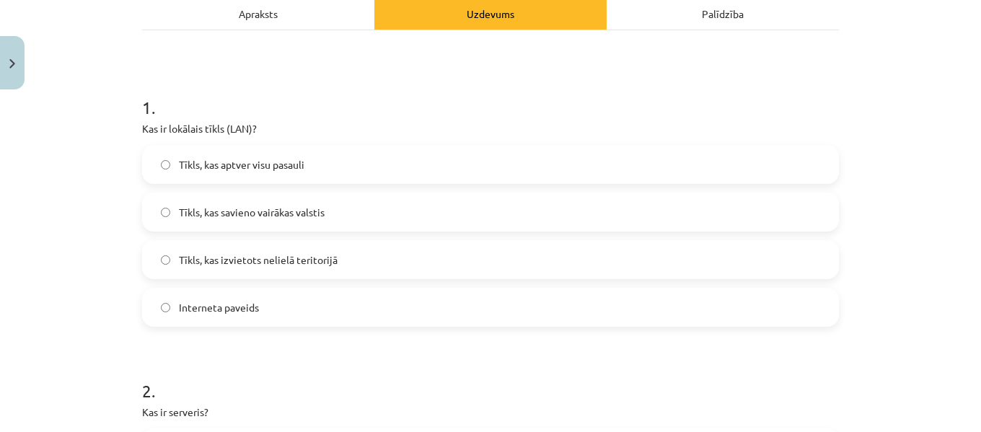
click at [291, 251] on label "Tīkls, kas izvietots nelielā teritorijā" at bounding box center [490, 260] width 694 height 36
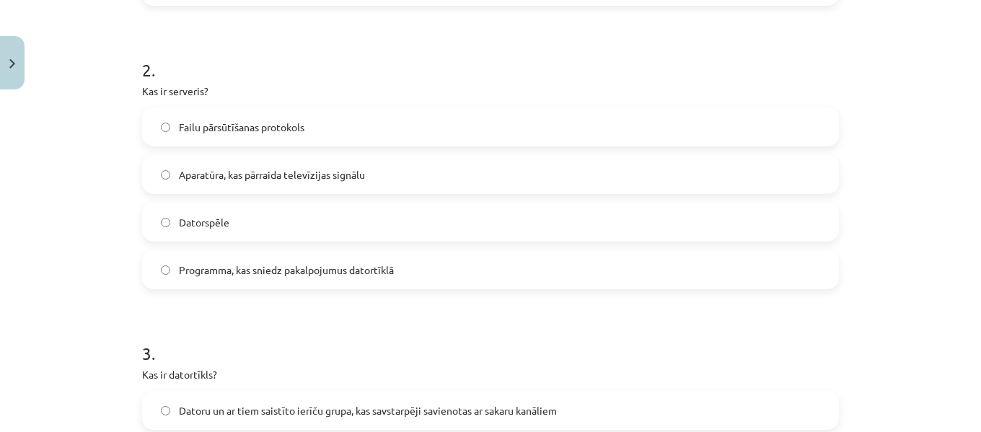
scroll to position [539, 0]
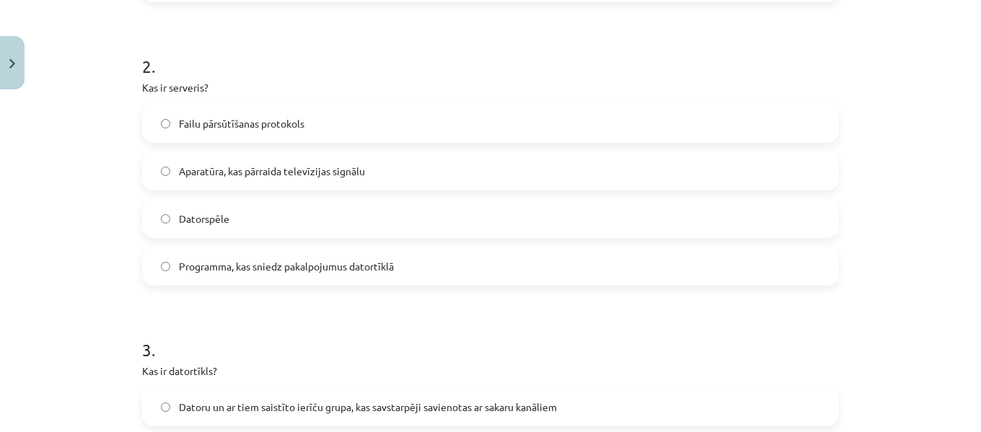
click at [392, 268] on span "Programma, kas sniedz pakalpojumus datortīklā" at bounding box center [286, 266] width 215 height 15
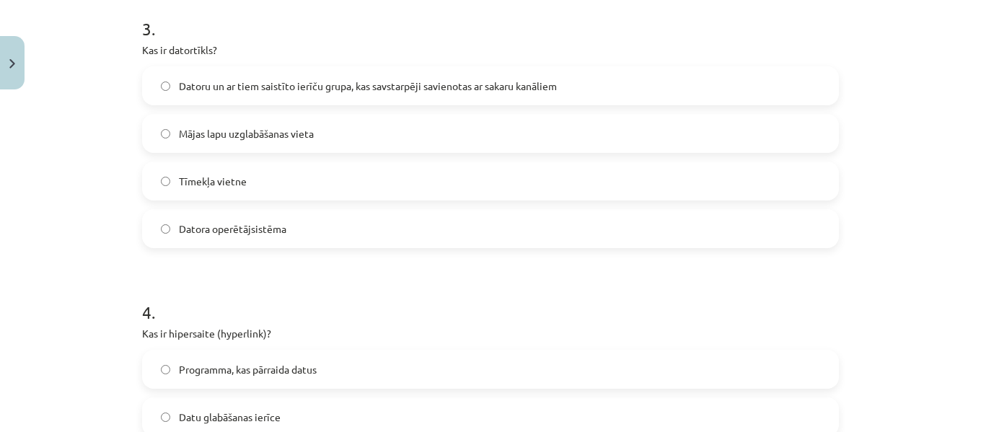
scroll to position [864, 0]
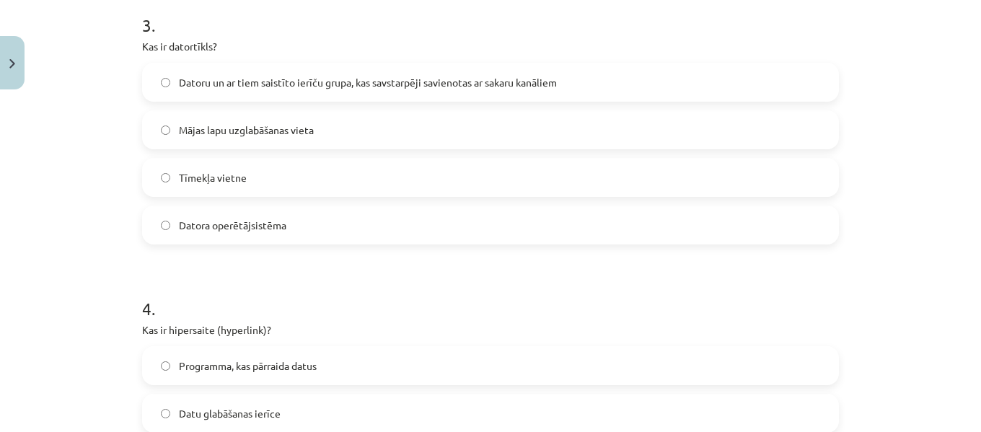
click at [247, 83] on span "Datoru un ar tiem saistīto ierīču grupa, kas savstarpēji savienotas ar sakaru k…" at bounding box center [368, 82] width 378 height 15
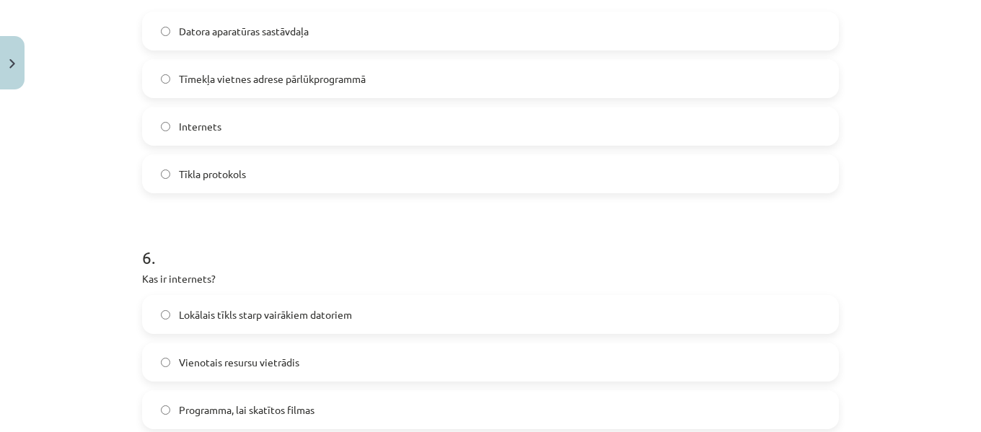
scroll to position [1694, 0]
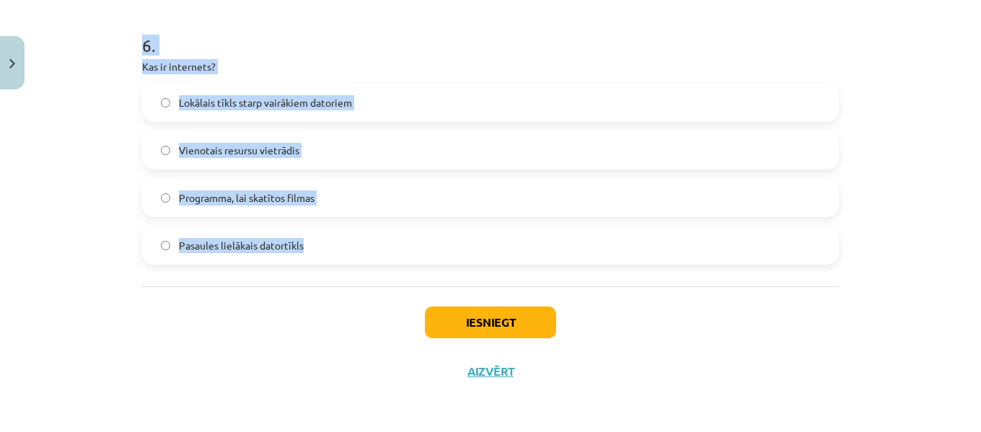
drag, startPoint x: 133, startPoint y: 83, endPoint x: 330, endPoint y: 237, distance: 249.1
copy form "4 . Kas ir hipersaite (hyperlink)? Programma, kas pārraida datus Datu glabāšana…"
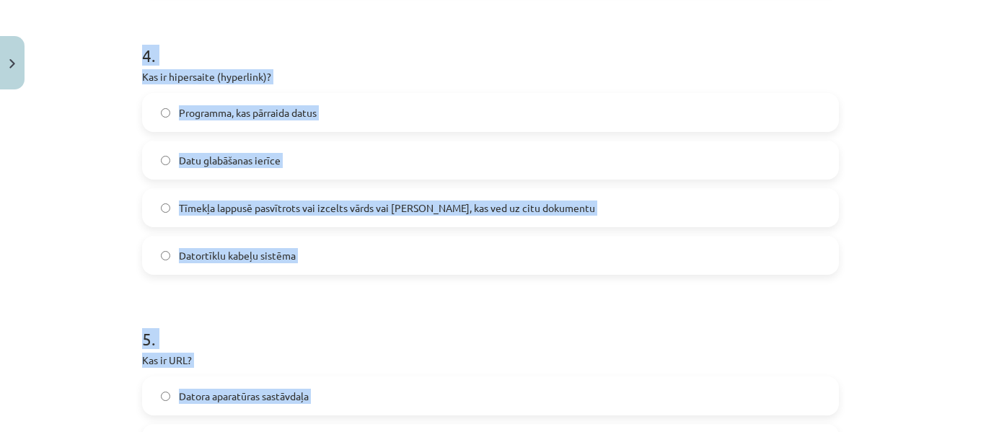
scroll to position [1113, 0]
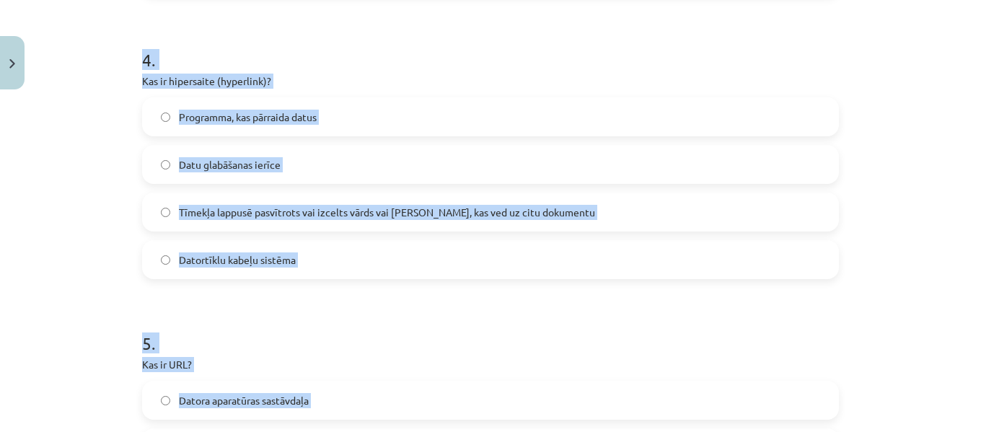
click at [778, 50] on h1 "4 ." at bounding box center [490, 47] width 697 height 45
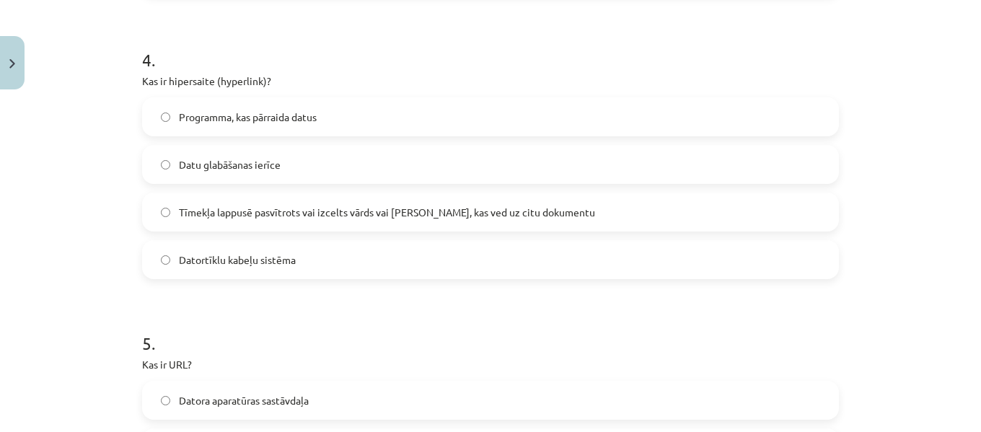
click at [328, 206] on span "Tīmekļa lappusē pasvītrots vai izcelts vārds vai [PERSON_NAME], kas ved uz citu…" at bounding box center [387, 212] width 416 height 15
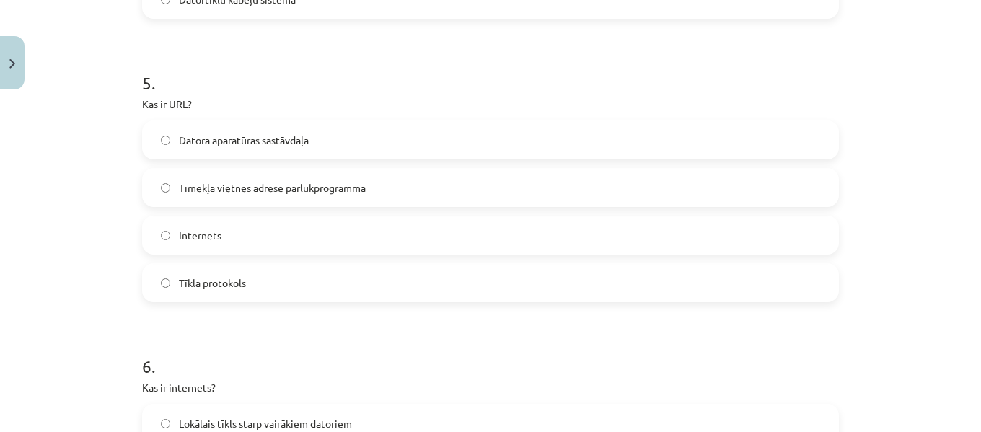
scroll to position [1392, 0]
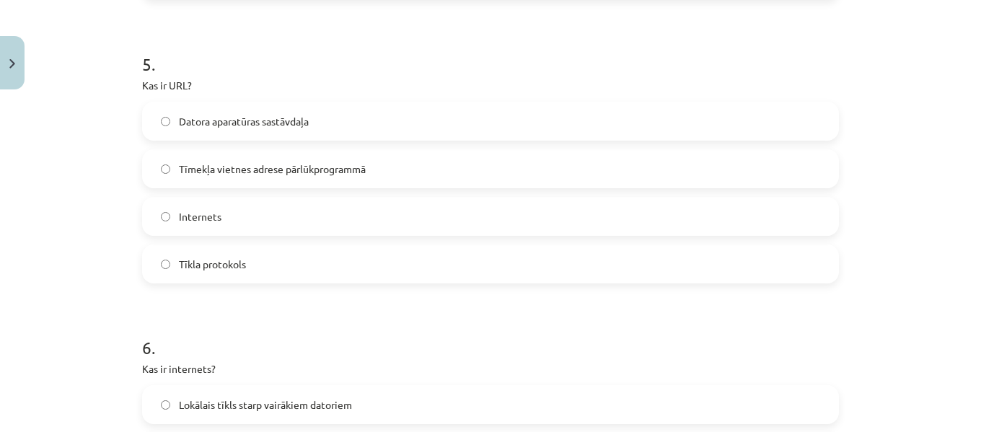
click at [309, 163] on span "Tīmekļa vietnes adrese pārlūkprogrammā" at bounding box center [272, 169] width 187 height 15
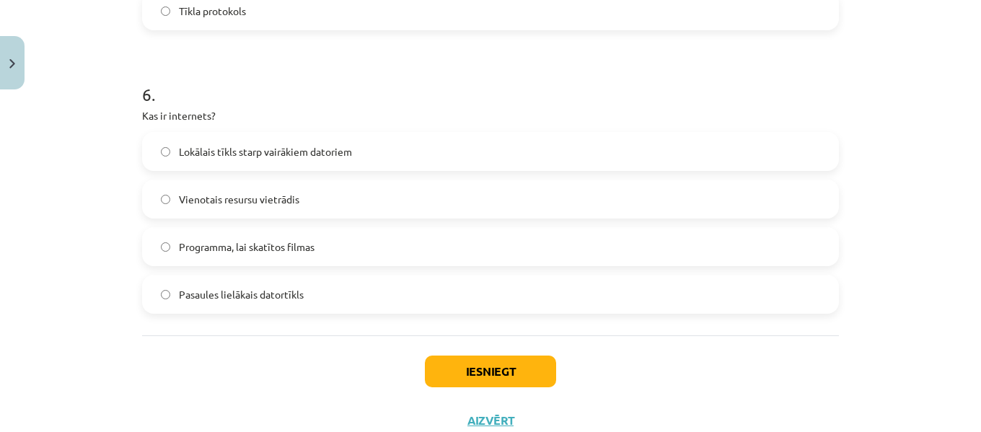
scroll to position [1648, 0]
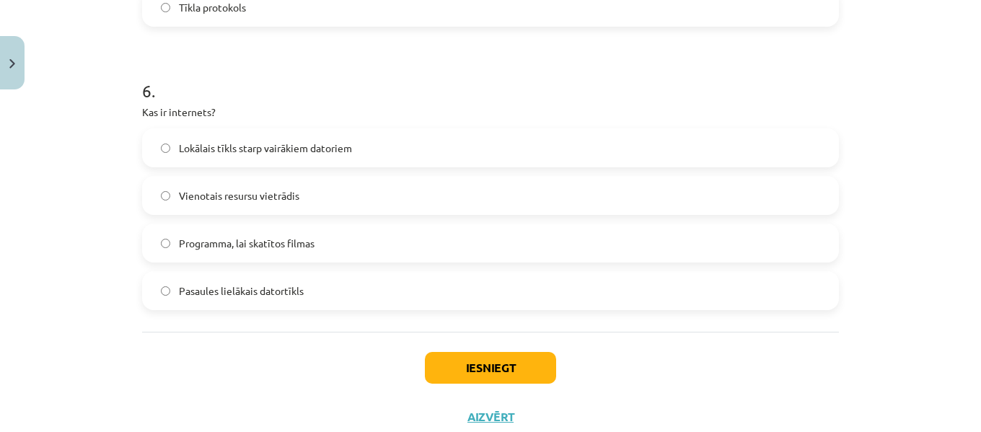
click at [339, 284] on label "Pasaules lielākais datortīkls" at bounding box center [490, 291] width 694 height 36
click at [491, 366] on button "Iesniegt" at bounding box center [490, 368] width 131 height 32
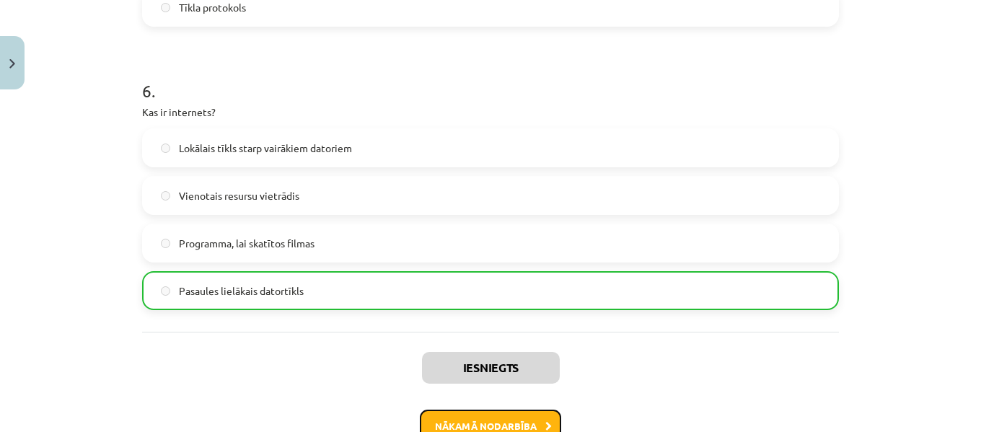
click at [513, 425] on button "Nākamā nodarbība" at bounding box center [490, 426] width 141 height 33
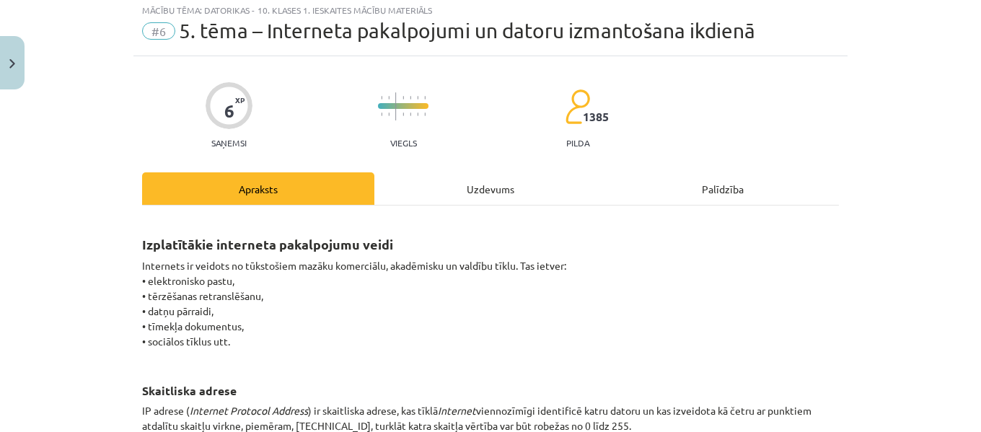
scroll to position [36, 0]
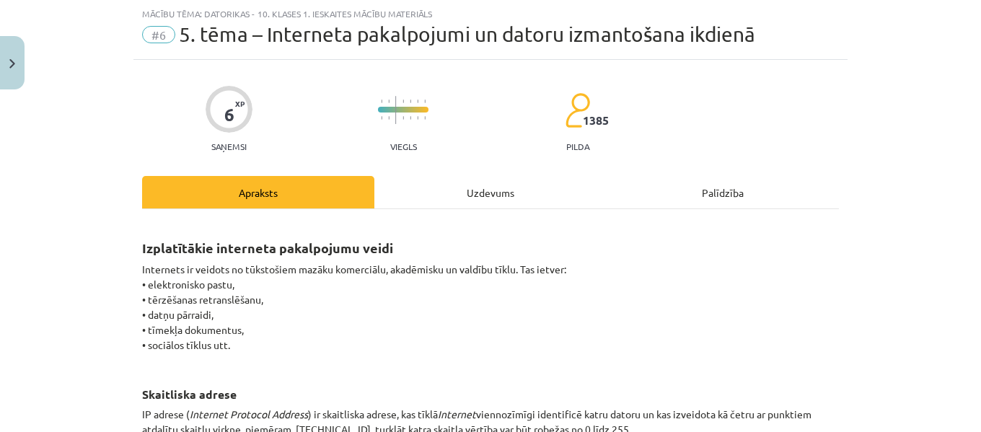
click at [497, 191] on div "Uzdevums" at bounding box center [490, 192] width 232 height 32
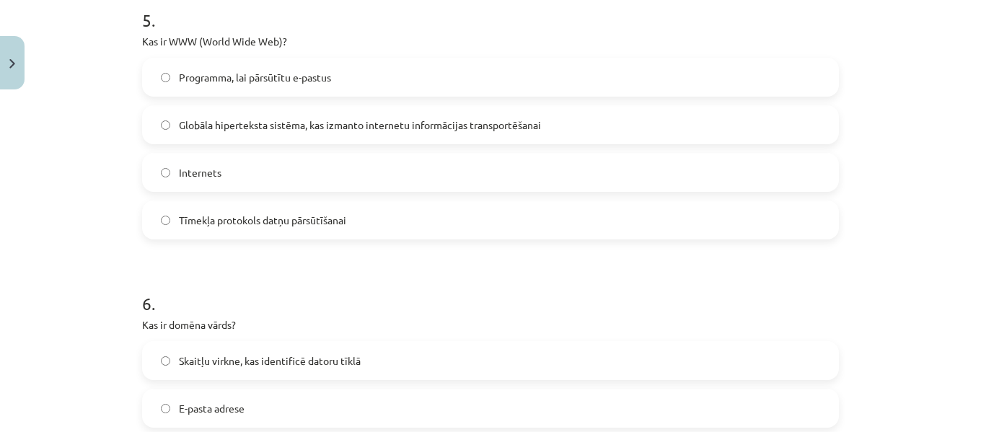
scroll to position [1599, 0]
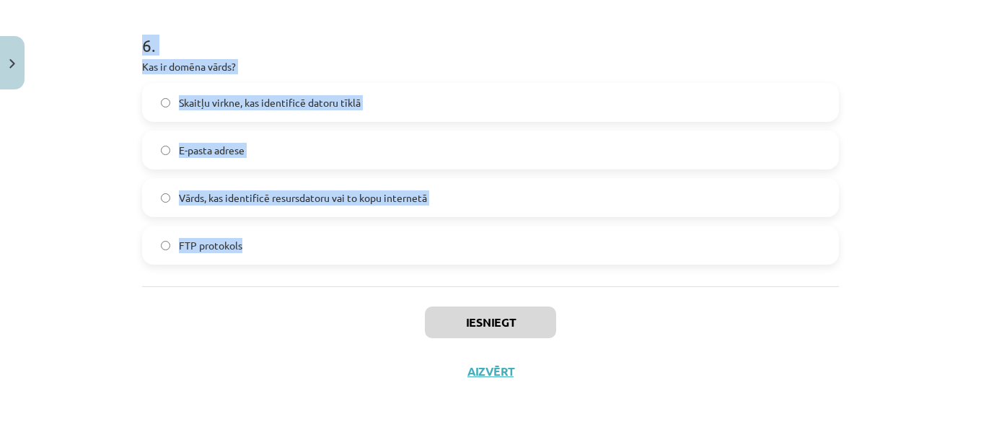
drag, startPoint x: 136, startPoint y: 284, endPoint x: 258, endPoint y: 255, distance: 125.9
copy form "1 . Kura no šīm iespējām ir e-komercijas piemērs? Interneta forumu izmantošana …"
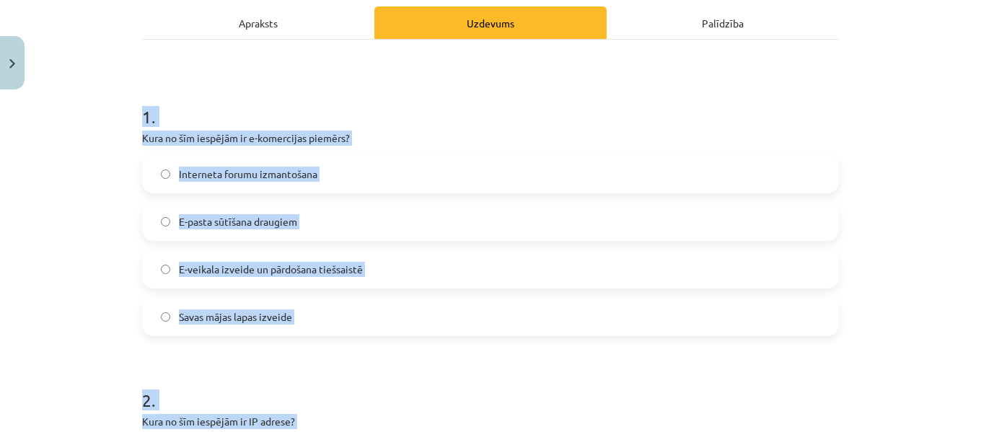
scroll to position [198, 0]
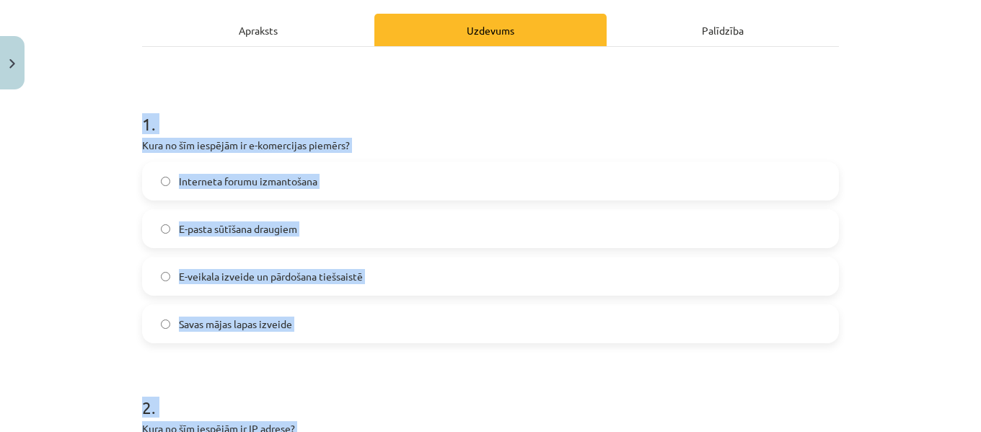
click at [764, 129] on h1 "1 ." at bounding box center [490, 111] width 697 height 45
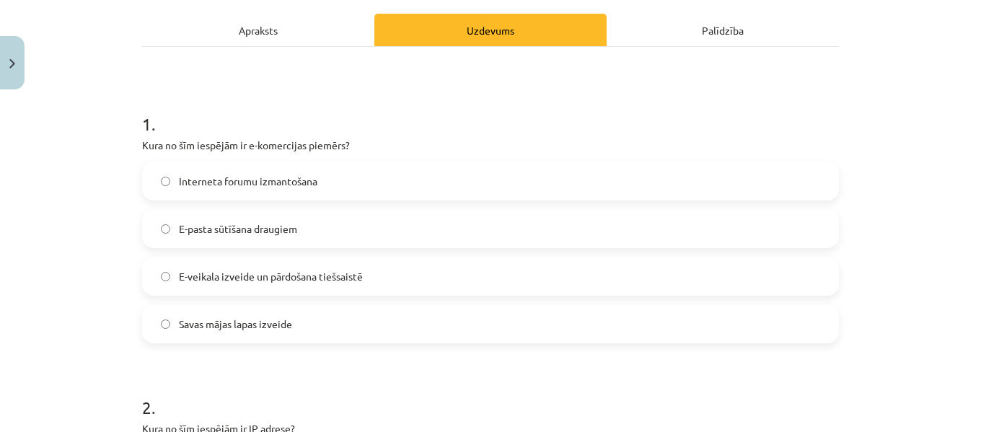
click at [679, 273] on label "E-veikala izveide un pārdošana tiešsaistē" at bounding box center [490, 276] width 694 height 36
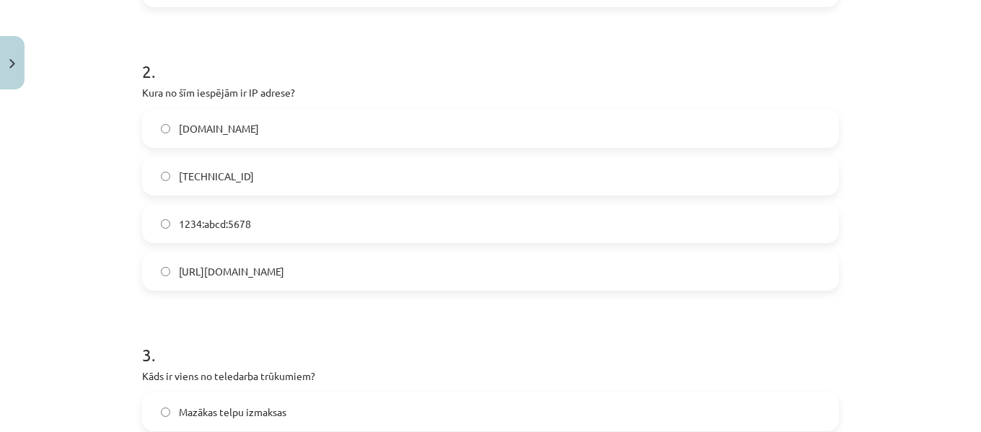
scroll to position [516, 0]
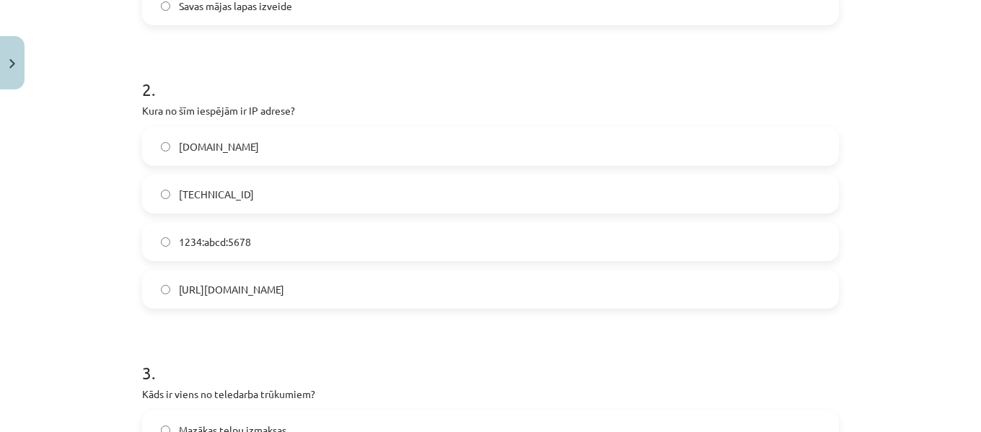
click at [270, 198] on label "[TECHNICAL_ID]" at bounding box center [490, 194] width 694 height 36
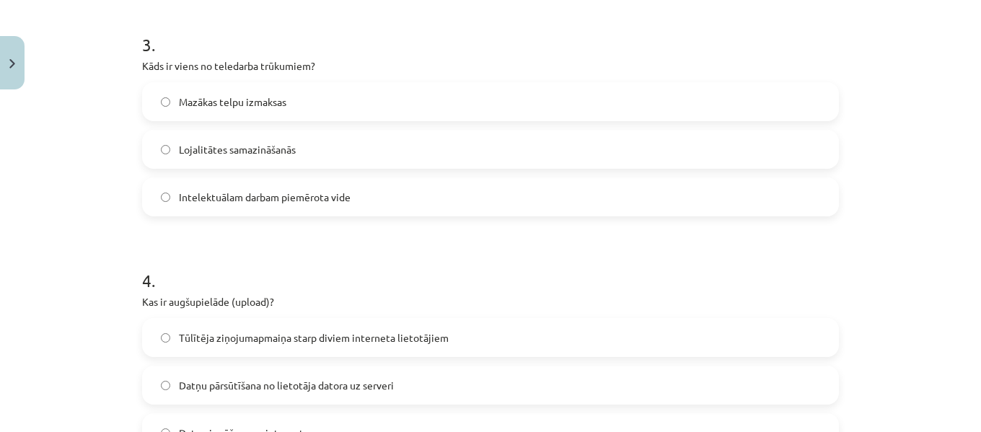
scroll to position [848, 0]
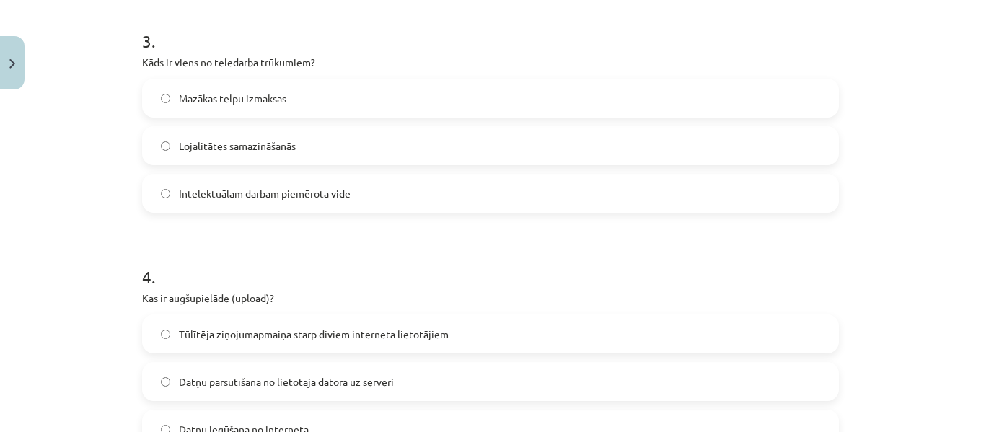
click at [278, 145] on span "Lojalitātes samazināšanās" at bounding box center [237, 145] width 117 height 15
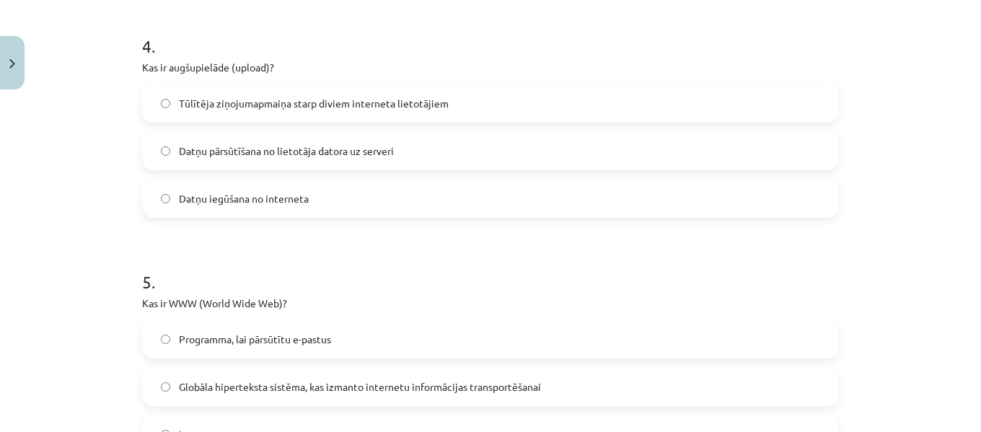
scroll to position [1082, 0]
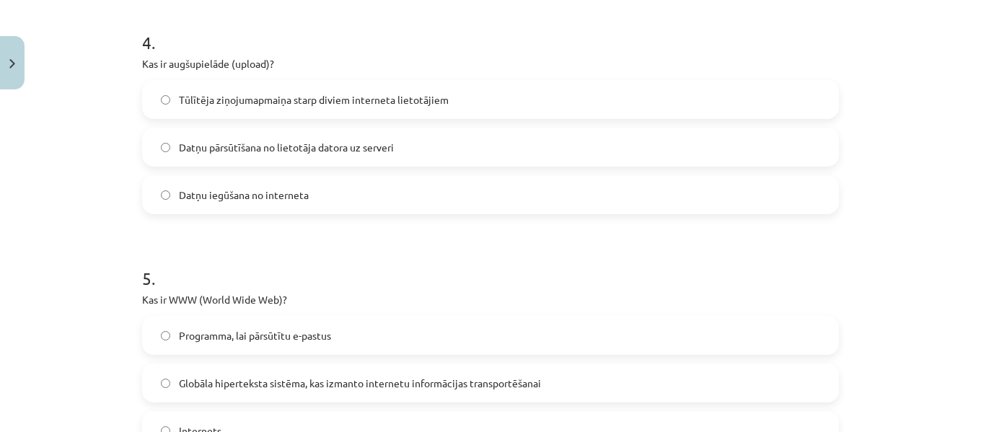
click at [241, 136] on label "Datņu pārsūtīšana no lietotāja datora uz serveri" at bounding box center [490, 147] width 694 height 36
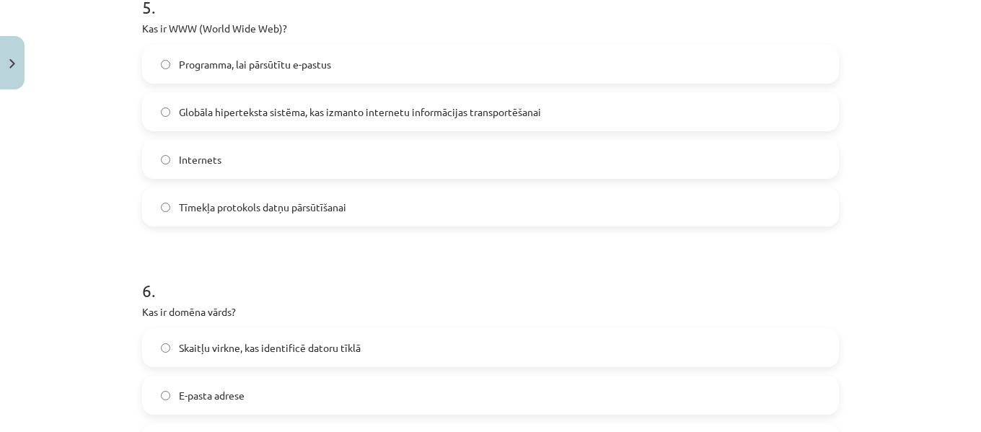
scroll to position [1361, 0]
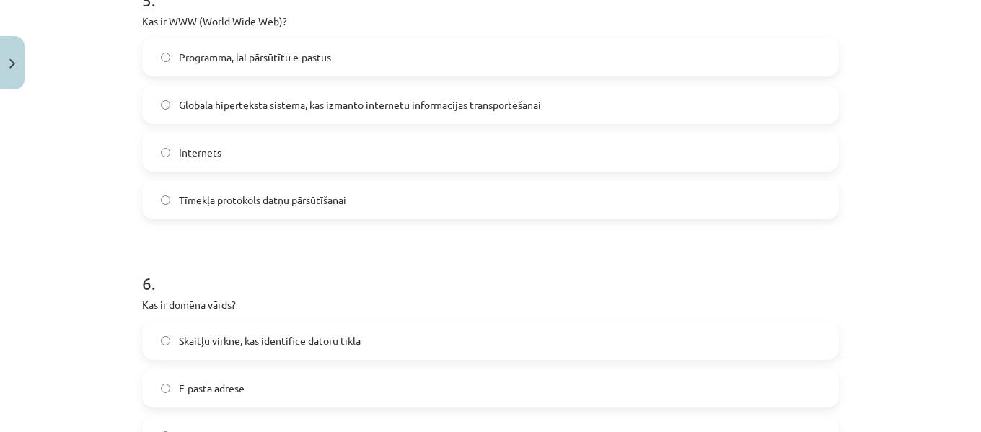
click at [322, 104] on span "Globāla hiperteksta sistēma, kas izmanto internetu informācijas transportēšanai" at bounding box center [360, 104] width 362 height 15
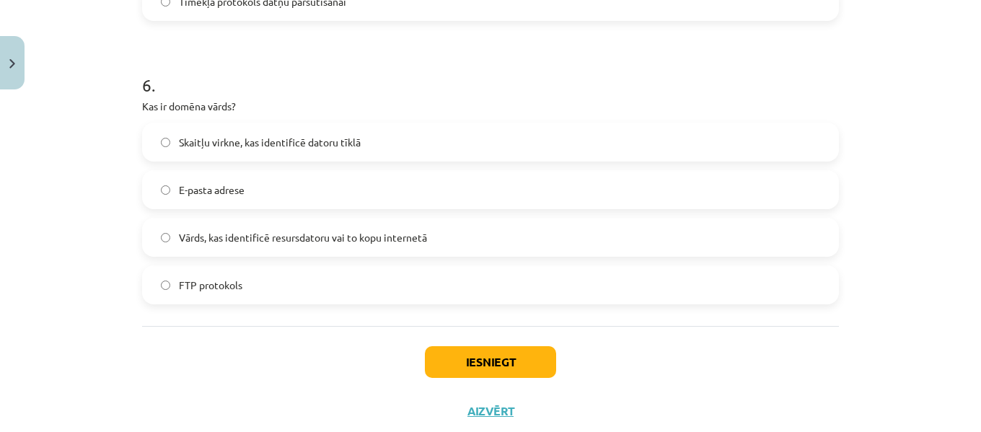
scroll to position [1588, 0]
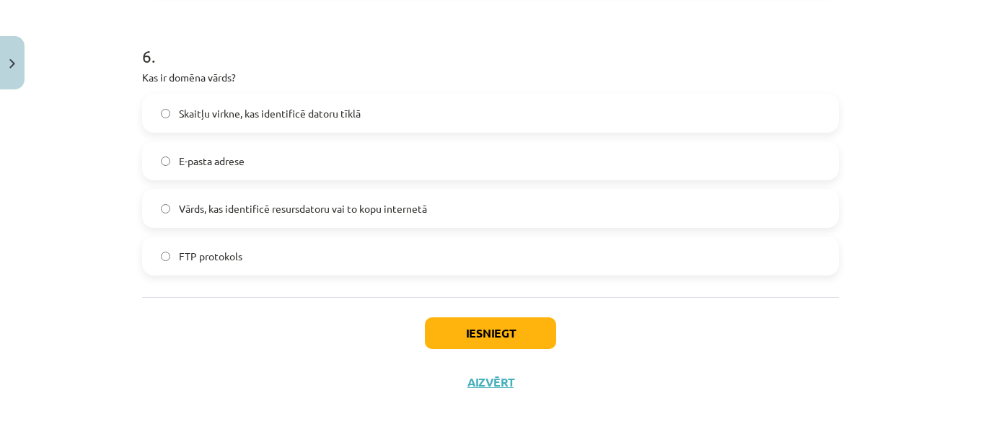
click at [303, 198] on label "Vārds, kas identificē resursdatoru vai to kopu internetā" at bounding box center [490, 208] width 694 height 36
click at [482, 335] on button "Iesniegt" at bounding box center [490, 333] width 131 height 32
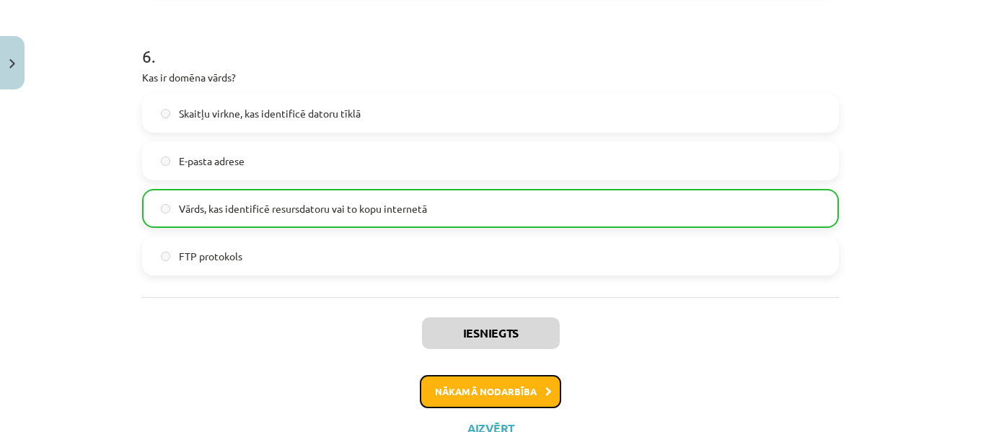
click at [489, 392] on button "Nākamā nodarbība" at bounding box center [490, 391] width 141 height 33
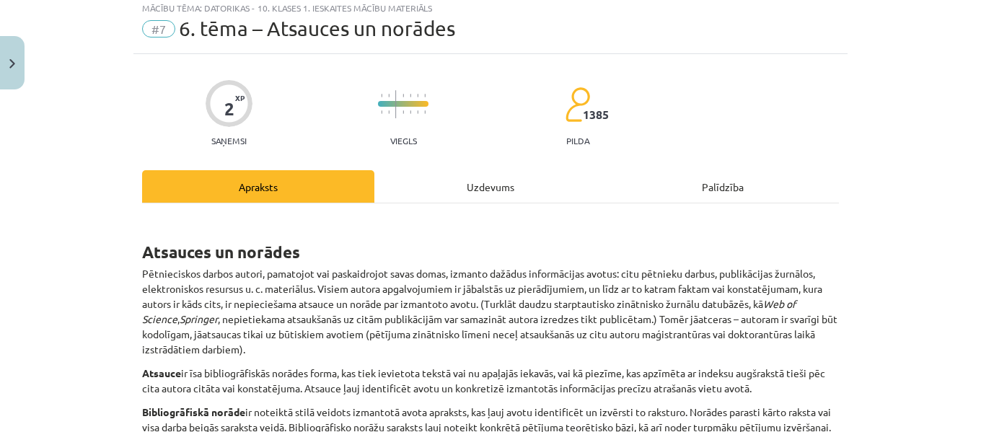
scroll to position [36, 0]
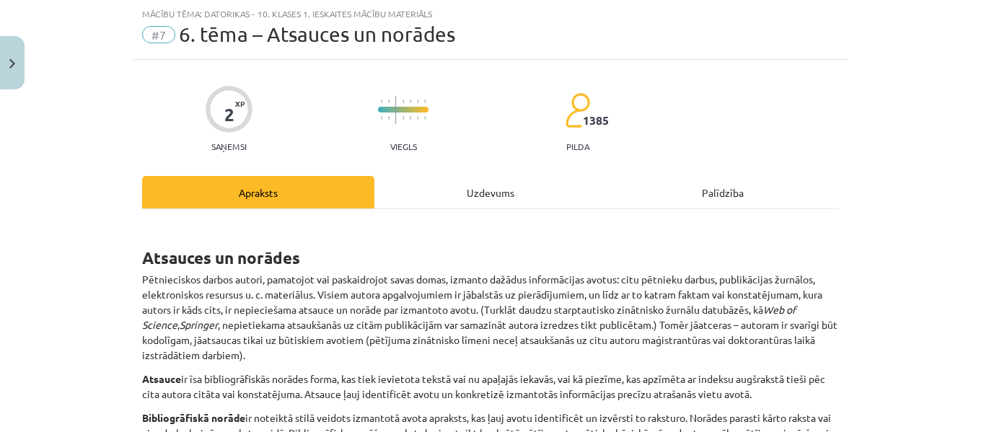
click at [485, 190] on div "Uzdevums" at bounding box center [490, 192] width 232 height 32
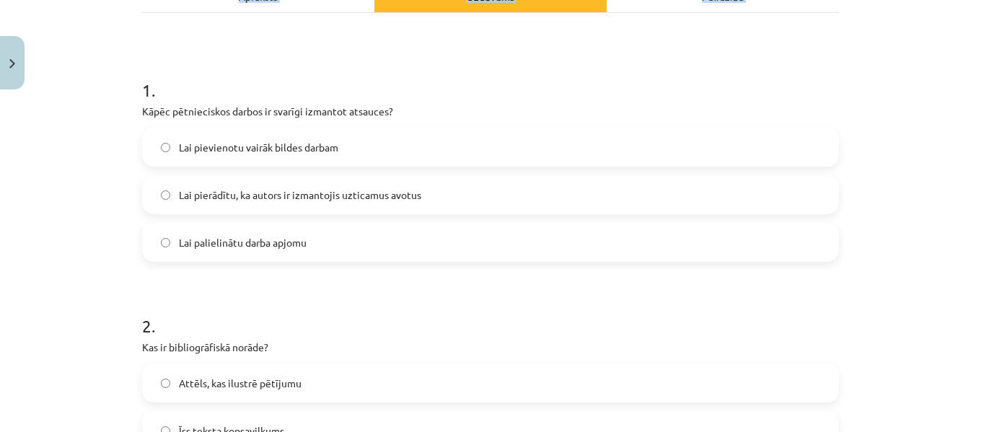
scroll to position [465, 0]
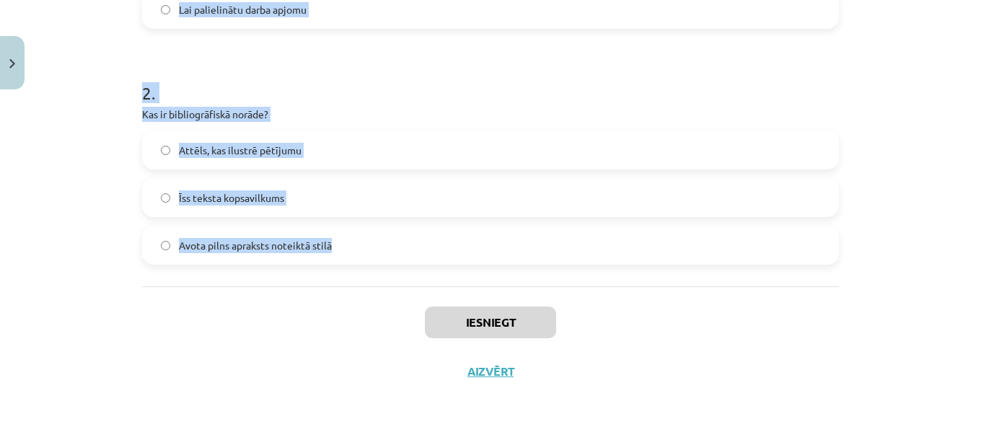
drag, startPoint x: 136, startPoint y: 285, endPoint x: 343, endPoint y: 255, distance: 209.1
click at [343, 255] on form "1 . Kāpēc pētnieciskos darbos ir svarīgi izmantot atsauces? Lai pievienotu vair…" at bounding box center [490, 43] width 697 height 443
copy form "1 . Kāpēc pētnieciskos darbos ir svarīgi izmantot atsauces? Lai pievienotu vair…"
click at [347, 235] on label "Avota pilns apraksts noteiktā stilā" at bounding box center [490, 245] width 694 height 36
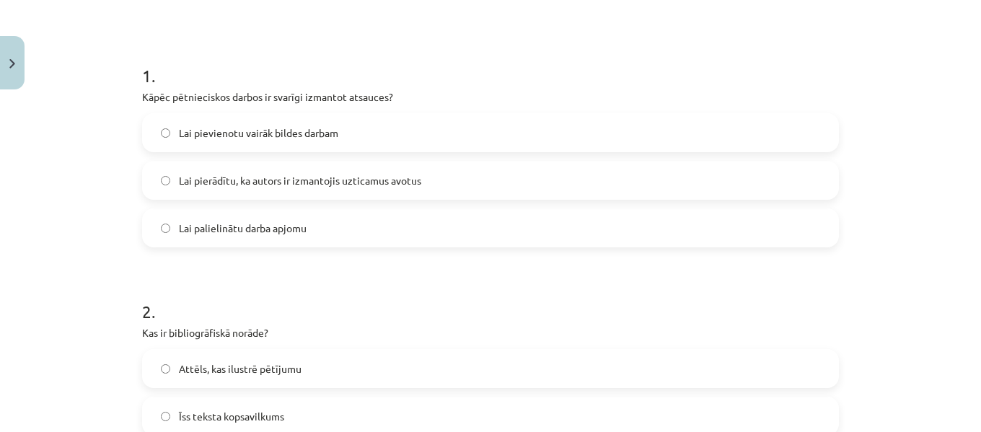
scroll to position [220, 0]
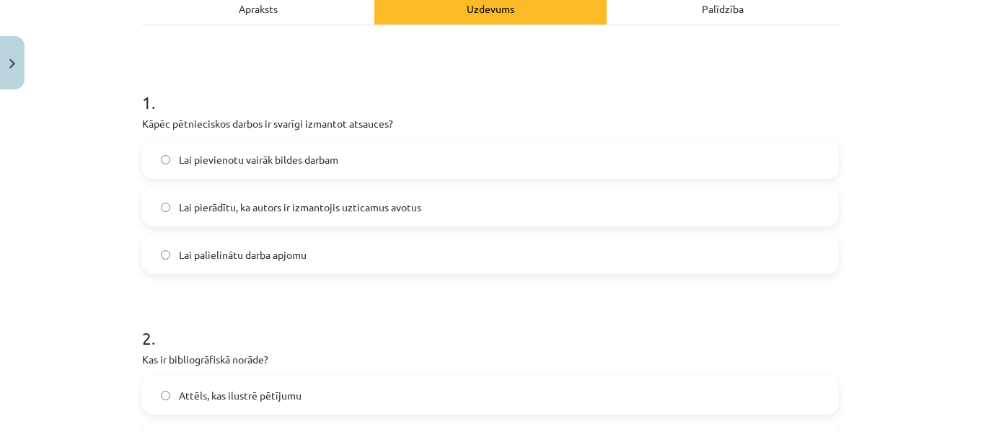
click at [296, 206] on span "Lai pierādītu, ka autors ir izmantojis uzticamus avotus" at bounding box center [300, 207] width 242 height 15
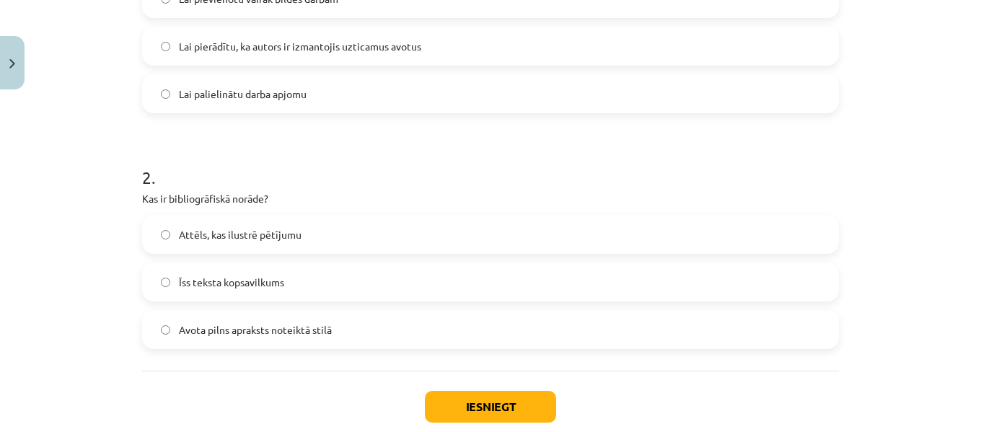
scroll to position [384, 0]
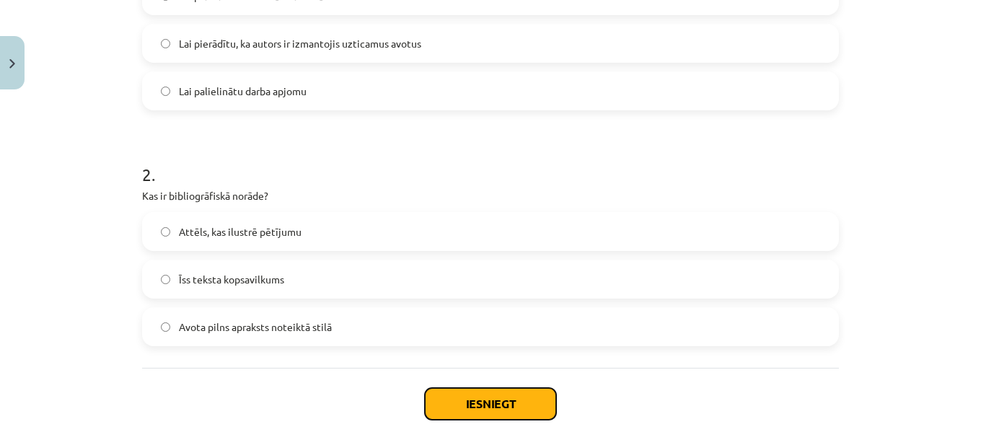
click at [465, 406] on button "Iesniegt" at bounding box center [490, 404] width 131 height 32
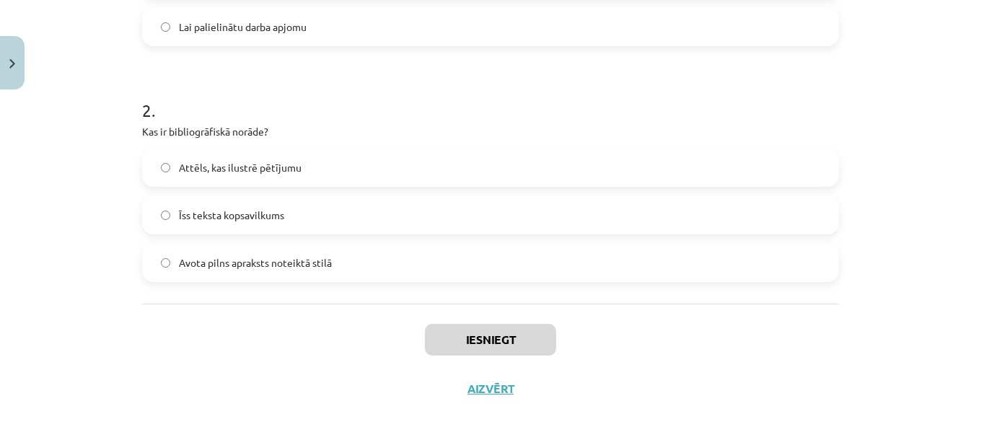
scroll to position [457, 0]
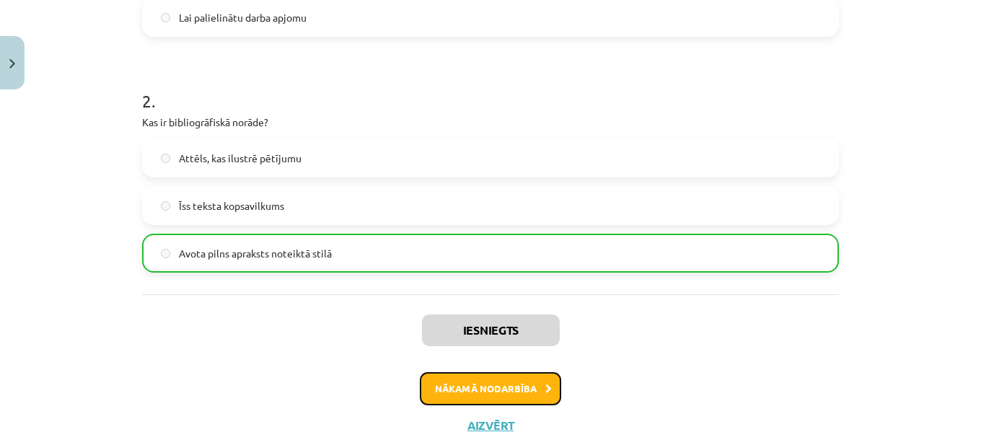
click at [532, 372] on button "Nākamā nodarbība" at bounding box center [490, 388] width 141 height 33
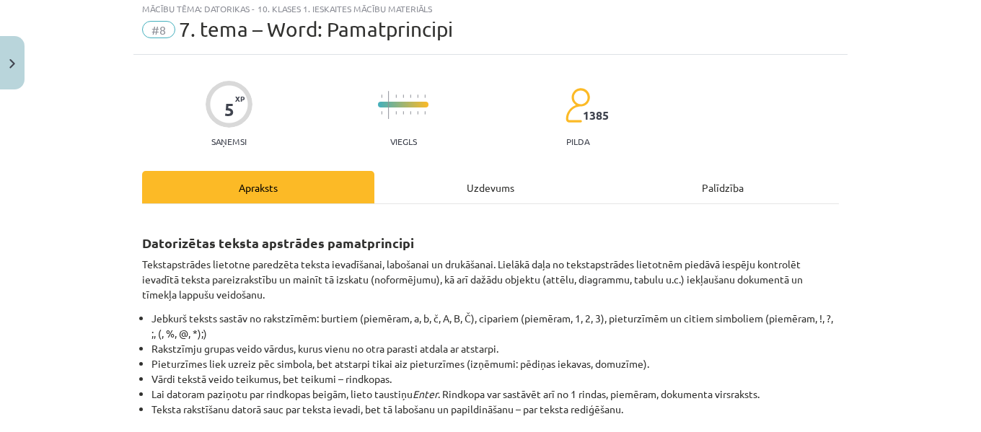
scroll to position [36, 0]
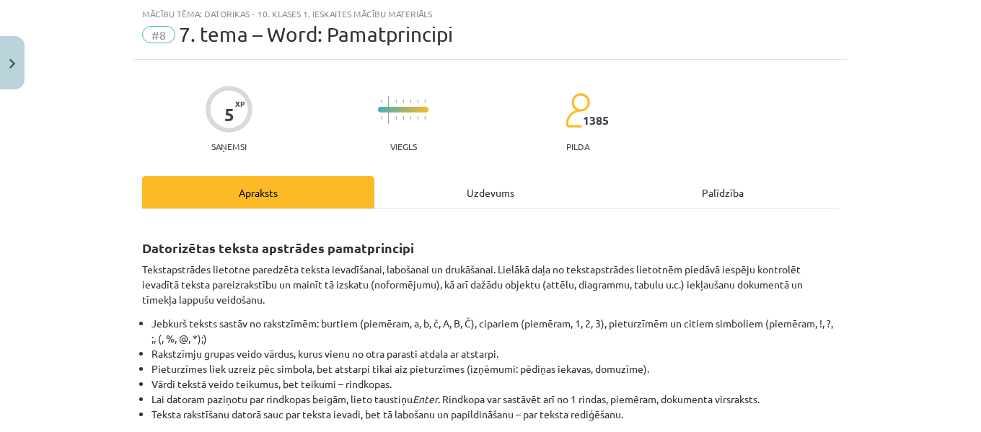
click at [479, 191] on div "Uzdevums" at bounding box center [490, 192] width 232 height 32
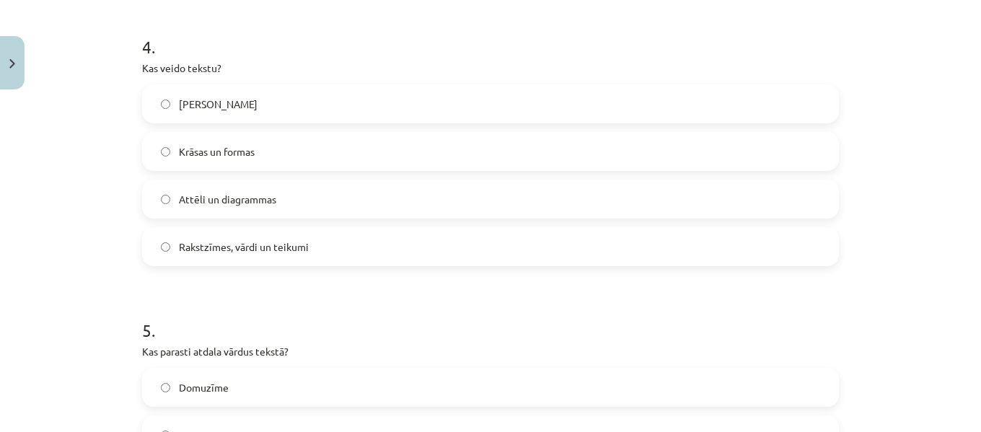
scroll to position [1363, 0]
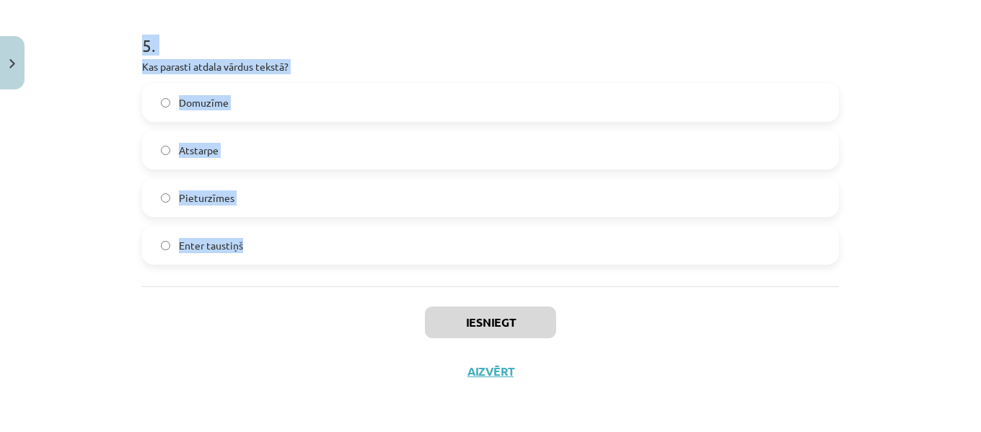
drag, startPoint x: 134, startPoint y: 283, endPoint x: 254, endPoint y: 237, distance: 128.5
copy form "1 . Ko tekstapstrādes lietotnes parasti piedāvā papildus teksta ievadei? Intern…"
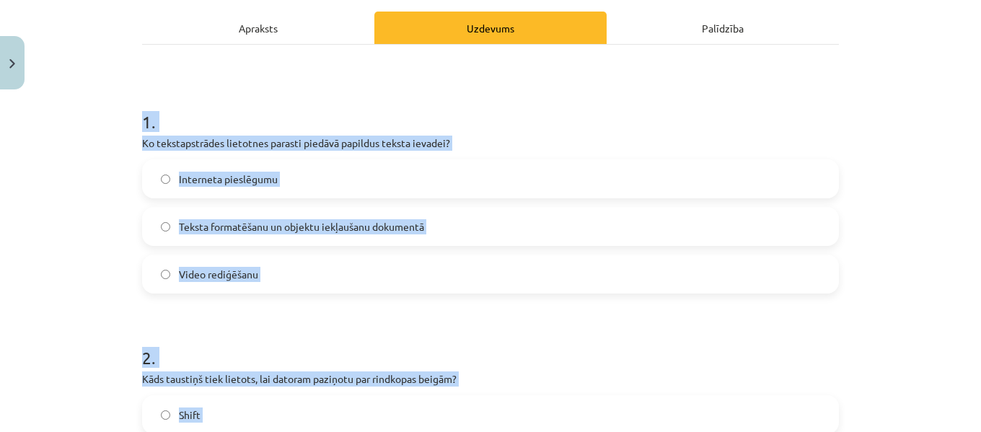
scroll to position [204, 0]
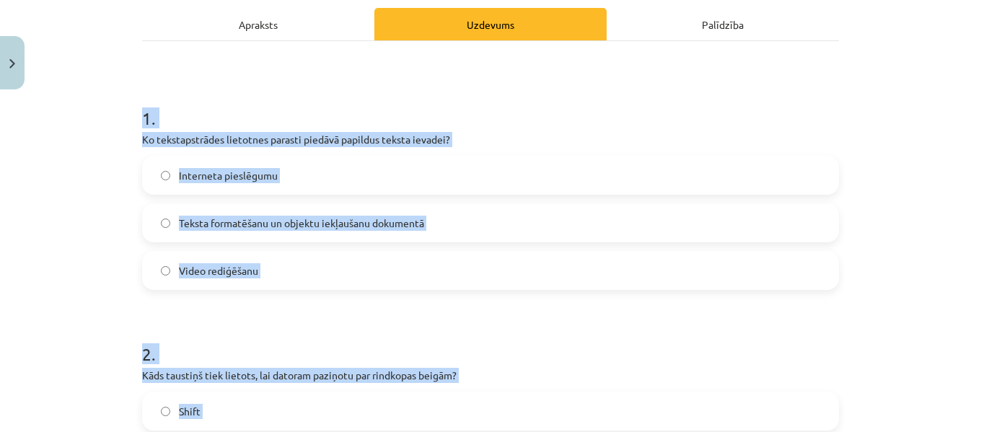
click at [791, 215] on label "Teksta formatēšanu un objektu iekļaušanu dokumentā" at bounding box center [490, 223] width 694 height 36
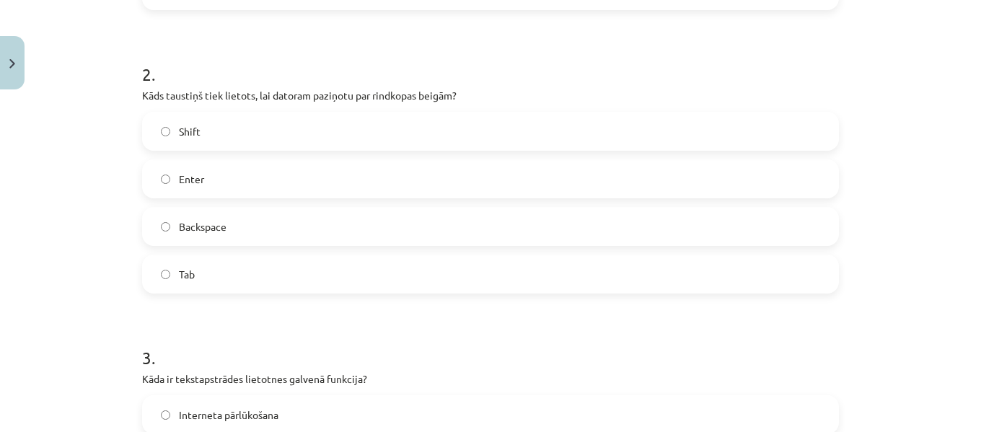
scroll to position [493, 0]
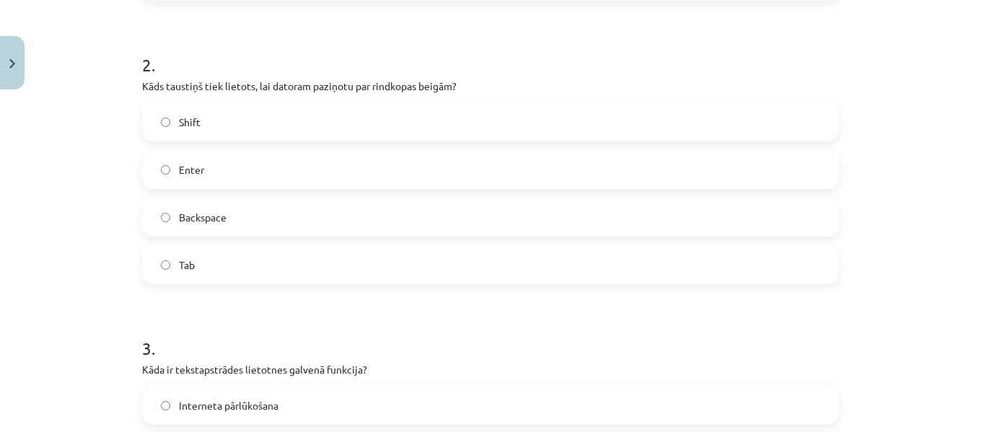
click at [275, 164] on label "Enter" at bounding box center [490, 169] width 694 height 36
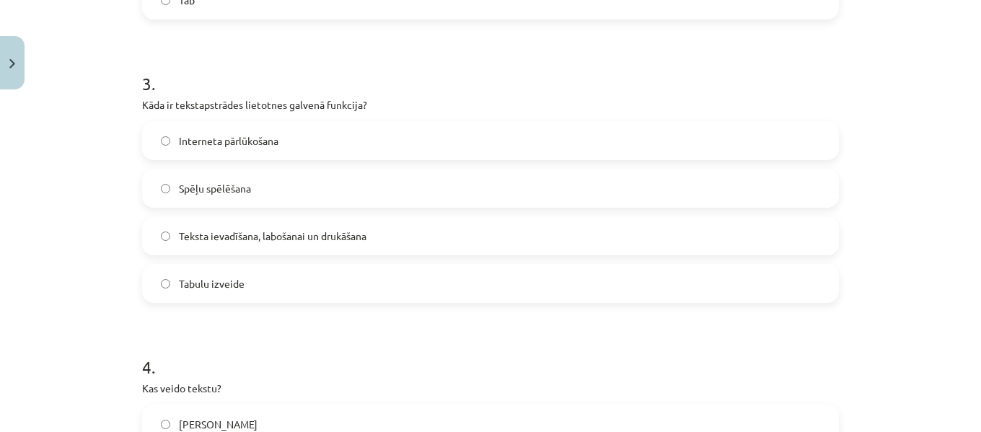
scroll to position [771, 0]
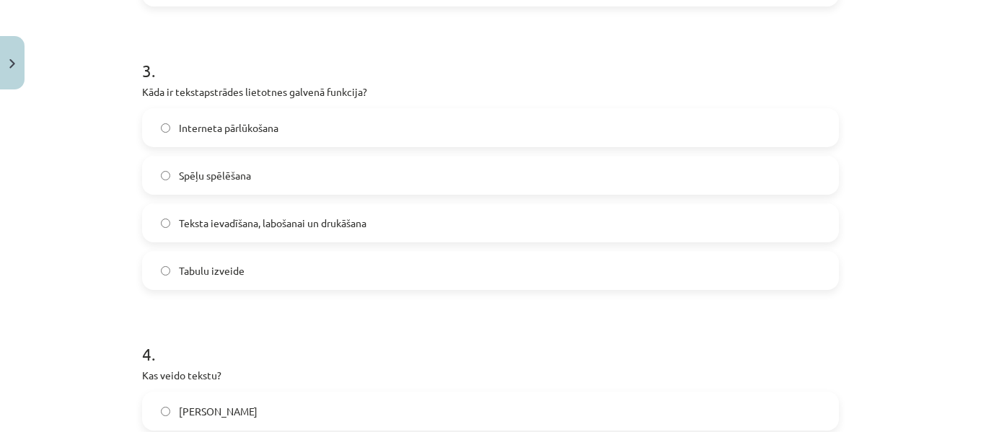
click at [318, 221] on span "Teksta ievadīšana, labošanai un drukāšana" at bounding box center [272, 223] width 187 height 15
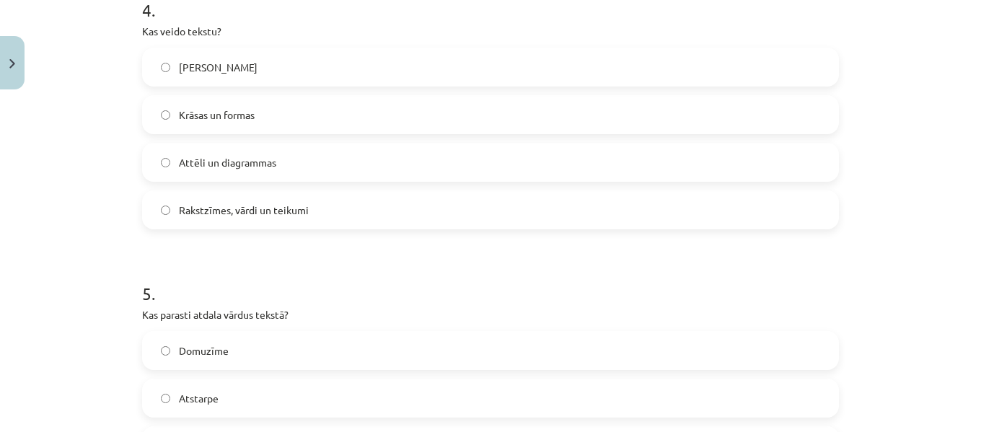
scroll to position [1118, 0]
click at [286, 193] on label "Rakstzīmes, vārdi un teikumi" at bounding box center [490, 207] width 694 height 36
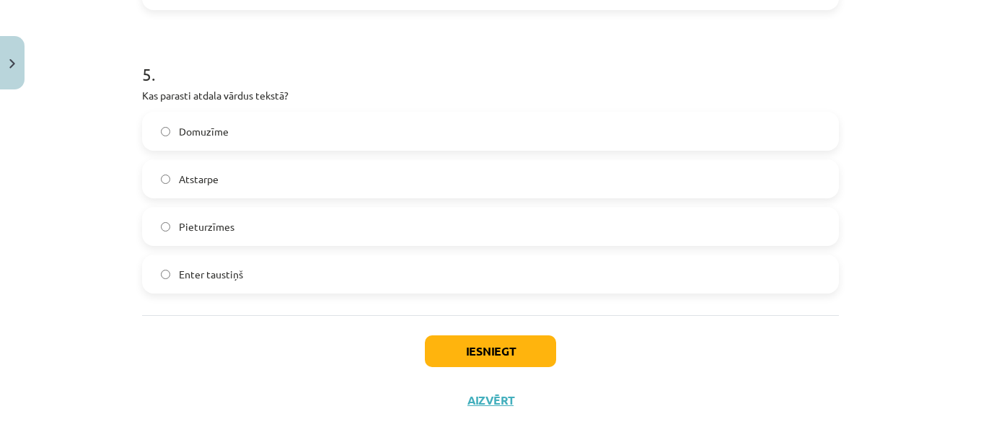
scroll to position [1363, 0]
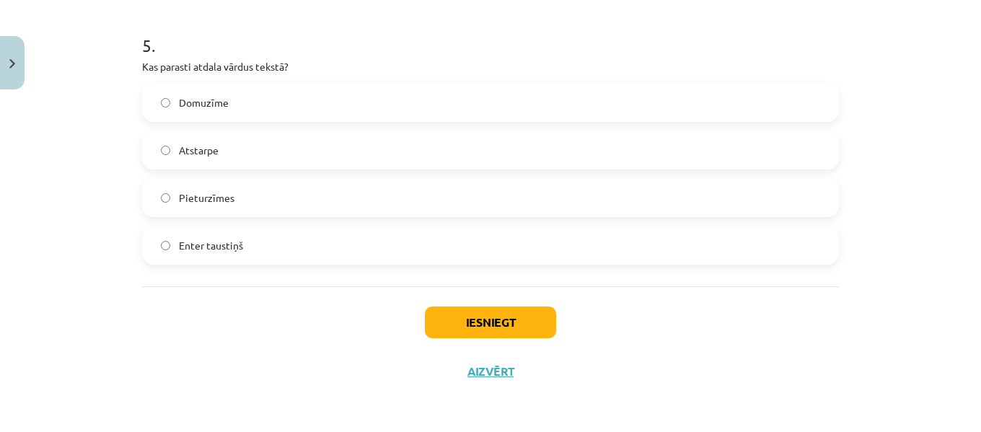
click at [265, 158] on label "Atstarpe" at bounding box center [490, 150] width 694 height 36
click at [477, 317] on button "Iesniegt" at bounding box center [490, 322] width 131 height 32
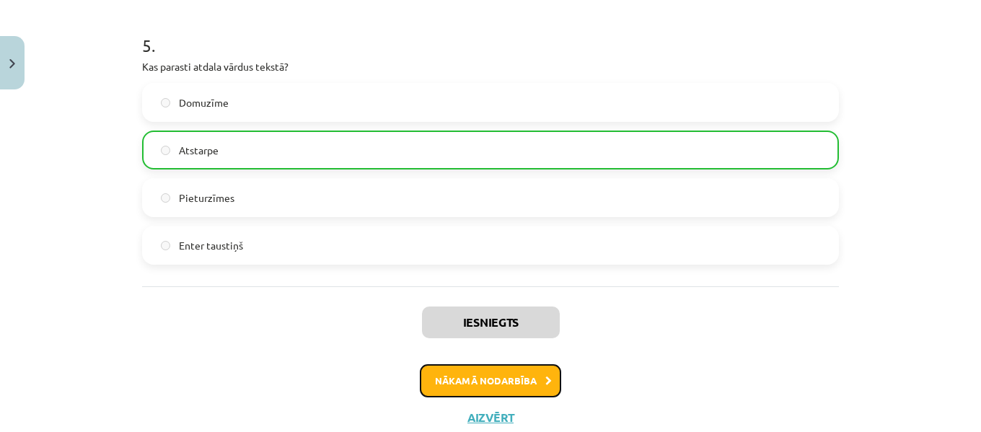
click at [498, 377] on button "Nākamā nodarbība" at bounding box center [490, 380] width 141 height 33
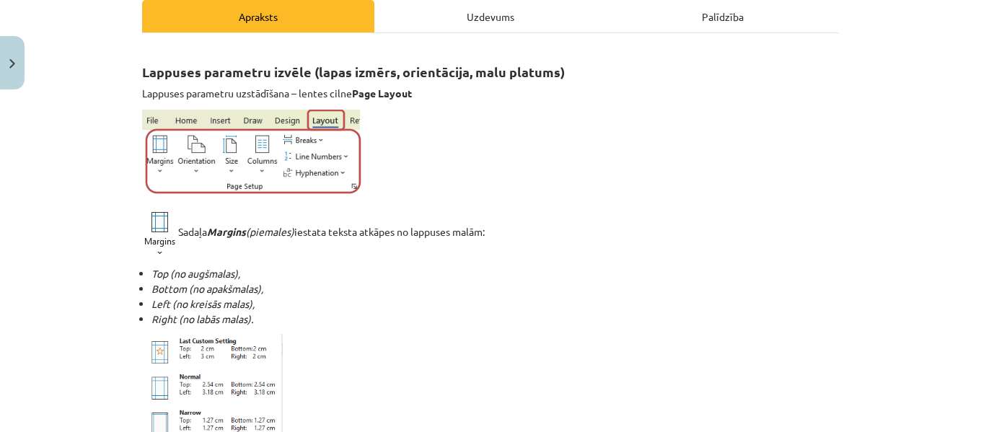
scroll to position [0, 0]
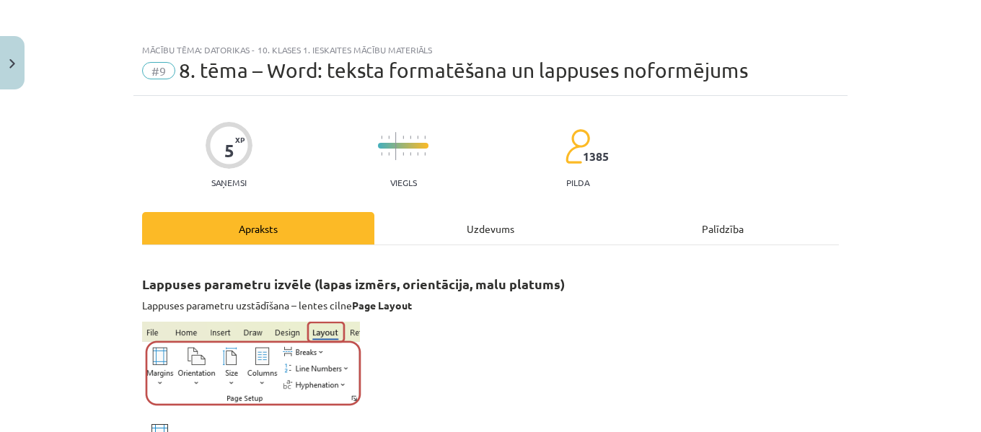
click at [487, 222] on div "Uzdevums" at bounding box center [490, 228] width 232 height 32
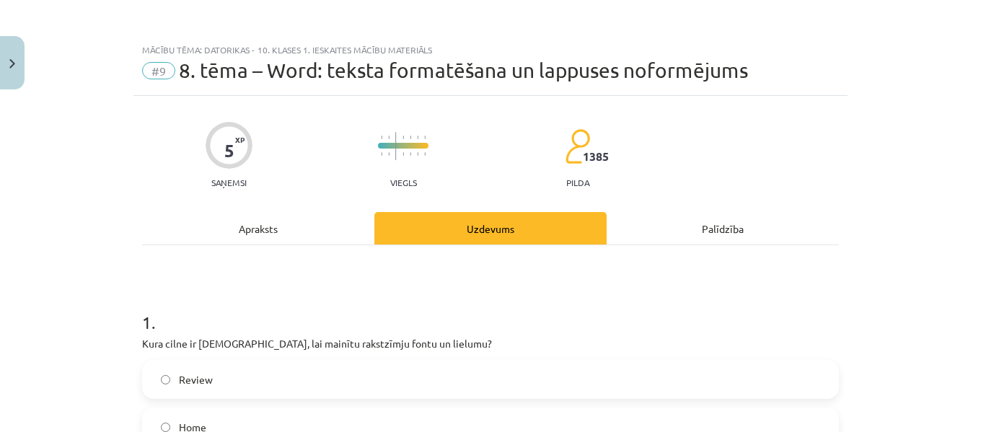
scroll to position [36, 0]
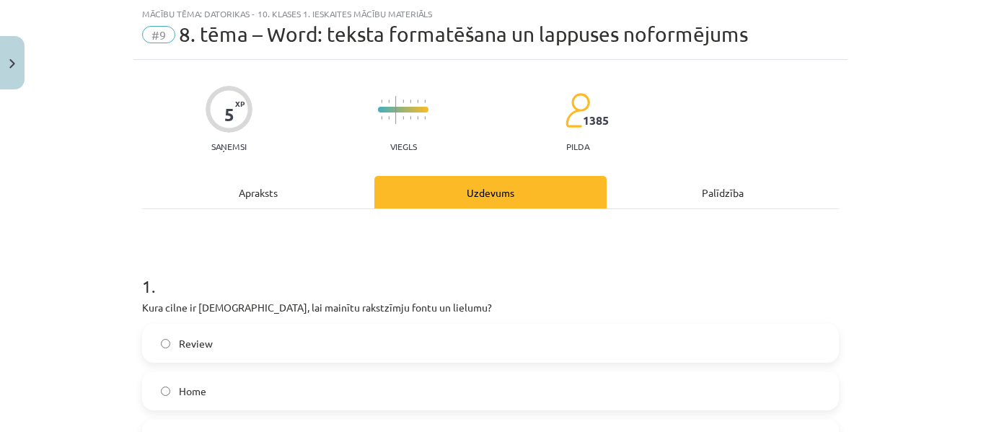
click at [242, 192] on div "Apraksts" at bounding box center [258, 192] width 232 height 32
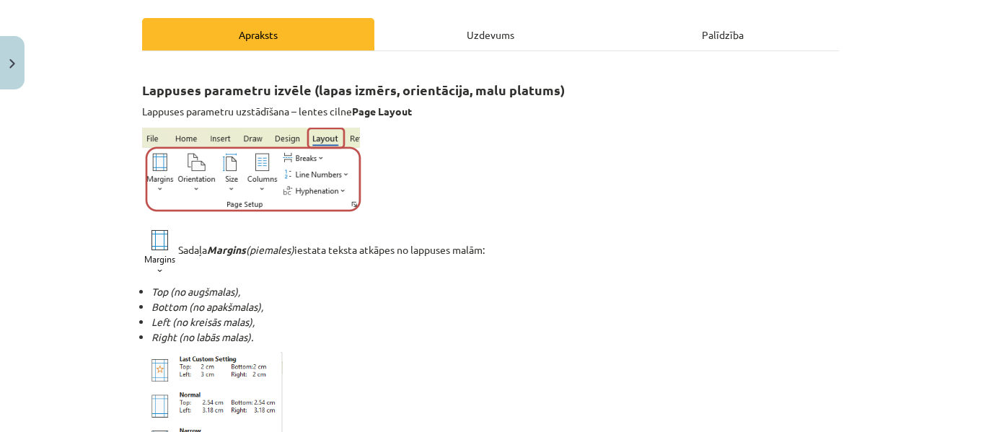
scroll to position [0, 0]
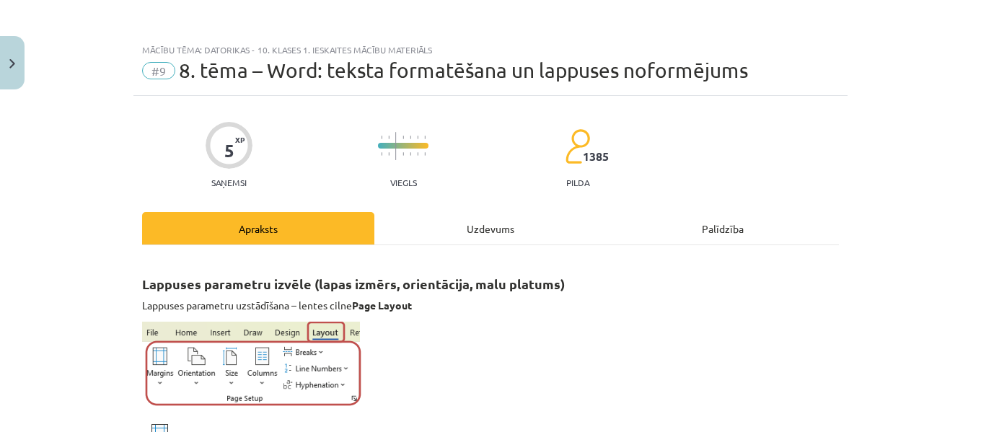
click at [500, 234] on div "Uzdevums" at bounding box center [490, 228] width 232 height 32
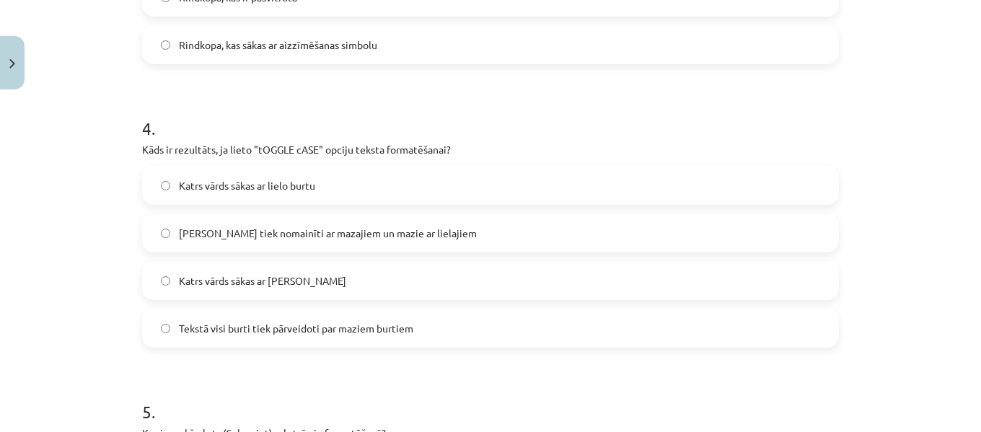
scroll to position [1424, 0]
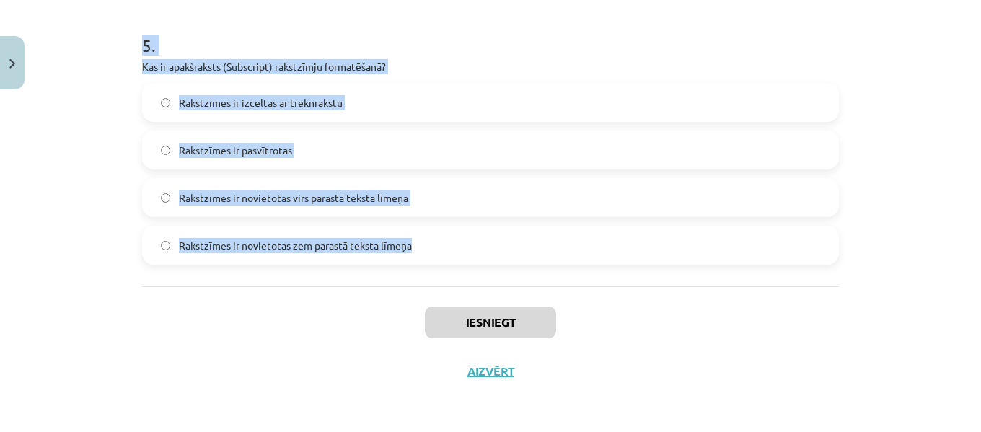
drag, startPoint x: 135, startPoint y: 286, endPoint x: 414, endPoint y: 247, distance: 281.8
copy form "1 . Kura cilne ir [DEMOGRAPHIC_DATA], lai mainītu rakstzīmju fontu un lielumu? …"
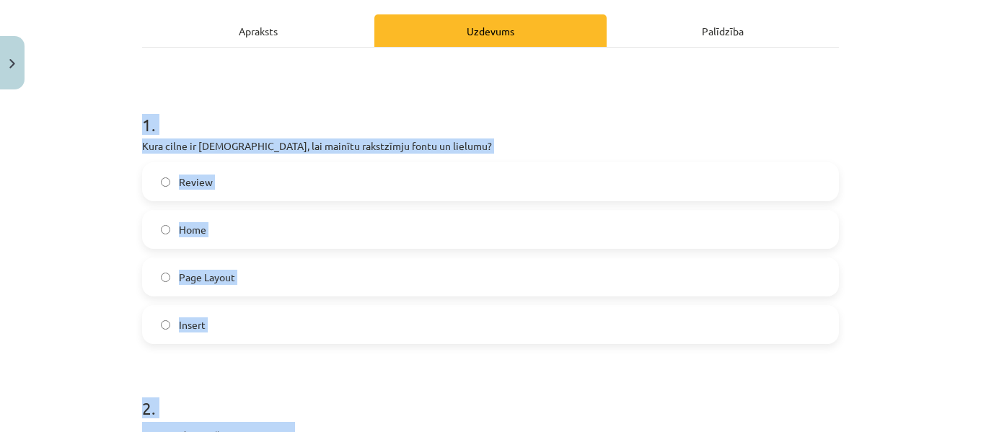
scroll to position [191, 0]
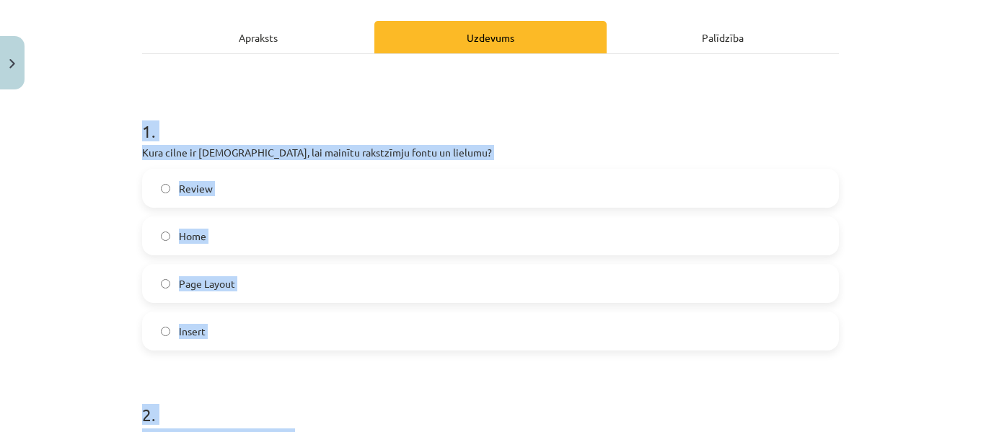
click at [883, 83] on div "Mācību tēma: Datorikas - 10. klases 1. ieskaites mācību materiāls #9 8. tēma – …" at bounding box center [490, 216] width 981 height 432
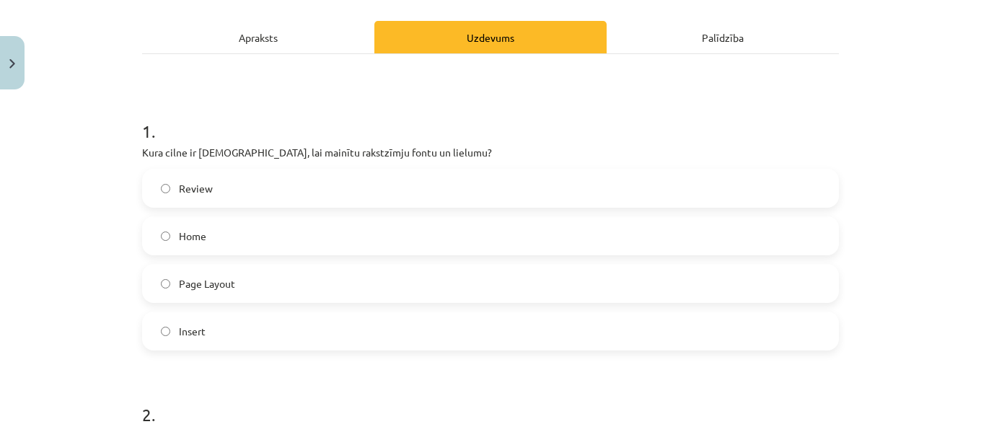
click at [282, 242] on label "Home" at bounding box center [490, 236] width 694 height 36
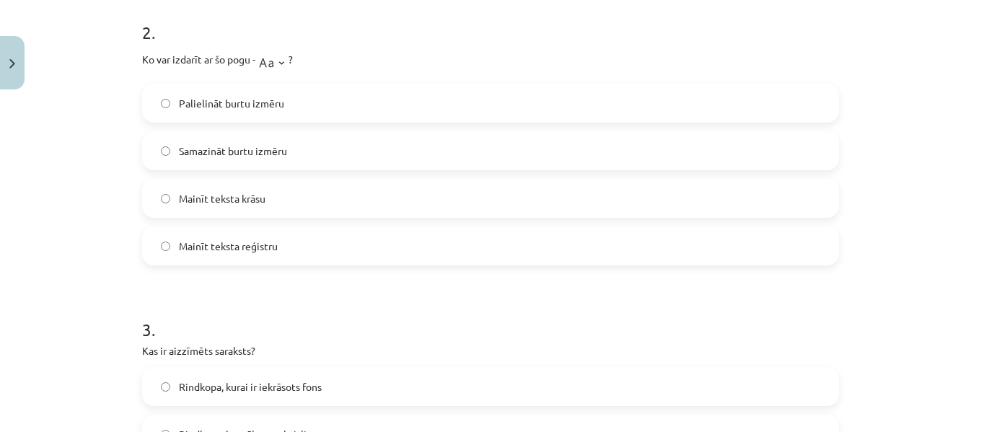
scroll to position [570, 0]
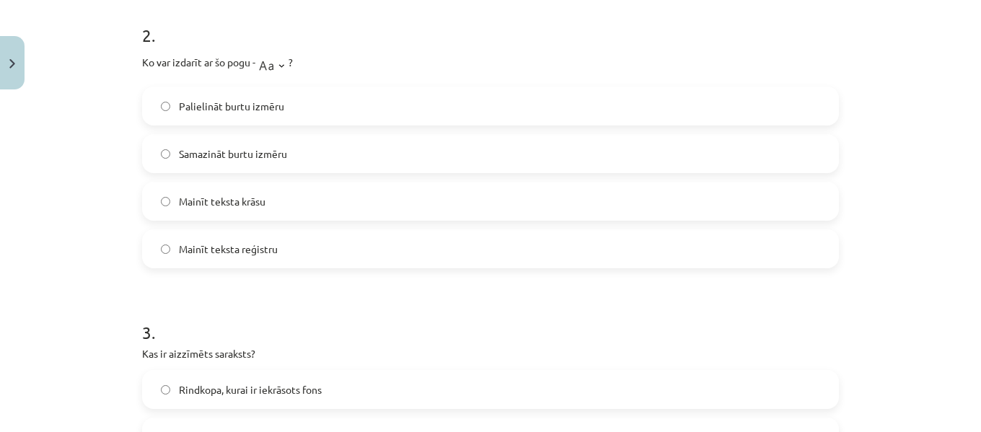
click at [226, 110] on span "Palielināt burtu izmēru" at bounding box center [231, 106] width 105 height 15
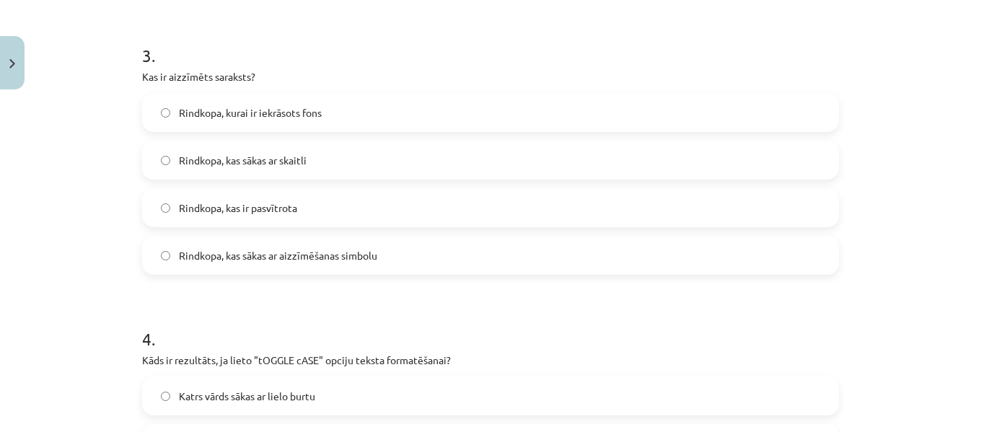
scroll to position [841, 0]
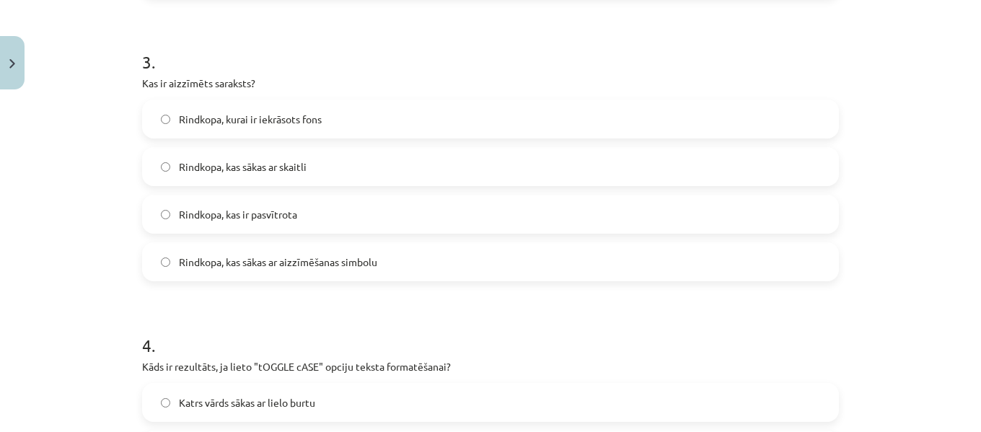
click at [322, 261] on span "Rindkopa, kas sākas ar aizzīmēšanas simbolu" at bounding box center [278, 262] width 198 height 15
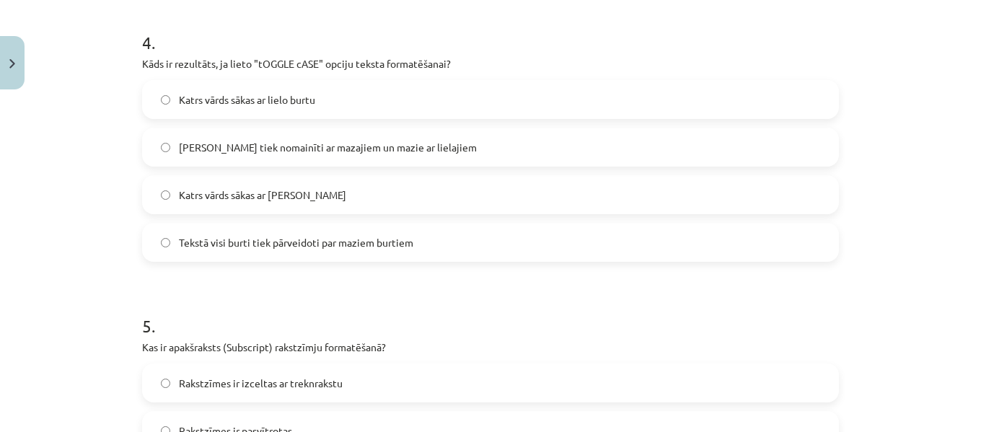
scroll to position [1147, 0]
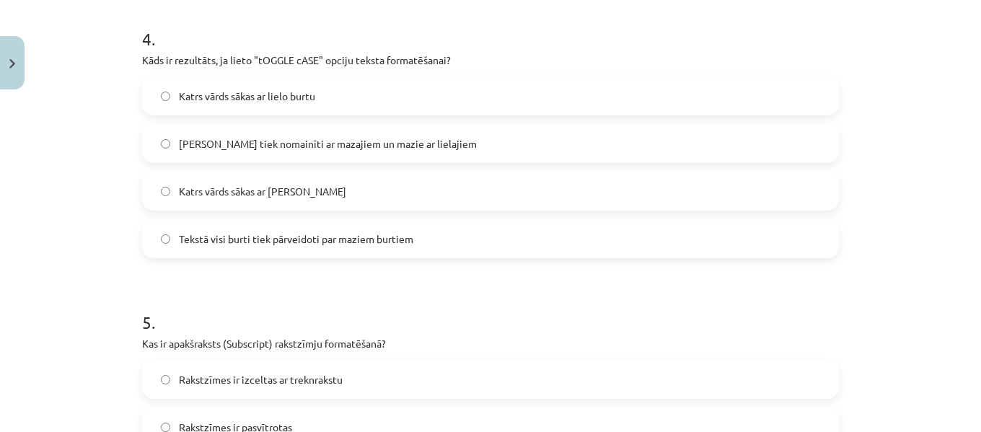
click at [273, 140] on span "[PERSON_NAME] tiek nomainīti ar mazajiem un mazie ar lielajiem" at bounding box center [328, 143] width 298 height 15
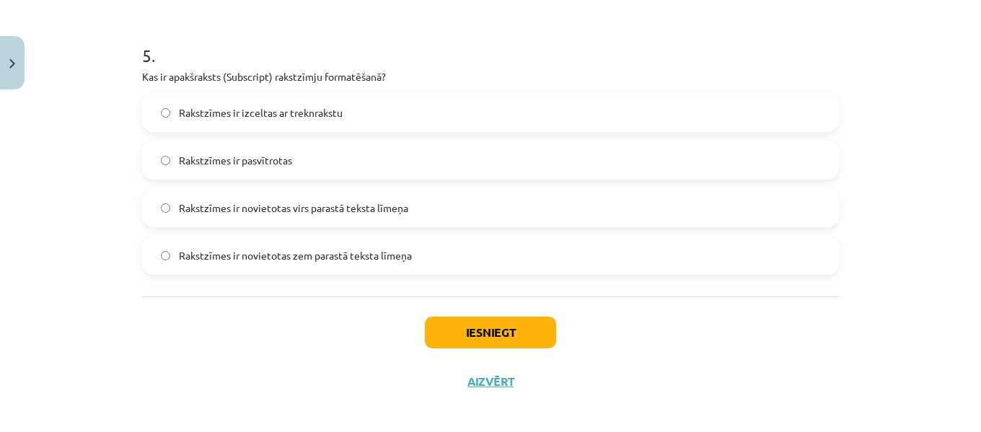
scroll to position [1424, 0]
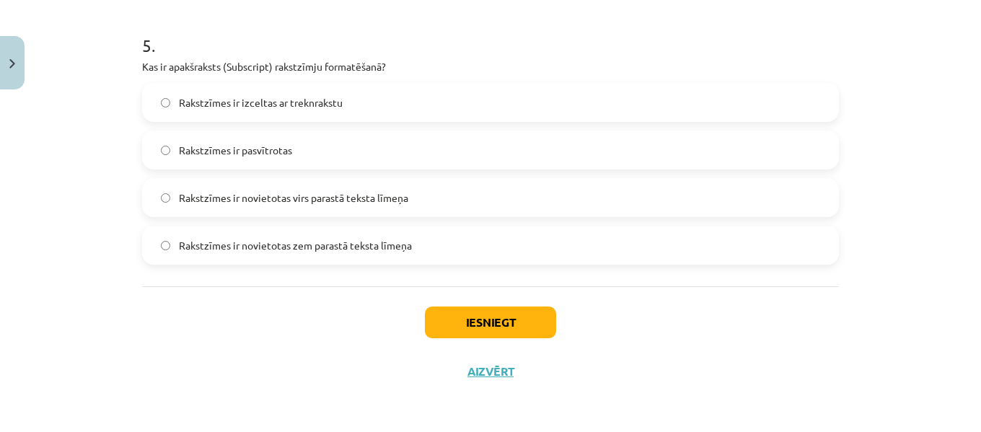
click at [348, 243] on span "Rakstzīmes ir novietotas zem parastā teksta līmeņa" at bounding box center [295, 245] width 233 height 15
click at [481, 316] on button "Iesniegt" at bounding box center [490, 322] width 131 height 32
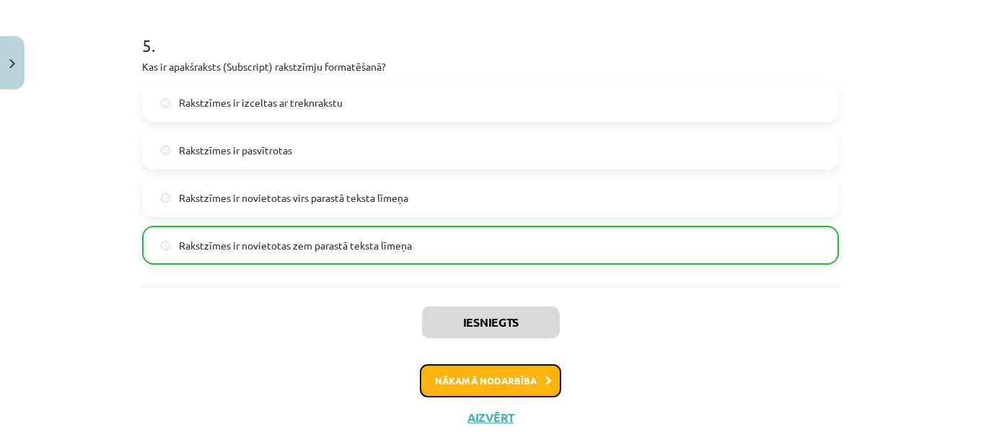
click at [507, 384] on button "Nākamā nodarbība" at bounding box center [490, 380] width 141 height 33
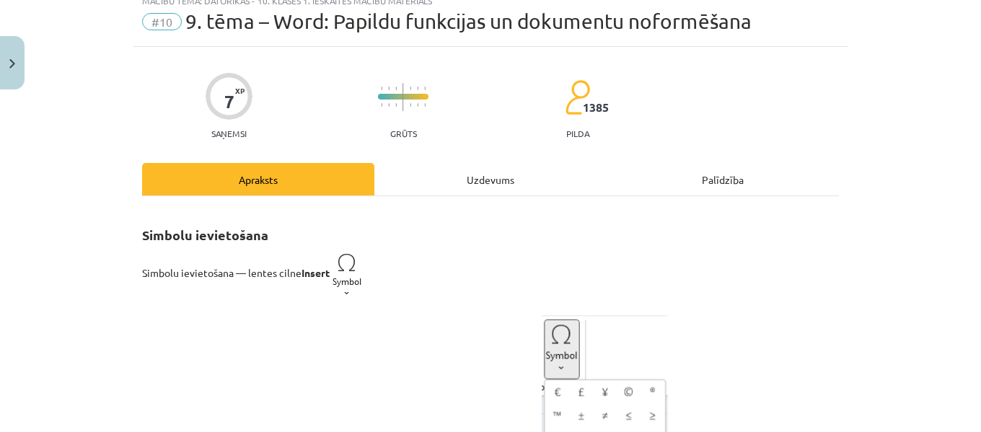
scroll to position [36, 0]
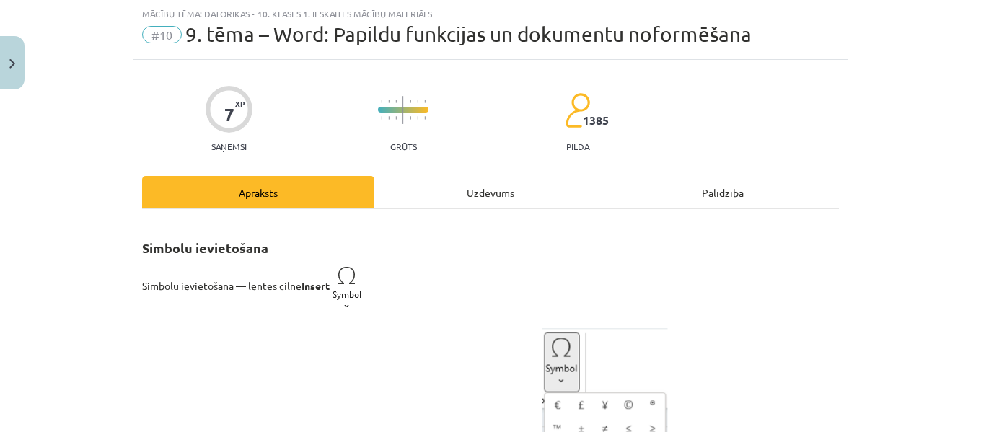
click at [469, 192] on div "Uzdevums" at bounding box center [490, 192] width 232 height 32
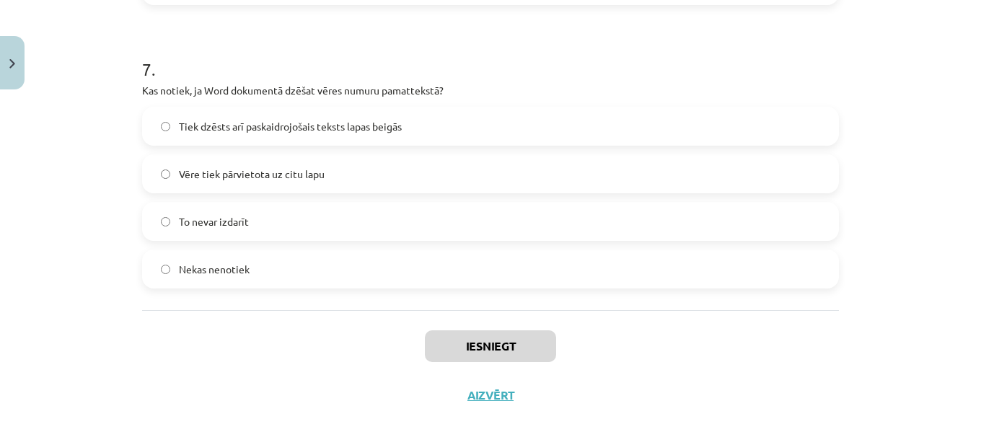
scroll to position [1882, 0]
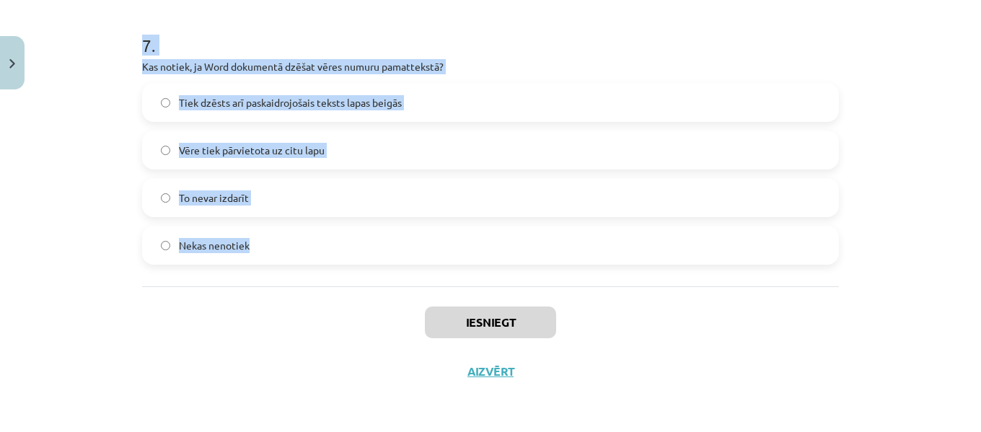
drag, startPoint x: 139, startPoint y: 286, endPoint x: 288, endPoint y: 239, distance: 156.2
copy form "8 . Lore ipsumdo sita consectet, adi elitse doeius temporincid utla etdol? Magn…"
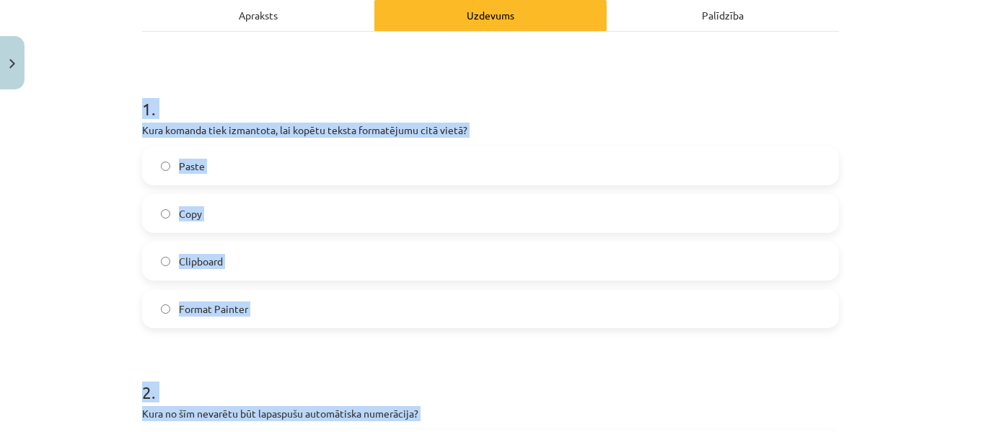
scroll to position [193, 0]
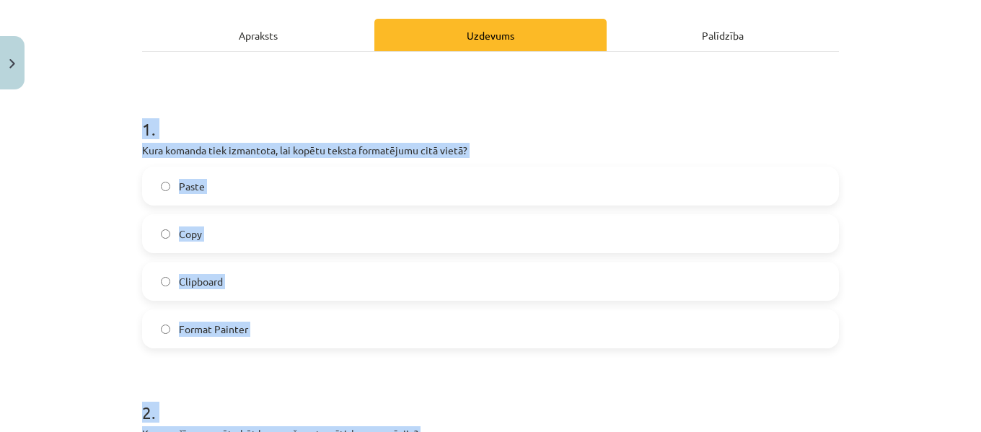
click at [857, 80] on div "Mācību tēma: Datorikas - 10. klases 1. ieskaites mācību materiāls #10 9. tēma –…" at bounding box center [490, 216] width 981 height 432
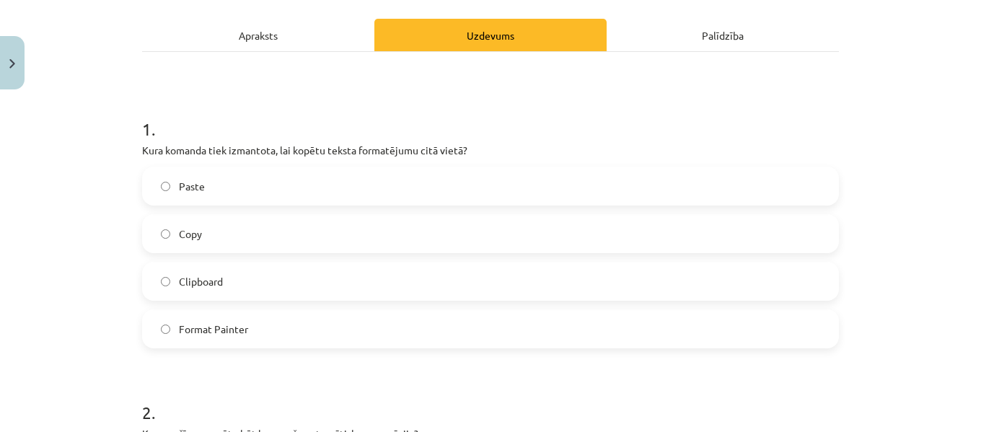
click at [312, 321] on label "Format Painter" at bounding box center [490, 329] width 694 height 36
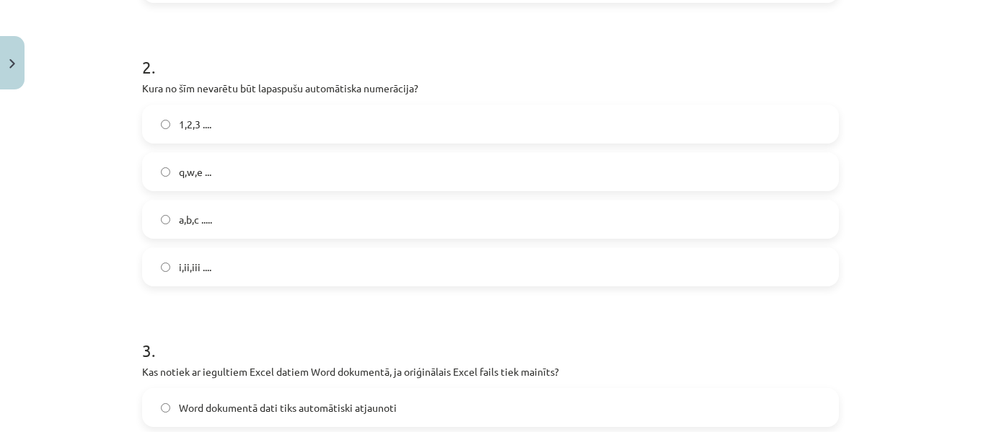
scroll to position [547, 0]
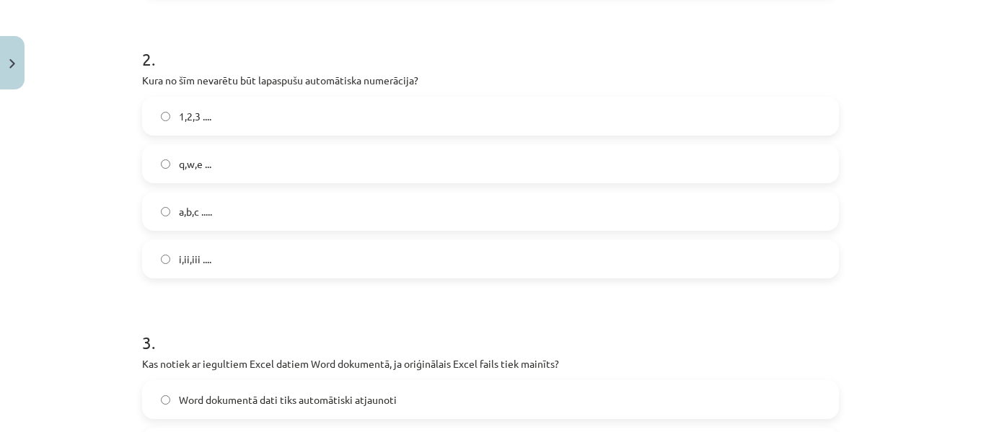
click at [222, 165] on label "q,w,e ..." at bounding box center [490, 164] width 694 height 36
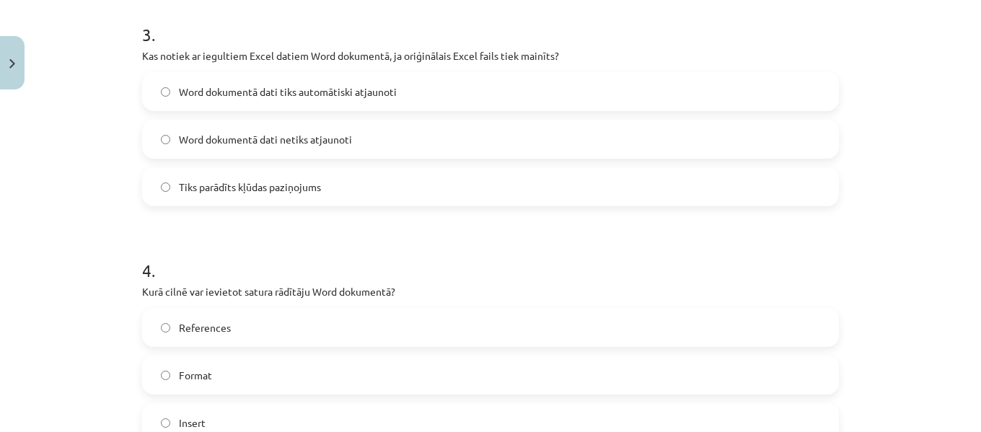
scroll to position [867, 0]
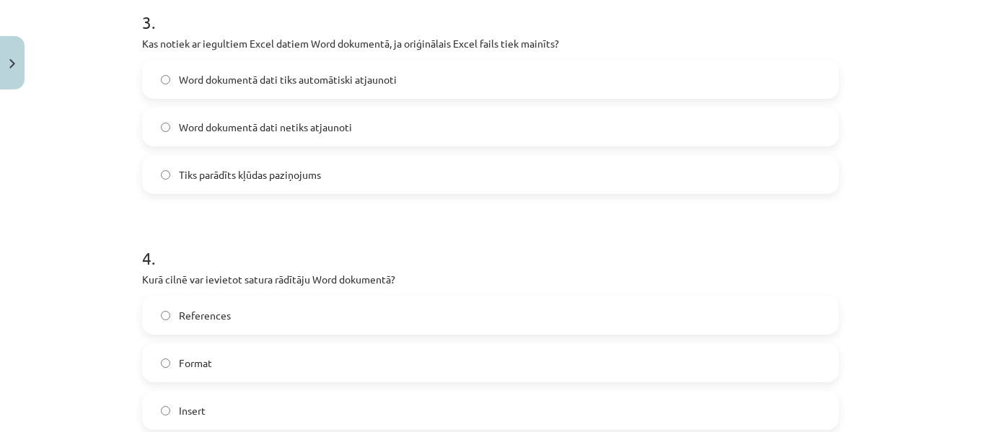
click at [378, 82] on span "Word dokumentā dati tiks automātiski atjaunoti" at bounding box center [288, 79] width 218 height 15
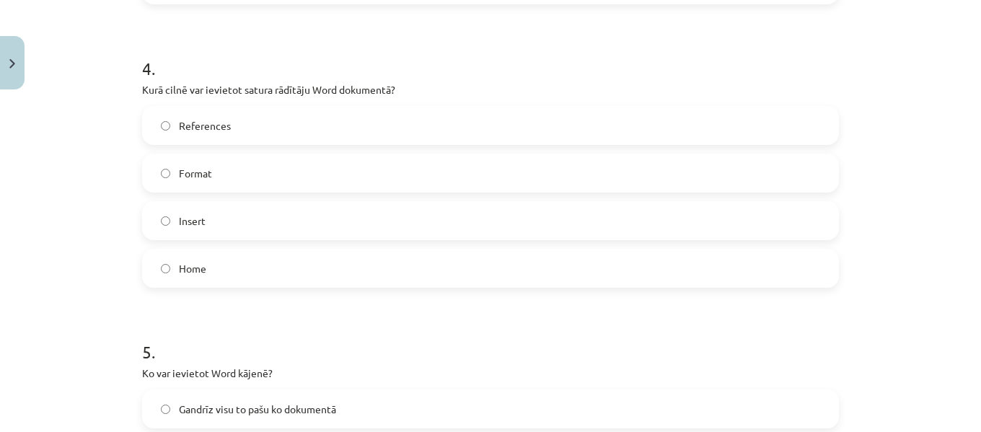
scroll to position [1093, 0]
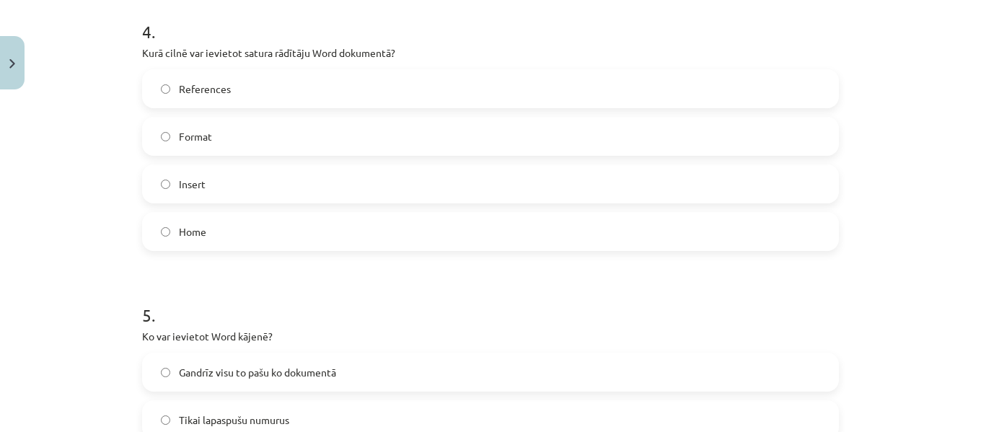
click at [236, 83] on label "References" at bounding box center [490, 89] width 694 height 36
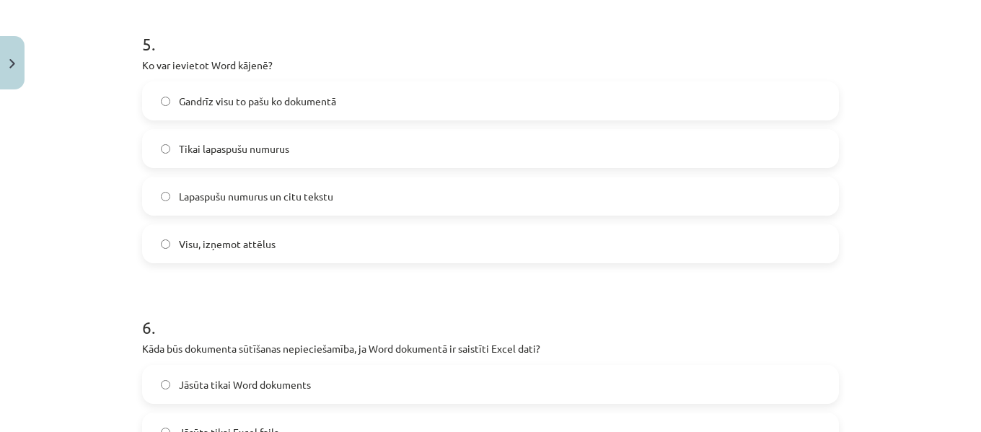
scroll to position [1369, 0]
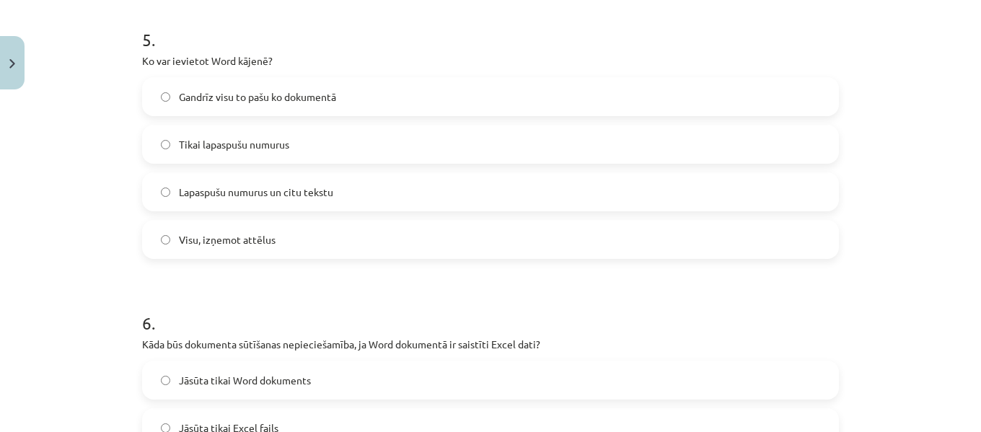
click at [283, 187] on span "Lapaspušu numurus un citu tekstu" at bounding box center [256, 192] width 154 height 15
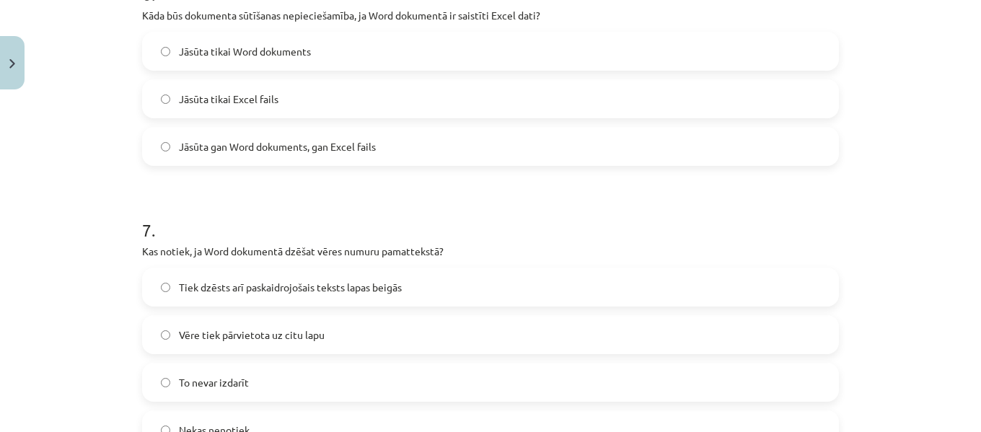
scroll to position [1705, 0]
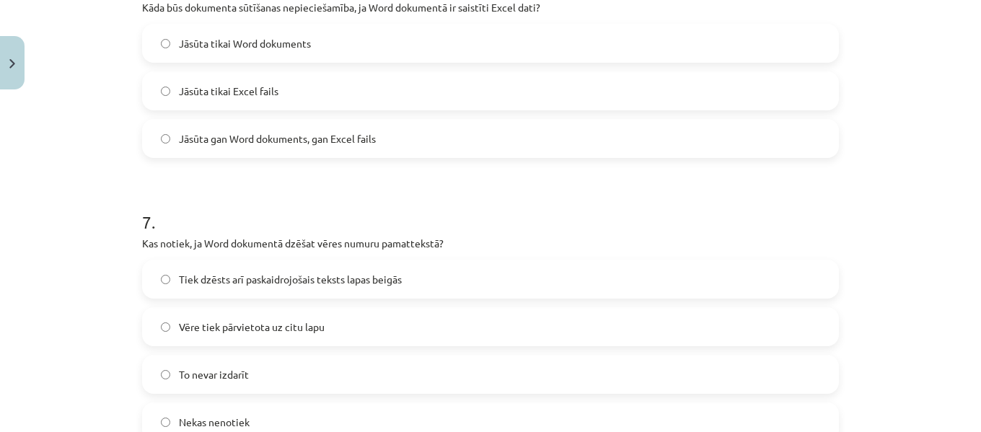
click at [270, 133] on span "Jāsūta gan Word dokuments, gan Excel fails" at bounding box center [277, 138] width 197 height 15
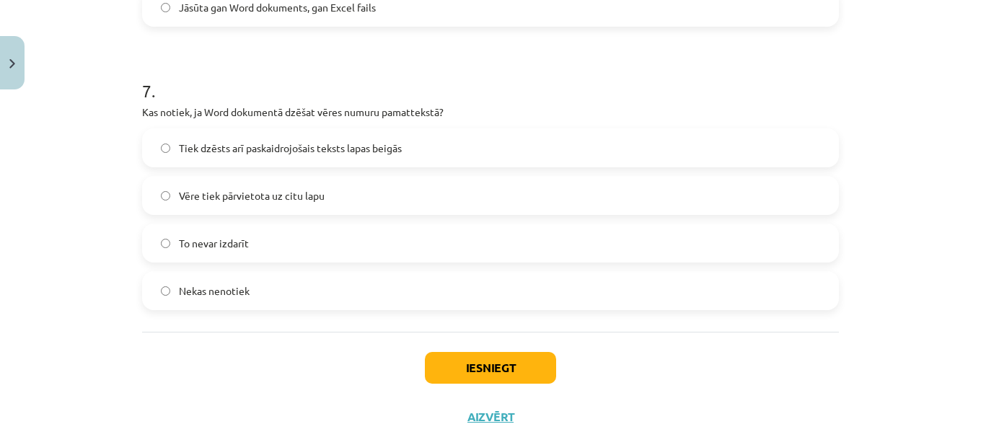
scroll to position [1882, 0]
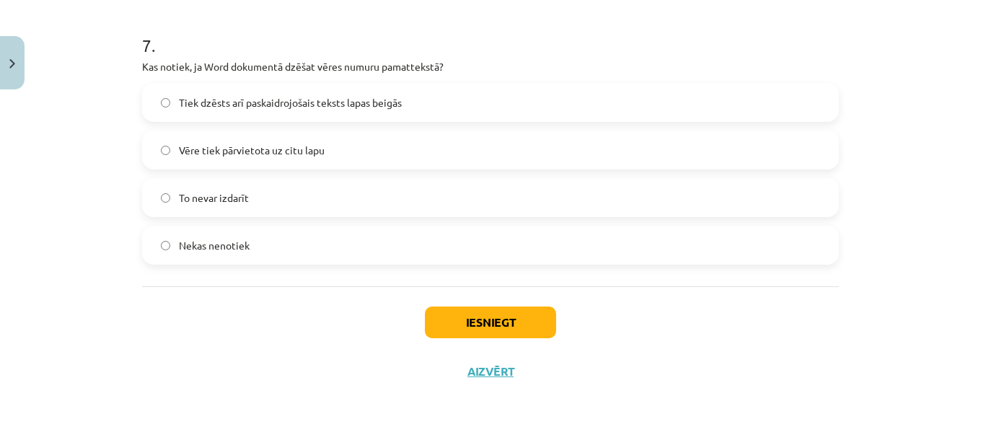
click at [570, 100] on label "Tiek dzēsts arī paskaidrojošais teksts lapas beigās" at bounding box center [490, 102] width 694 height 36
click at [530, 321] on button "Iesniegt" at bounding box center [490, 322] width 131 height 32
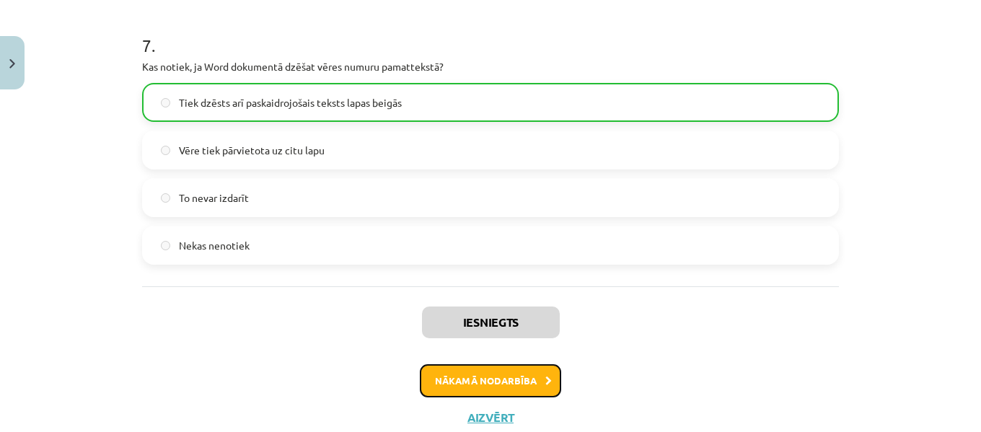
click at [544, 387] on button "Nākamā nodarbība" at bounding box center [490, 380] width 141 height 33
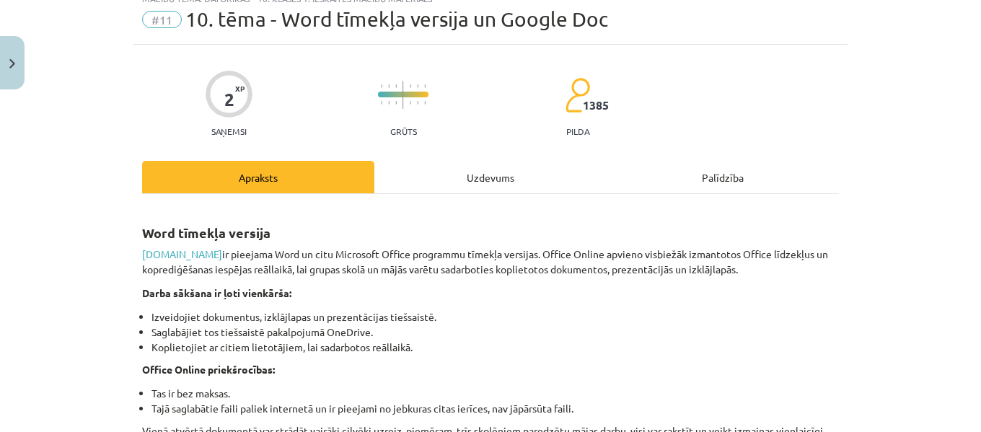
scroll to position [0, 0]
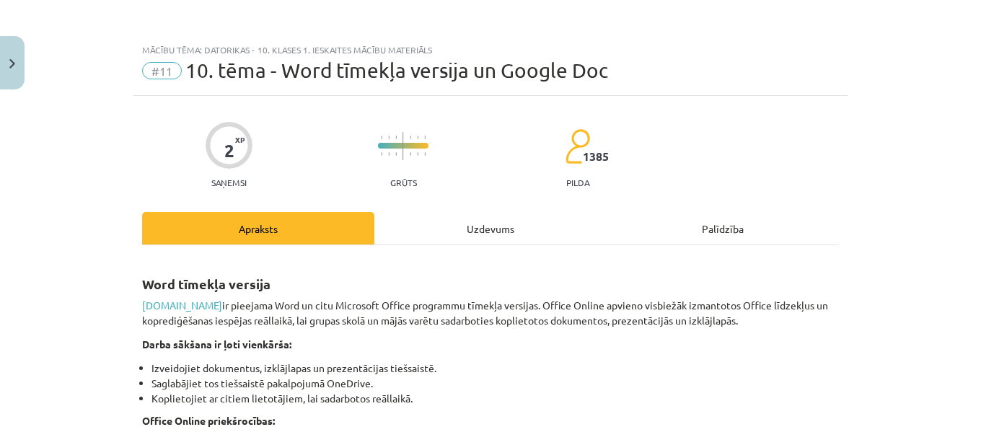
click at [517, 224] on div "Uzdevums" at bounding box center [490, 228] width 232 height 32
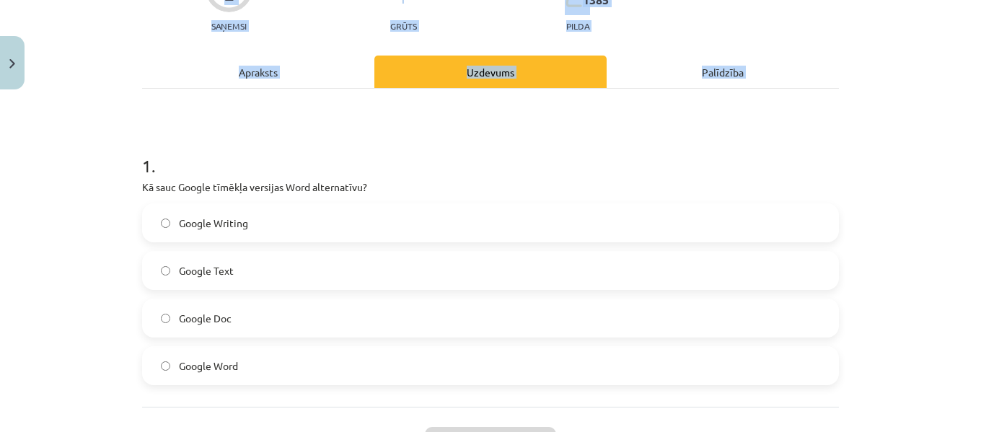
scroll to position [277, 0]
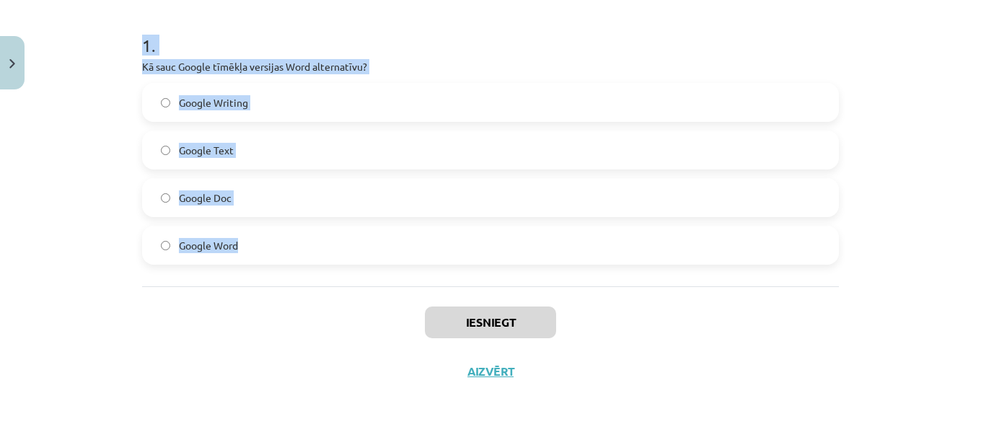
drag, startPoint x: 133, startPoint y: 283, endPoint x: 273, endPoint y: 242, distance: 146.3
click at [273, 242] on div "2 XP Saņemsi Grūts 1385 pilda Apraksts Uzdevums Palīdzība 1 . Kā sauc Google tī…" at bounding box center [490, 107] width 714 height 577
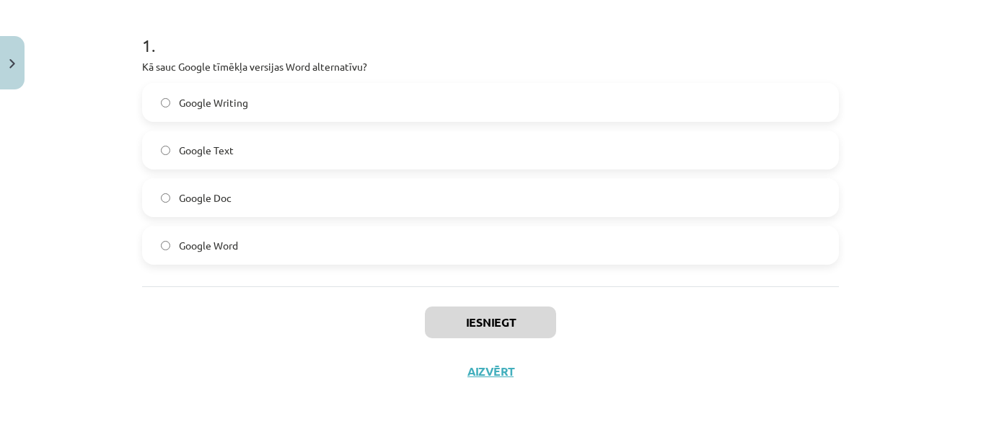
click at [265, 299] on div "Iesniegt Aizvērt" at bounding box center [490, 336] width 697 height 101
click at [243, 198] on label "Google Doc" at bounding box center [490, 198] width 694 height 36
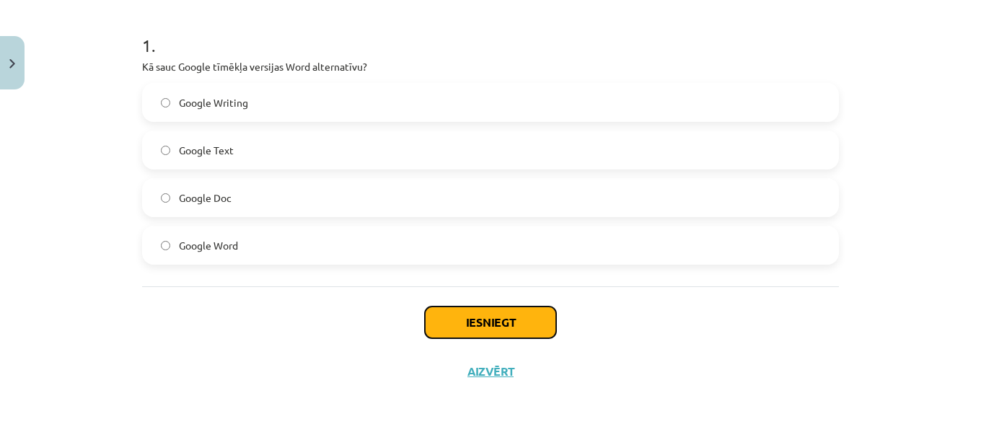
click at [449, 314] on button "Iesniegt" at bounding box center [490, 322] width 131 height 32
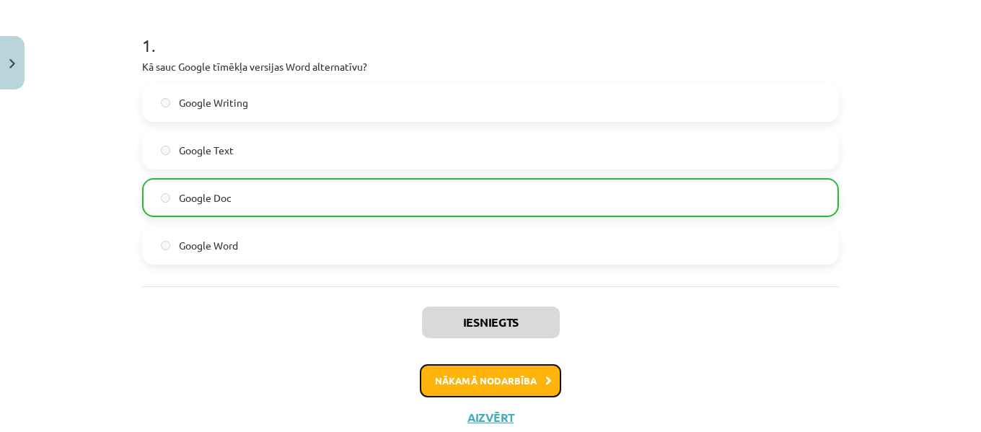
click at [490, 374] on button "Nākamā nodarbība" at bounding box center [490, 380] width 141 height 33
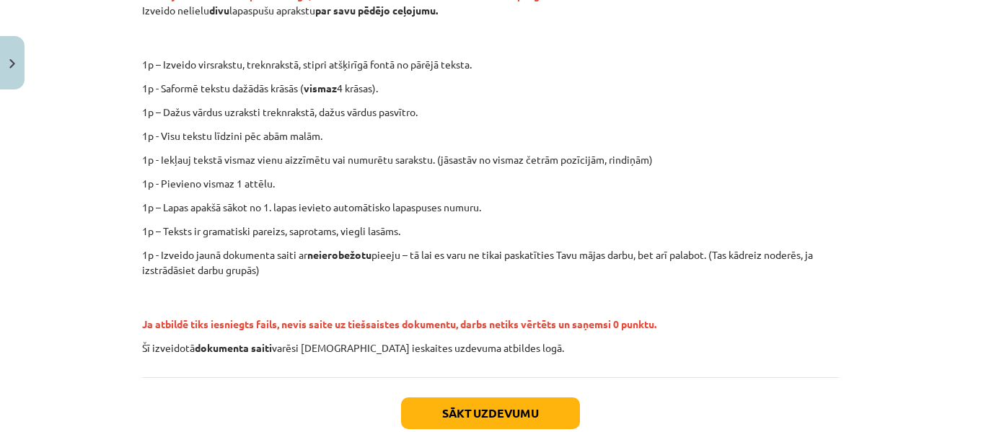
scroll to position [407, 0]
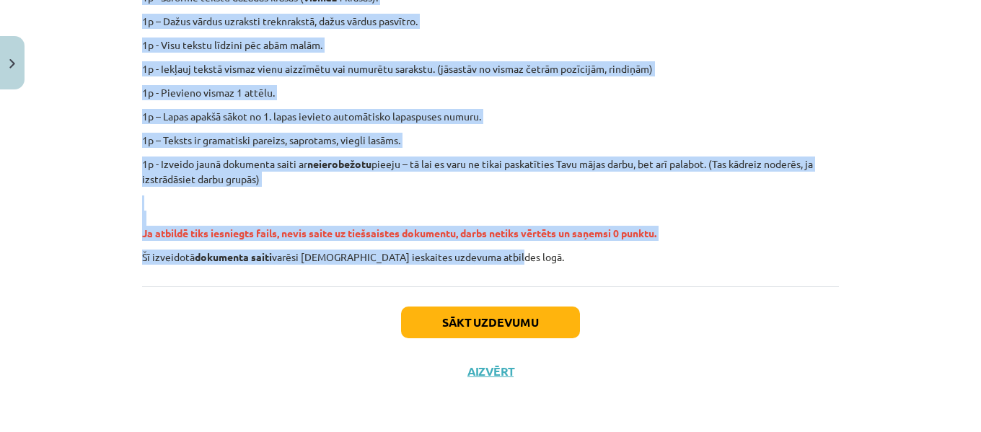
drag, startPoint x: 134, startPoint y: 229, endPoint x: 508, endPoint y: 261, distance: 375.6
click at [508, 261] on div "0 XP Saņemsi Ļoti grūts 1385 pilda Apraksts Uzdevums Palīdzība Ieskaitē būs uzd…" at bounding box center [490, 42] width 714 height 707
click at [791, 101] on div "Ieskaitē būs uzdevums iesniegt tiešsaistē veidotu dokumentu, tāpēc pirms ieskai…" at bounding box center [490, 57] width 697 height 413
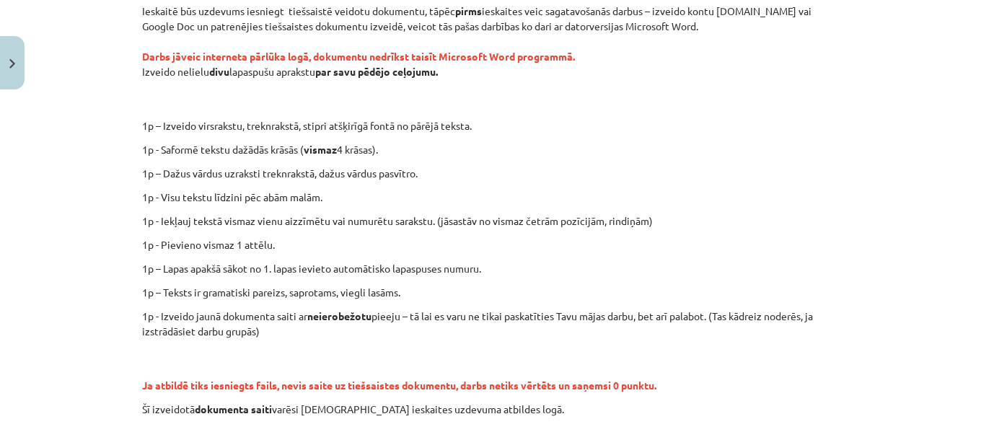
scroll to position [249, 0]
